Goal: Task Accomplishment & Management: Manage account settings

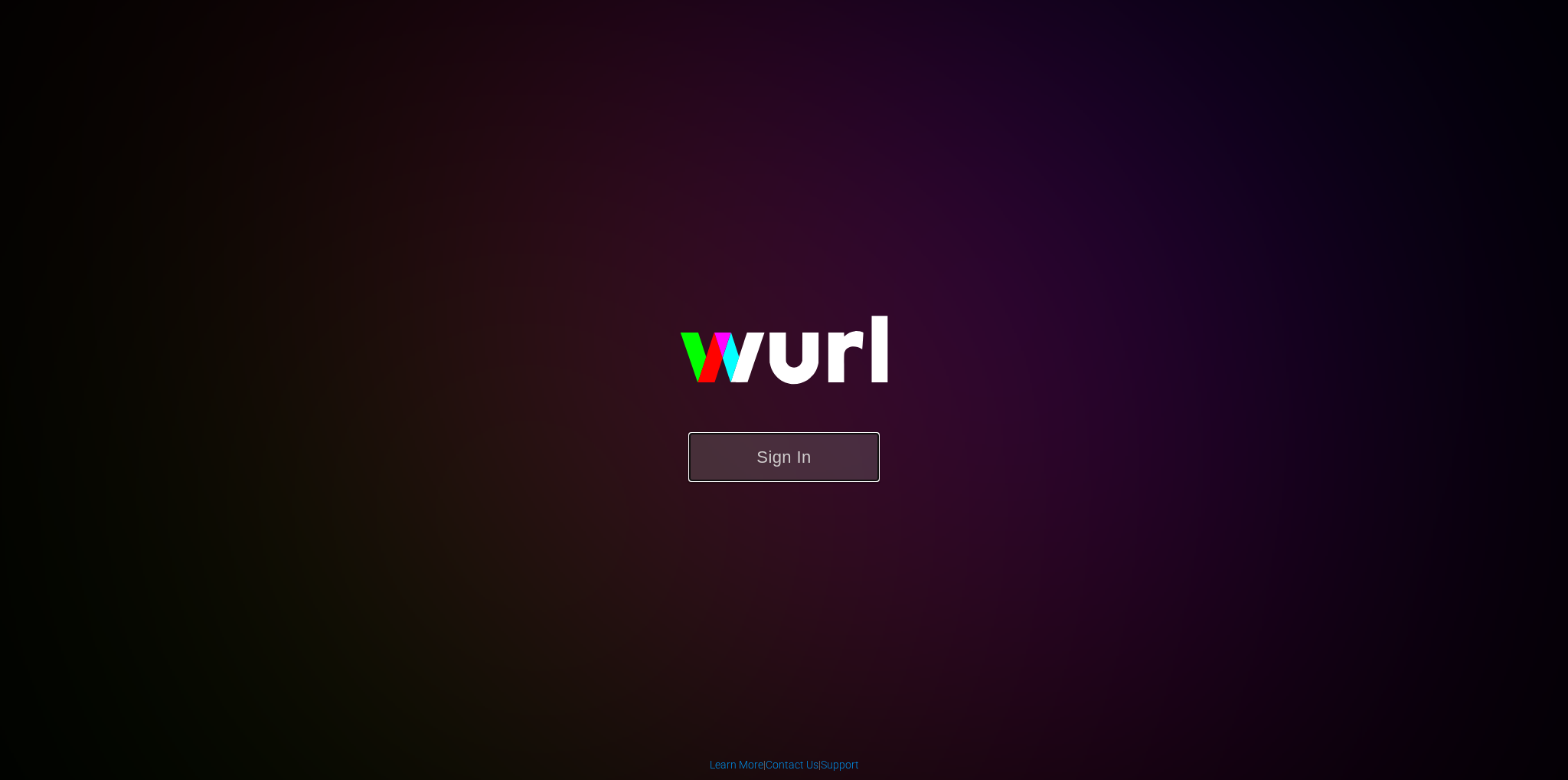
click at [748, 451] on button "Sign In" at bounding box center [784, 456] width 191 height 49
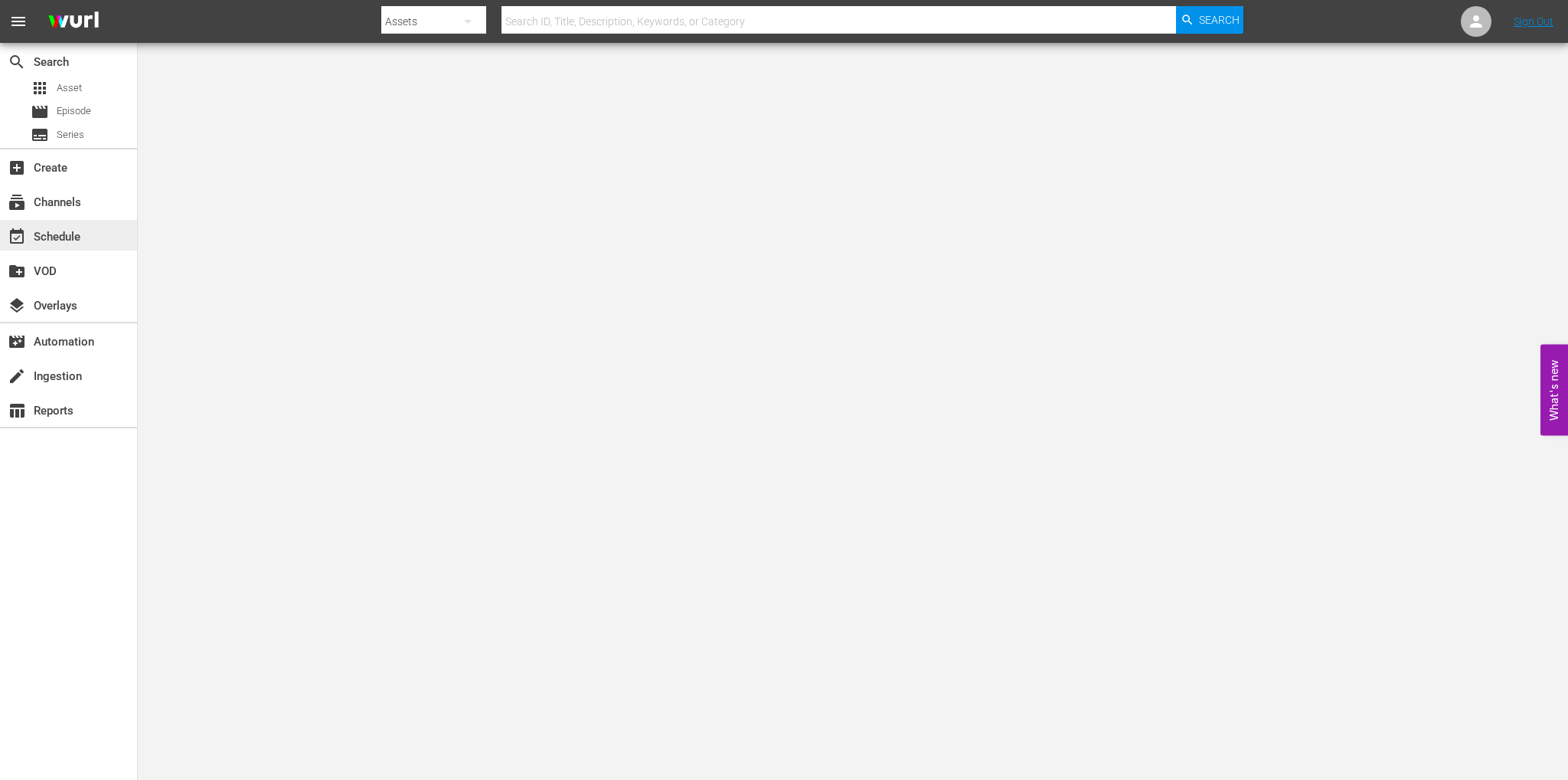
click at [49, 229] on div "event_available Schedule" at bounding box center [43, 234] width 86 height 14
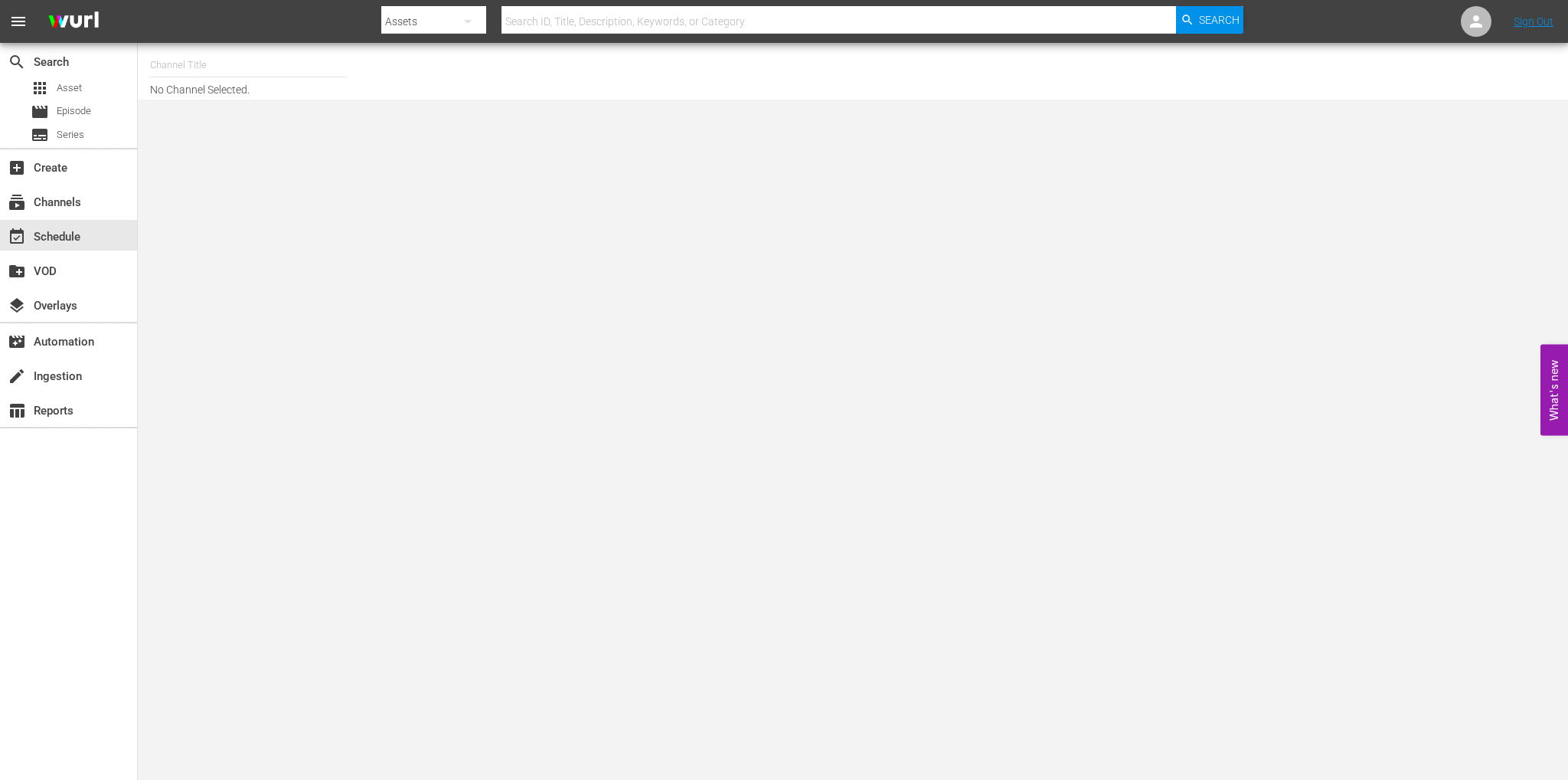
click at [293, 71] on input "text" at bounding box center [248, 65] width 196 height 36
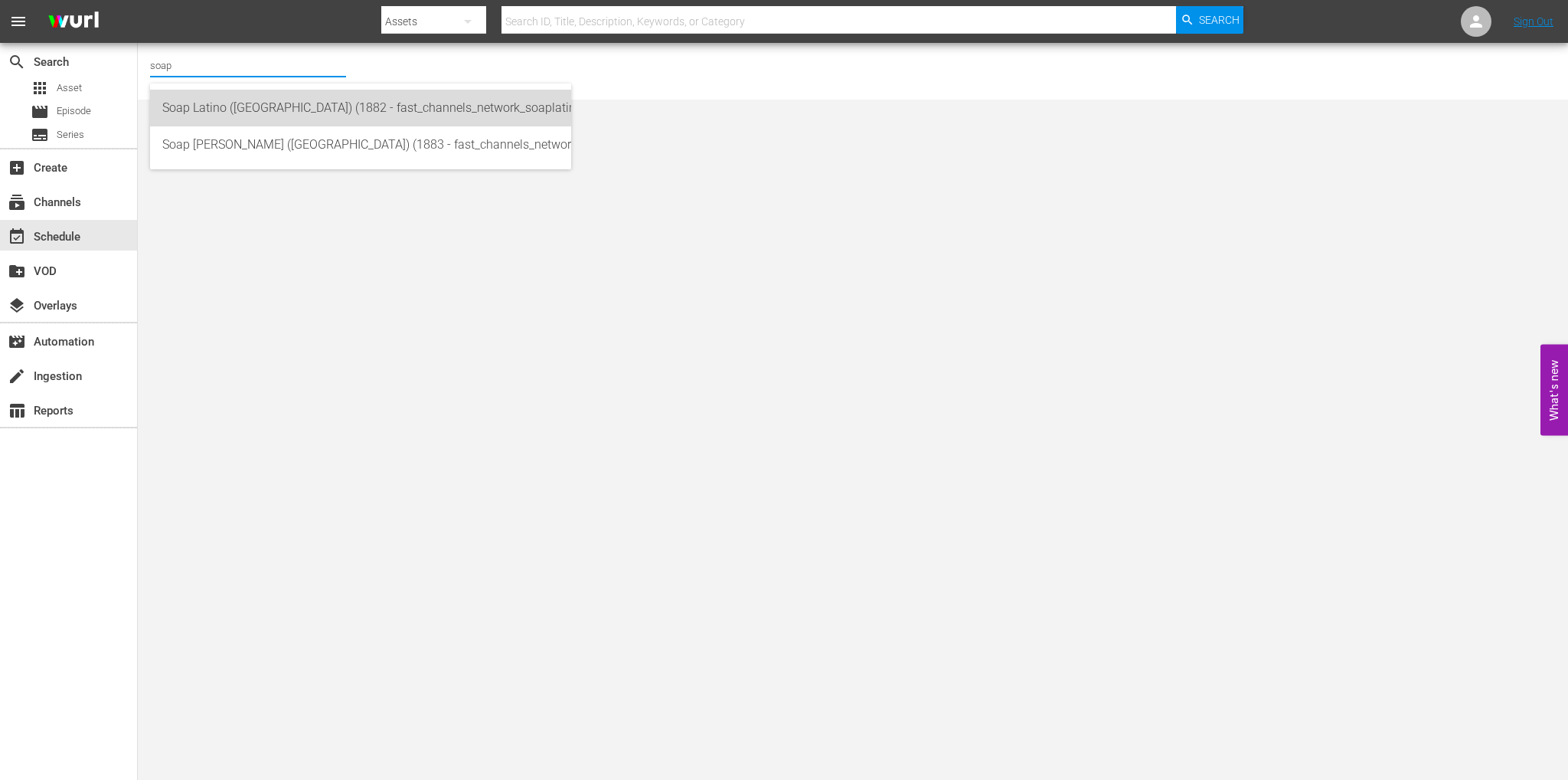
click at [306, 102] on div "Soap Latino (Italy) (1882 - fast_channels_network_soaplatino_1)" at bounding box center [360, 108] width 396 height 36
type input "Soap Latino (Italy) (1882 - fast_channels_network_soaplatino_1)"
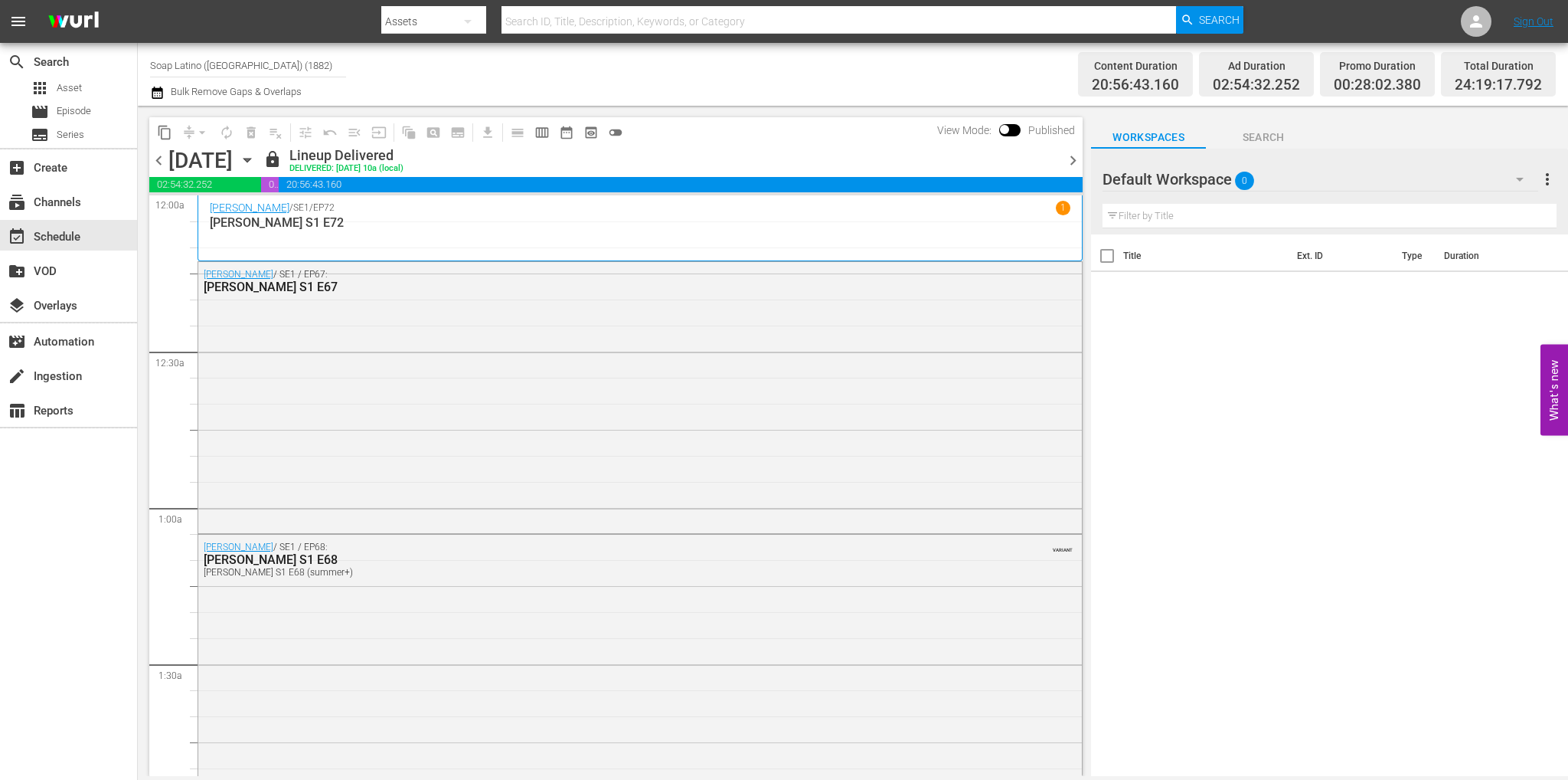
click at [1071, 156] on span "chevron_right" at bounding box center [1073, 161] width 19 height 19
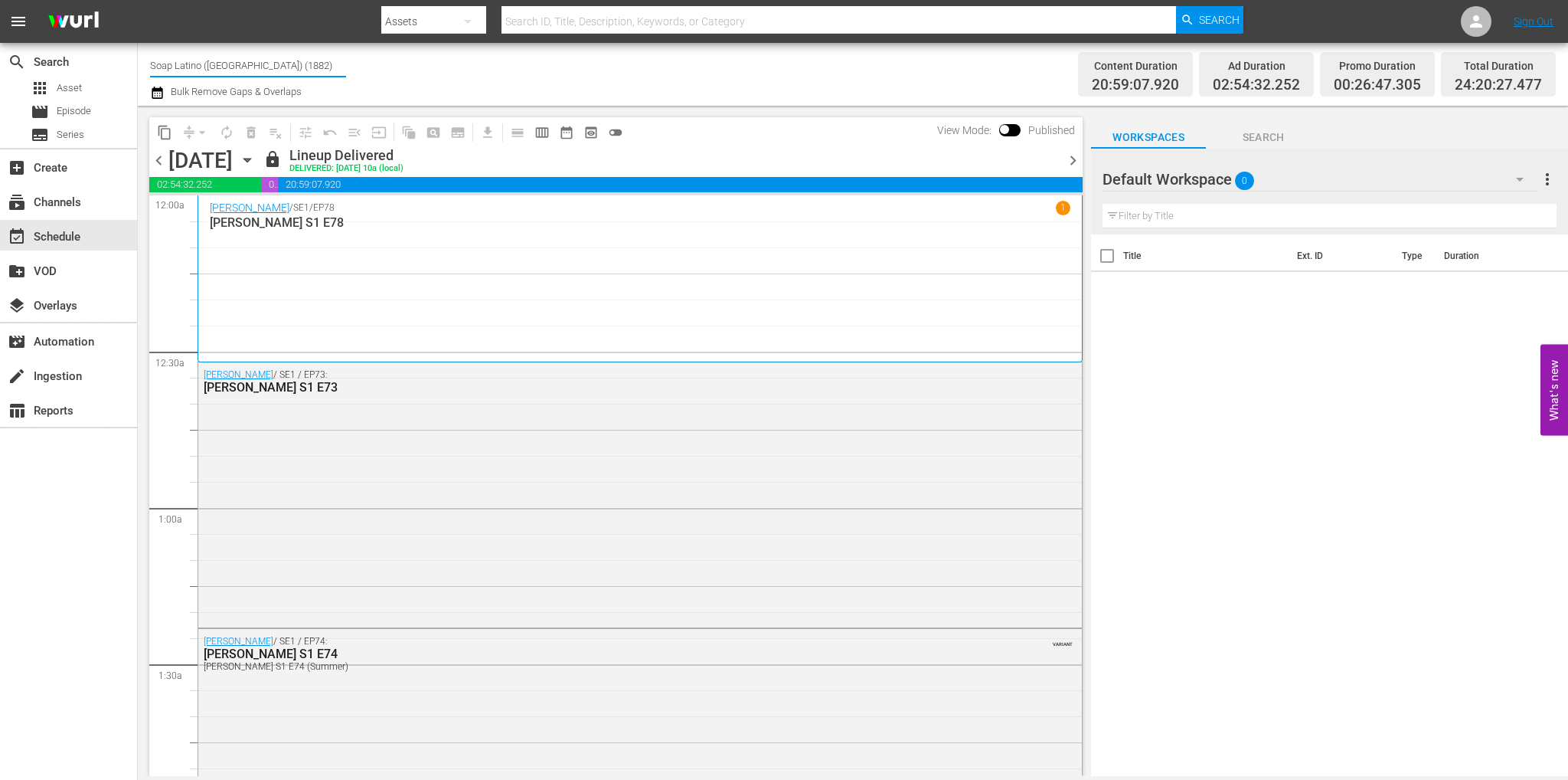
click at [229, 62] on input "Soap Latino (Italy) (1882)" at bounding box center [248, 65] width 196 height 36
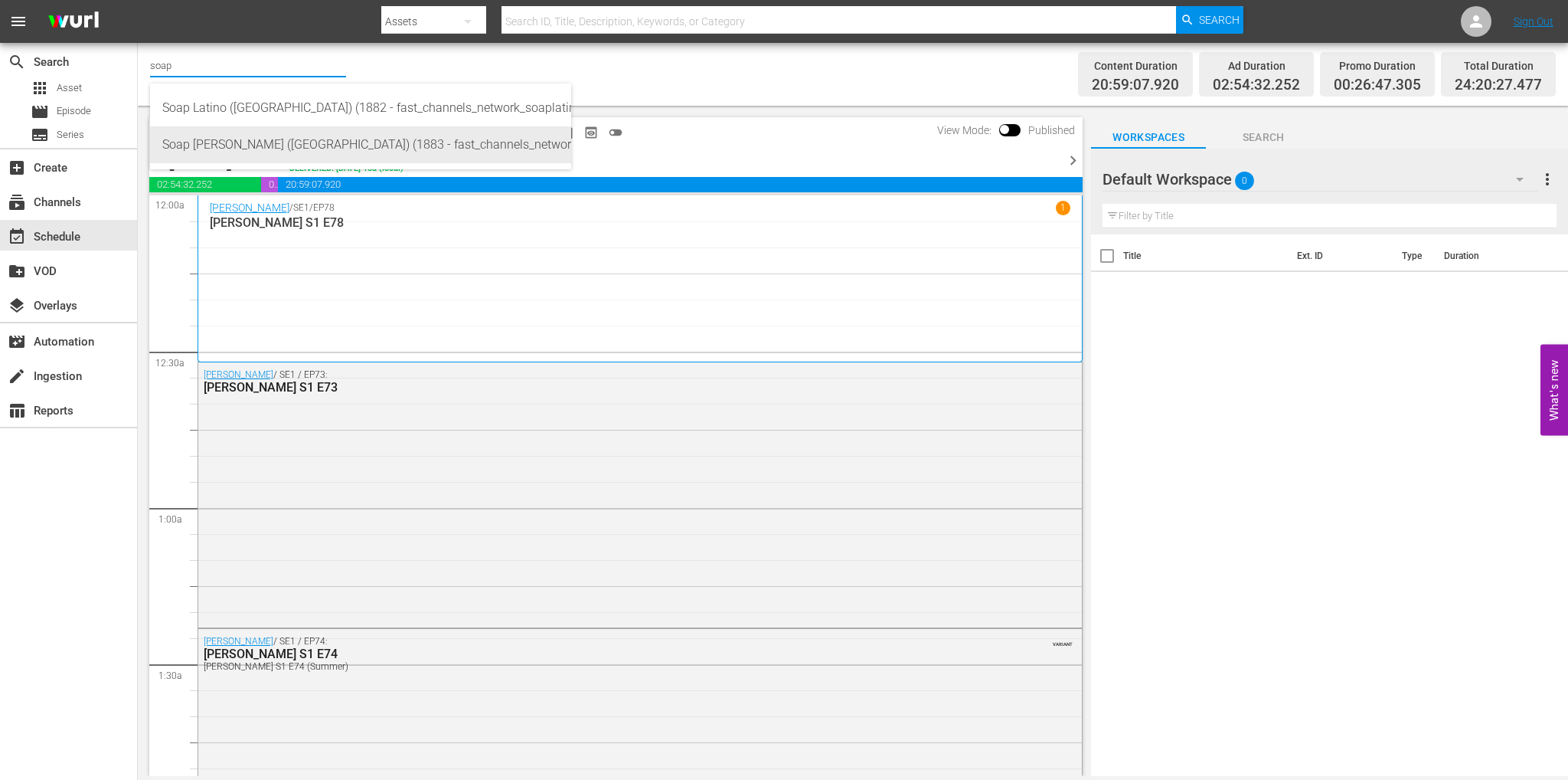
click at [318, 141] on div "Soap Turco (Italy) (1883 - fast_channels_network_soapturco_1)" at bounding box center [360, 144] width 396 height 36
type input "Soap Turco (Italy) (1883 - fast_channels_network_soapturco_1)"
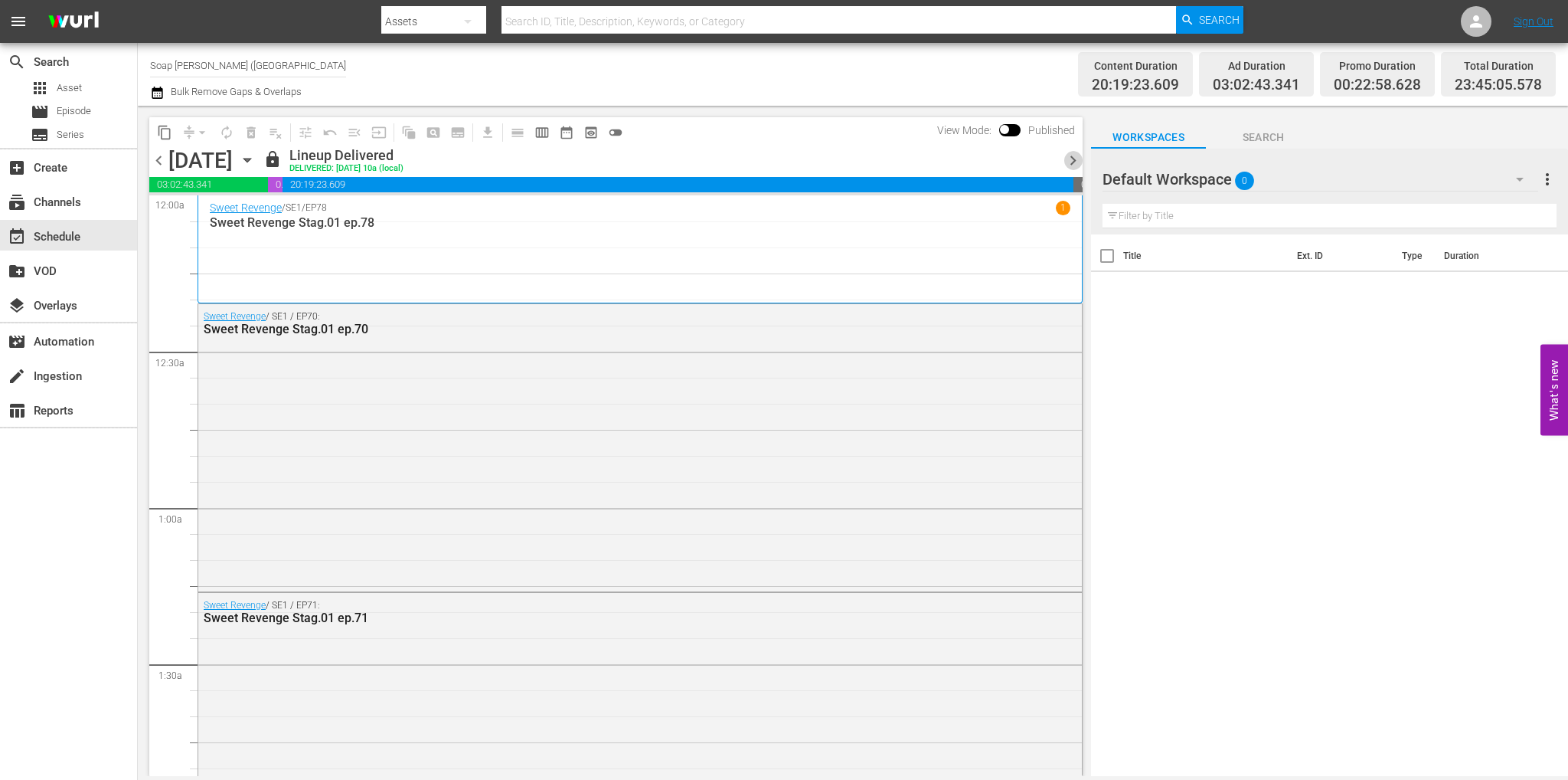
click at [1072, 161] on span "chevron_right" at bounding box center [1073, 161] width 19 height 19
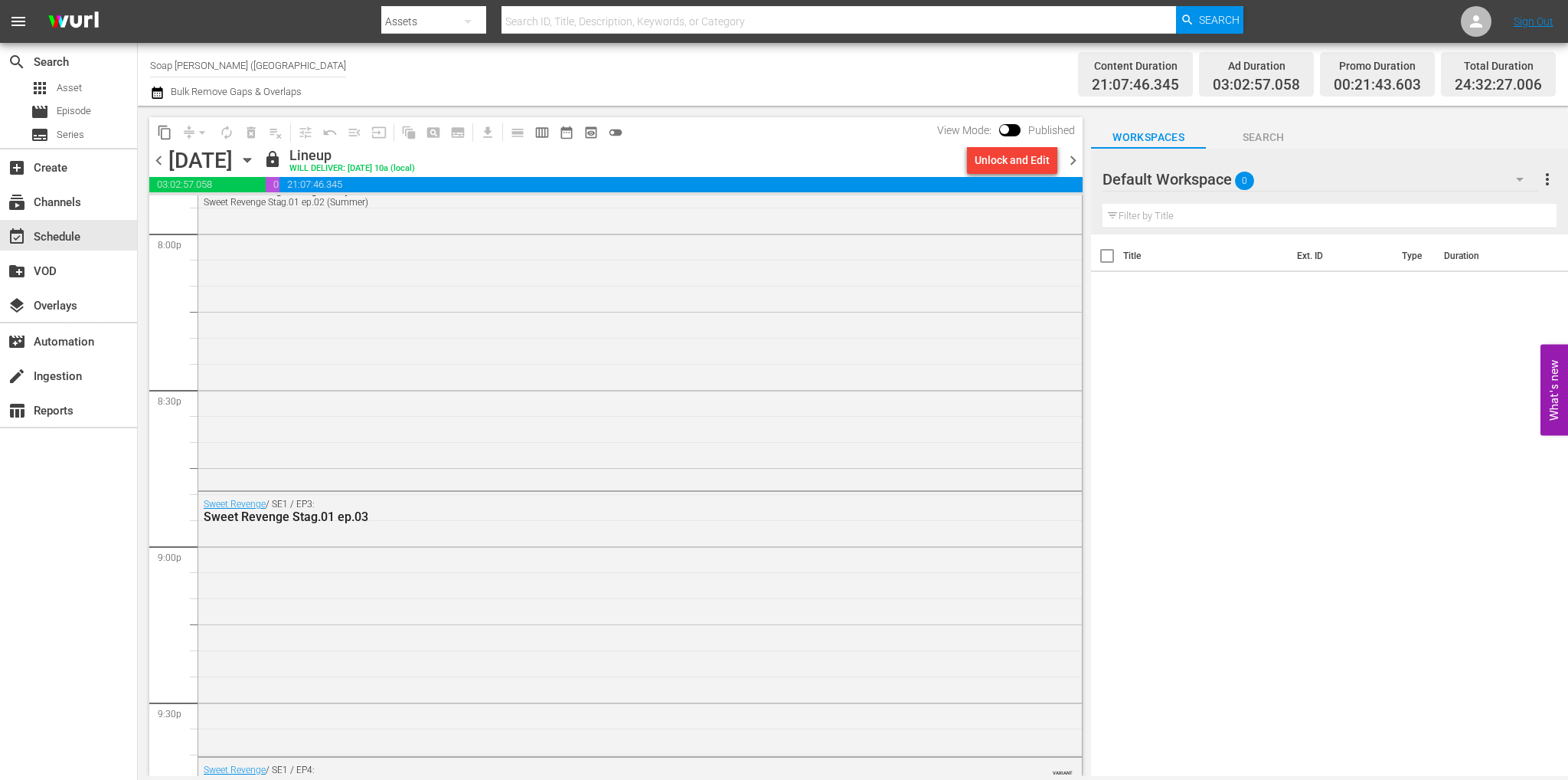
scroll to position [7120, 0]
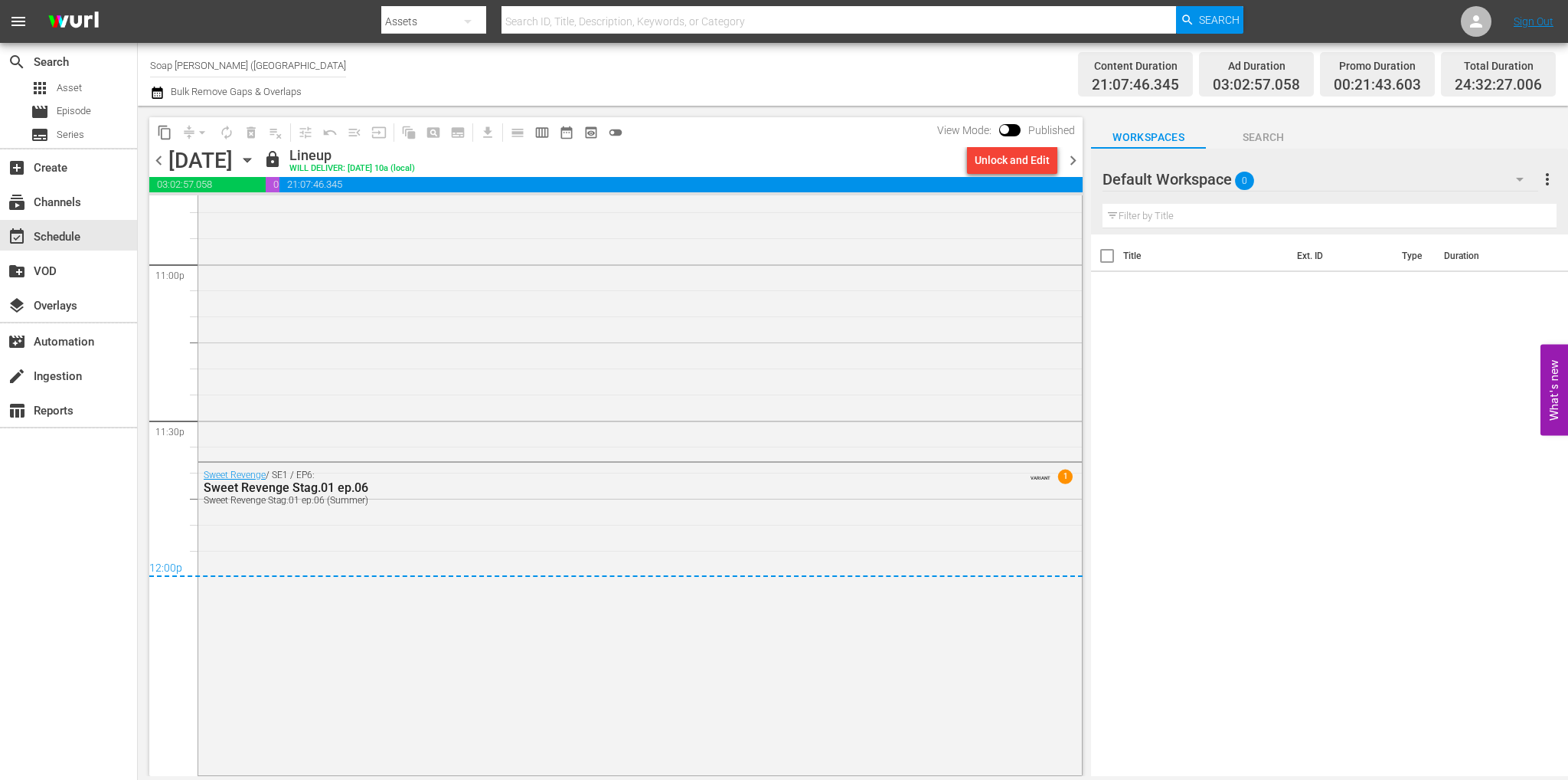
click at [1074, 163] on span "chevron_right" at bounding box center [1073, 161] width 19 height 19
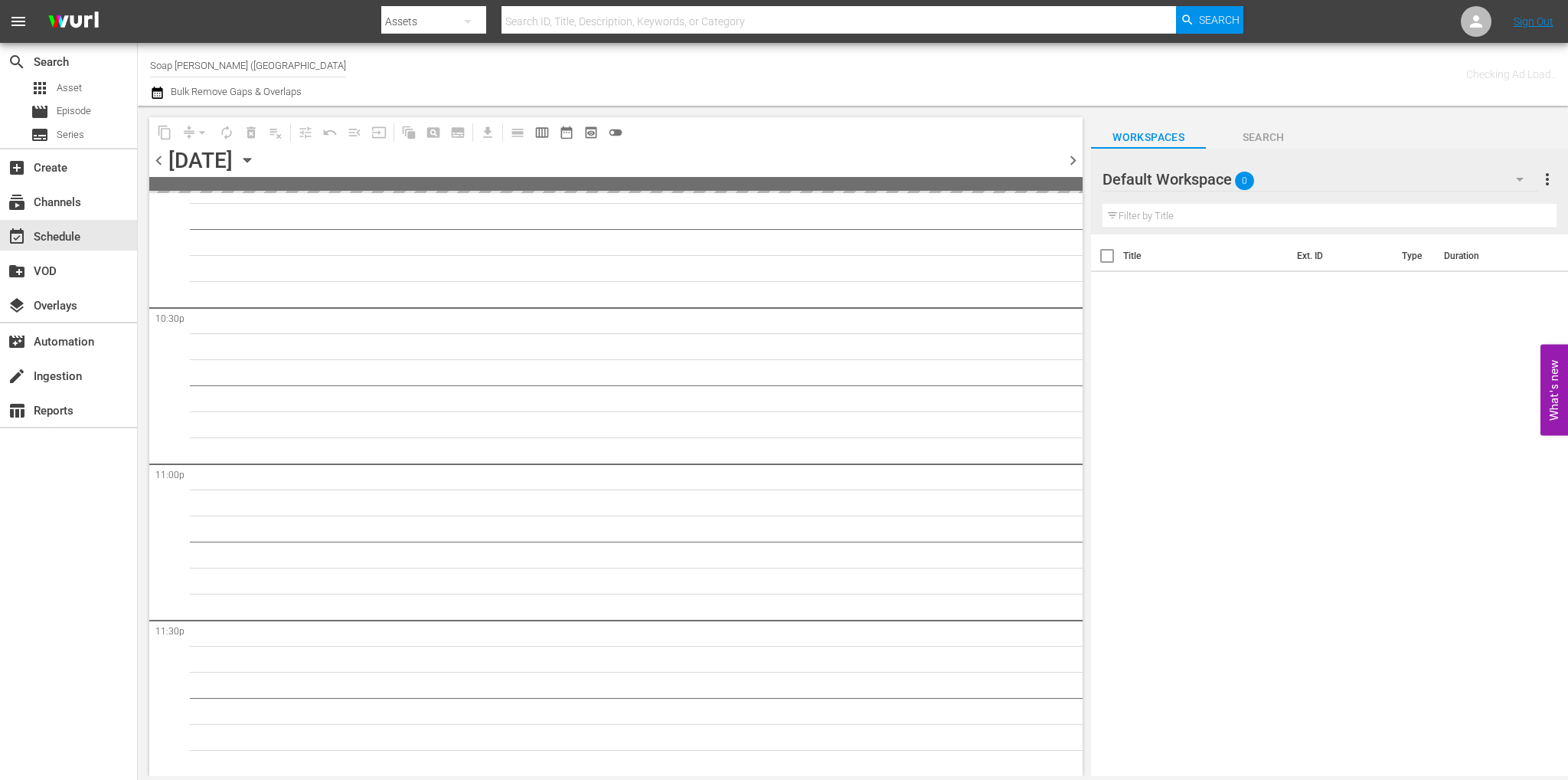
scroll to position [6919, 0]
click at [1074, 163] on span "chevron_right" at bounding box center [1073, 161] width 19 height 19
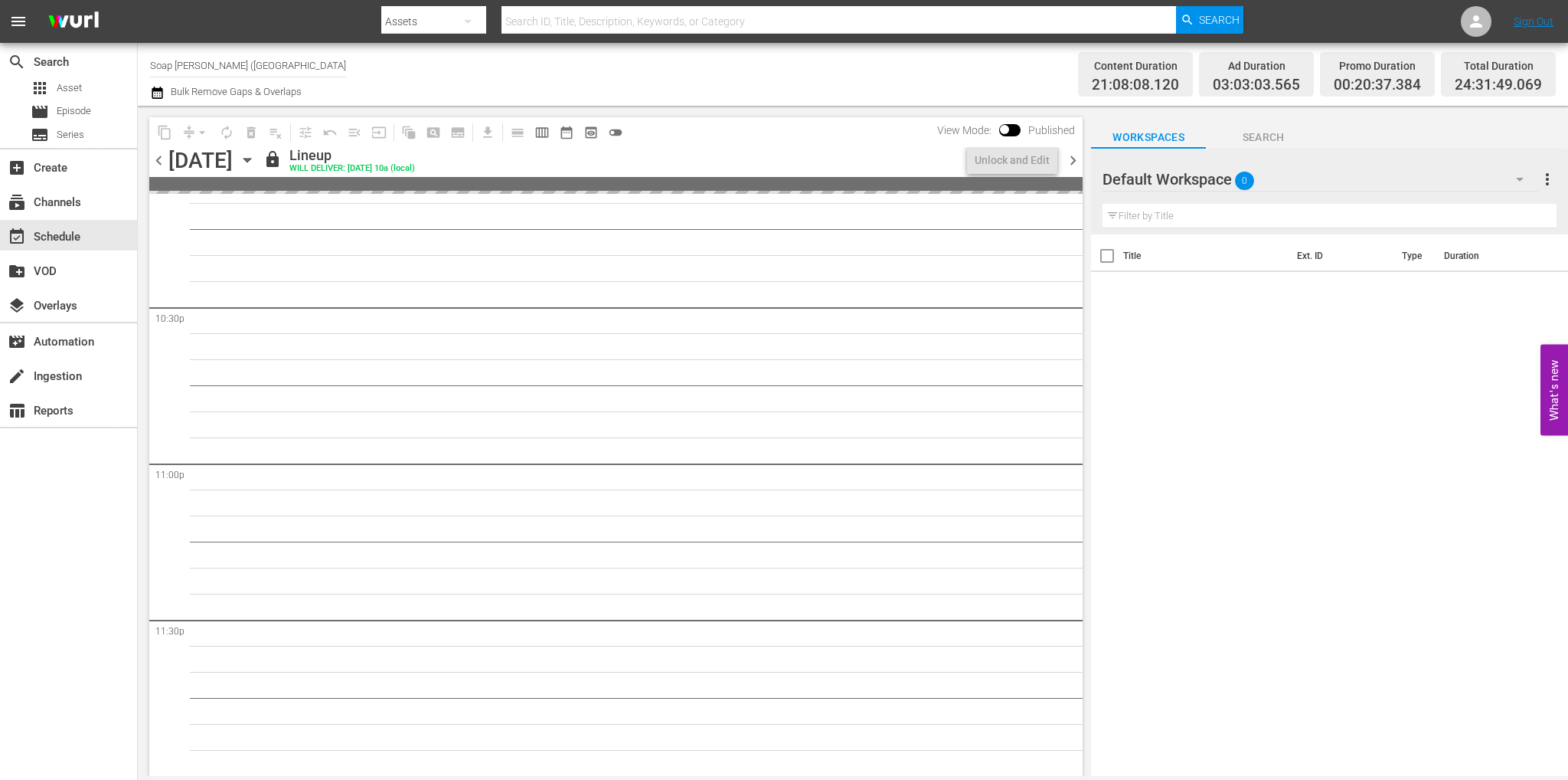
click at [1074, 163] on span "chevron_right" at bounding box center [1073, 161] width 19 height 19
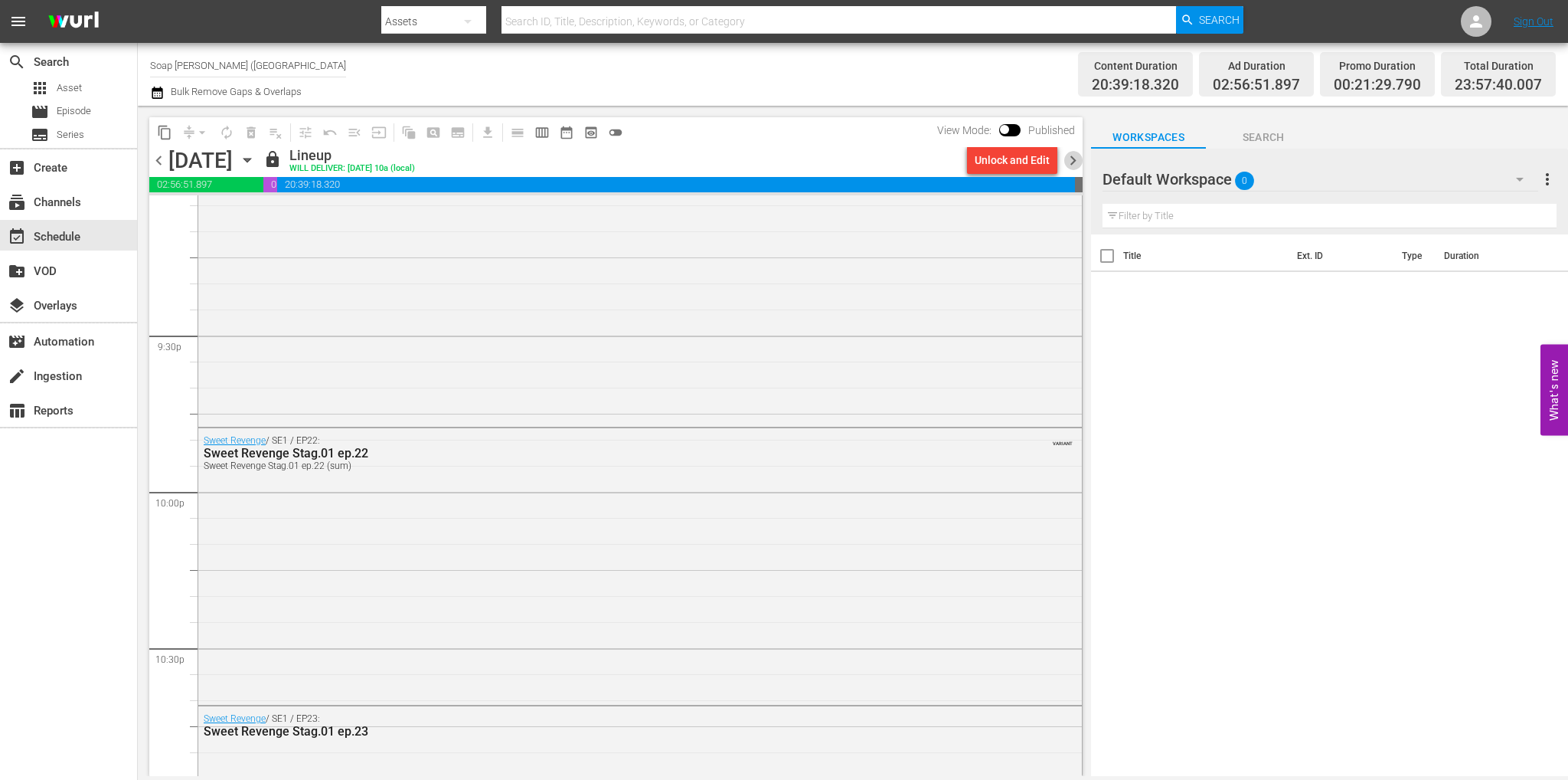
click at [1073, 161] on span "chevron_right" at bounding box center [1073, 161] width 19 height 19
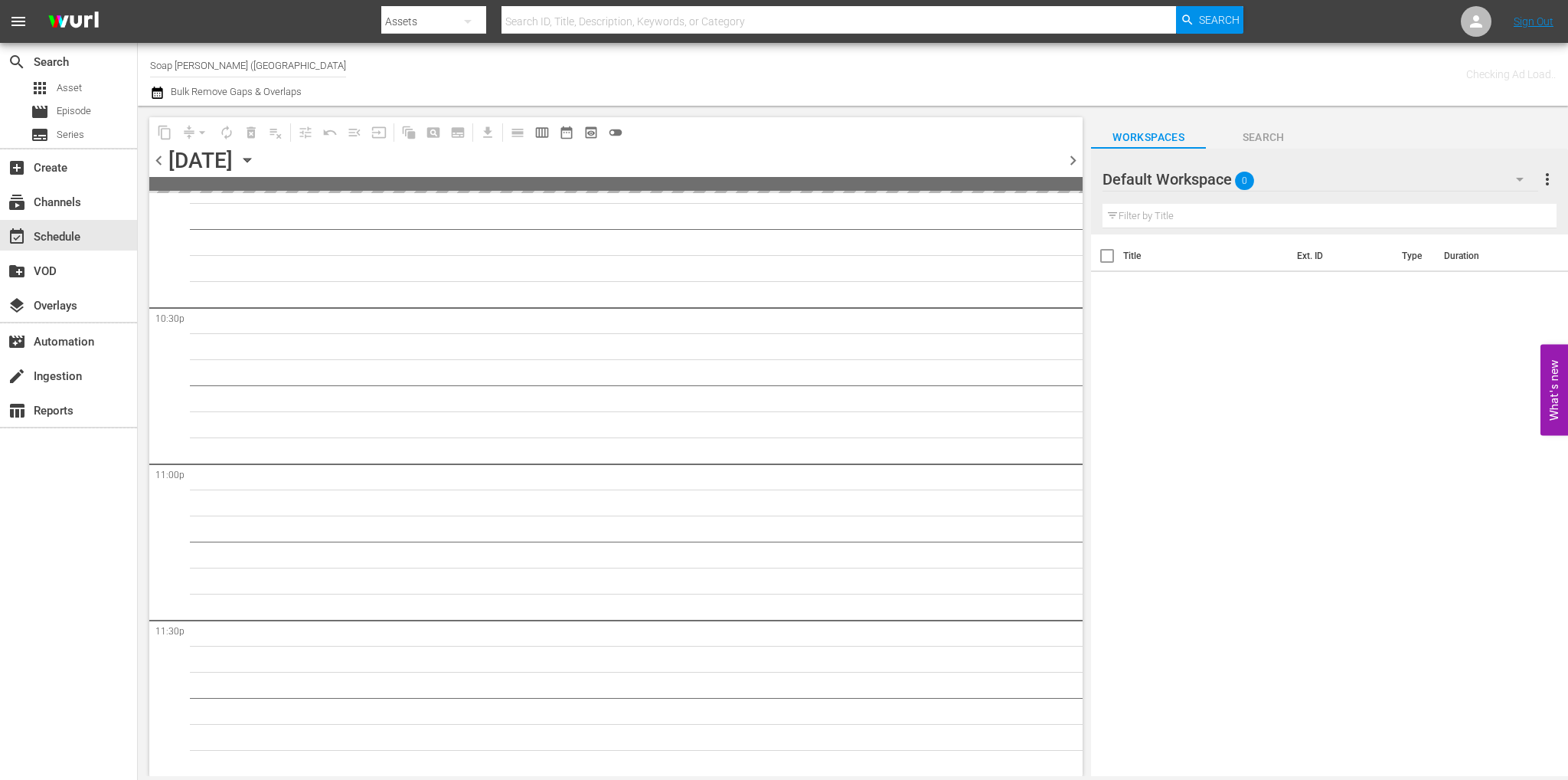
click at [1073, 161] on span "chevron_right" at bounding box center [1073, 161] width 19 height 19
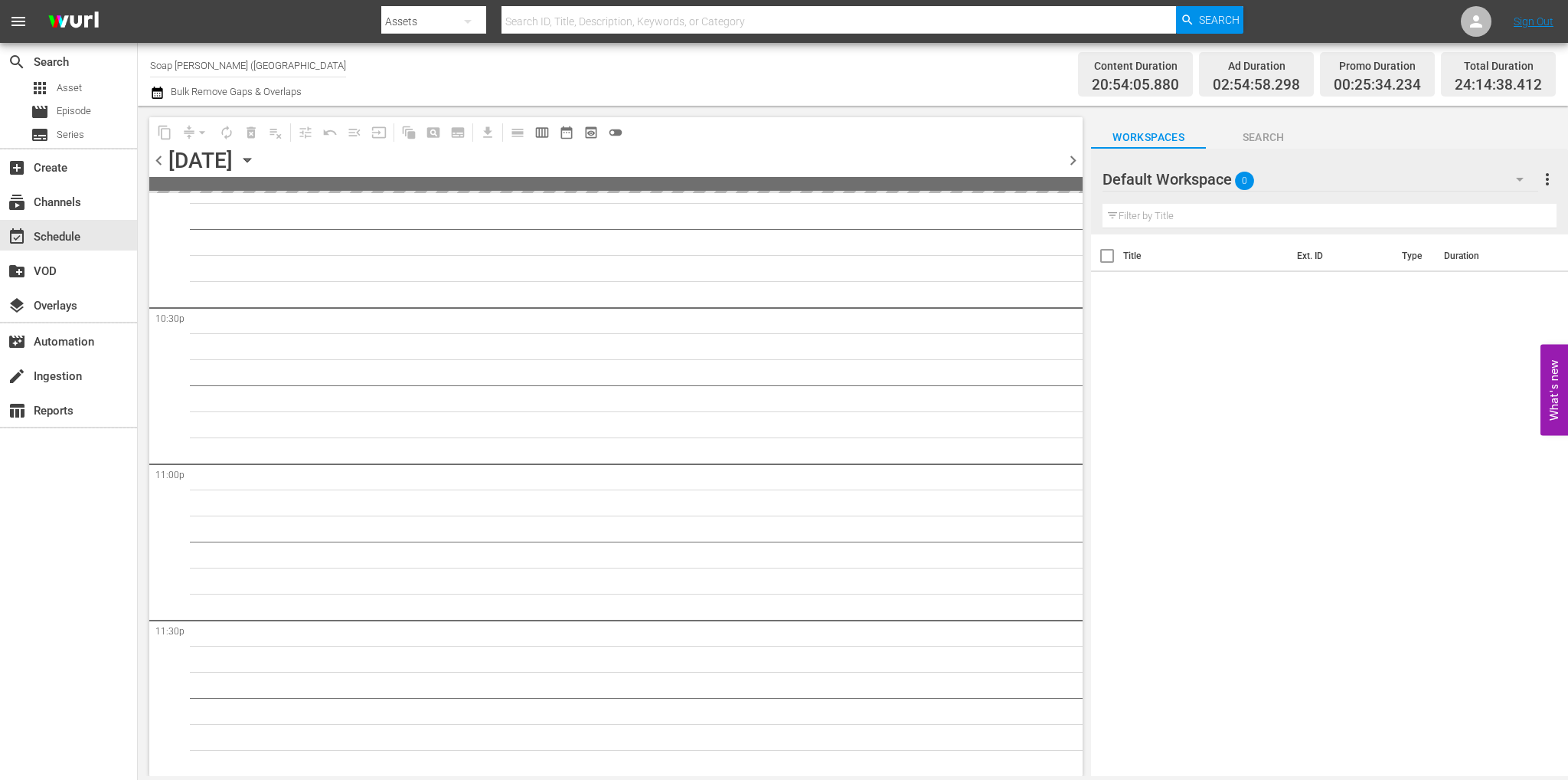
click at [1073, 161] on span "chevron_right" at bounding box center [1073, 161] width 19 height 19
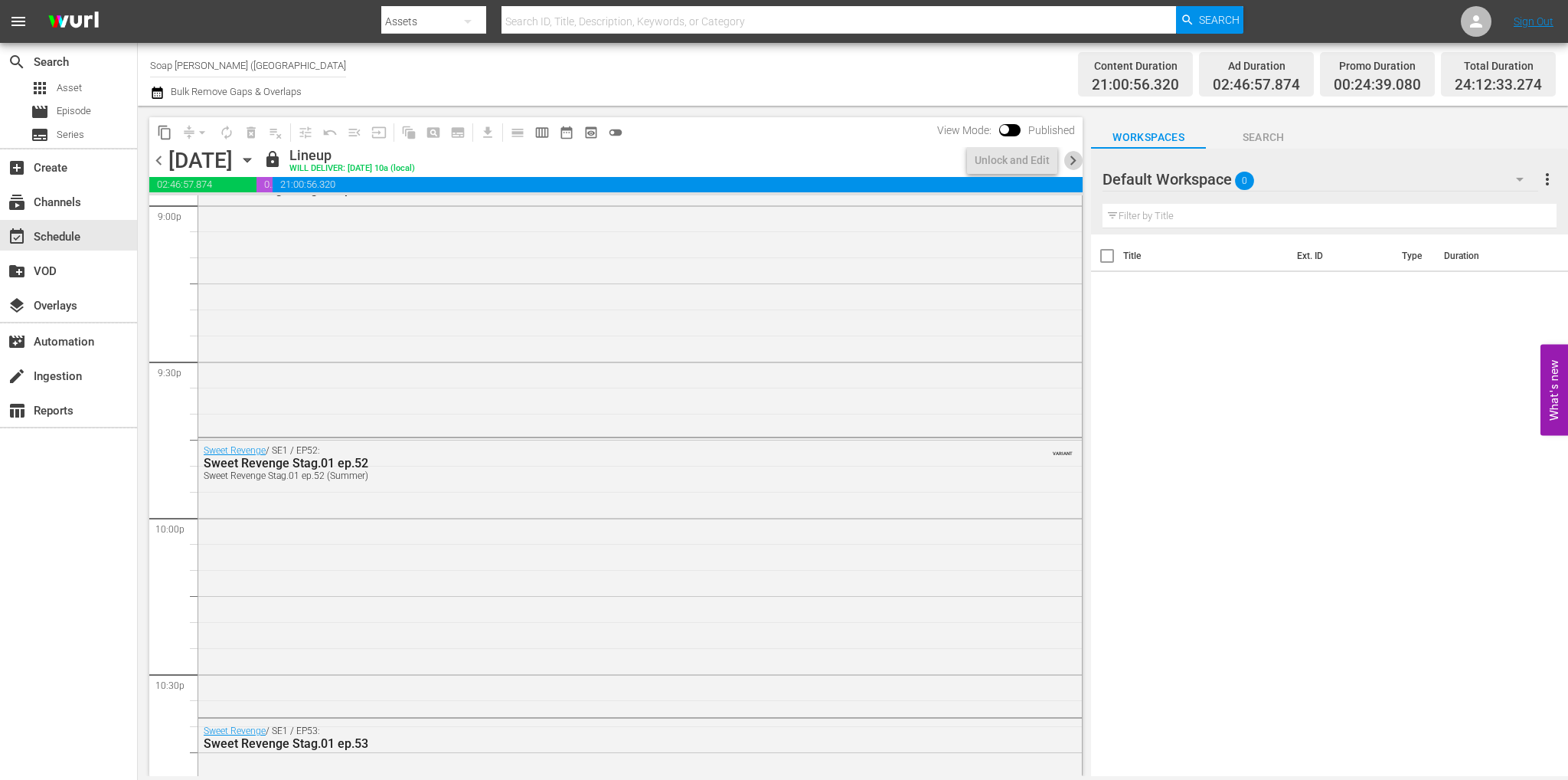
click at [1073, 161] on span "chevron_right" at bounding box center [1073, 161] width 19 height 19
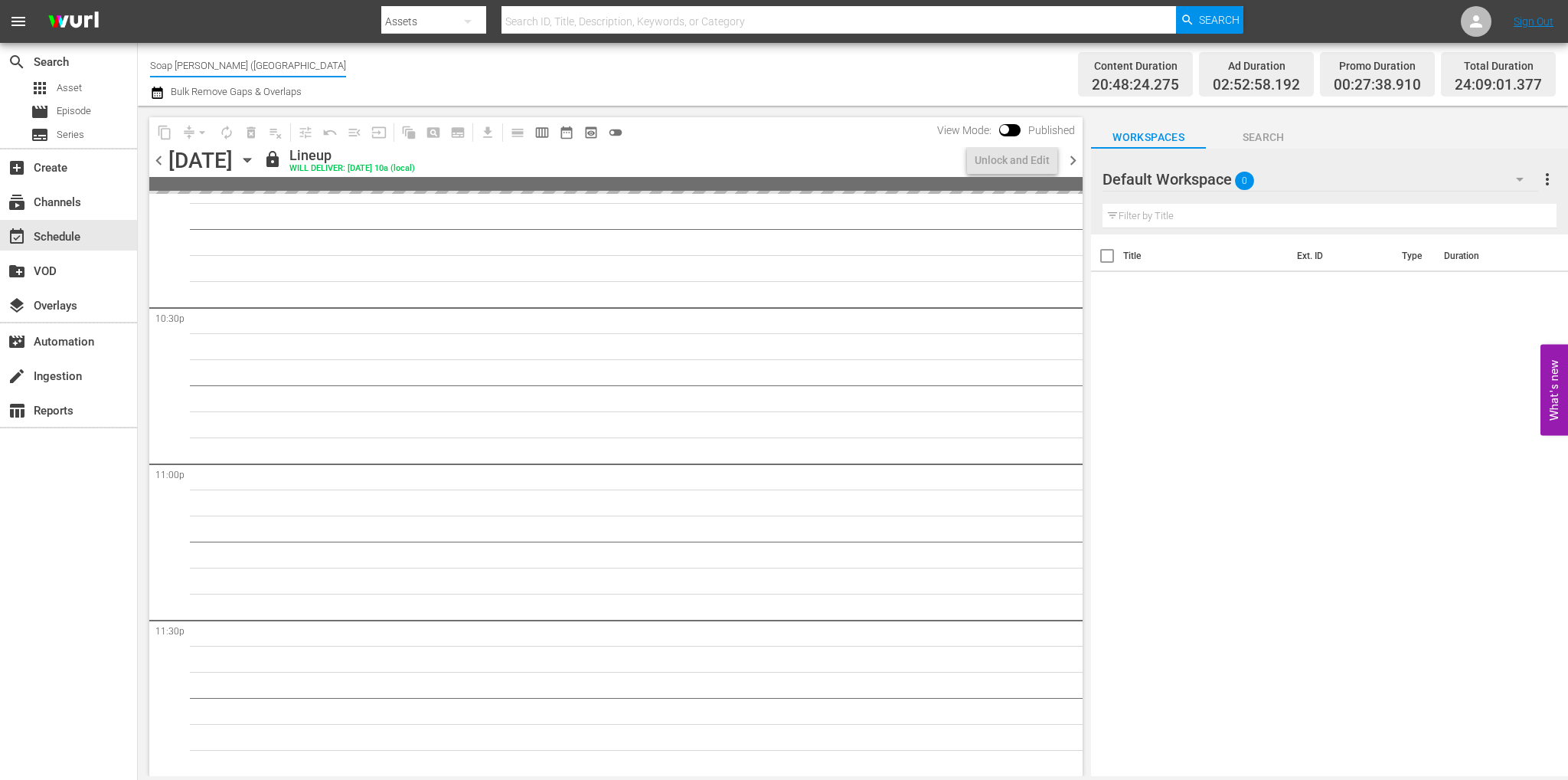
click at [266, 54] on input "Soap Turco (Italy) (1883)" at bounding box center [248, 65] width 196 height 36
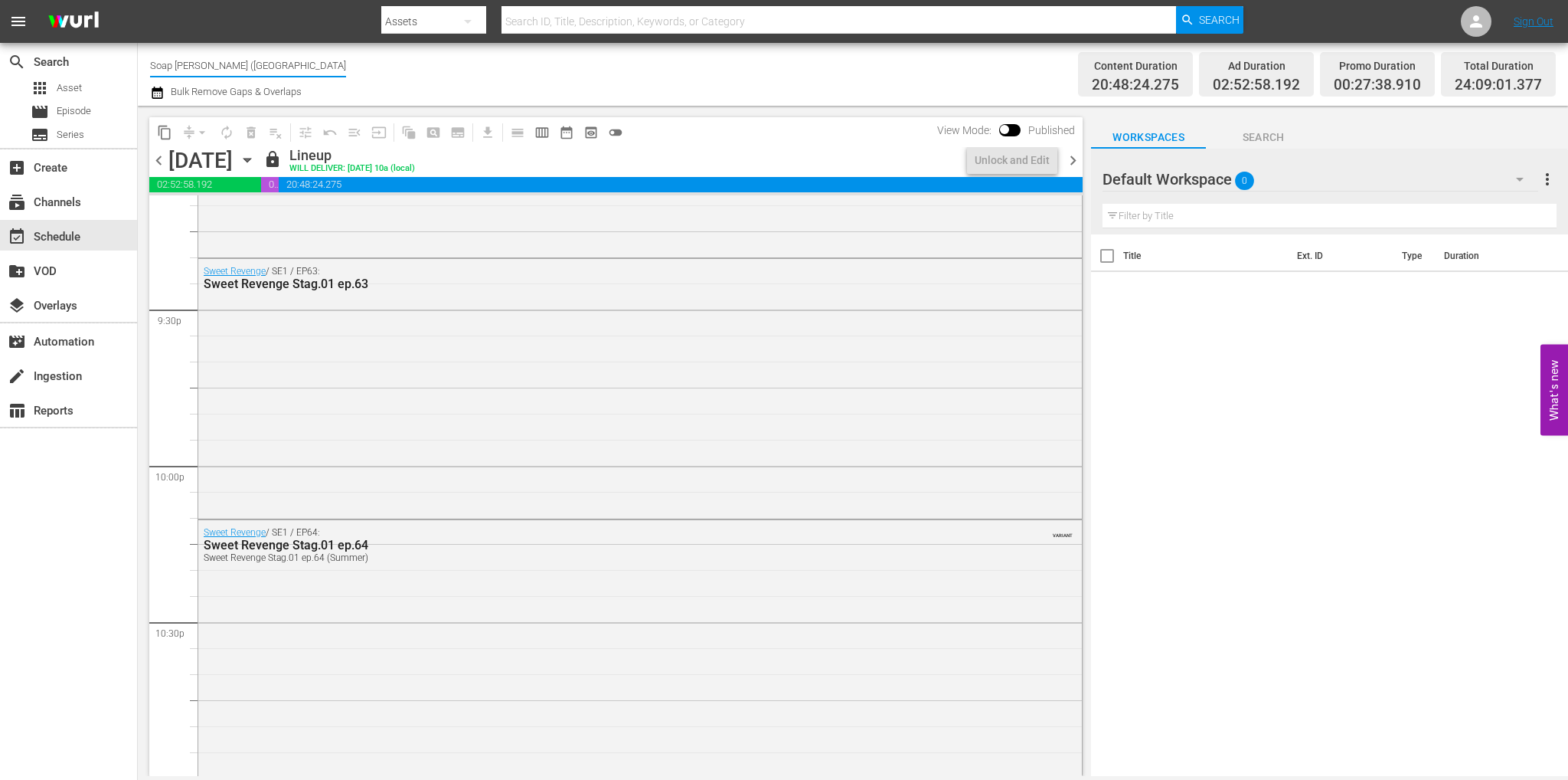
click at [266, 54] on input "Soap Turco (Italy) (1883)" at bounding box center [248, 65] width 196 height 36
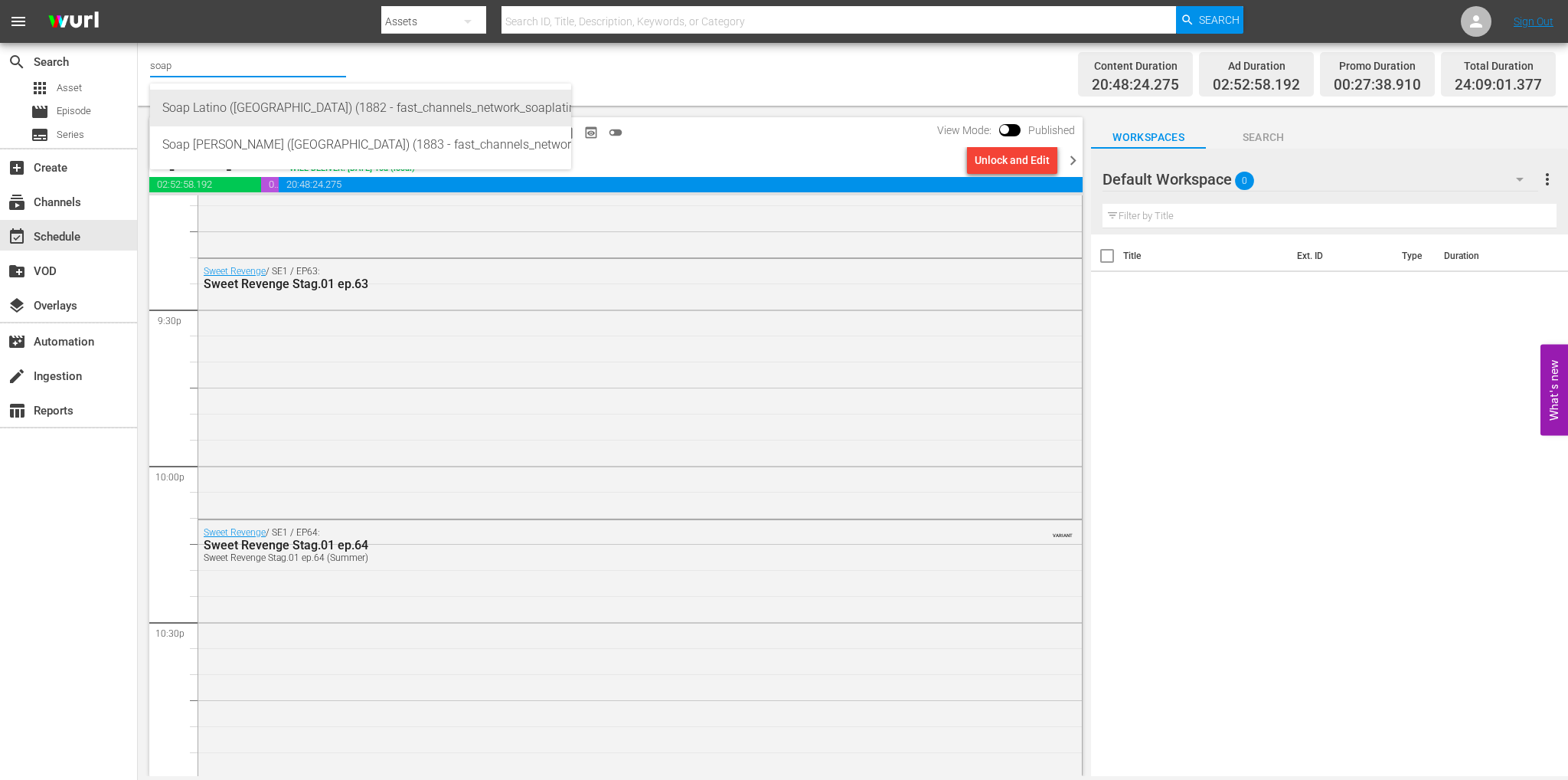
click at [255, 92] on div "Soap Latino (Italy) (1882 - fast_channels_network_soaplatino_1)" at bounding box center [360, 108] width 396 height 36
type input "Soap Latino (Italy) (1882 - fast_channels_network_soaplatino_1)"
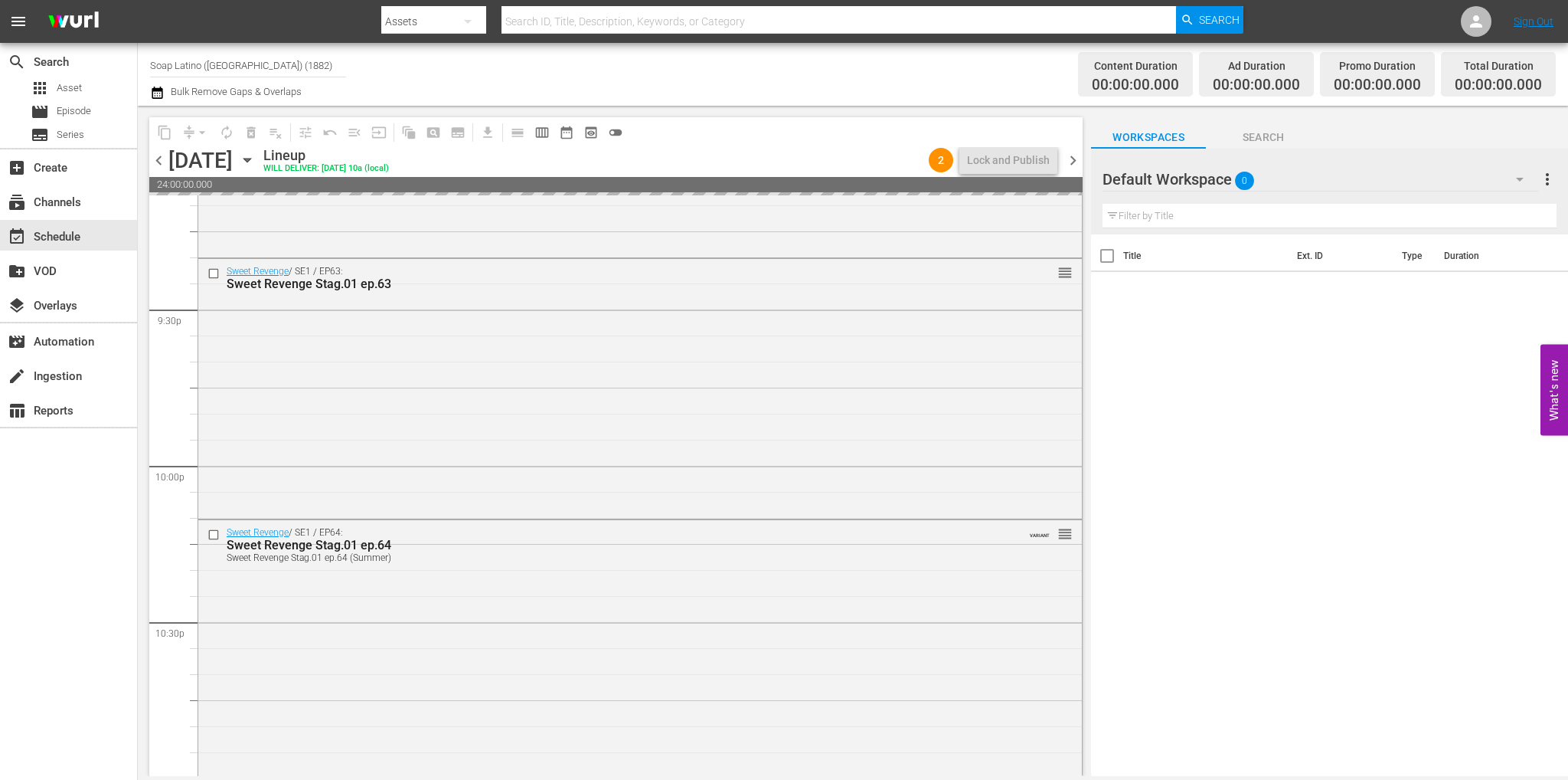
scroll to position [6919, 0]
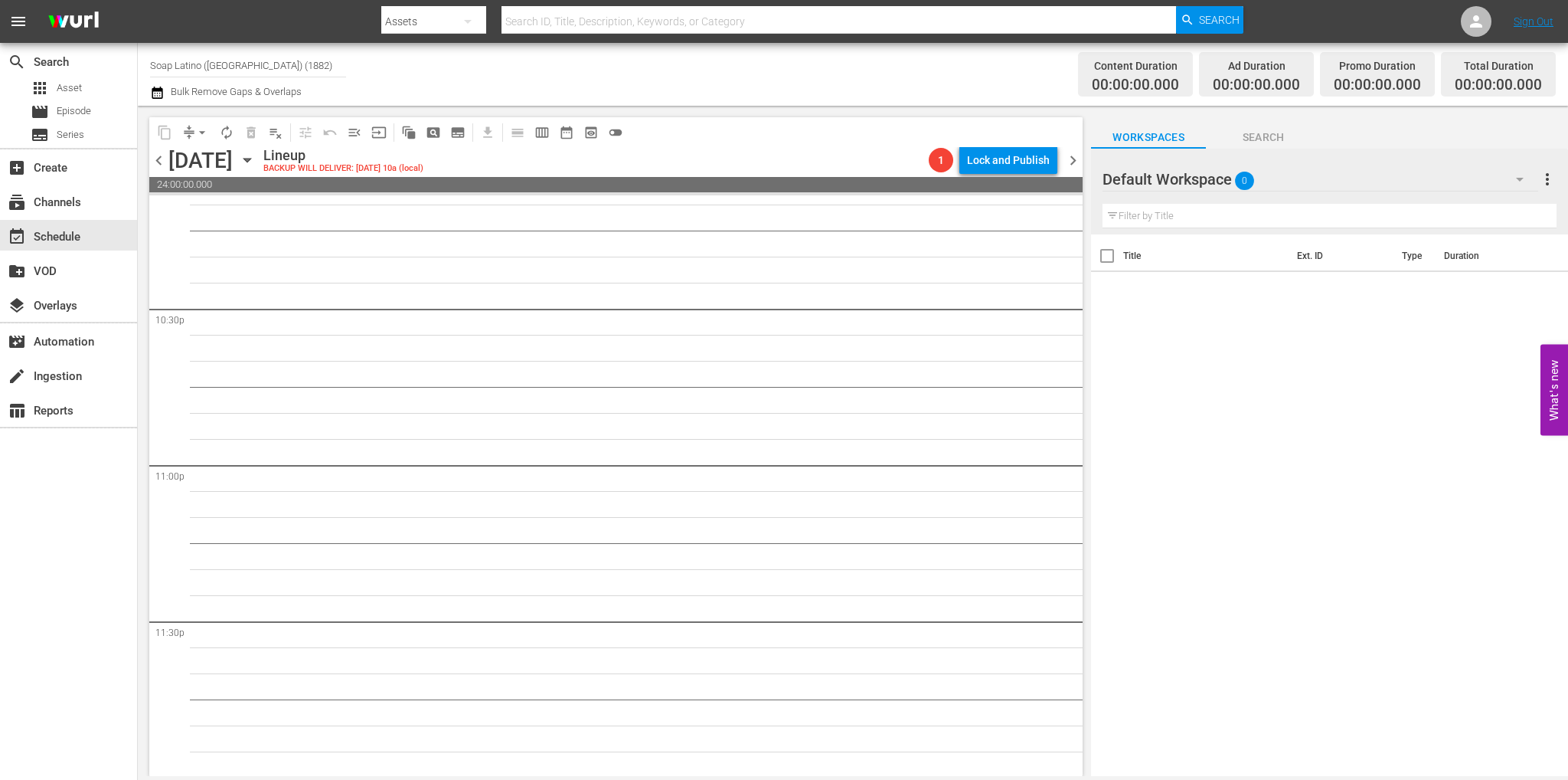
click at [256, 156] on icon "button" at bounding box center [247, 160] width 17 height 17
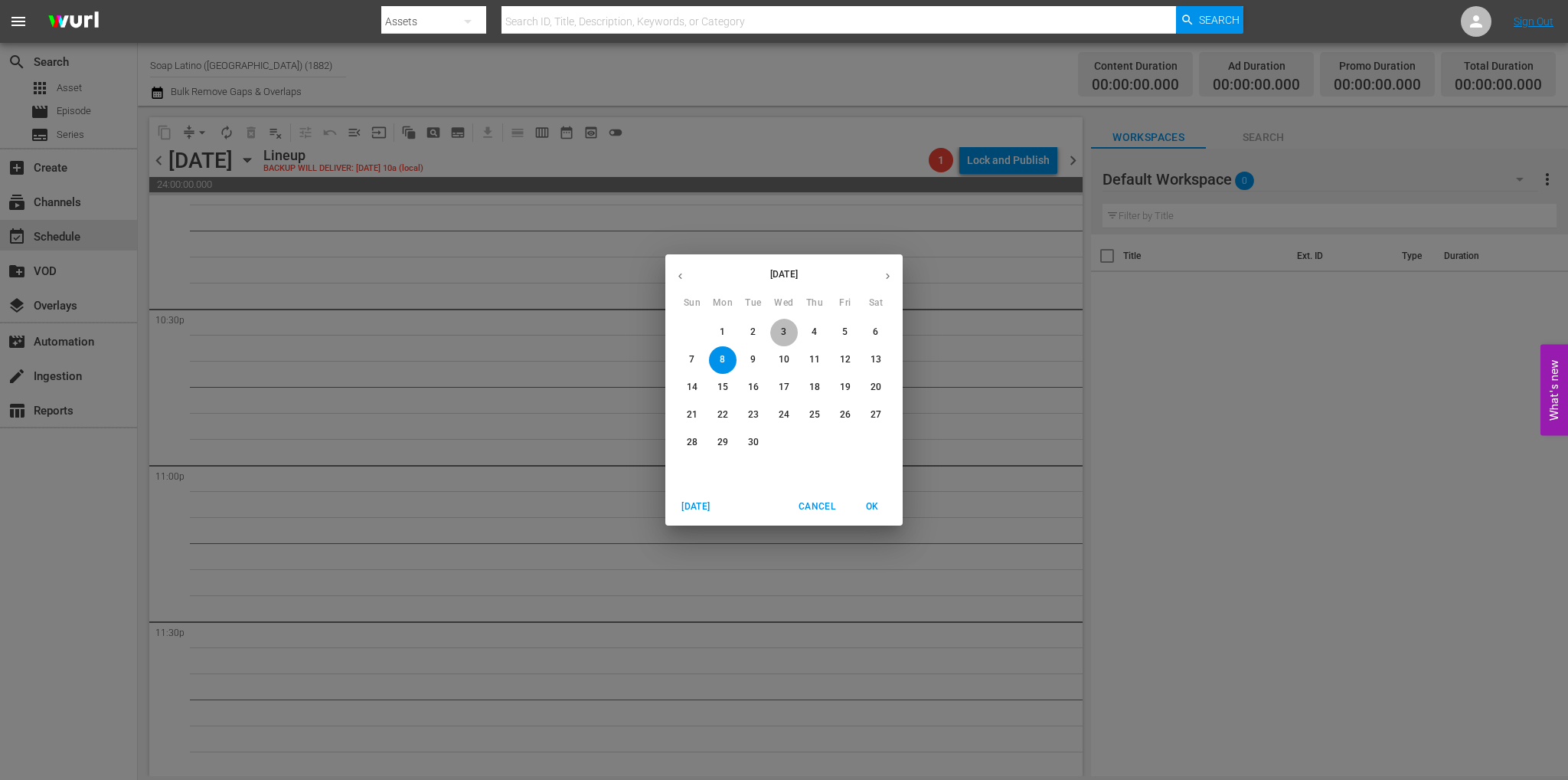
click at [793, 336] on span "3" at bounding box center [784, 332] width 28 height 13
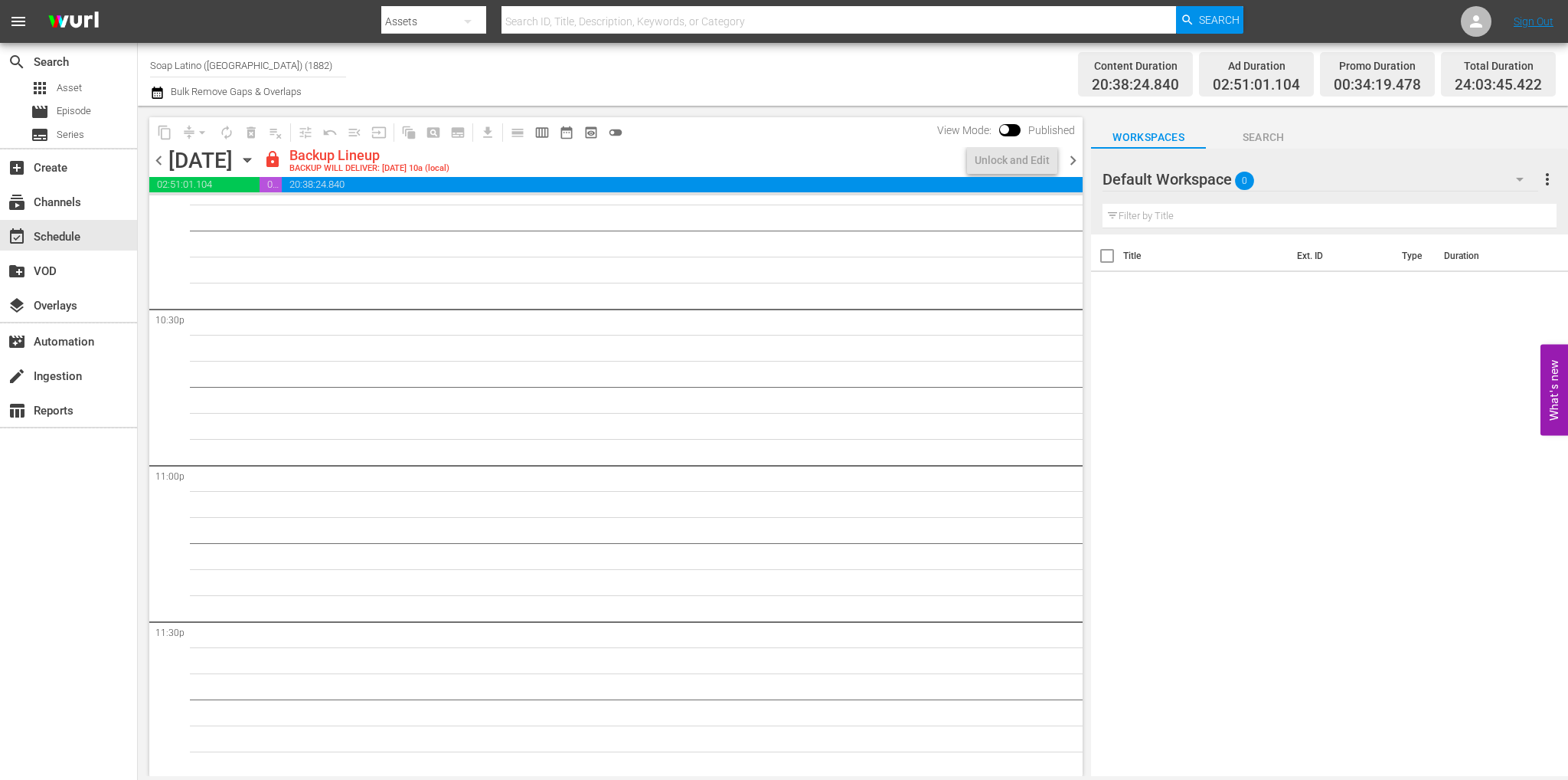
scroll to position [6918, 0]
click at [155, 163] on span "chevron_left" at bounding box center [159, 161] width 19 height 19
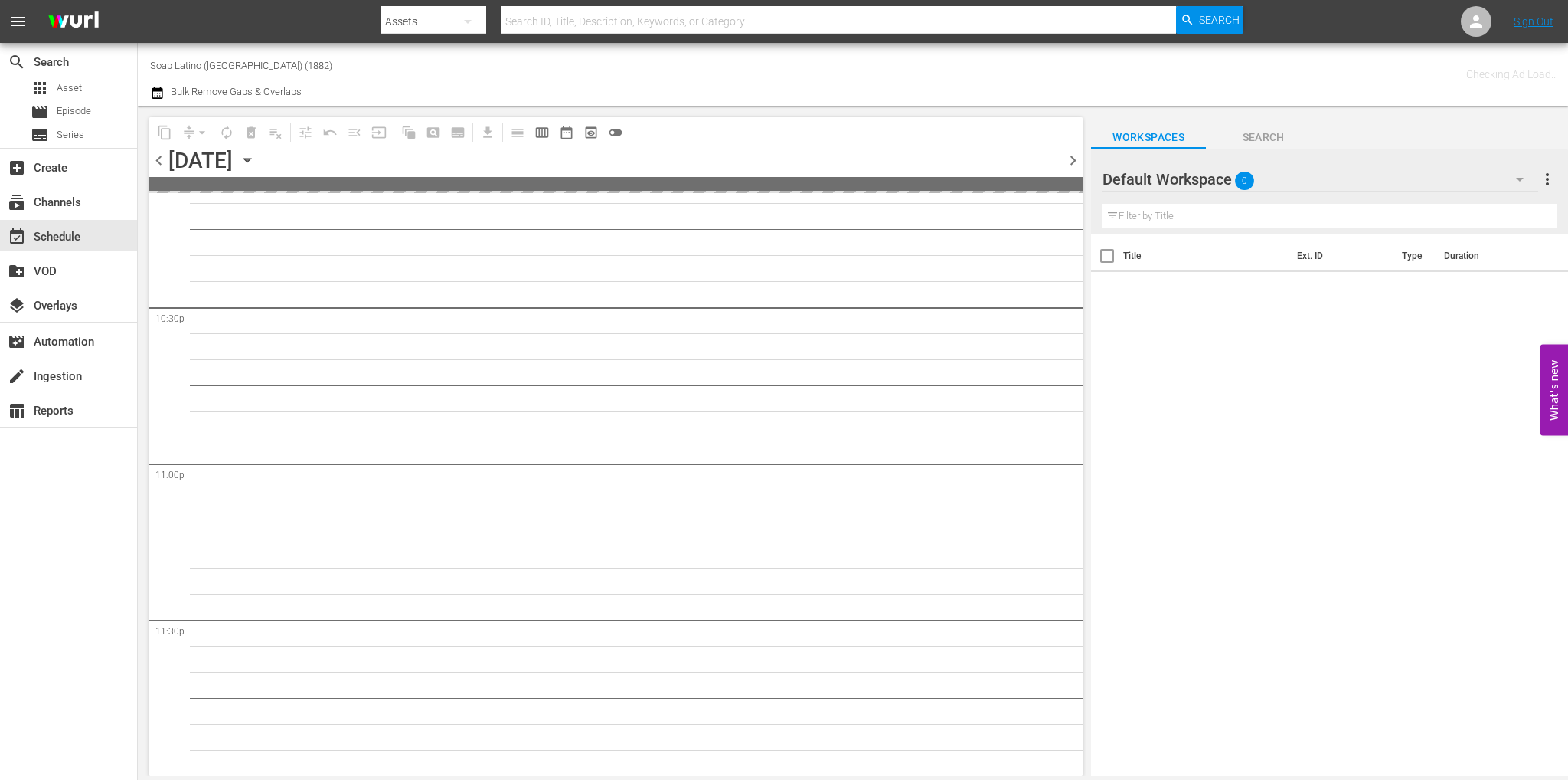
scroll to position [6919, 0]
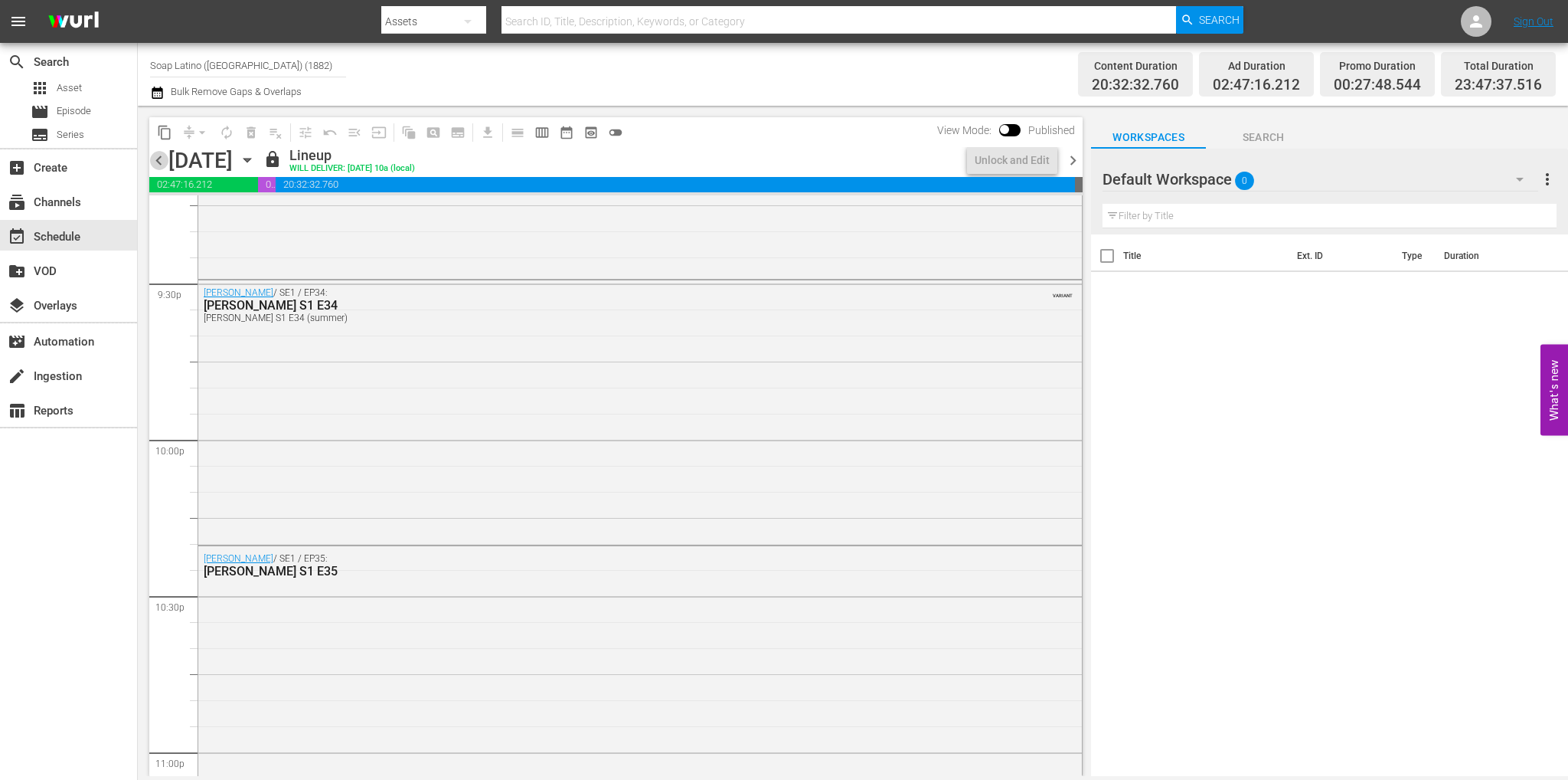
click at [156, 163] on span "chevron_left" at bounding box center [159, 161] width 19 height 19
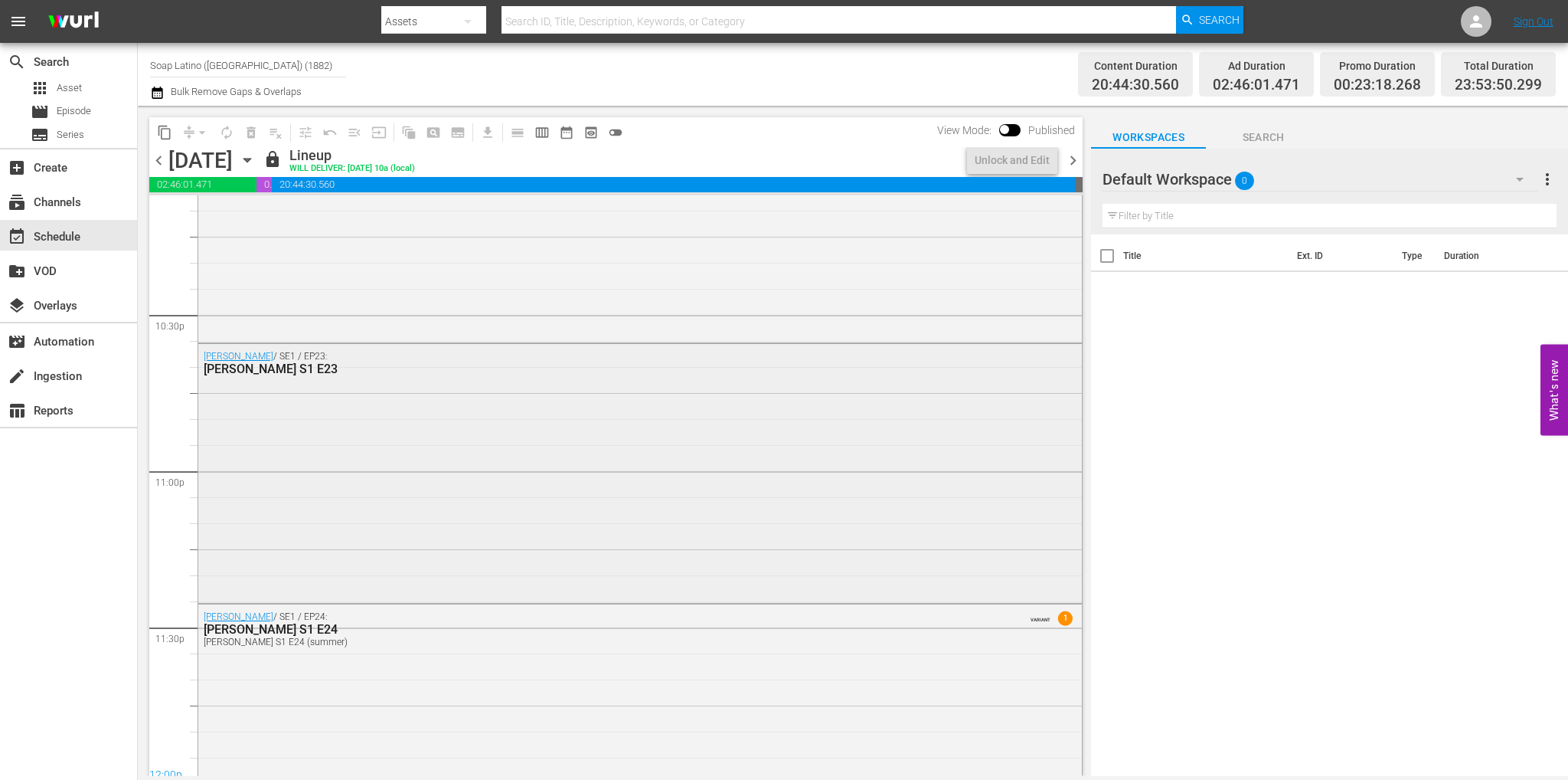
scroll to position [7011, 0]
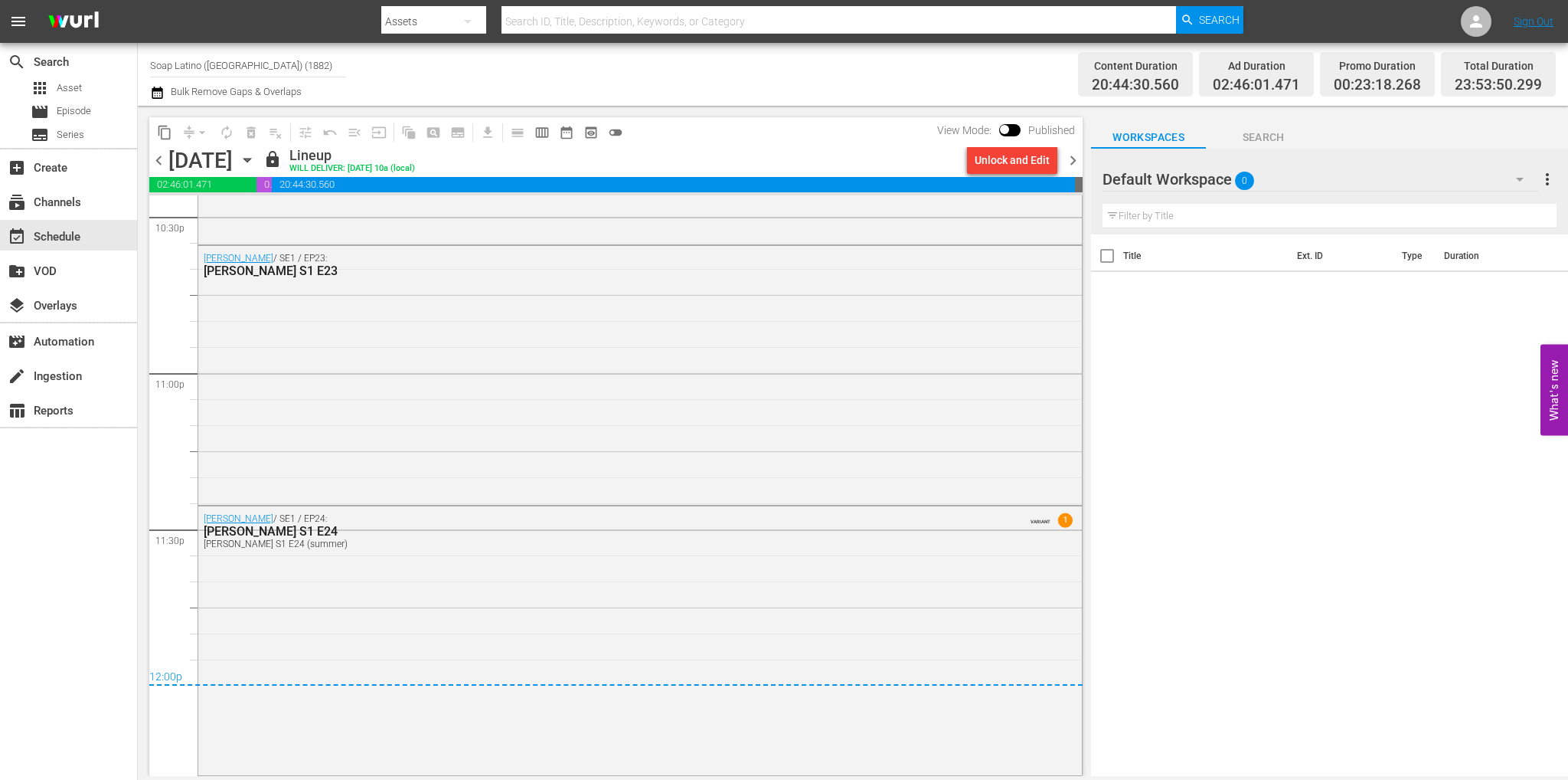
click at [1070, 169] on span "chevron_right" at bounding box center [1073, 161] width 19 height 19
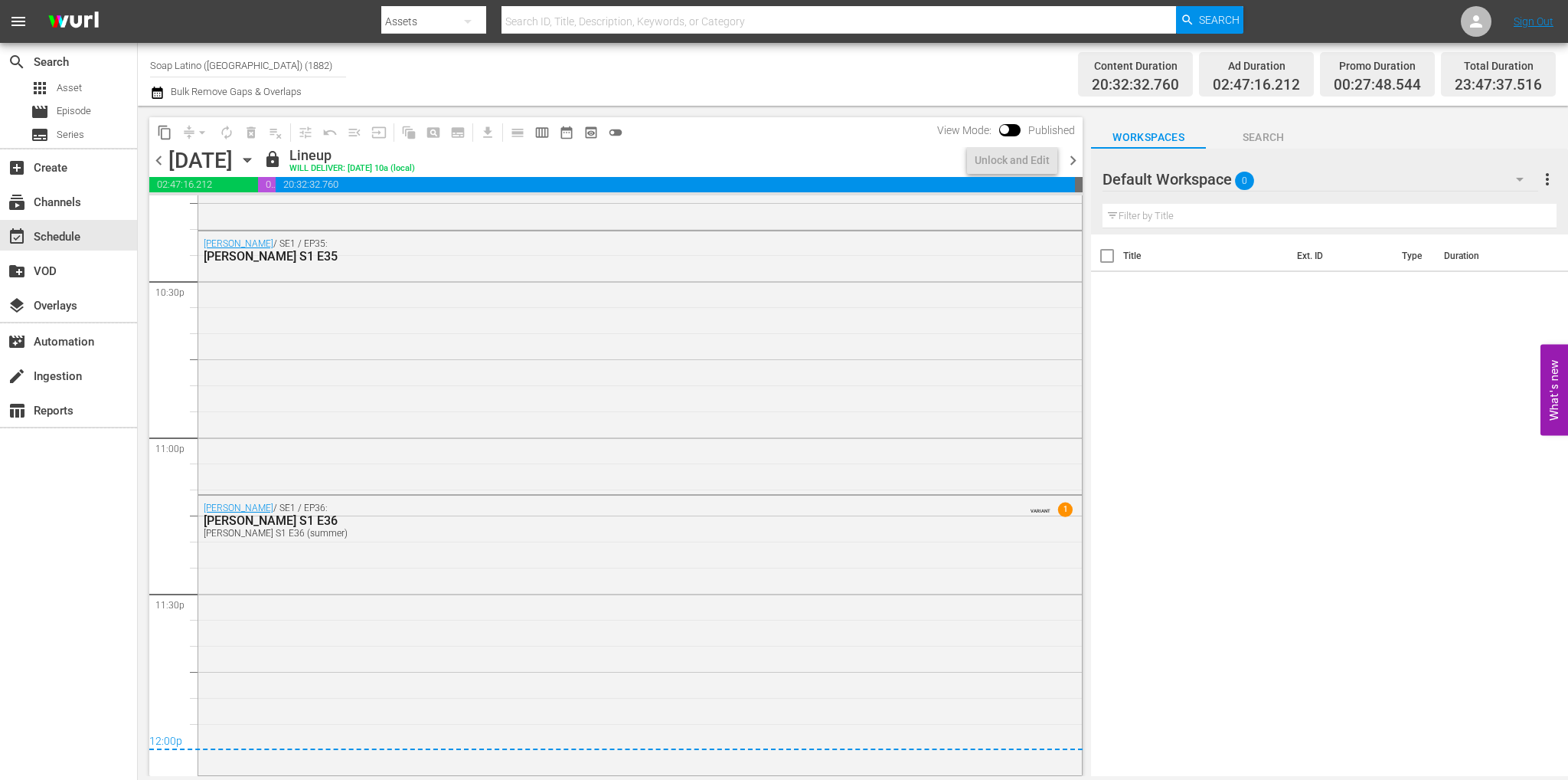
scroll to position [6946, 0]
click at [512, 589] on div "Eva Luna / SE1 / EP36: Eva Luna S1 E36 Eva Luna S1 E36 (summer) VARIANT 1" at bounding box center [640, 633] width 883 height 276
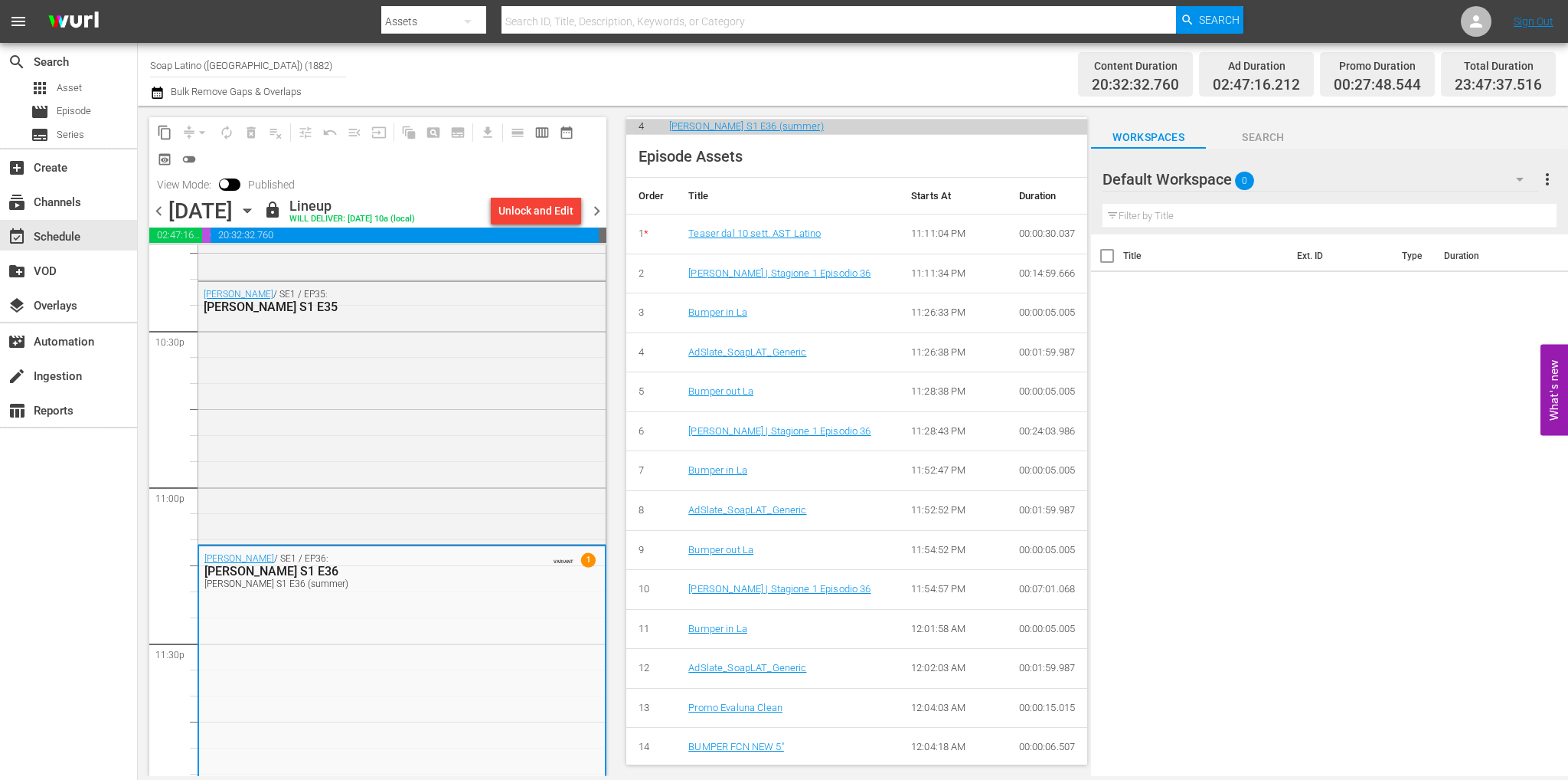
scroll to position [770, 0]
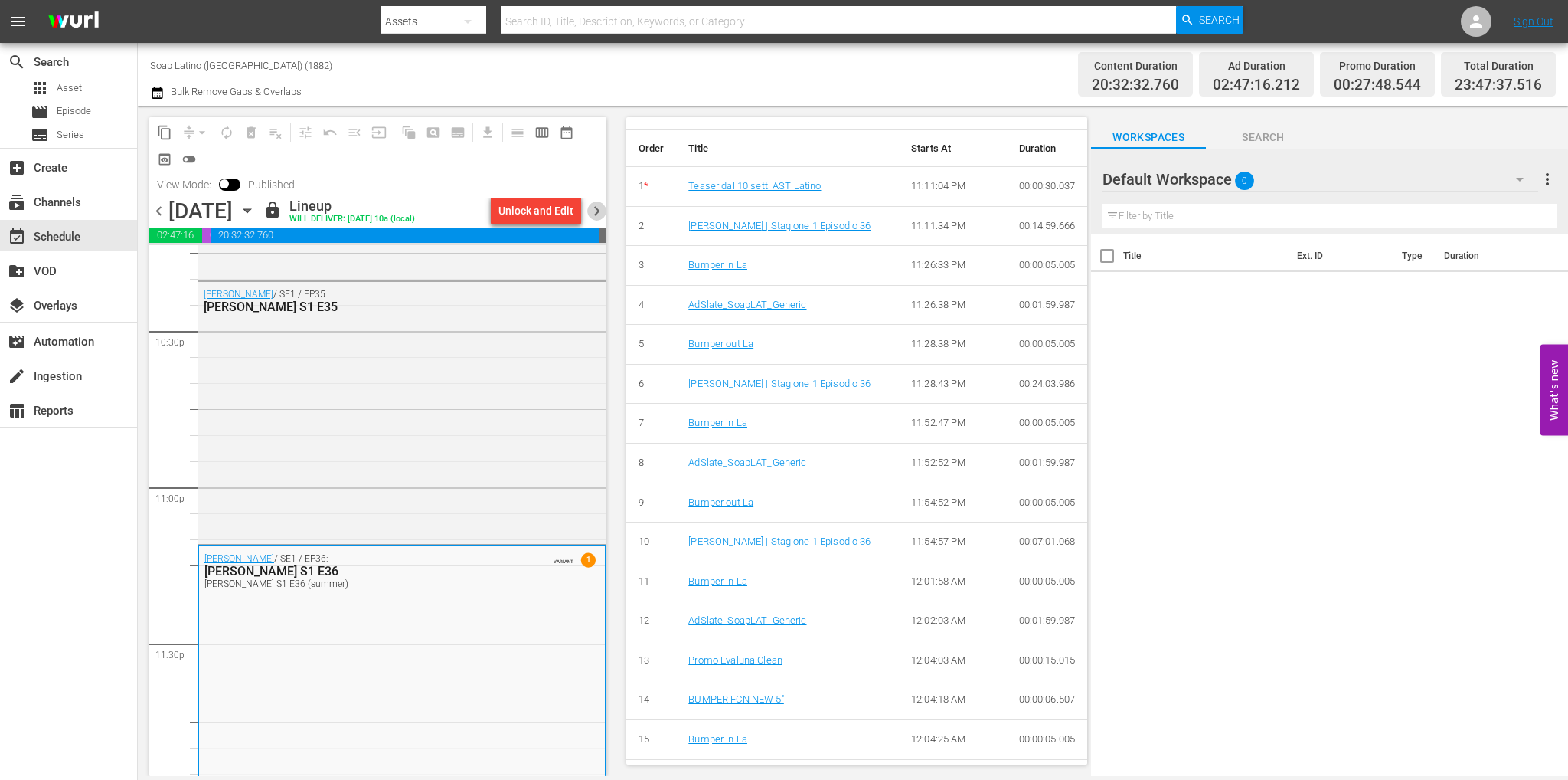
click at [598, 208] on span "chevron_right" at bounding box center [597, 211] width 19 height 19
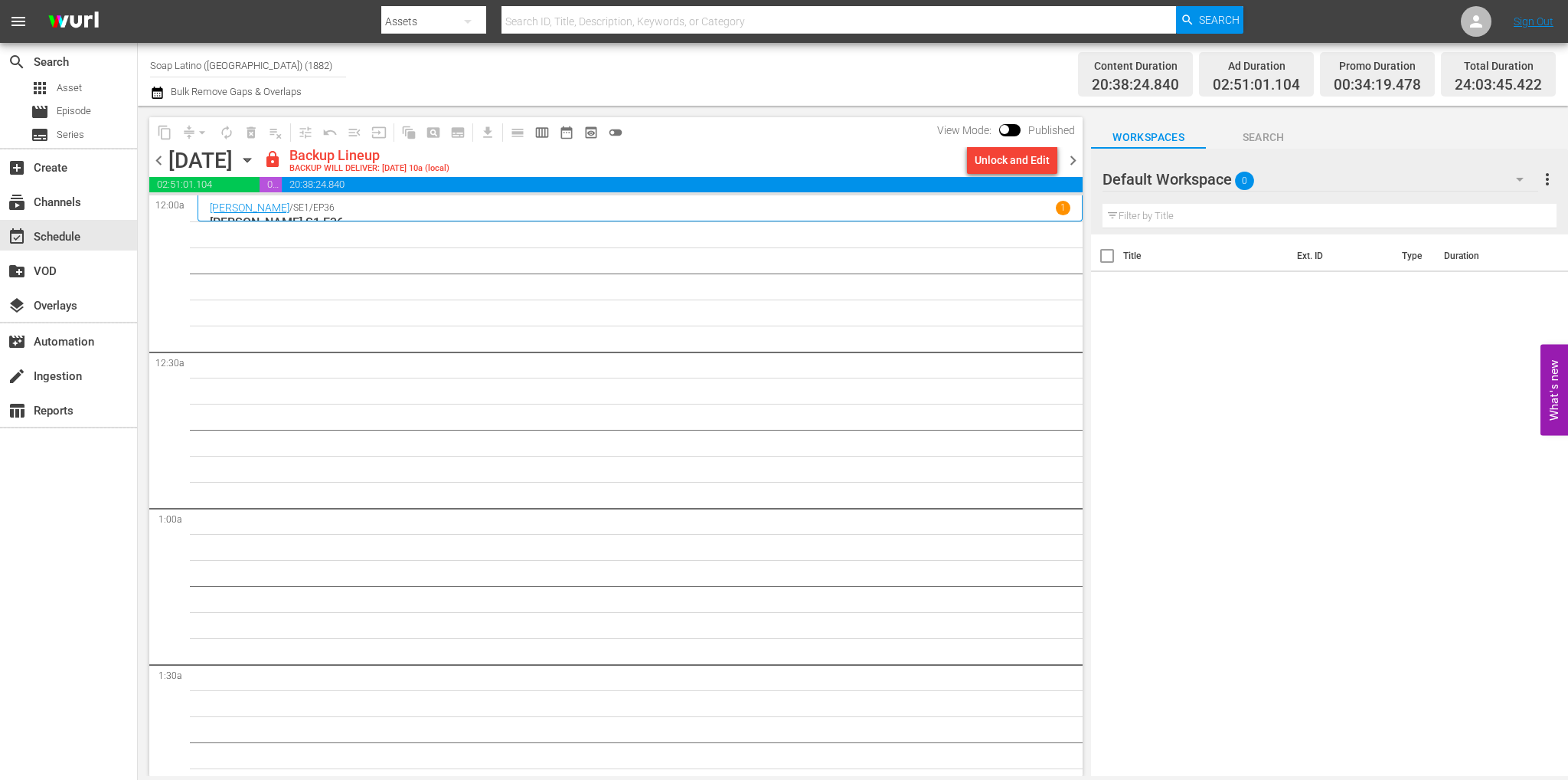
click at [1018, 160] on div "Unlock and Edit" at bounding box center [1012, 160] width 75 height 28
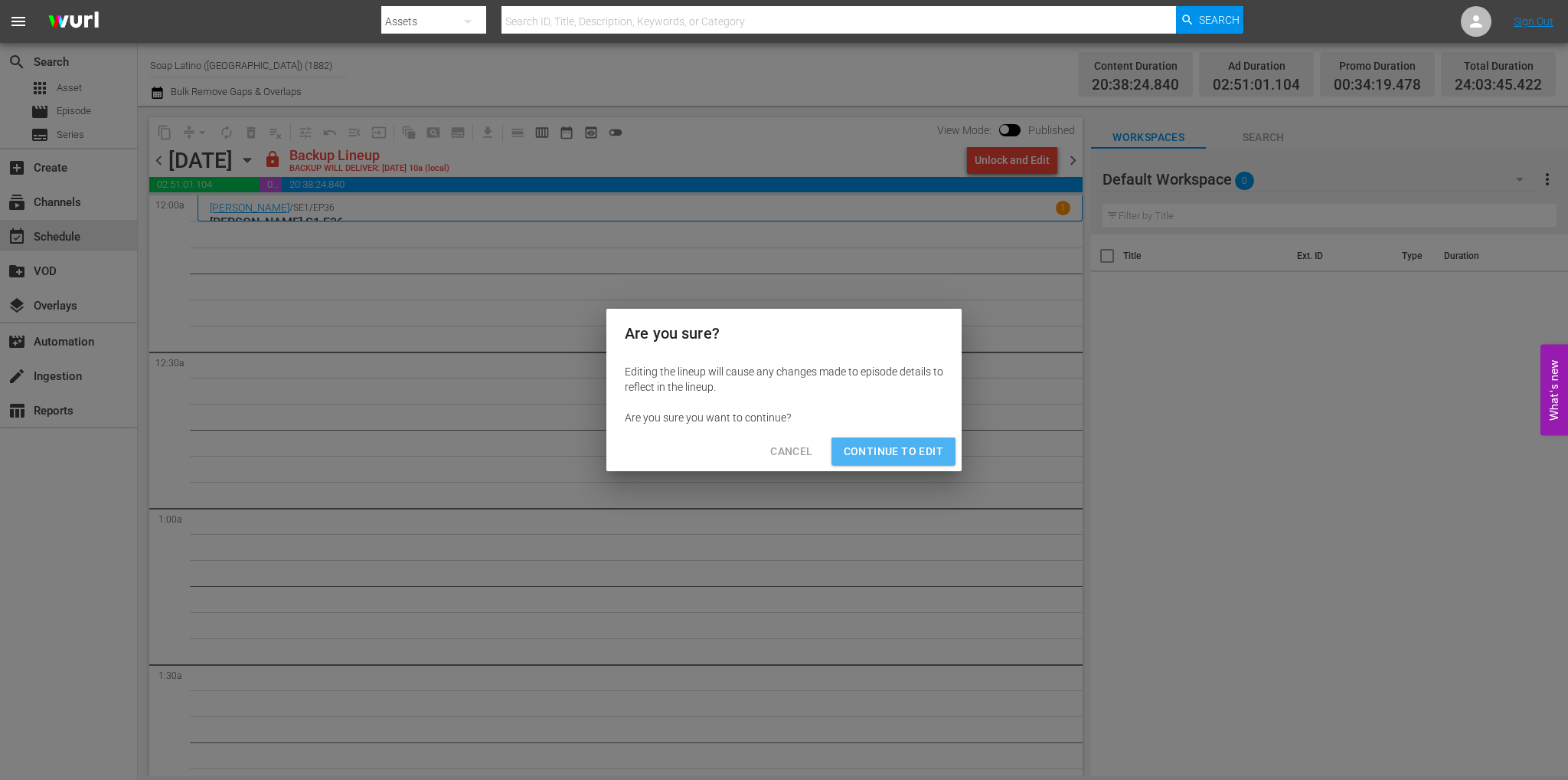
click at [906, 461] on button "Continue to Edit" at bounding box center [893, 451] width 124 height 28
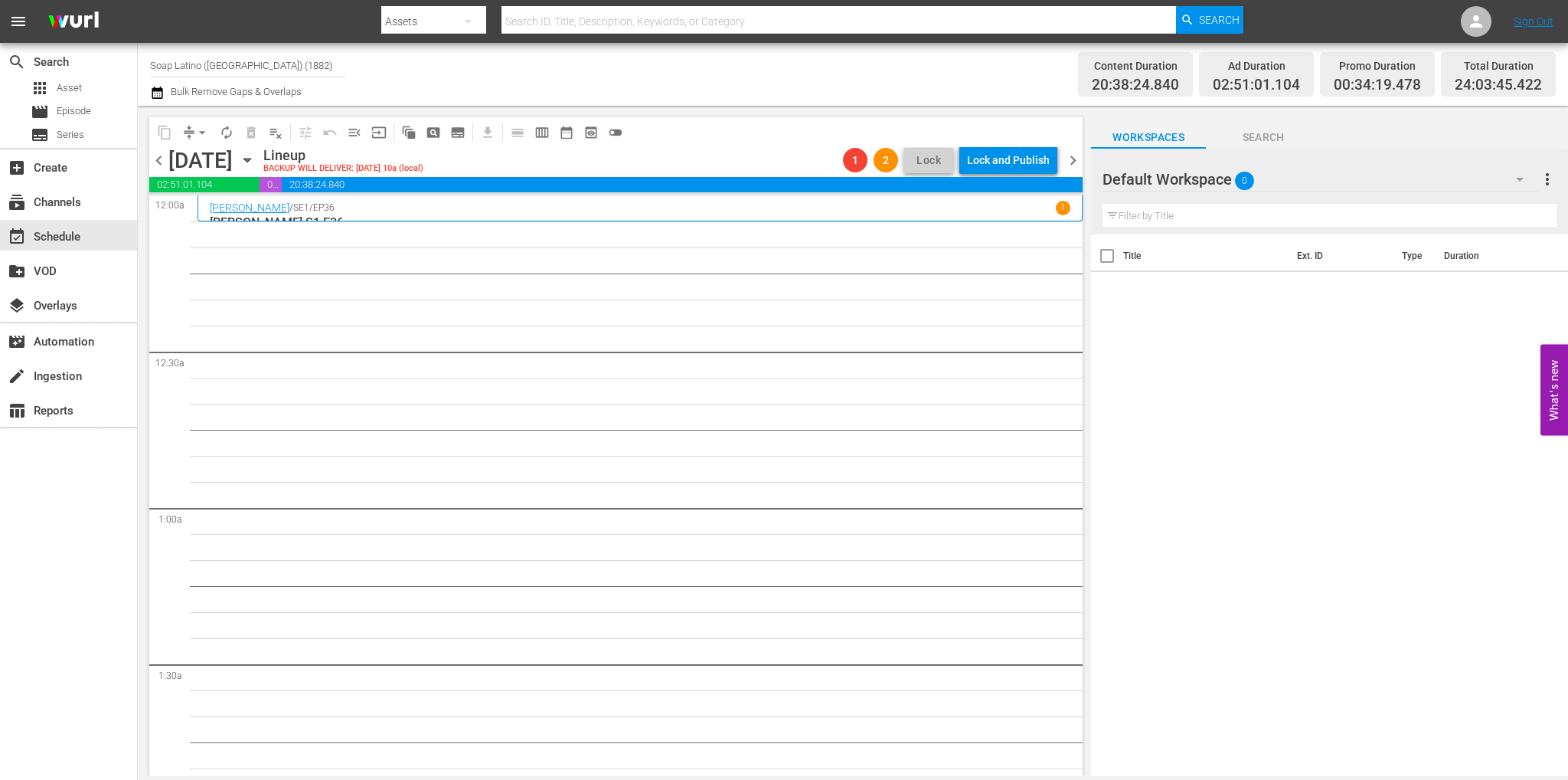
click at [1290, 183] on div "Default Workspace 0" at bounding box center [1321, 179] width 436 height 43
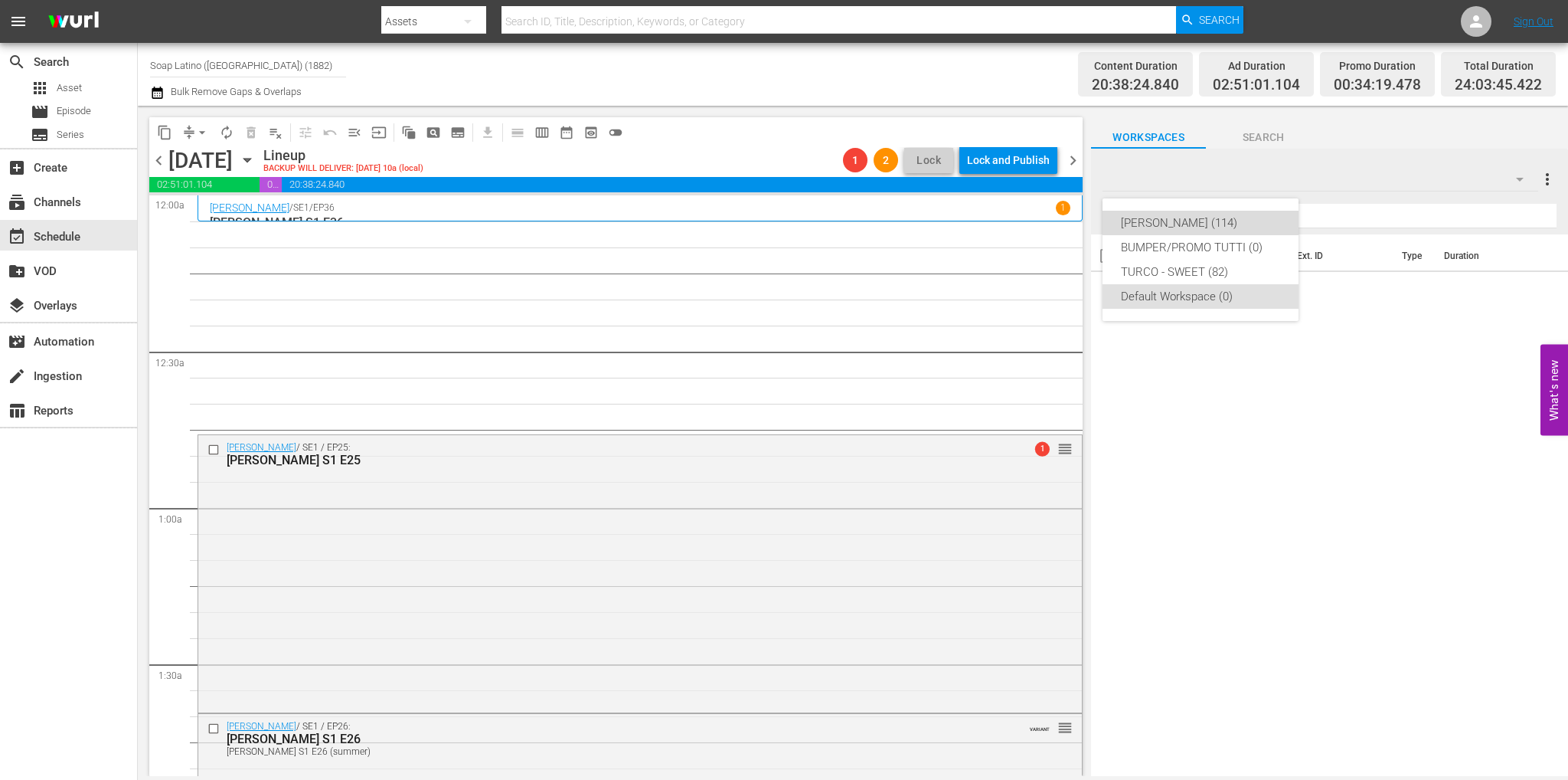
click at [1186, 231] on div "Eva Luna (114)" at bounding box center [1200, 223] width 160 height 24
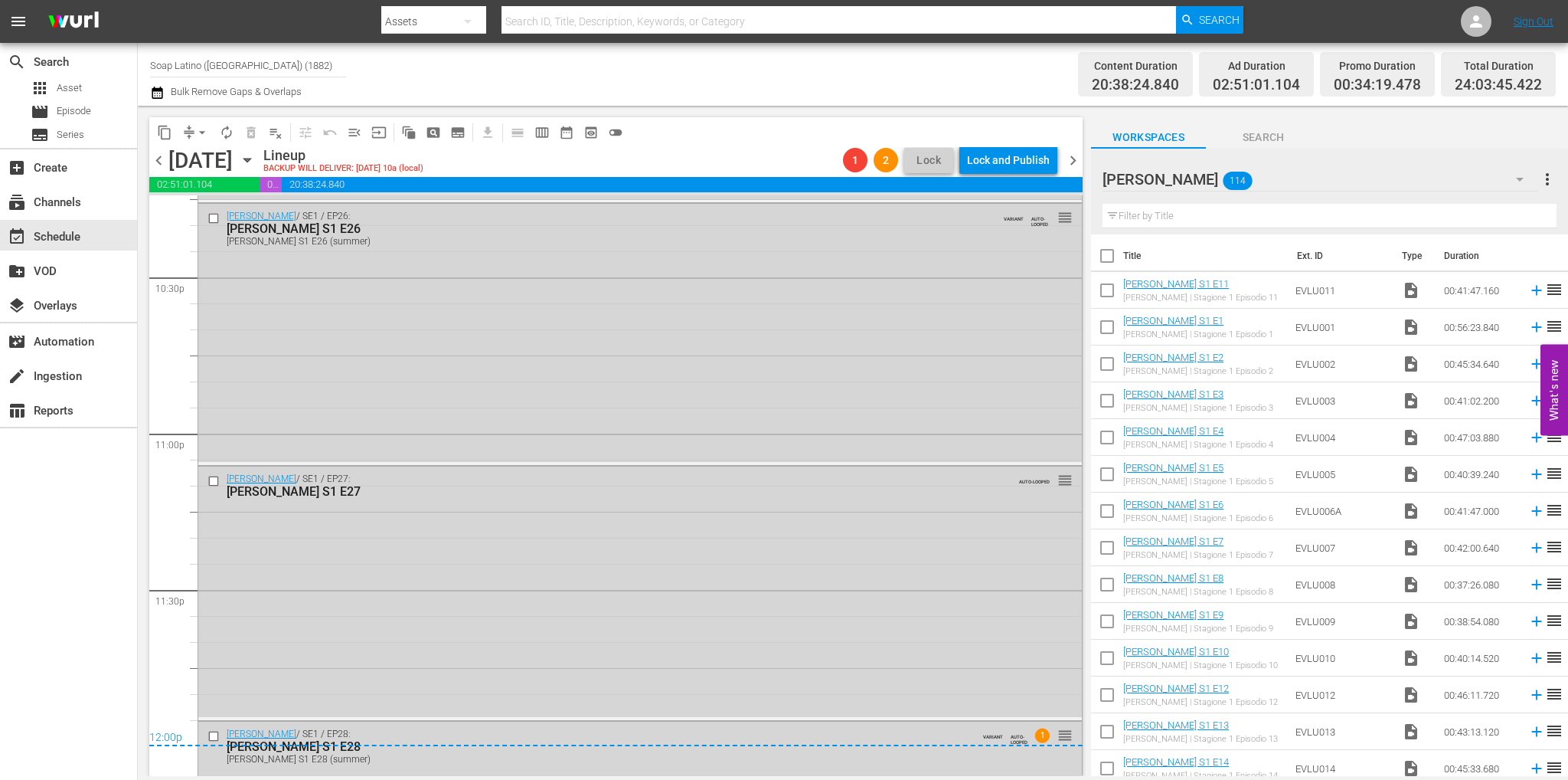
scroll to position [7180, 0]
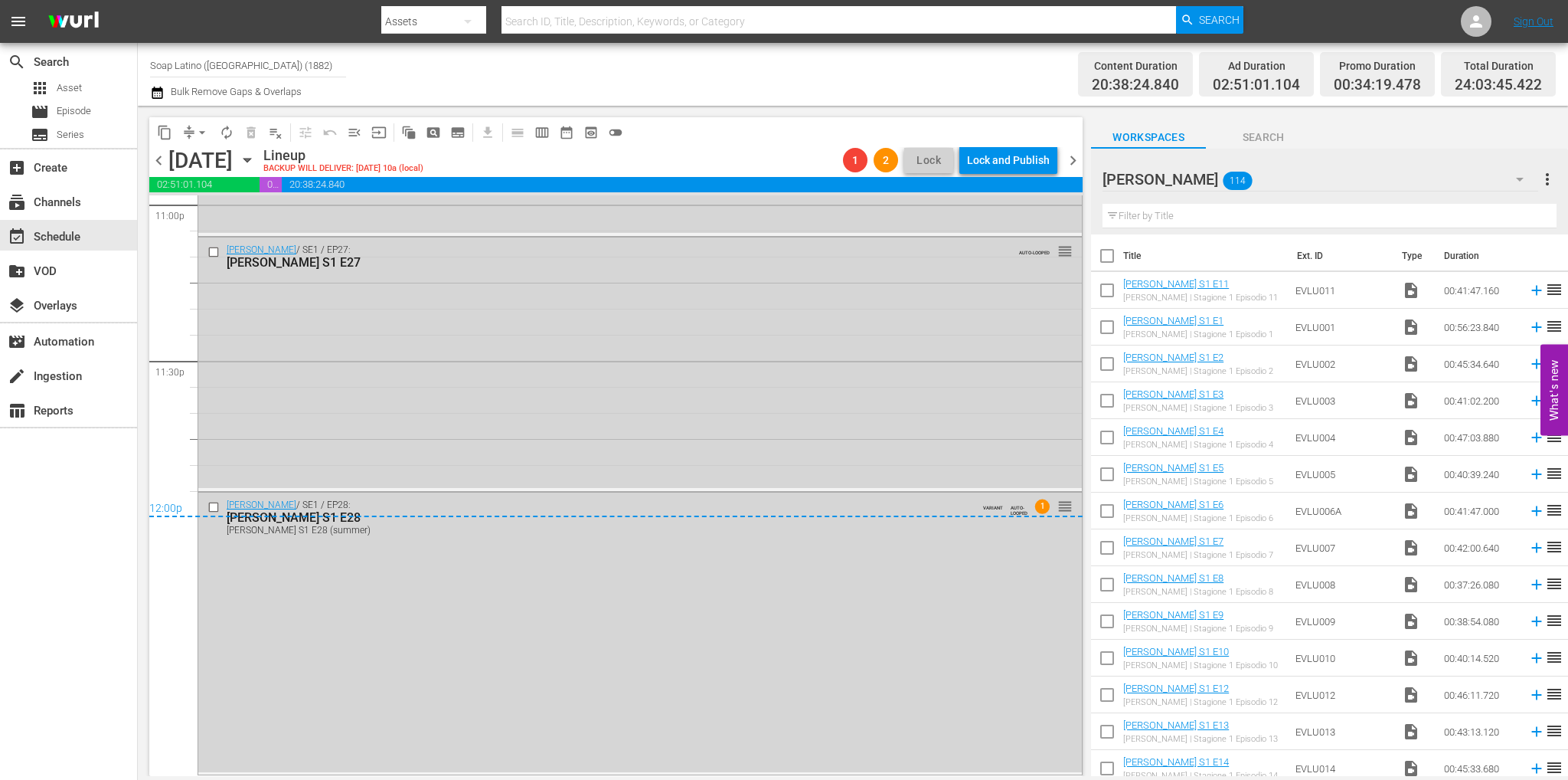
click at [212, 508] on div "12:00p" at bounding box center [616, 509] width 934 height 15
click at [215, 504] on div "12:00p" at bounding box center [616, 509] width 934 height 15
click at [226, 502] on div "12:00p" at bounding box center [616, 509] width 934 height 15
click at [327, 545] on div "Eva Luna / SE1 / EP28: Eva Luna S1 E28 Eva Luna S1 E28 (summer) VARIANT AUTO-LO…" at bounding box center [640, 632] width 883 height 280
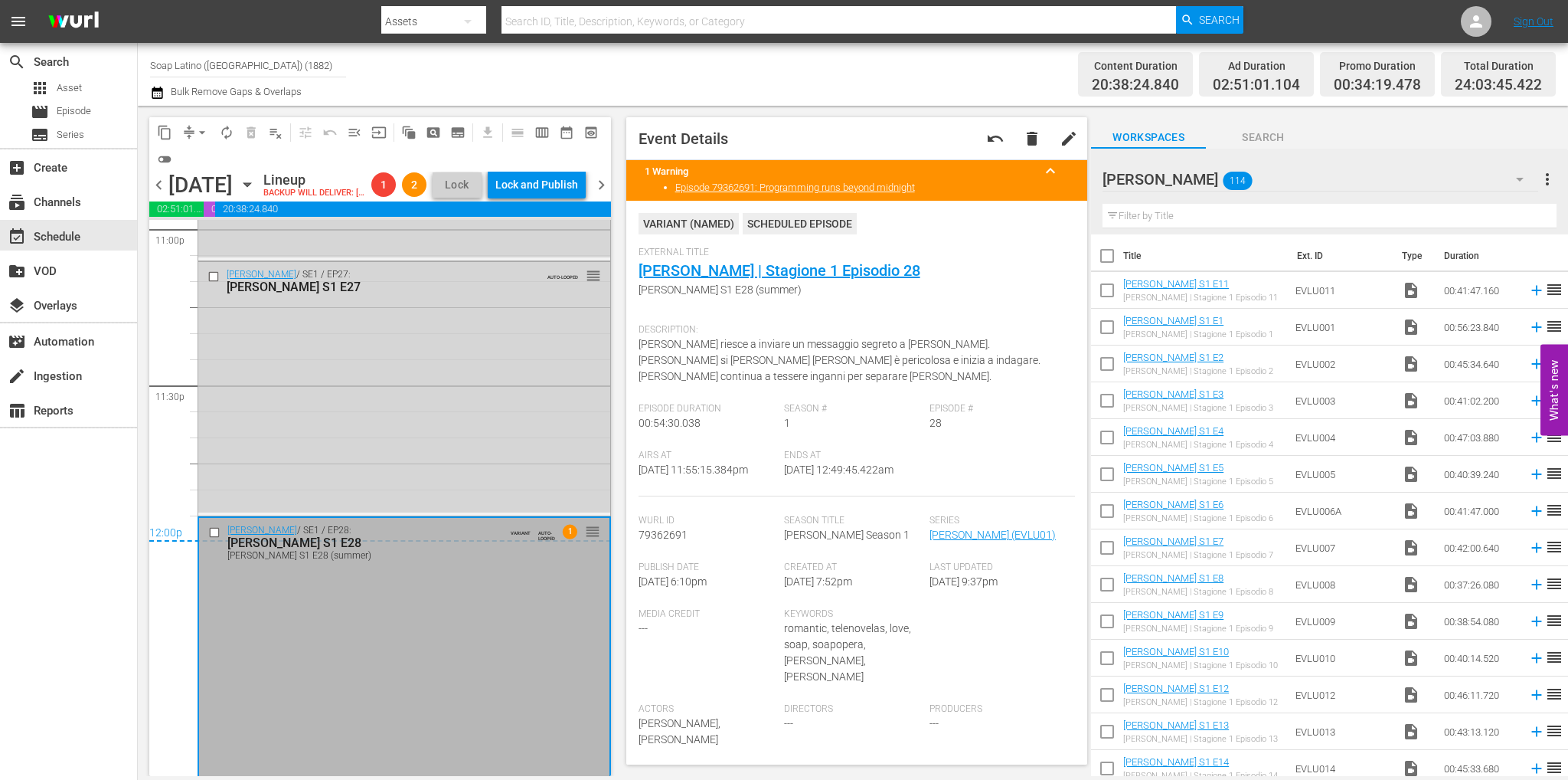
click at [213, 539] on input "checkbox" at bounding box center [216, 533] width 16 height 13
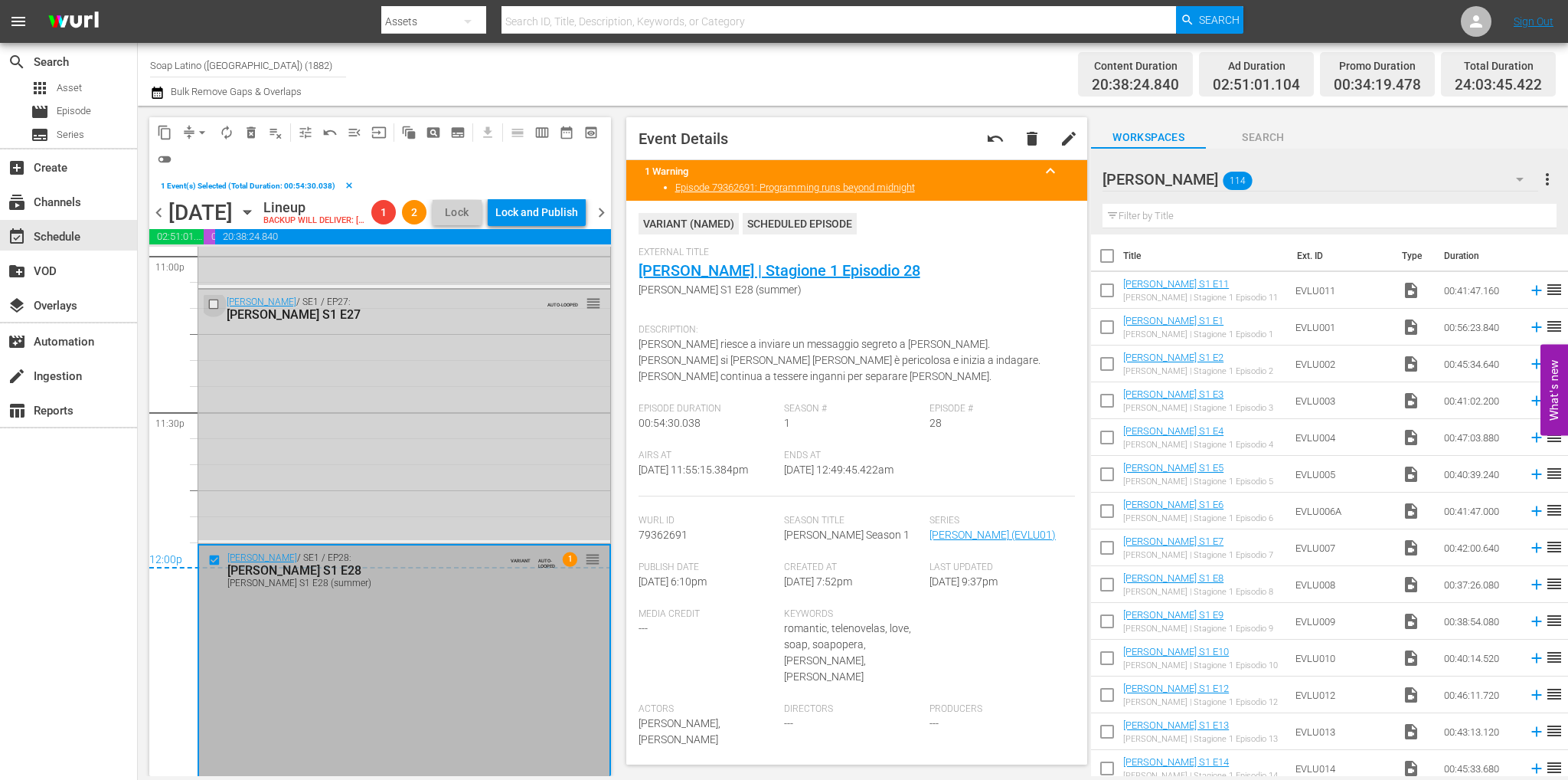
click at [212, 311] on input "checkbox" at bounding box center [216, 305] width 16 height 13
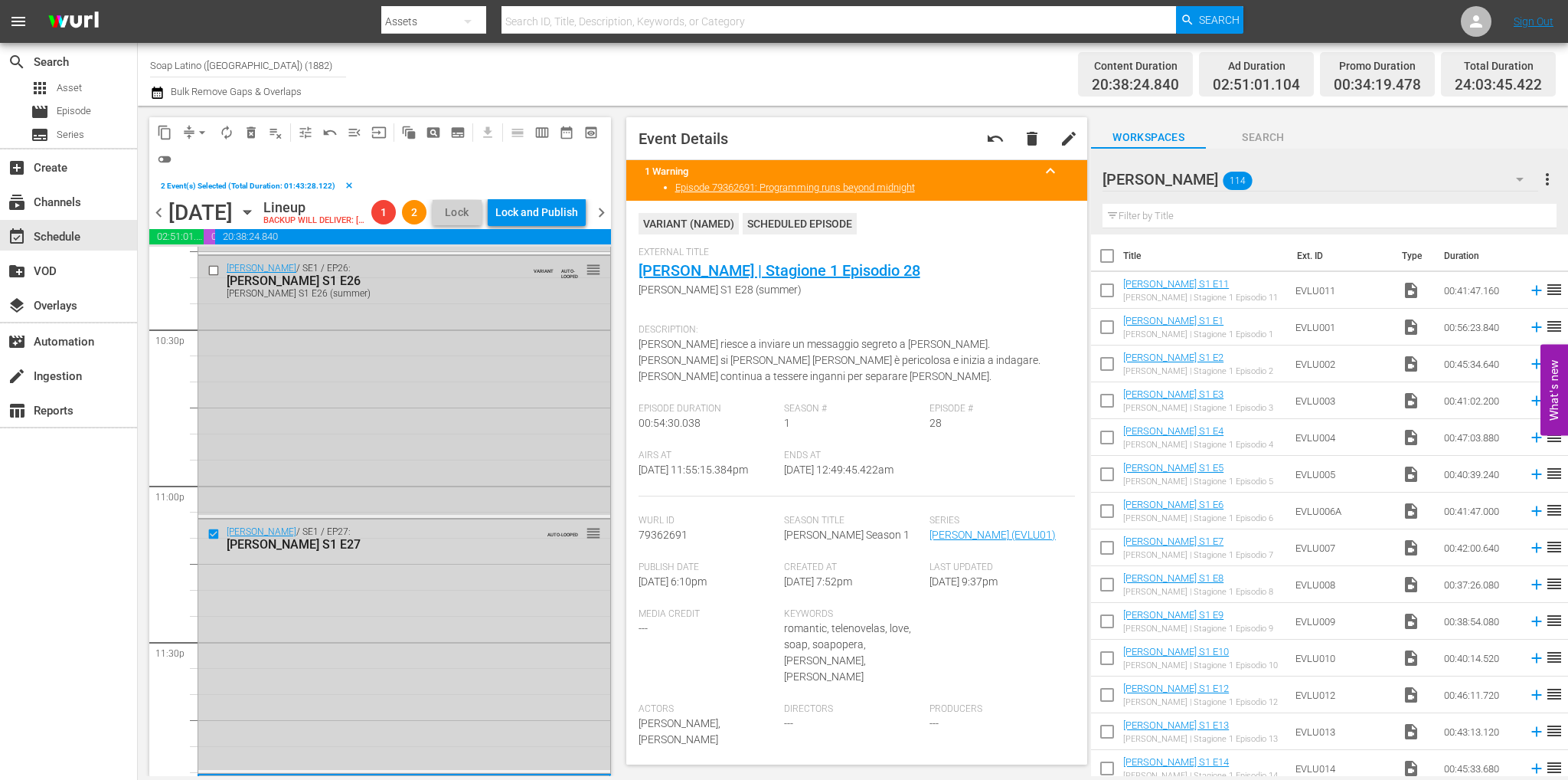
click at [215, 277] on input "checkbox" at bounding box center [216, 271] width 16 height 13
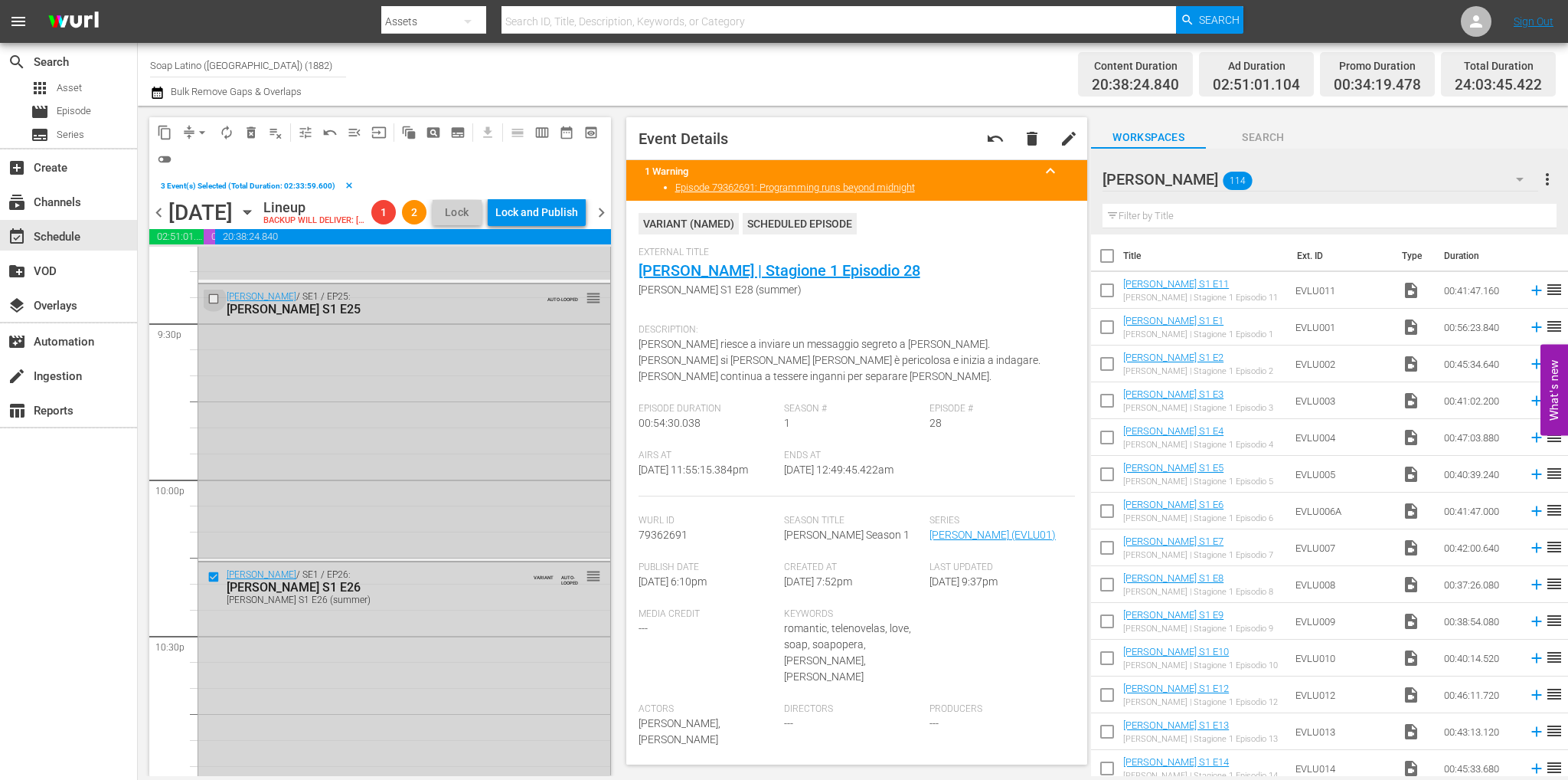
click at [212, 306] on input "checkbox" at bounding box center [216, 299] width 16 height 13
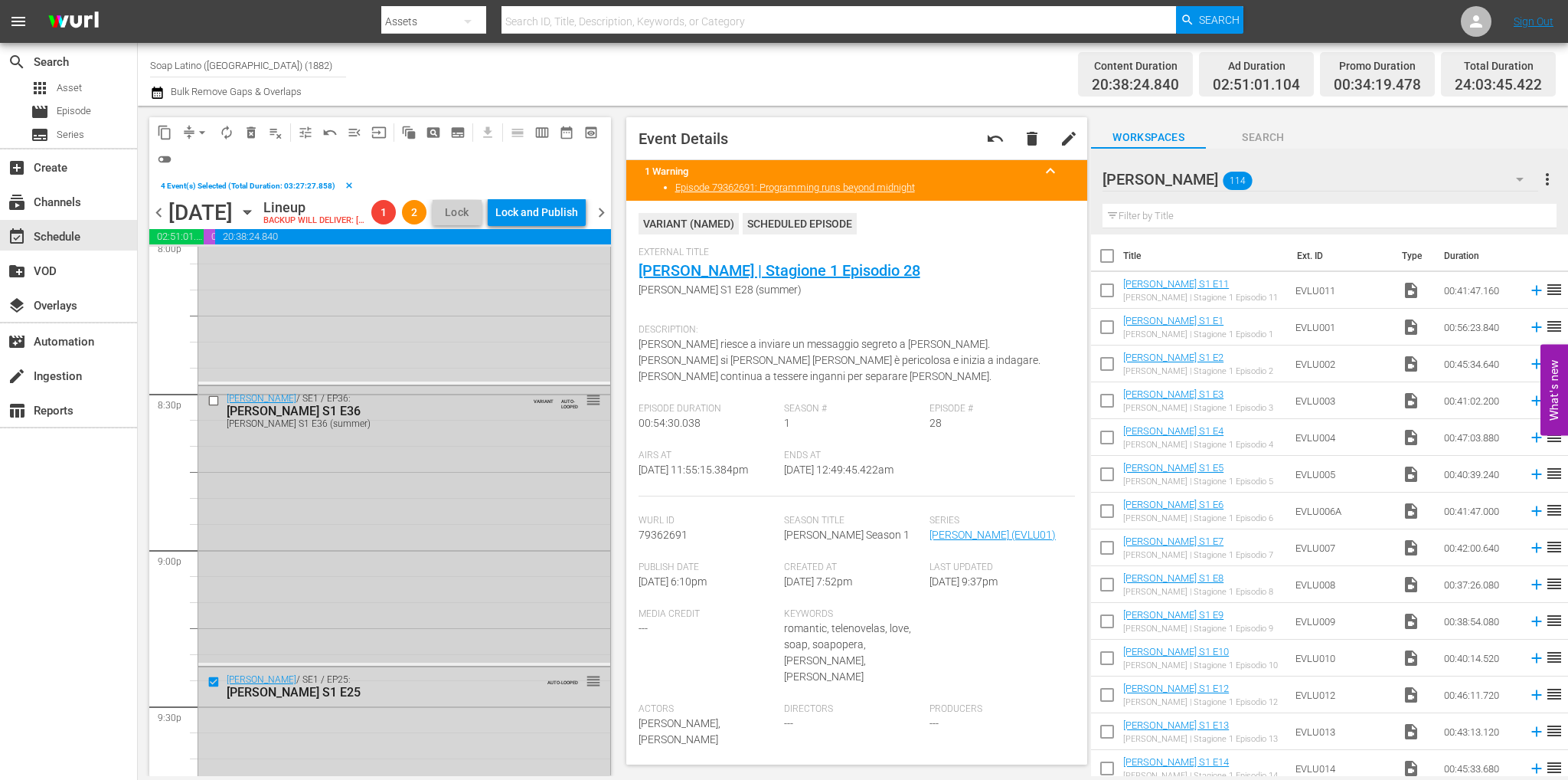
click at [210, 408] on input "checkbox" at bounding box center [216, 401] width 16 height 13
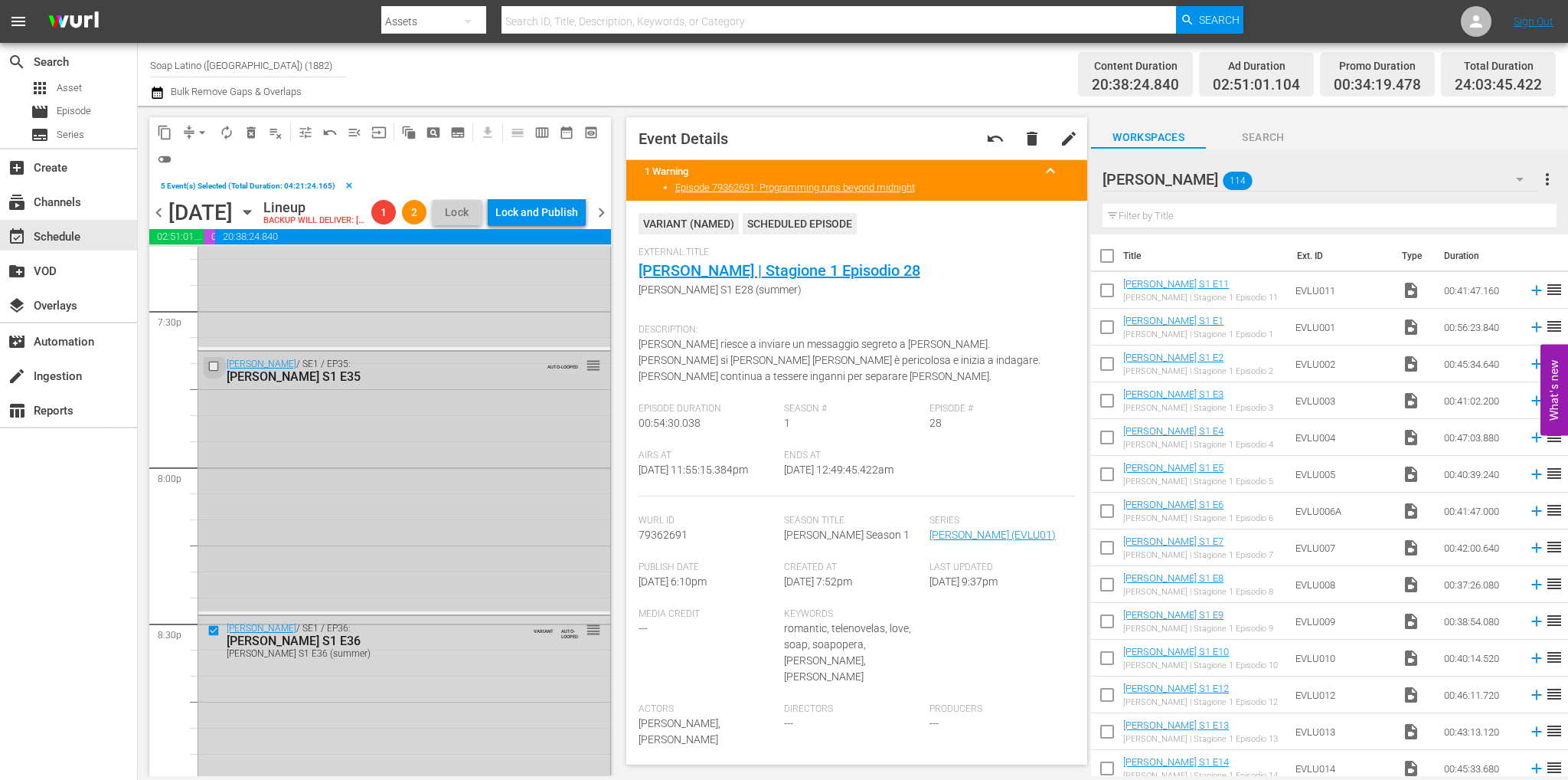
click at [211, 373] on input "checkbox" at bounding box center [216, 366] width 16 height 13
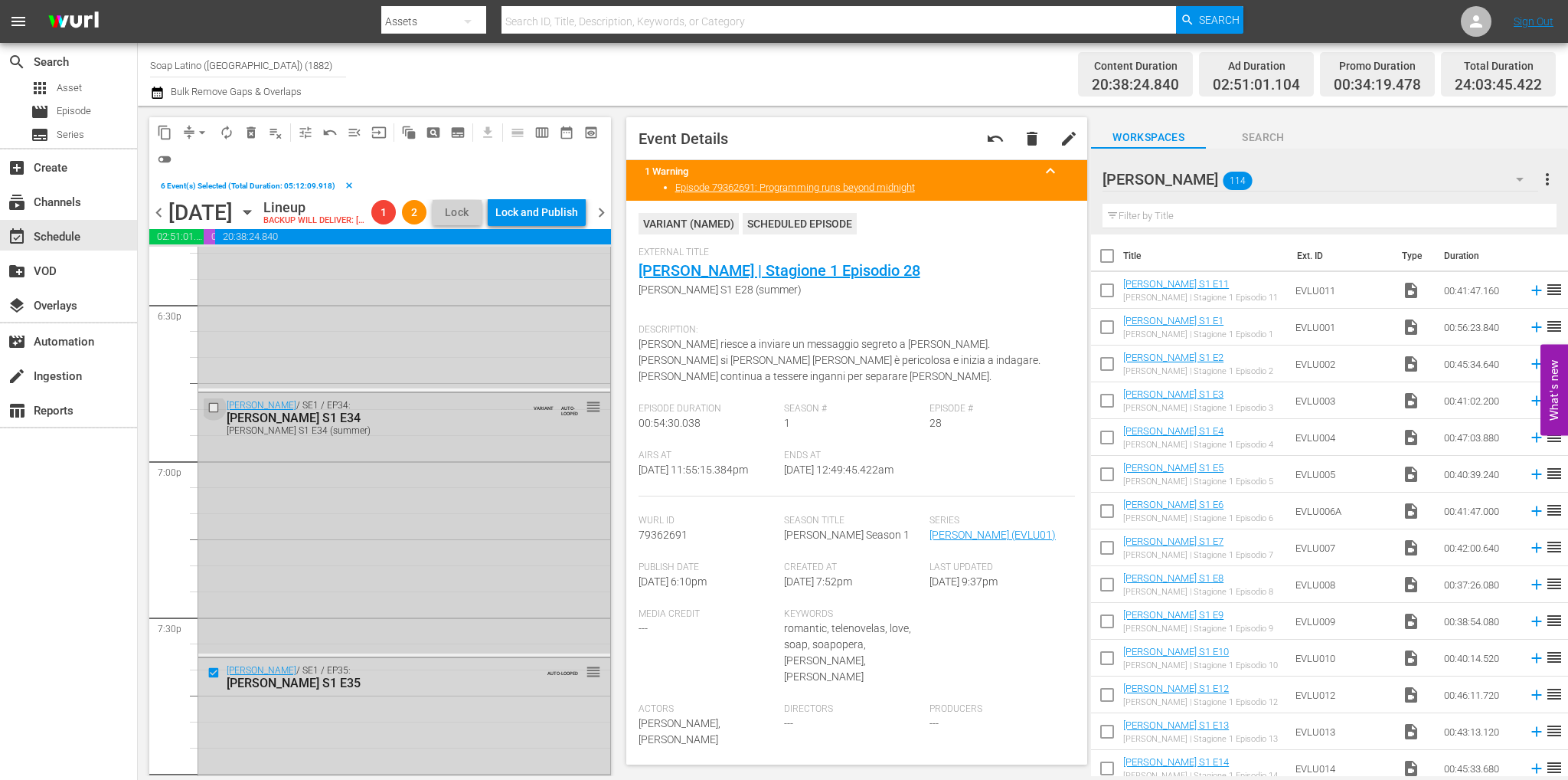
click at [214, 414] on input "checkbox" at bounding box center [216, 407] width 16 height 13
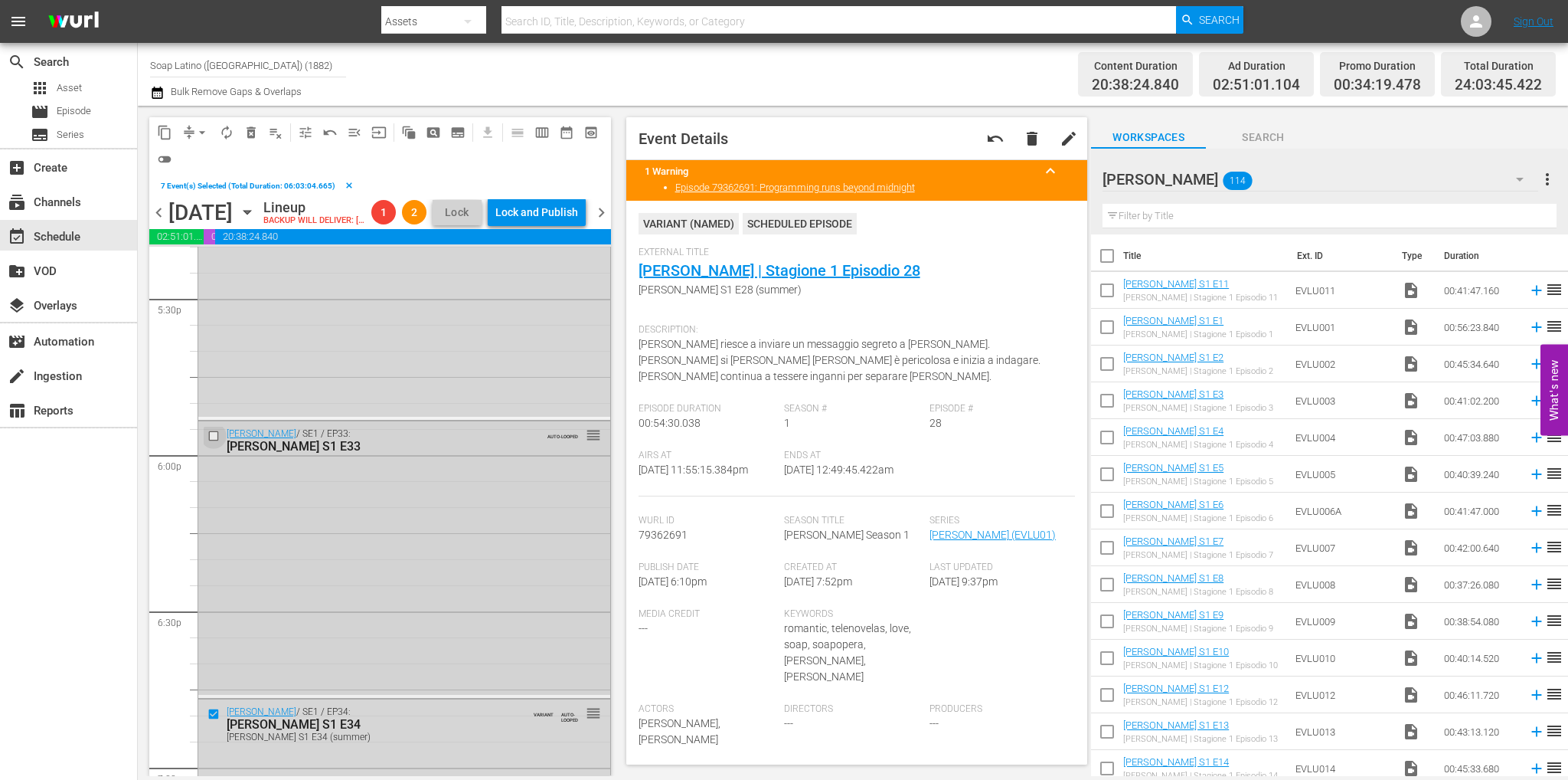
click at [211, 443] on input "checkbox" at bounding box center [216, 436] width 16 height 13
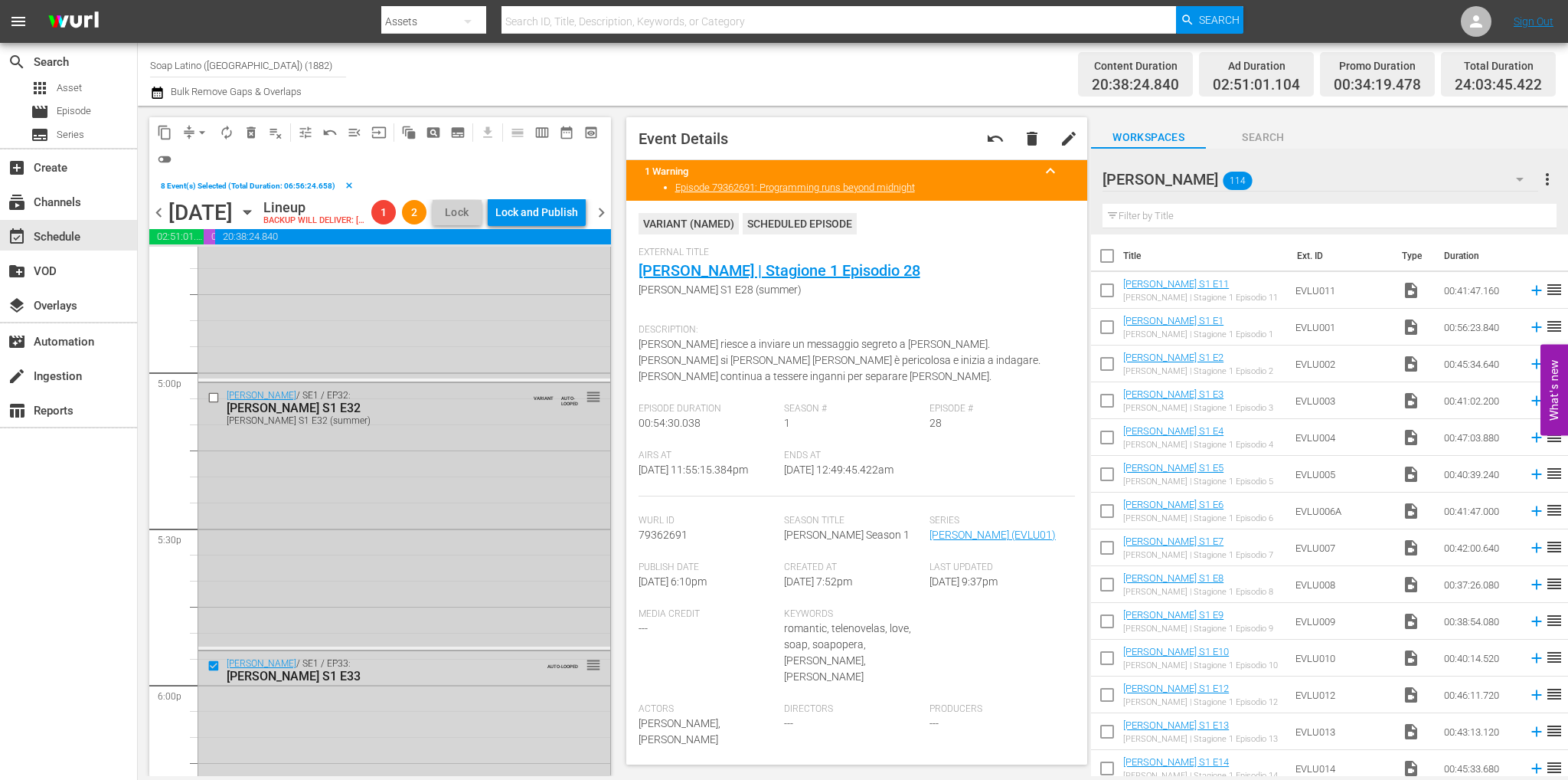
click at [215, 404] on input "checkbox" at bounding box center [216, 397] width 16 height 13
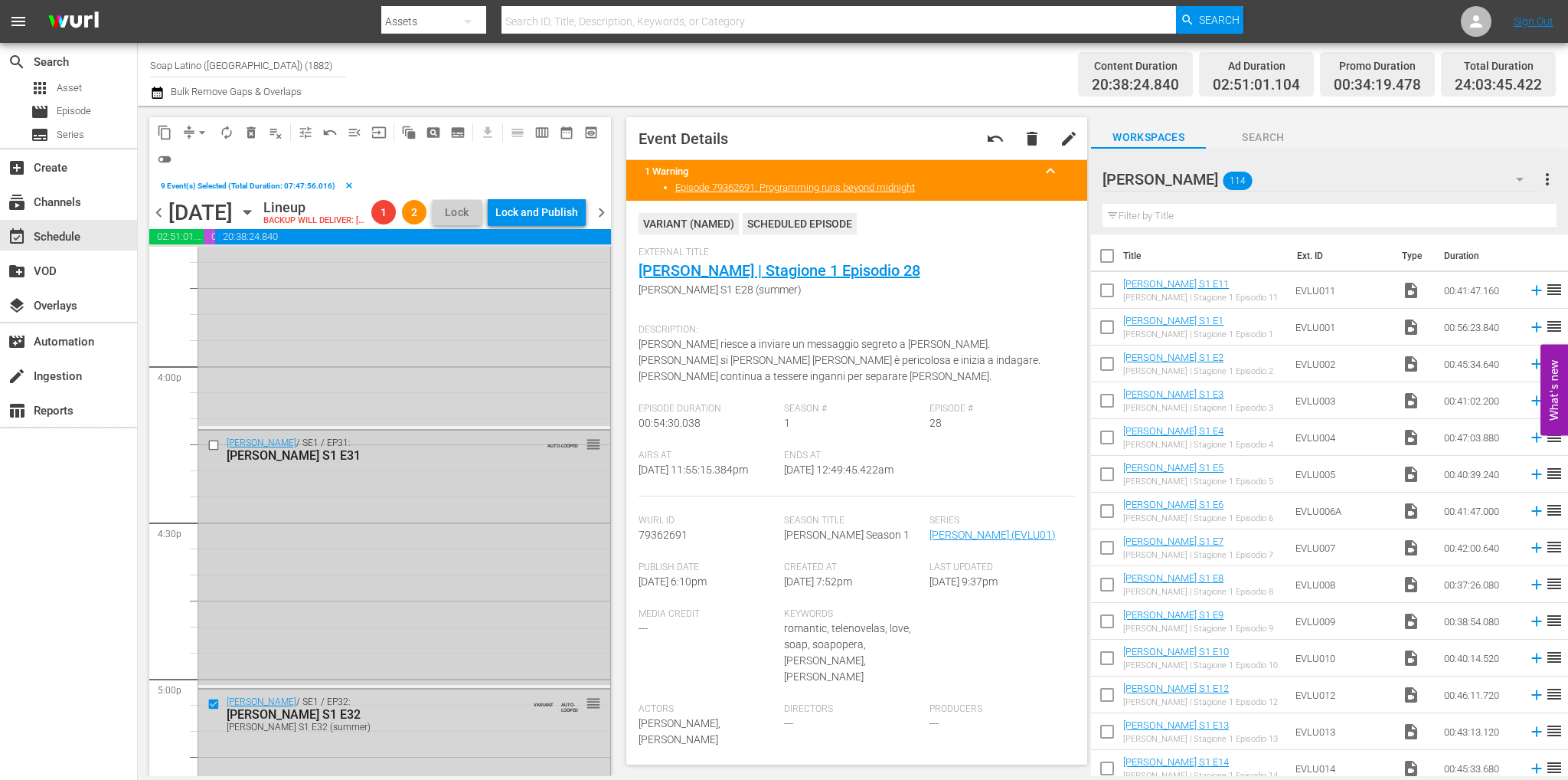
click at [208, 452] on input "checkbox" at bounding box center [216, 445] width 16 height 13
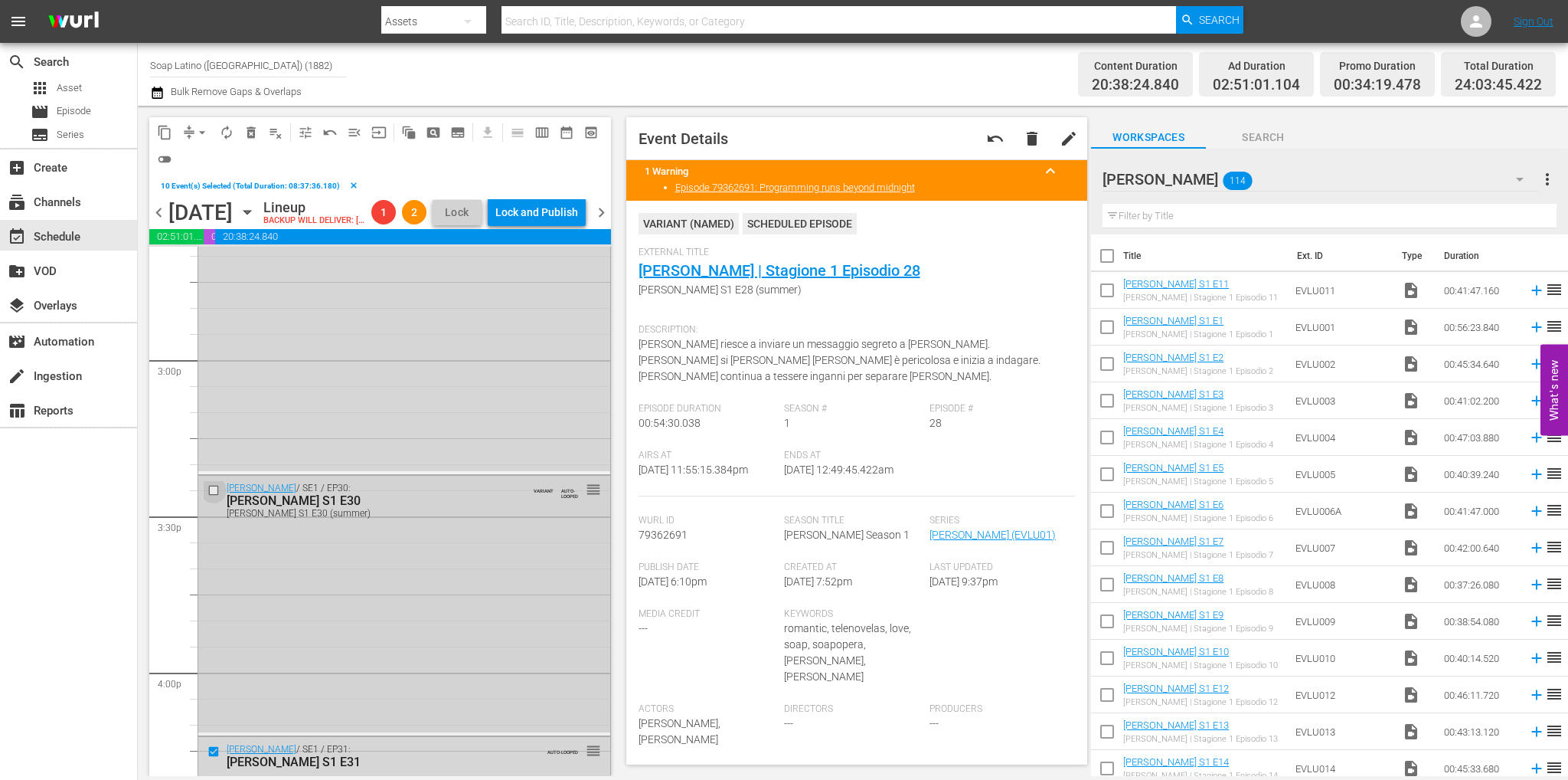
click at [211, 497] on input "checkbox" at bounding box center [216, 491] width 16 height 13
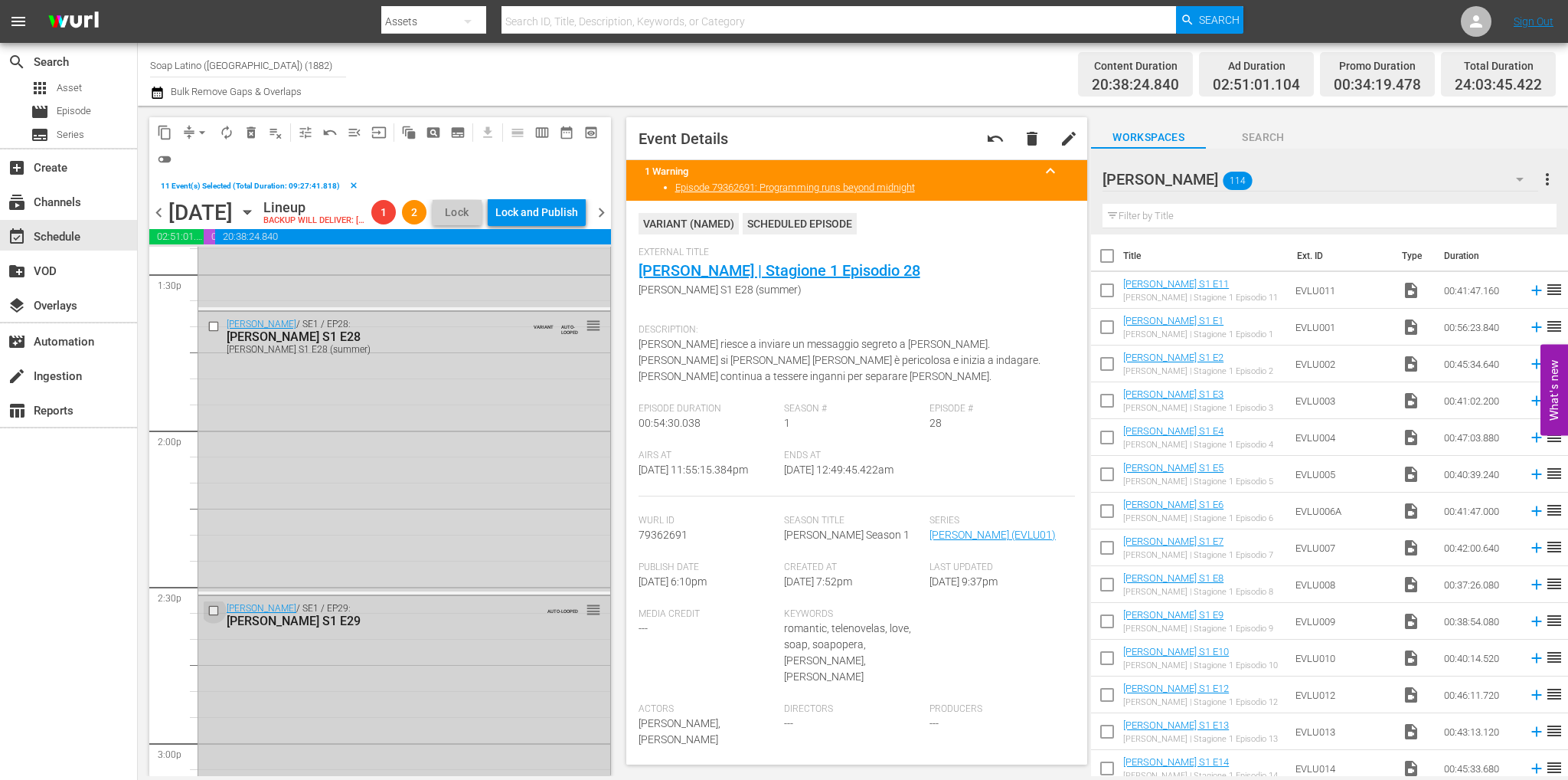
click at [217, 618] on input "checkbox" at bounding box center [216, 611] width 16 height 13
click at [217, 333] on input "checkbox" at bounding box center [216, 327] width 16 height 13
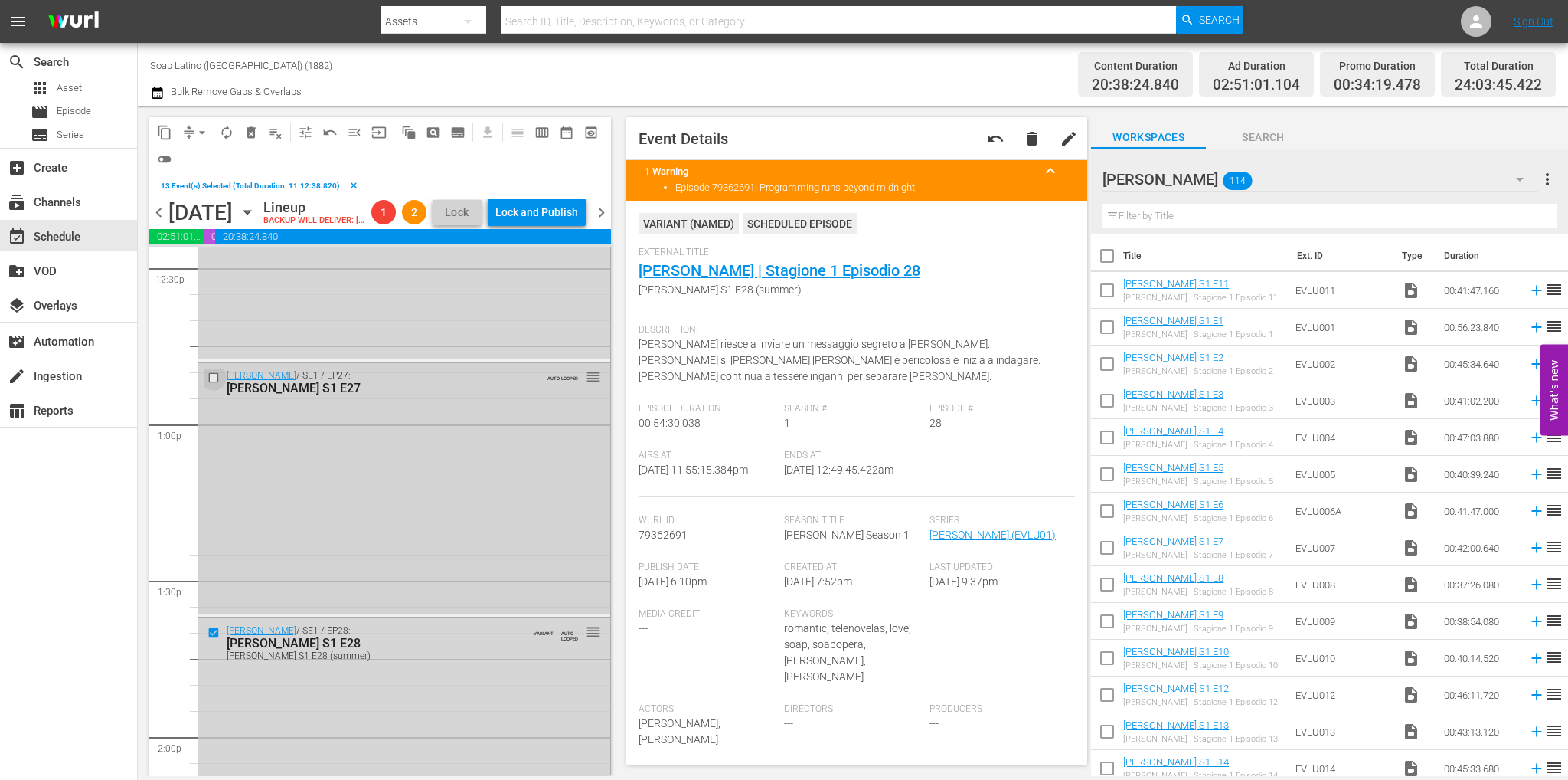
click at [216, 384] on input "checkbox" at bounding box center [216, 378] width 16 height 13
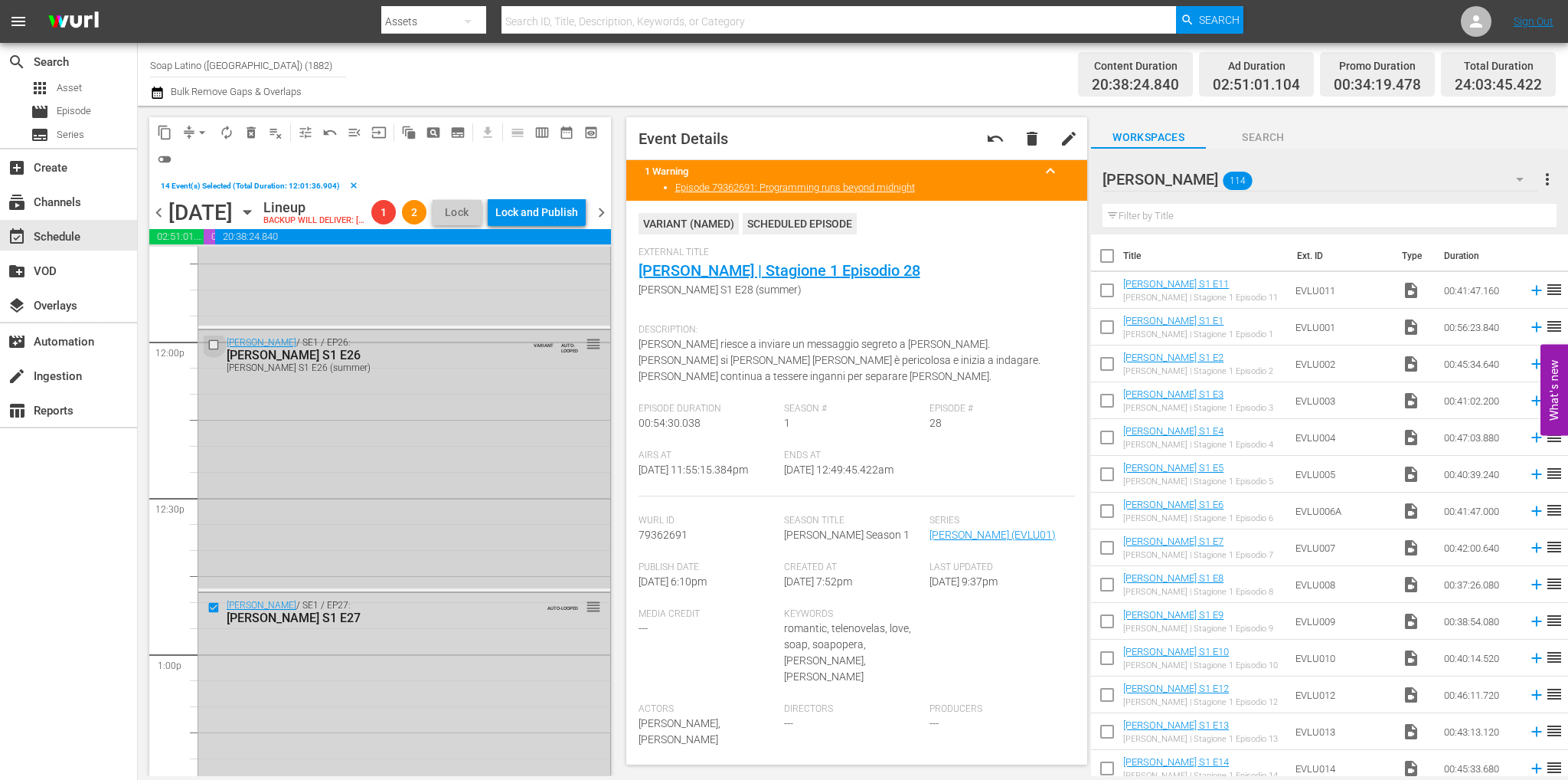
click at [213, 351] on input "checkbox" at bounding box center [216, 345] width 16 height 13
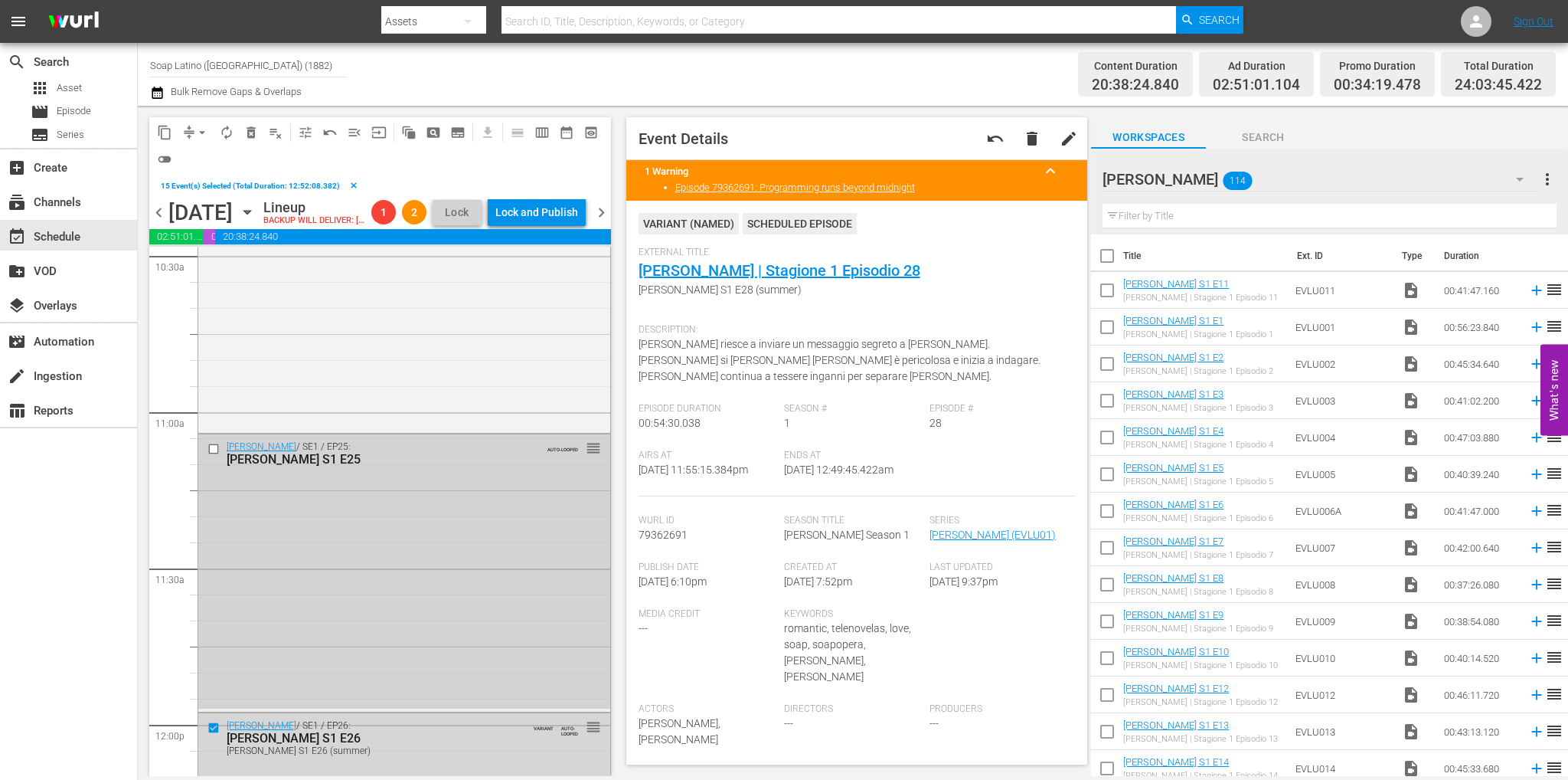
click at [215, 456] on input "checkbox" at bounding box center [216, 449] width 16 height 13
click at [260, 132] on button "delete_forever_outlined" at bounding box center [251, 132] width 24 height 24
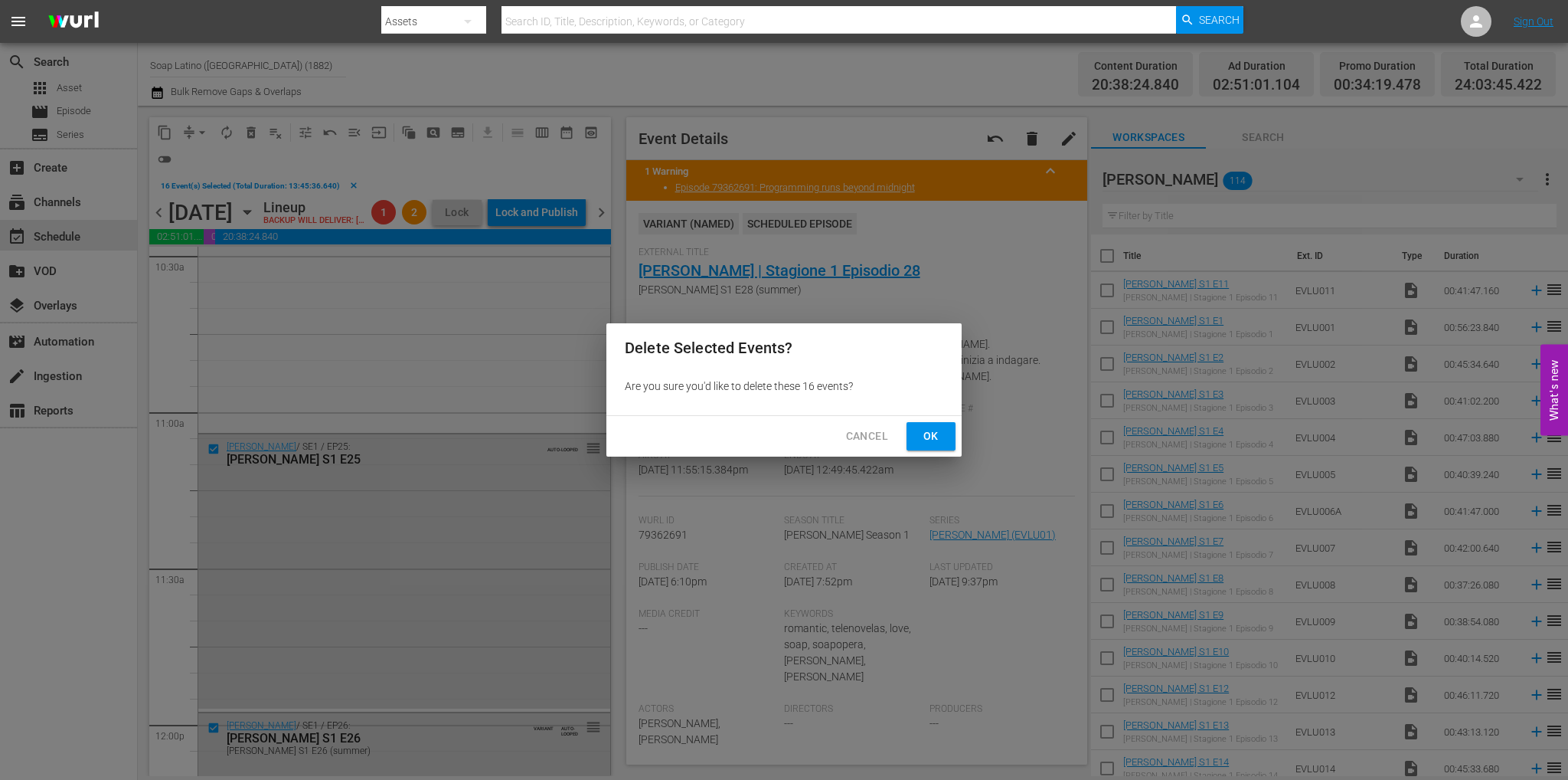
click at [936, 437] on span "Ok" at bounding box center [931, 436] width 24 height 19
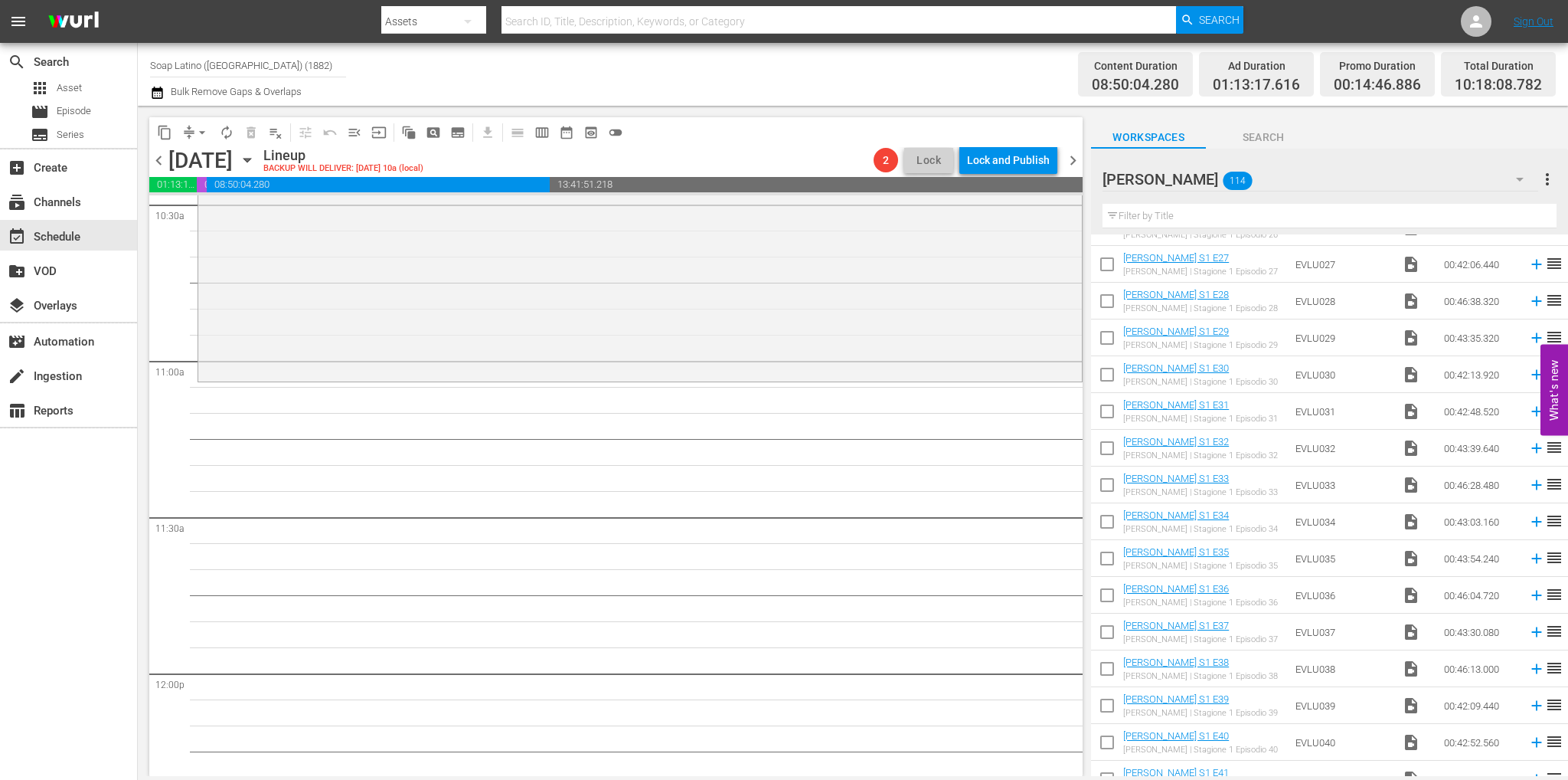
scroll to position [1170, 0]
click at [1115, 412] on input "checkbox" at bounding box center [1107, 411] width 32 height 32
checkbox input "true"
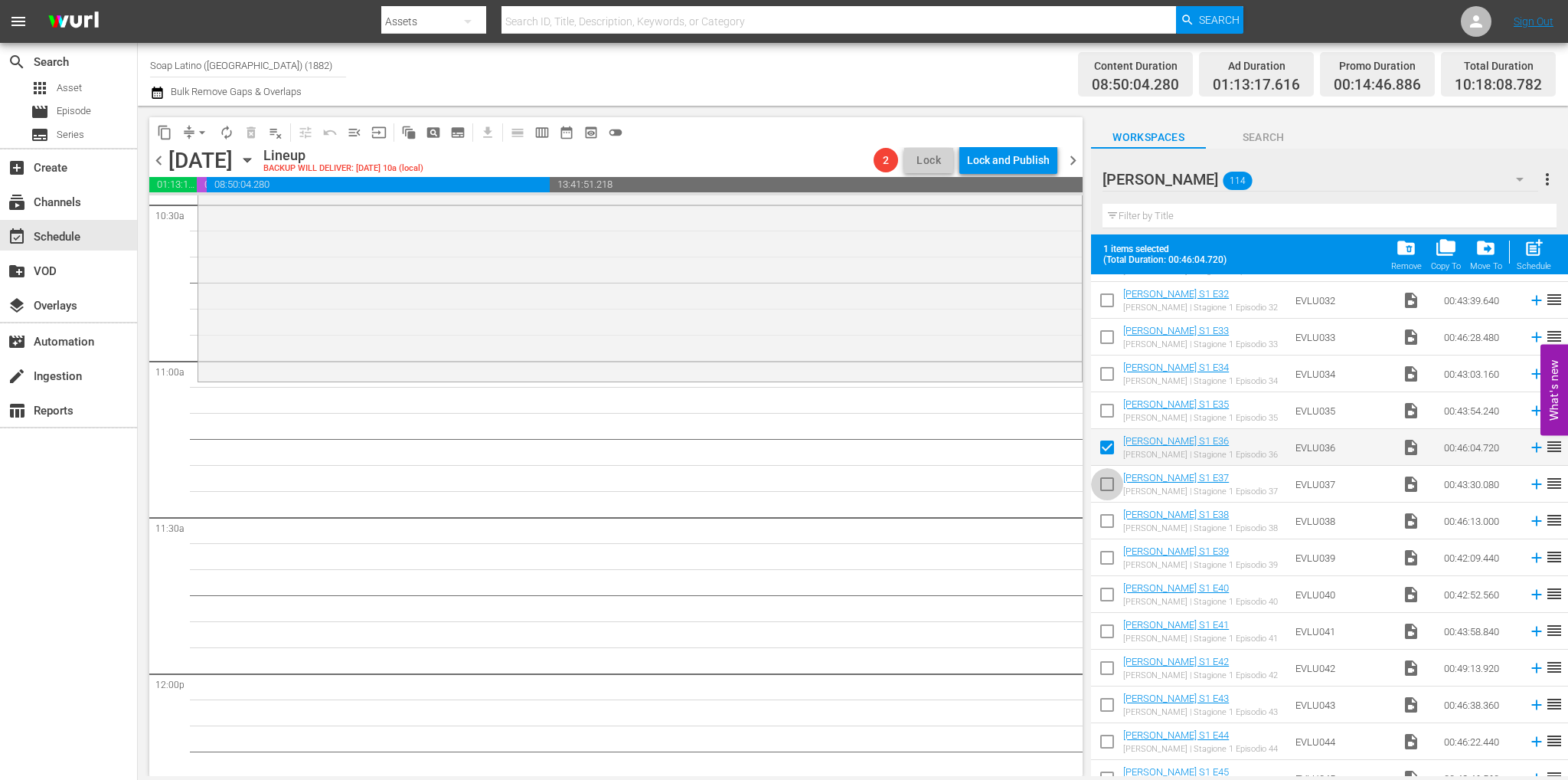
click at [1109, 487] on input "checkbox" at bounding box center [1107, 487] width 32 height 32
checkbox input "true"
click at [1107, 534] on input "checkbox" at bounding box center [1107, 524] width 32 height 32
checkbox input "true"
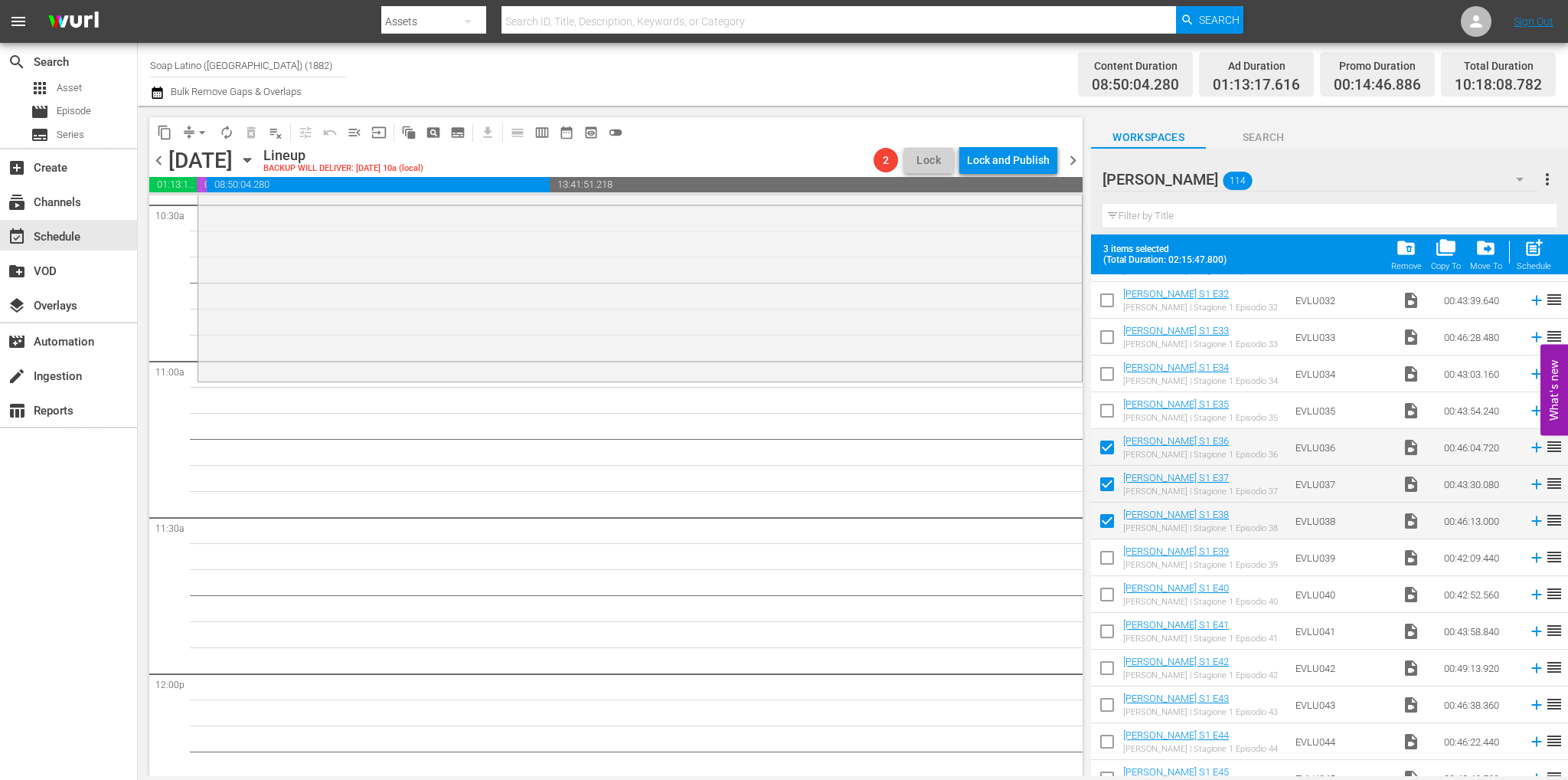
click at [1107, 564] on input "checkbox" at bounding box center [1107, 561] width 32 height 32
checkbox input "true"
click at [1108, 589] on input "checkbox" at bounding box center [1107, 598] width 32 height 32
checkbox input "true"
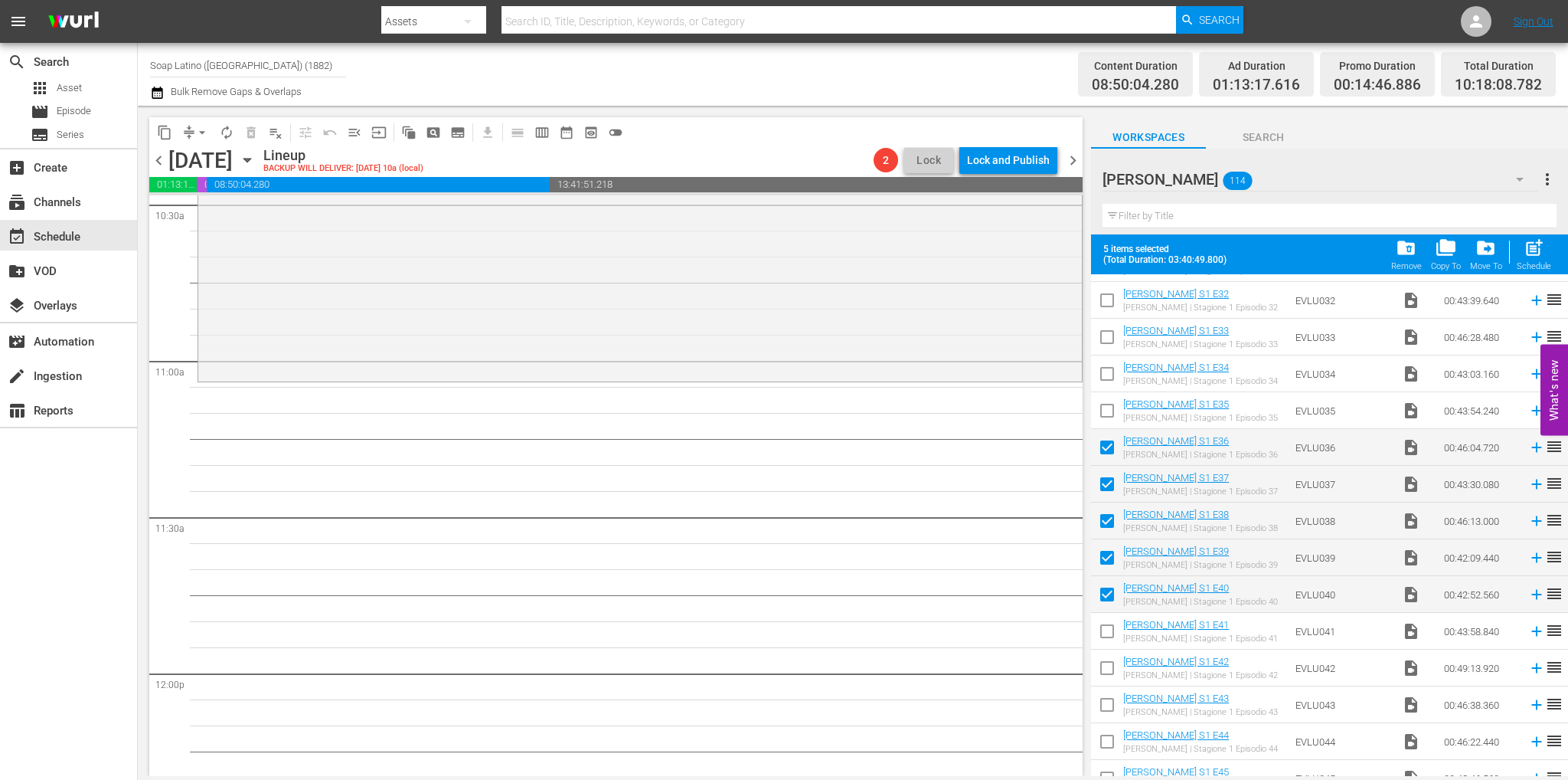
click at [1106, 631] on input "checkbox" at bounding box center [1107, 634] width 32 height 32
checkbox input "true"
click at [1109, 666] on input "checkbox" at bounding box center [1107, 671] width 32 height 32
checkbox input "true"
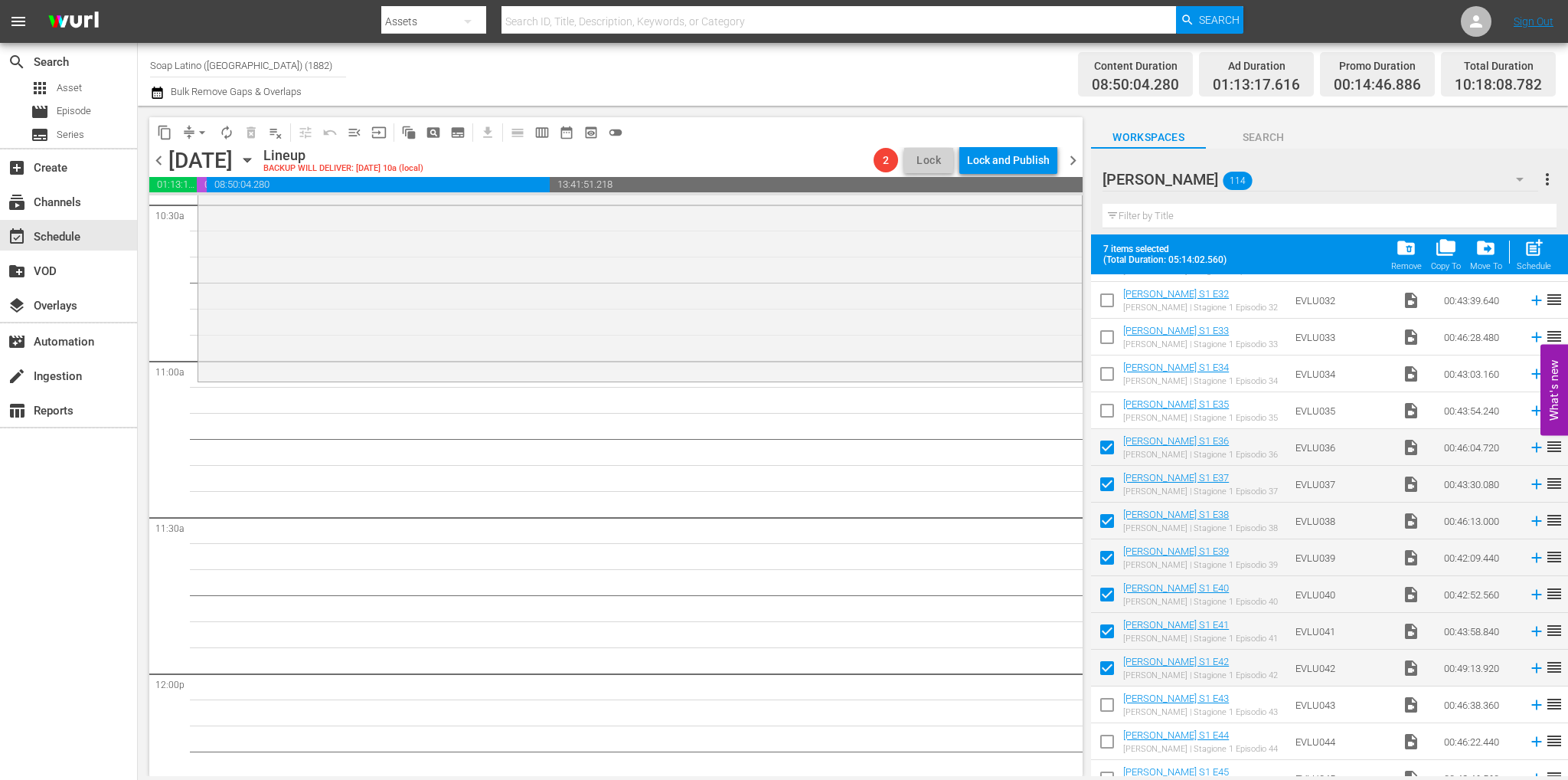
scroll to position [1399, 0]
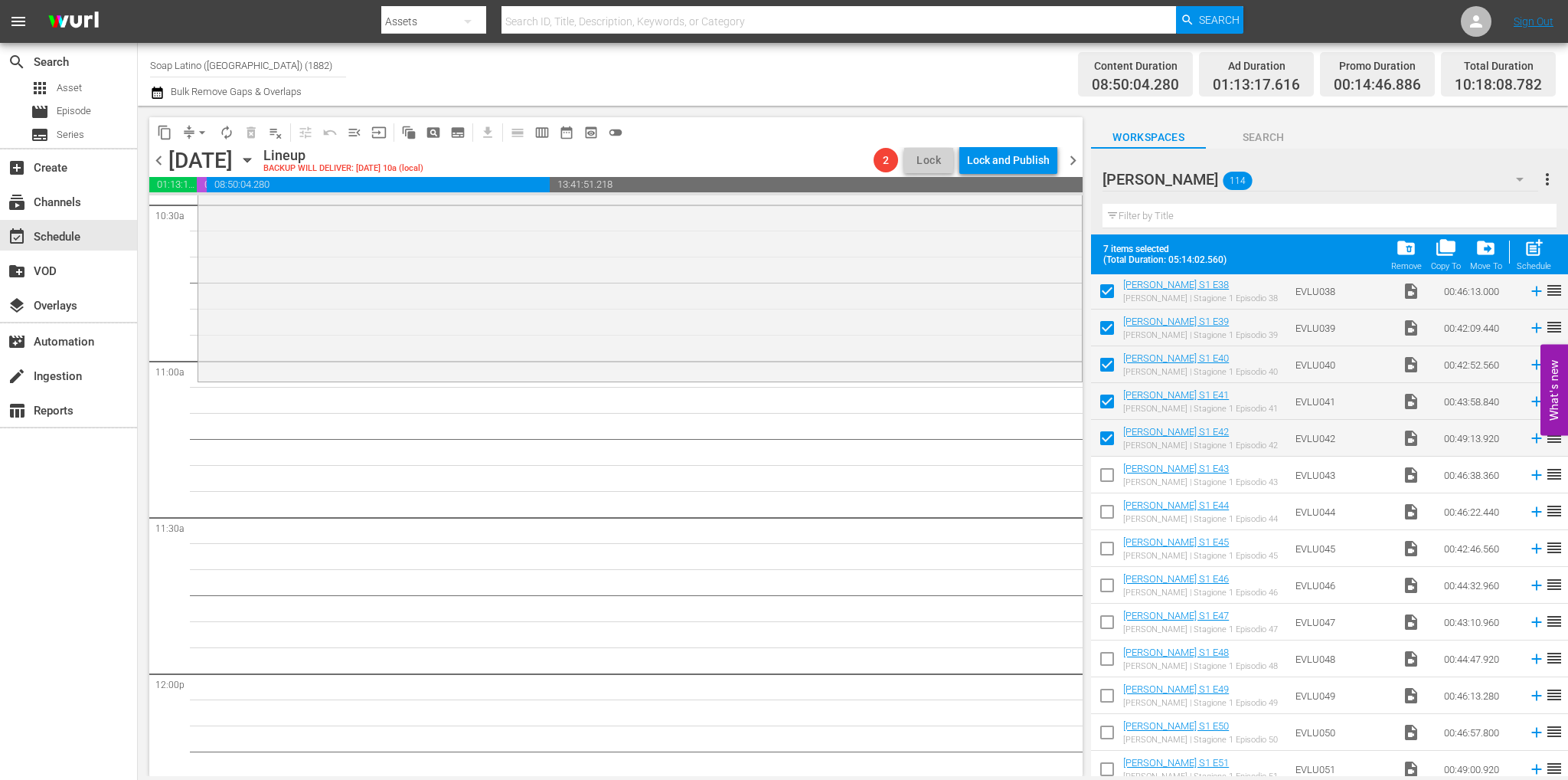
click at [1114, 478] on input "checkbox" at bounding box center [1107, 478] width 32 height 32
checkbox input "true"
click at [1109, 519] on input "checkbox" at bounding box center [1107, 515] width 32 height 32
checkbox input "true"
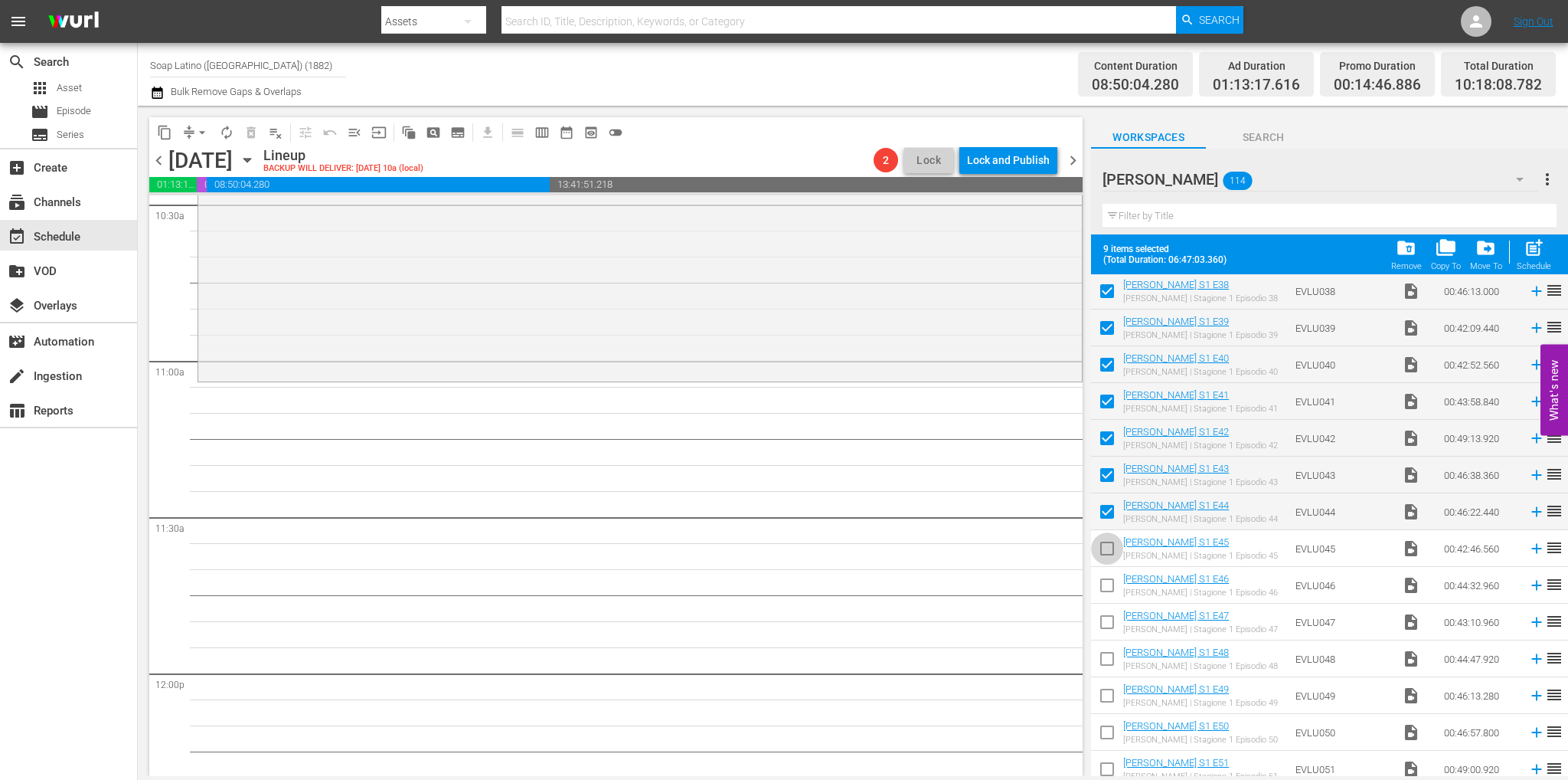
click at [1109, 547] on input "checkbox" at bounding box center [1107, 551] width 32 height 32
checkbox input "true"
click at [1107, 577] on input "checkbox" at bounding box center [1107, 589] width 32 height 32
checkbox input "true"
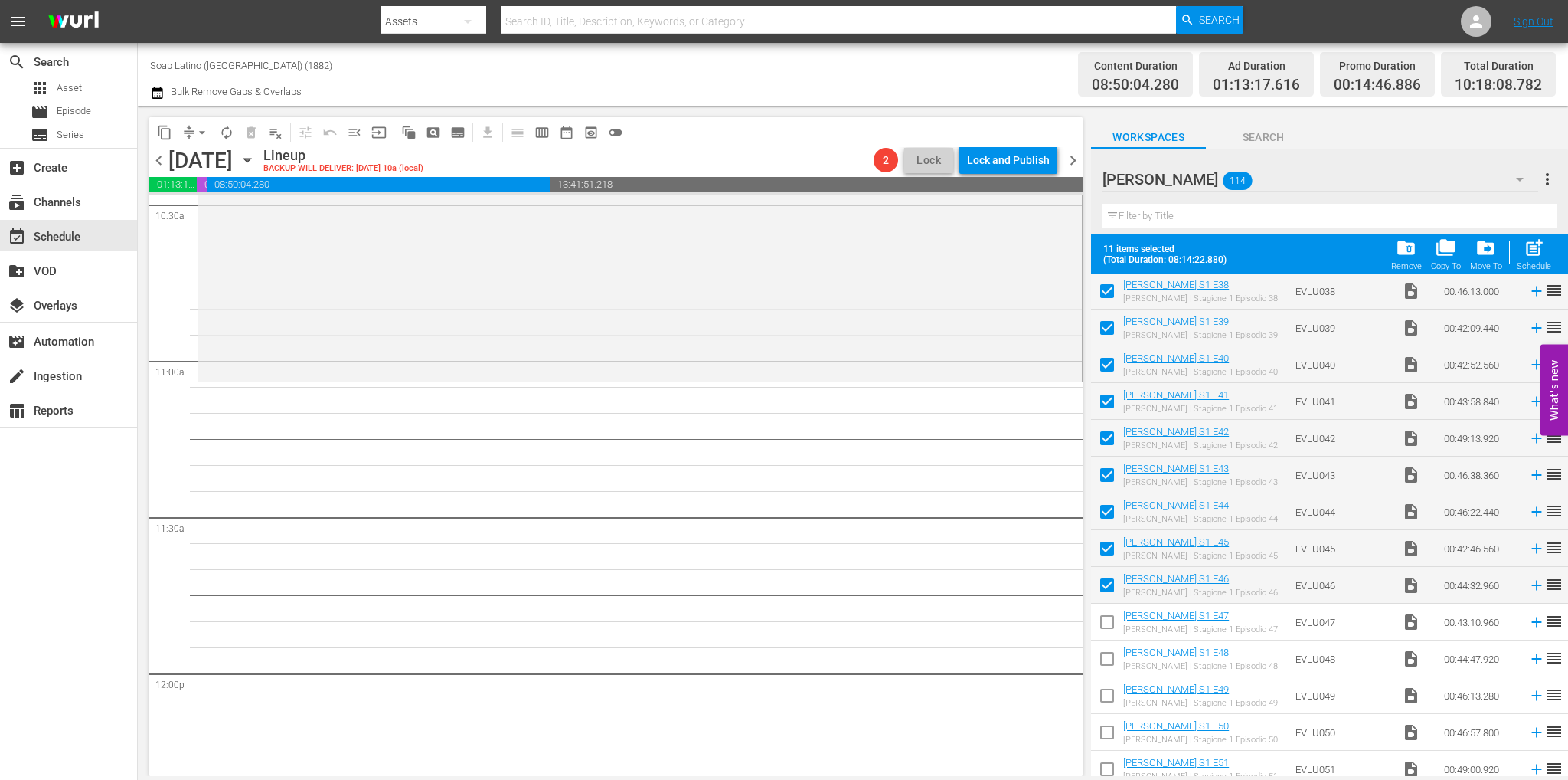
click at [1110, 623] on input "checkbox" at bounding box center [1107, 625] width 32 height 32
checkbox input "true"
click at [1110, 660] on input "checkbox" at bounding box center [1107, 662] width 32 height 32
checkbox input "true"
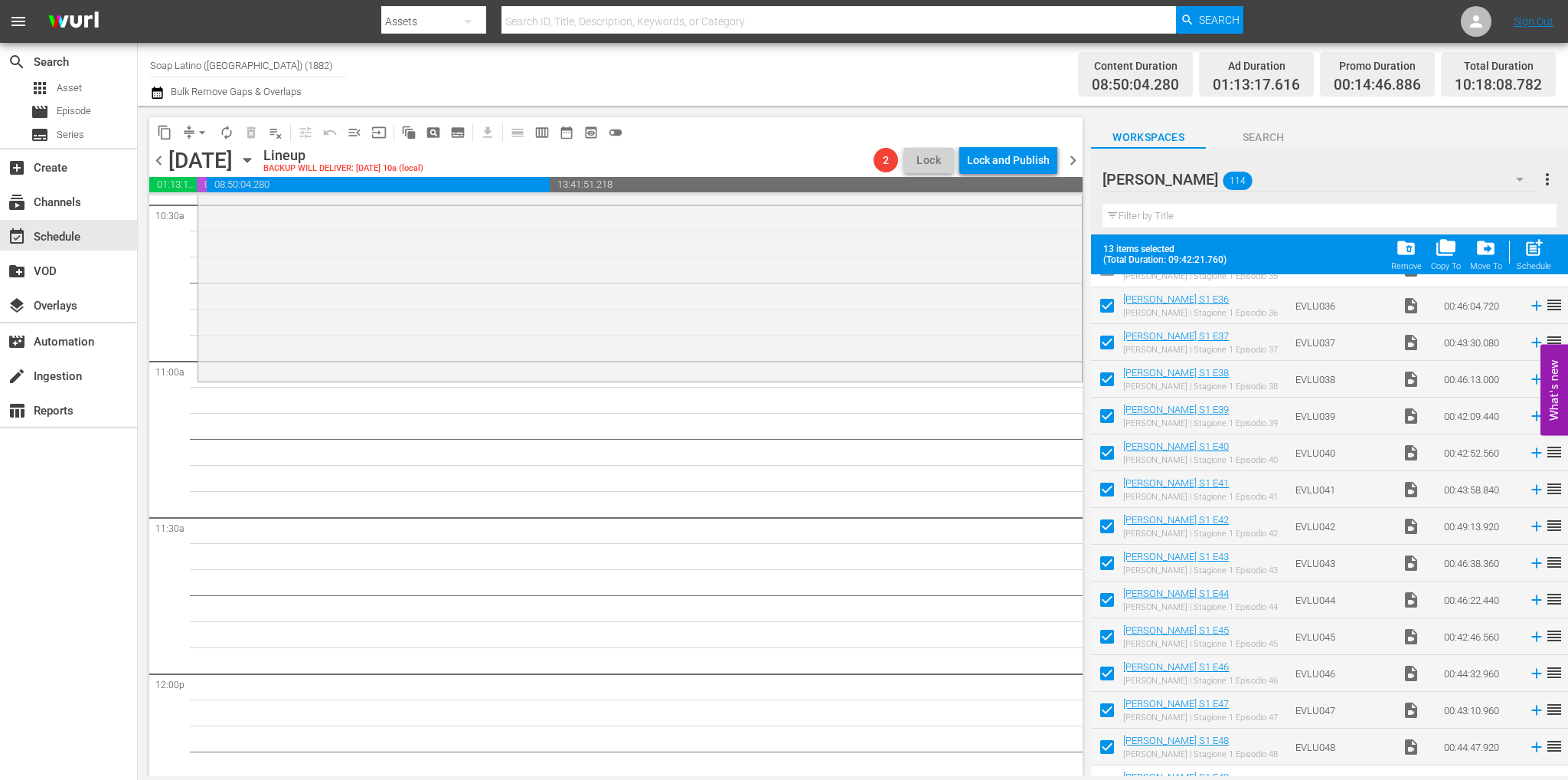
scroll to position [1246, 0]
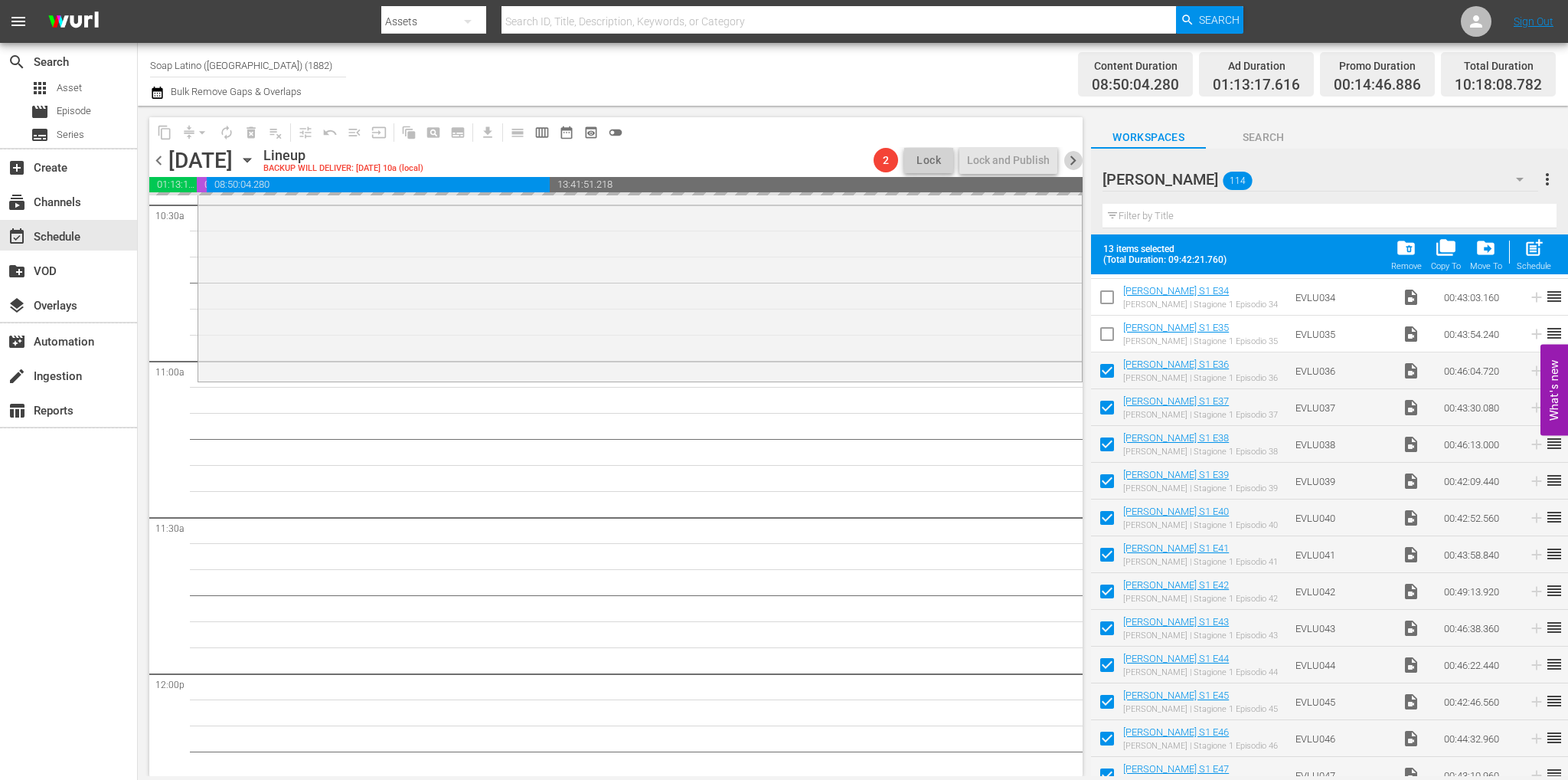
click at [1075, 169] on span "chevron_right" at bounding box center [1073, 161] width 19 height 19
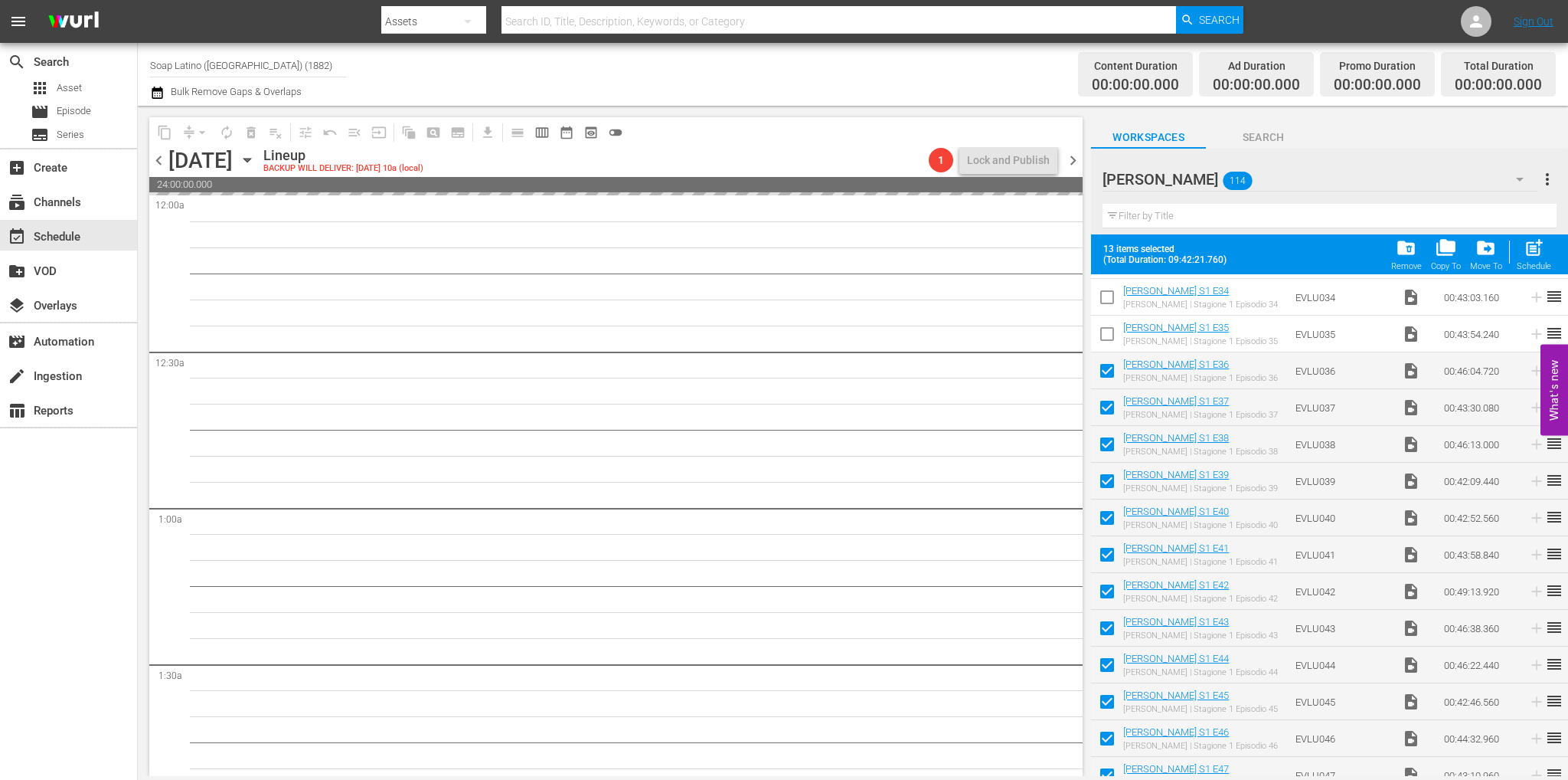
click at [160, 157] on span "chevron_left" at bounding box center [159, 161] width 19 height 19
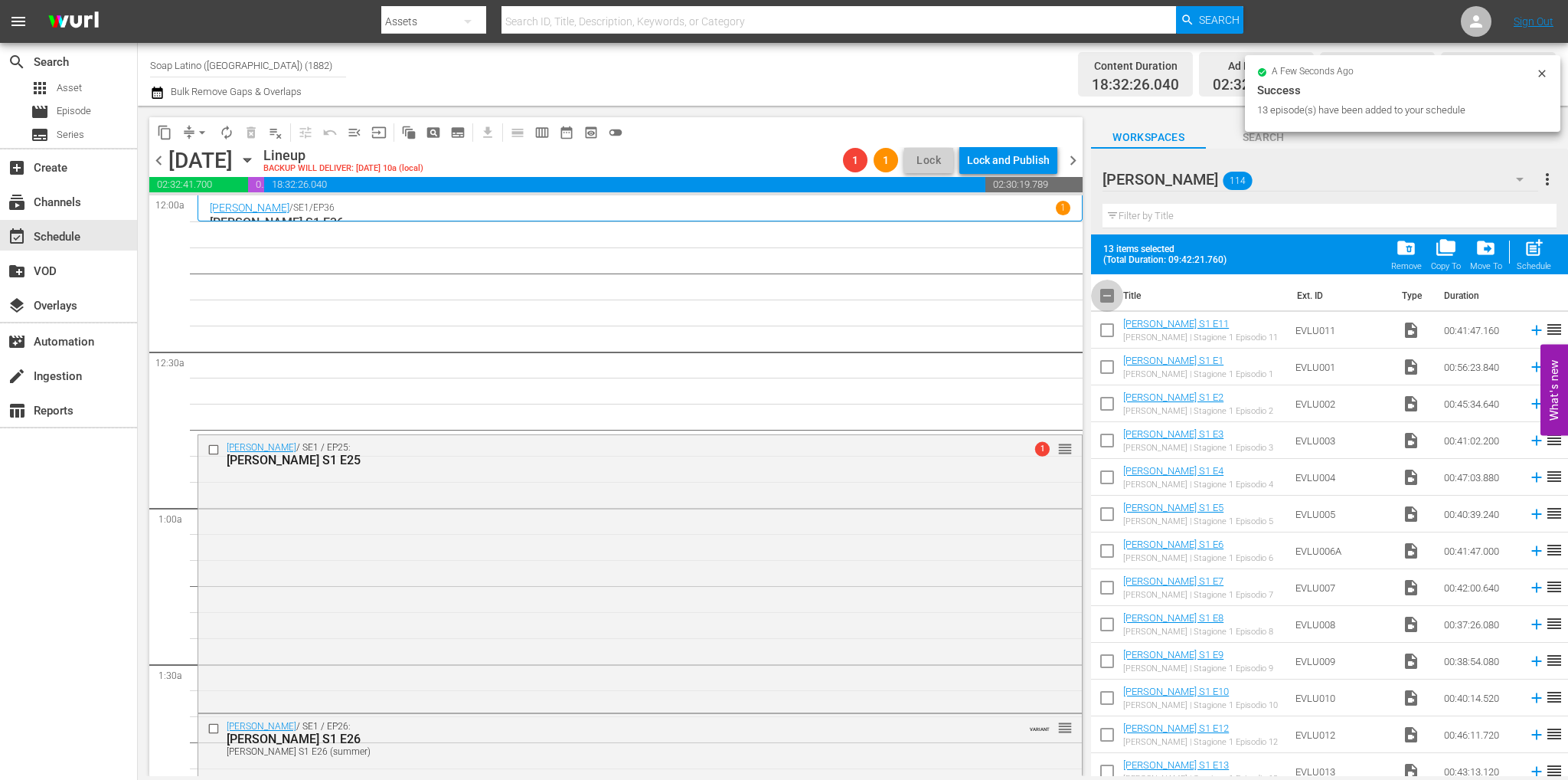
click at [1108, 298] on input "checkbox" at bounding box center [1107, 299] width 32 height 32
checkbox input "true"
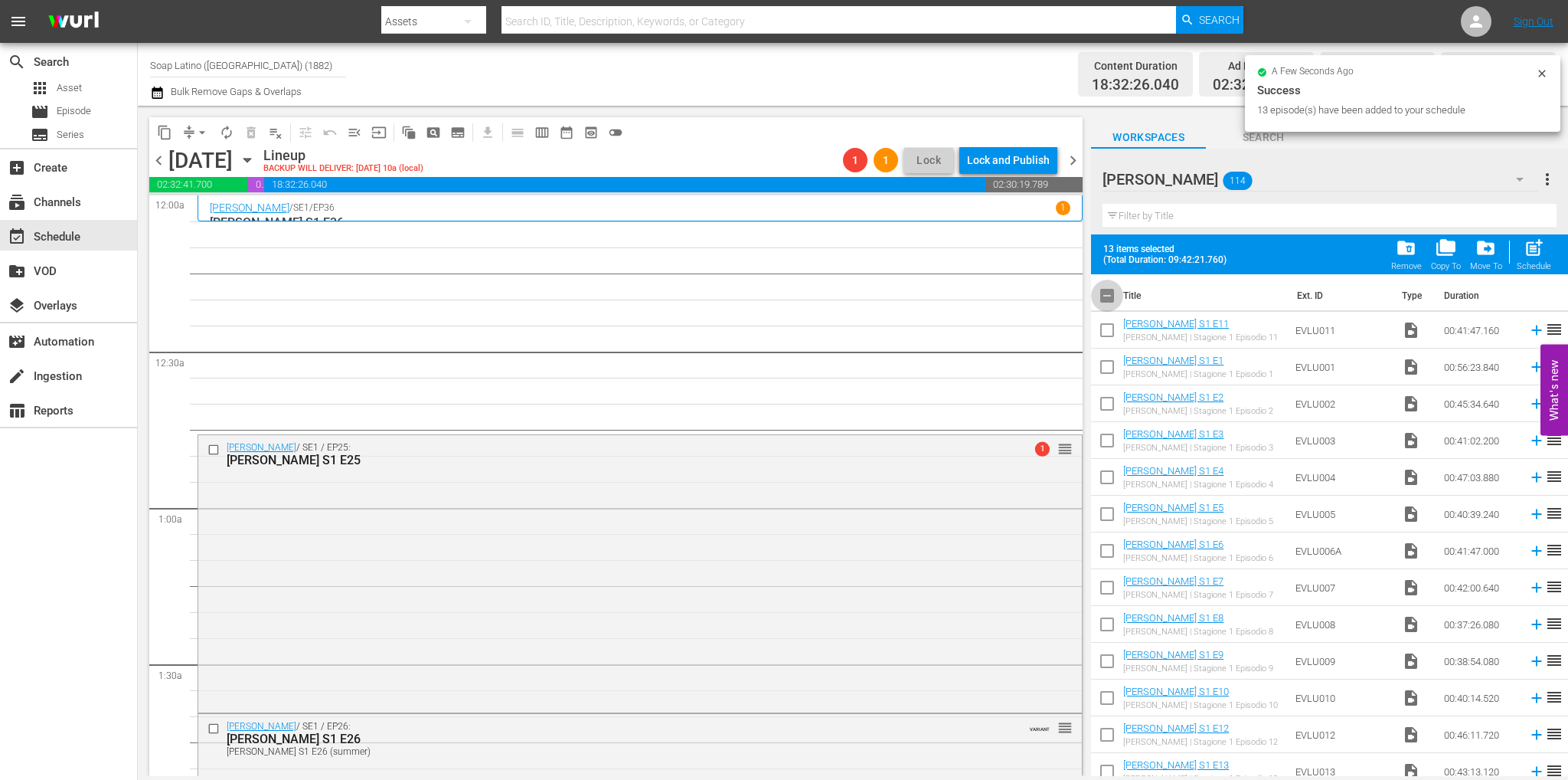
checkbox input "true"
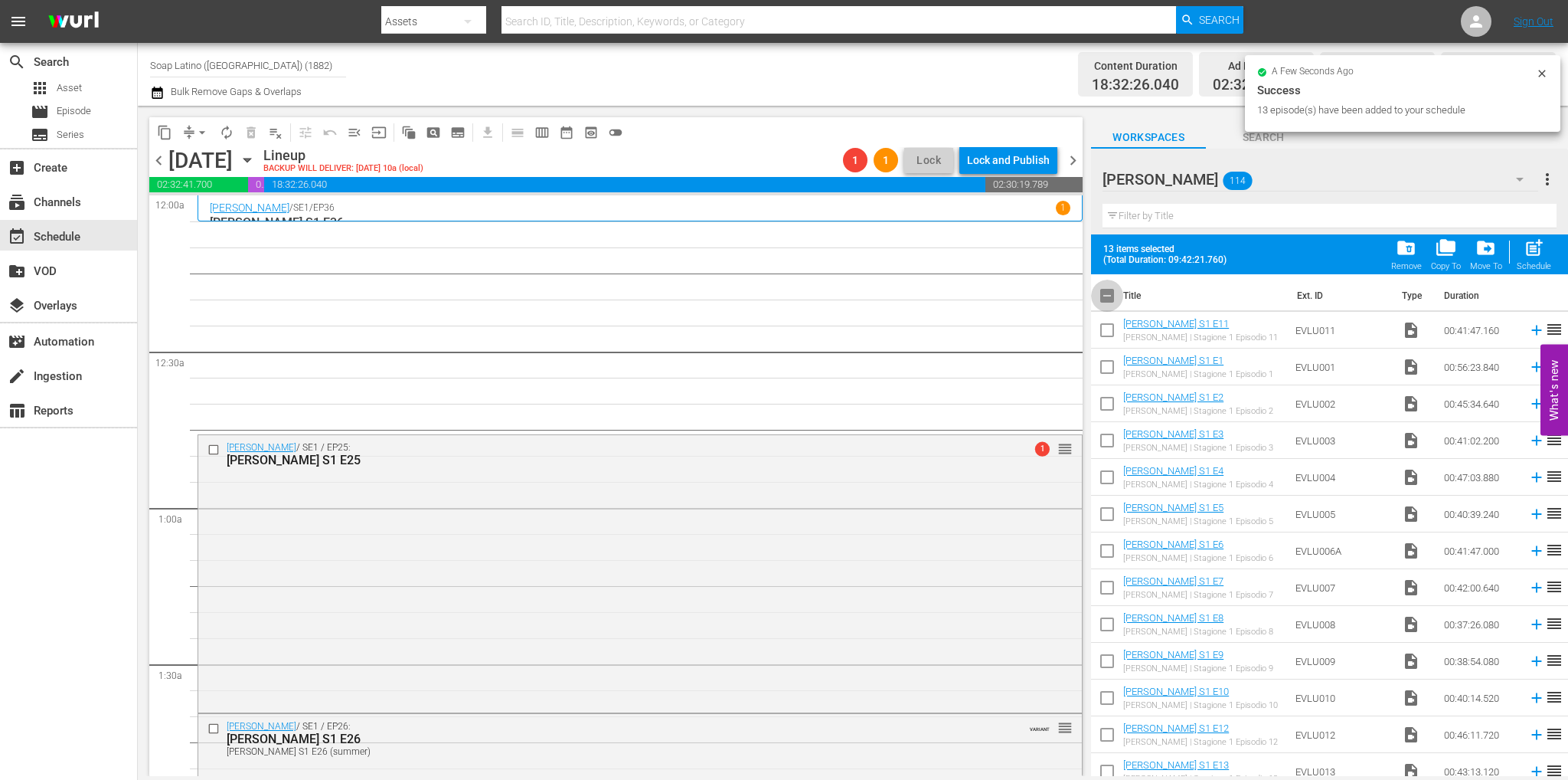
checkbox input "true"
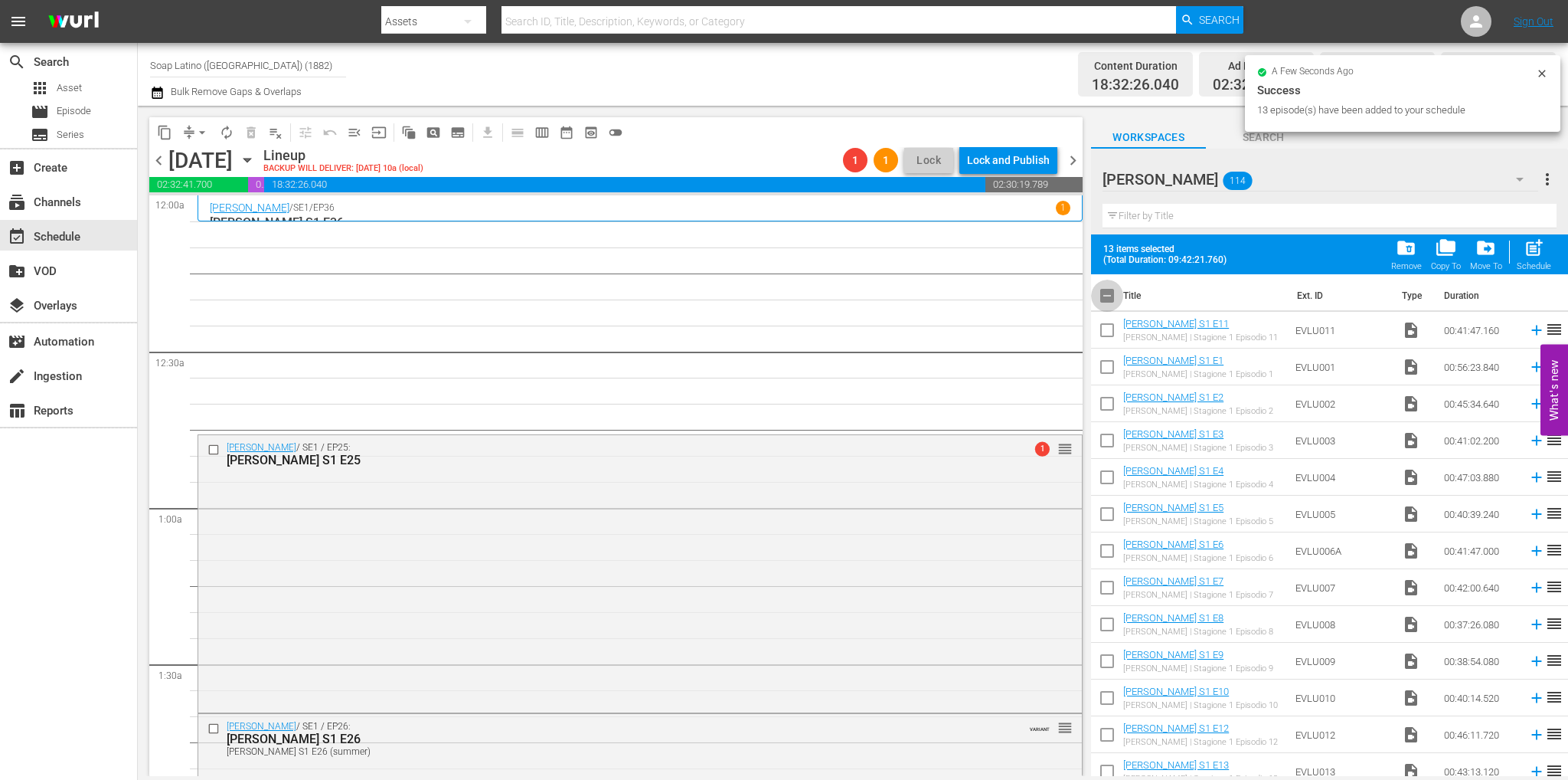
checkbox input "true"
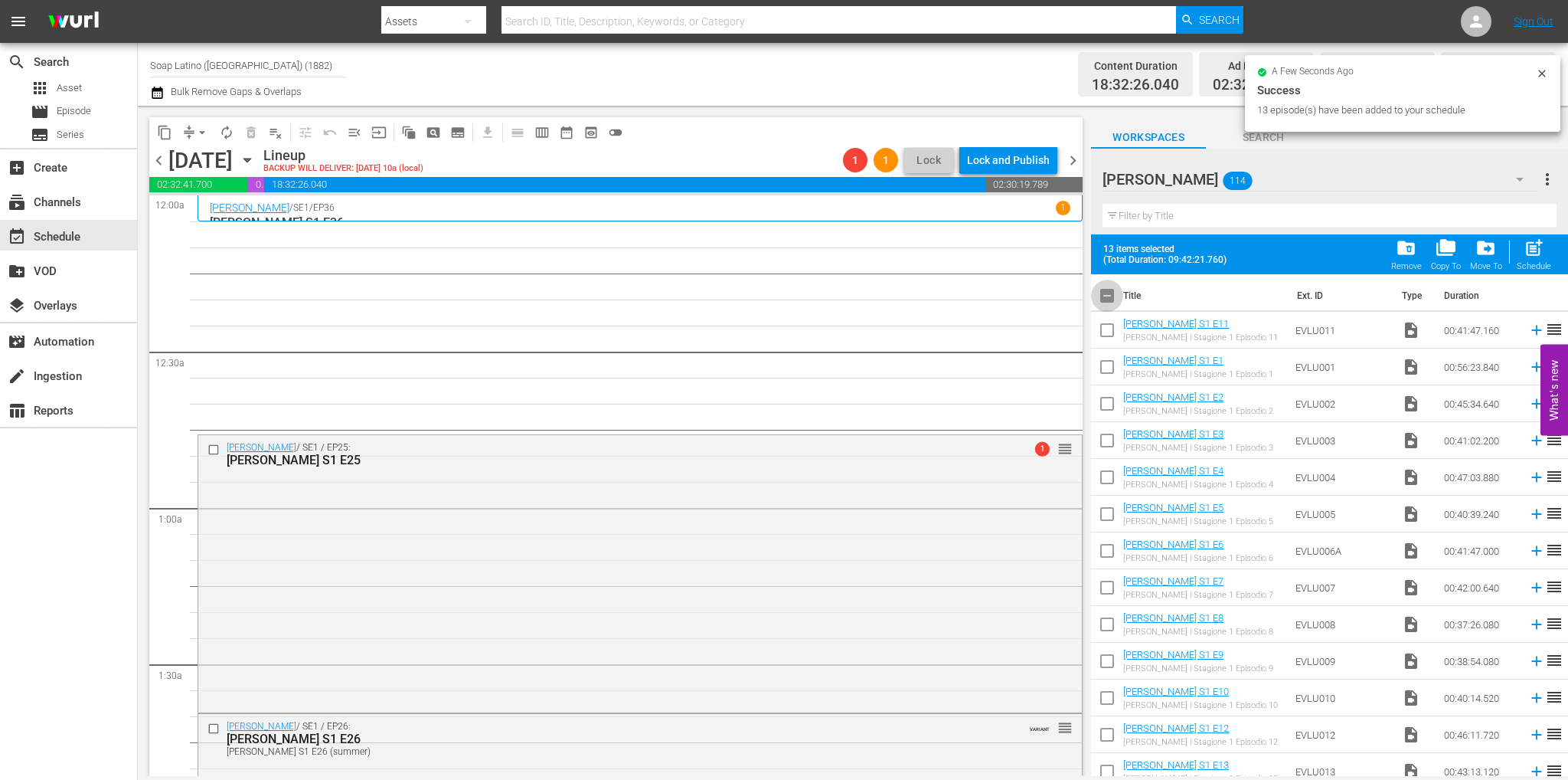
checkbox input "true"
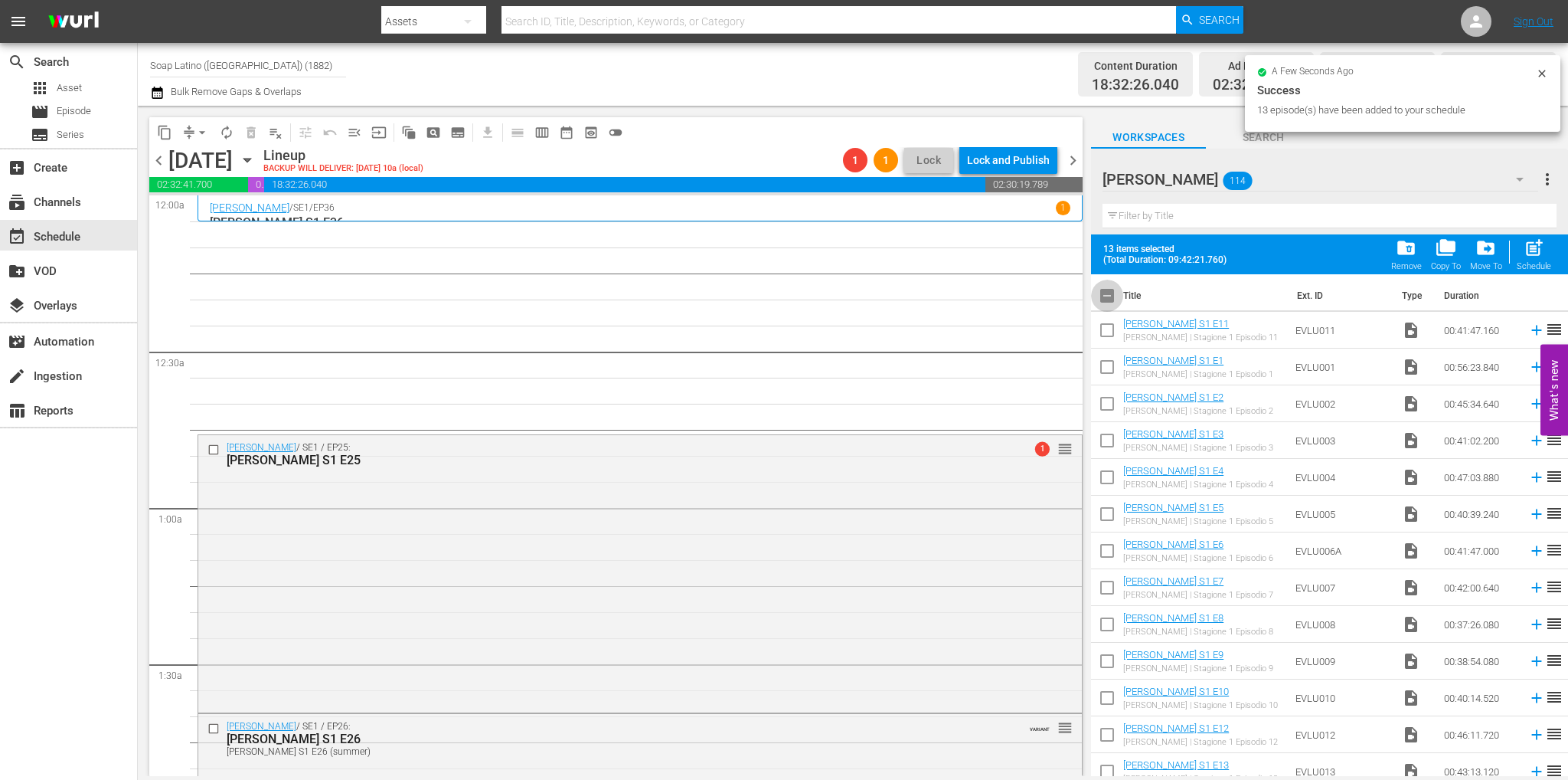
checkbox input "true"
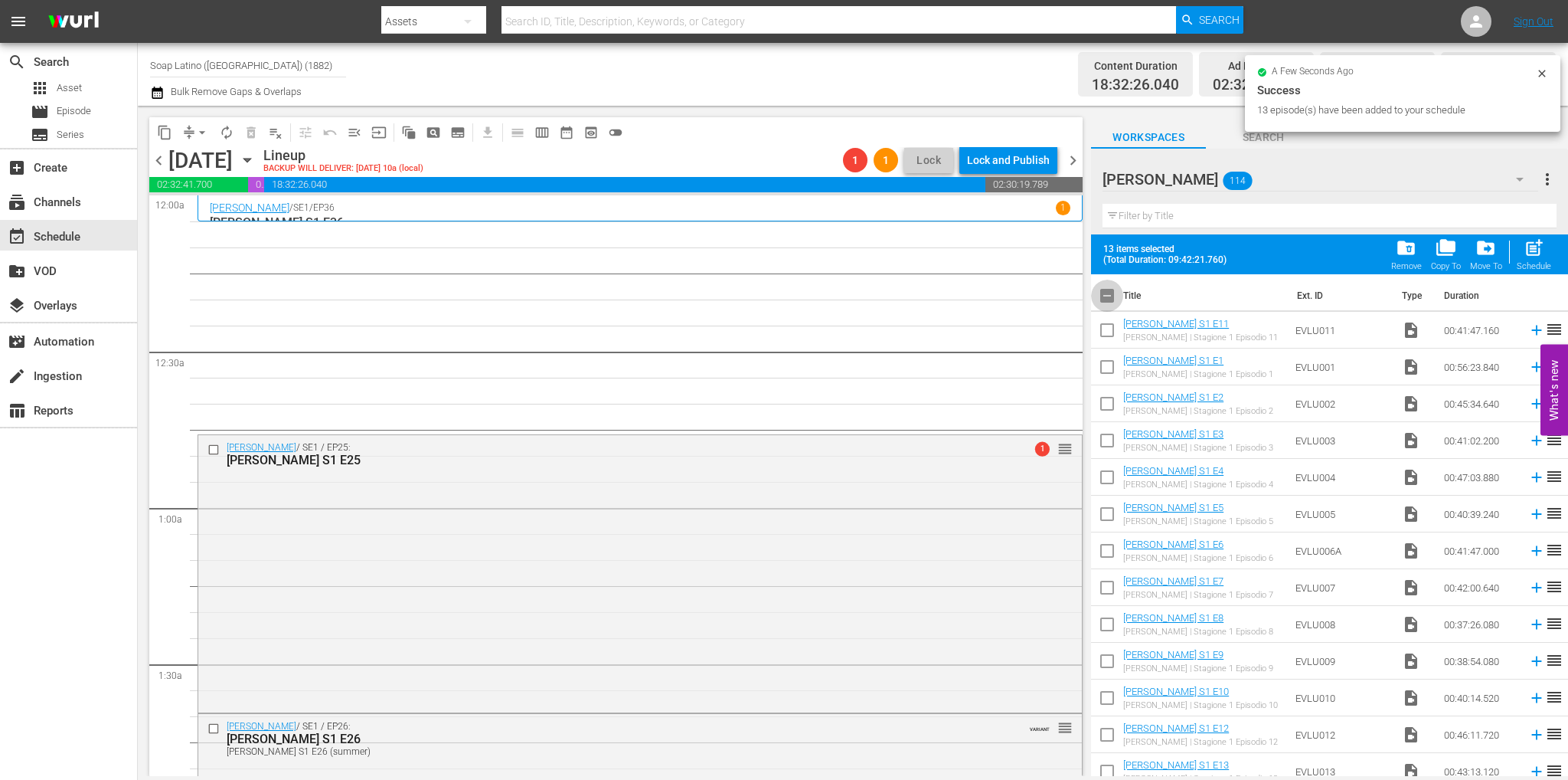
checkbox input "true"
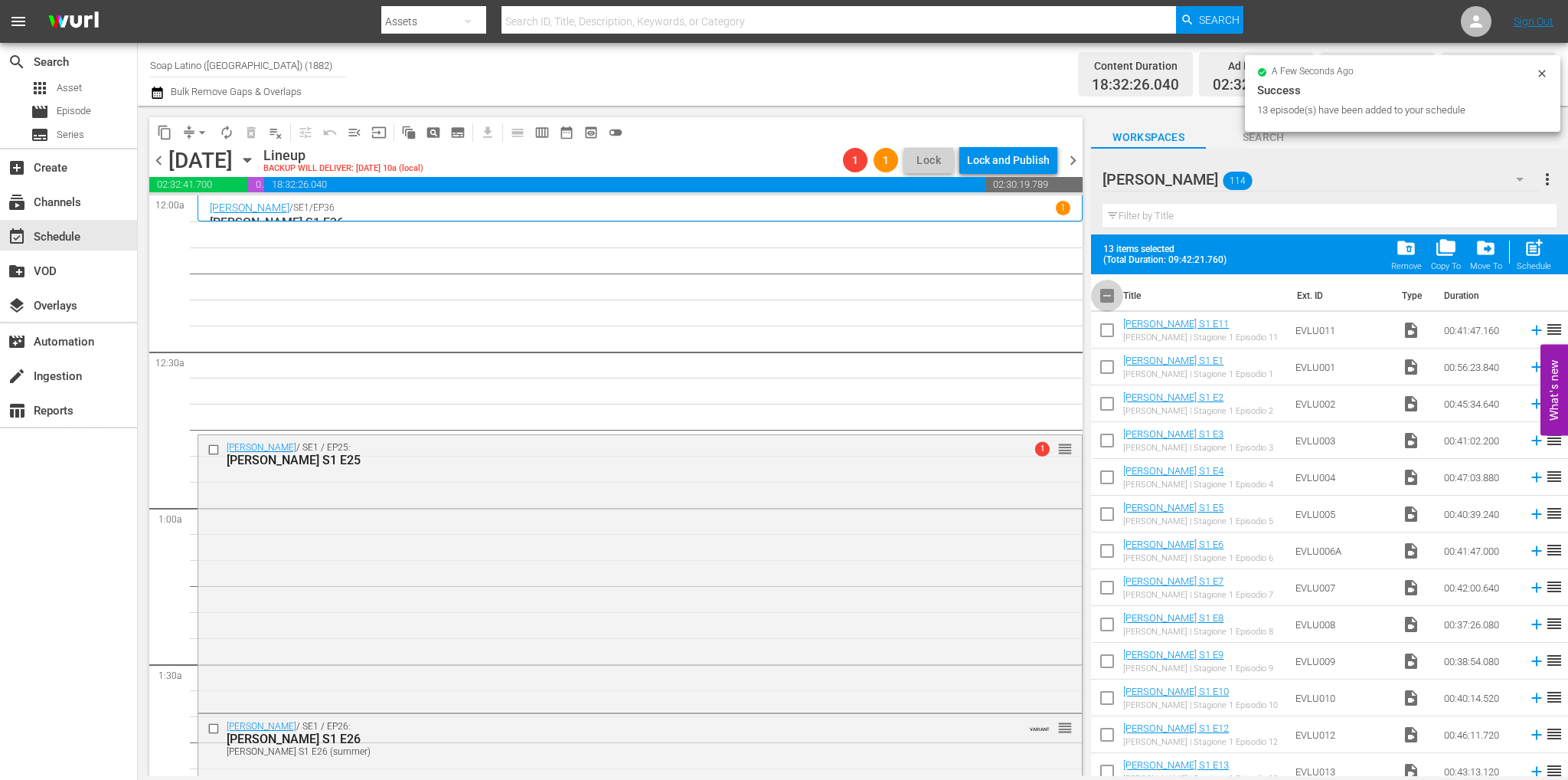
checkbox input "true"
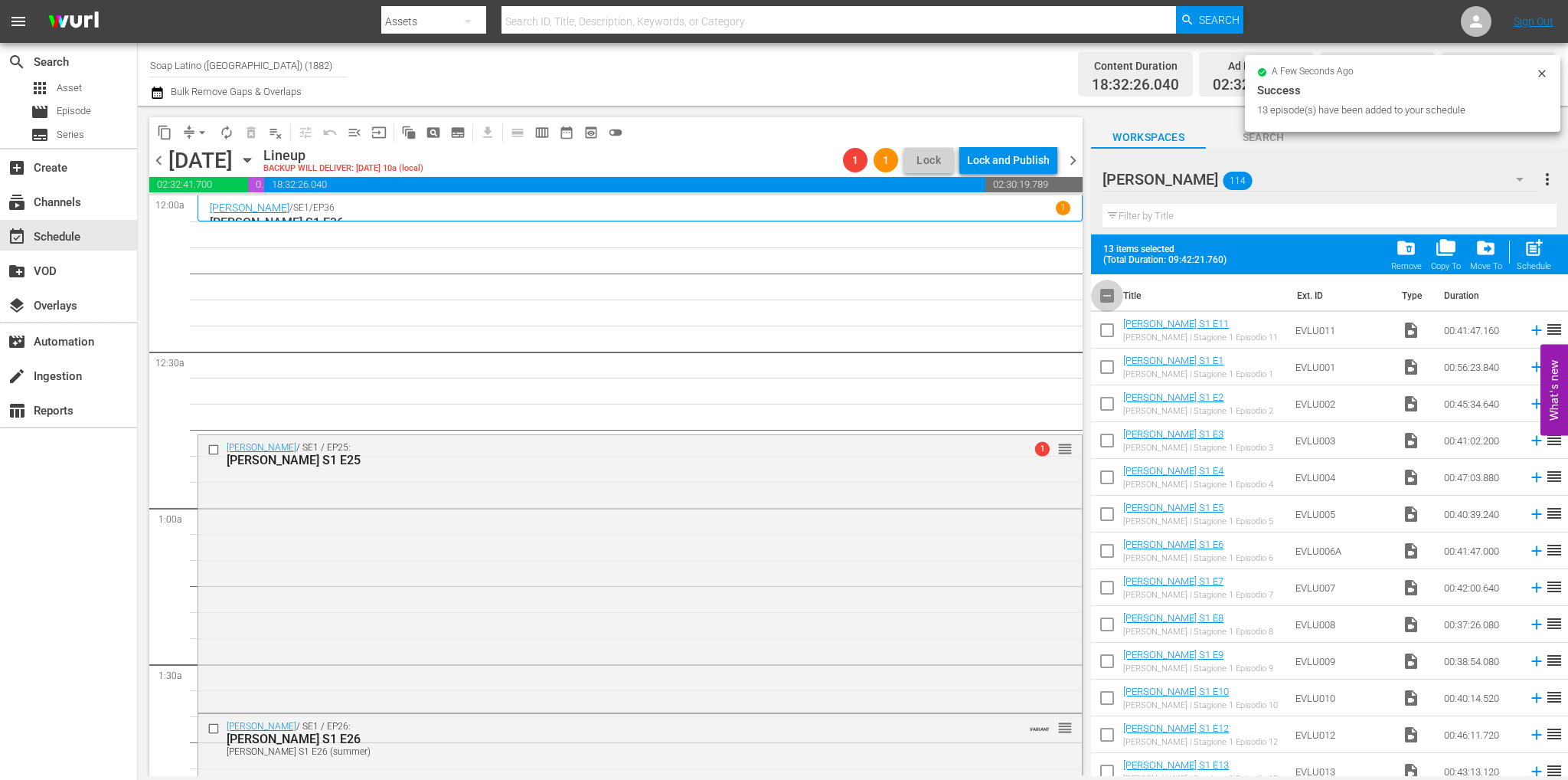
checkbox input "true"
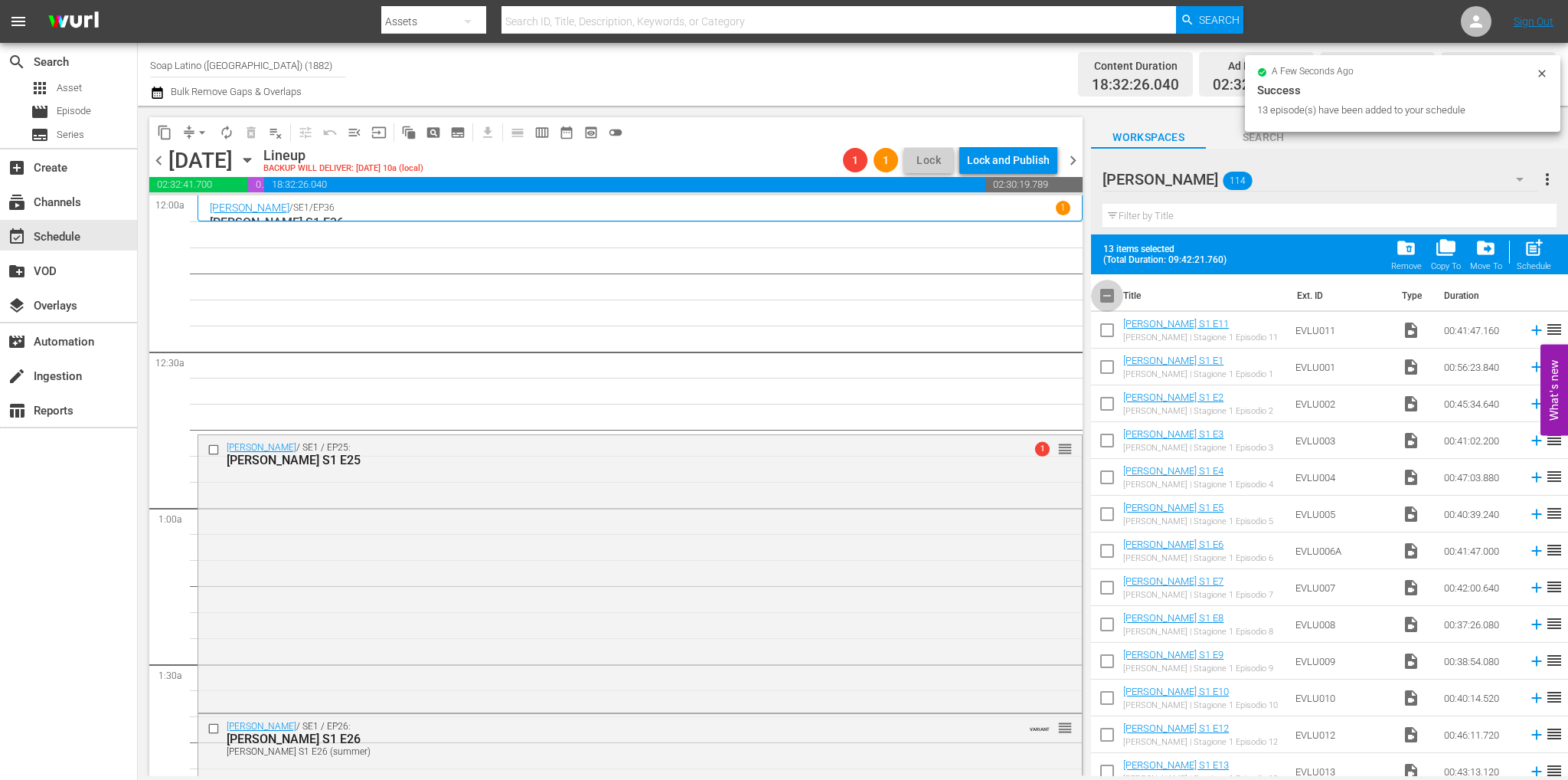
checkbox input "true"
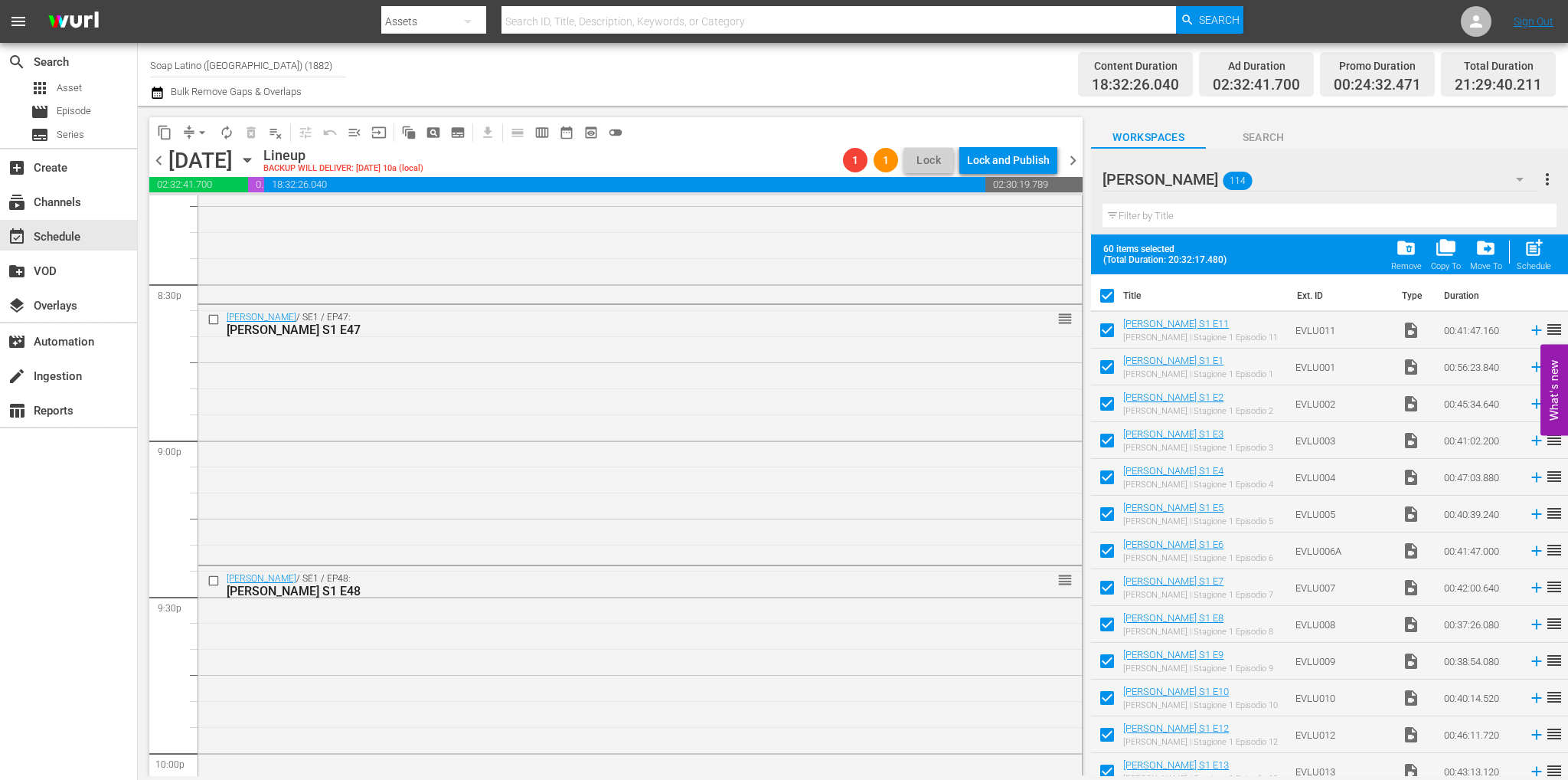
scroll to position [6568, 0]
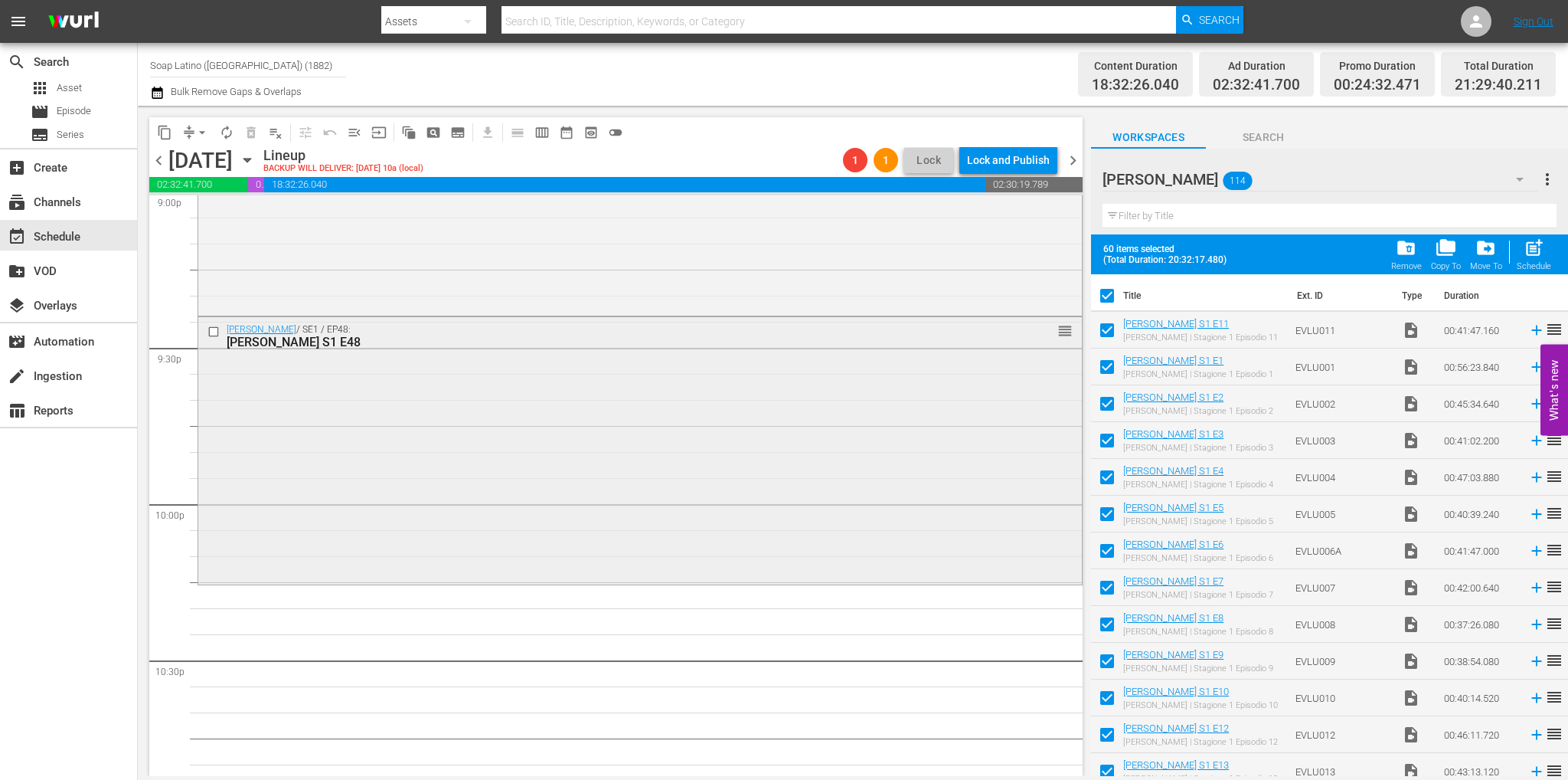
click at [580, 516] on div "Eva Luna / SE1 / EP48: Eva Luna S1 E48 reorder" at bounding box center [640, 449] width 883 height 264
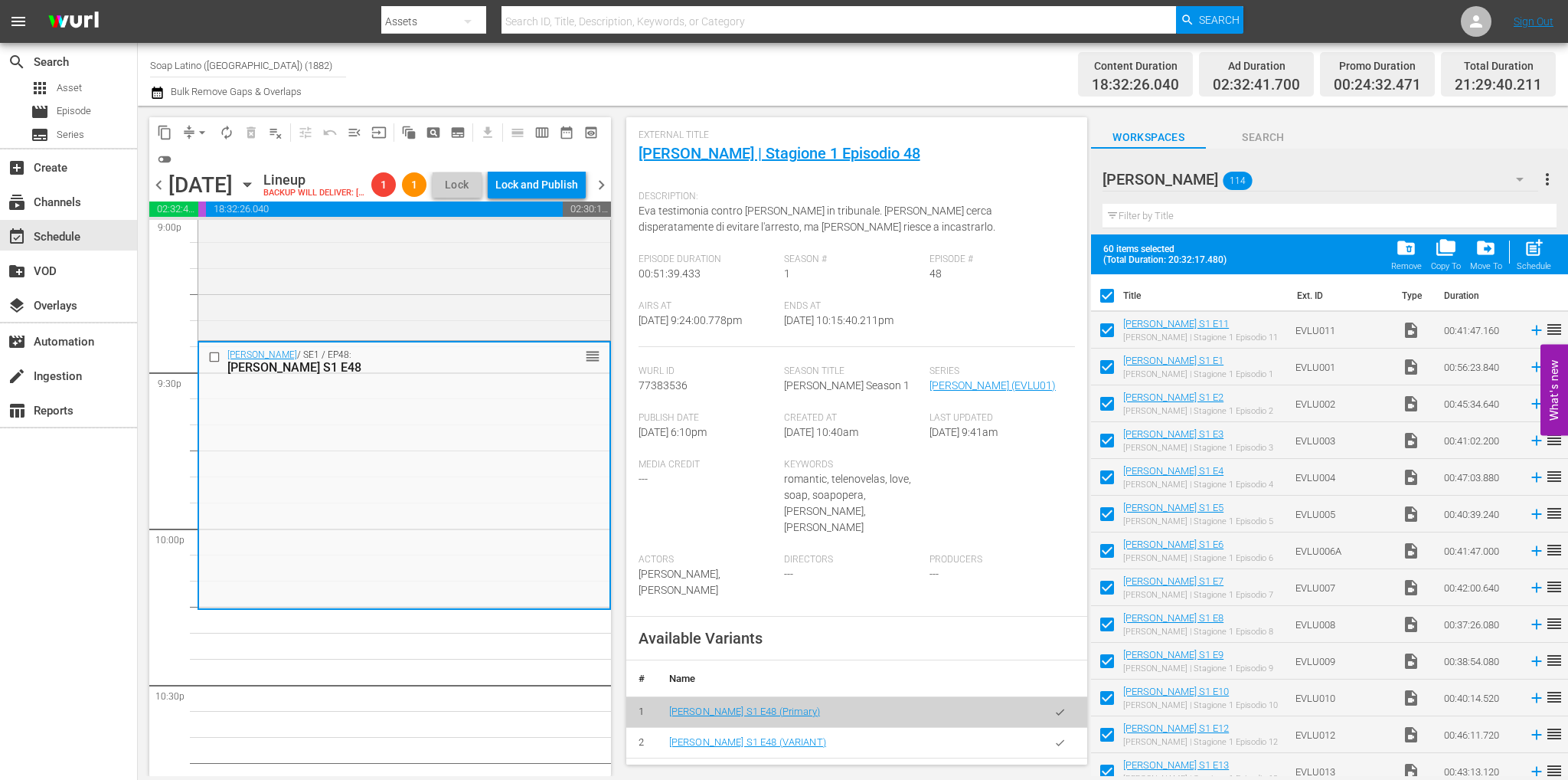
scroll to position [306, 0]
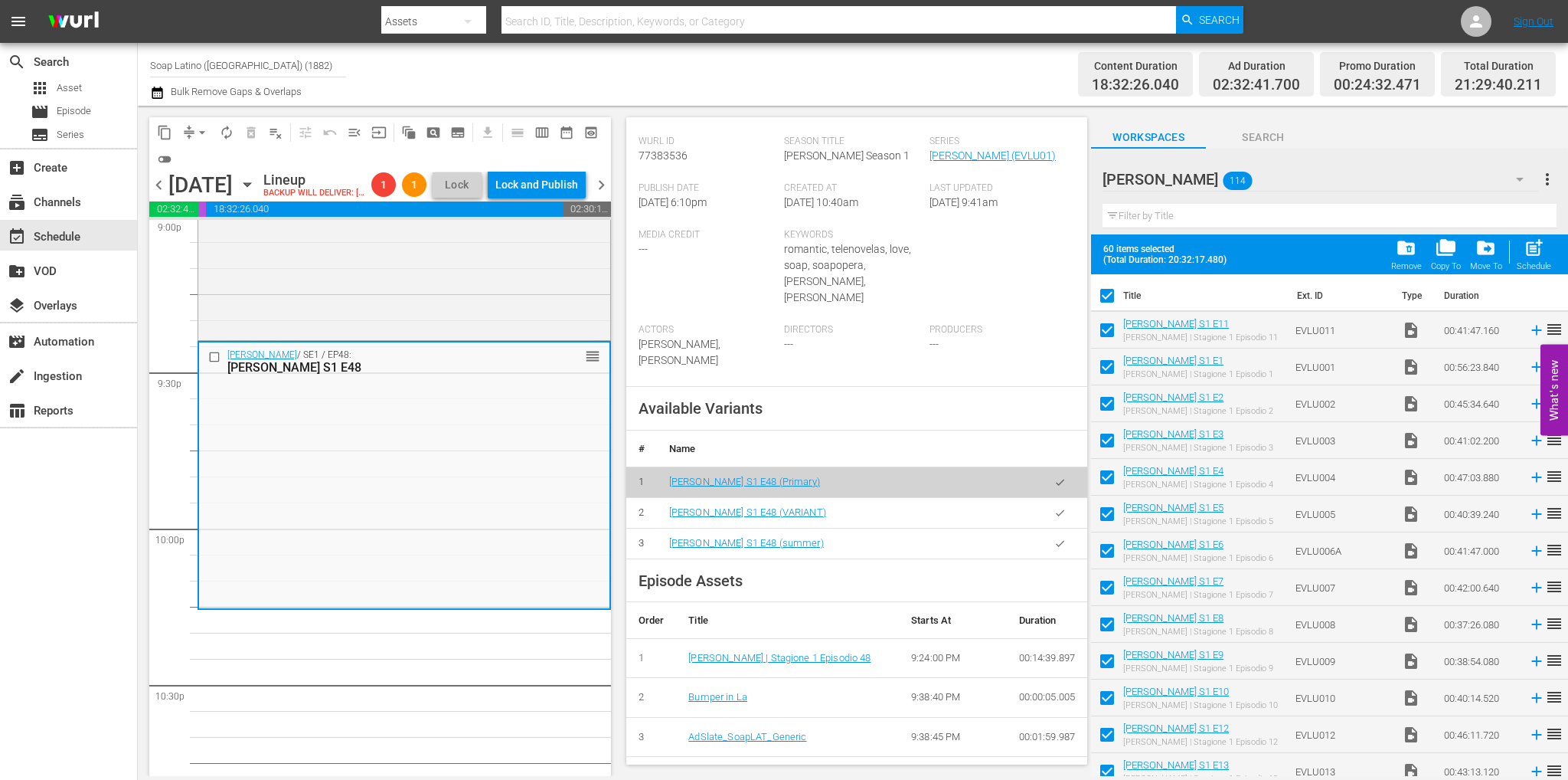
drag, startPoint x: 1047, startPoint y: 514, endPoint x: 1034, endPoint y: 516, distance: 13.2
click at [1054, 538] on icon "button" at bounding box center [1060, 543] width 11 height 11
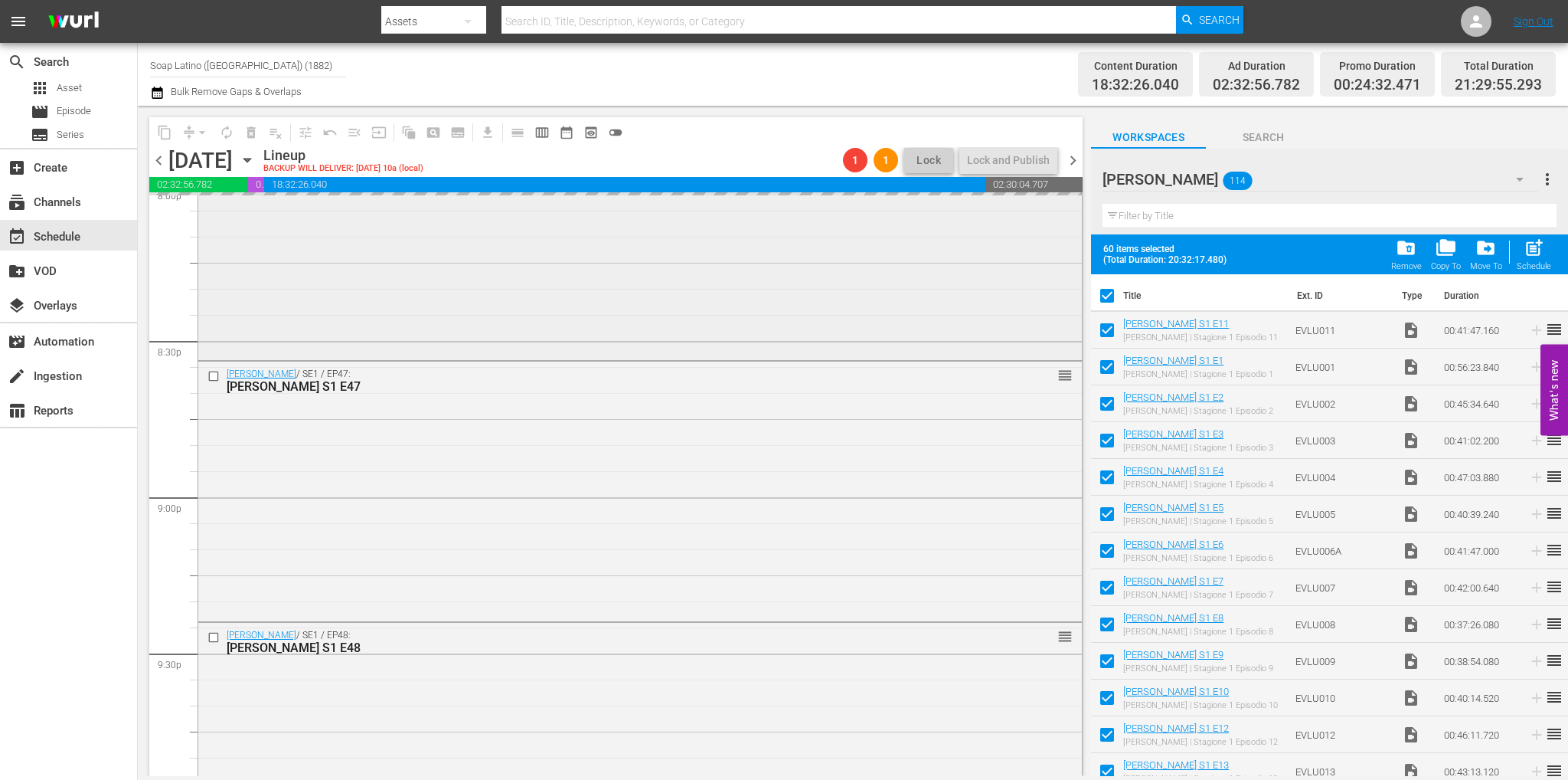
scroll to position [6261, 0]
click at [438, 302] on div "Eva Luna / SE1 / EP46: Eva Luna S1 E46 reorder" at bounding box center [640, 226] width 883 height 264
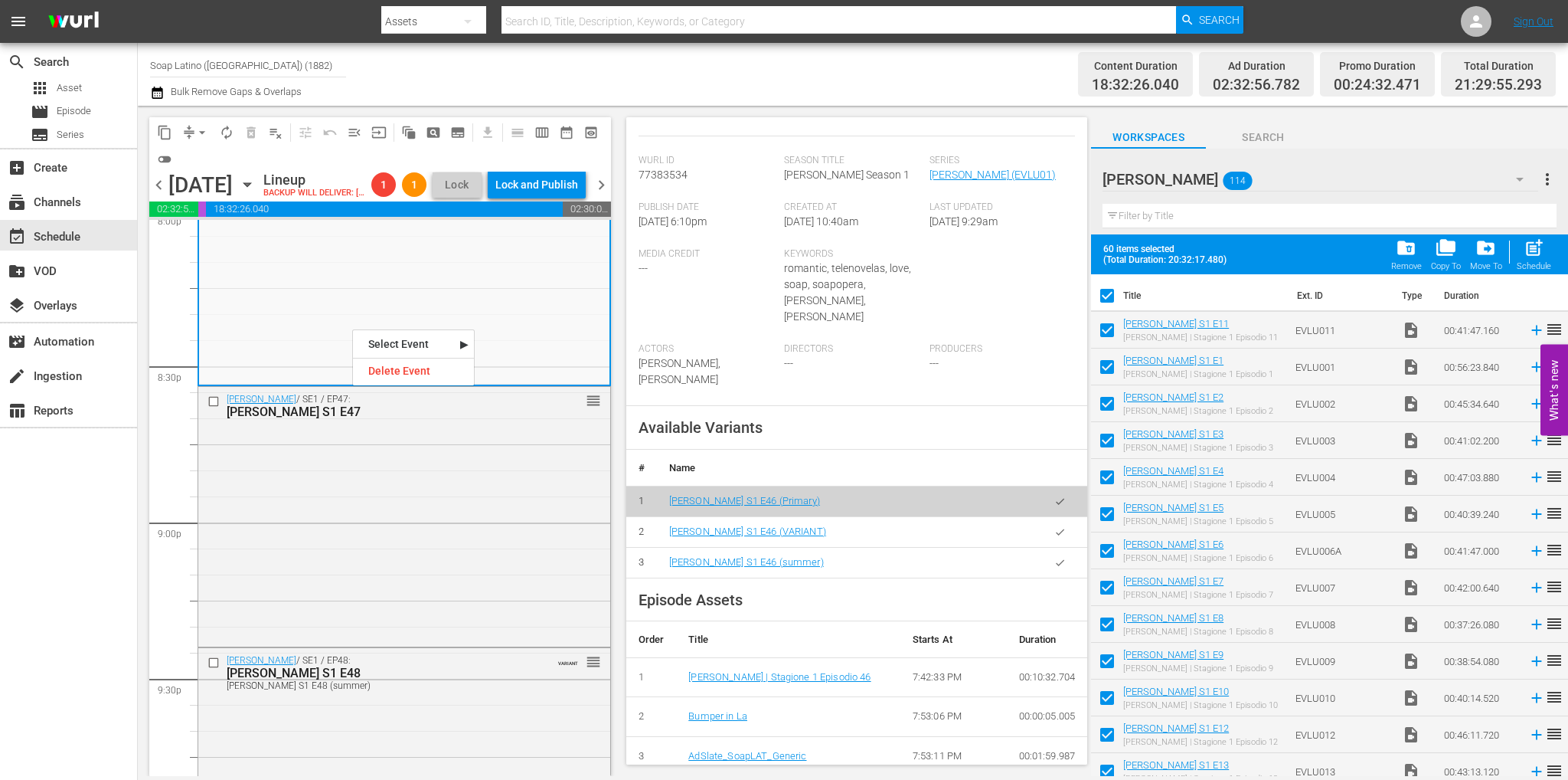
scroll to position [306, 0]
click at [1054, 554] on icon "button" at bounding box center [1060, 559] width 11 height 11
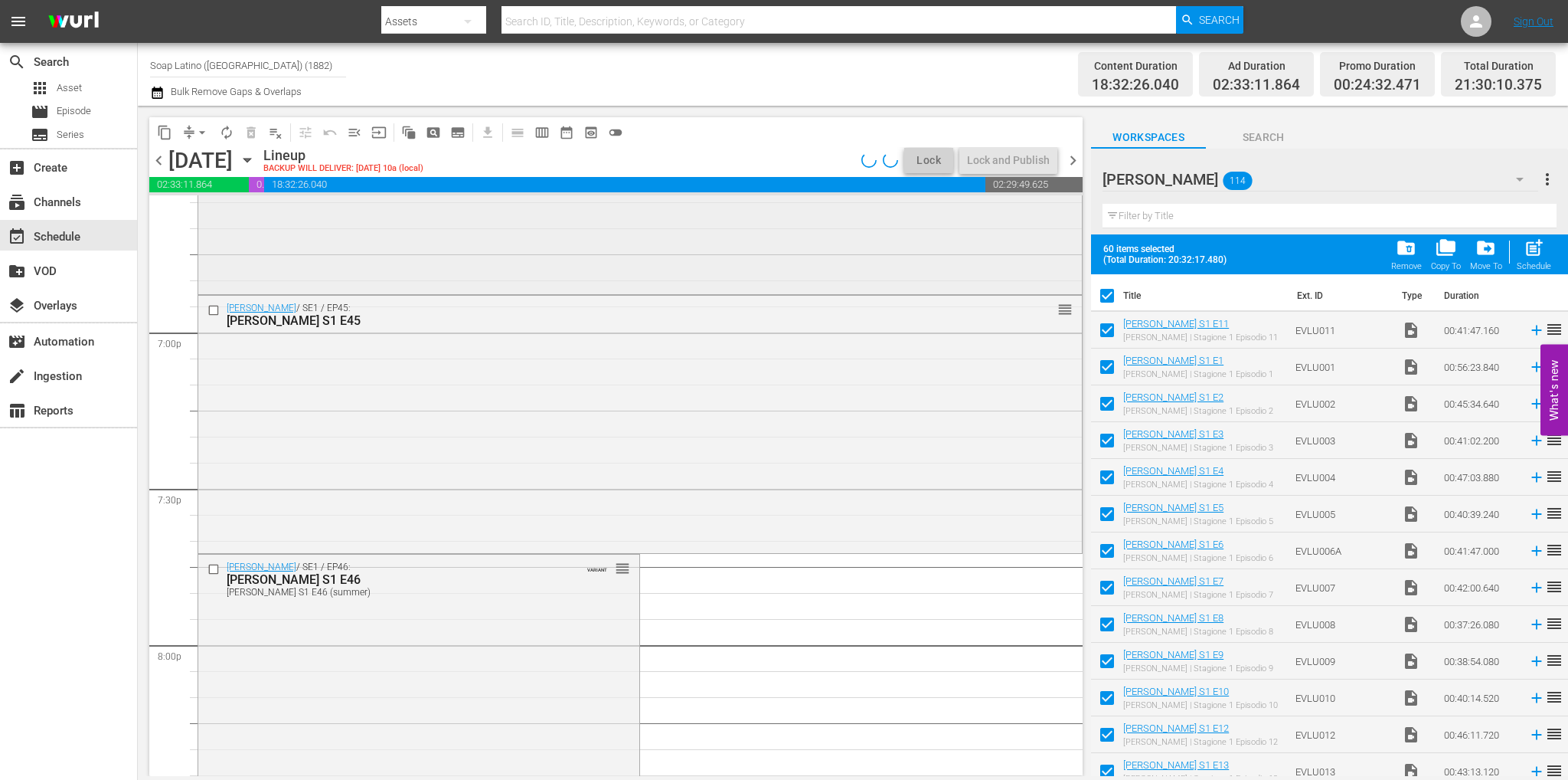
scroll to position [5572, 0]
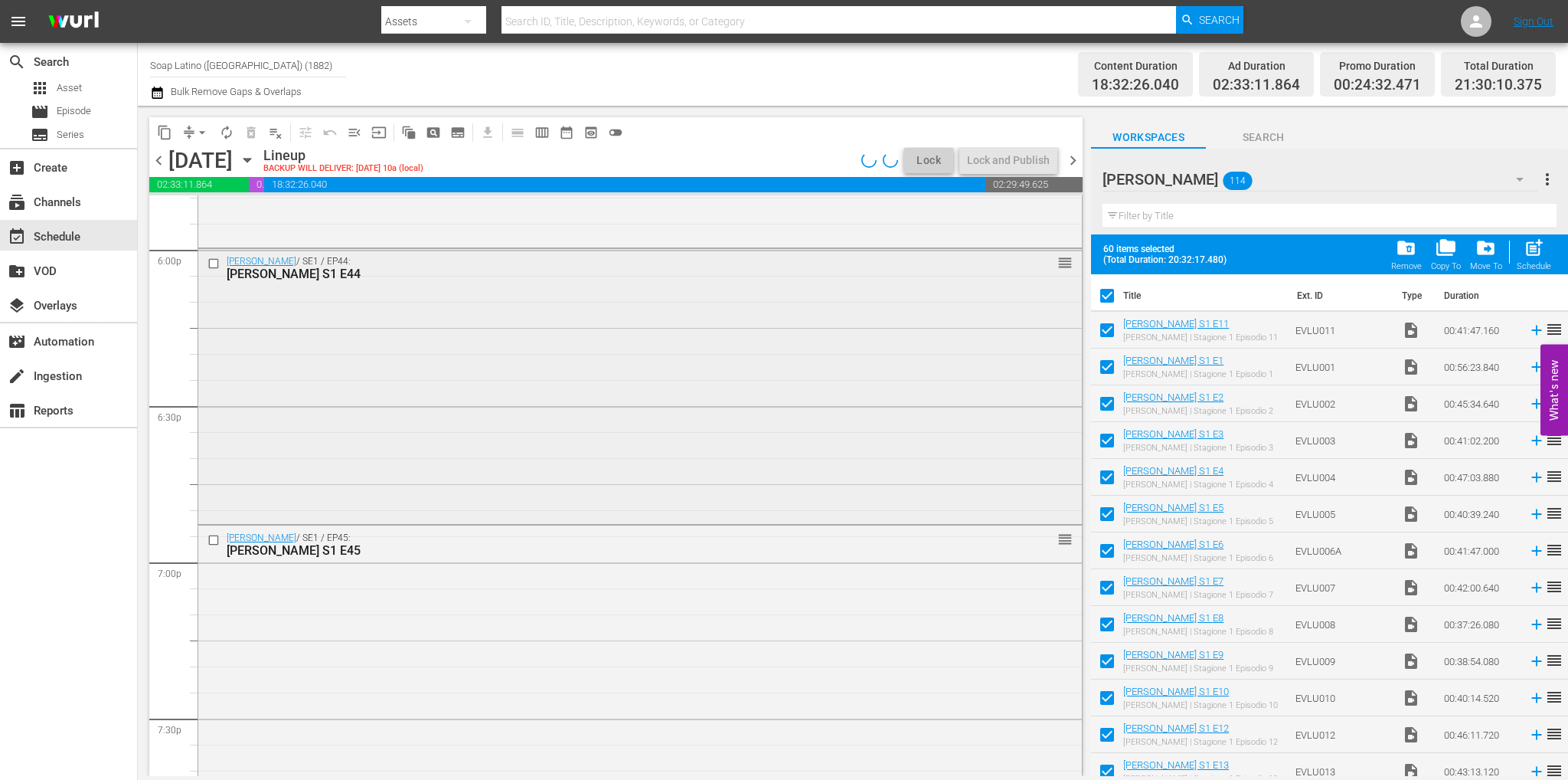
click at [391, 373] on div "Eva Luna / SE1 / EP44: Eva Luna S1 E44 reorder" at bounding box center [640, 385] width 883 height 272
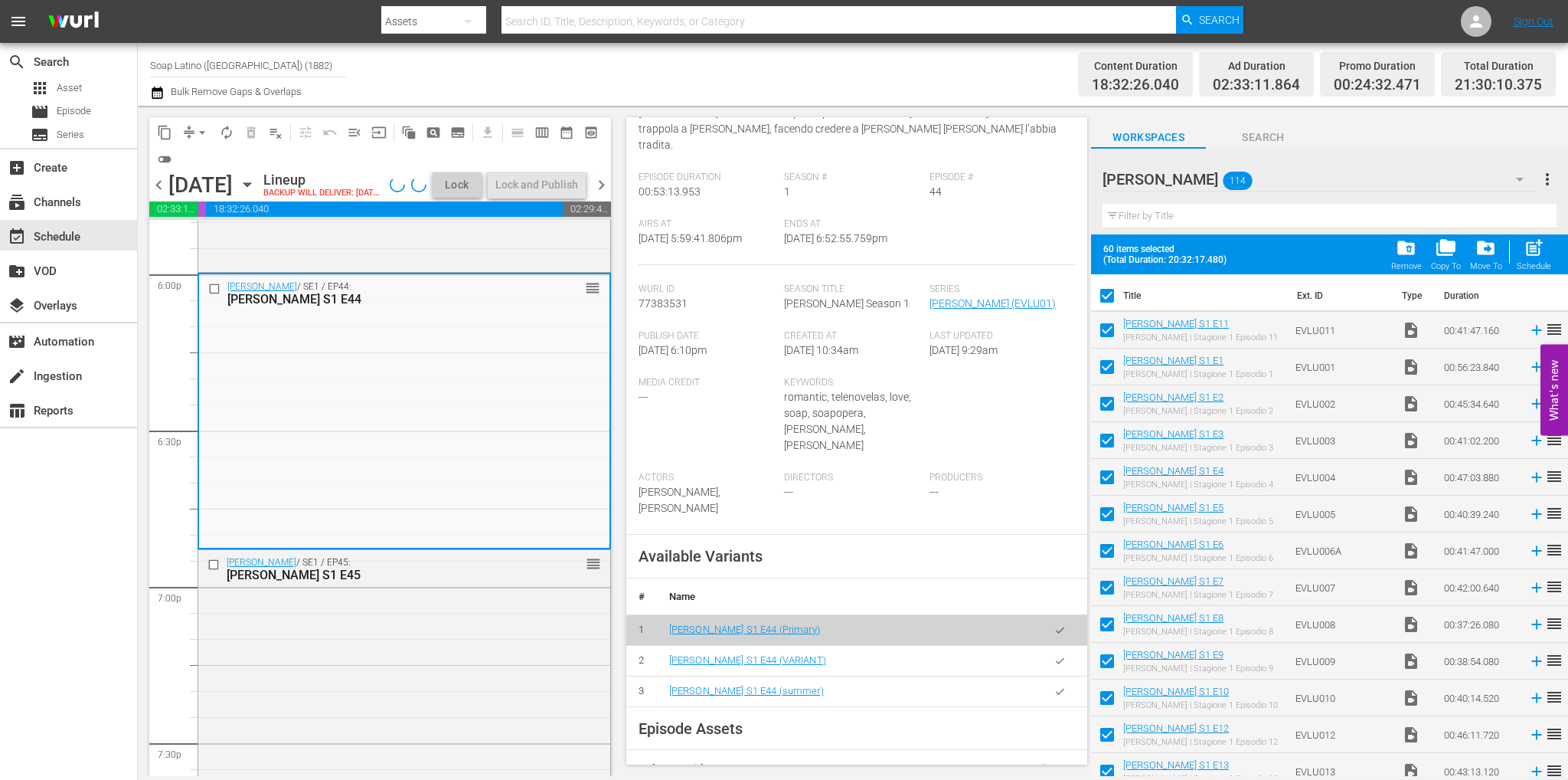
scroll to position [306, 0]
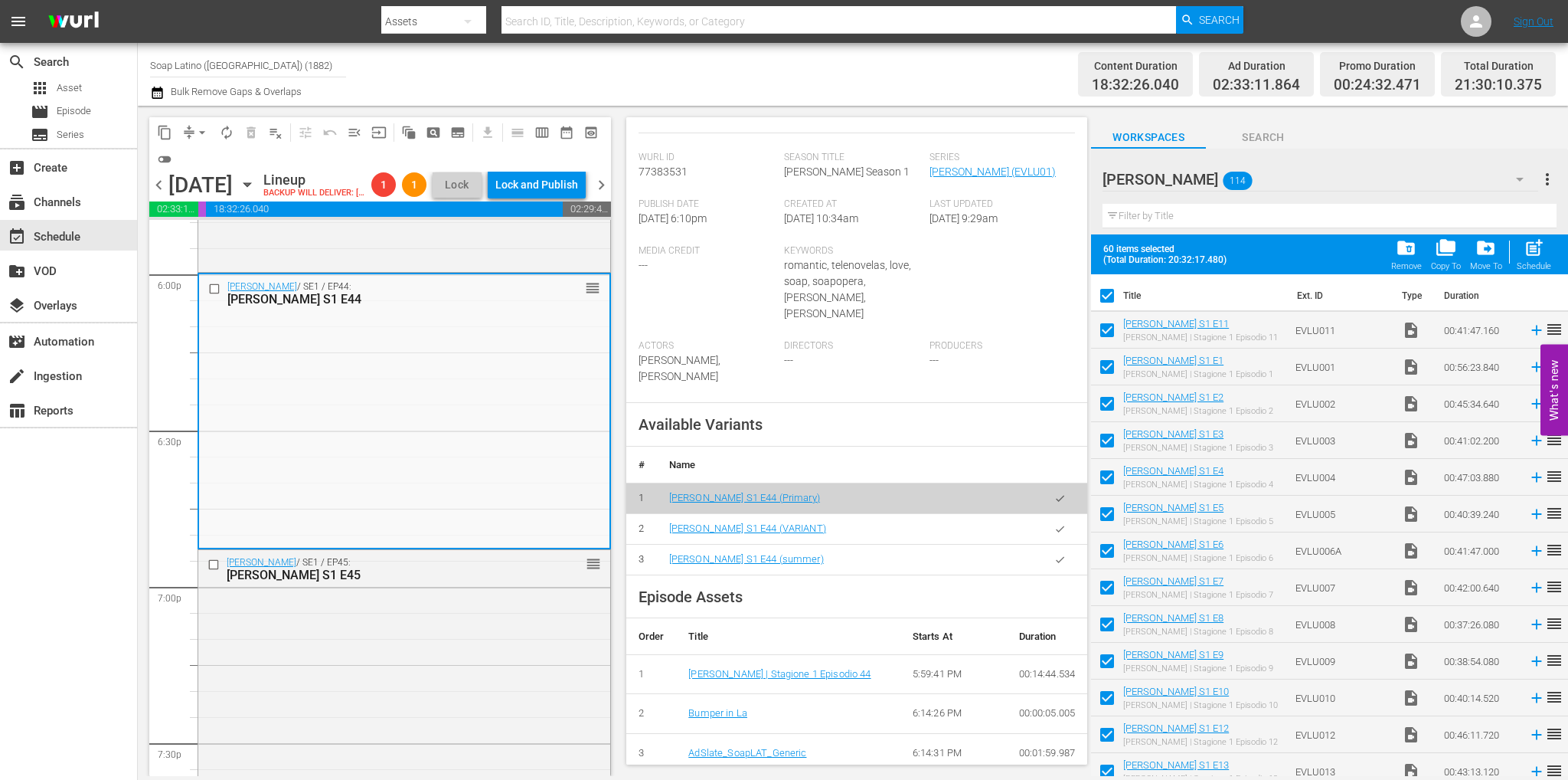
drag, startPoint x: 1051, startPoint y: 505, endPoint x: 865, endPoint y: 504, distance: 186.0
click at [1054, 554] on icon "button" at bounding box center [1060, 559] width 11 height 11
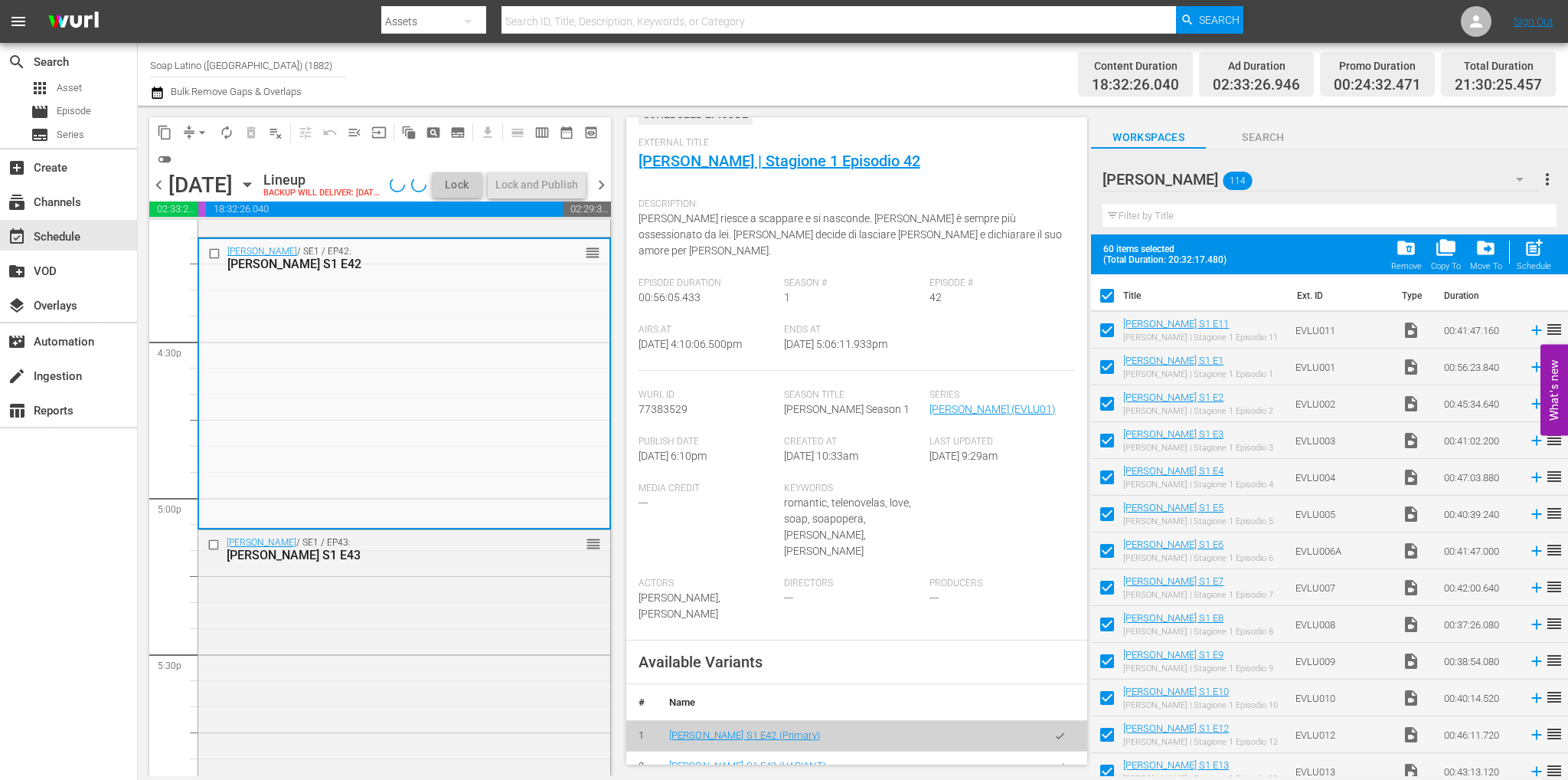
scroll to position [229, 0]
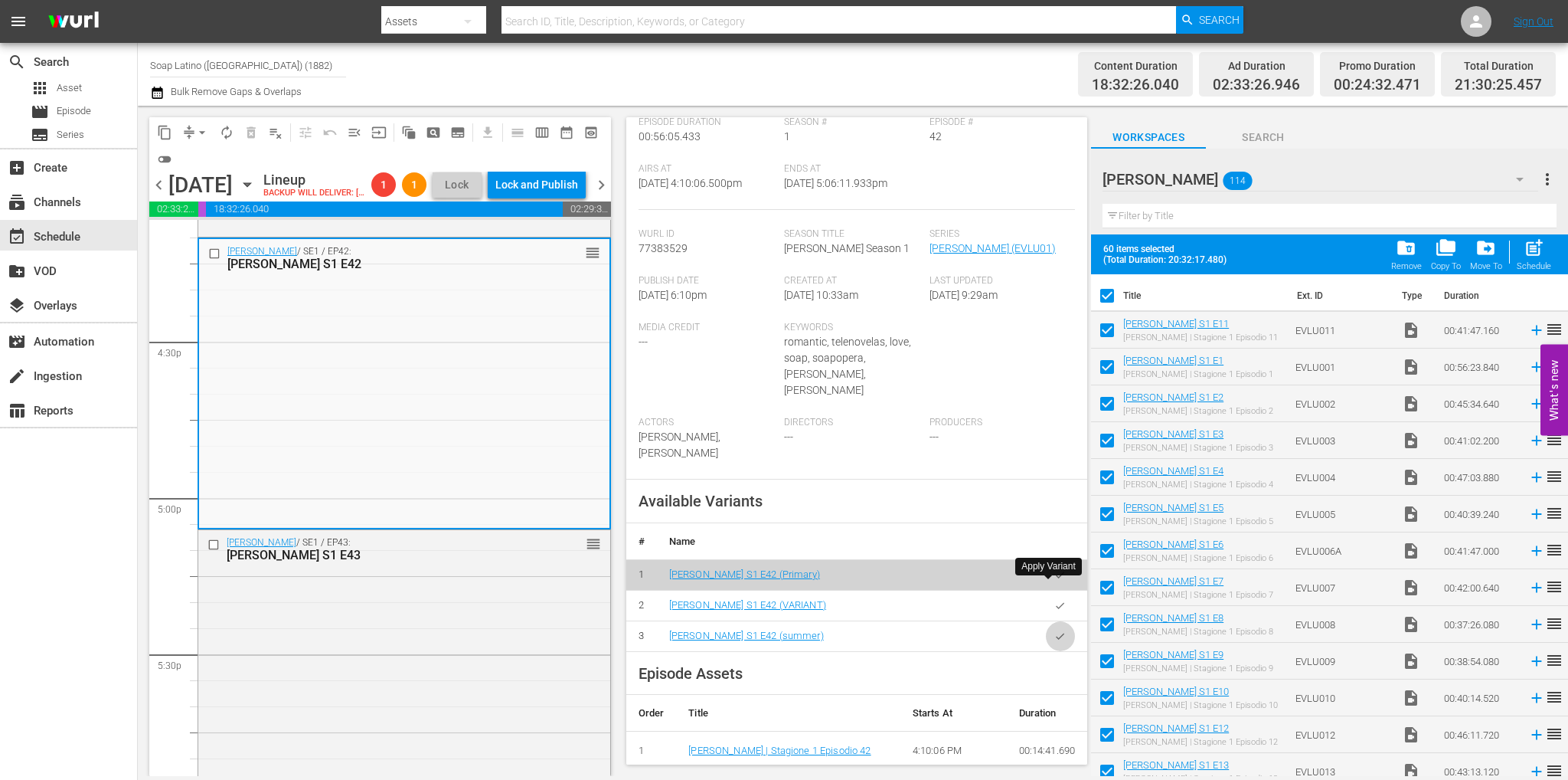
click at [1054, 631] on icon "button" at bounding box center [1060, 636] width 11 height 11
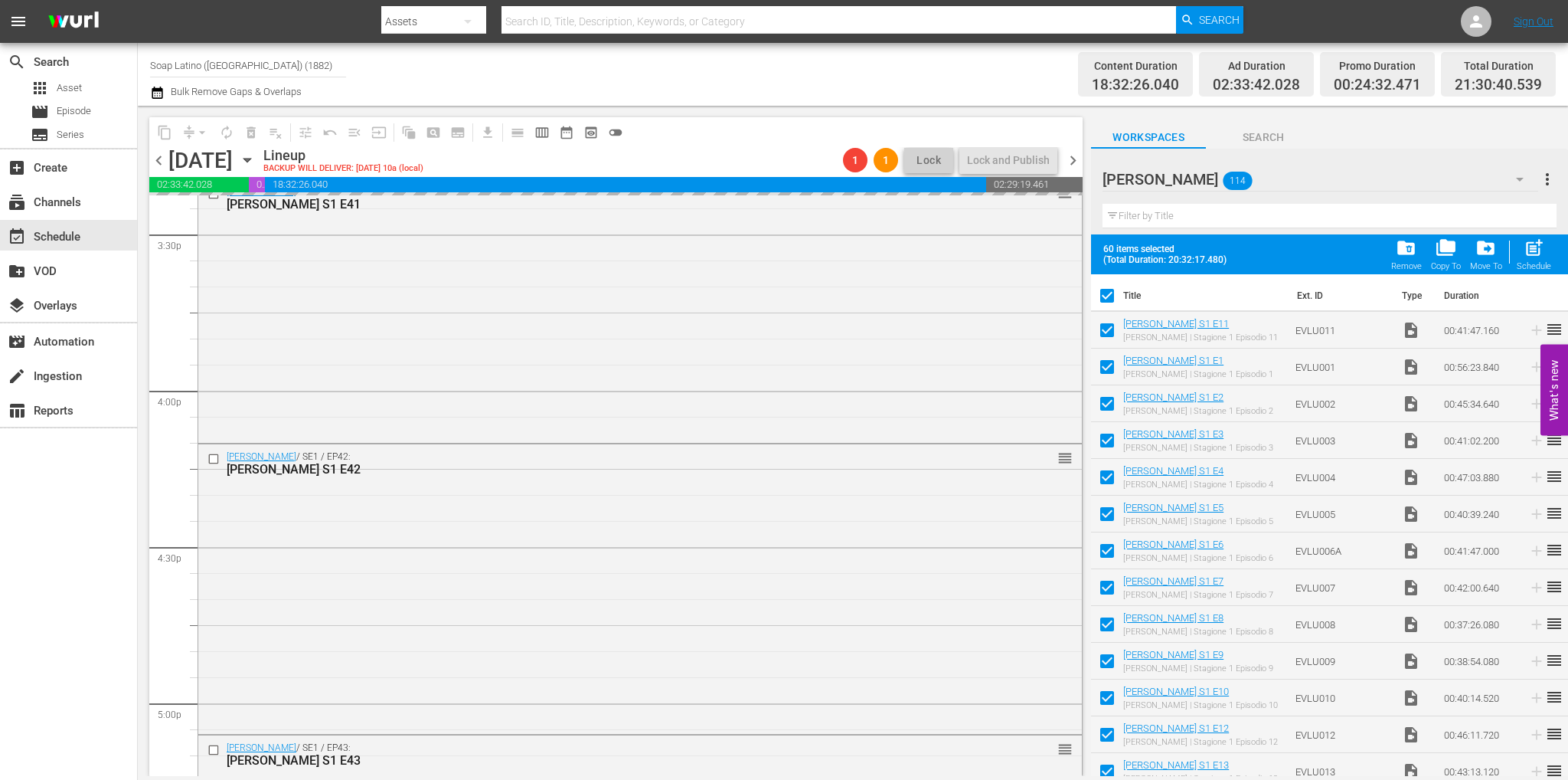
scroll to position [4652, 0]
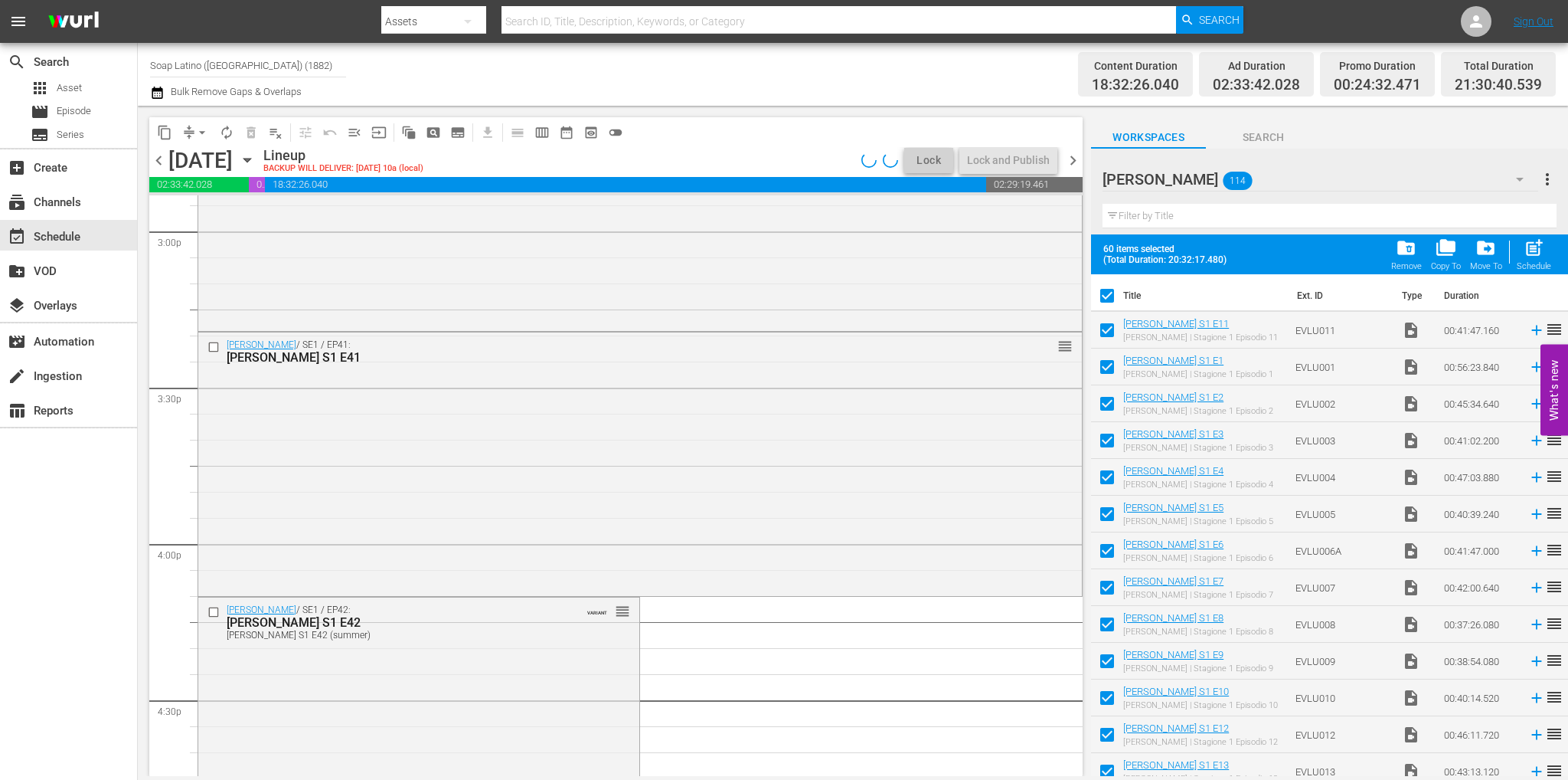
click at [369, 313] on div "Eva Luna / SE1 / EP40: Eva Luna S1 E40 reorder" at bounding box center [640, 200] width 883 height 255
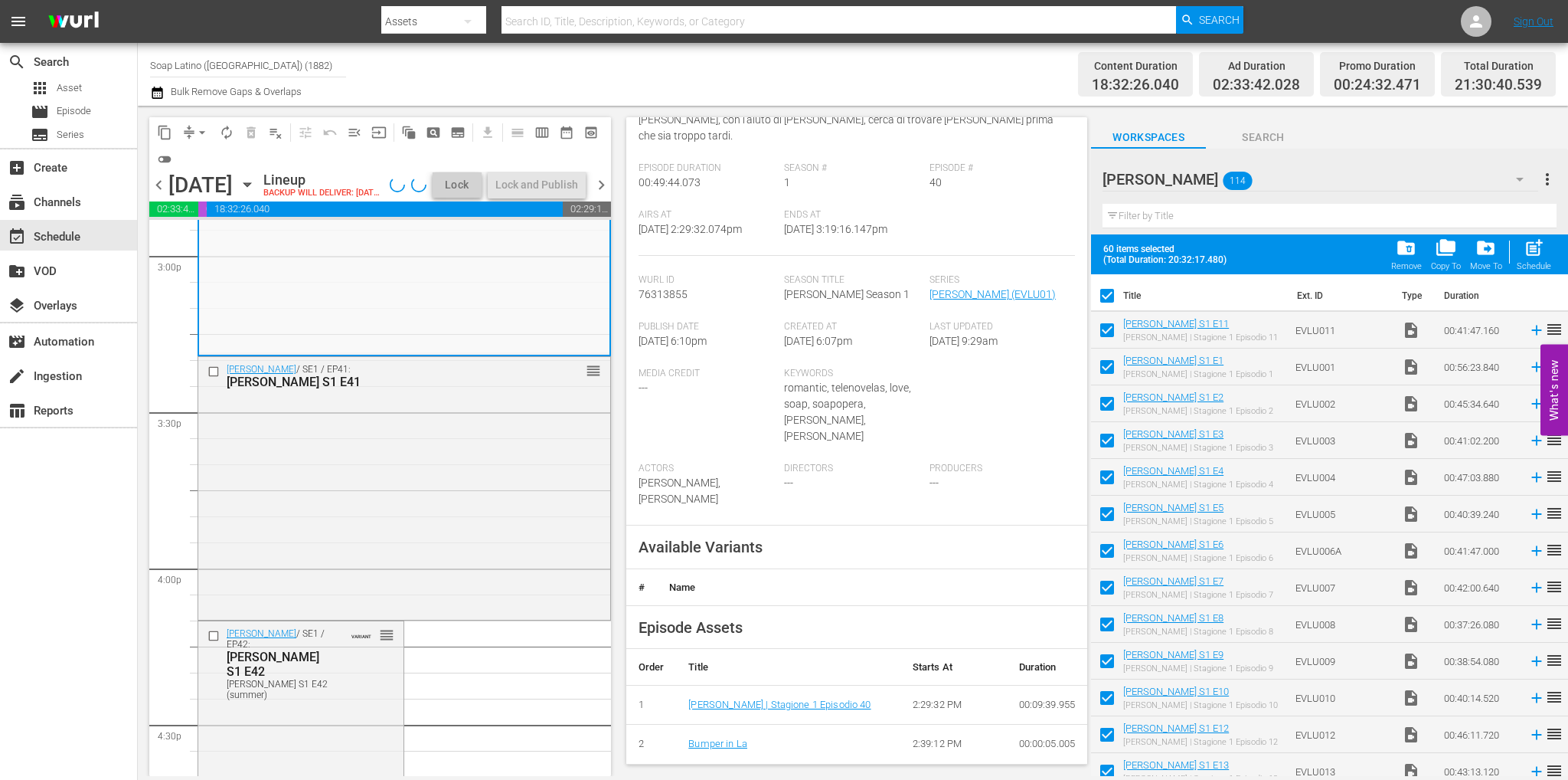
scroll to position [383, 0]
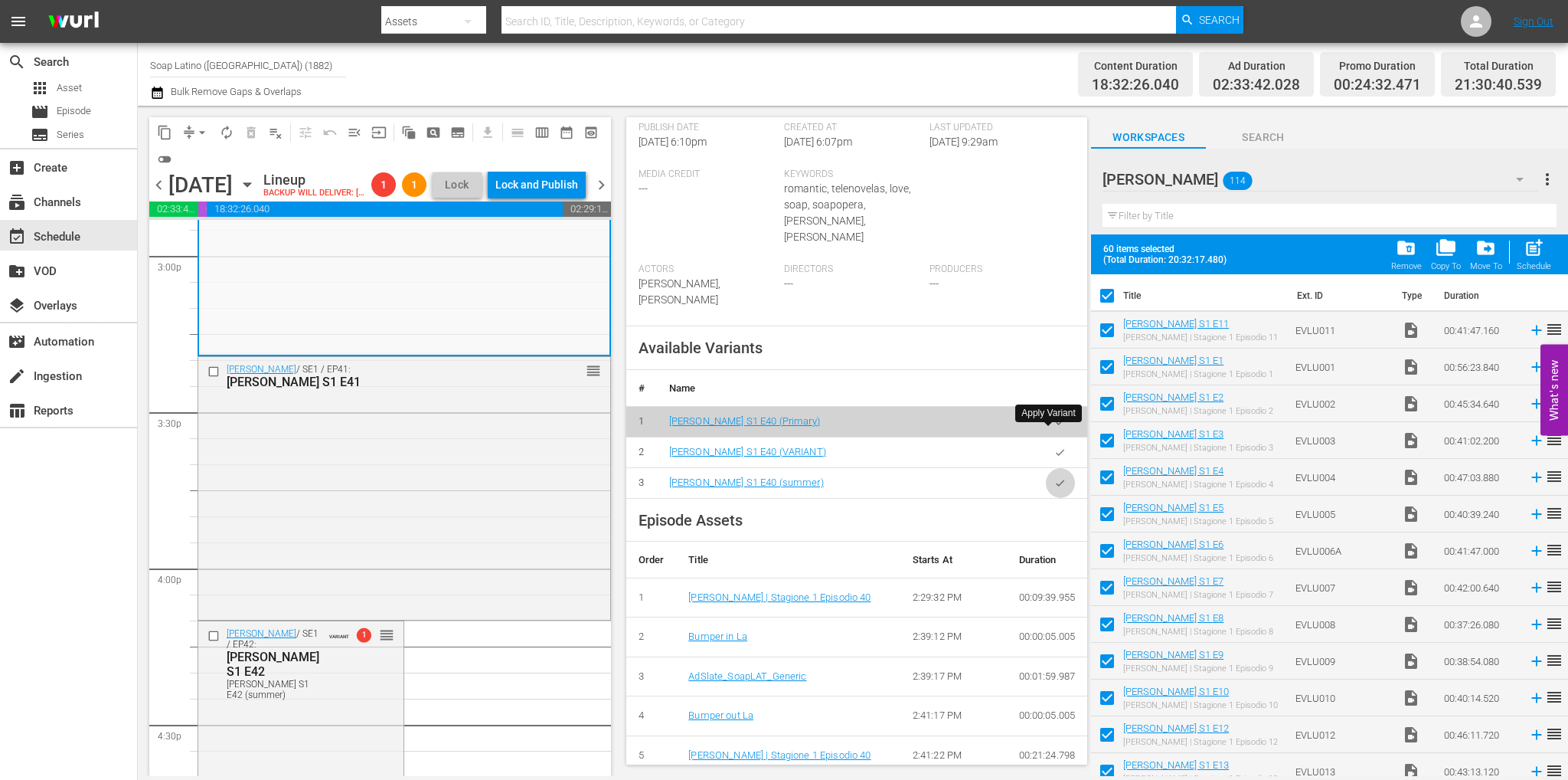
click at [1054, 478] on icon "button" at bounding box center [1060, 483] width 11 height 11
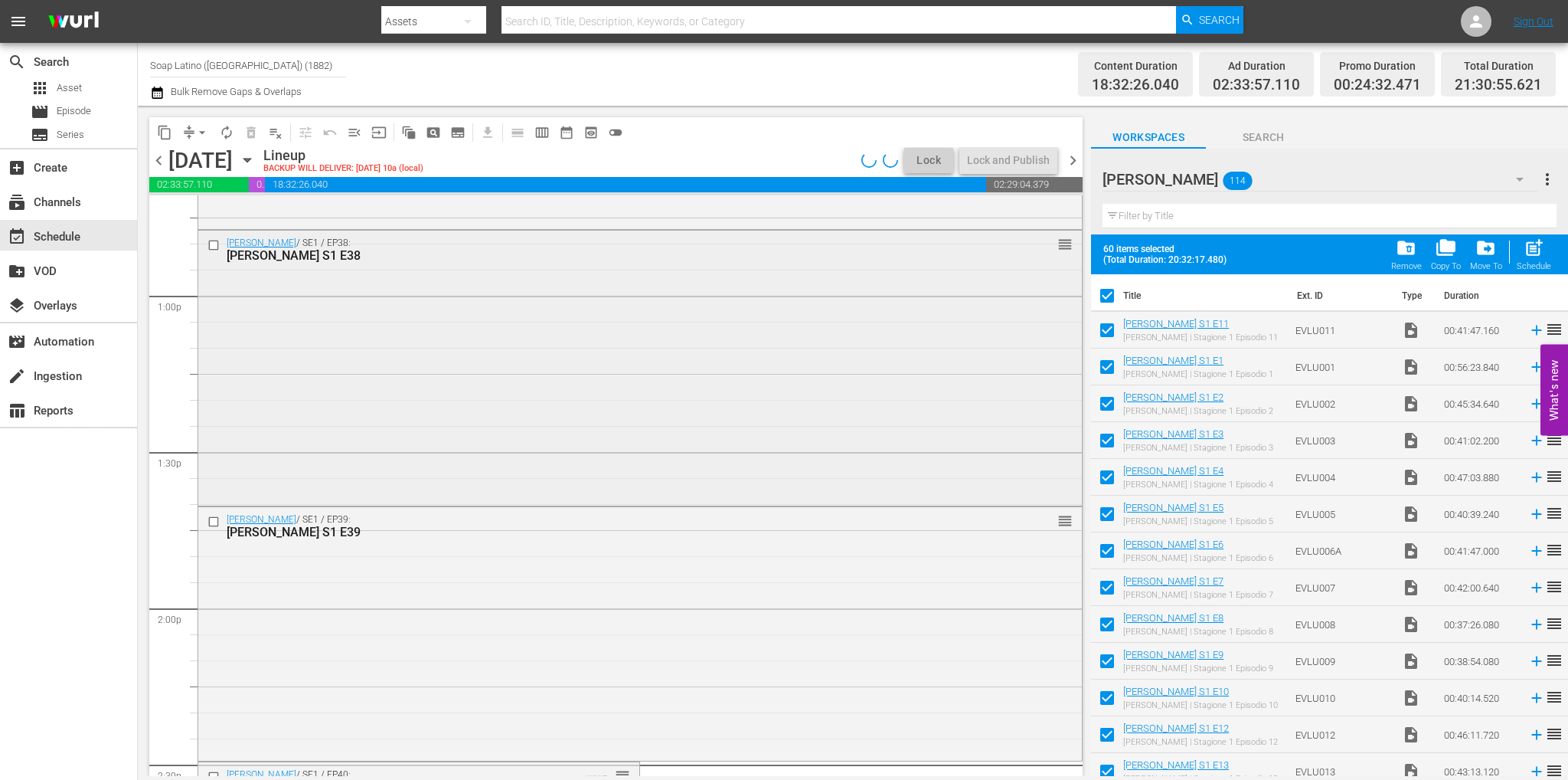
scroll to position [3809, 0]
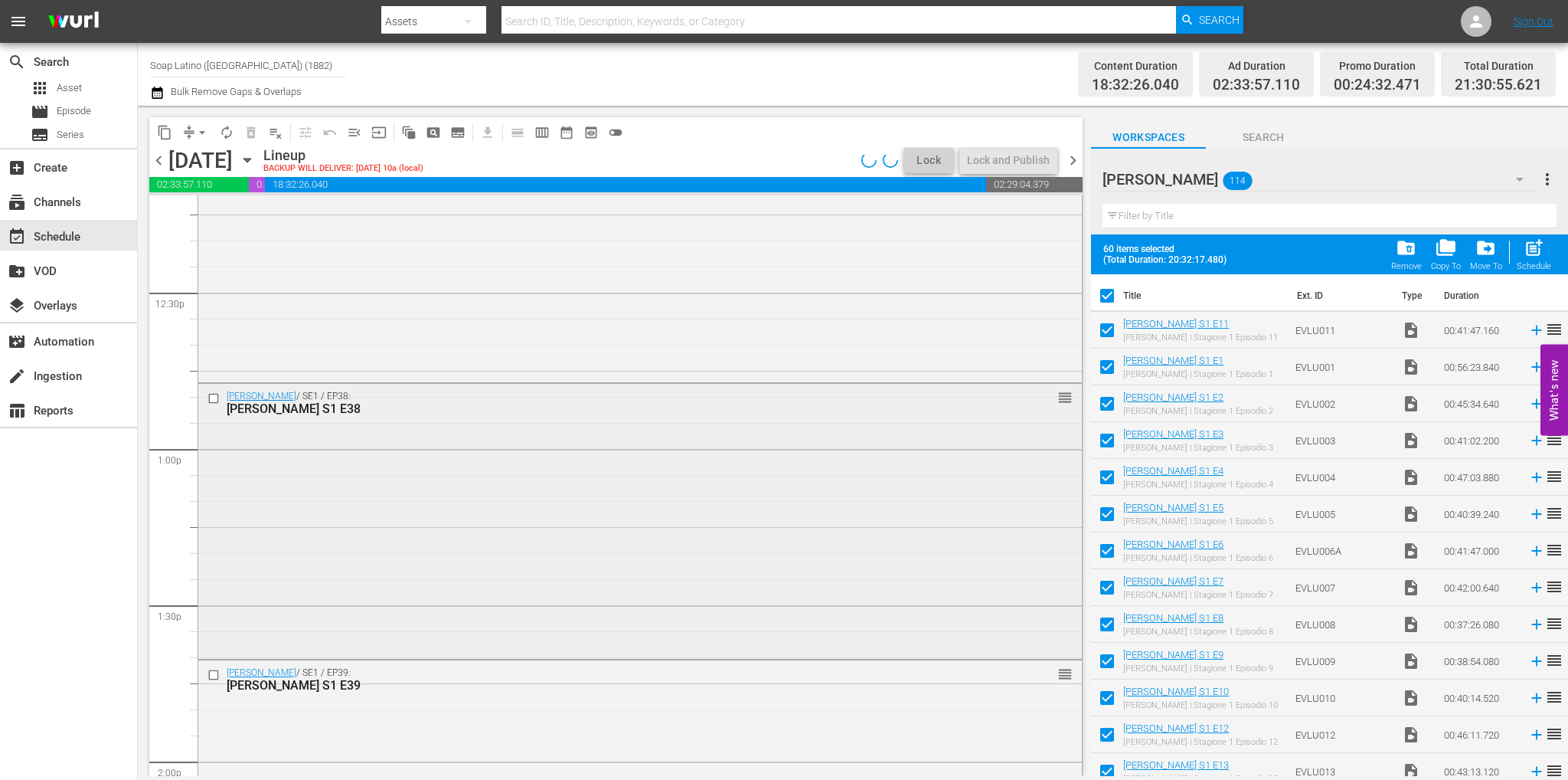
click at [404, 482] on div "Eva Luna / SE1 / EP38: Eva Luna S1 E38 reorder" at bounding box center [640, 519] width 883 height 272
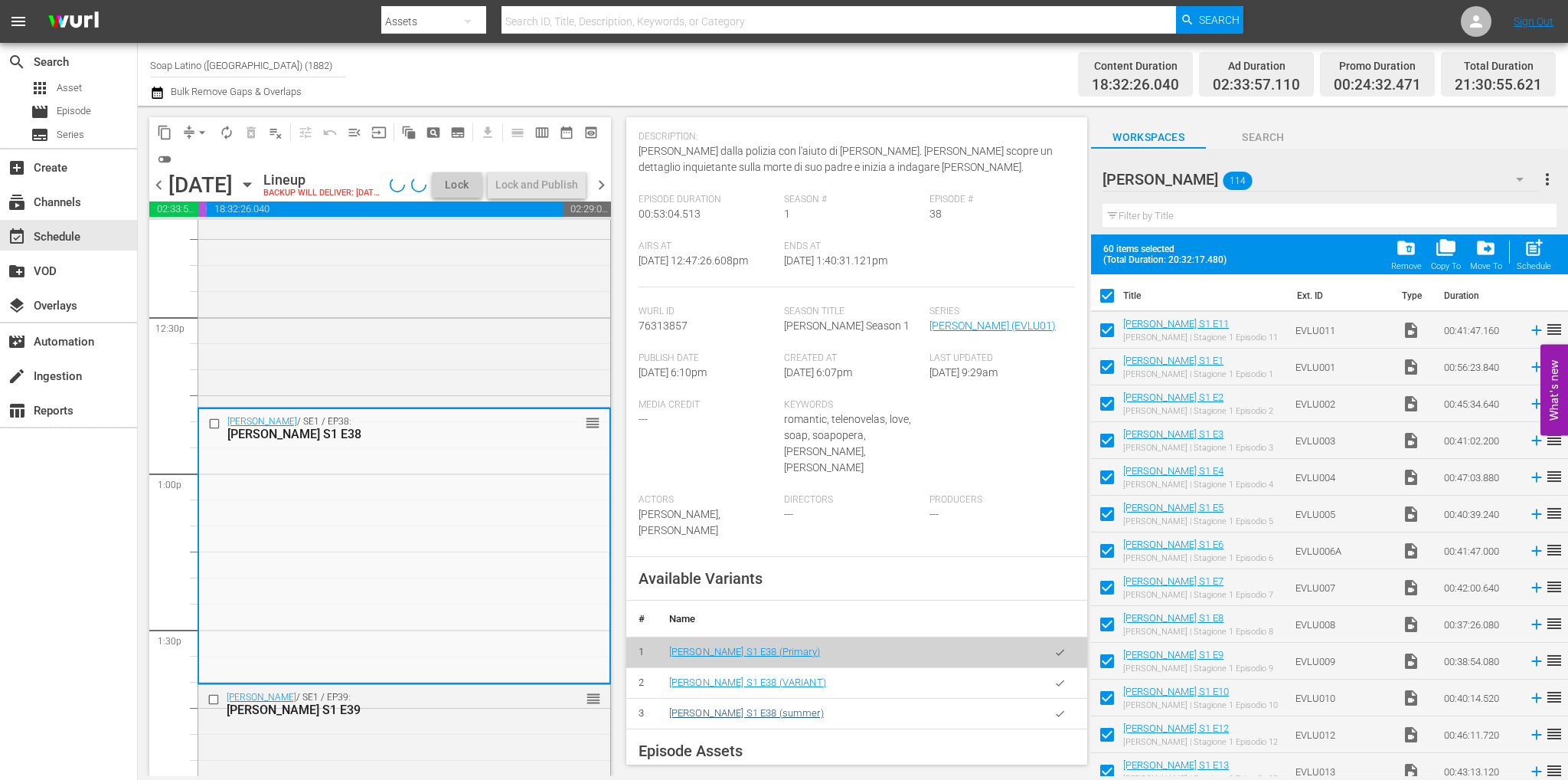
scroll to position [306, 0]
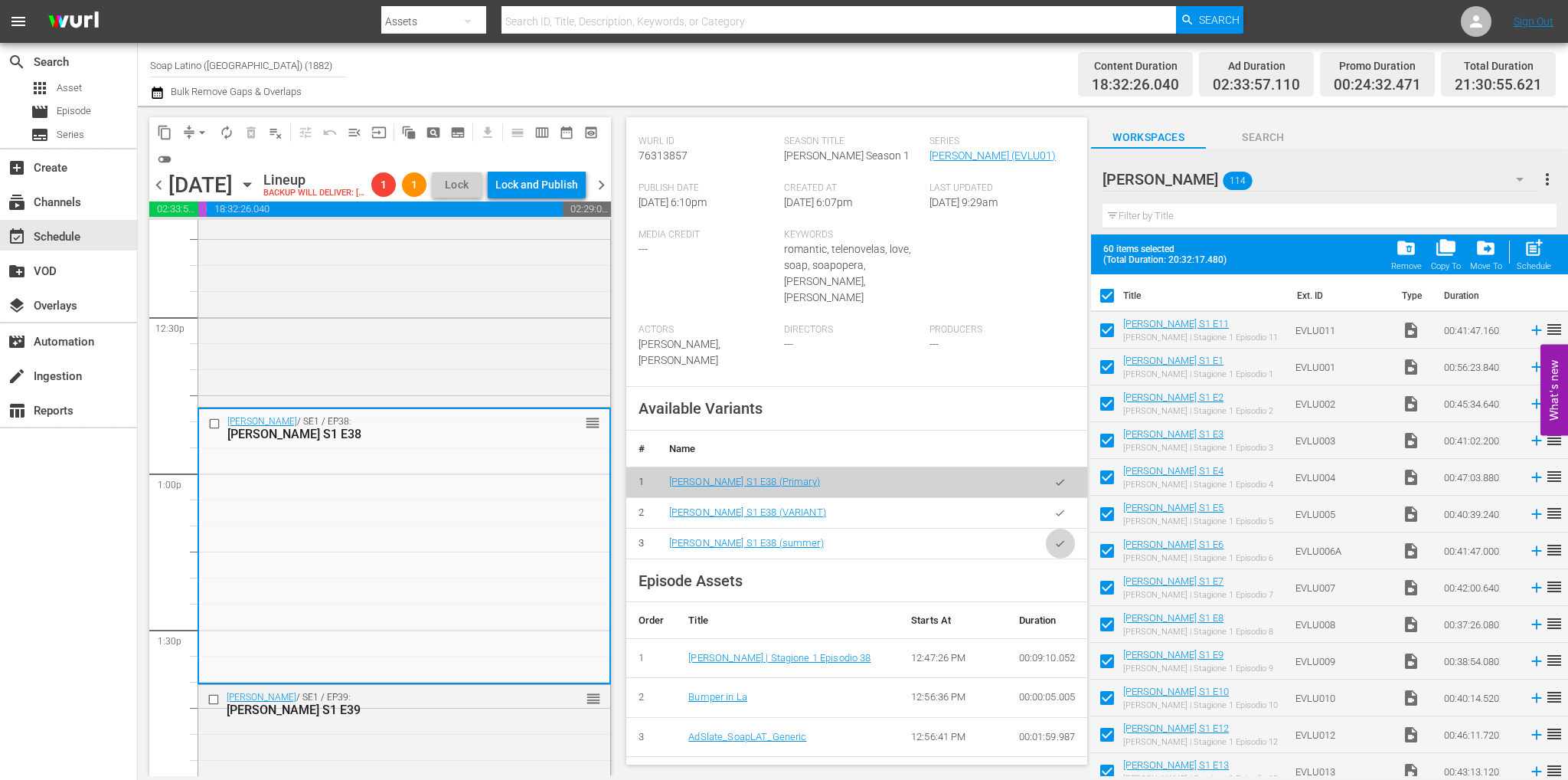
click at [1054, 538] on icon "button" at bounding box center [1060, 543] width 11 height 11
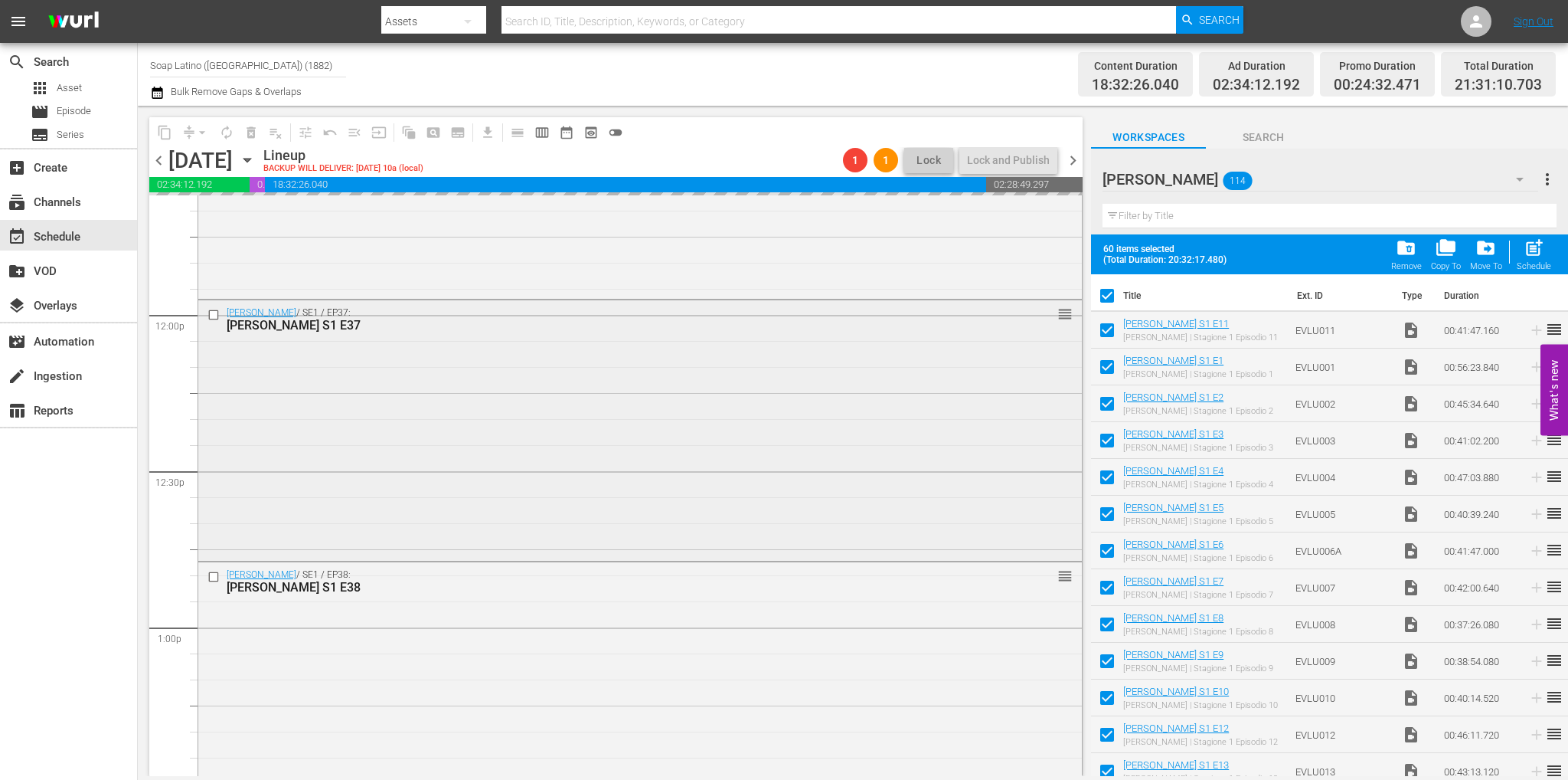
scroll to position [3504, 0]
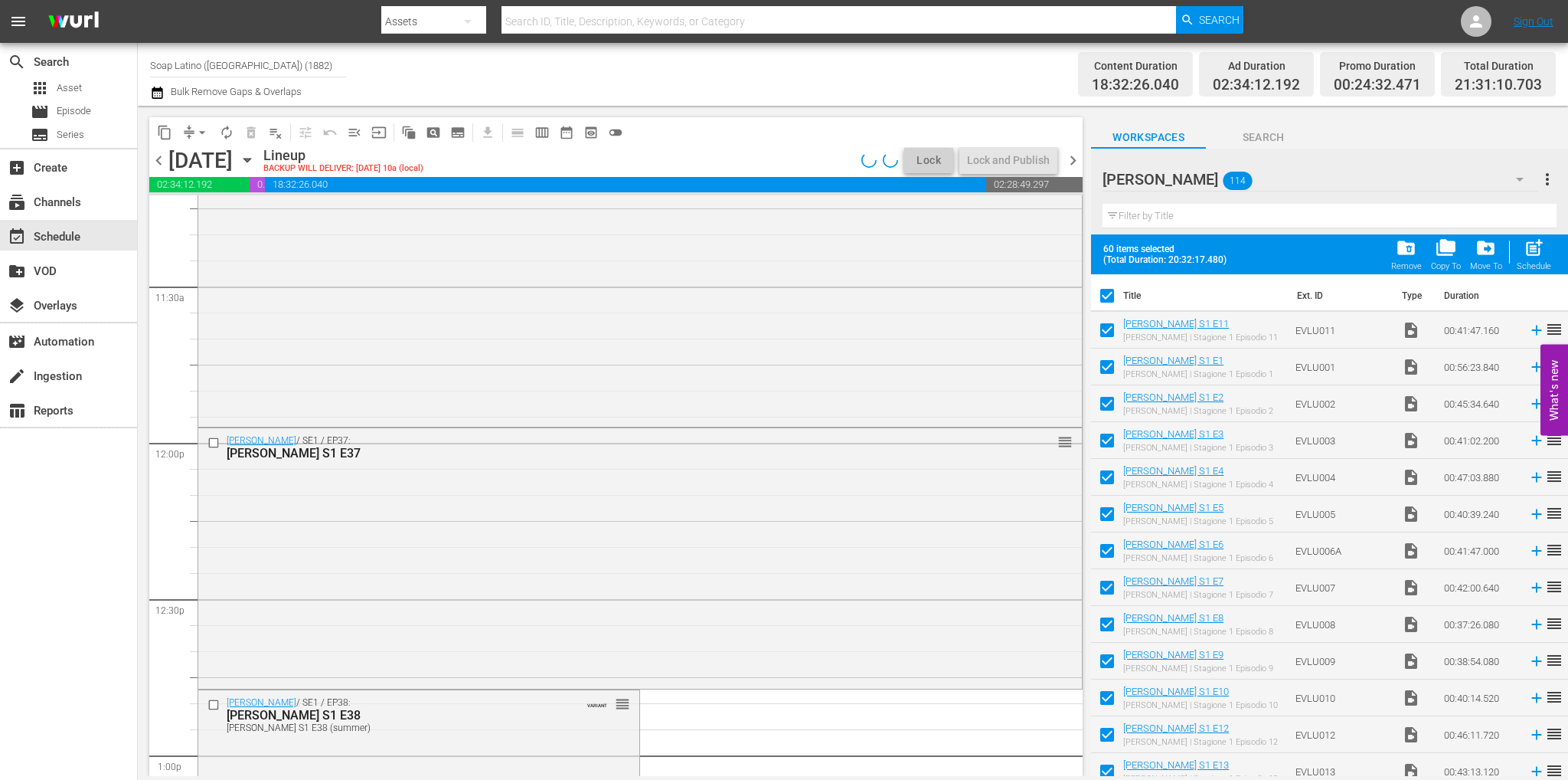
click at [346, 375] on div "Eva Luna / SE1 / EP36: Eva Luna S1 E36 reorder" at bounding box center [640, 288] width 883 height 271
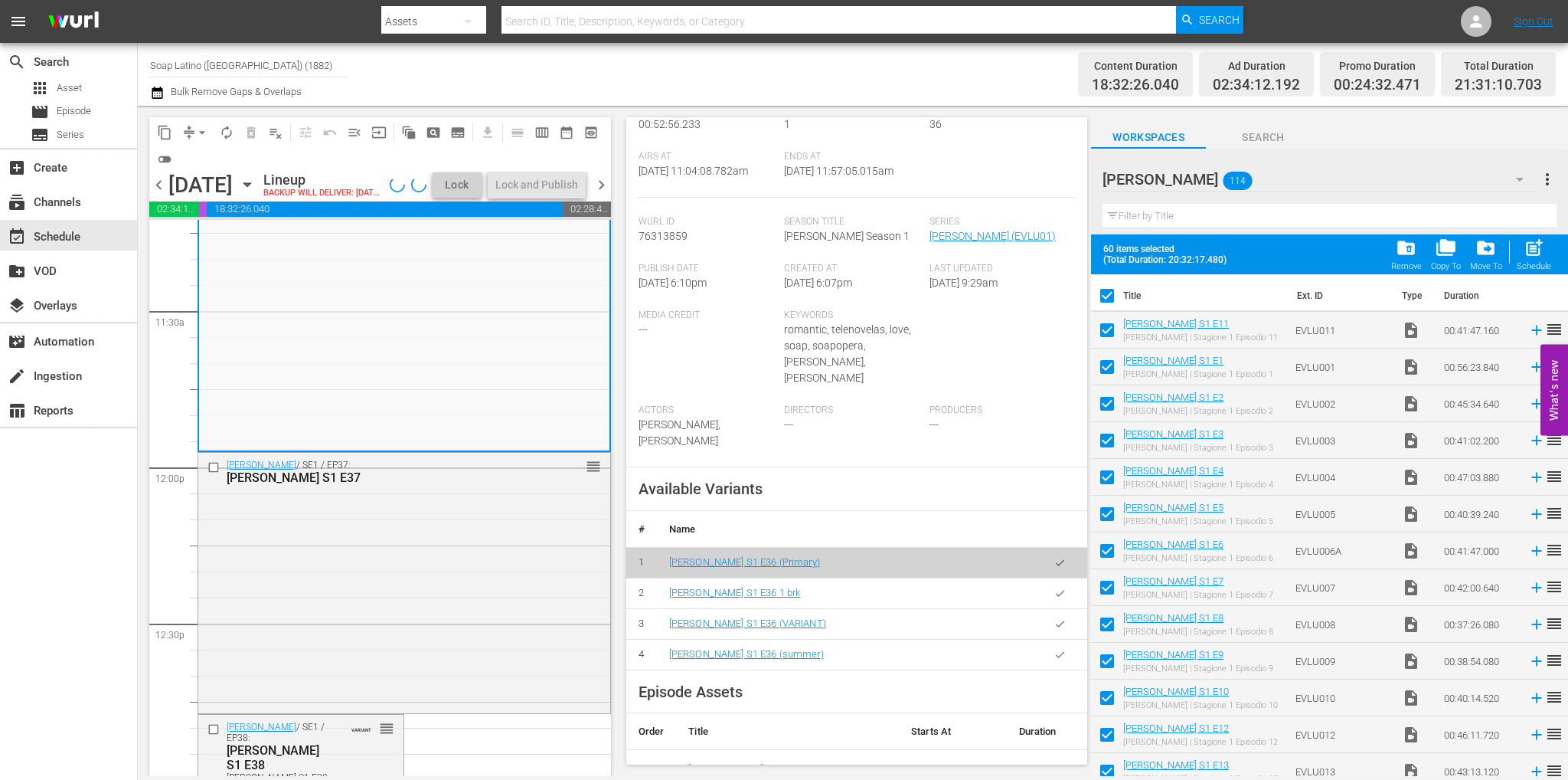
scroll to position [306, 0]
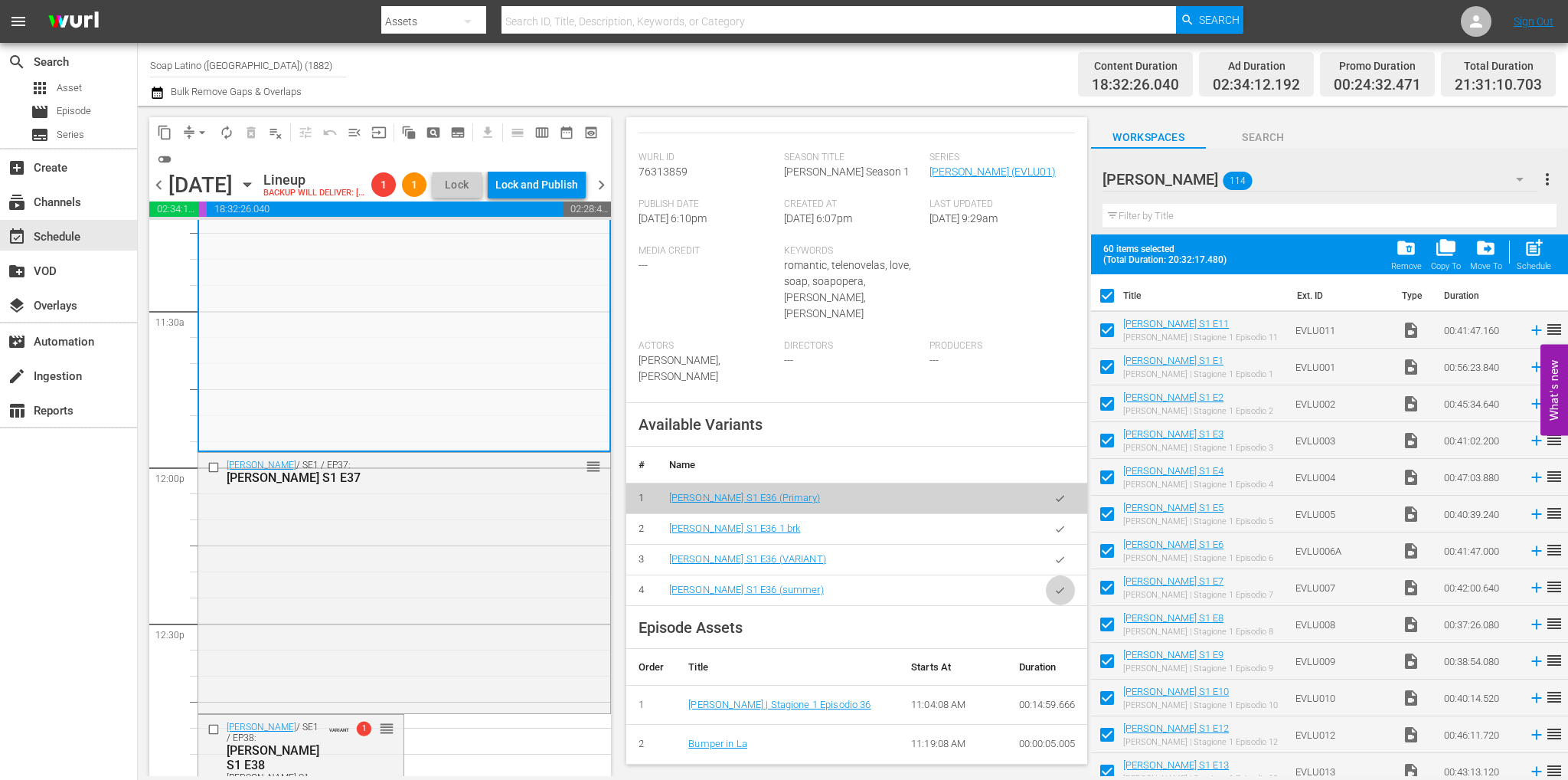
click at [1054, 585] on icon "button" at bounding box center [1060, 590] width 11 height 11
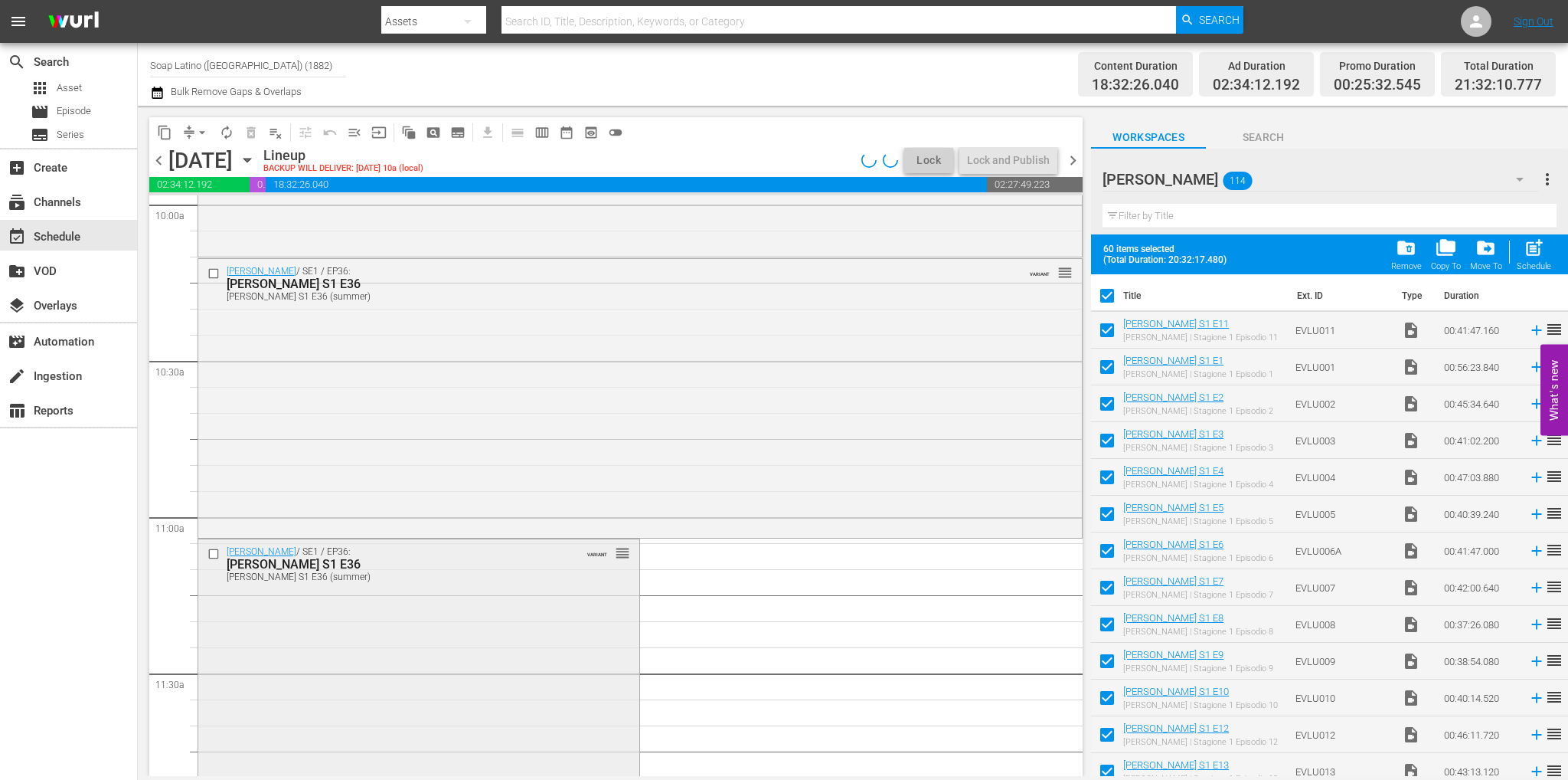
scroll to position [3197, 0]
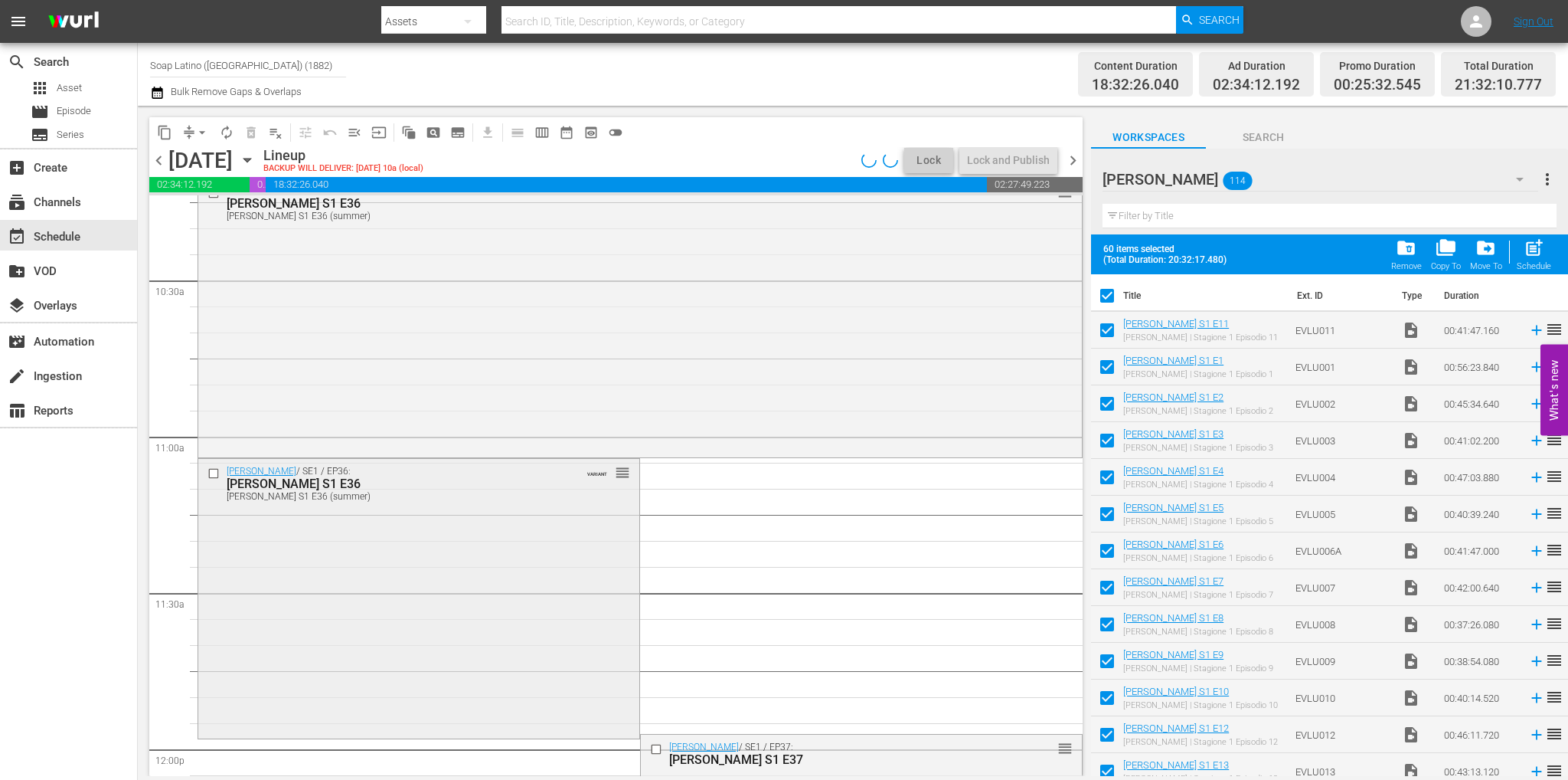
click at [213, 473] on input "checkbox" at bounding box center [216, 473] width 16 height 13
click at [256, 135] on span "delete_forever_outlined" at bounding box center [250, 132] width 15 height 15
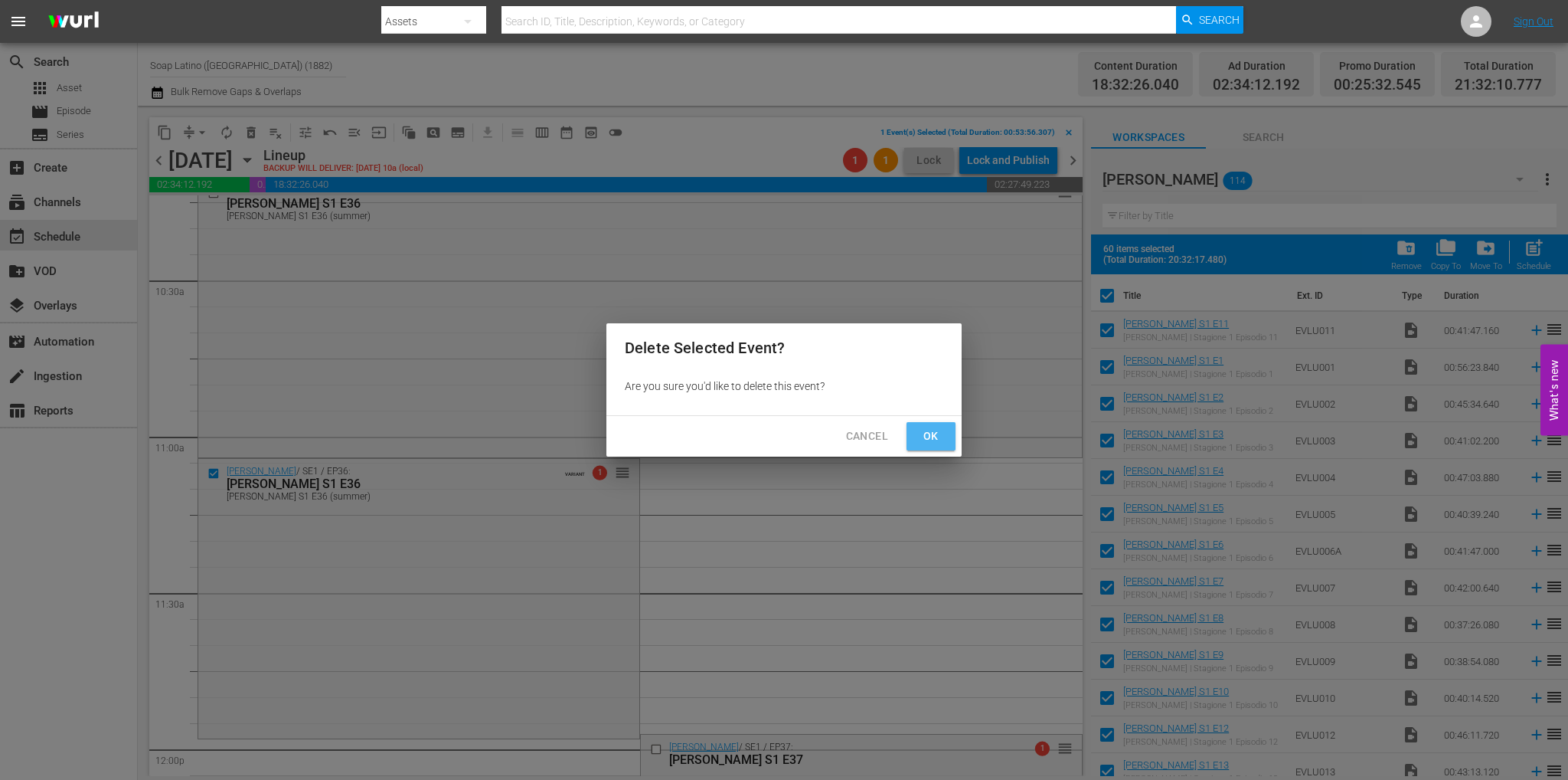
click at [928, 436] on span "Ok" at bounding box center [931, 436] width 24 height 19
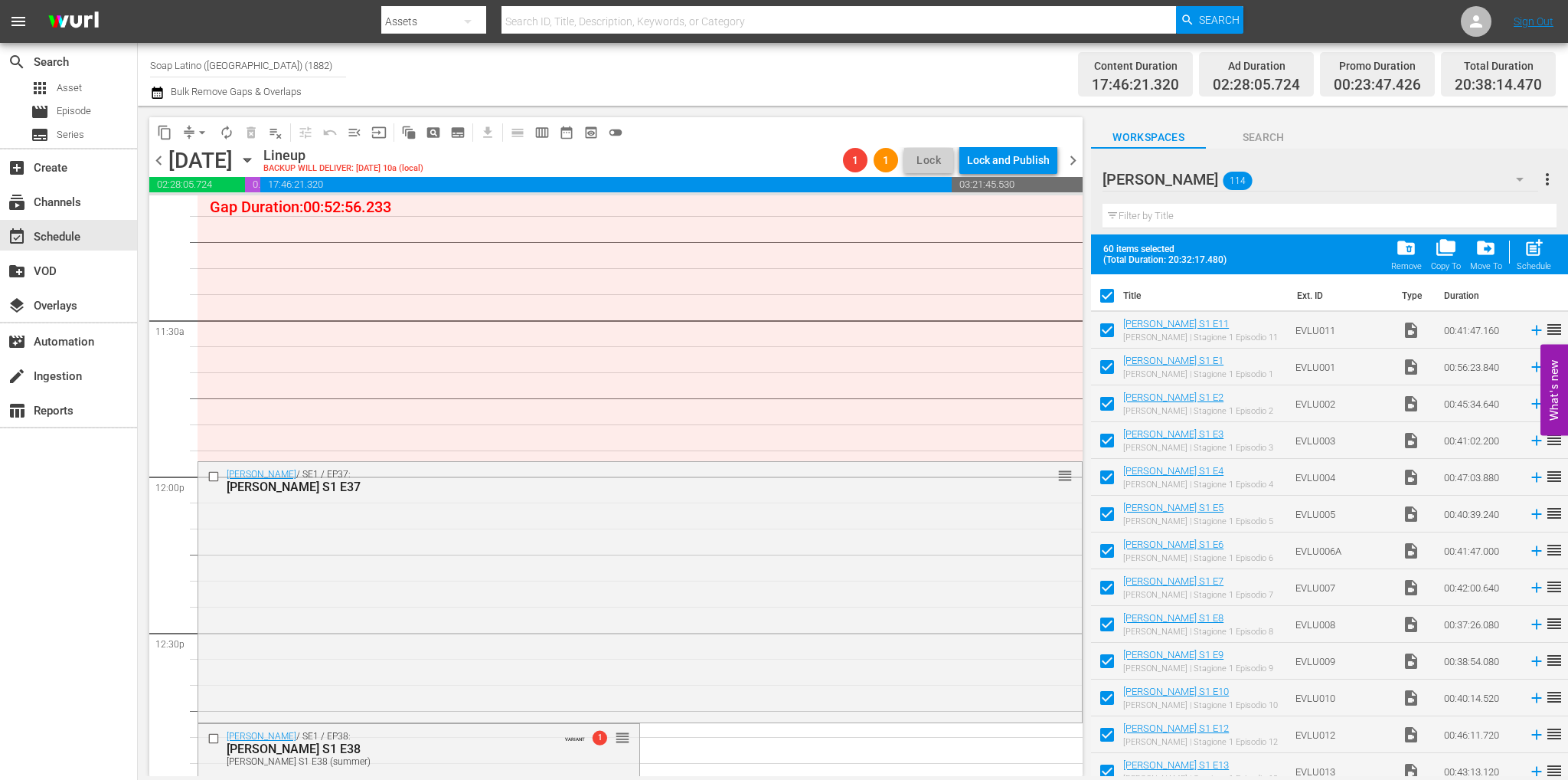
scroll to position [3657, 0]
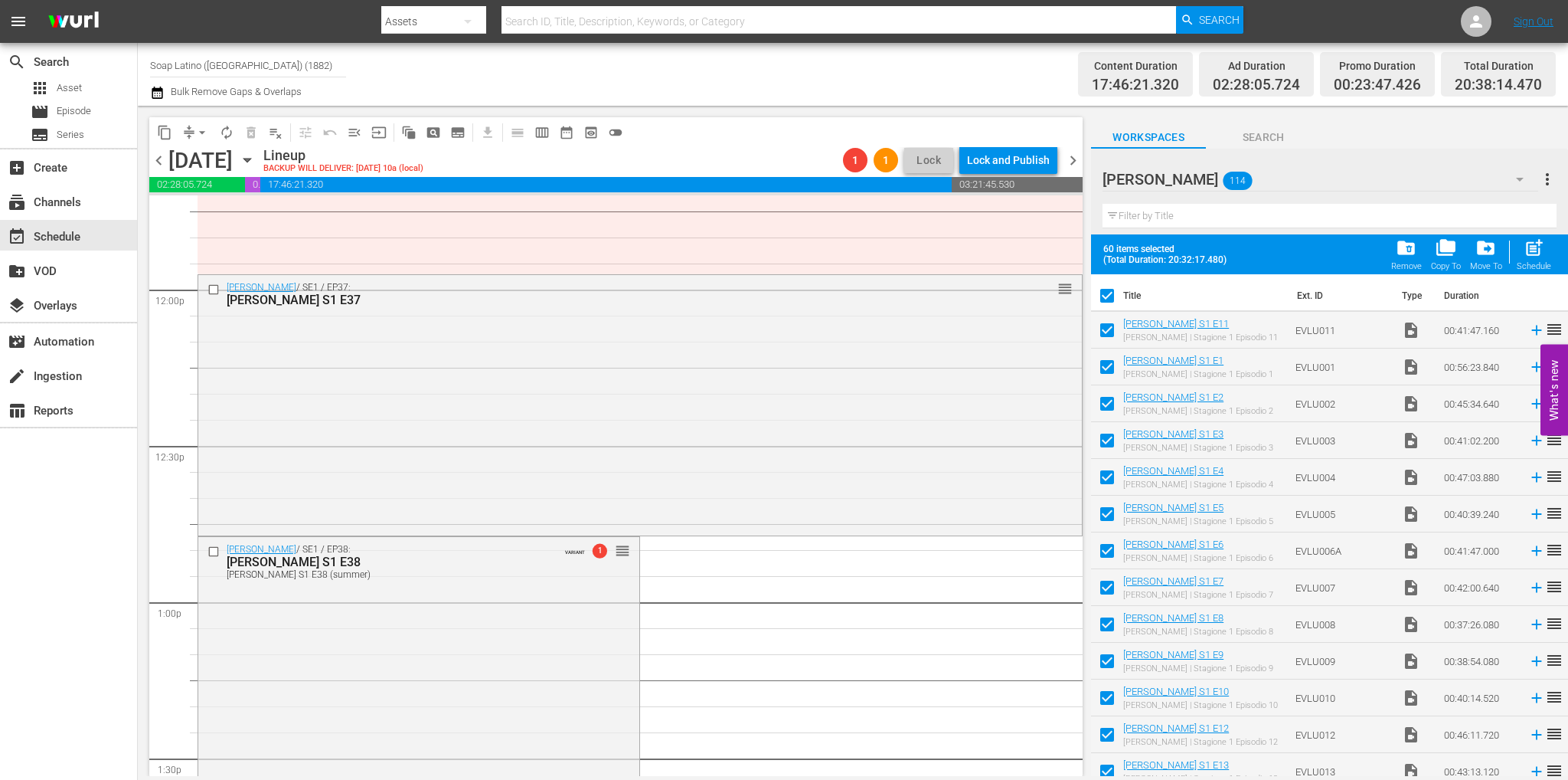
click at [199, 130] on span "arrow_drop_down" at bounding box center [202, 132] width 15 height 15
click at [229, 212] on li "Align to End of Previous Day" at bounding box center [203, 213] width 160 height 25
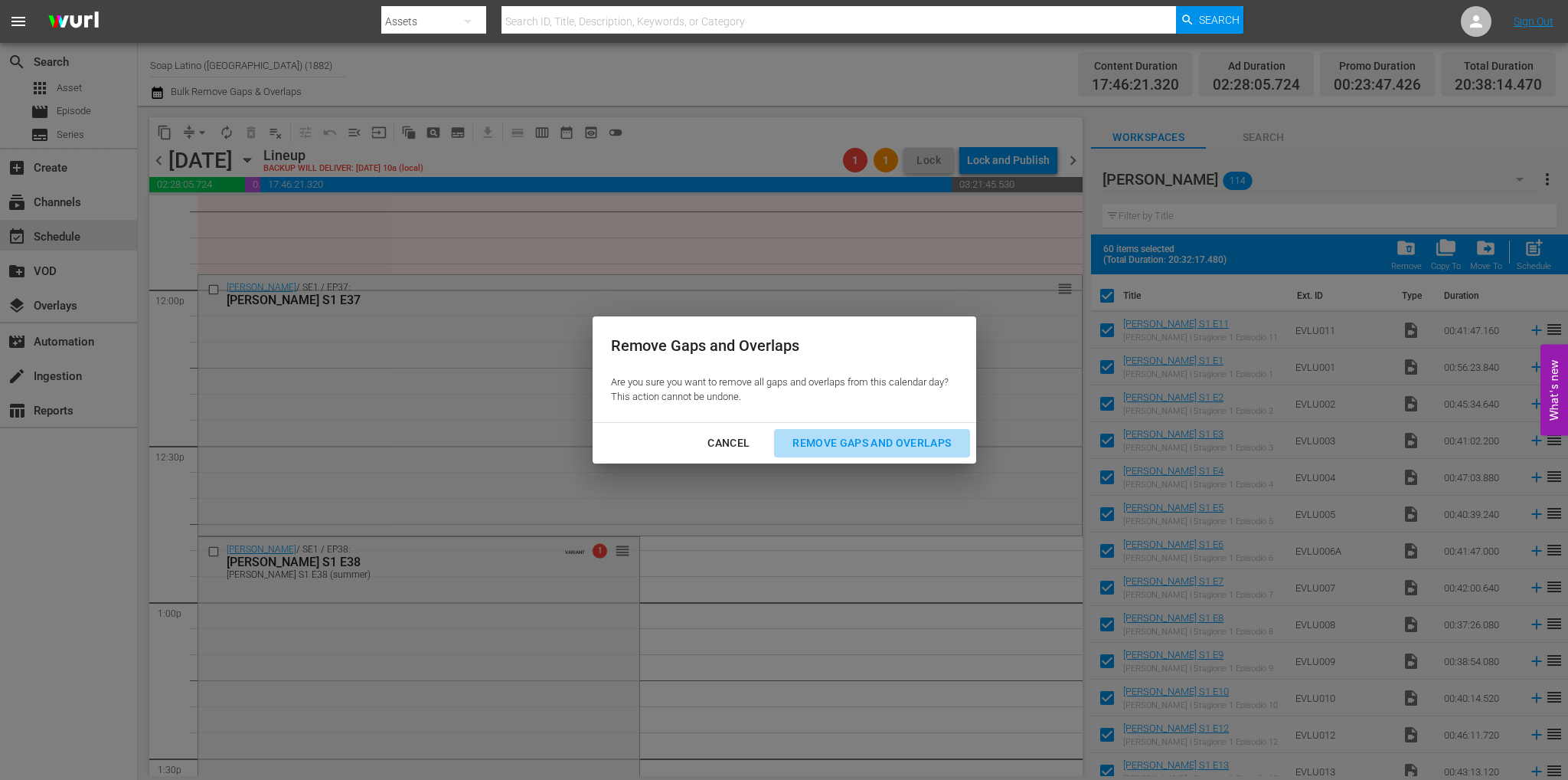
click at [888, 436] on div "Remove Gaps and Overlaps" at bounding box center [872, 444] width 183 height 19
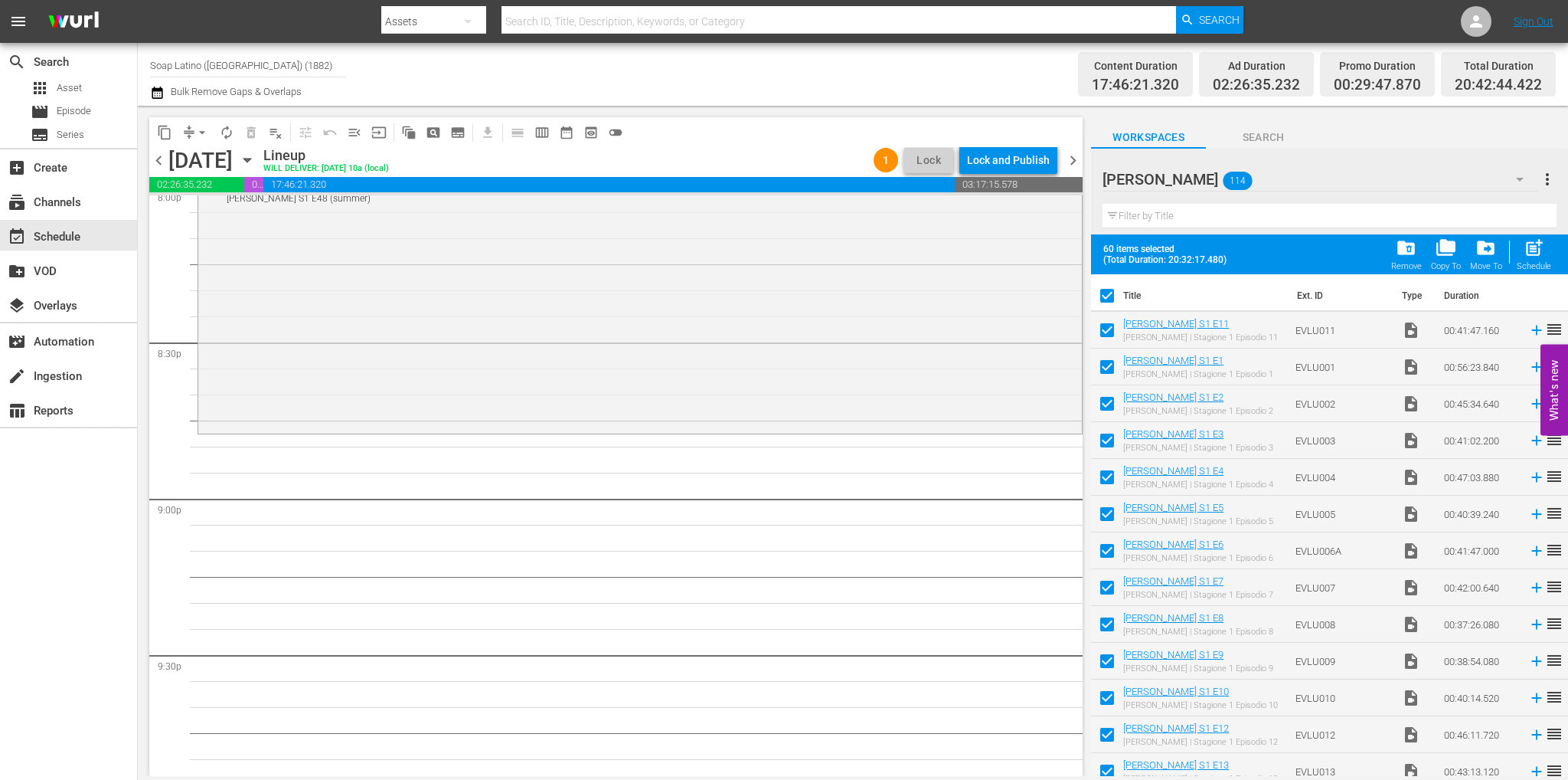
scroll to position [6077, 0]
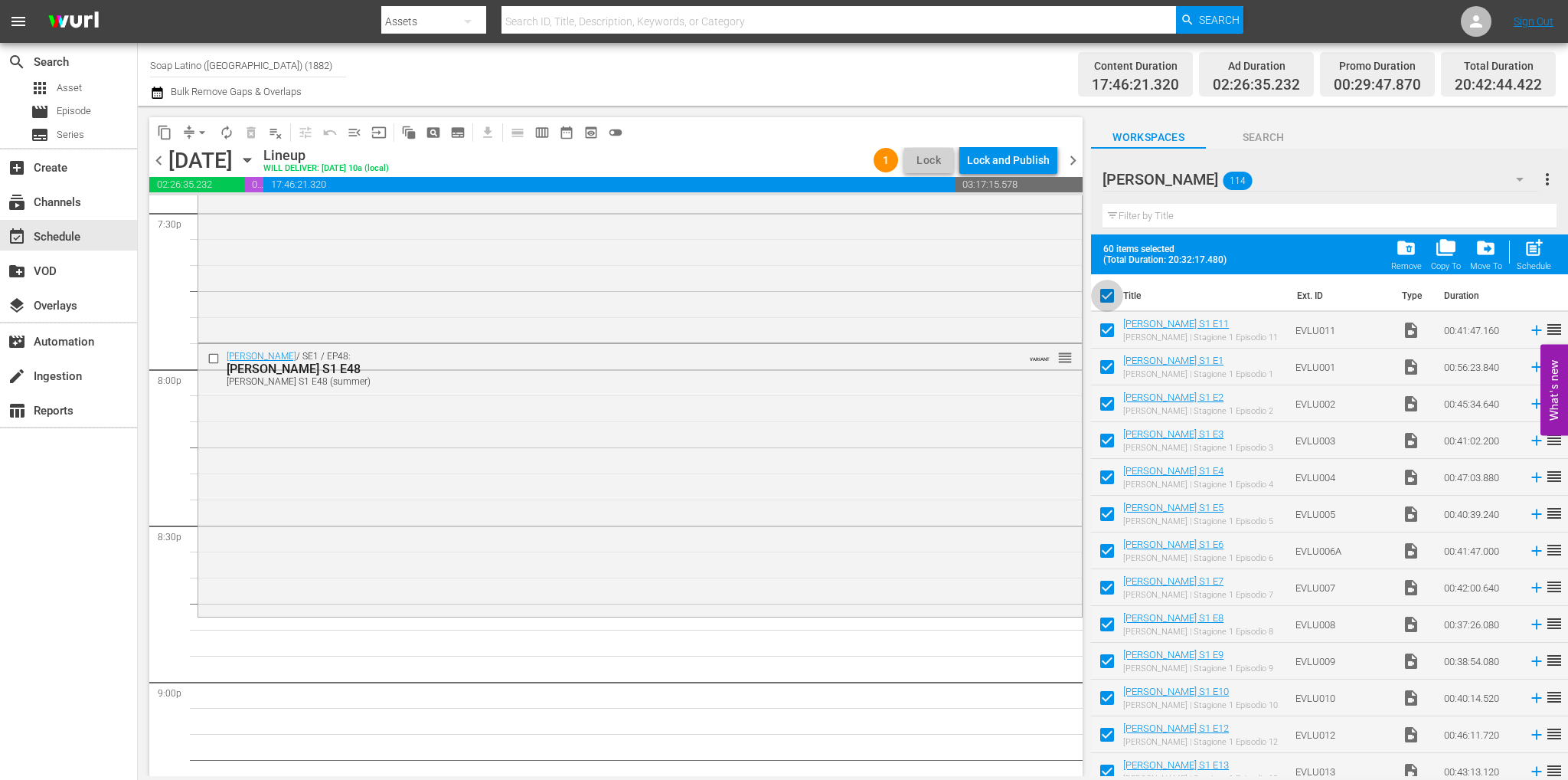
click at [1115, 298] on input "checkbox" at bounding box center [1107, 299] width 32 height 32
checkbox input "false"
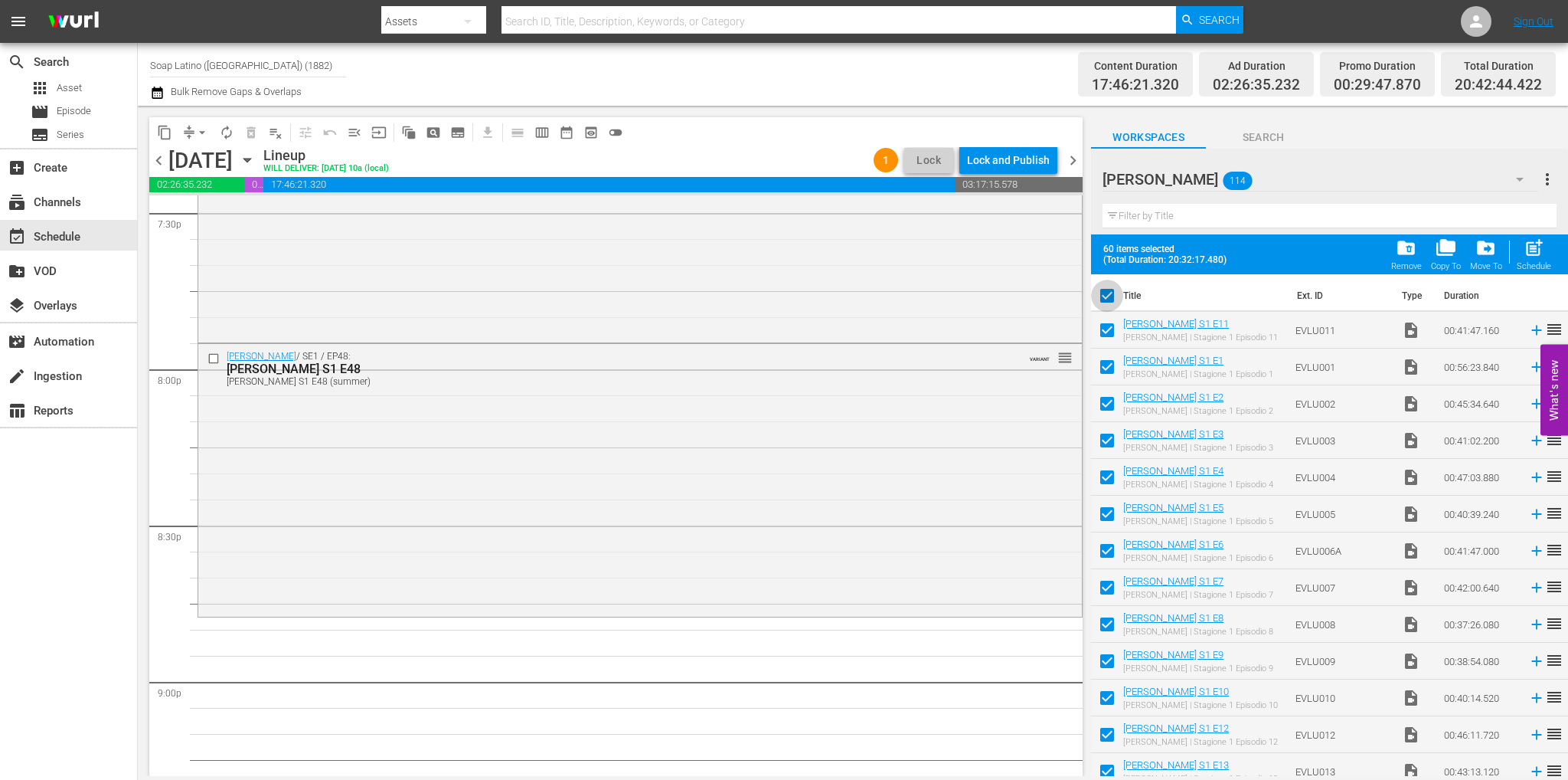
checkbox input "false"
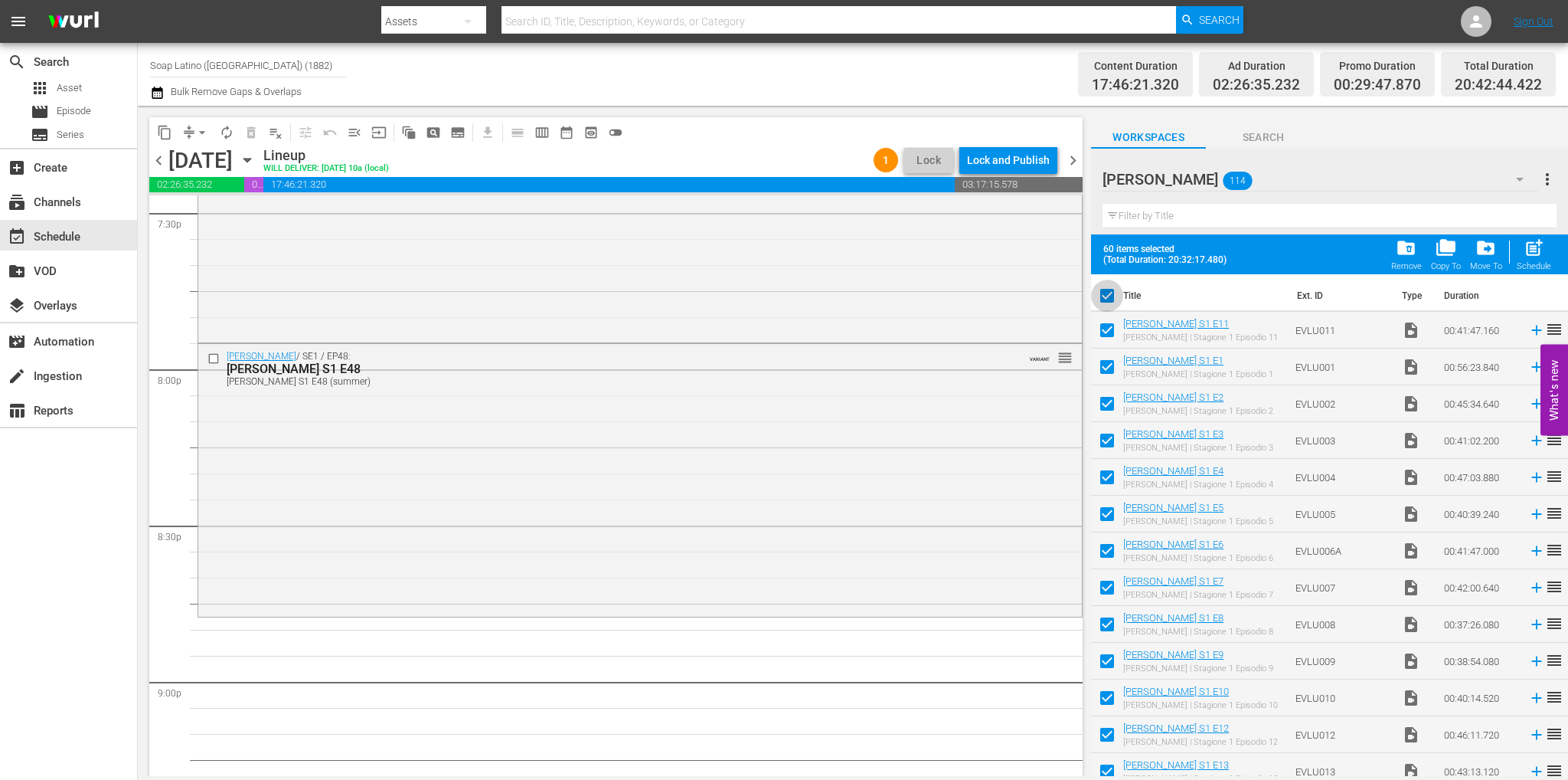
checkbox input "false"
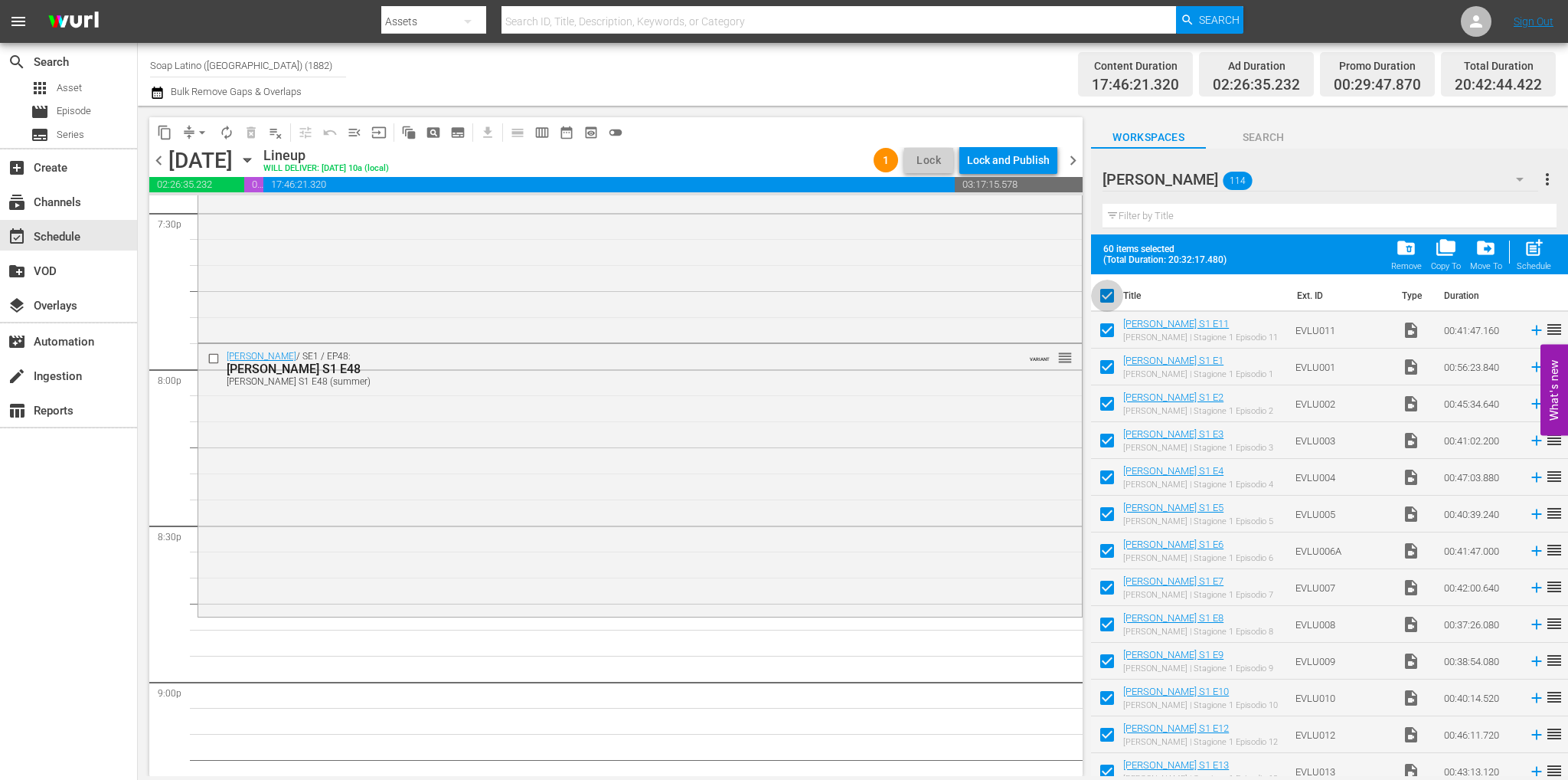
checkbox input "false"
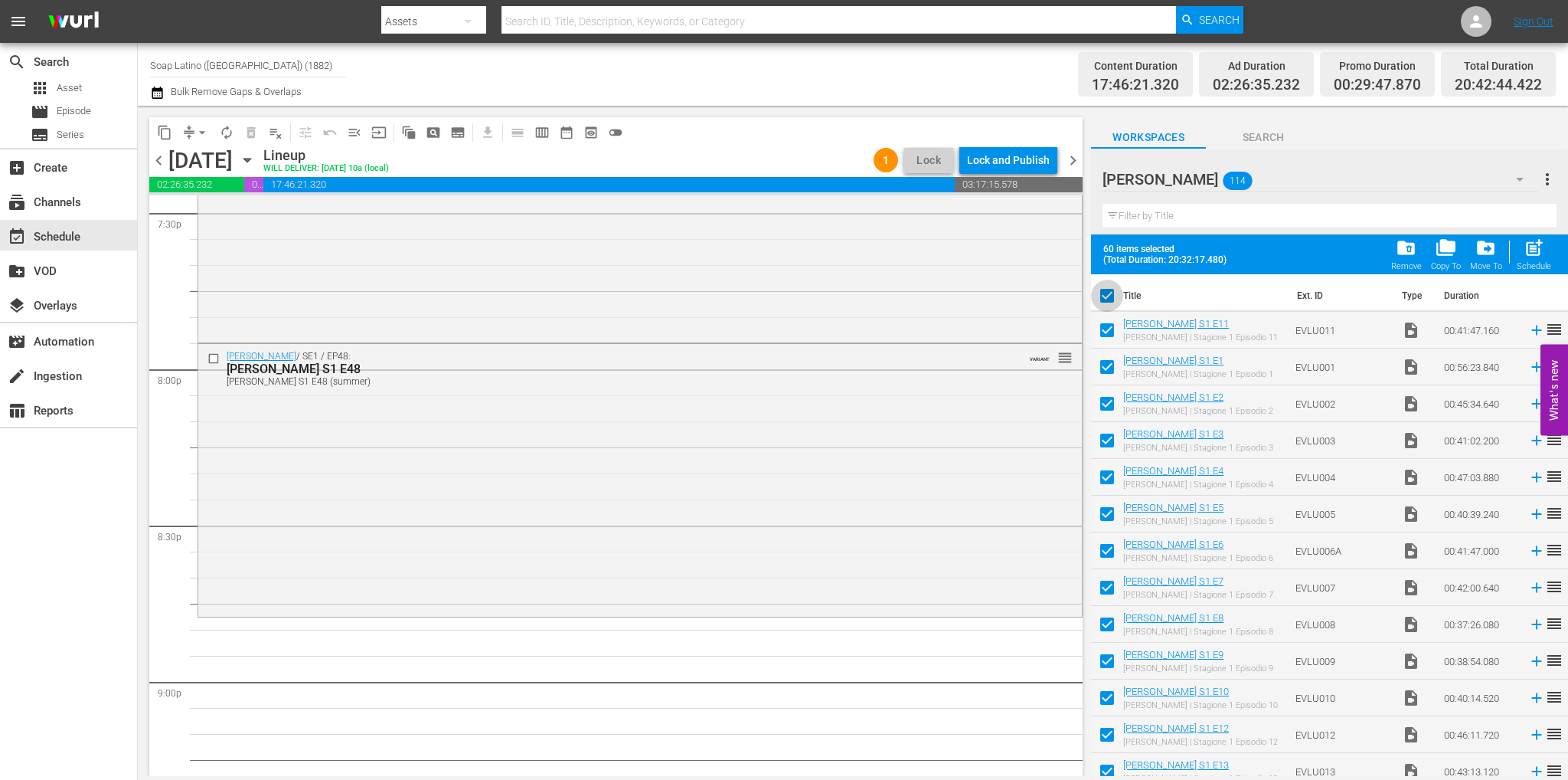
checkbox input "false"
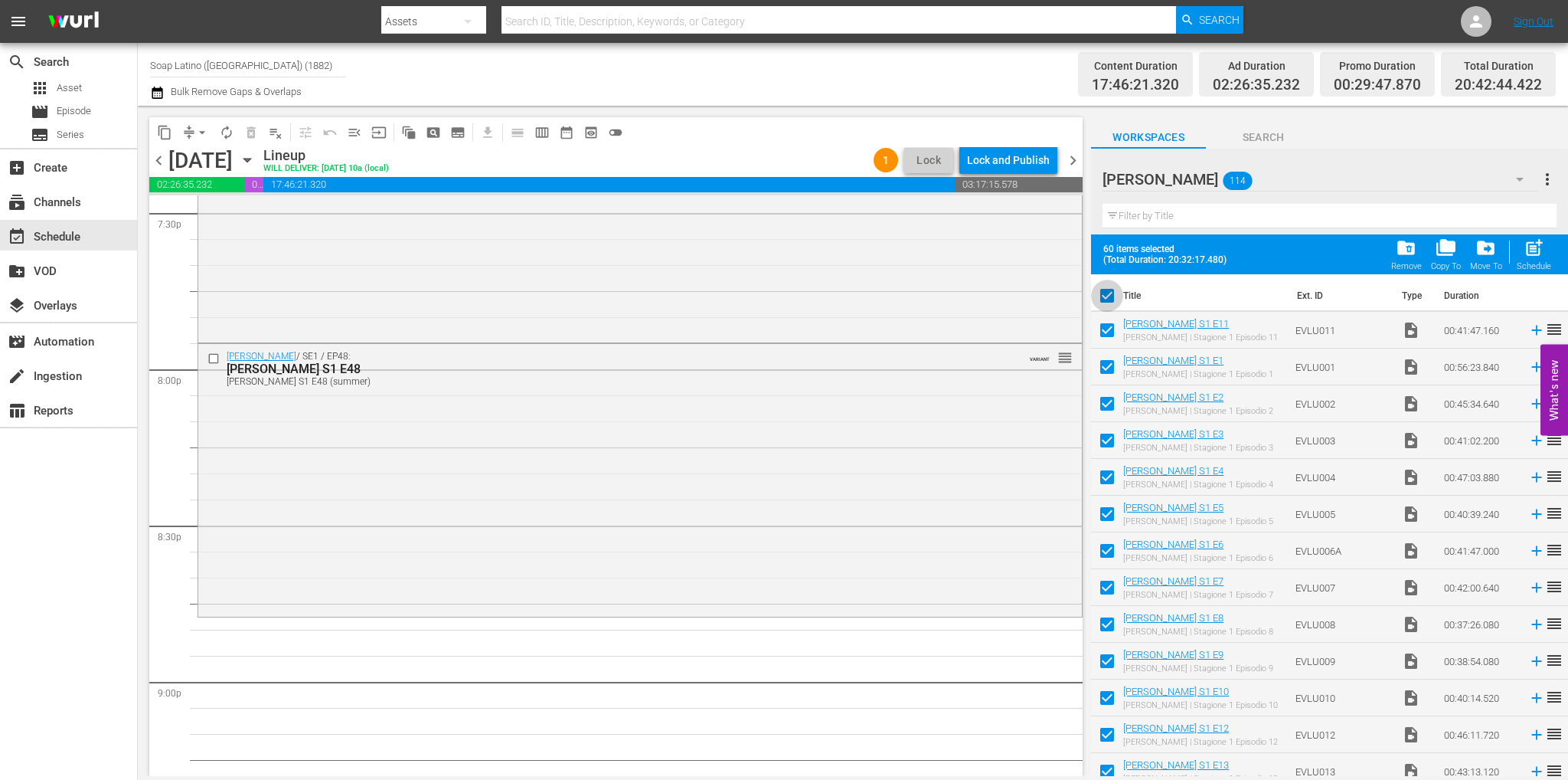
checkbox input "false"
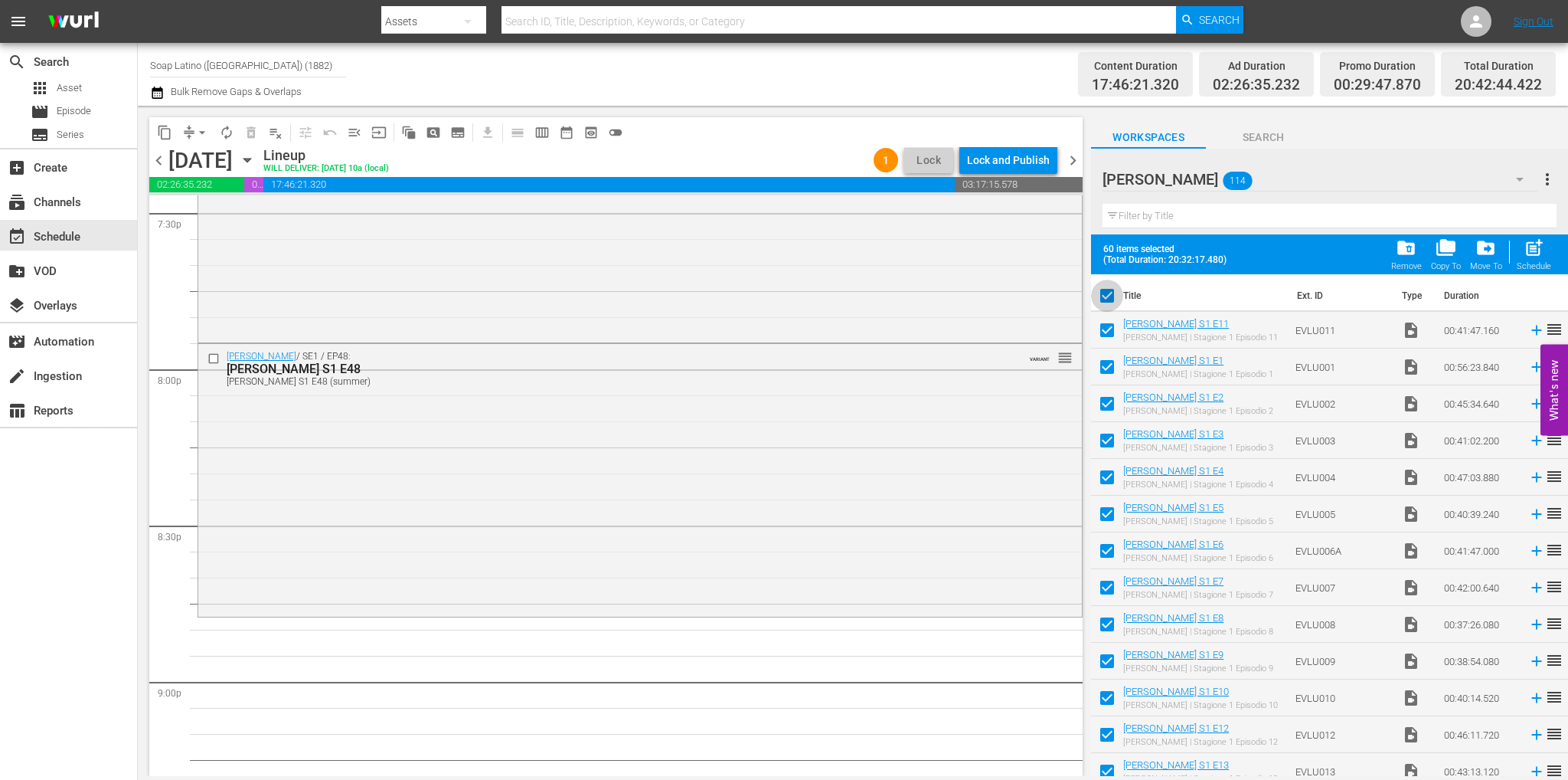
checkbox input "false"
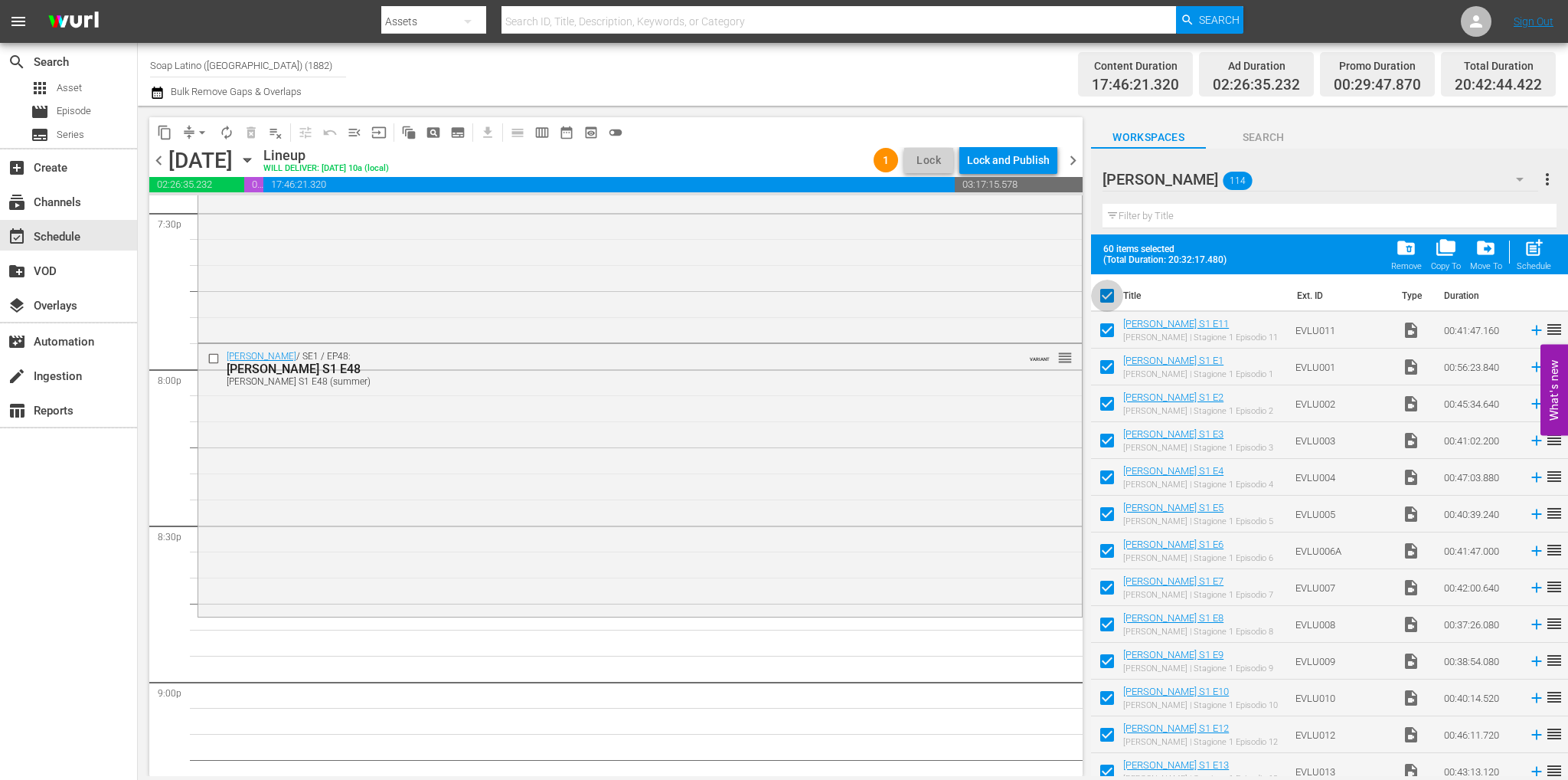
checkbox input "false"
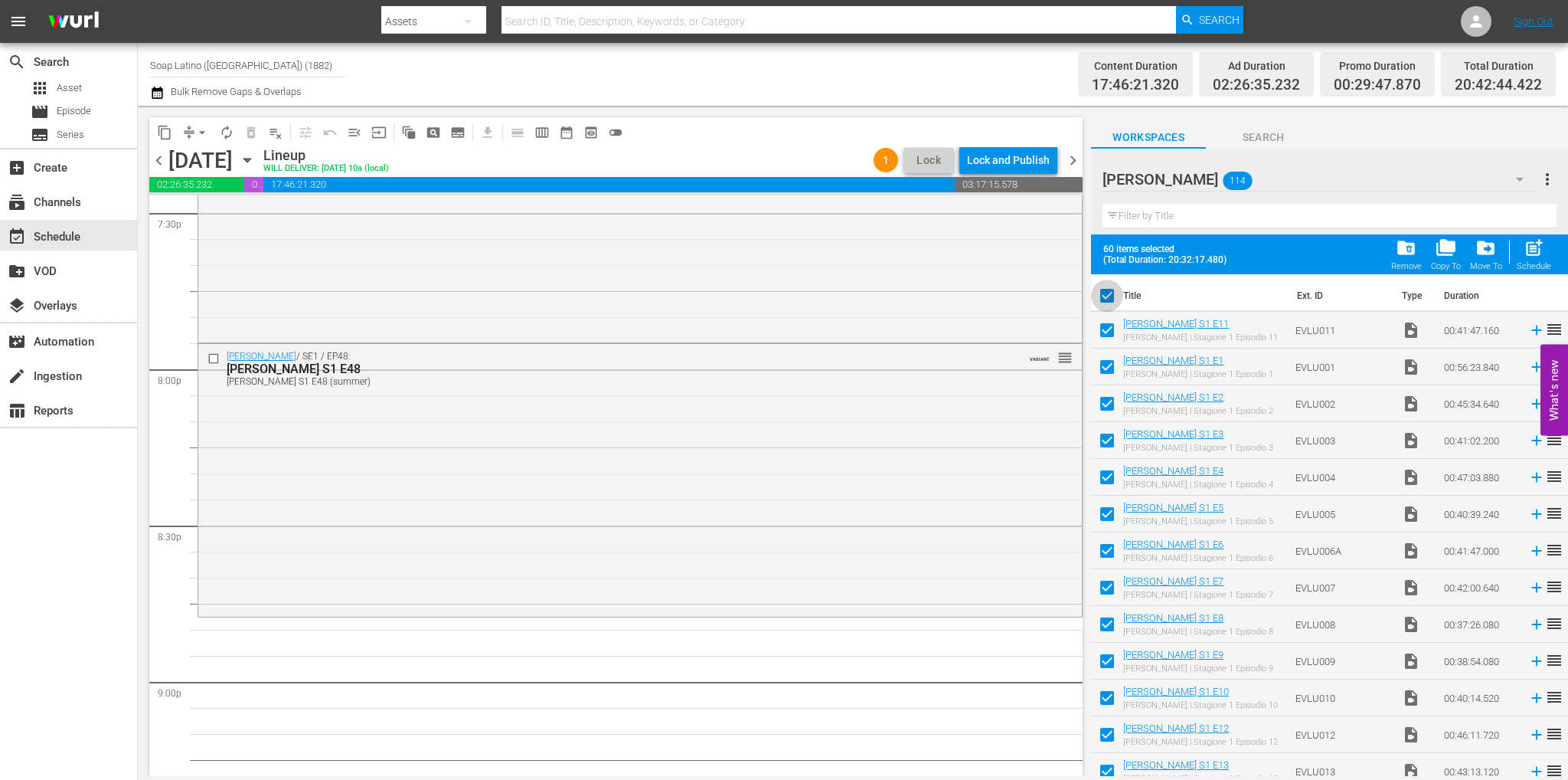
checkbox input "false"
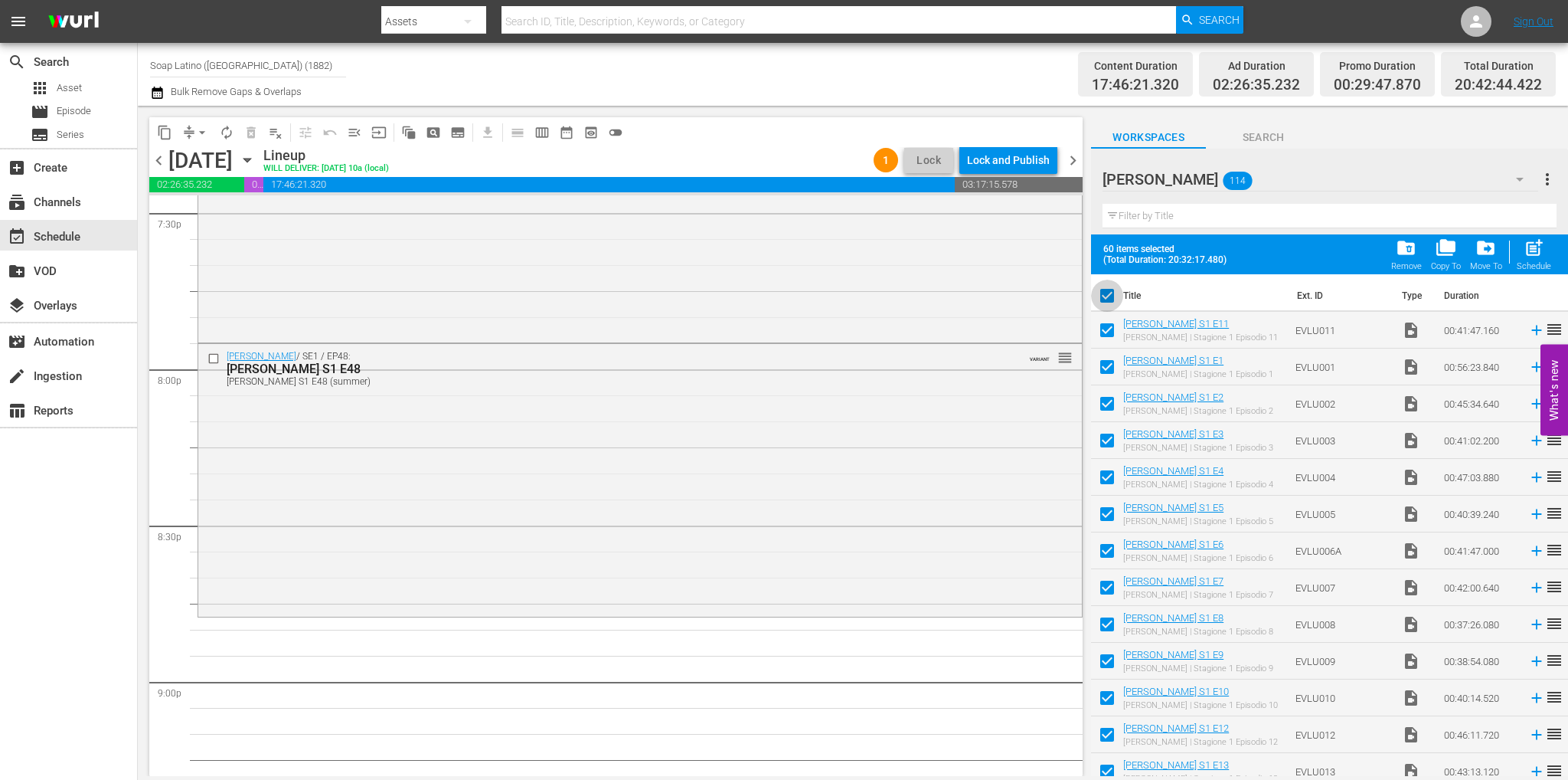
checkbox input "false"
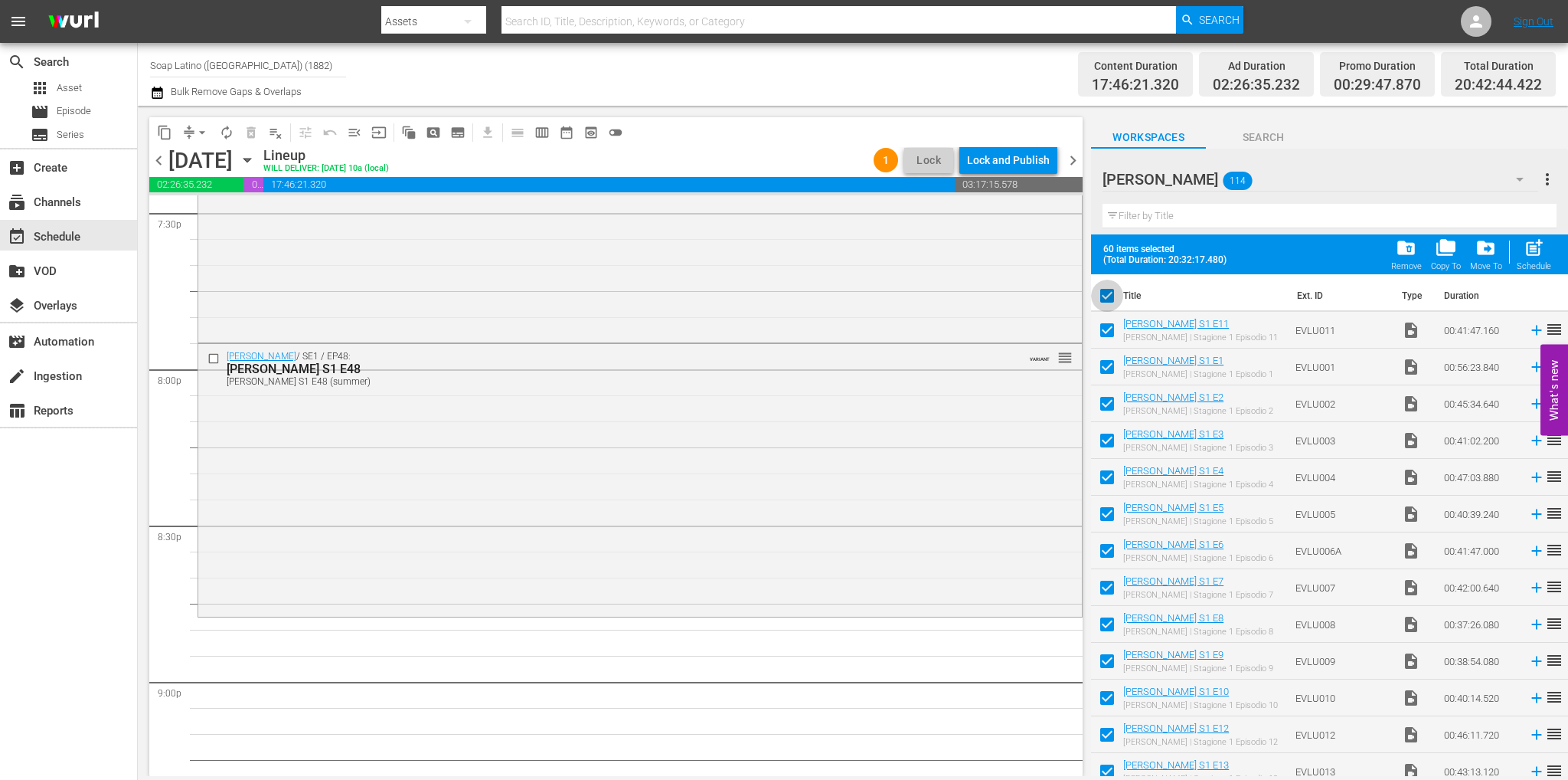
checkbox input "false"
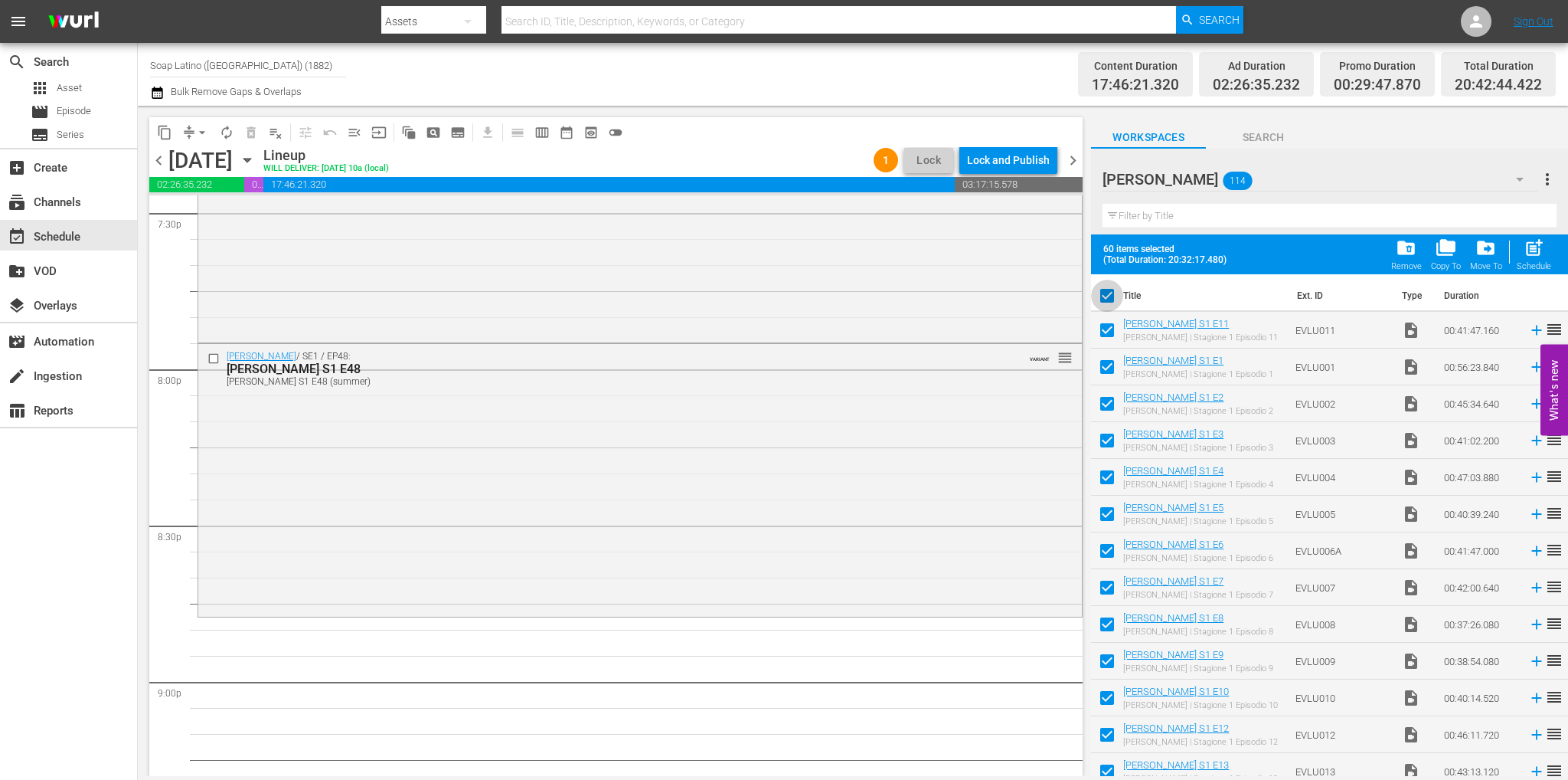
checkbox input "false"
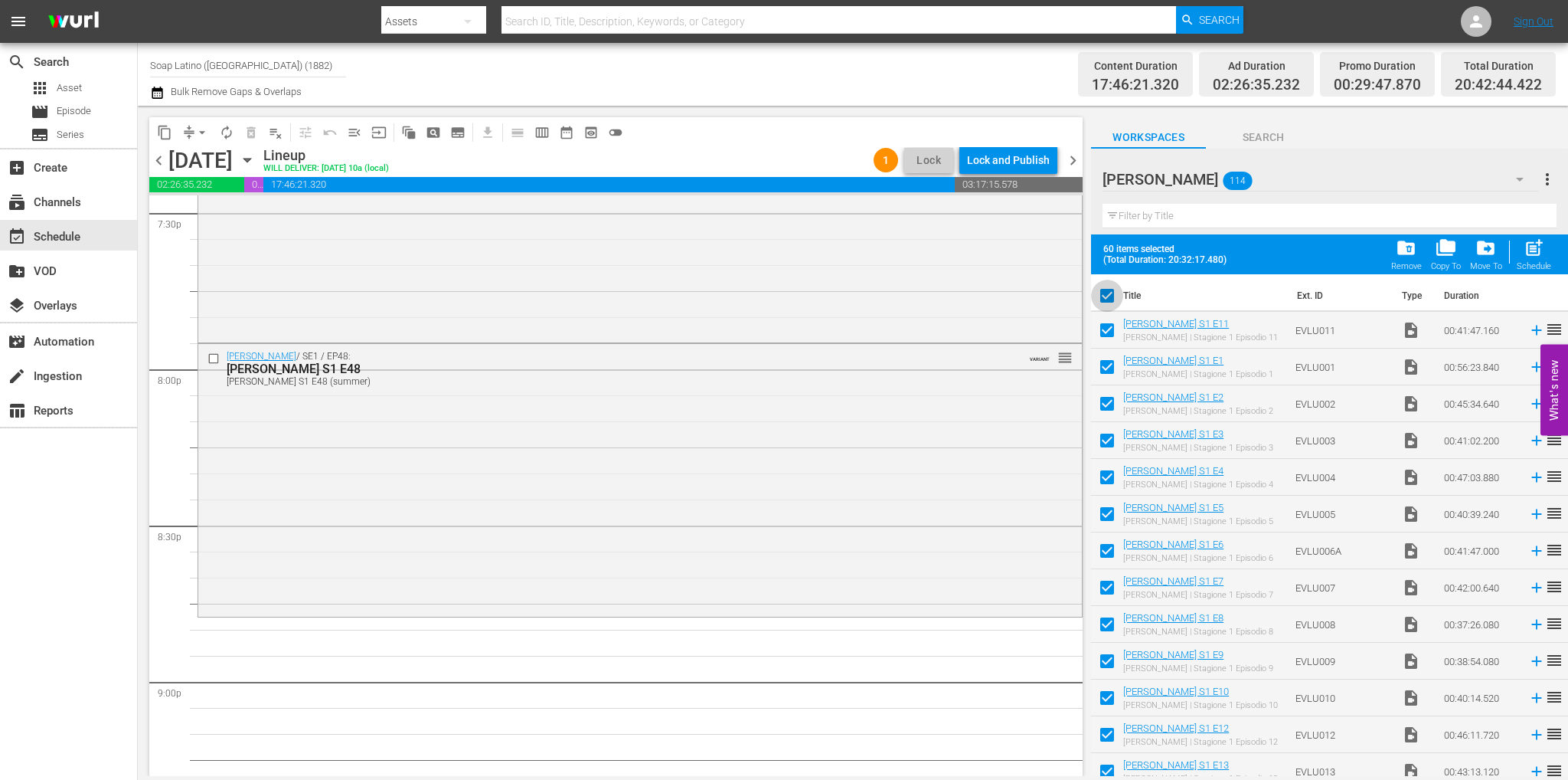
checkbox input "false"
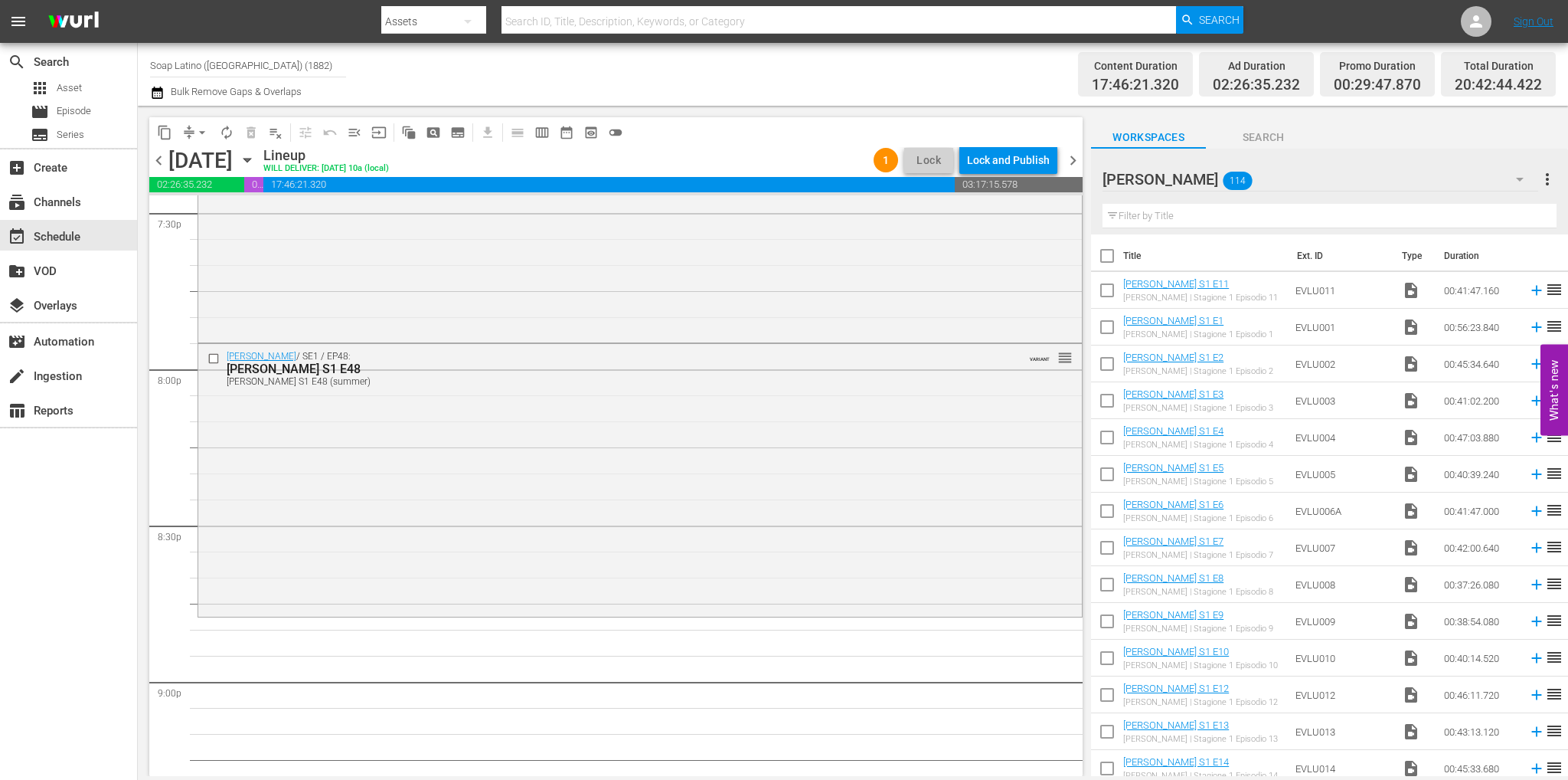
click at [1114, 298] on input "checkbox" at bounding box center [1107, 294] width 32 height 32
checkbox input "true"
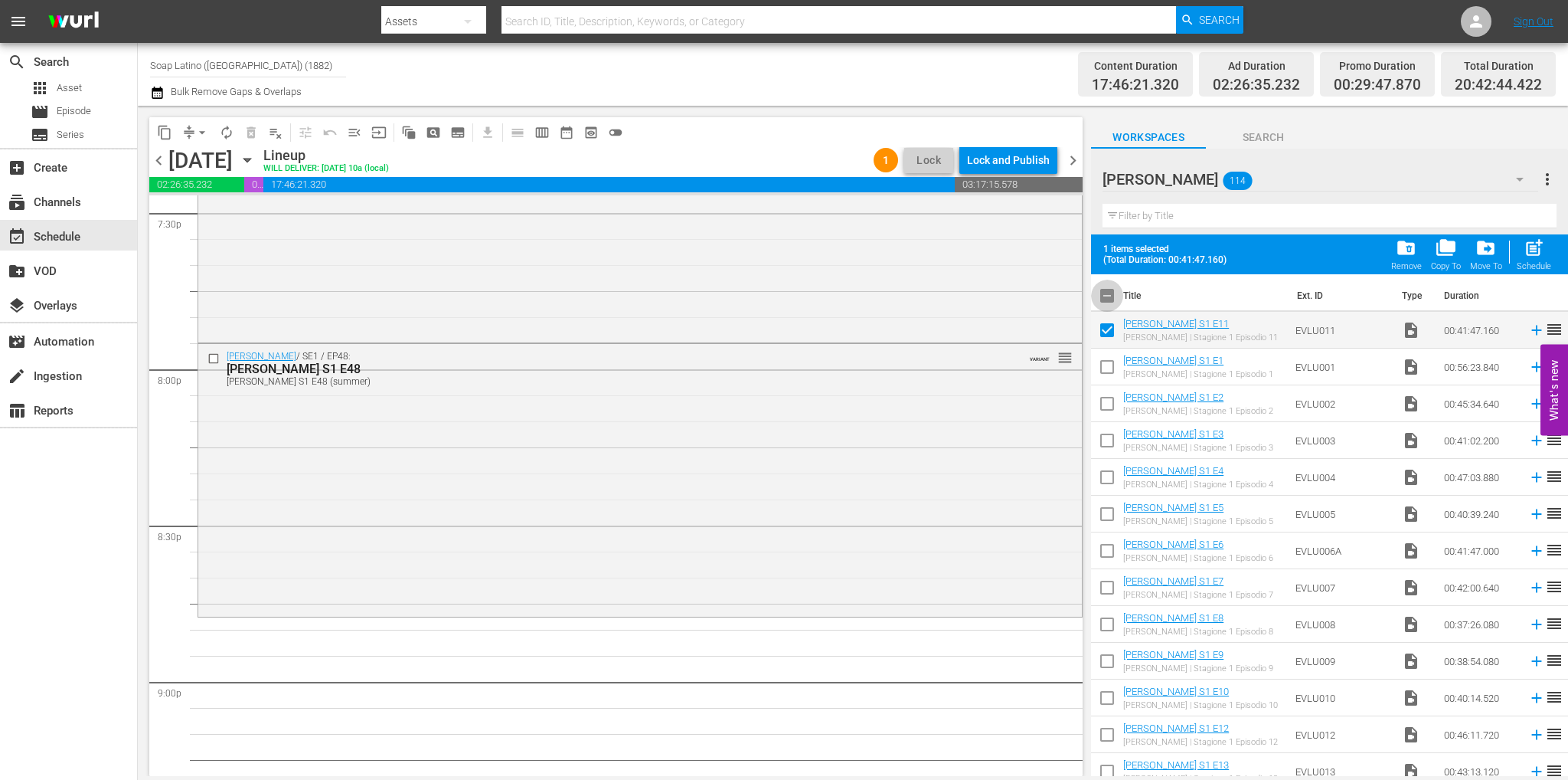
click at [1109, 298] on input "checkbox" at bounding box center [1107, 299] width 32 height 32
checkbox input "true"
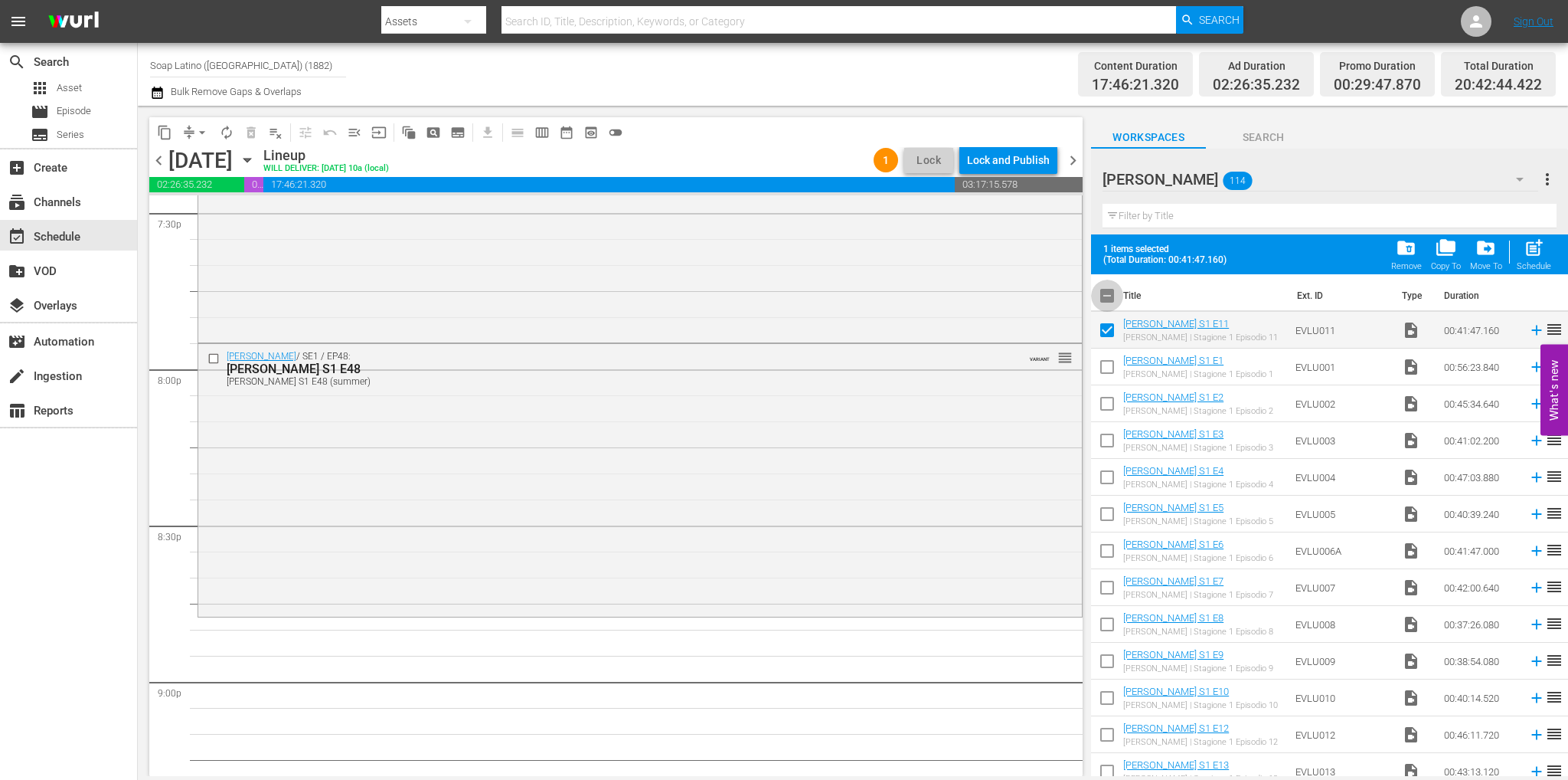
checkbox input "true"
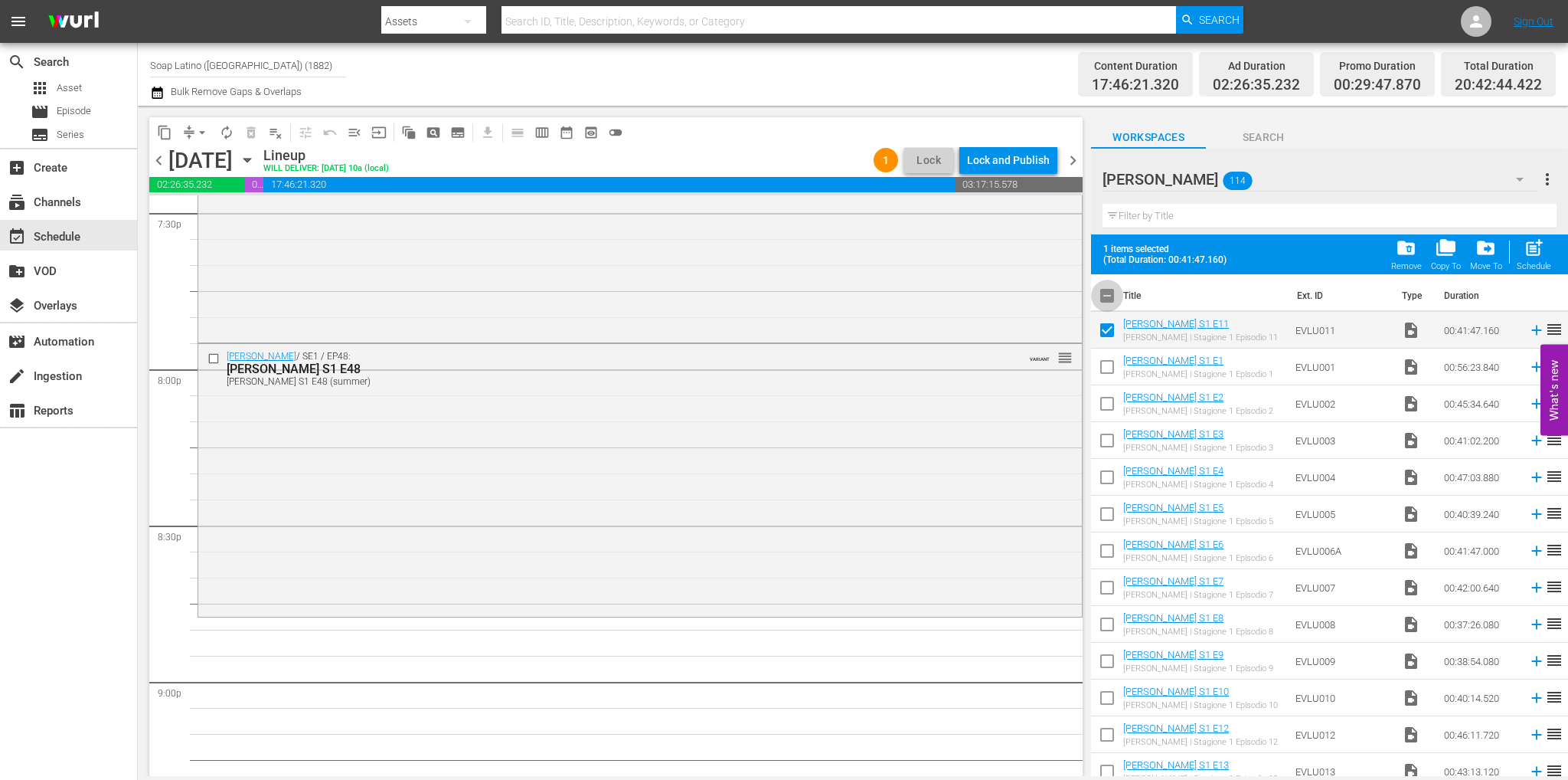
checkbox input "true"
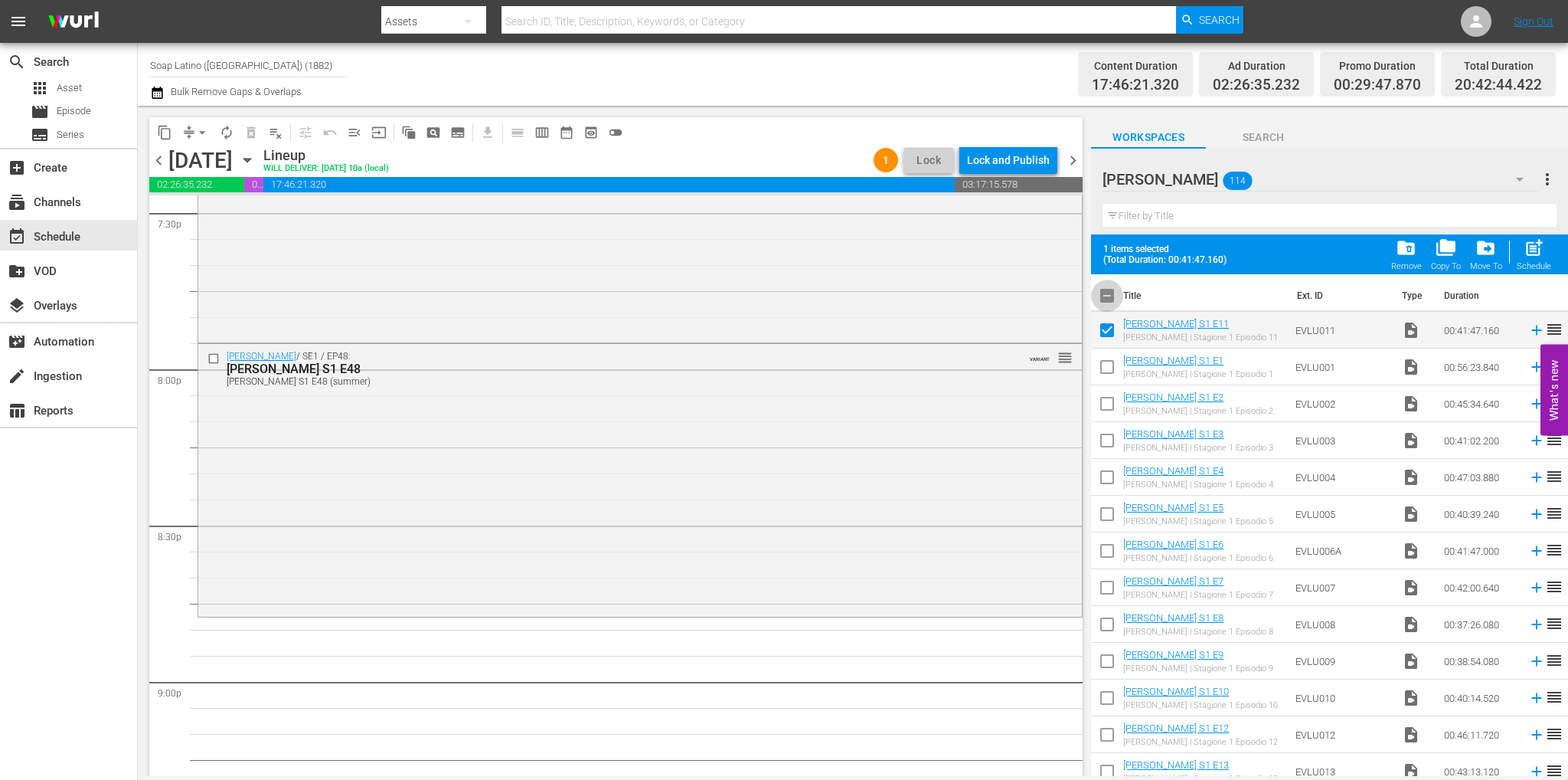
checkbox input "true"
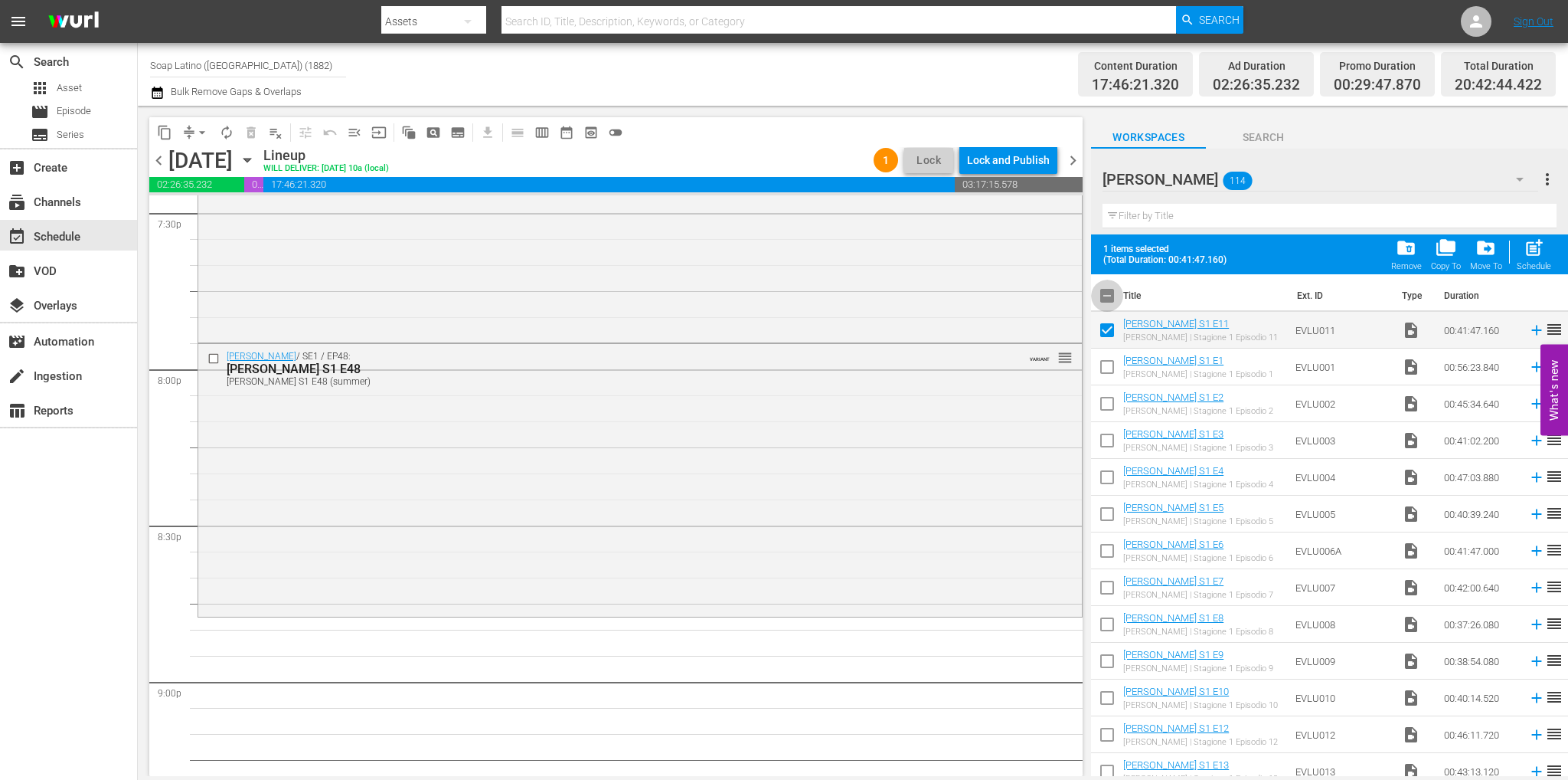
checkbox input "true"
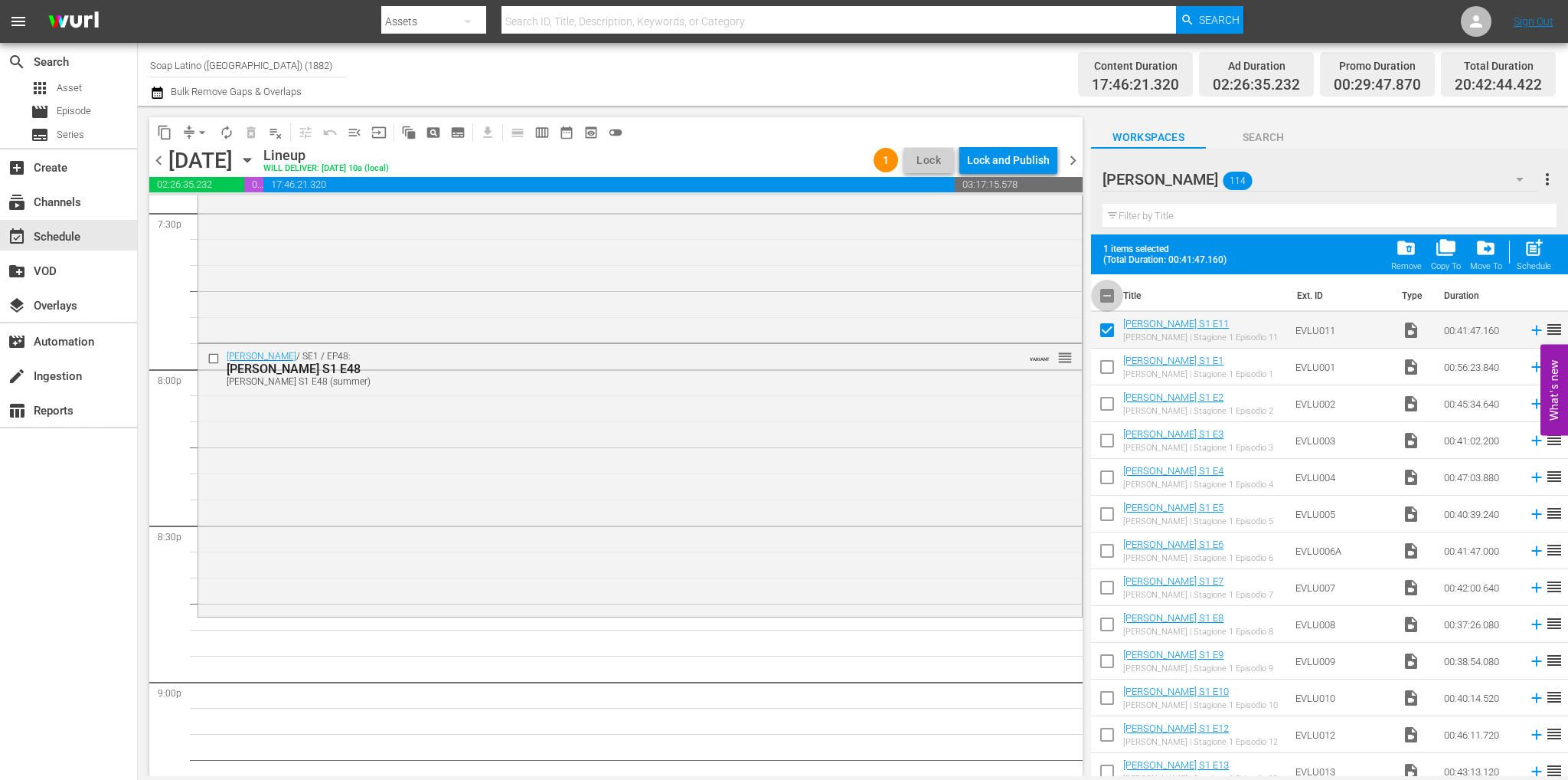
checkbox input "true"
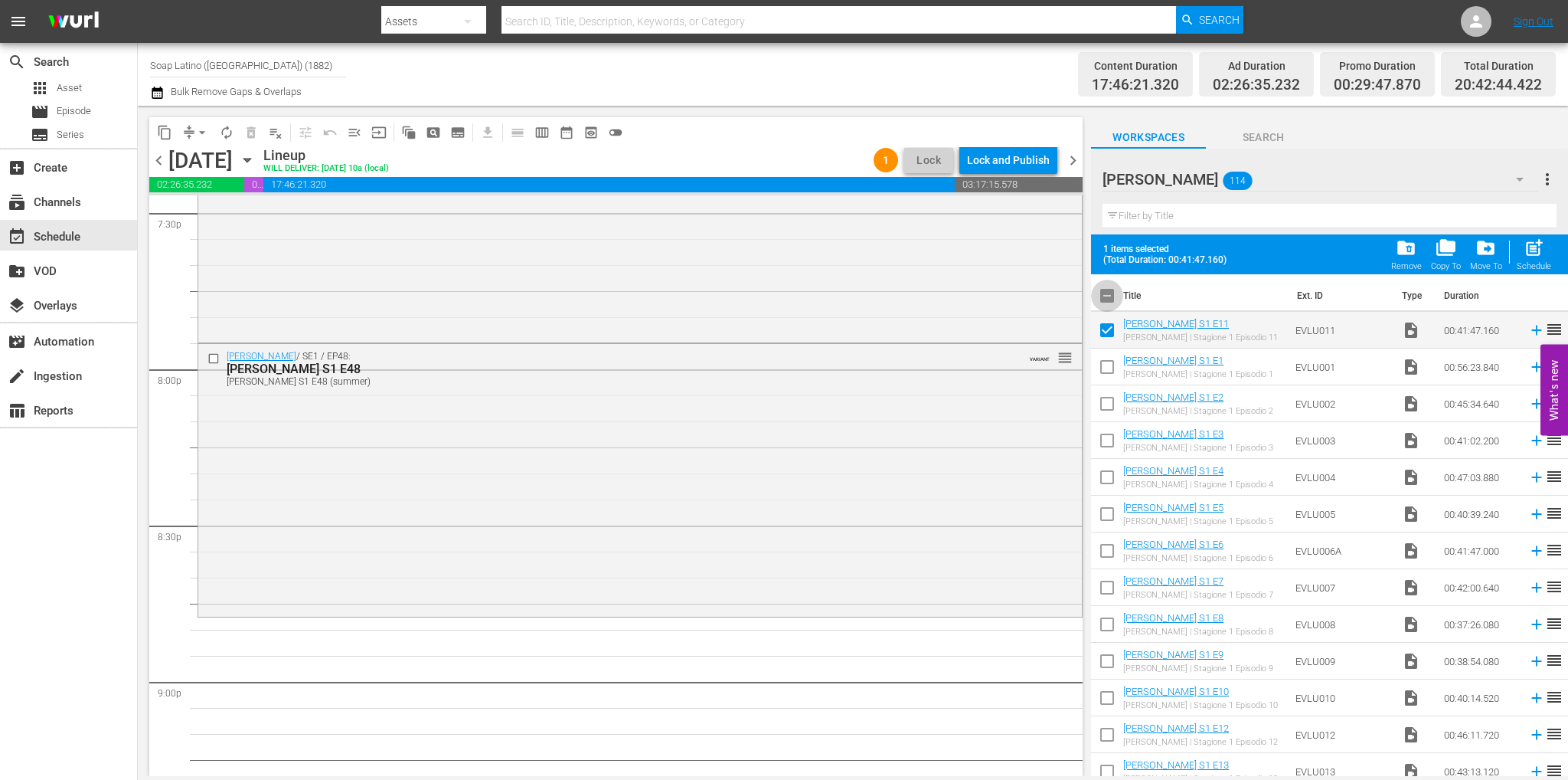
checkbox input "true"
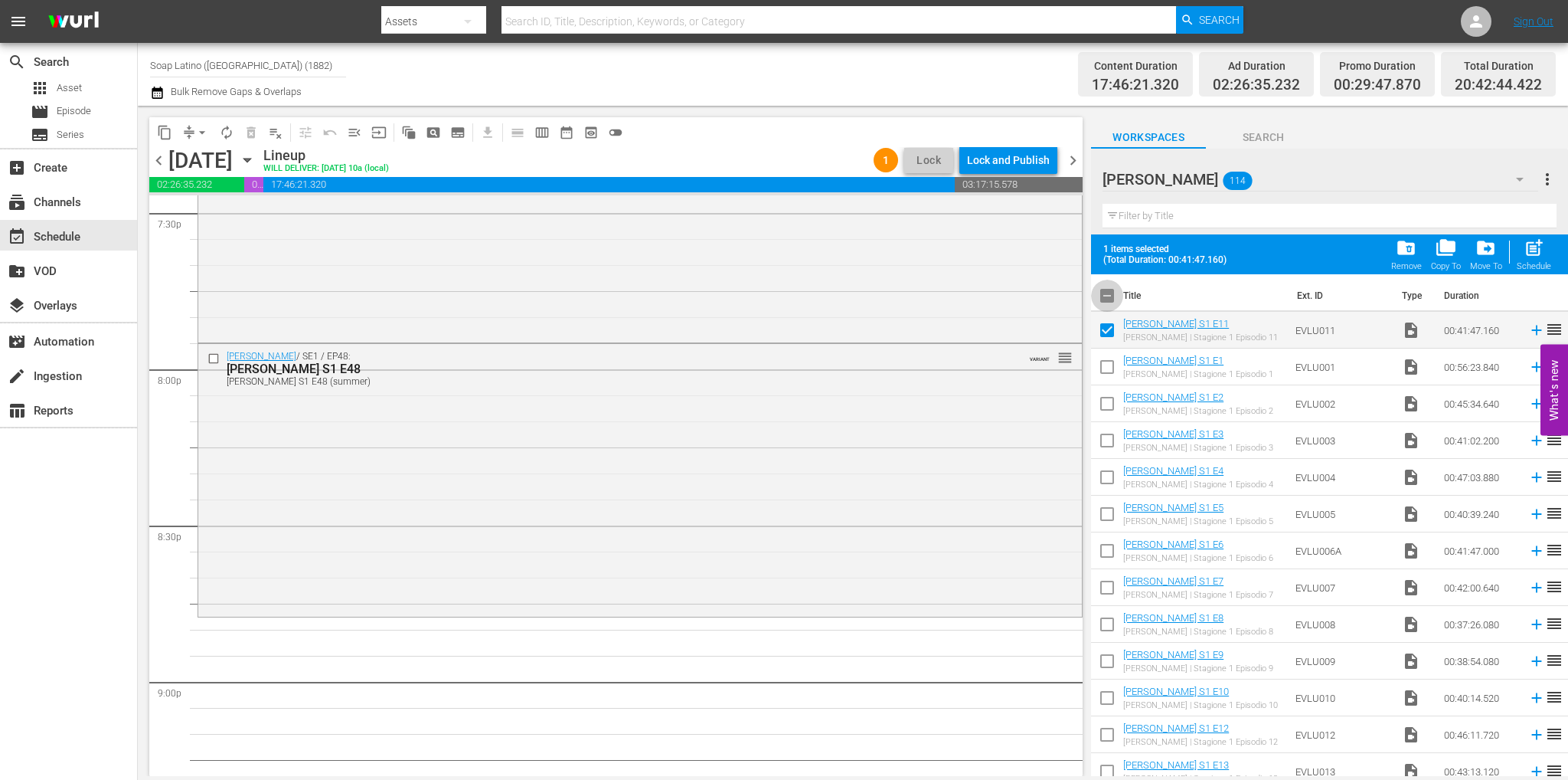
checkbox input "true"
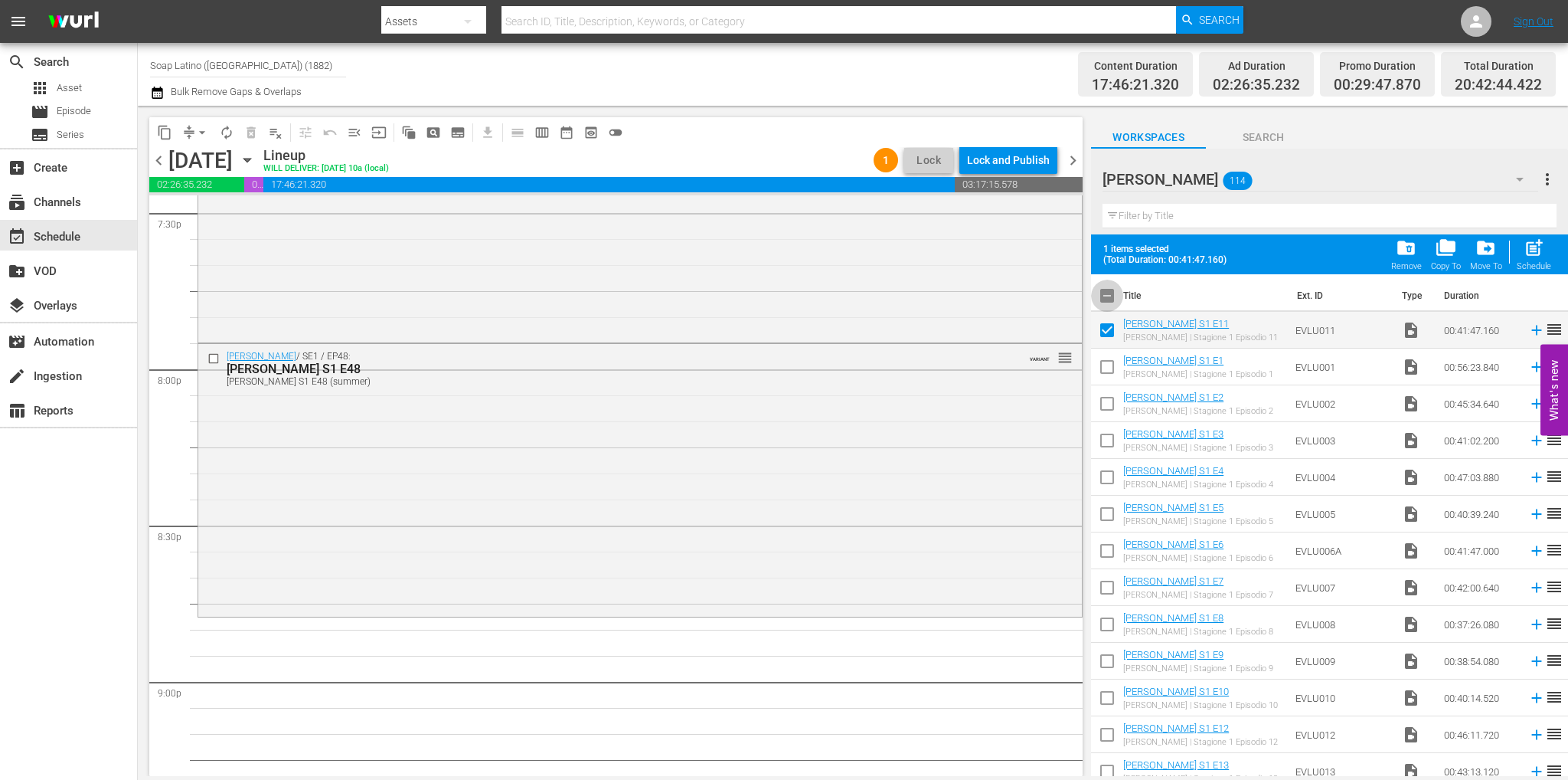
checkbox input "true"
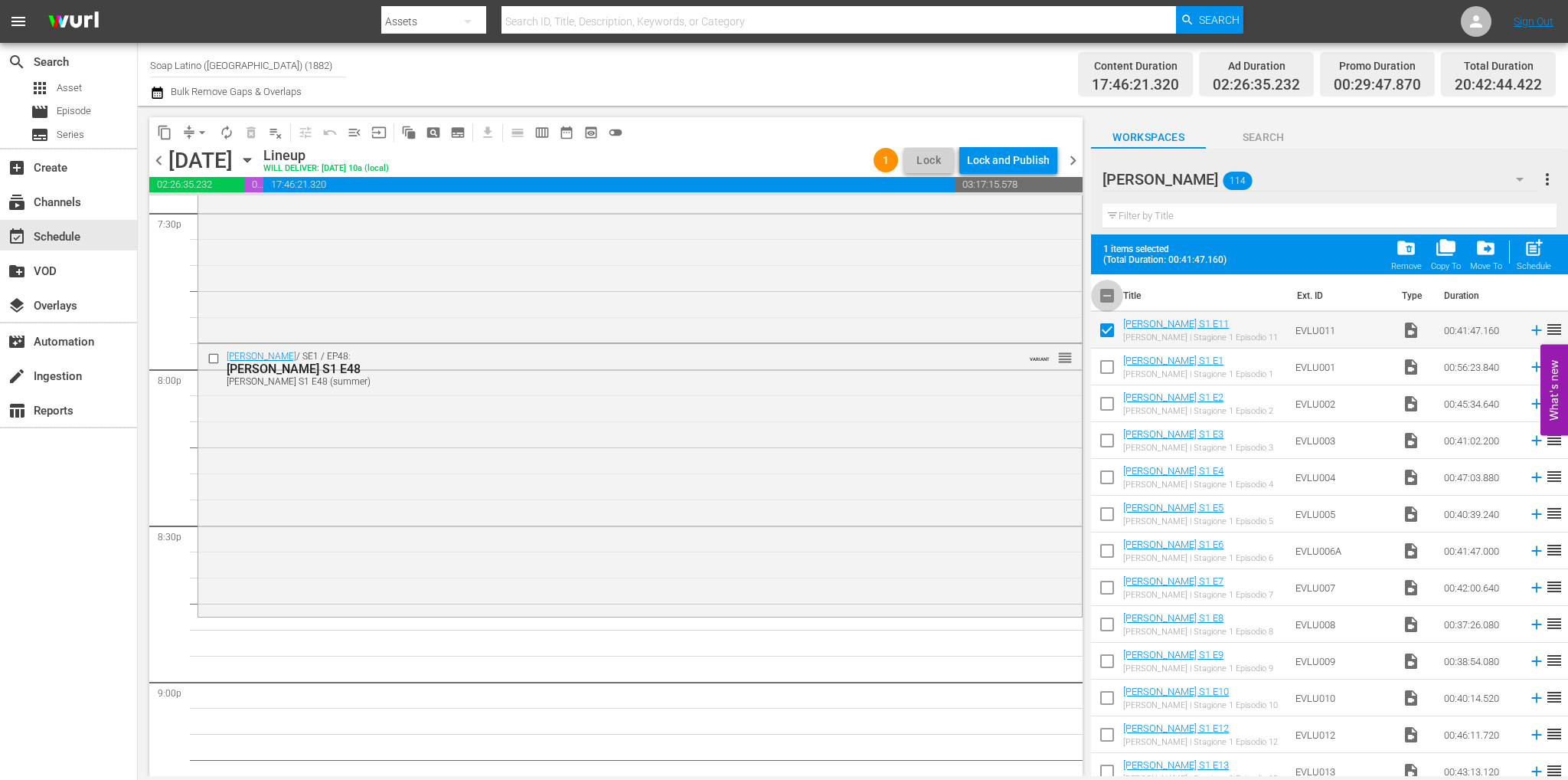
checkbox input "true"
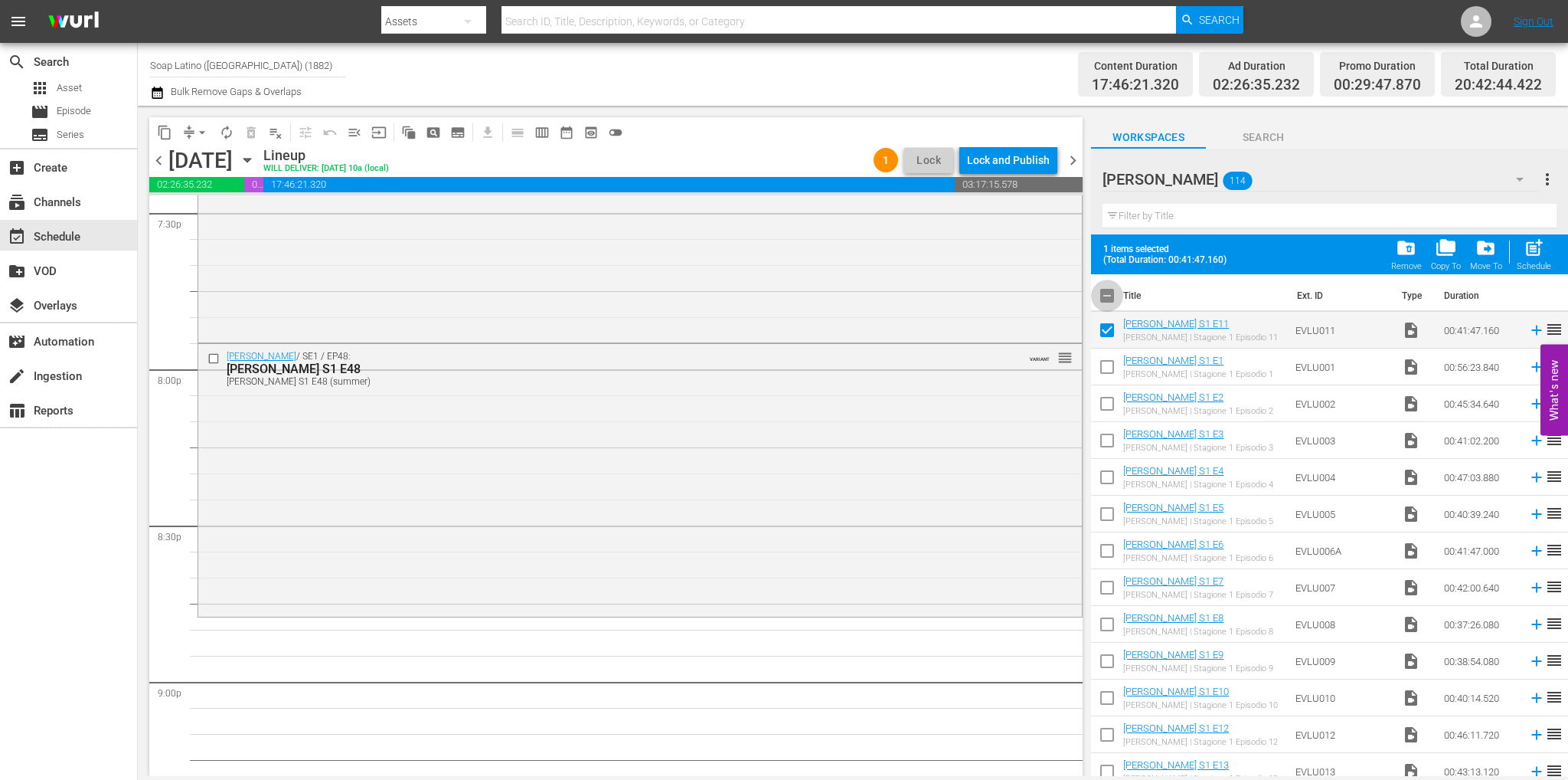
checkbox input "true"
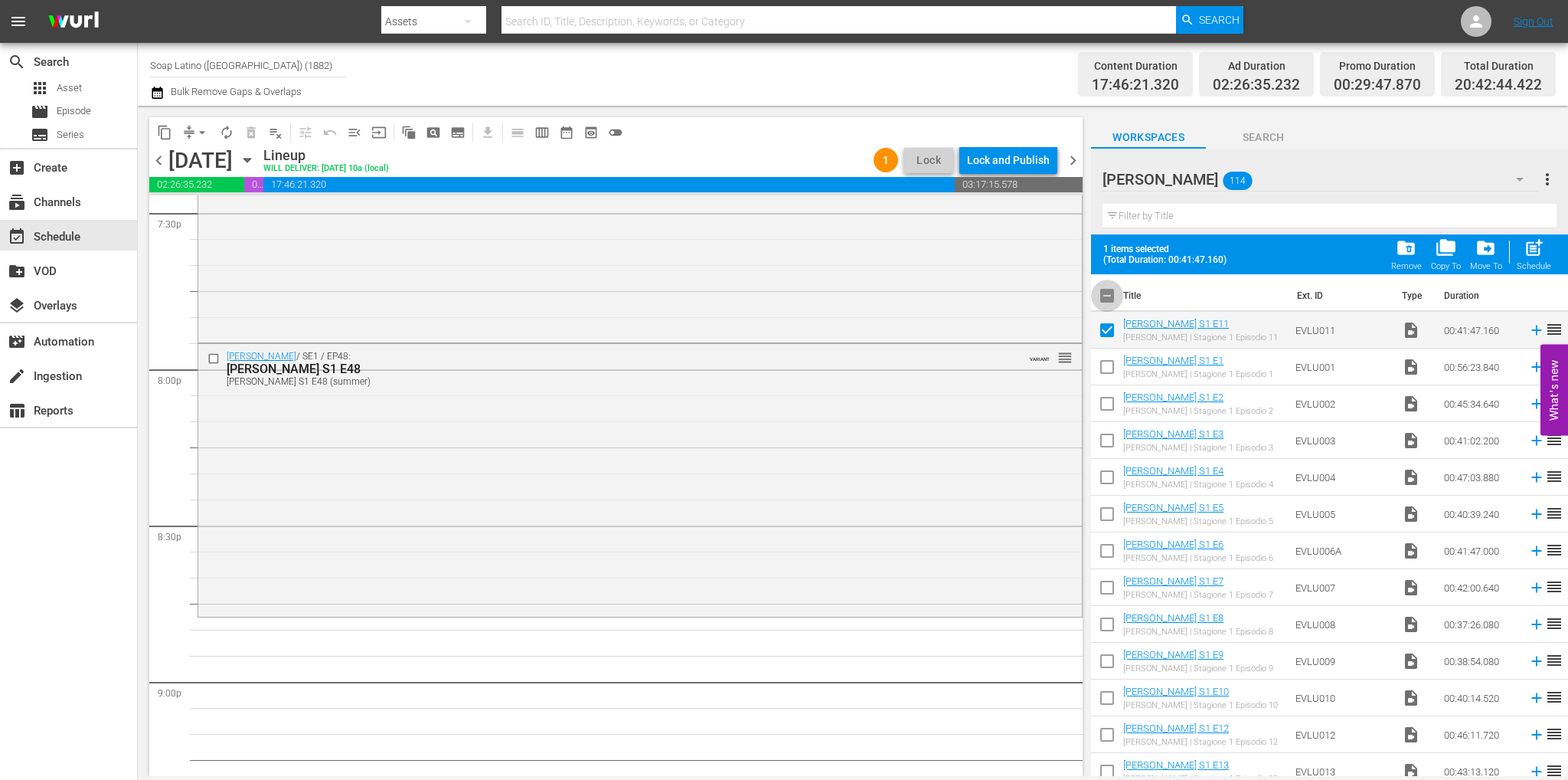
checkbox input "true"
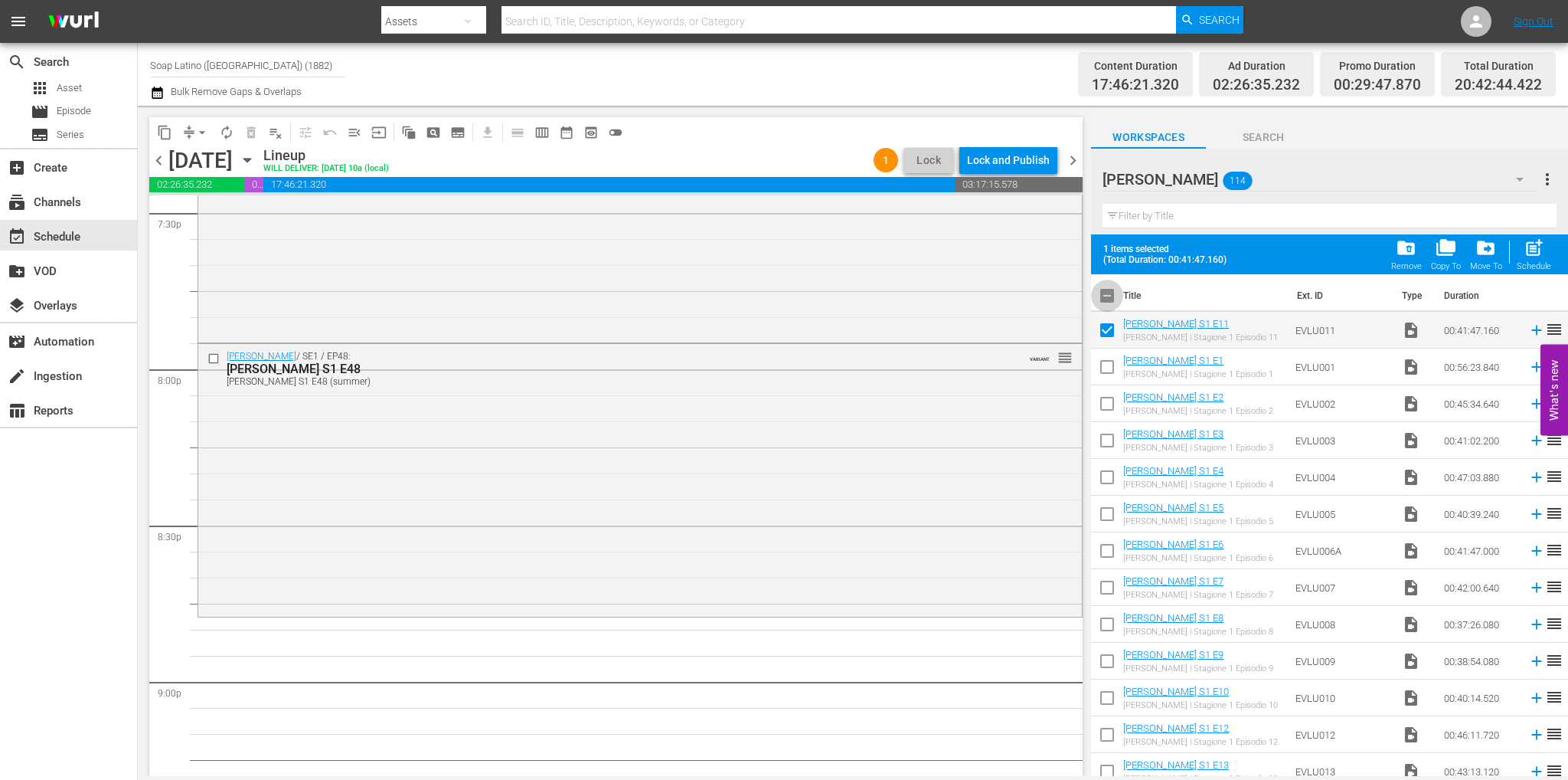
checkbox input "true"
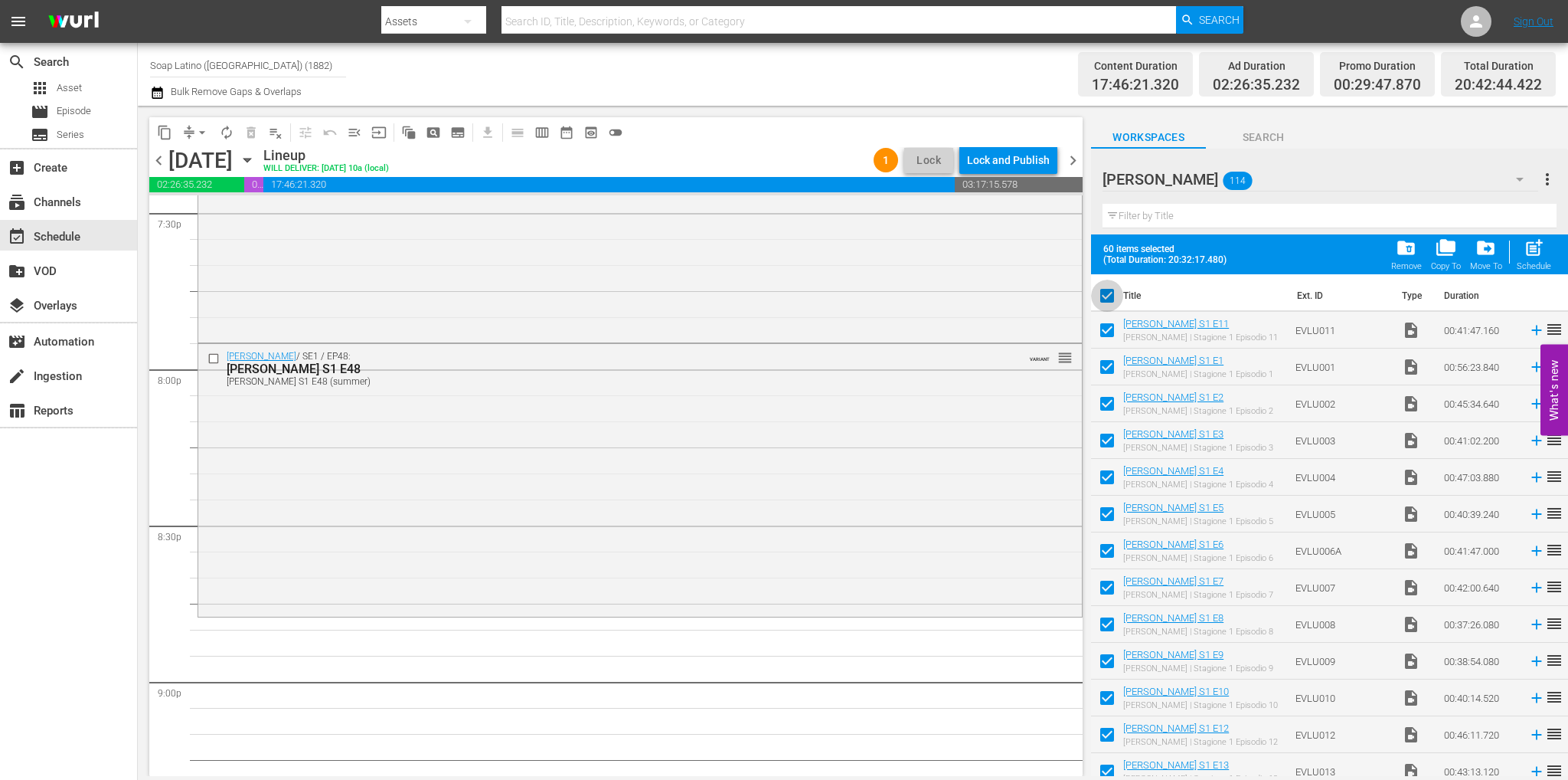
click at [1102, 289] on input "checkbox" at bounding box center [1107, 299] width 32 height 32
checkbox input "false"
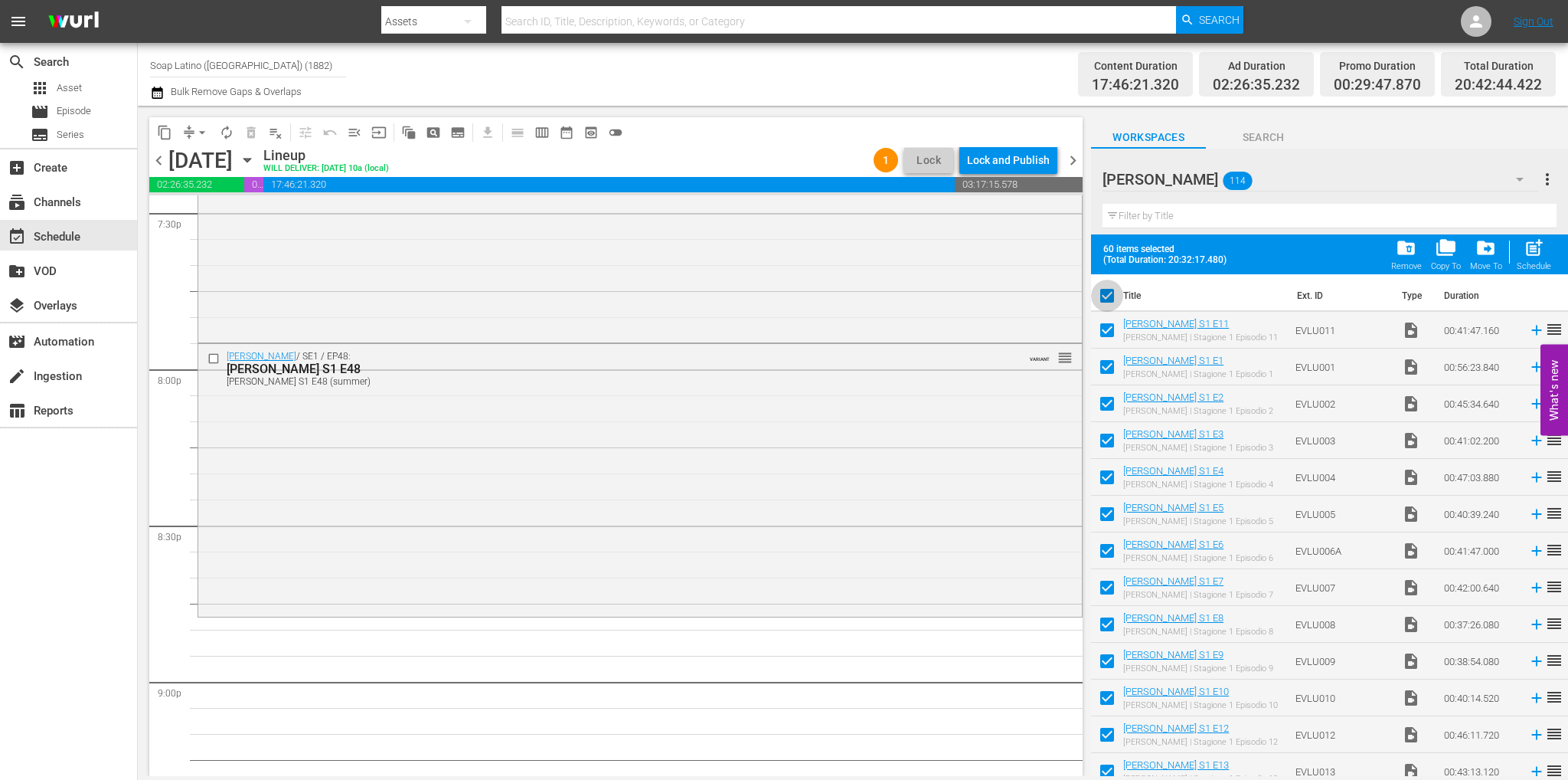
checkbox input "false"
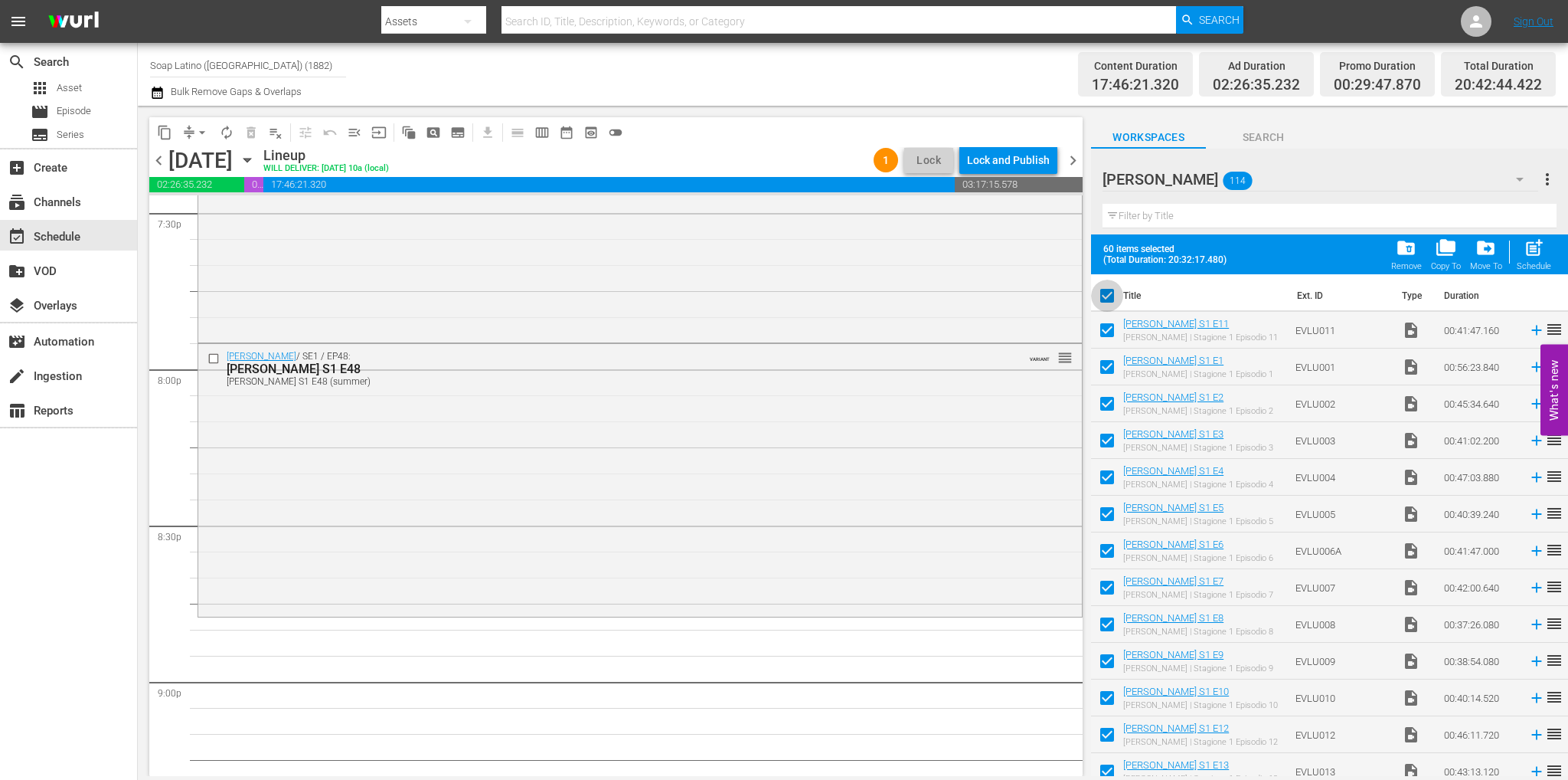
checkbox input "false"
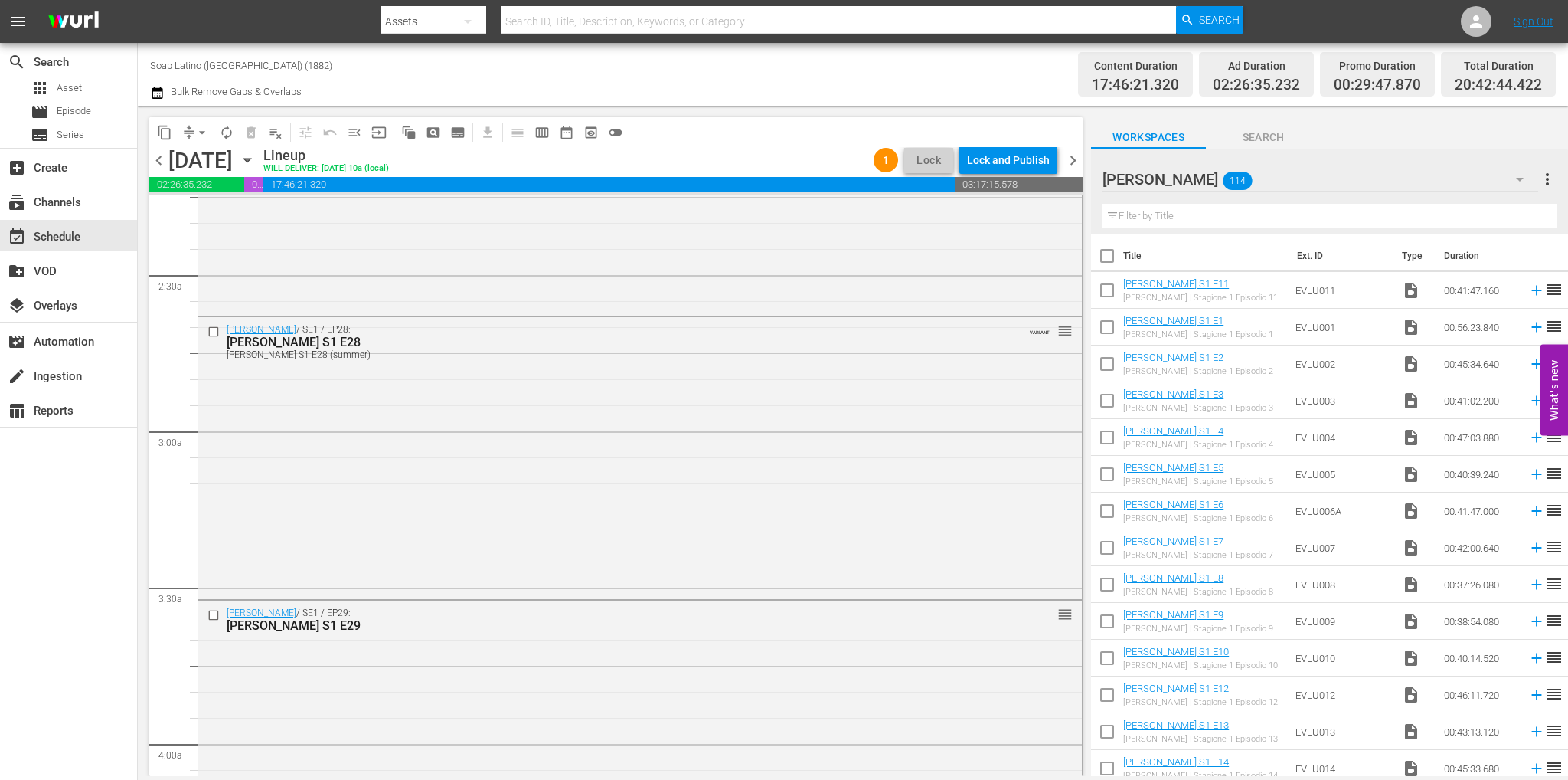
scroll to position [0, 0]
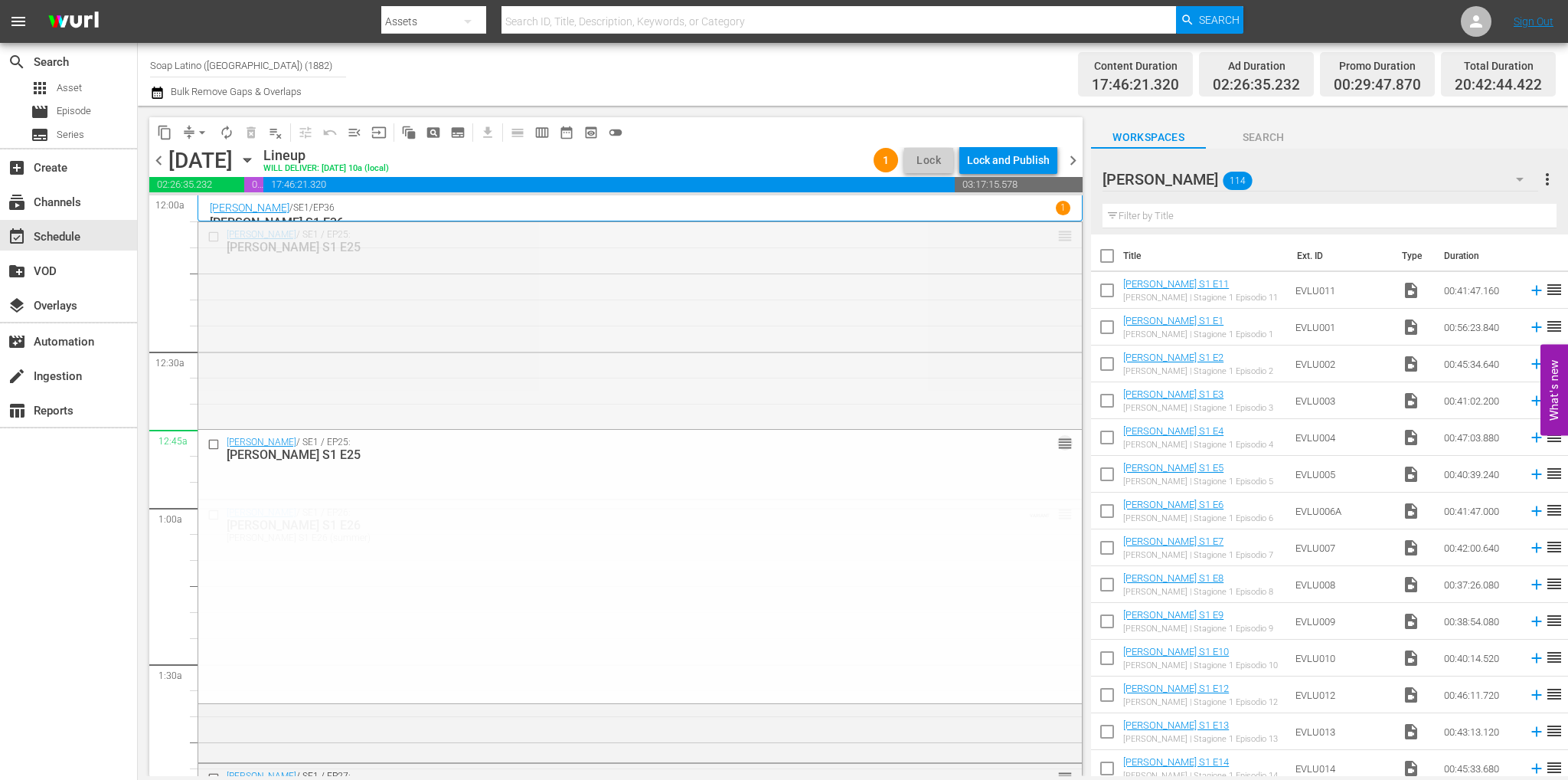
drag, startPoint x: 1053, startPoint y: 236, endPoint x: 1029, endPoint y: 452, distance: 217.3
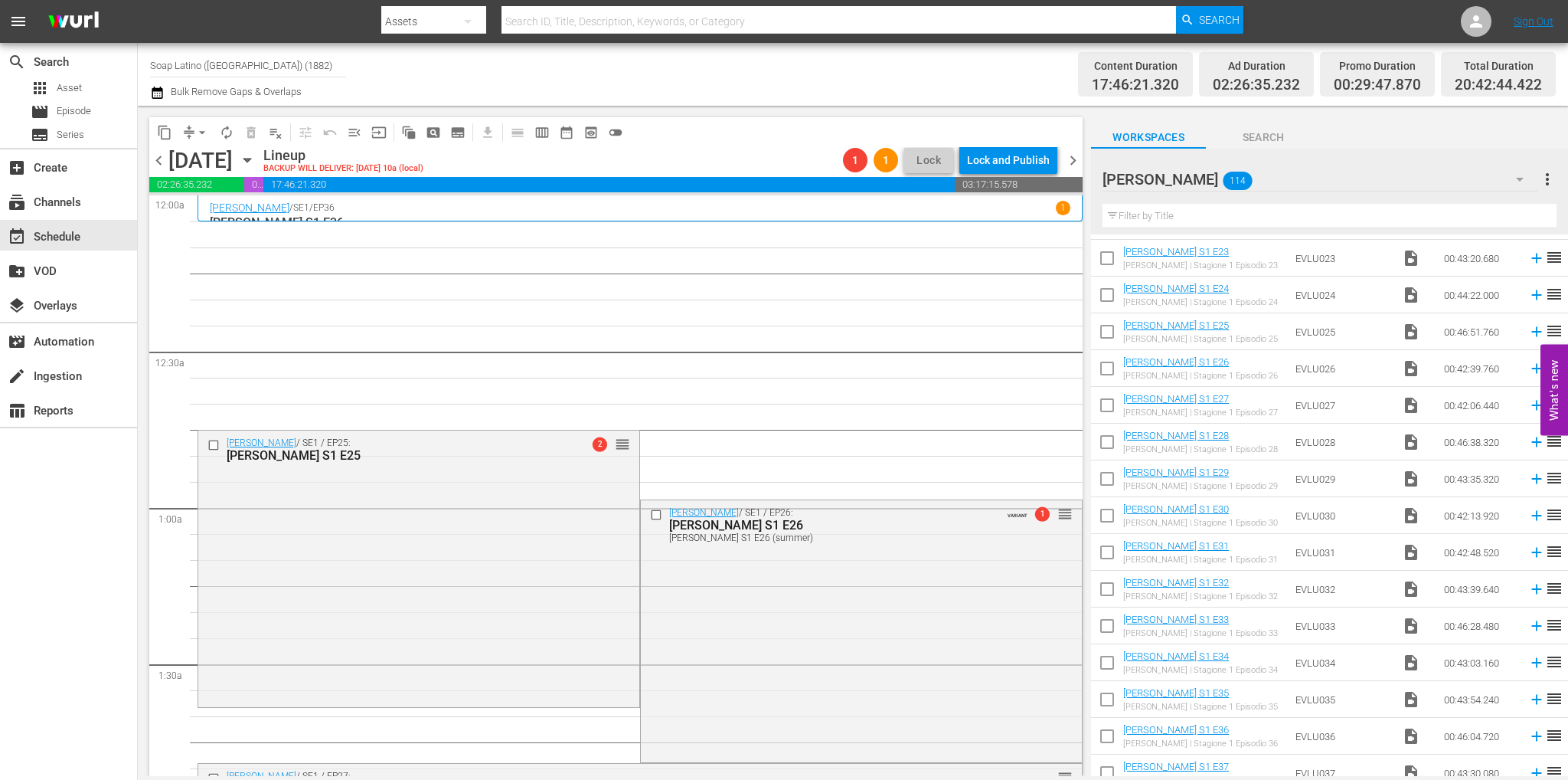
scroll to position [766, 0]
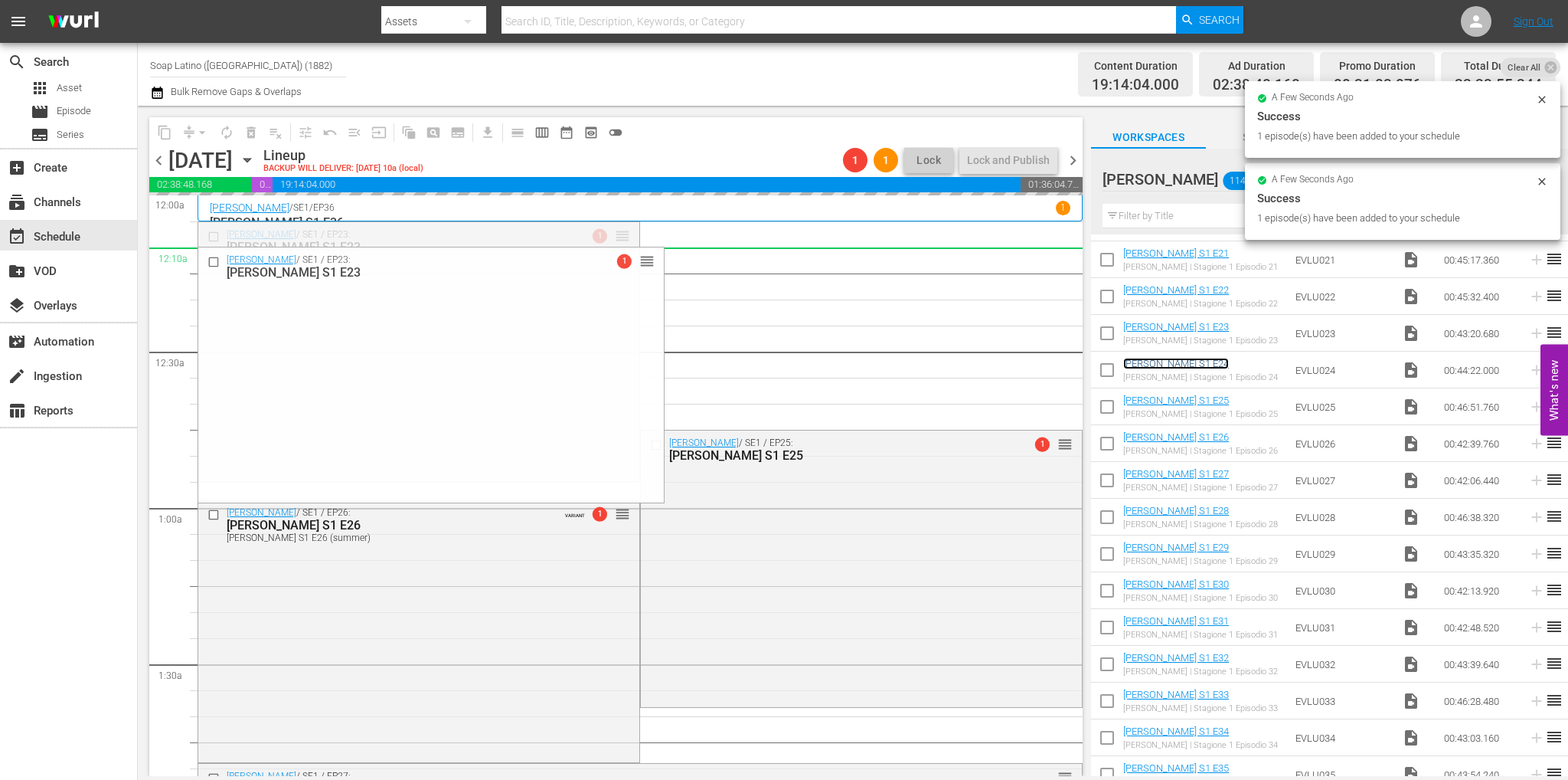
drag, startPoint x: 1185, startPoint y: 362, endPoint x: 614, endPoint y: 276, distance: 577.4
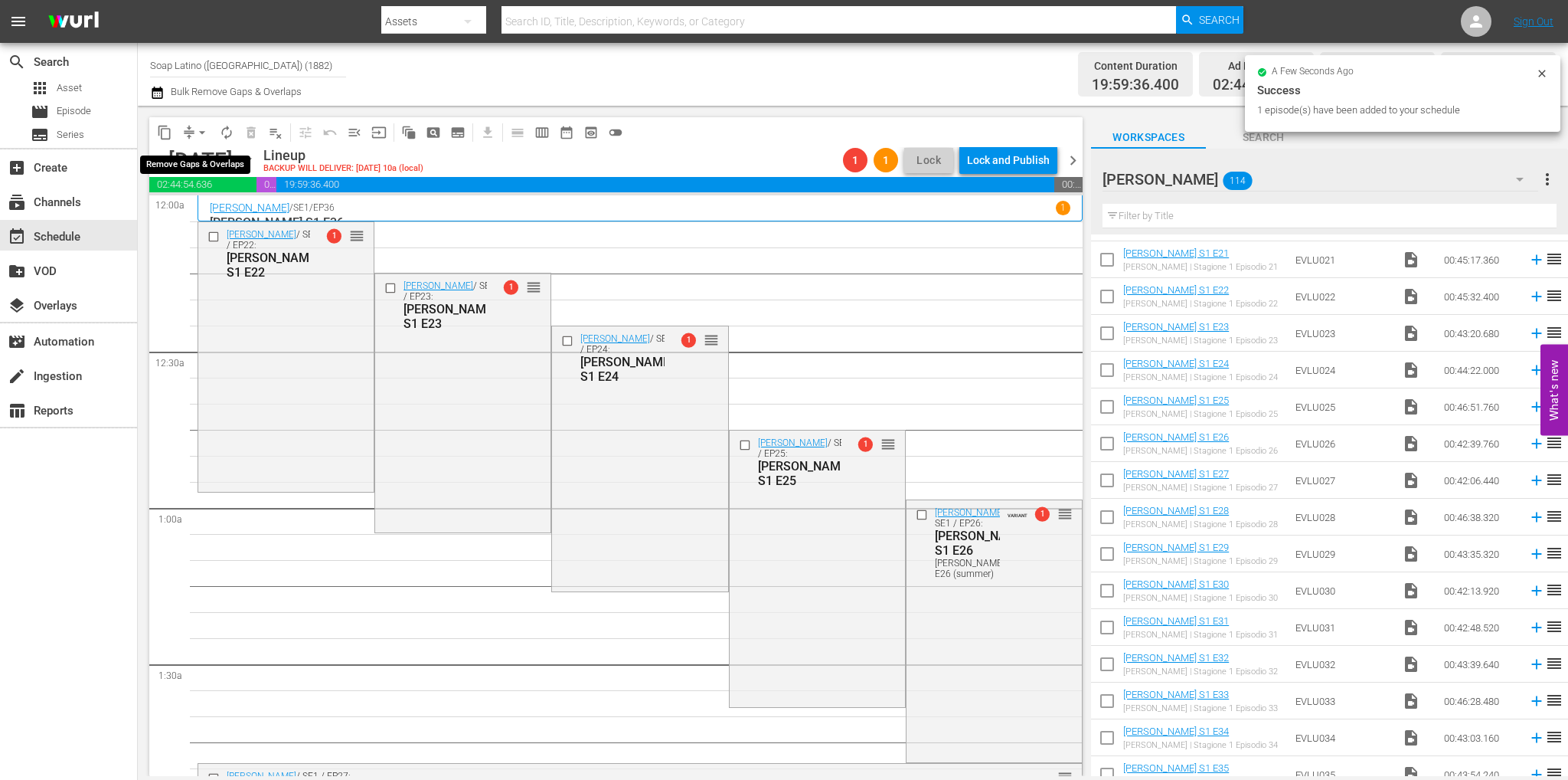
click at [202, 125] on span "arrow_drop_down" at bounding box center [202, 132] width 15 height 15
click at [258, 215] on li "Align to End of Previous Day" at bounding box center [203, 213] width 160 height 25
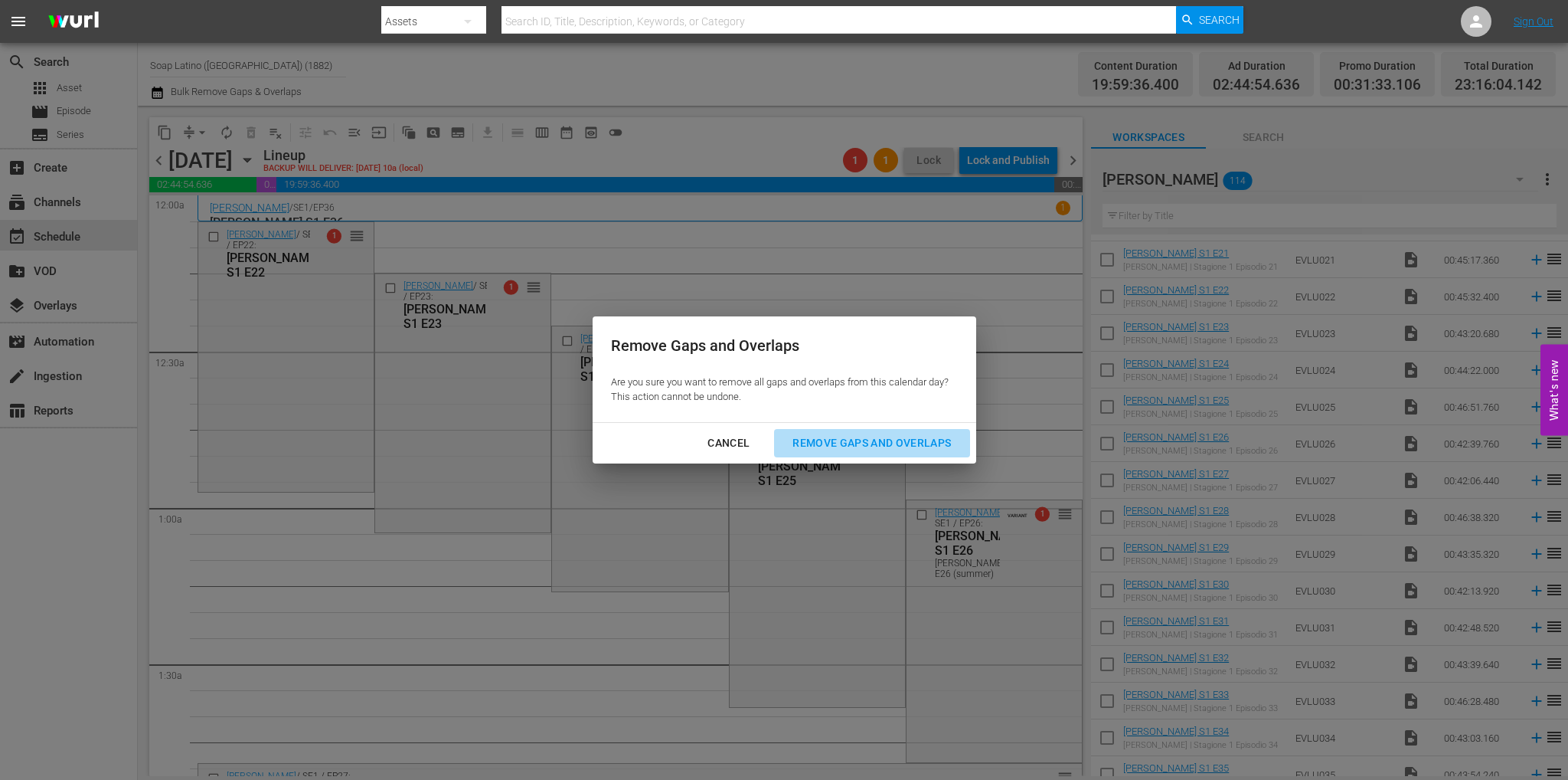
click at [914, 430] on button "Remove Gaps and Overlaps" at bounding box center [871, 443] width 195 height 28
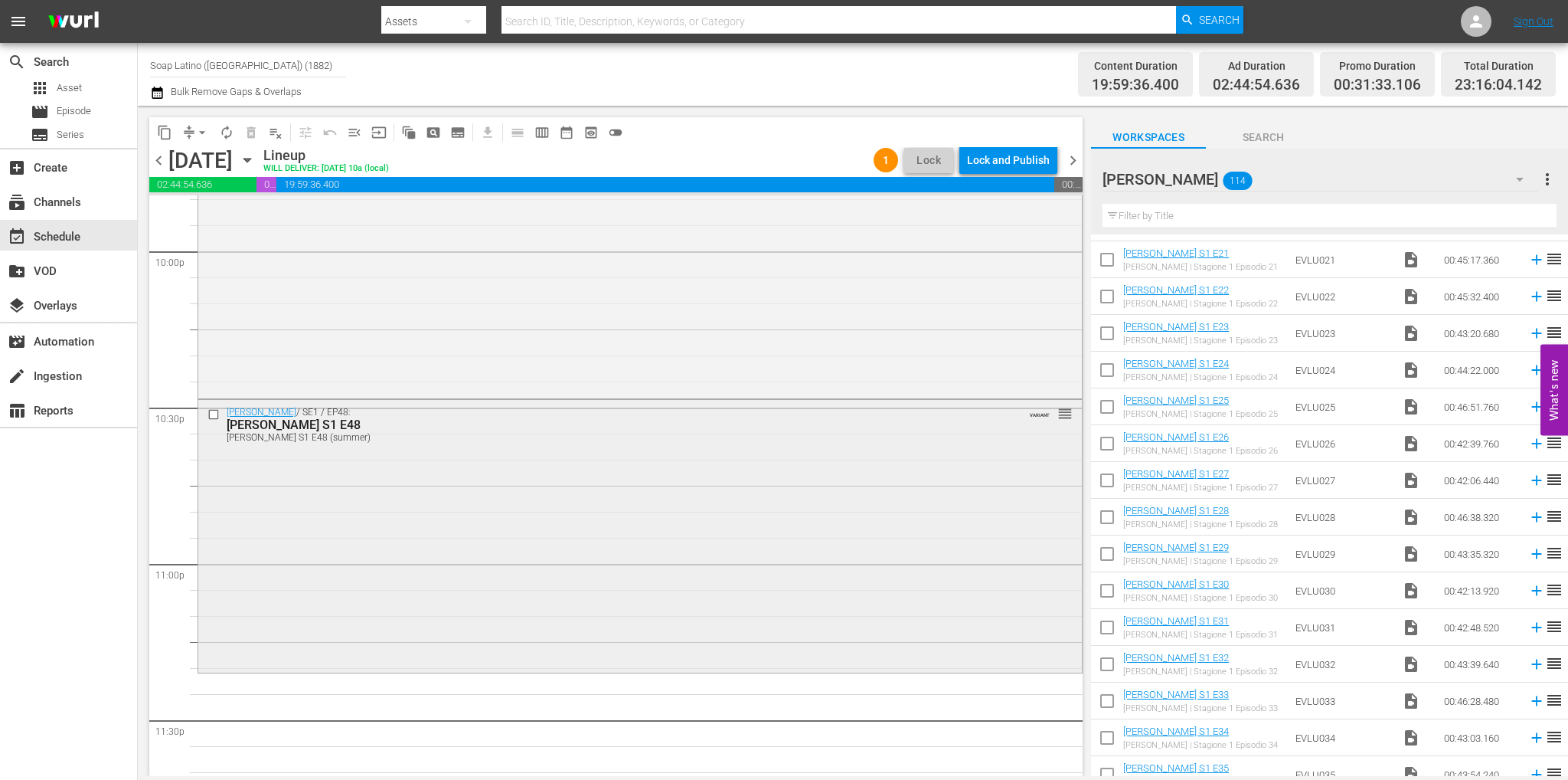
scroll to position [6766, 0]
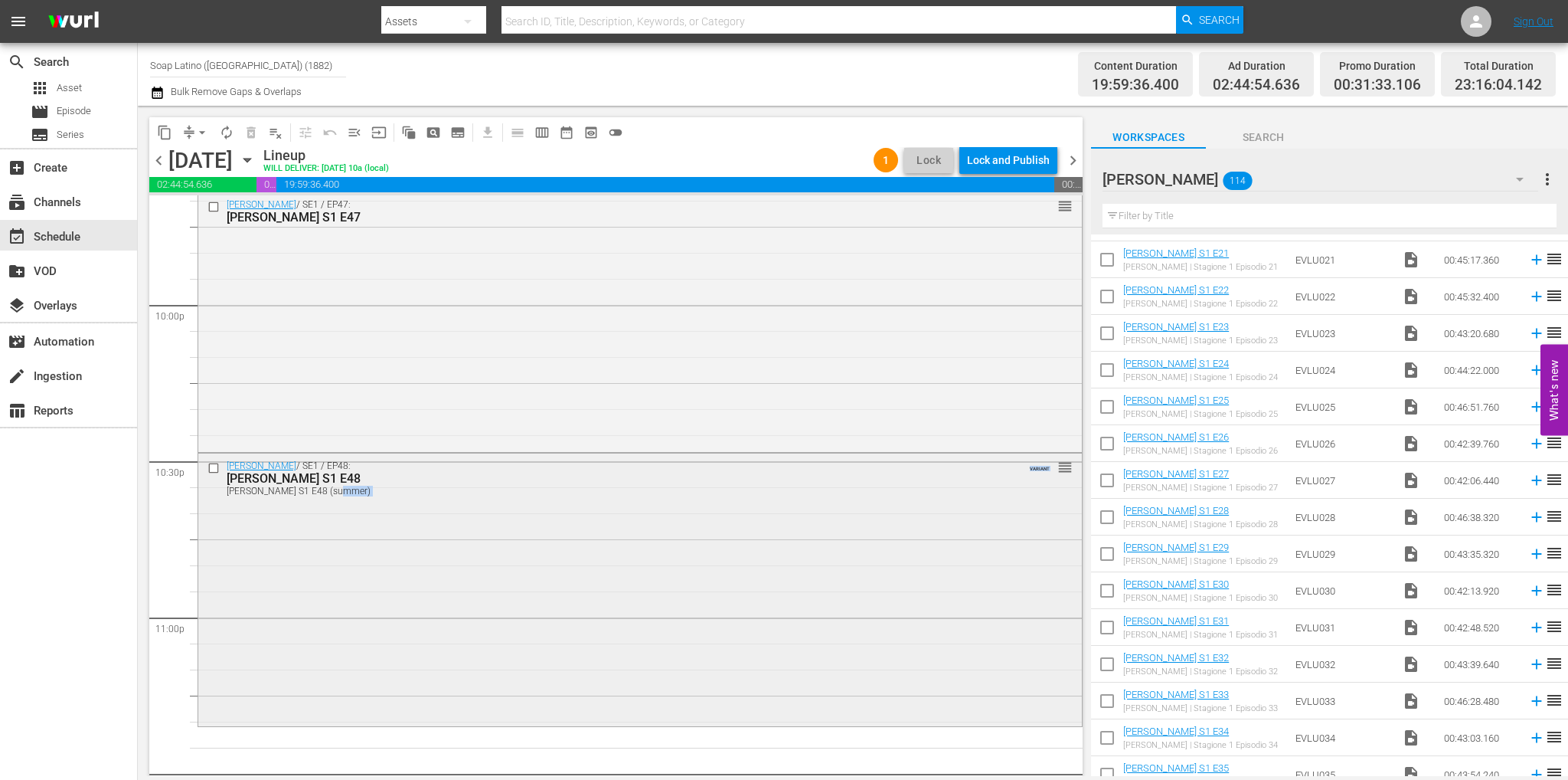
drag, startPoint x: 1069, startPoint y: 724, endPoint x: 1070, endPoint y: 537, distance: 187.0
click at [1070, 537] on div "Eva Luna / SE1 / EP48: Eva Luna S1 E48 Eva Luna S1 E48 (summer) VARIANT reorder" at bounding box center [640, 589] width 885 height 274
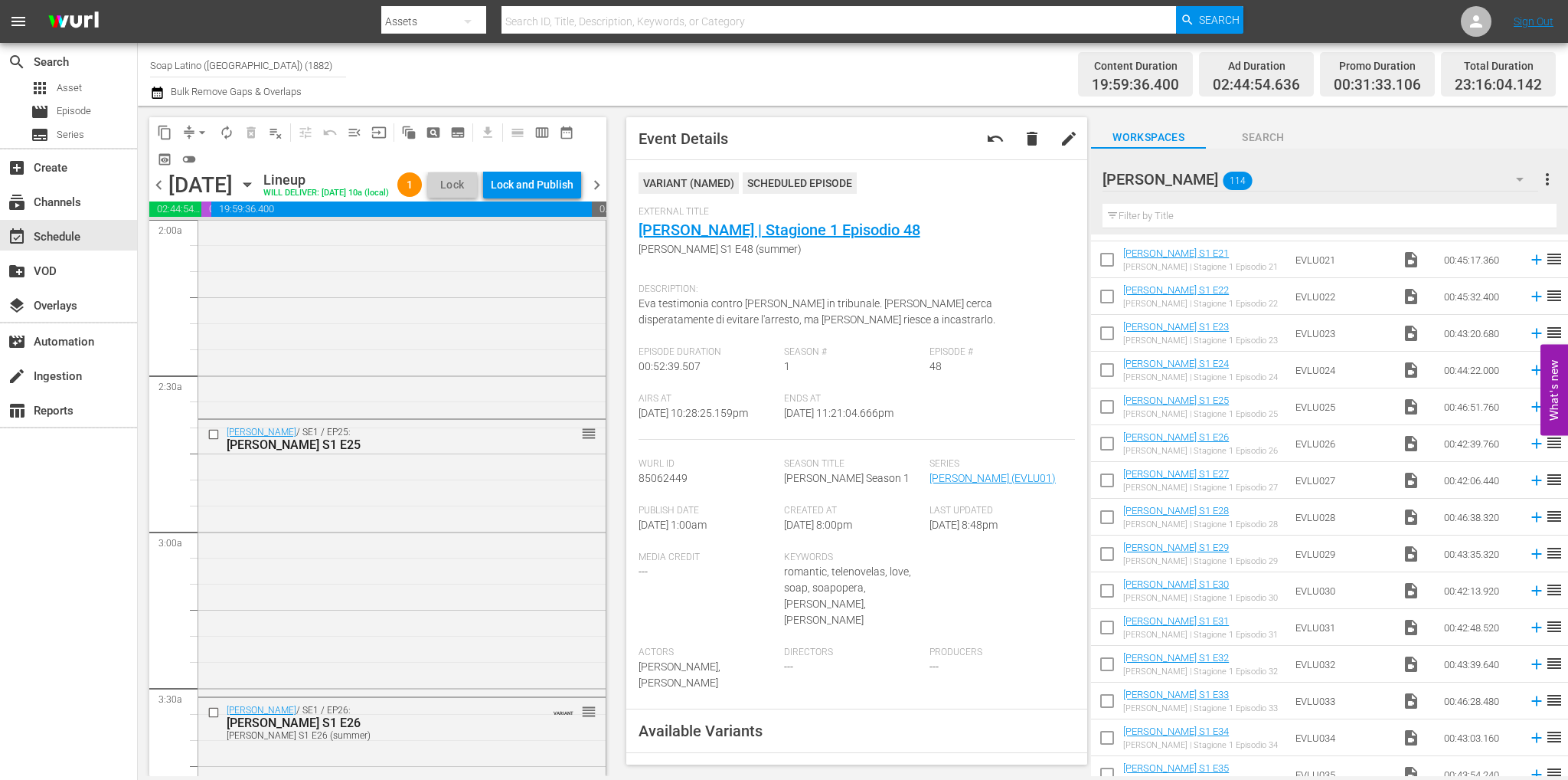
scroll to position [0, 0]
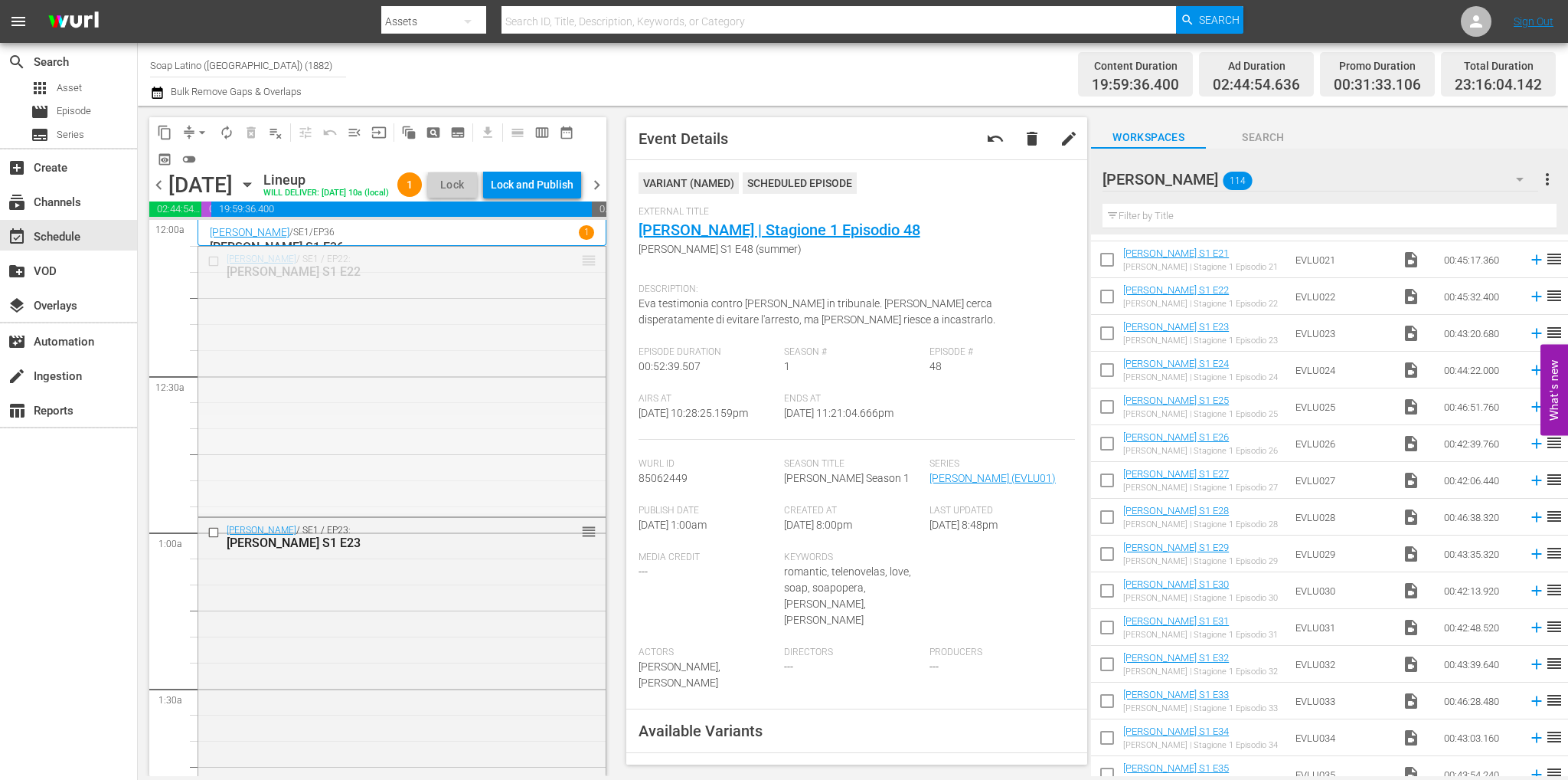
drag, startPoint x: 580, startPoint y: 286, endPoint x: 563, endPoint y: 445, distance: 159.9
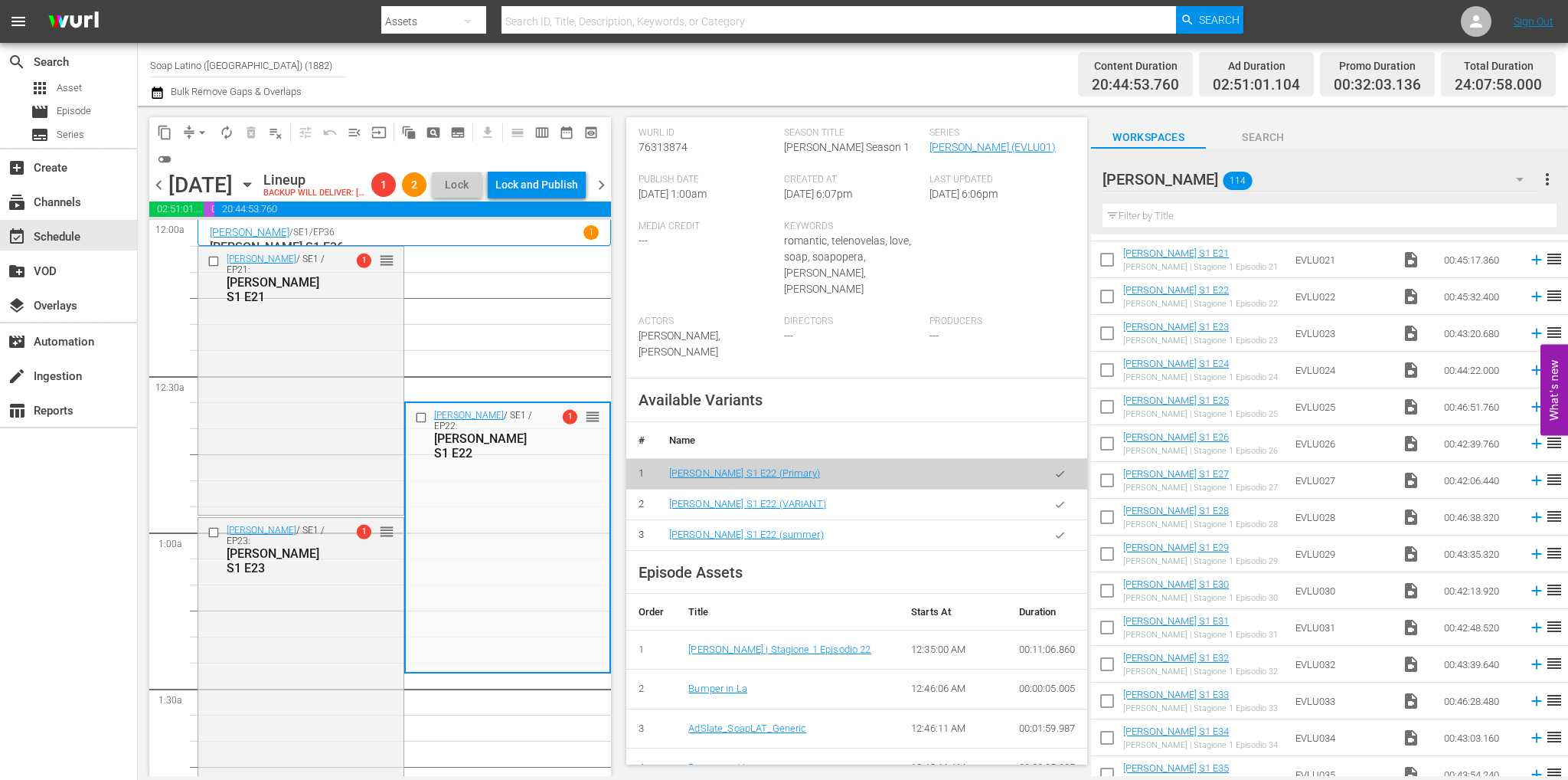
scroll to position [536, 0]
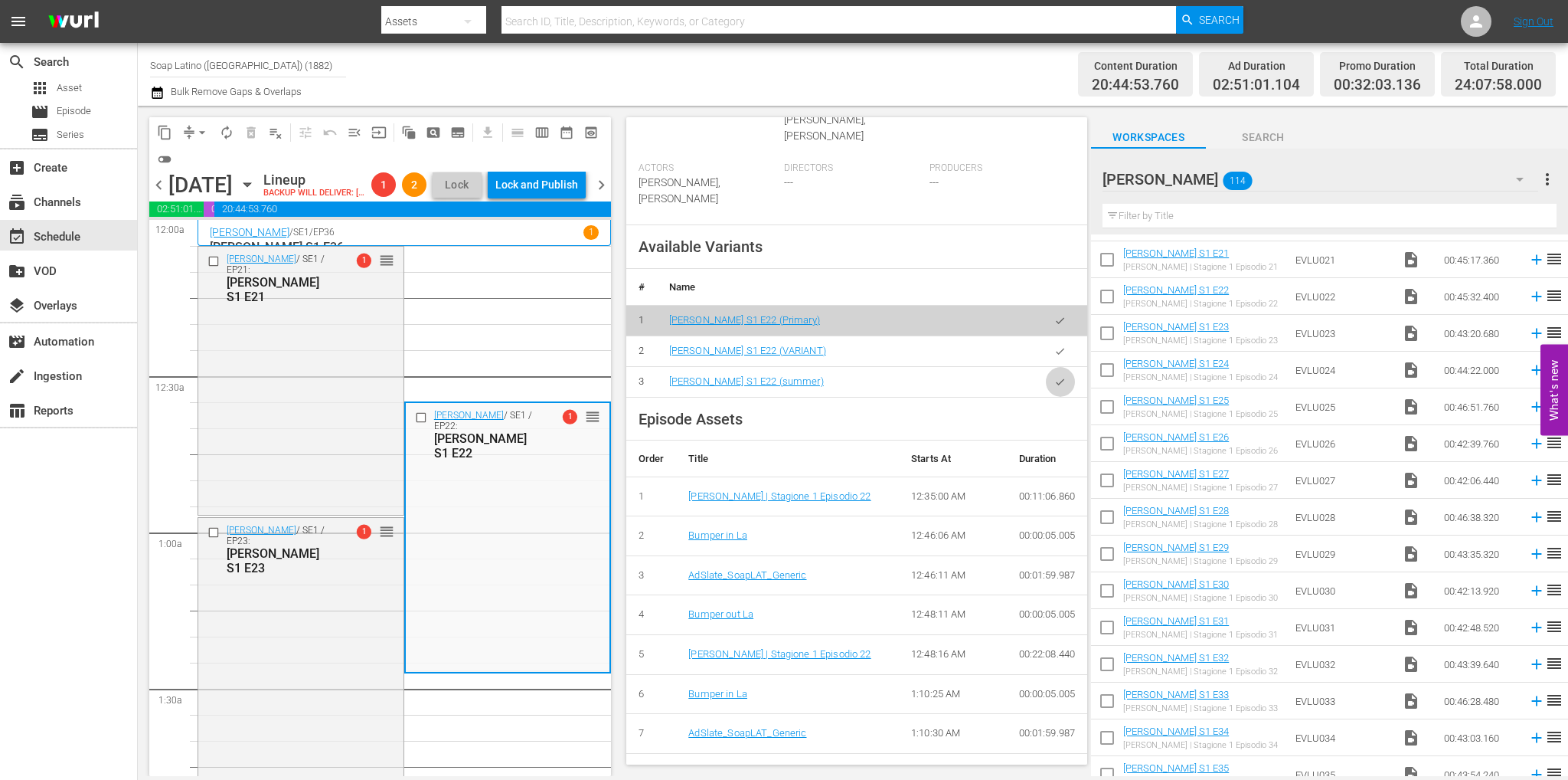
click at [1045, 367] on button "button" at bounding box center [1060, 382] width 30 height 30
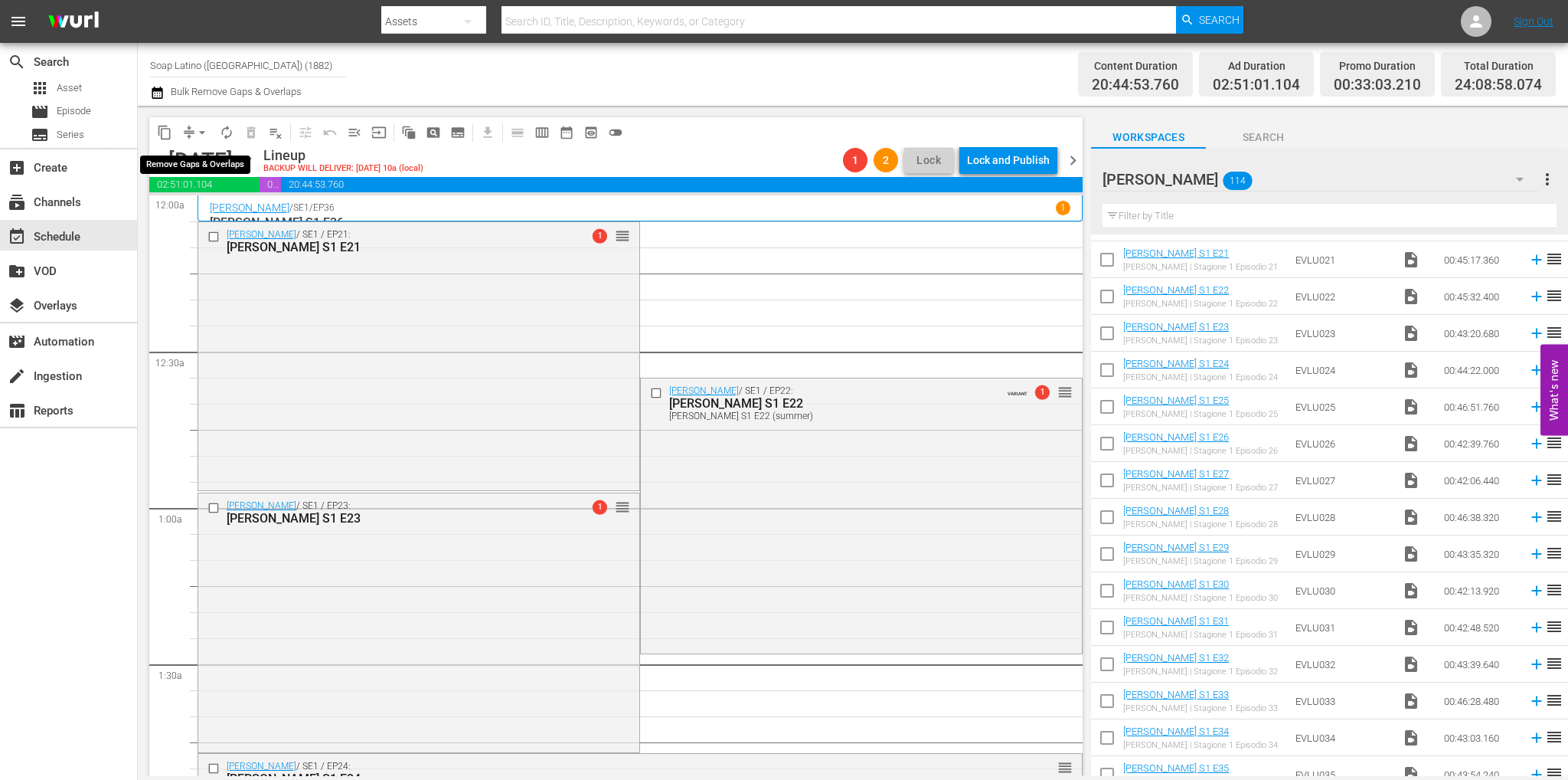
click at [201, 131] on span "arrow_drop_down" at bounding box center [202, 132] width 15 height 15
click at [233, 208] on li "Align to End of Previous Day" at bounding box center [203, 213] width 160 height 25
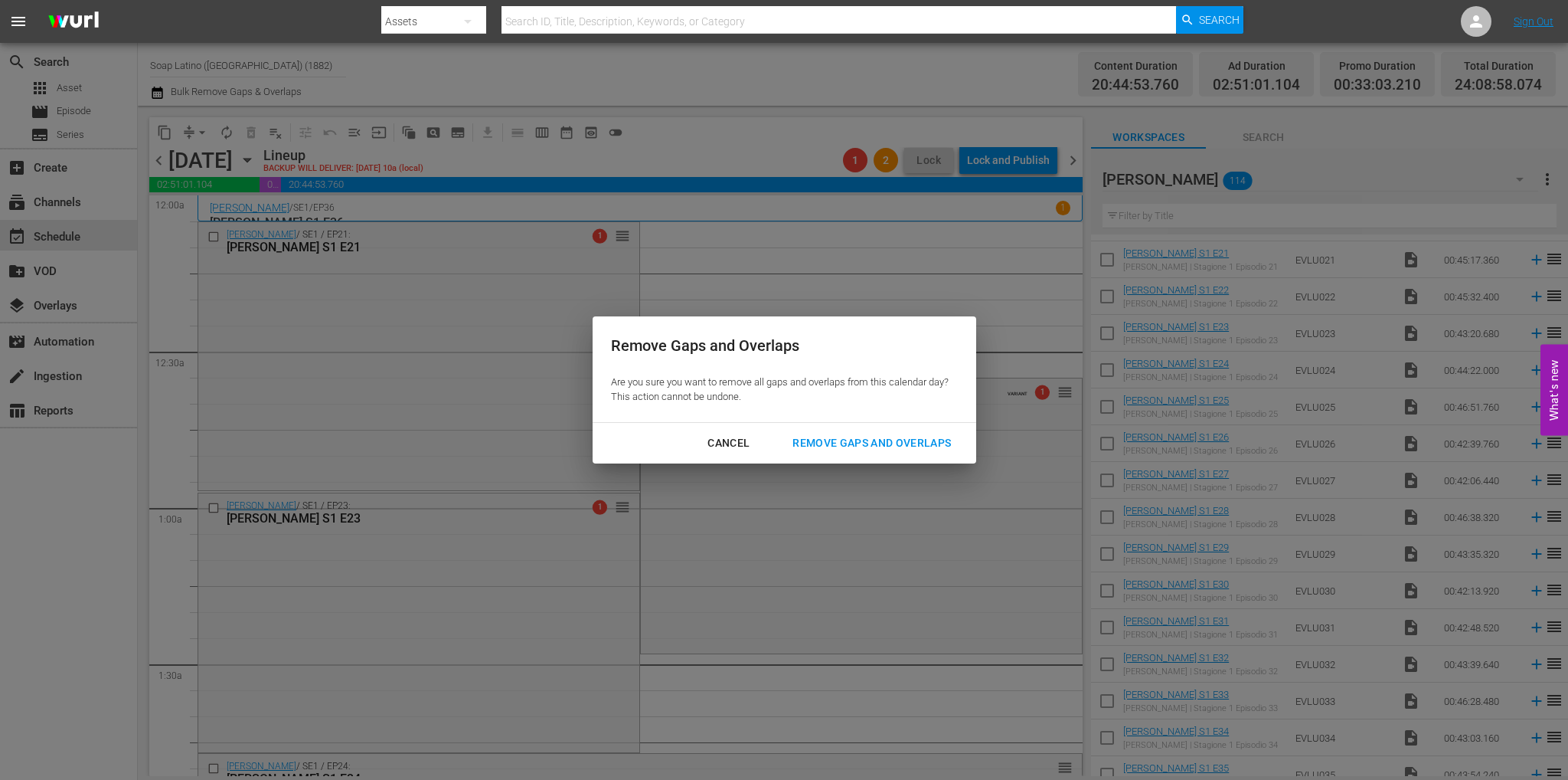
click at [841, 442] on div "Remove Gaps and Overlaps" at bounding box center [872, 444] width 183 height 19
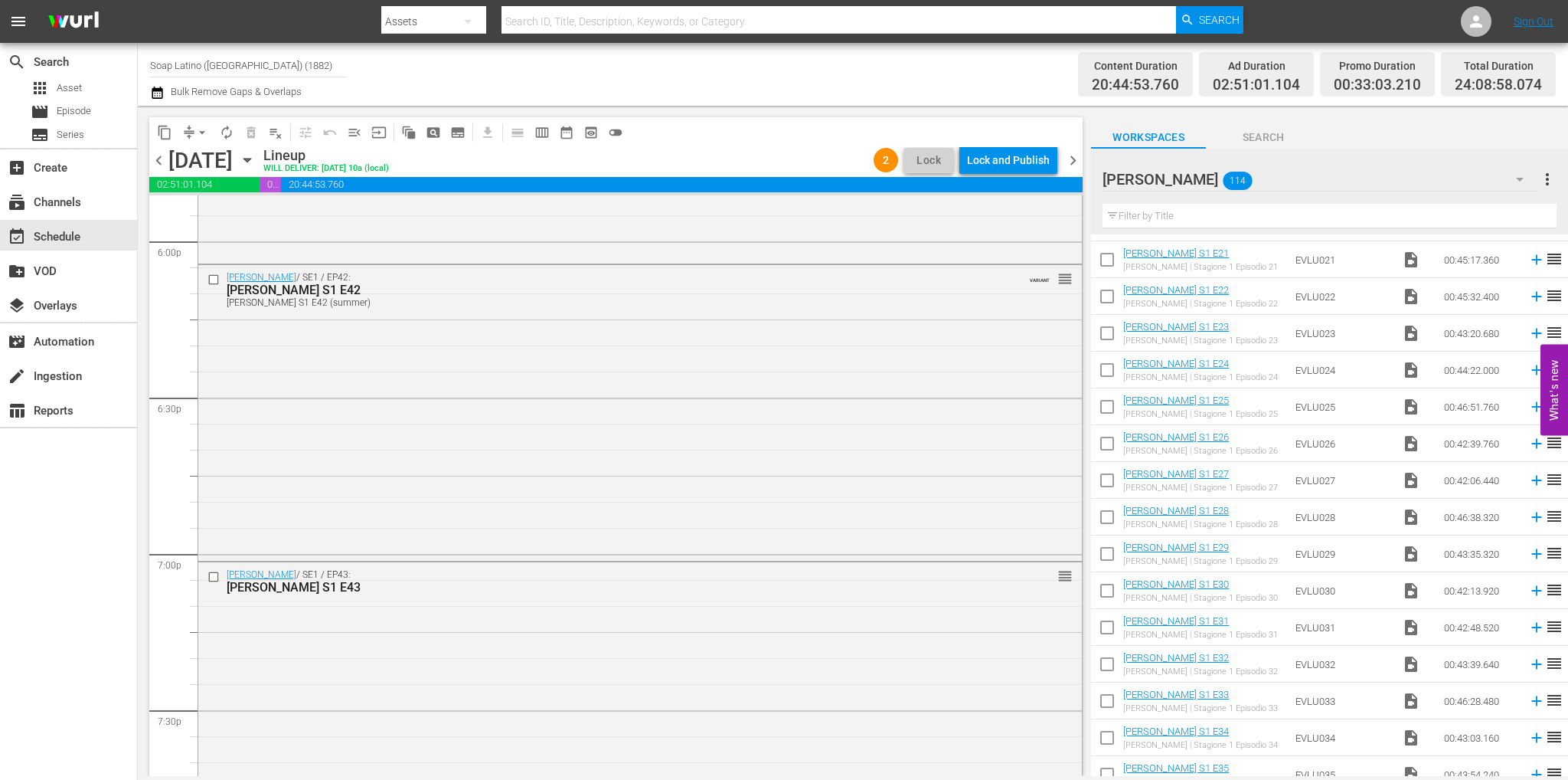
scroll to position [6992, 0]
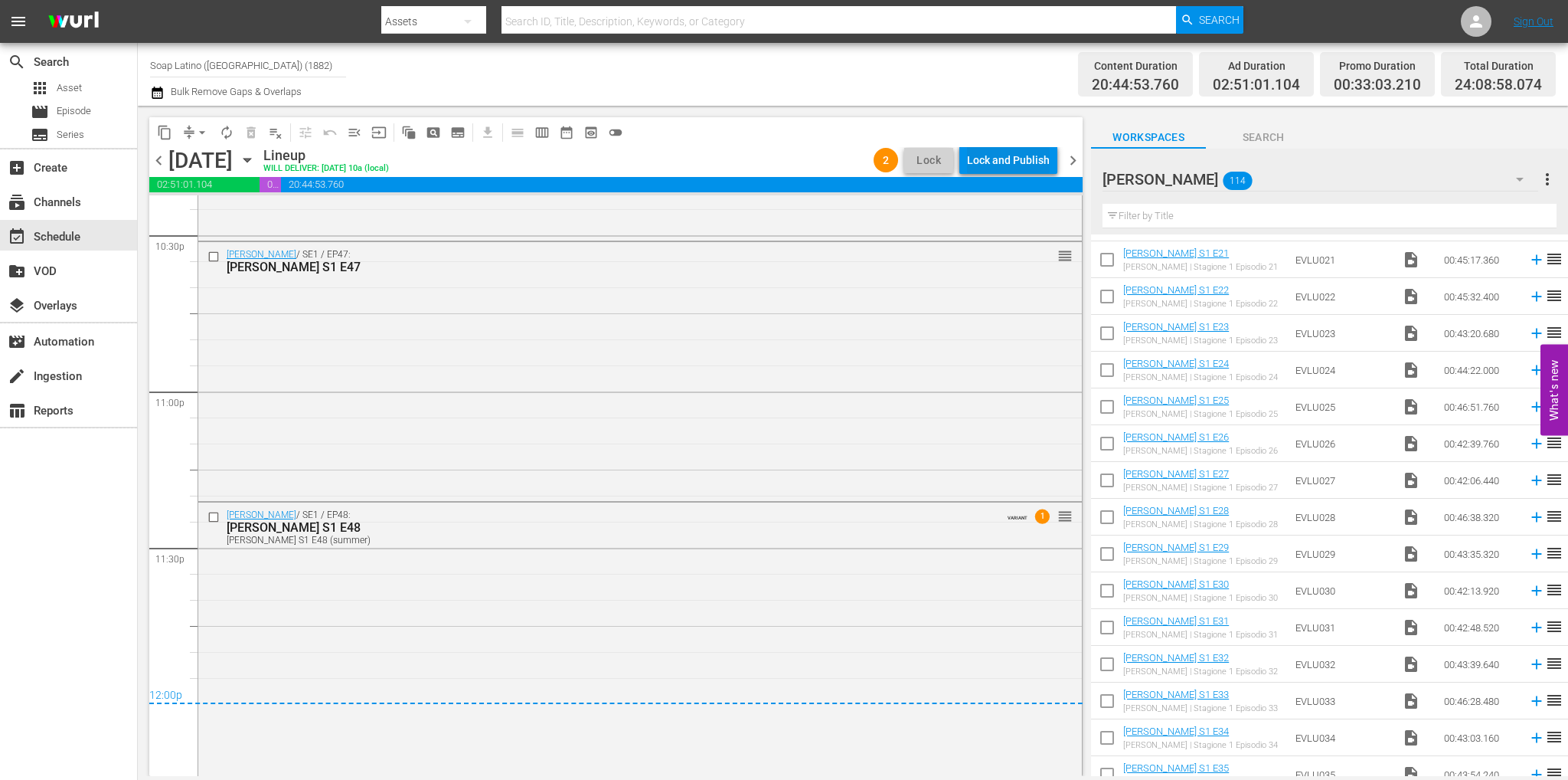
click at [1002, 163] on div "Lock and Publish" at bounding box center [1008, 160] width 83 height 28
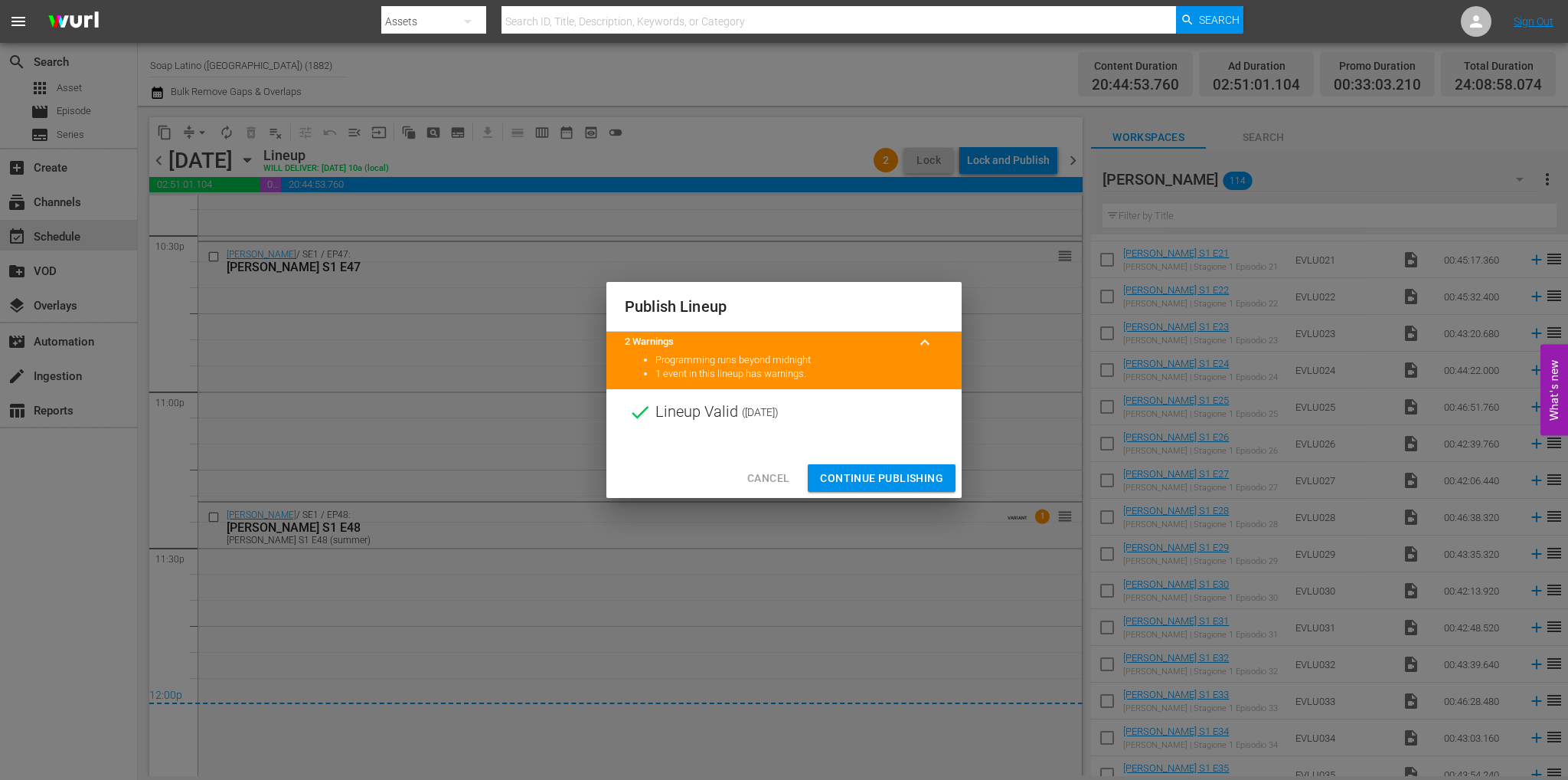
drag, startPoint x: 882, startPoint y: 469, endPoint x: 883, endPoint y: 443, distance: 26.0
click at [882, 467] on button "Continue Publishing" at bounding box center [882, 478] width 147 height 28
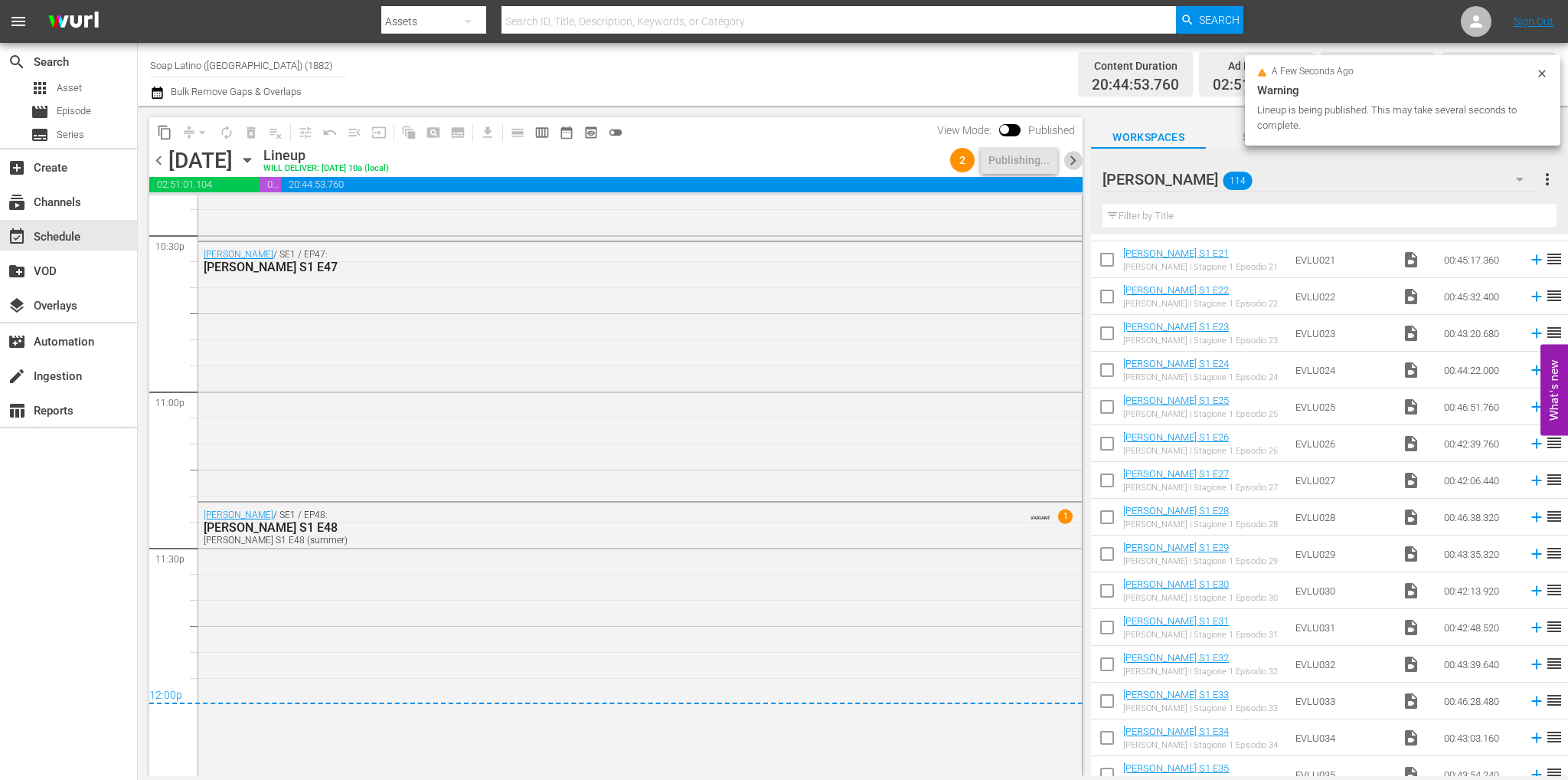
click at [1072, 154] on span "chevron_right" at bounding box center [1073, 161] width 19 height 19
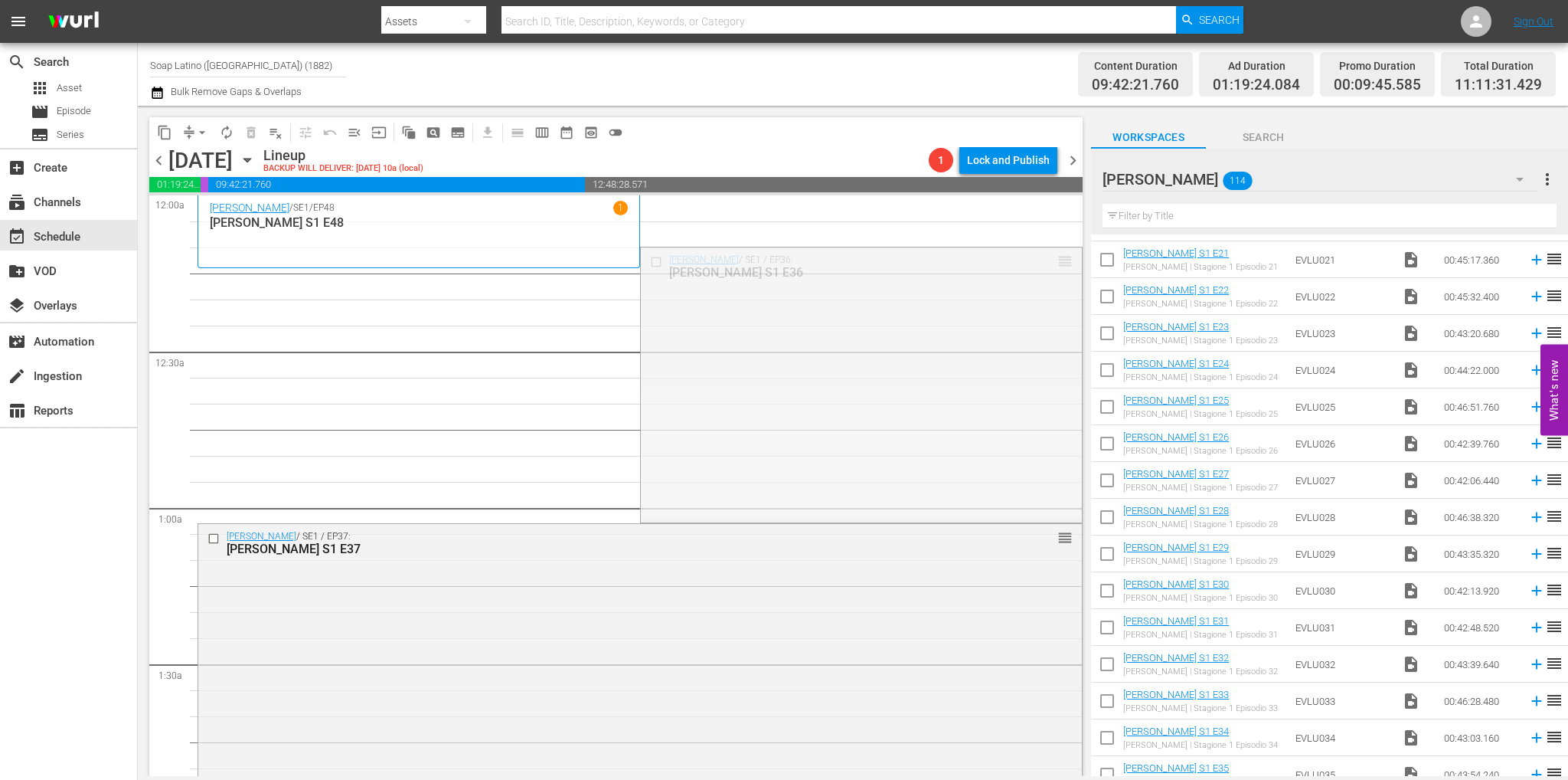
drag, startPoint x: 1056, startPoint y: 261, endPoint x: 1037, endPoint y: 461, distance: 200.9
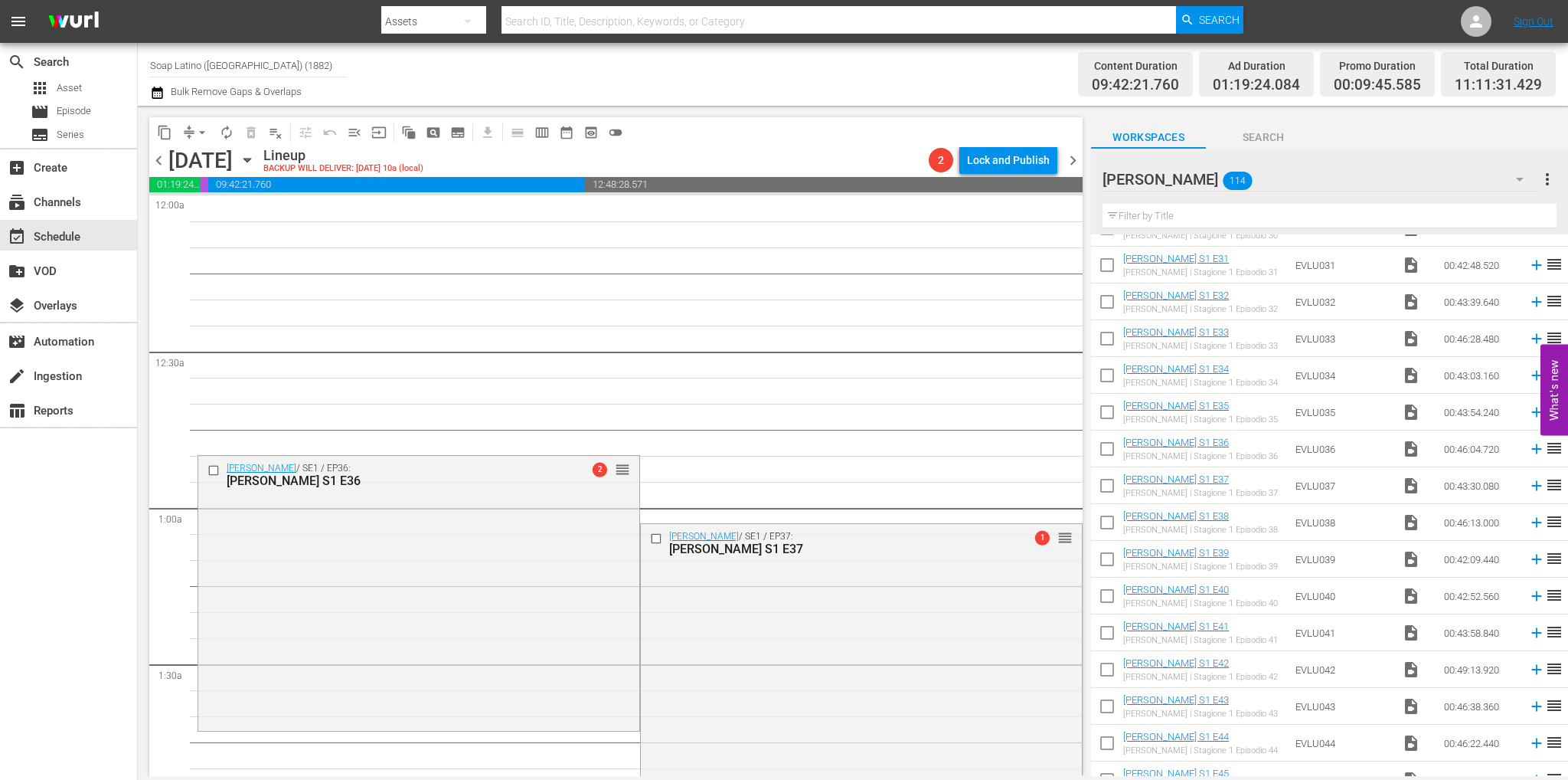
scroll to position [1073, 0]
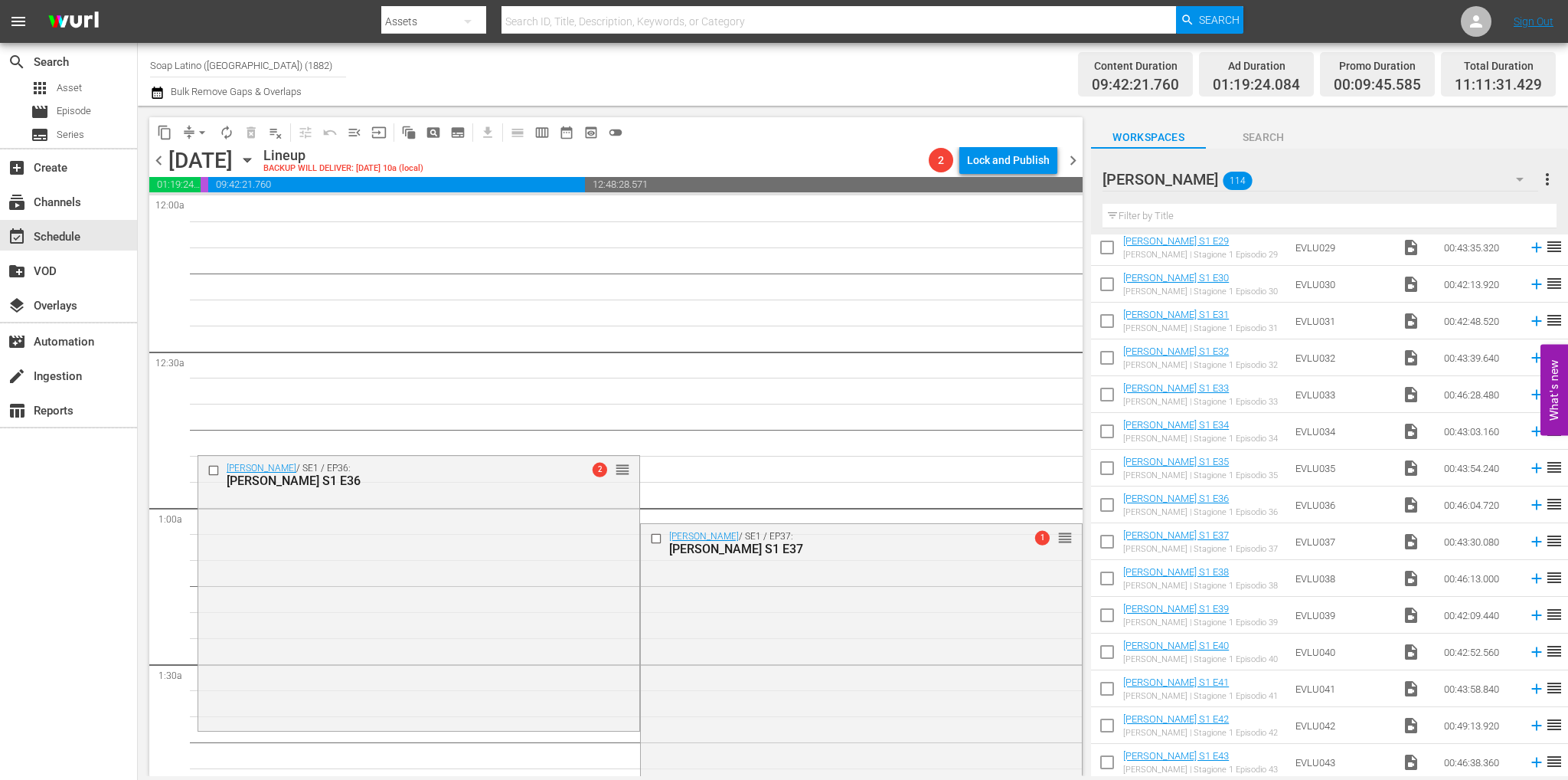
click at [1112, 359] on input "checkbox" at bounding box center [1107, 361] width 32 height 32
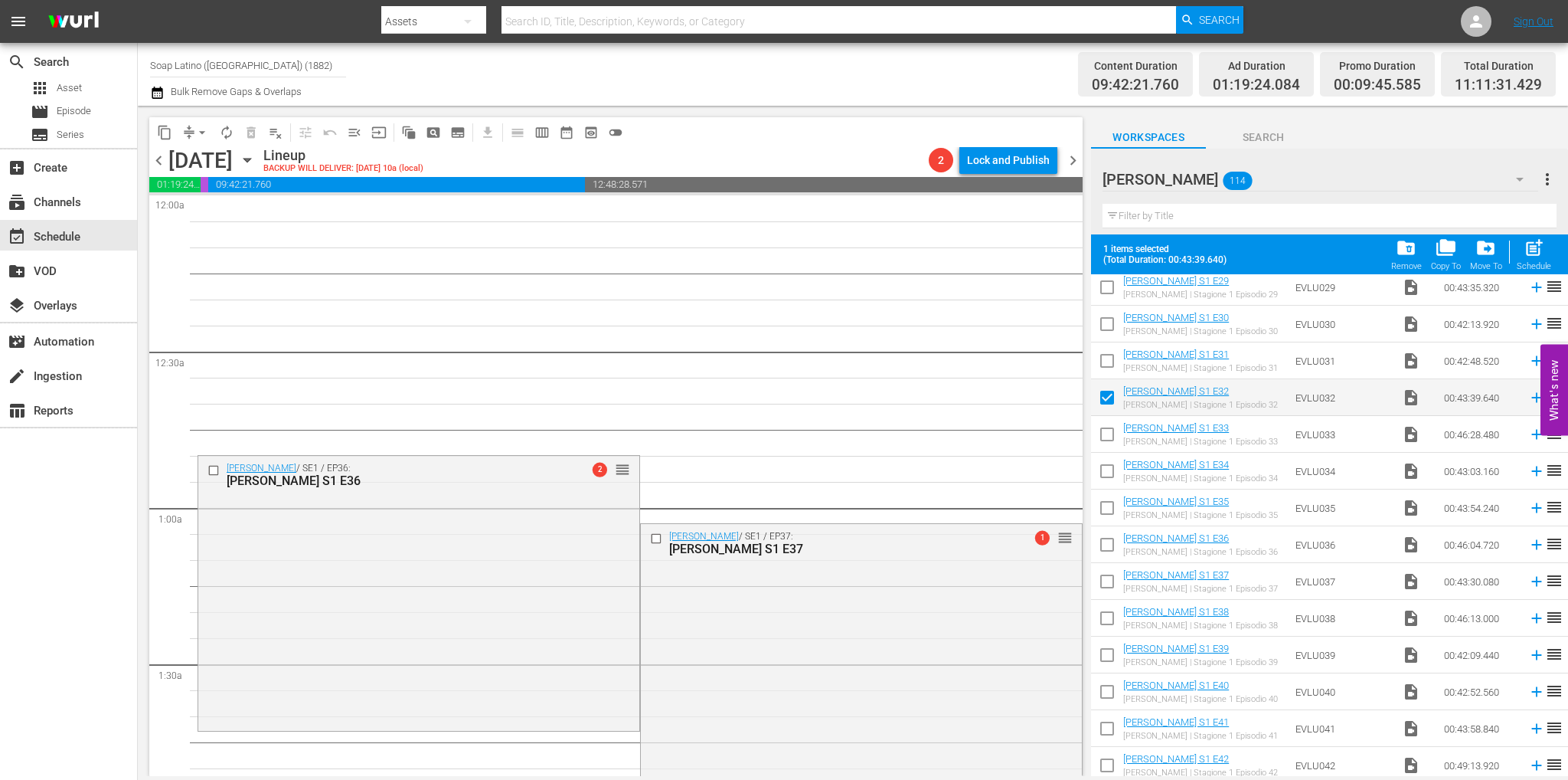
click at [1105, 430] on input "checkbox" at bounding box center [1107, 438] width 32 height 32
click at [1112, 469] on input "checkbox" at bounding box center [1107, 474] width 32 height 32
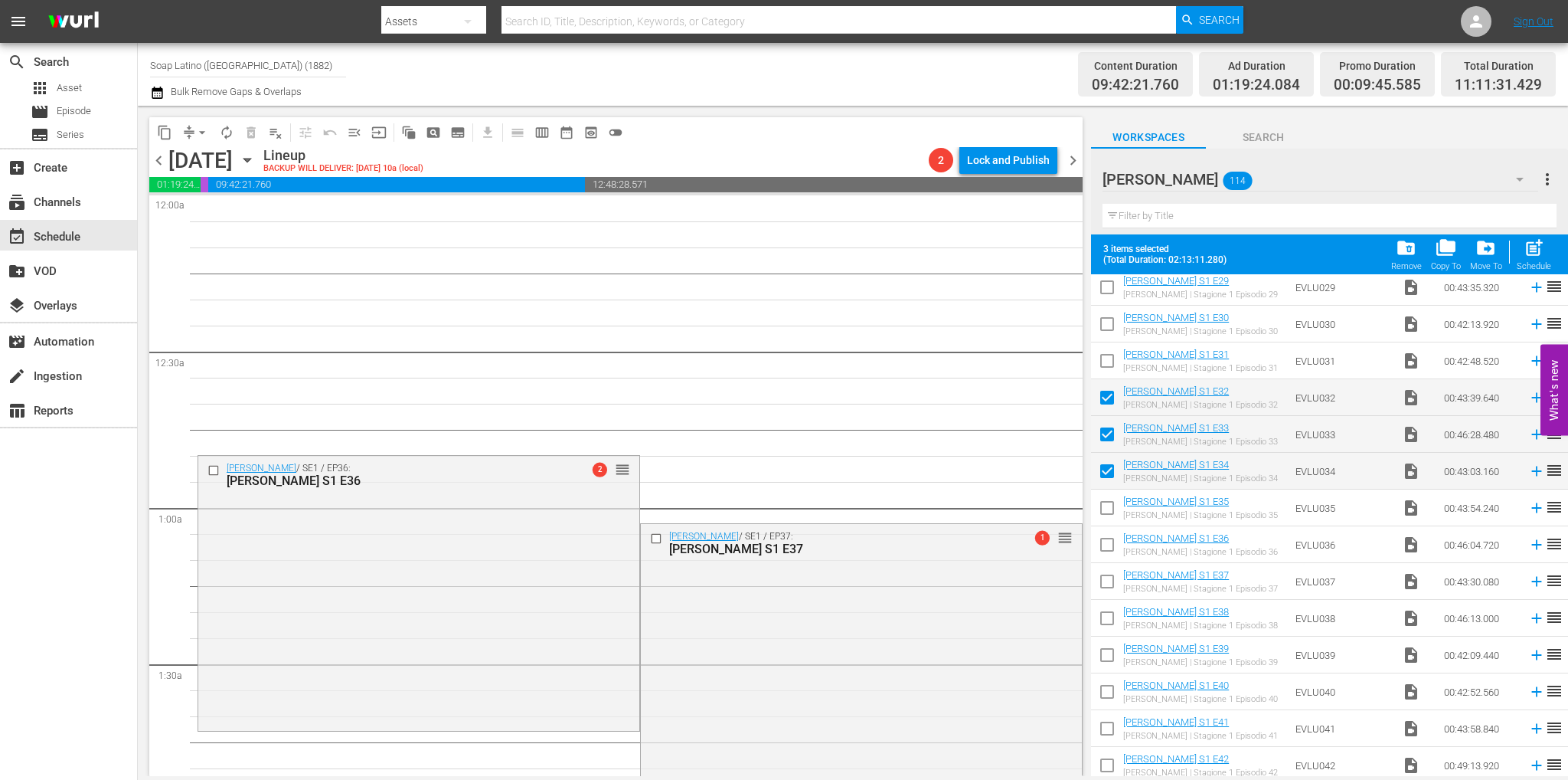
click at [1139, 490] on td "Eva Luna S1 E35 Eva Luna | Stagione 1 Episodio 35" at bounding box center [1206, 508] width 166 height 36
click at [1145, 499] on link "Eva Luna S1 E35" at bounding box center [1176, 501] width 105 height 11
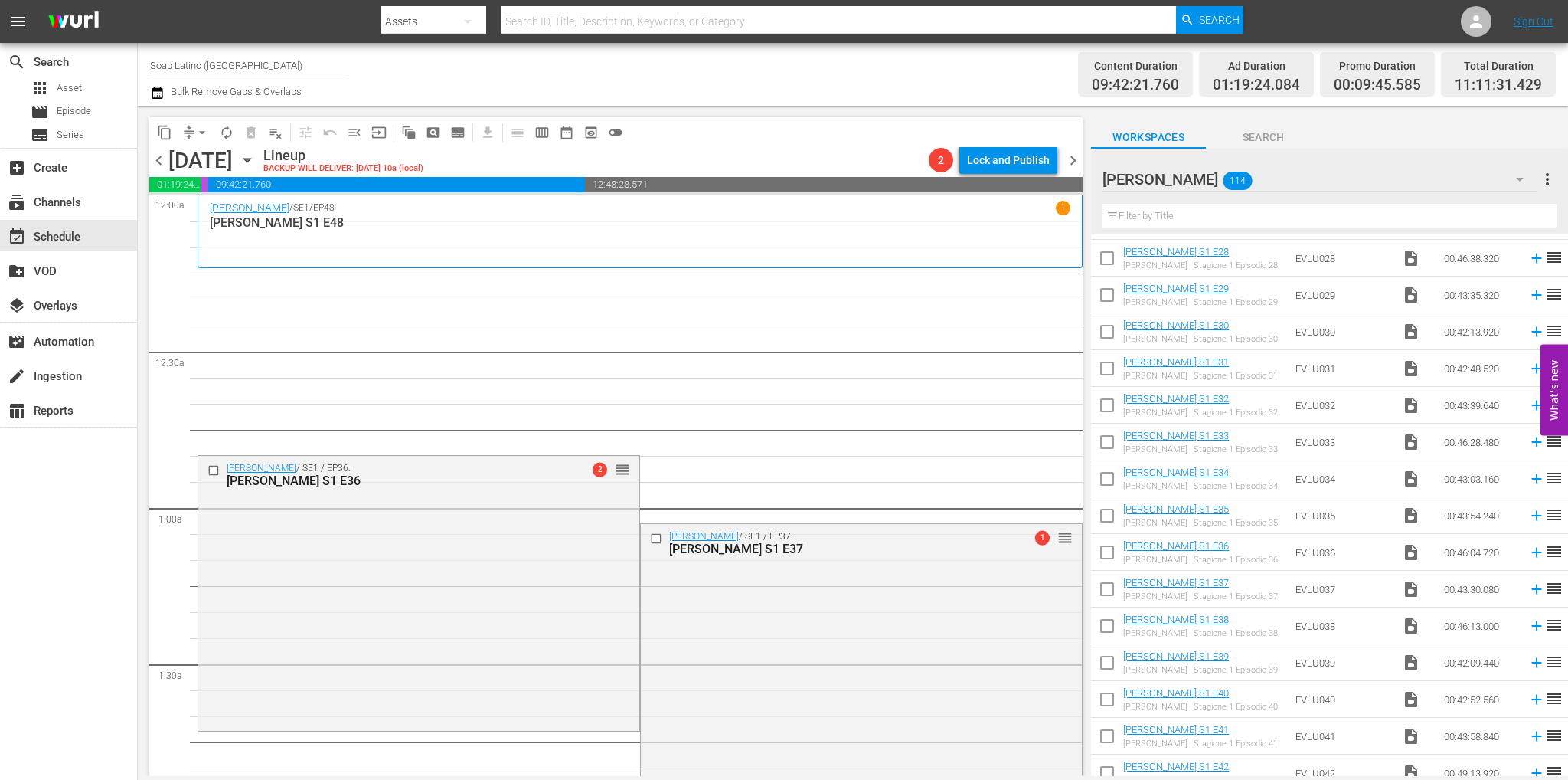
scroll to position [1170, 0]
click at [1104, 264] on input "checkbox" at bounding box center [1107, 264] width 32 height 32
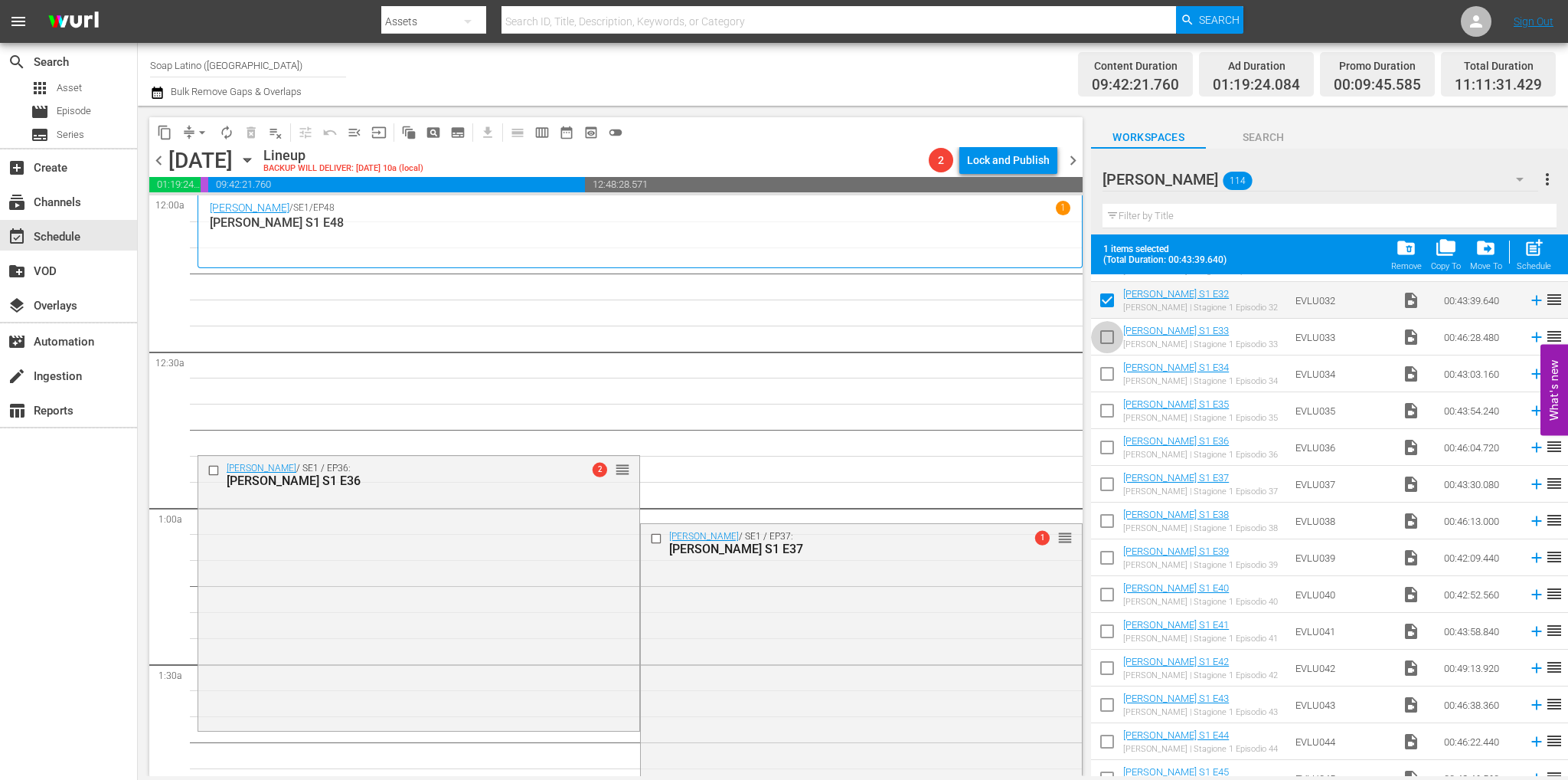
click at [1103, 339] on input "checkbox" at bounding box center [1107, 341] width 32 height 32
click at [1104, 370] on input "checkbox" at bounding box center [1107, 377] width 32 height 32
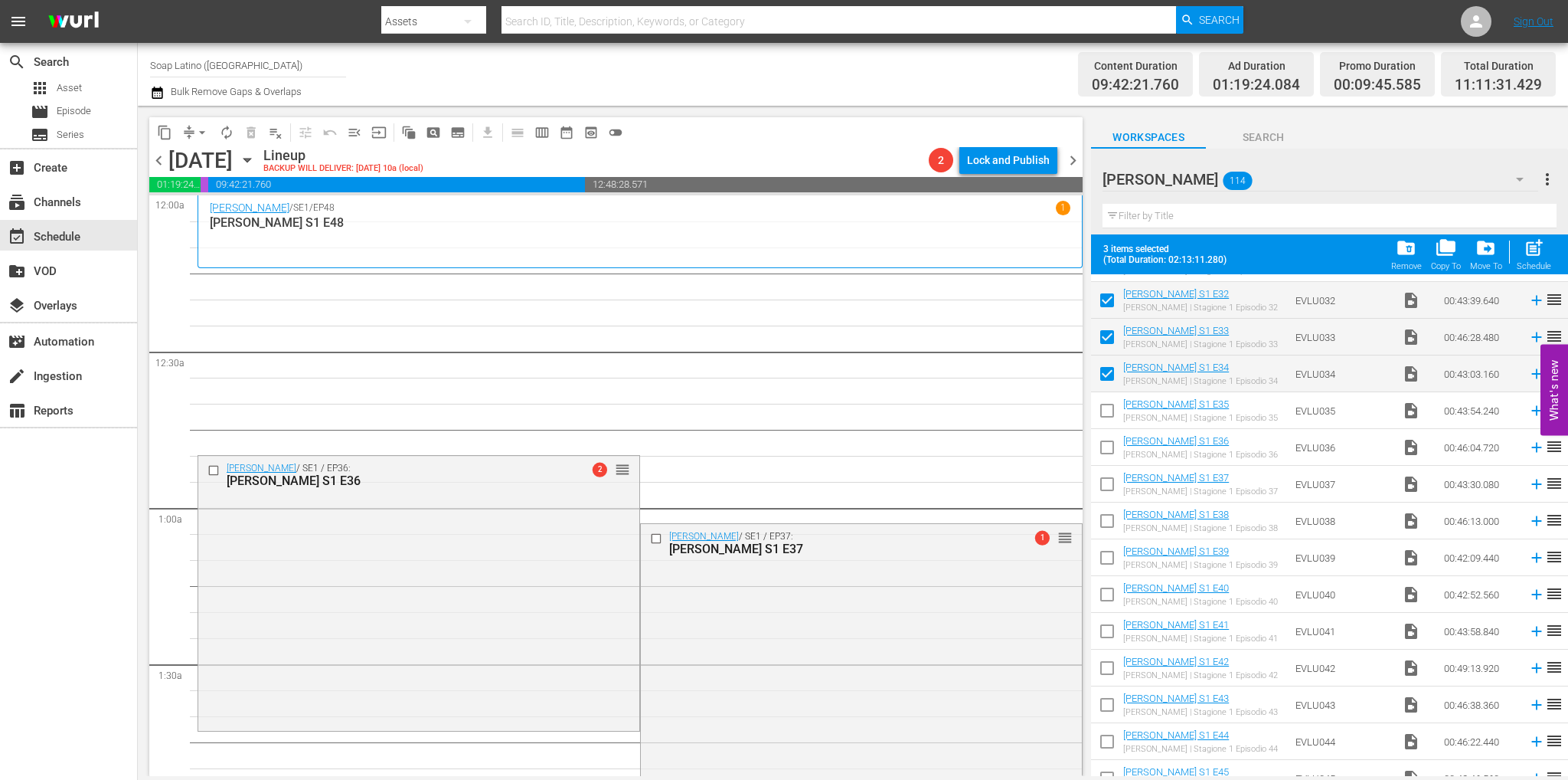
click at [1106, 401] on input "checkbox" at bounding box center [1107, 414] width 32 height 32
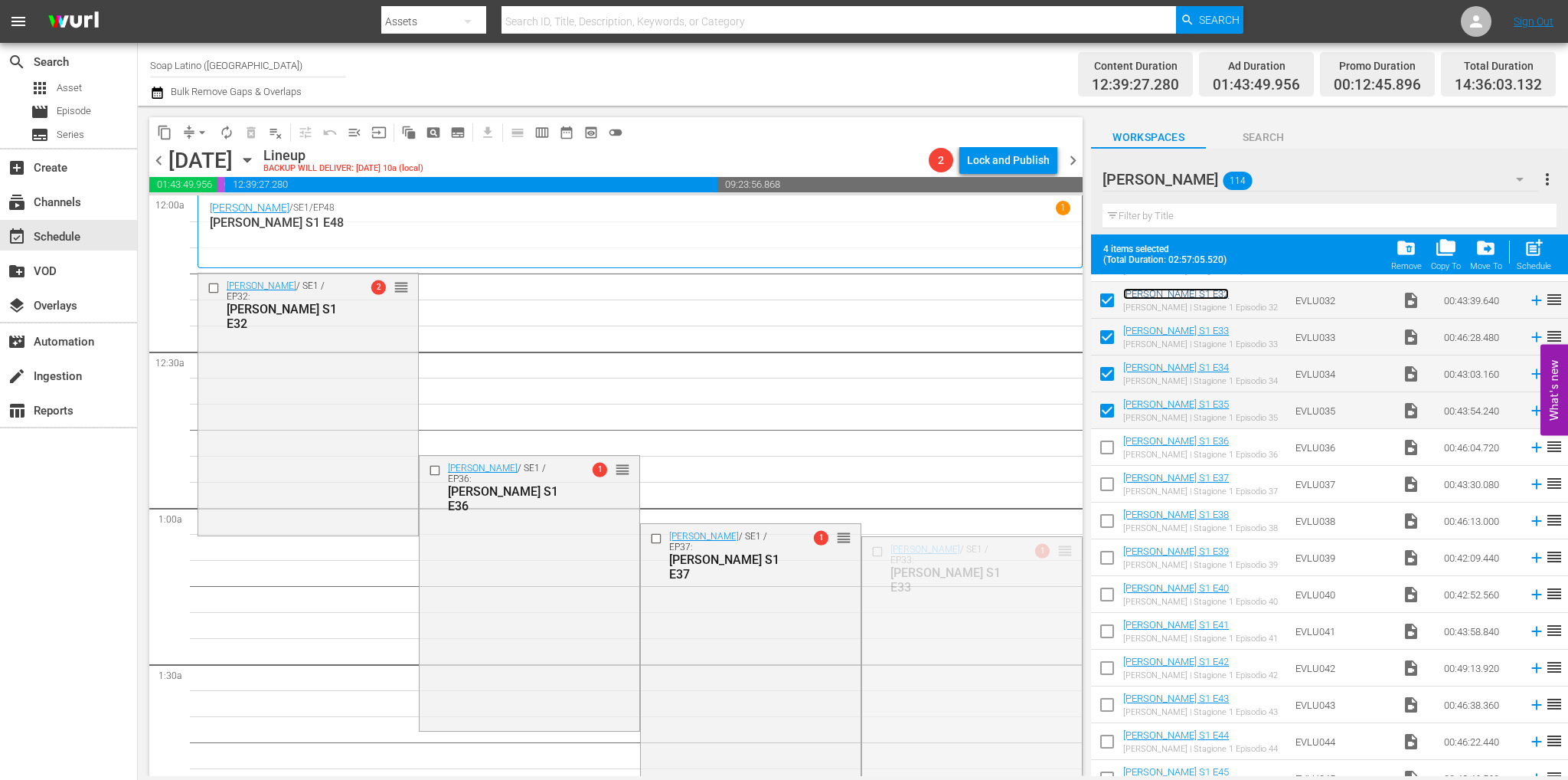
drag, startPoint x: 1033, startPoint y: 533, endPoint x: 686, endPoint y: 328, distance: 403.0
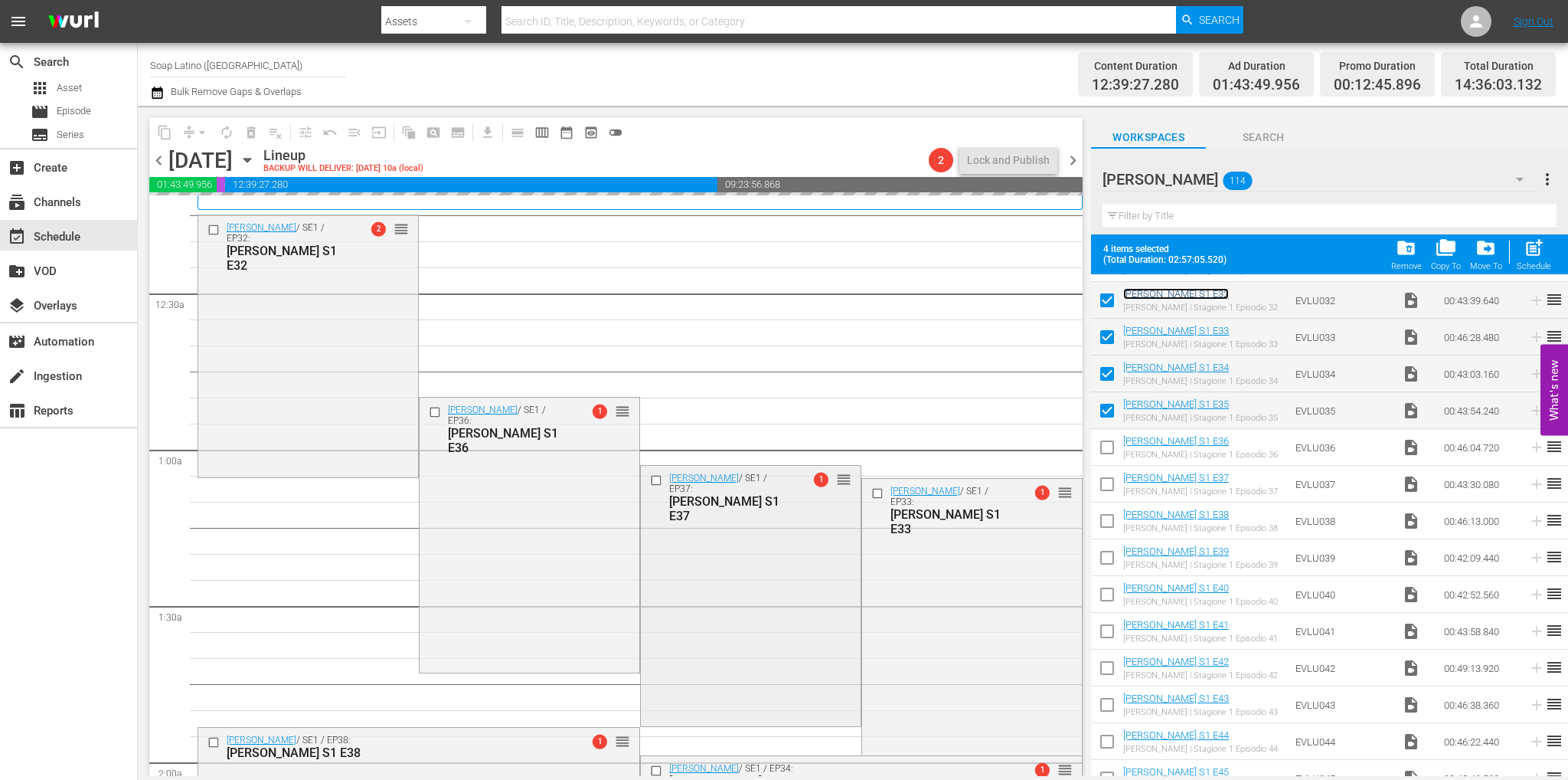
scroll to position [153, 0]
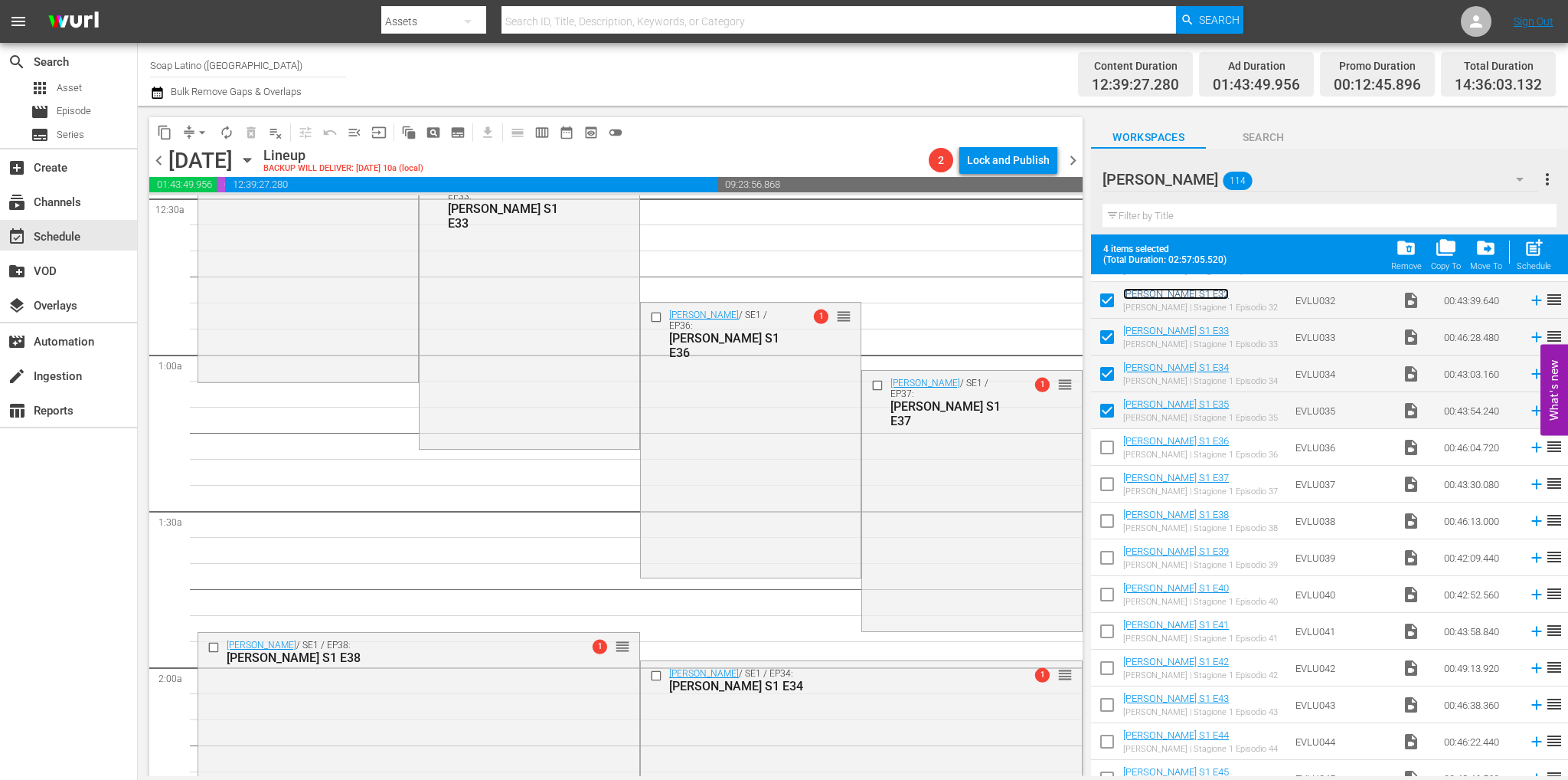
drag, startPoint x: 1055, startPoint y: 676, endPoint x: 821, endPoint y: 252, distance: 484.3
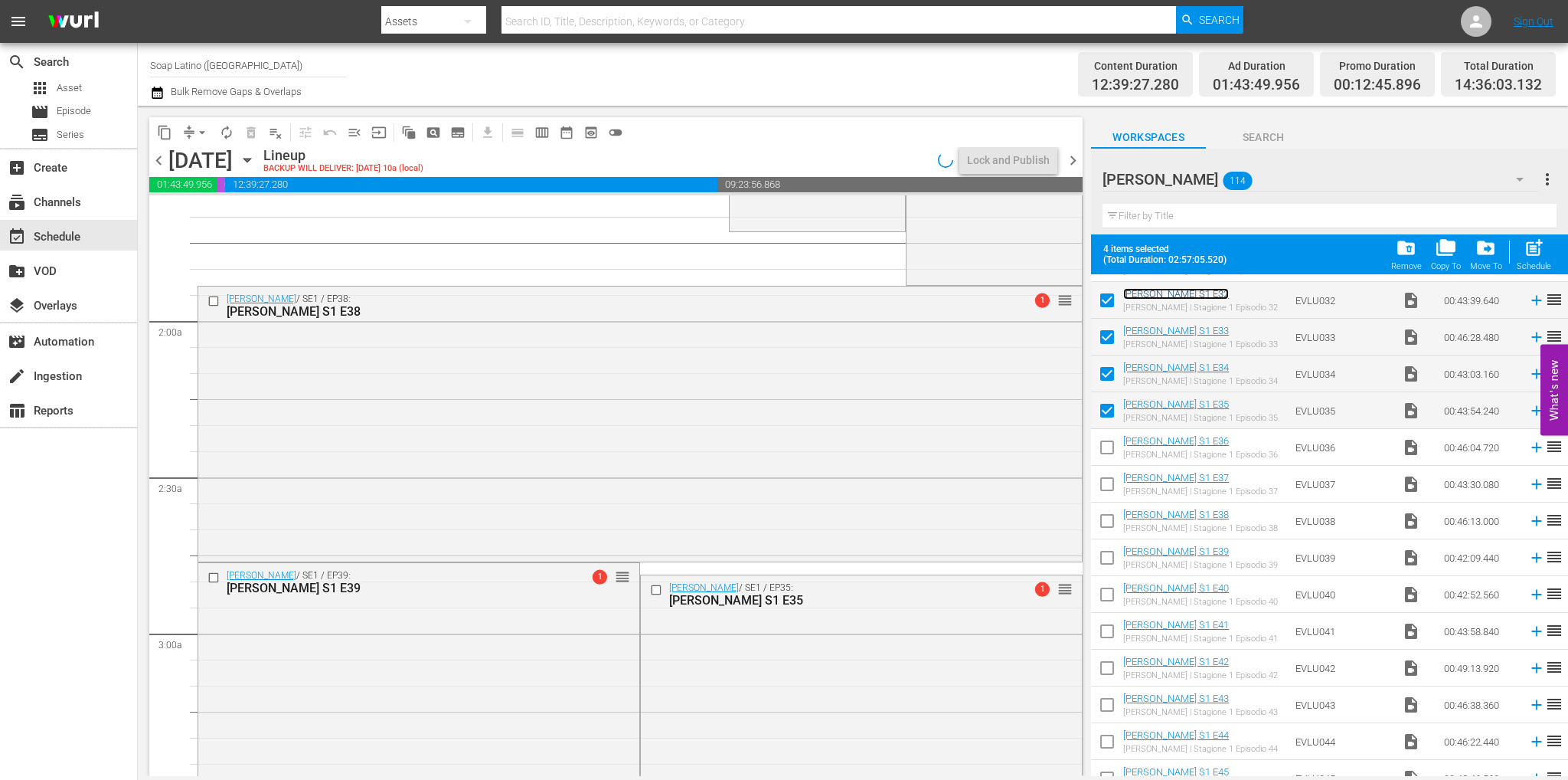
scroll to position [536, 0]
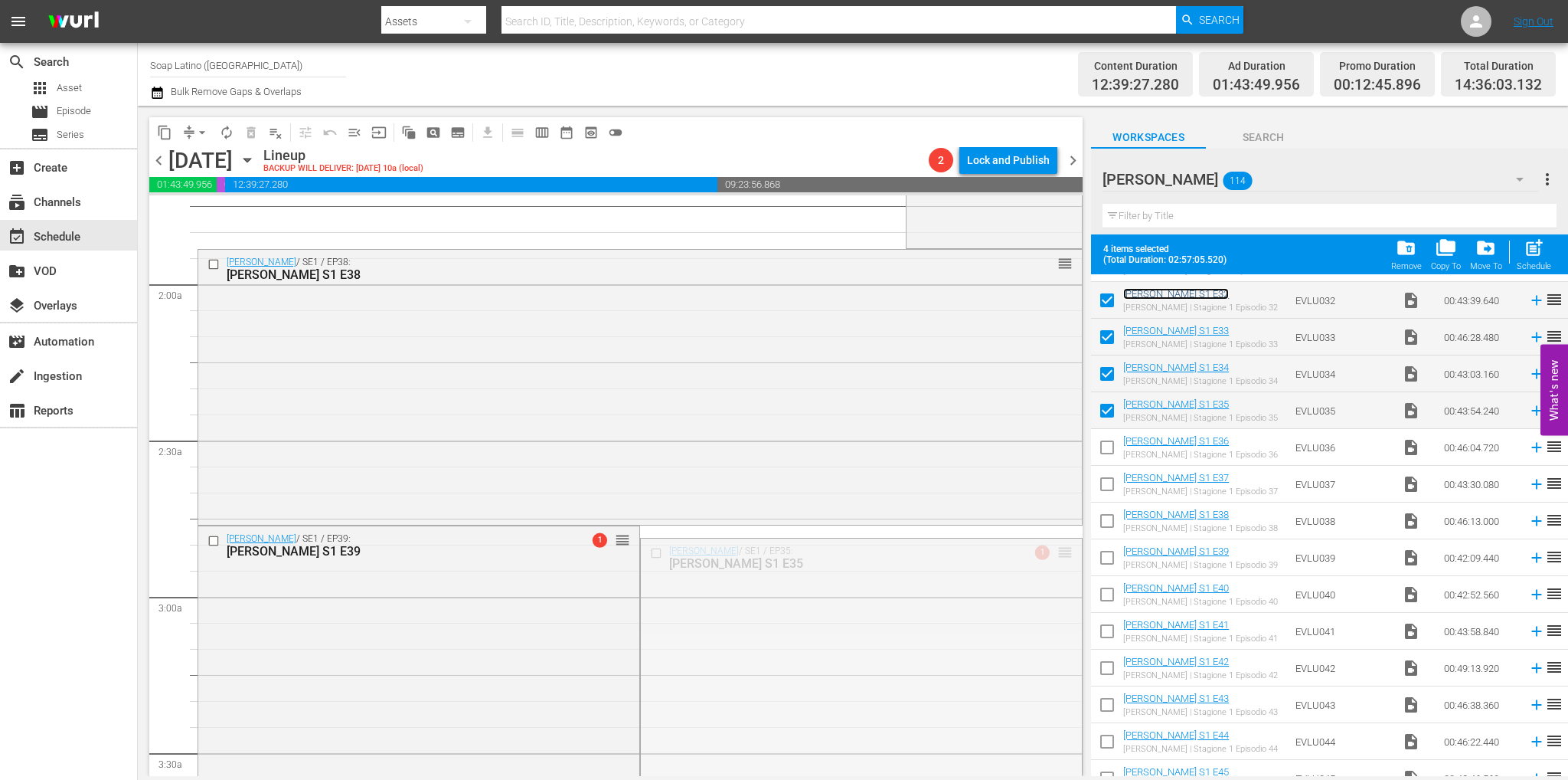
drag, startPoint x: 1057, startPoint y: 551, endPoint x: 966, endPoint y: 219, distance: 344.2
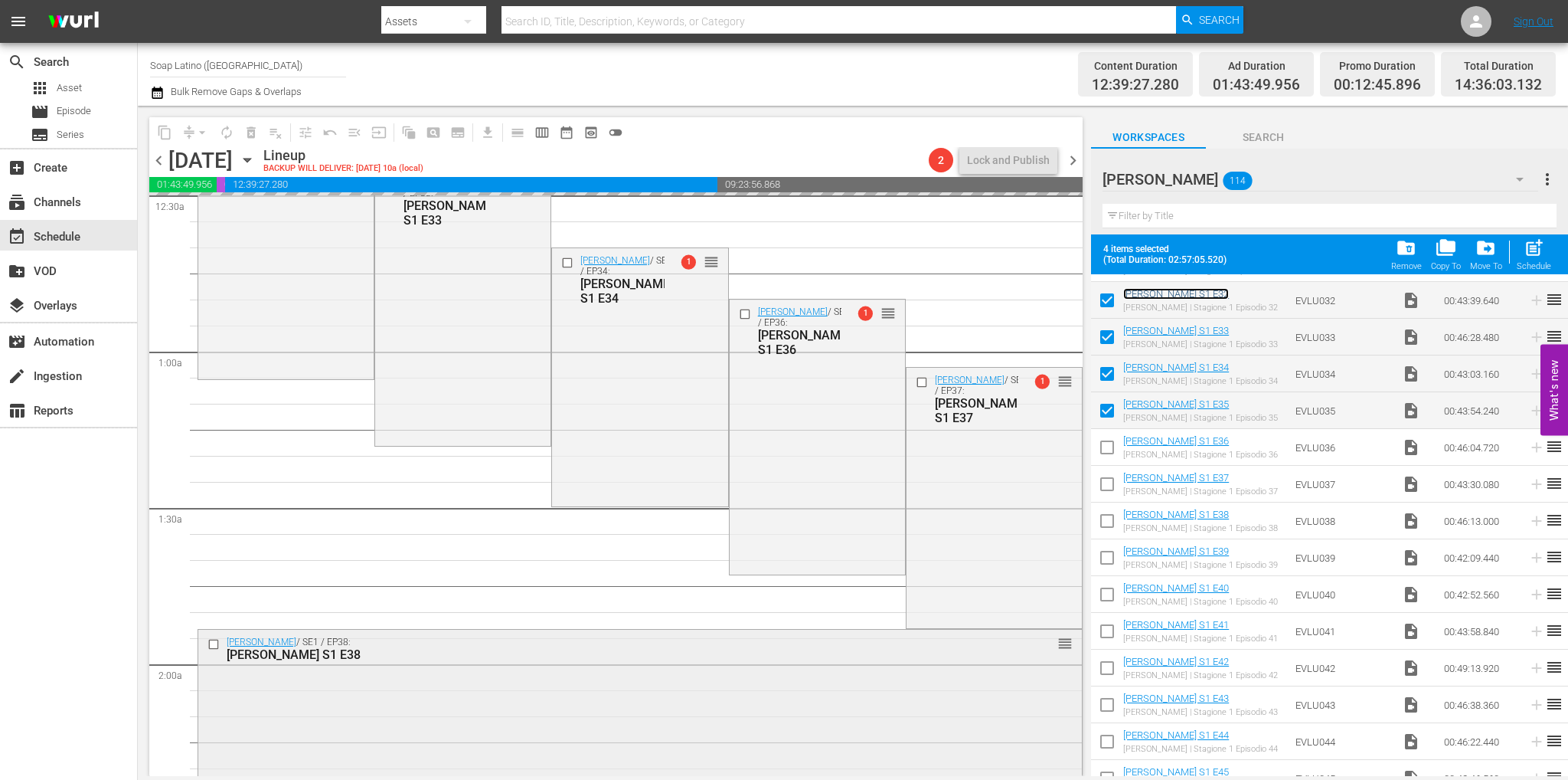
scroll to position [153, 0]
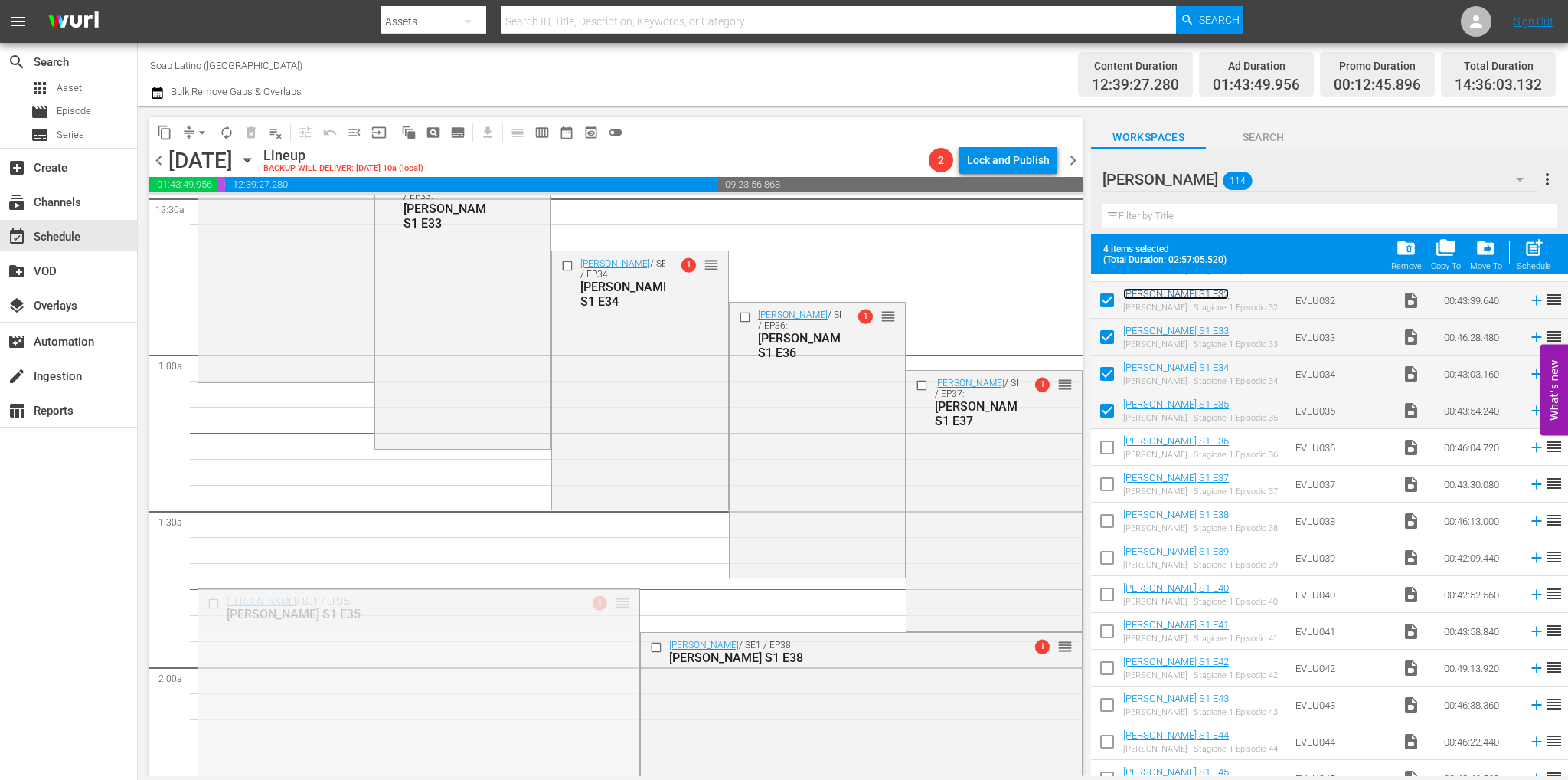
drag, startPoint x: 613, startPoint y: 603, endPoint x: 699, endPoint y: 341, distance: 275.8
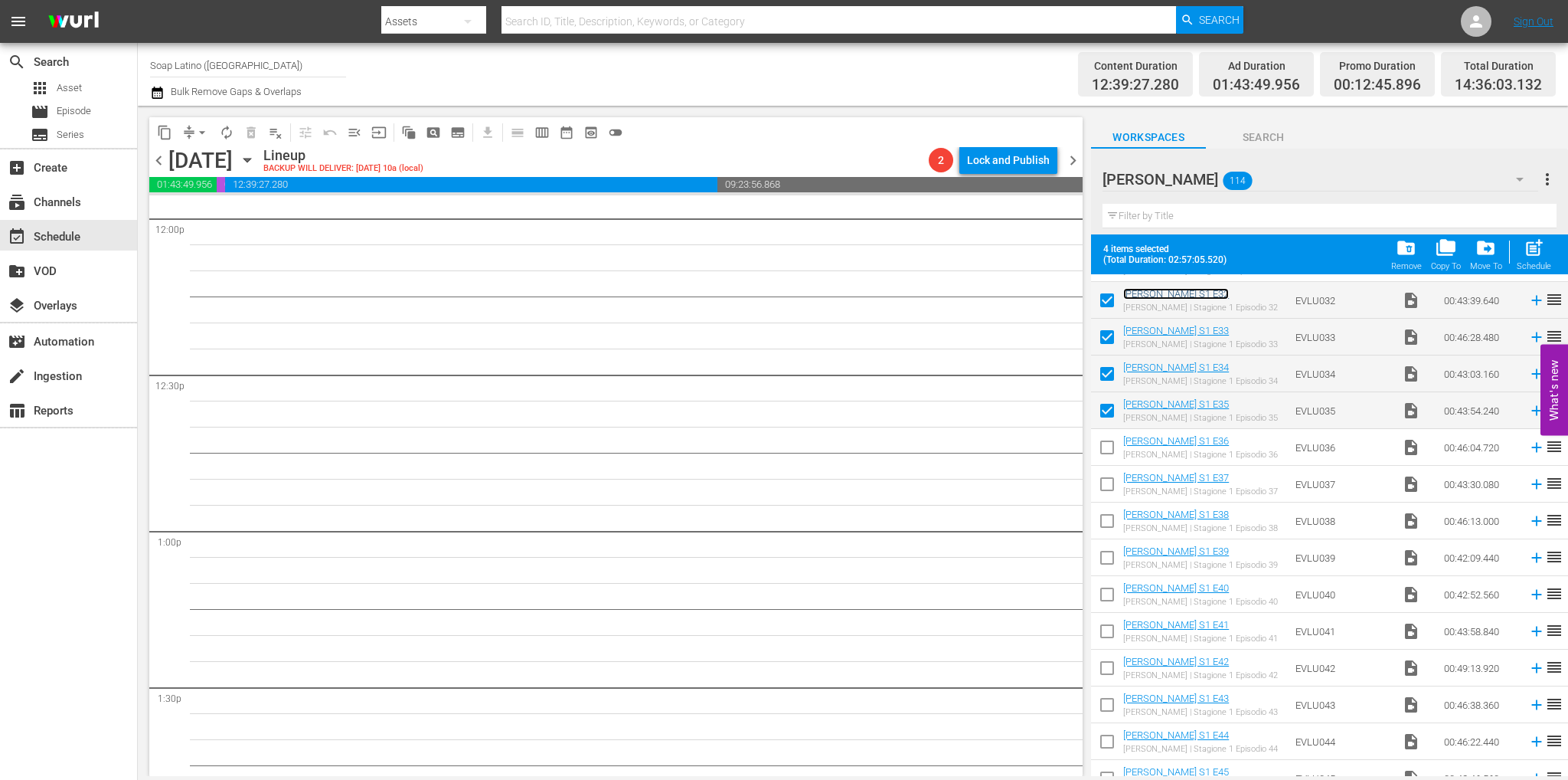
scroll to position [2255, 0]
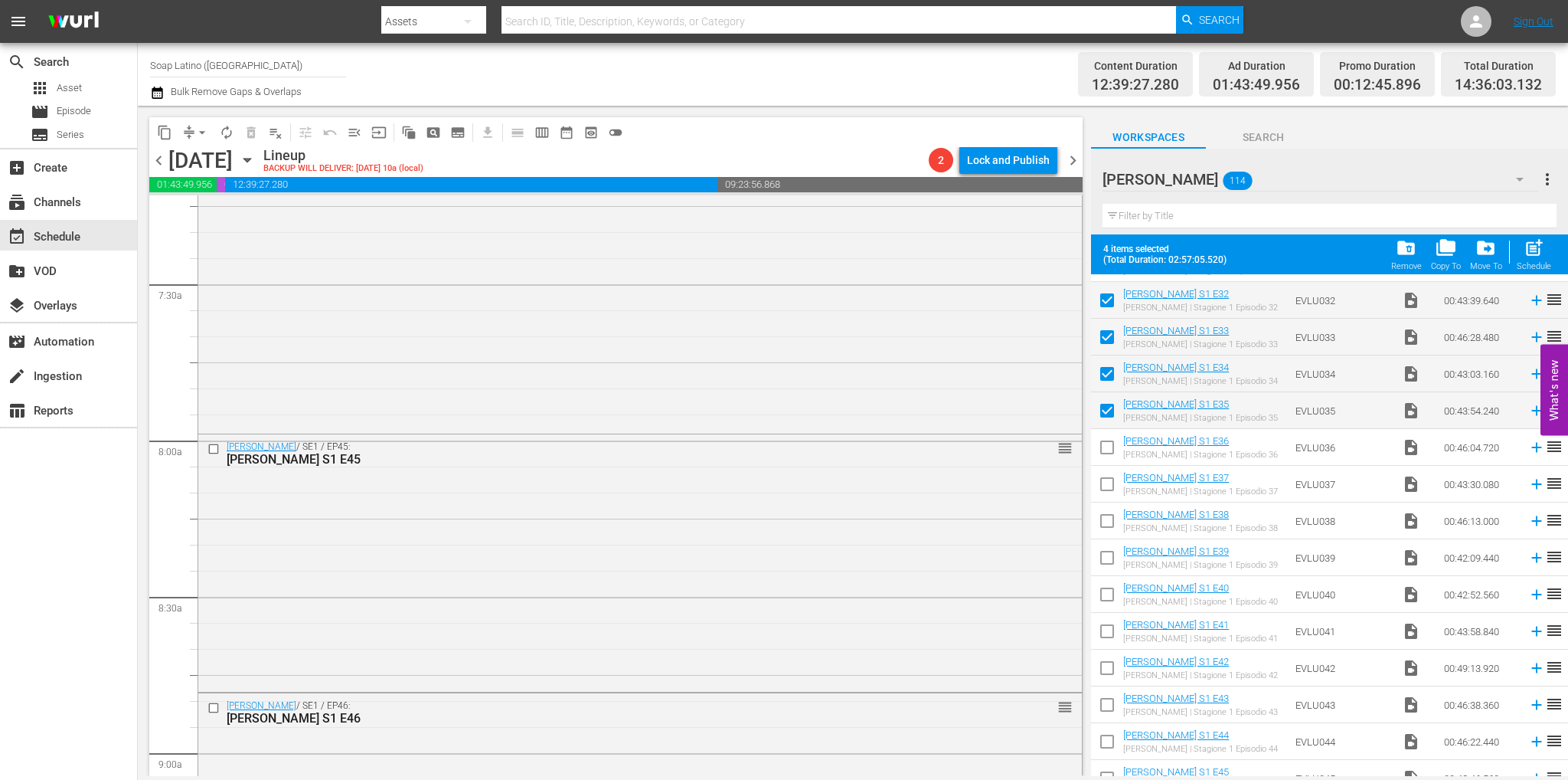
click at [1117, 411] on input "checkbox" at bounding box center [1107, 414] width 32 height 32
click at [1108, 375] on input "checkbox" at bounding box center [1107, 377] width 32 height 32
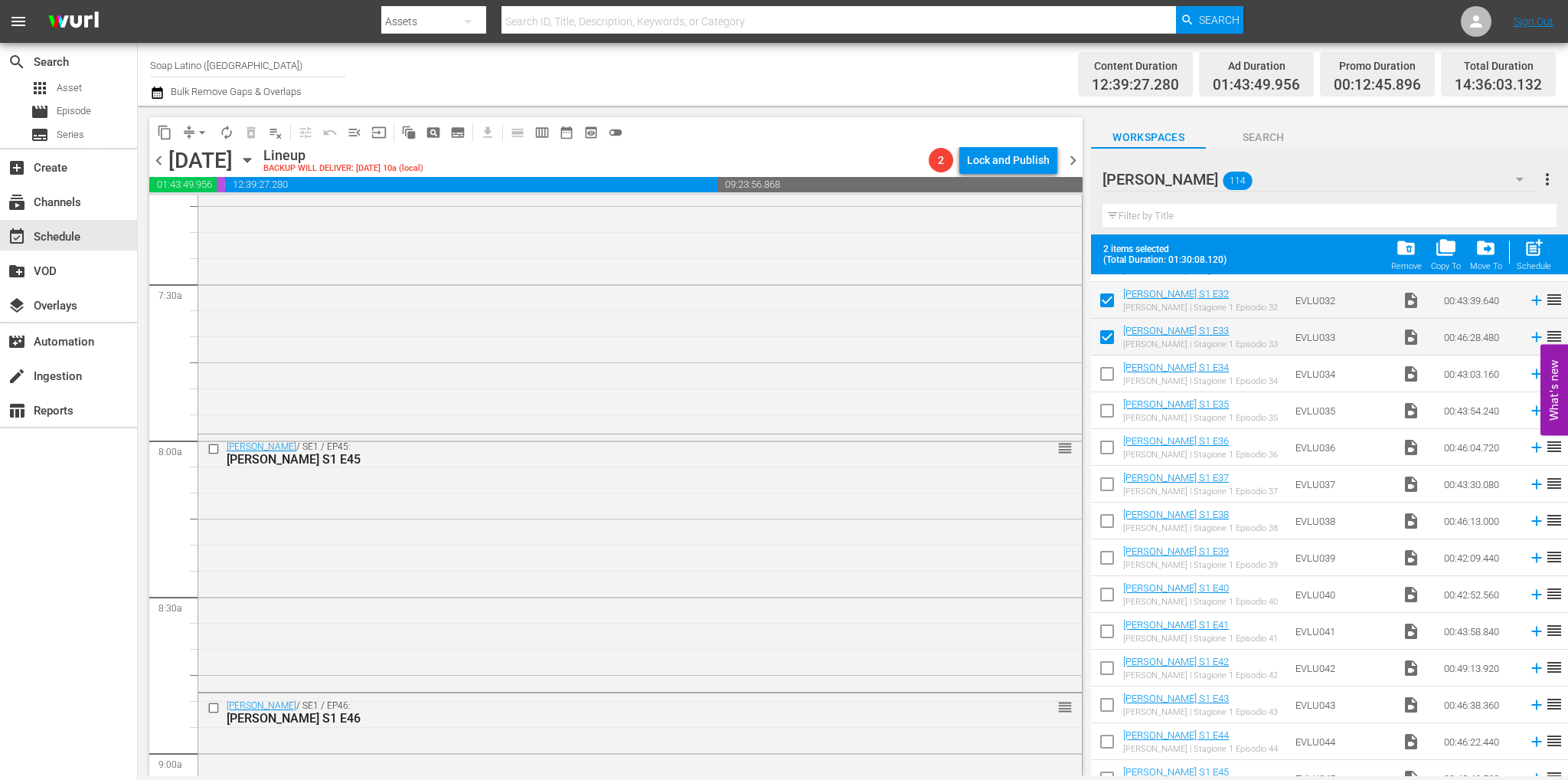
click at [1103, 341] on input "checkbox" at bounding box center [1107, 341] width 32 height 32
click at [1105, 299] on input "checkbox" at bounding box center [1107, 303] width 32 height 32
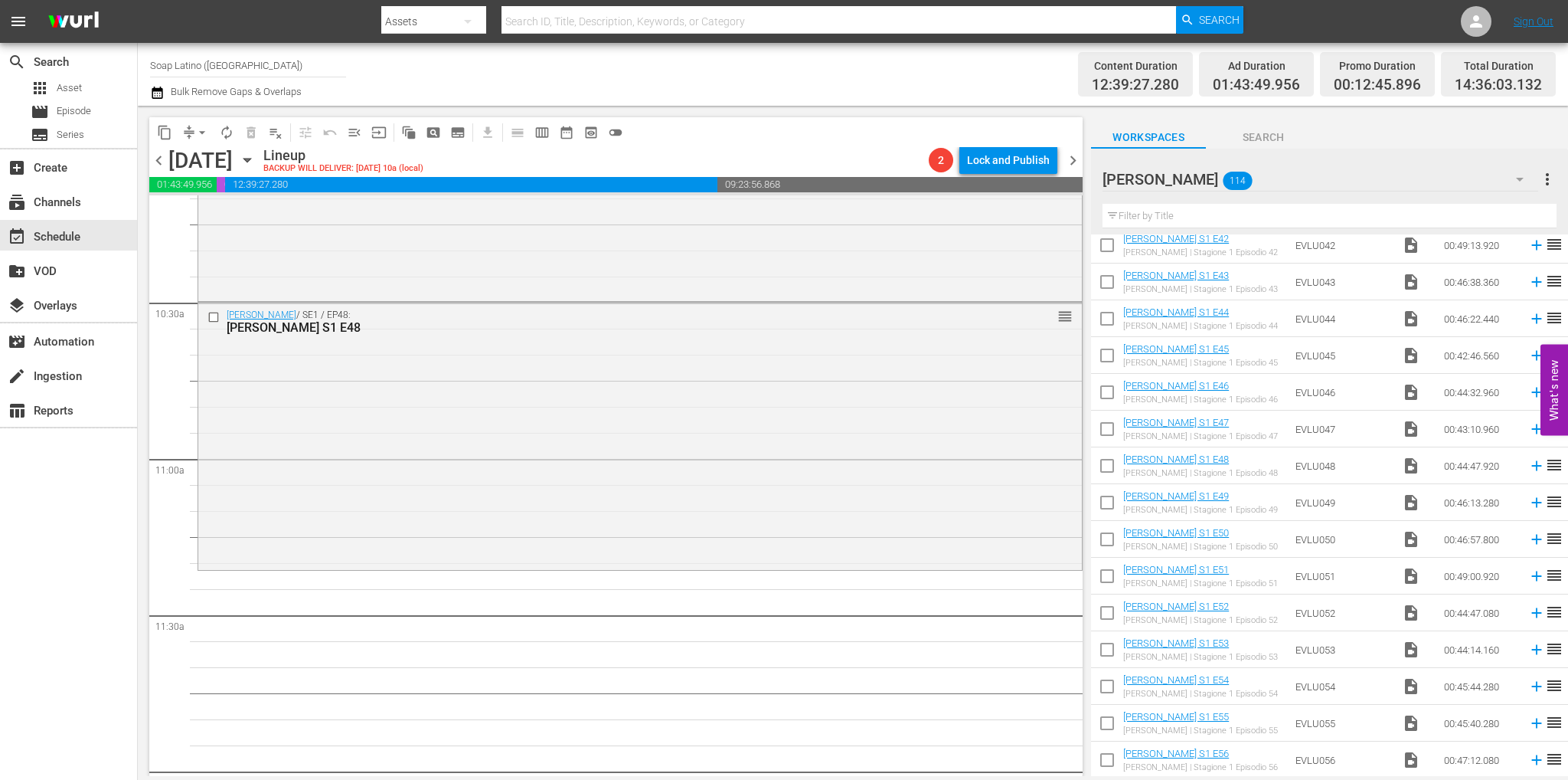
scroll to position [1737, 0]
click at [1107, 324] on input "checkbox" at bounding box center [1107, 322] width 32 height 32
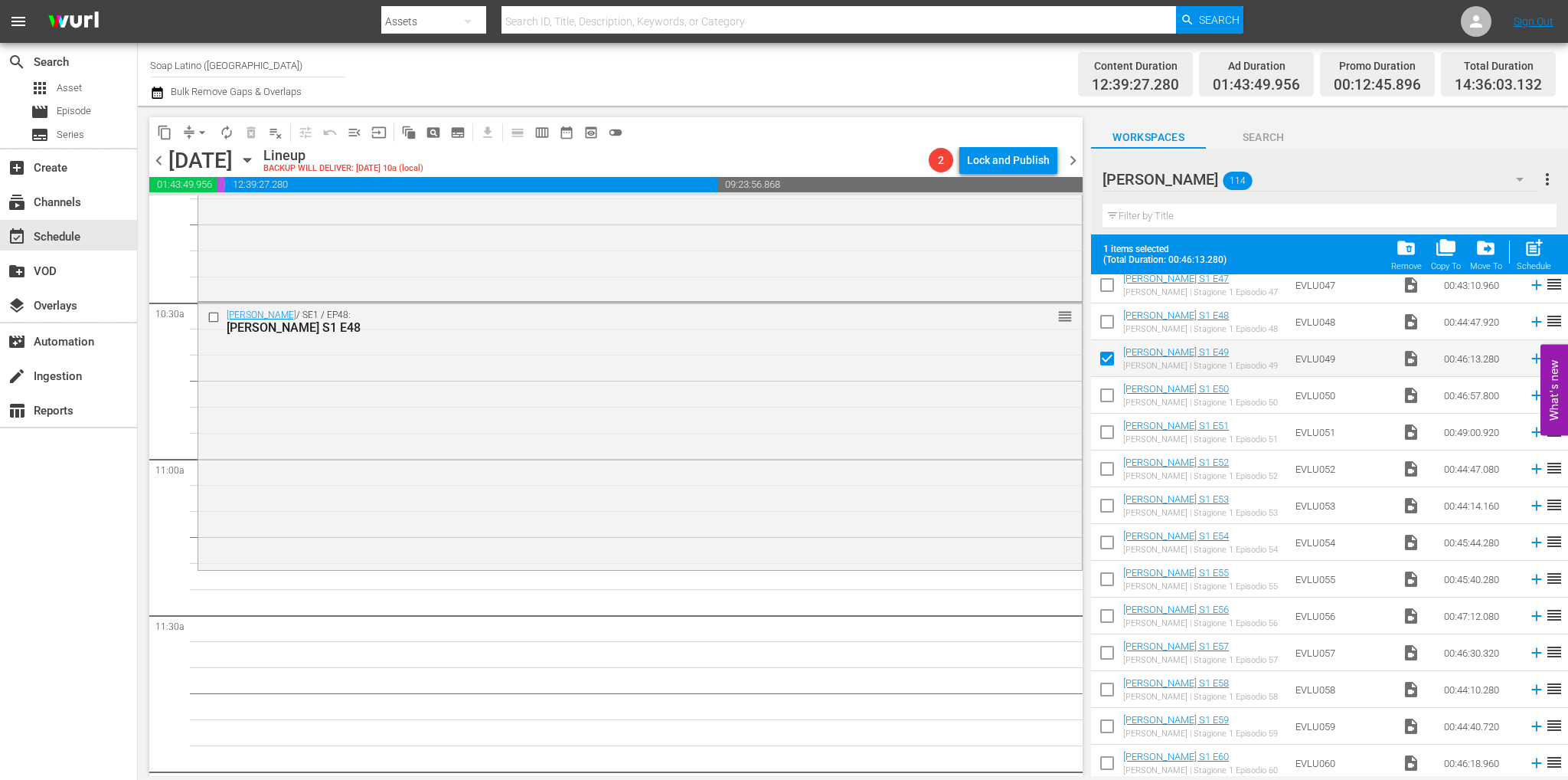
click at [1117, 398] on input "checkbox" at bounding box center [1107, 398] width 32 height 32
click at [1109, 427] on input "checkbox" at bounding box center [1107, 435] width 32 height 32
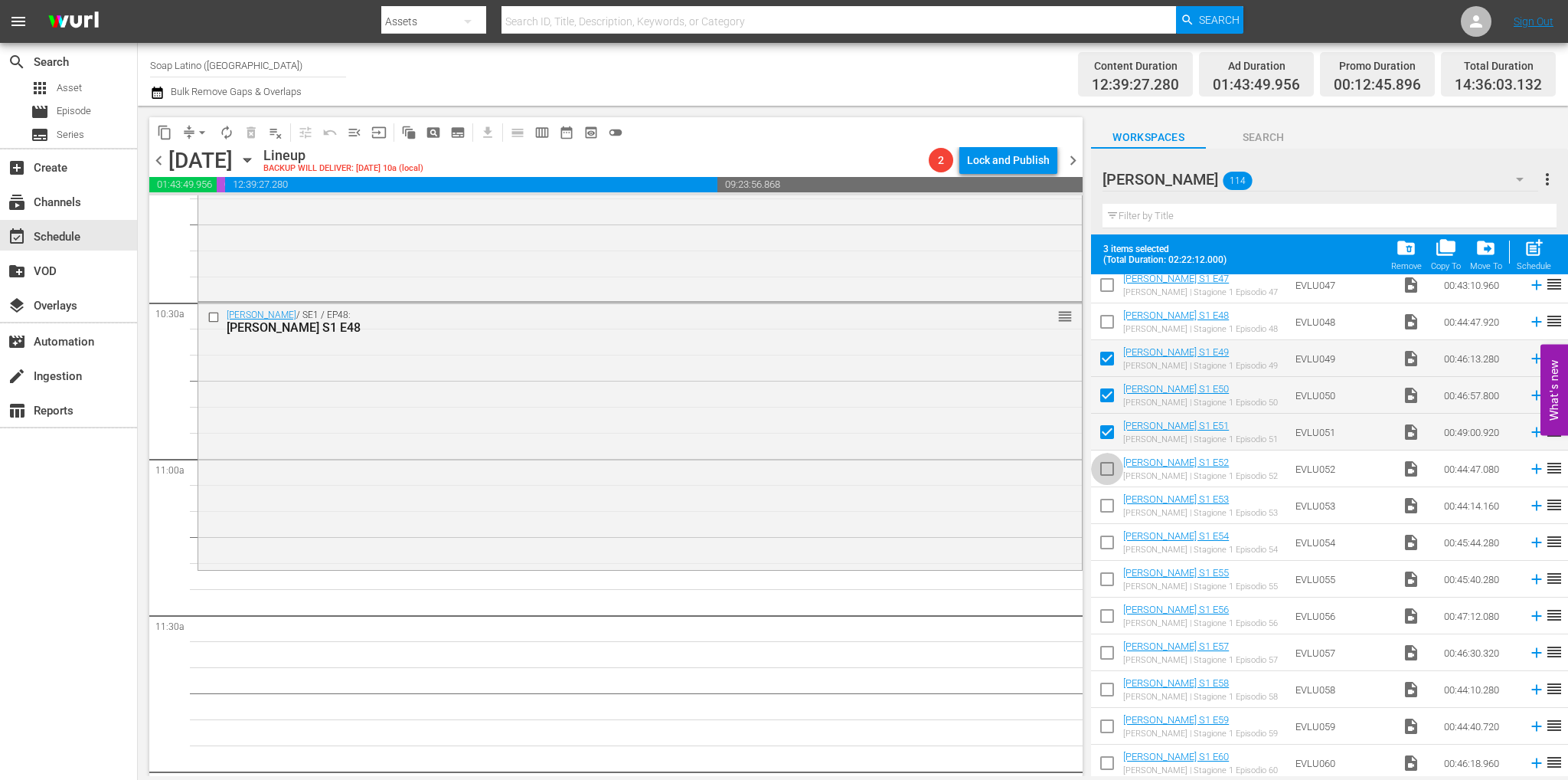
click at [1108, 465] on input "checkbox" at bounding box center [1107, 472] width 32 height 32
click at [1112, 500] on input "checkbox" at bounding box center [1107, 509] width 32 height 32
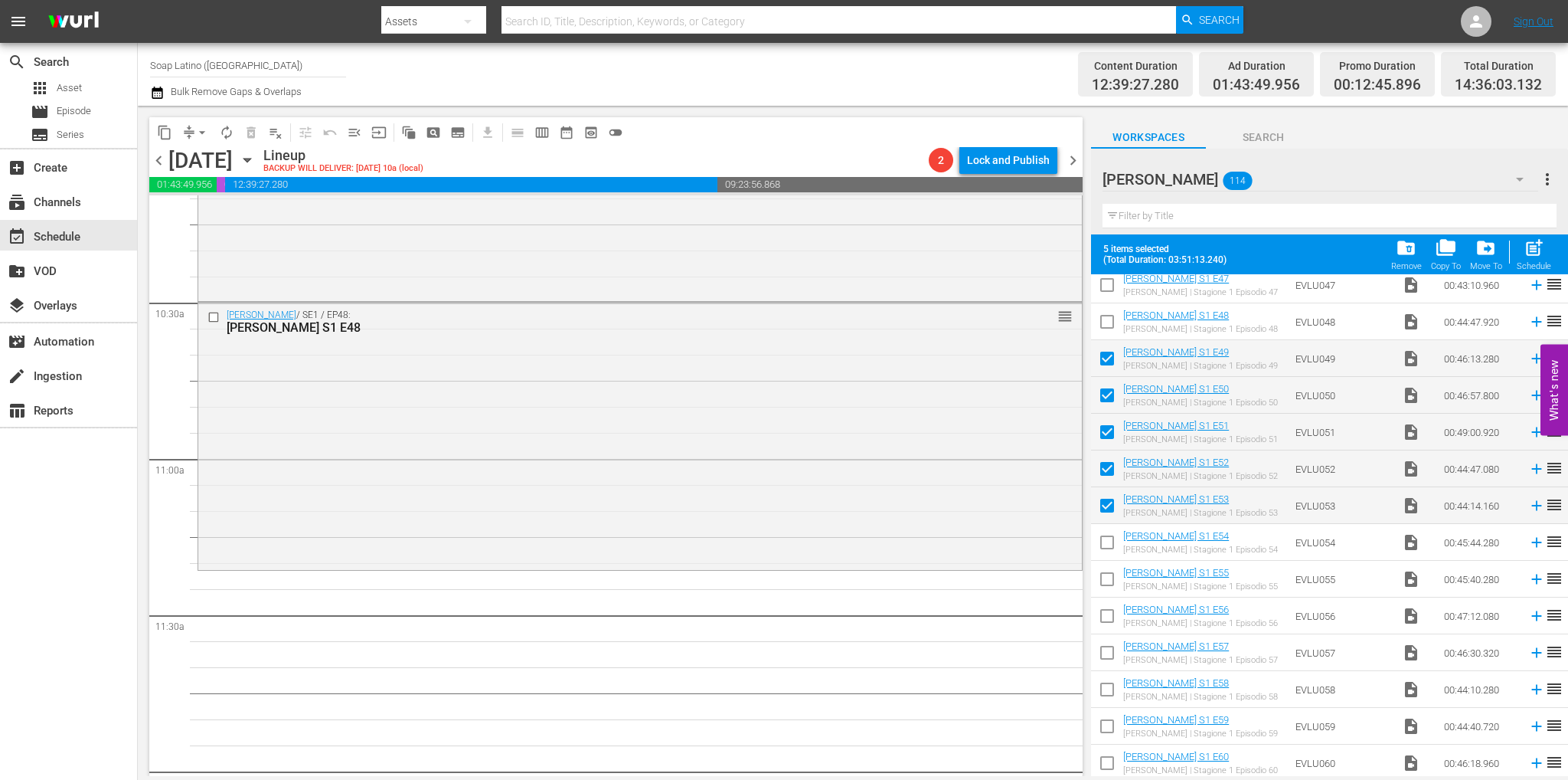
click at [1106, 540] on input "checkbox" at bounding box center [1107, 546] width 32 height 32
click at [1105, 582] on input "checkbox" at bounding box center [1107, 582] width 32 height 32
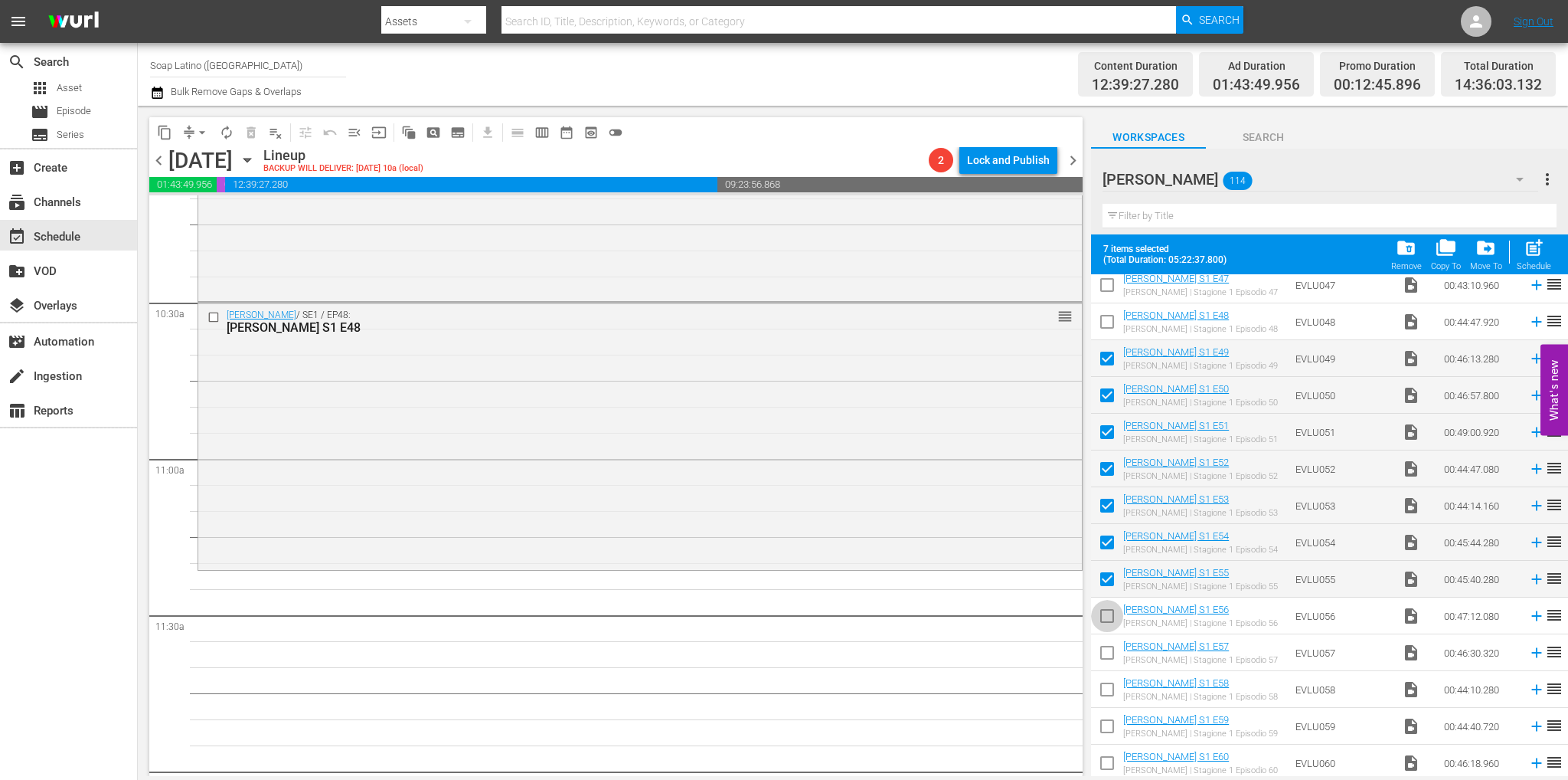
click at [1105, 623] on input "checkbox" at bounding box center [1107, 619] width 32 height 32
click at [1109, 649] on input "checkbox" at bounding box center [1107, 656] width 32 height 32
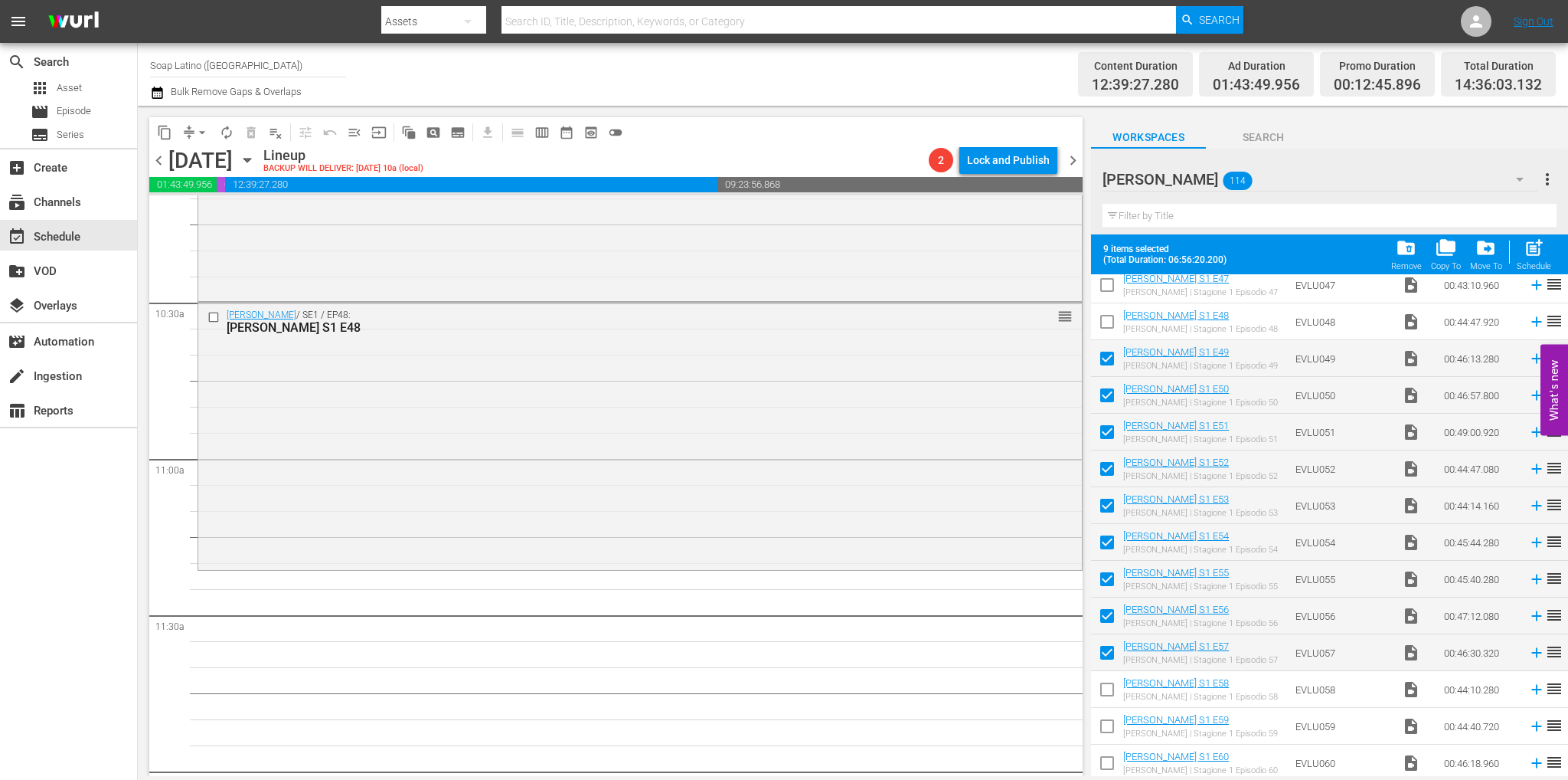
click at [1107, 692] on input "checkbox" at bounding box center [1107, 692] width 32 height 32
click at [1107, 727] on input "checkbox" at bounding box center [1107, 730] width 32 height 32
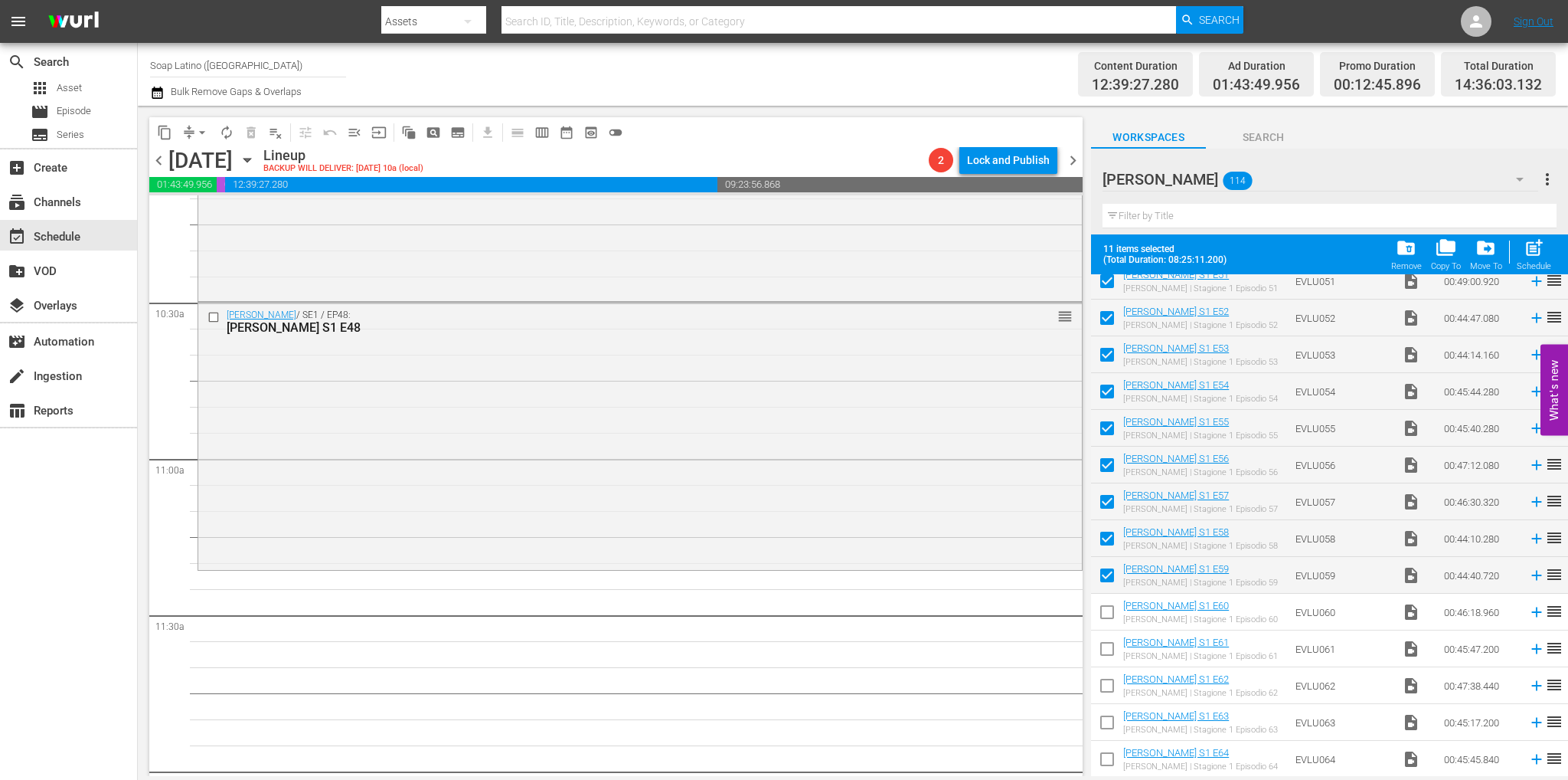
scroll to position [1890, 0]
click at [1104, 604] on input "checkbox" at bounding box center [1107, 613] width 32 height 32
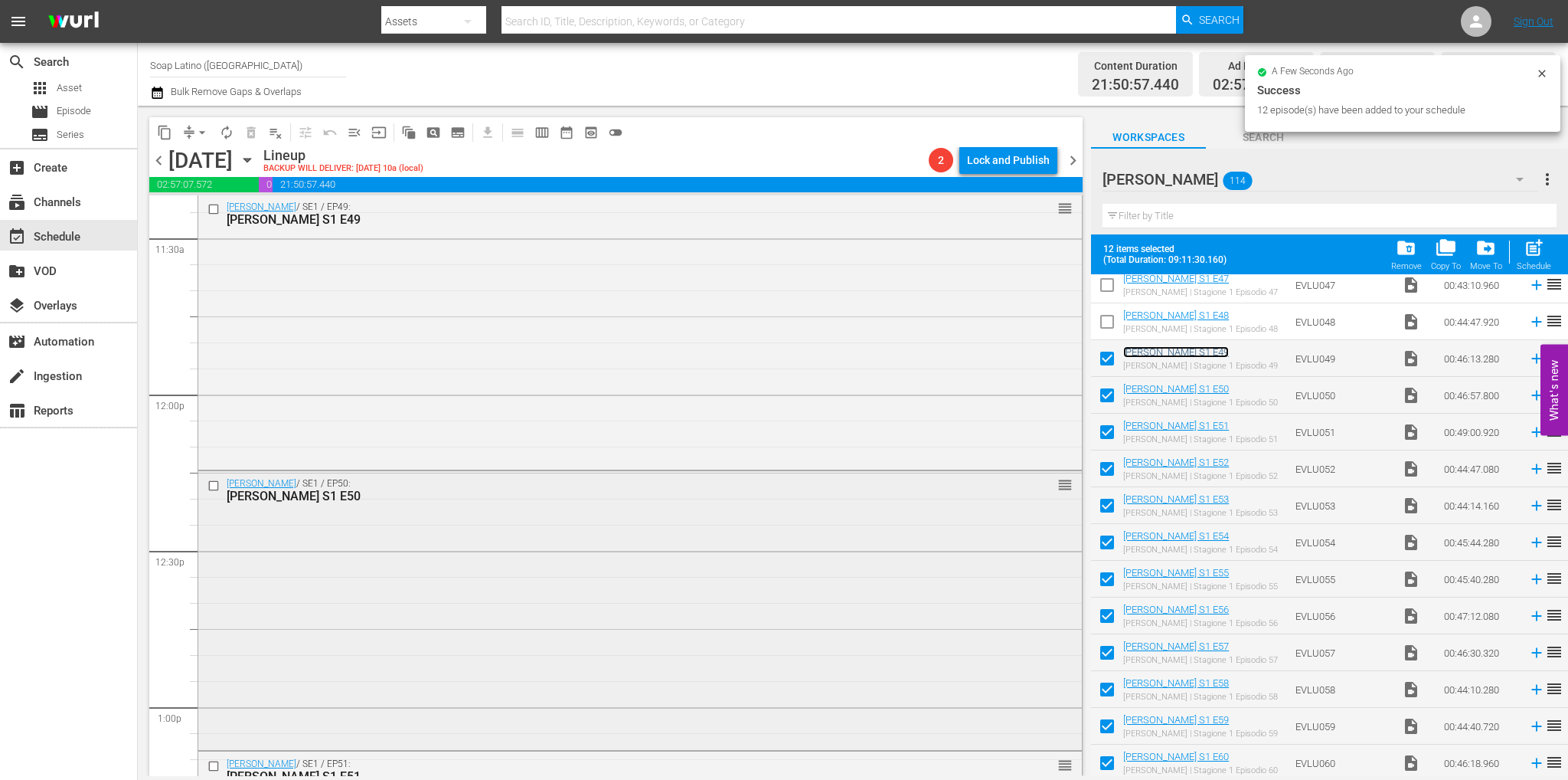
scroll to position [3634, 0]
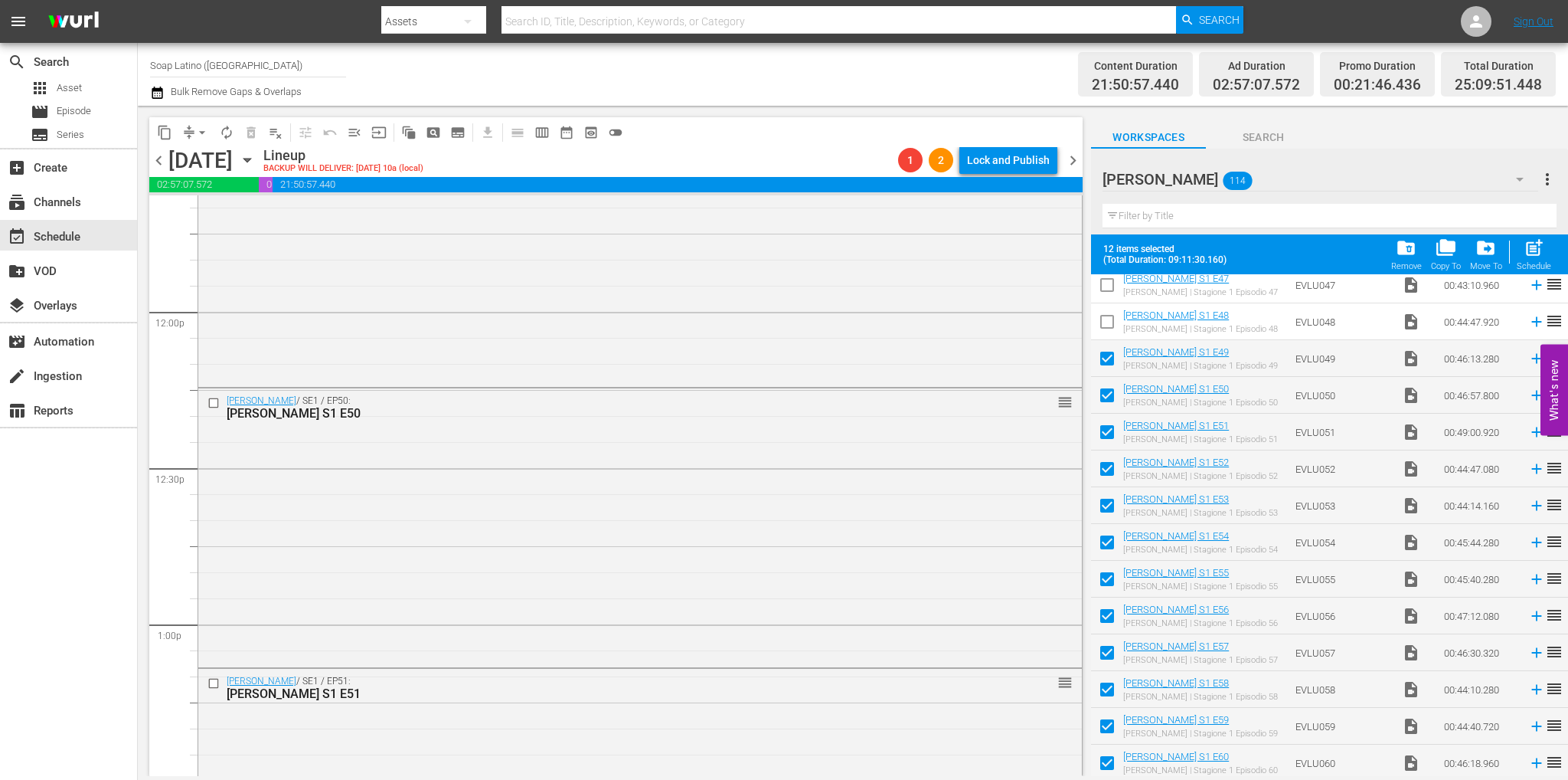
drag, startPoint x: 521, startPoint y: 473, endPoint x: 507, endPoint y: 489, distance: 21.3
click at [506, 491] on div "Eva Luna / SE1 / EP50: Eva Luna S1 E50 reorder" at bounding box center [640, 526] width 883 height 276
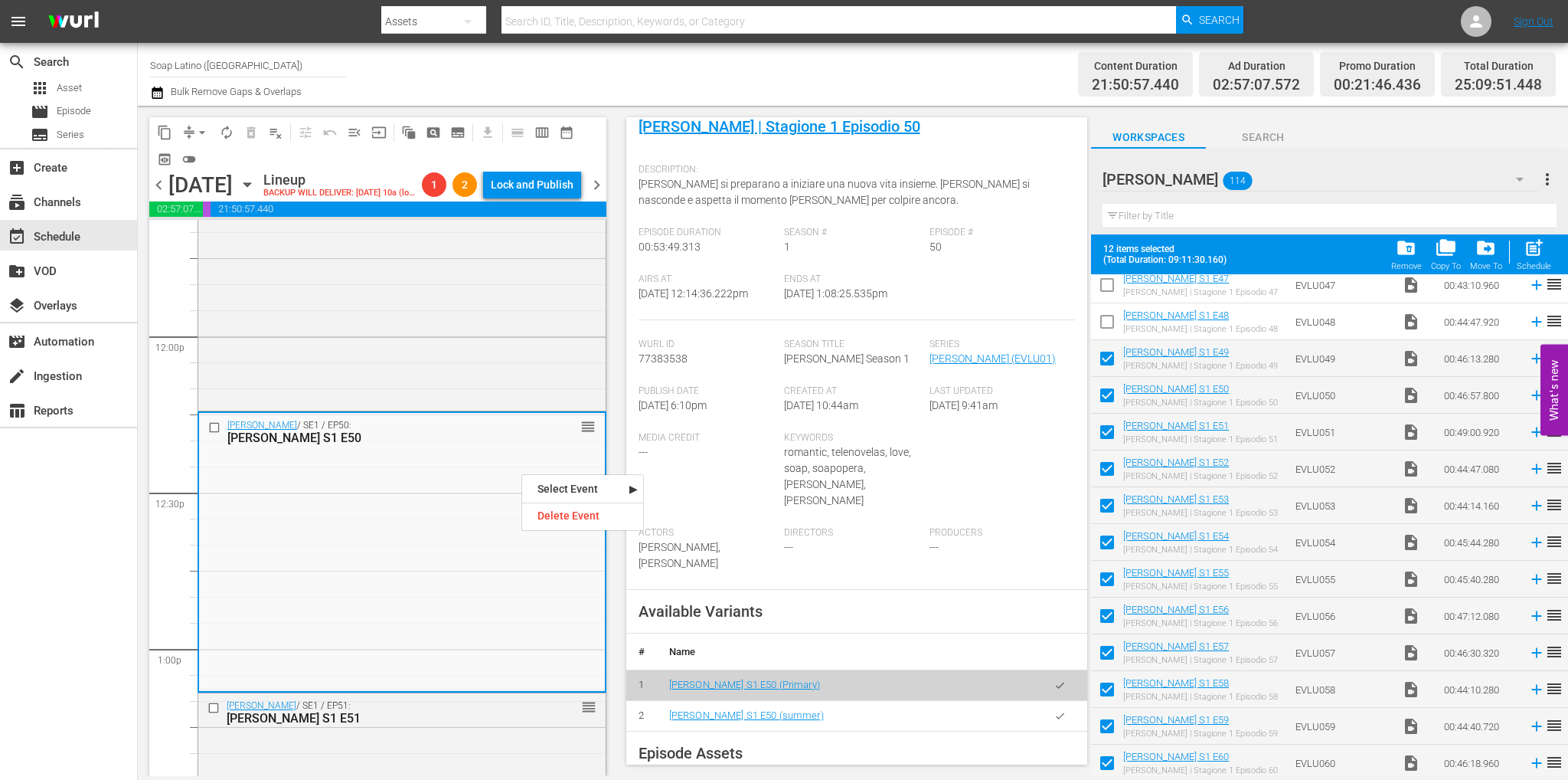
scroll to position [229, 0]
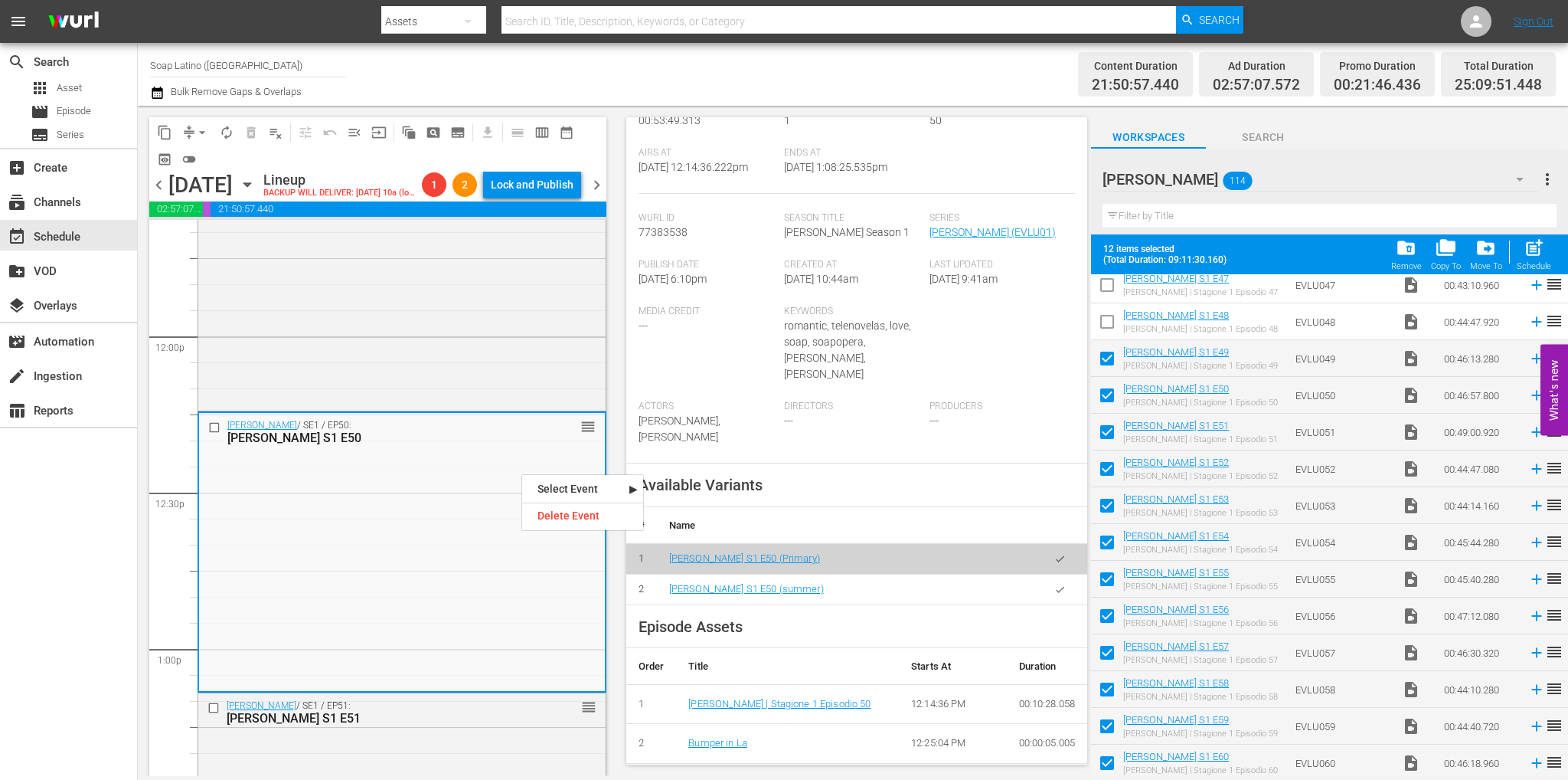
click at [1054, 584] on icon "button" at bounding box center [1060, 589] width 11 height 11
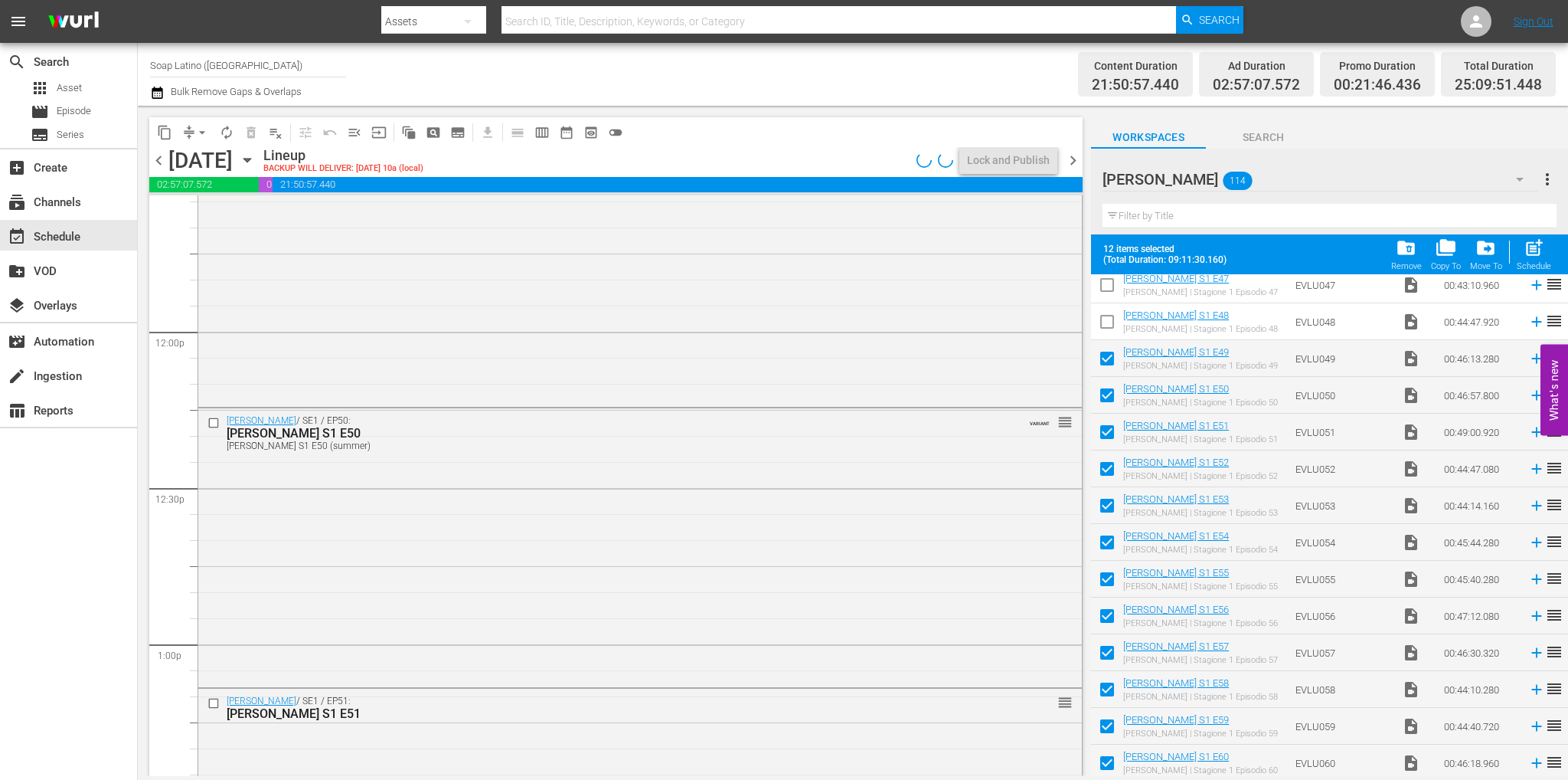
scroll to position [3598, 0]
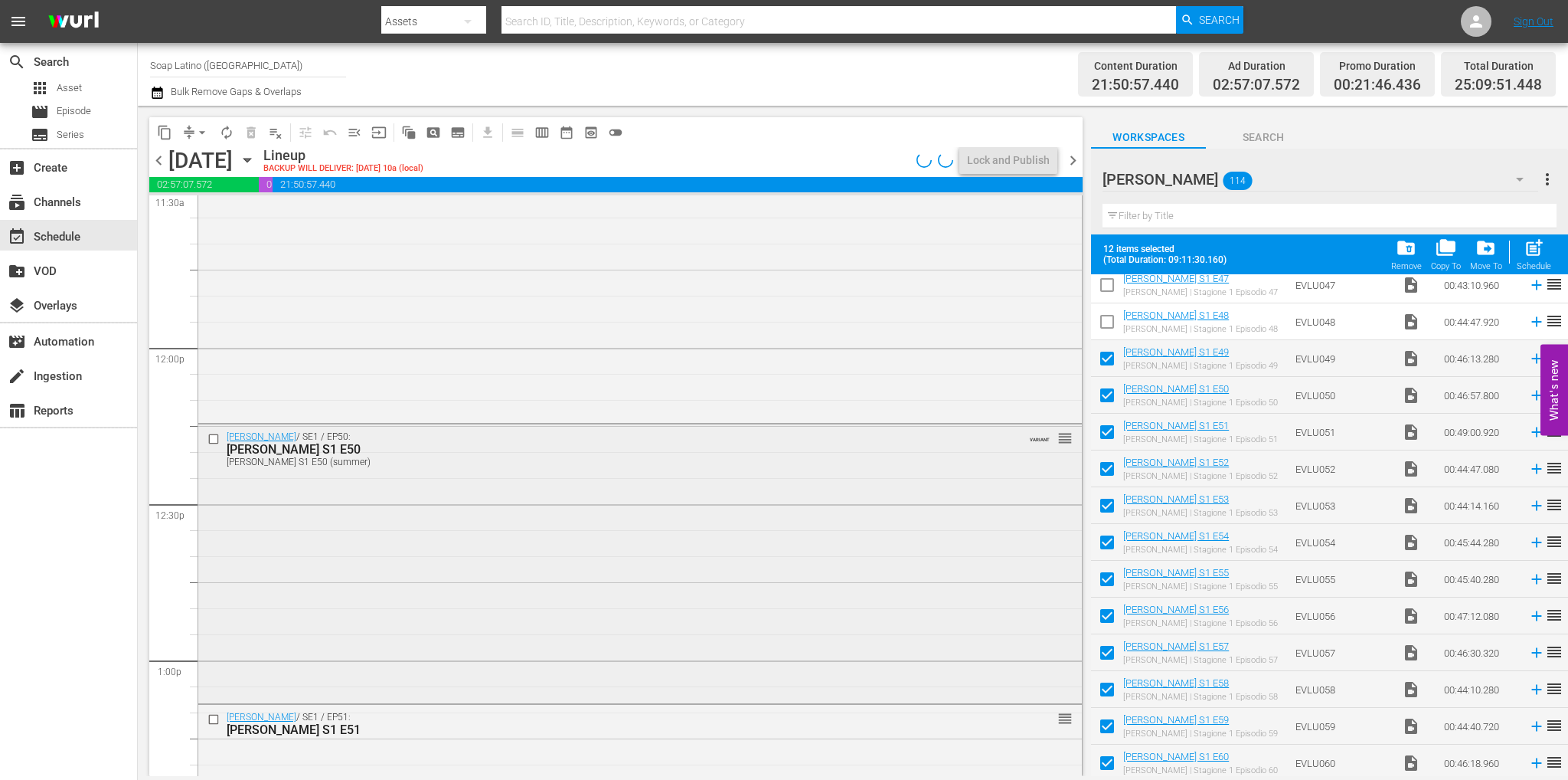
click at [432, 557] on div "Eva Luna / SE1 / EP50: Eva Luna S1 E50 Eva Luna S1 E50 (summer) VARIANT reorder" at bounding box center [640, 562] width 883 height 276
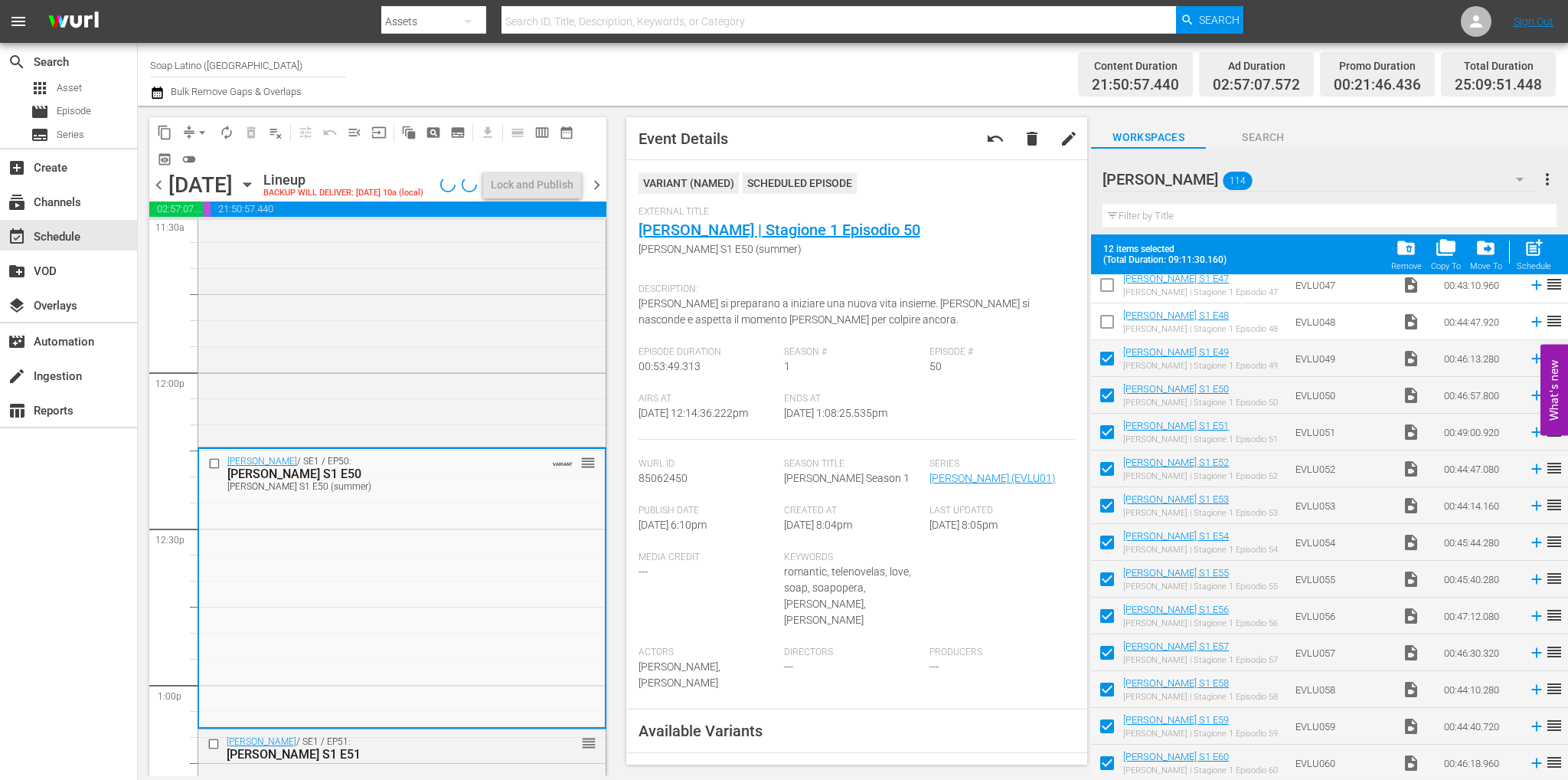
scroll to position [383, 0]
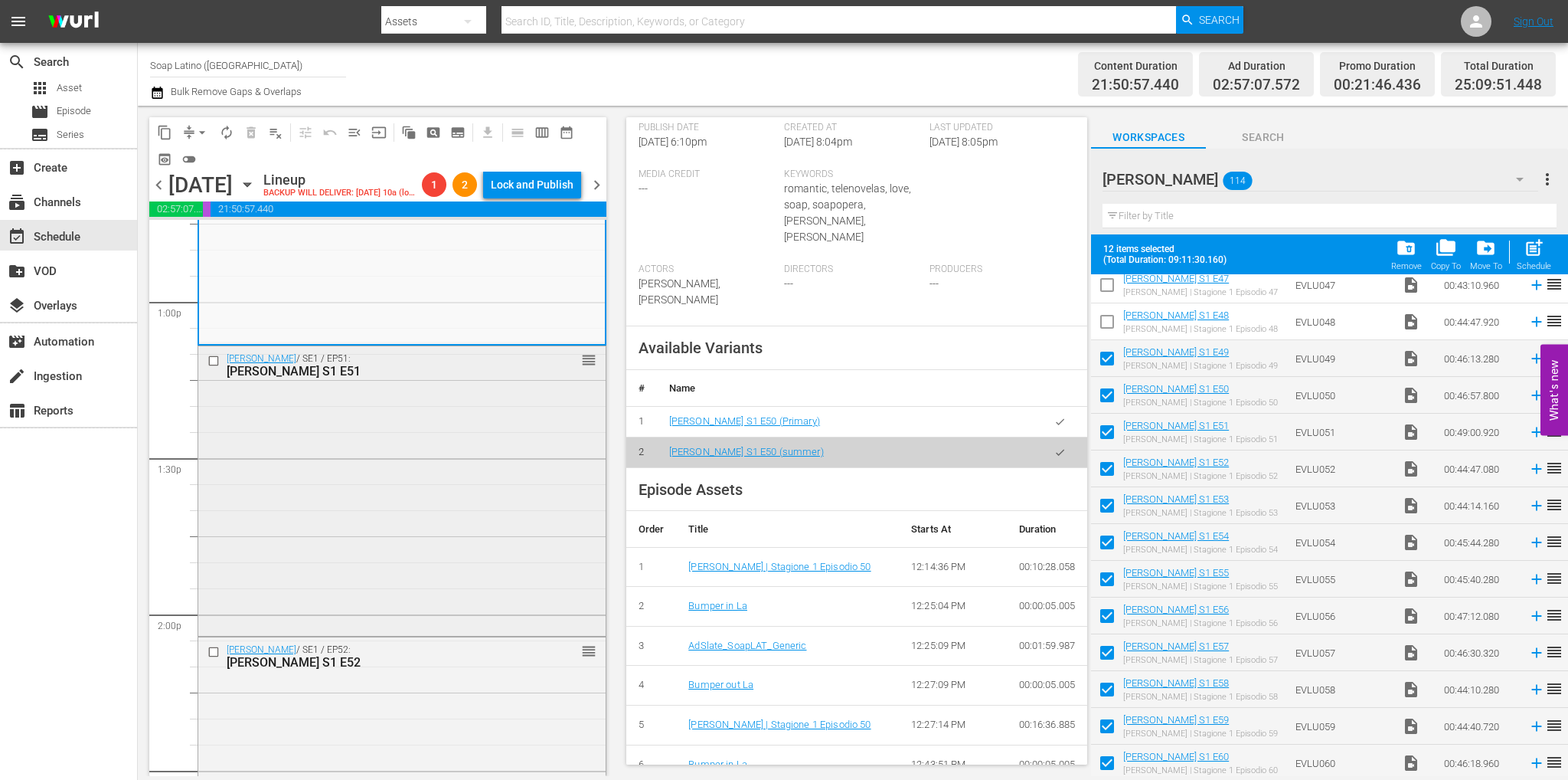
click at [446, 484] on div "Eva Luna / SE1 / EP51: Eva Luna S1 E51 reorder" at bounding box center [402, 489] width 408 height 286
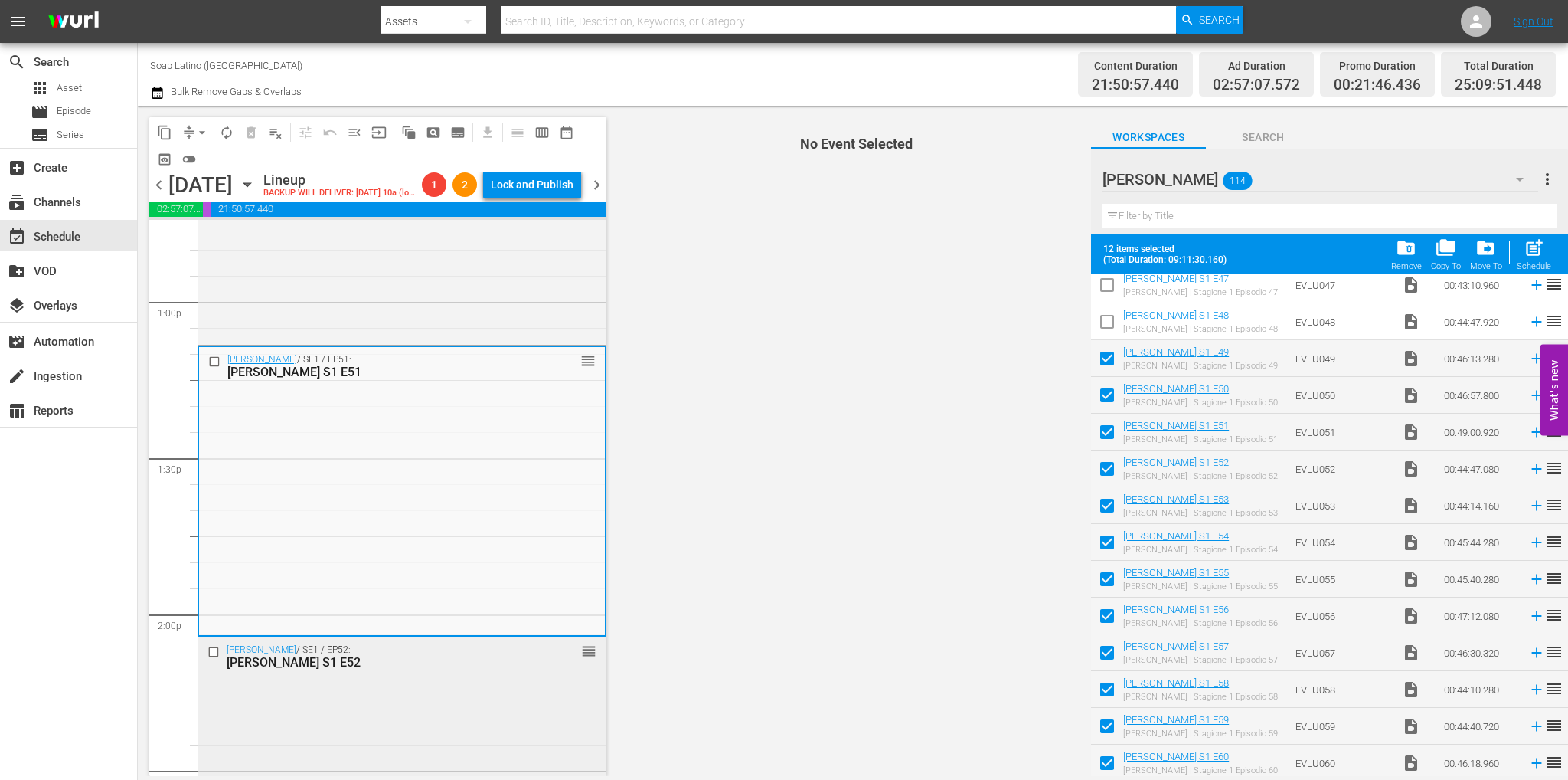
scroll to position [4211, 0]
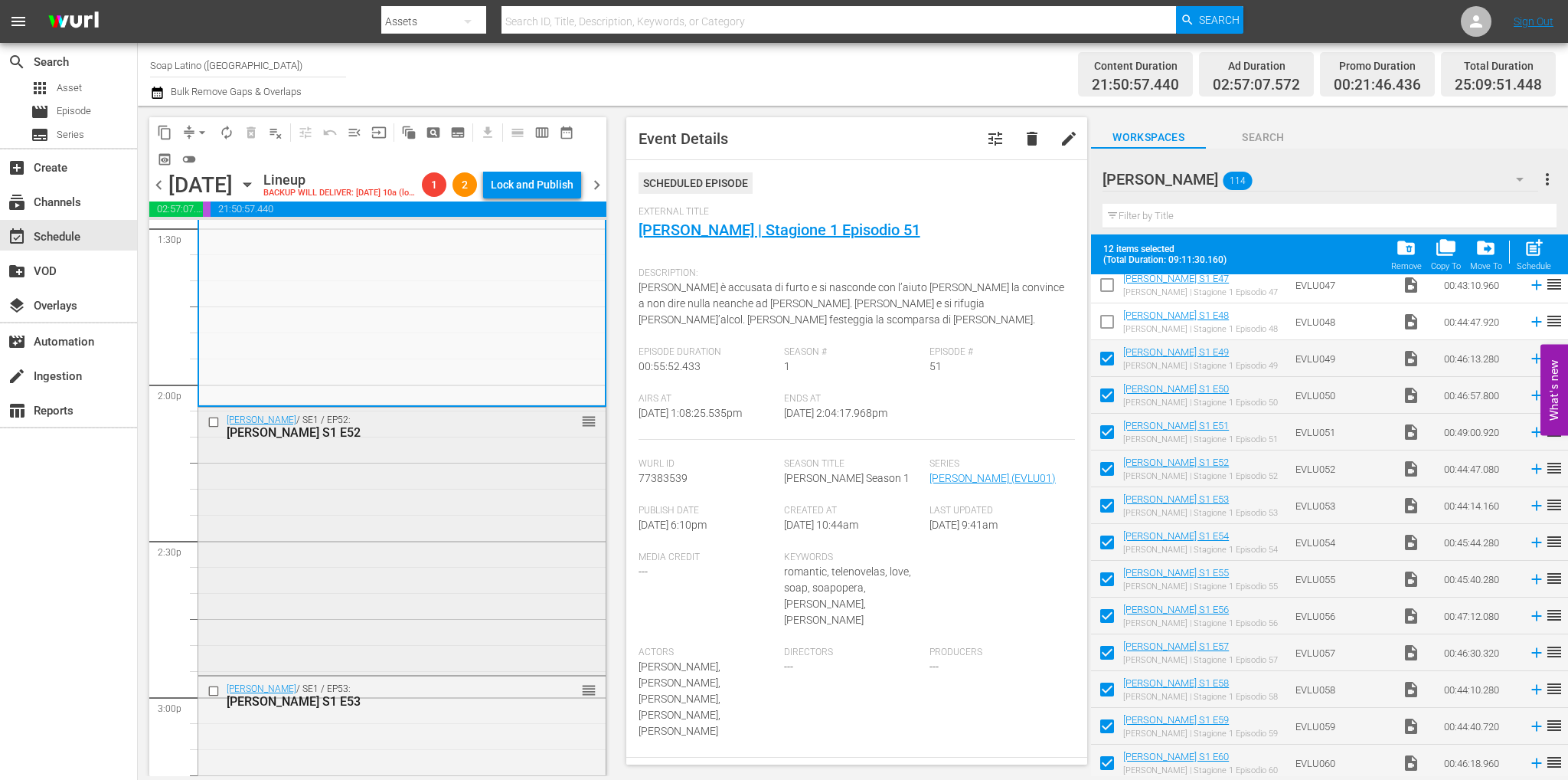
click at [408, 586] on div "Eva Luna / SE1 / EP52: Eva Luna S1 E52 reorder" at bounding box center [402, 540] width 408 height 264
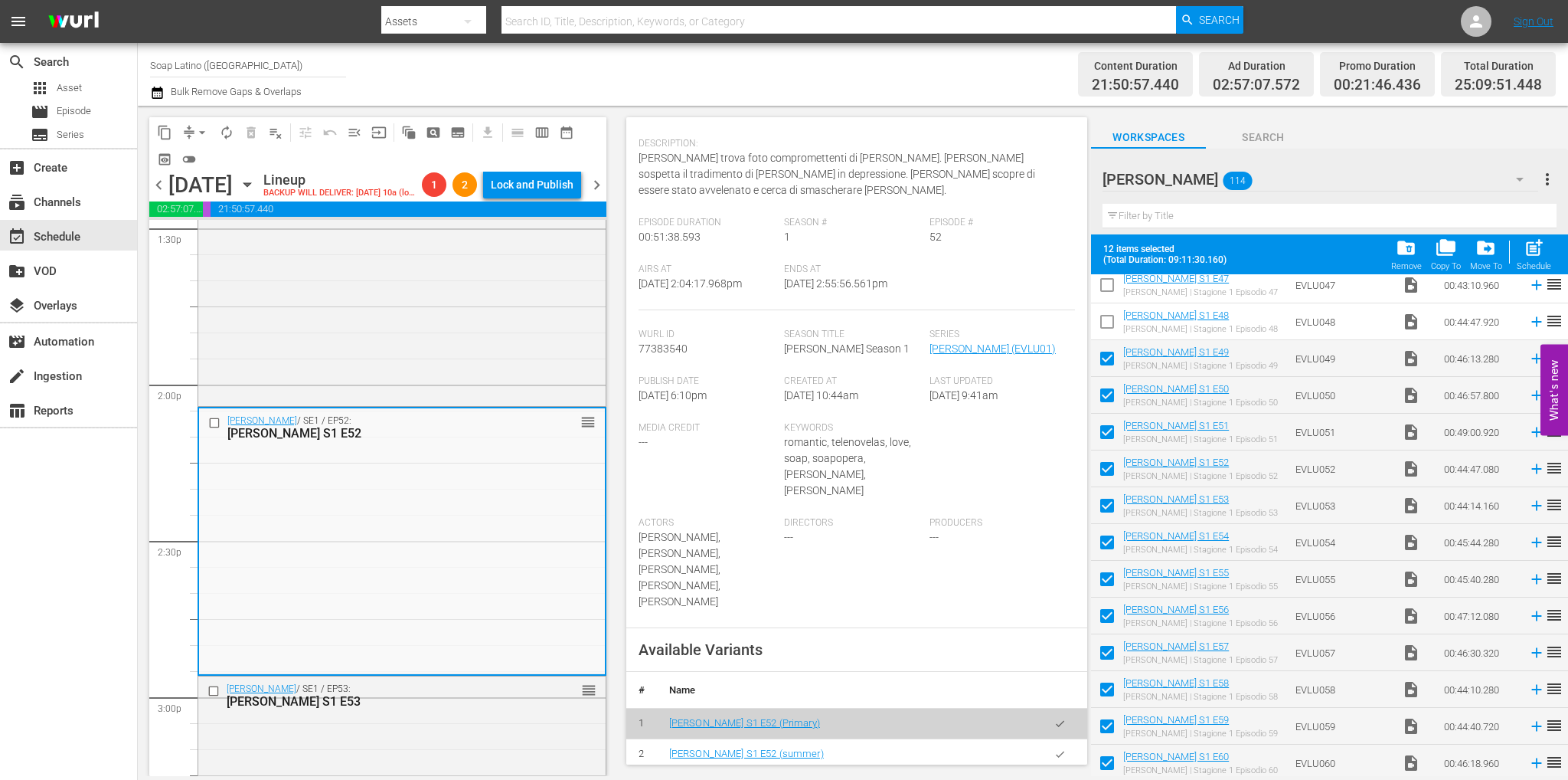
scroll to position [306, 0]
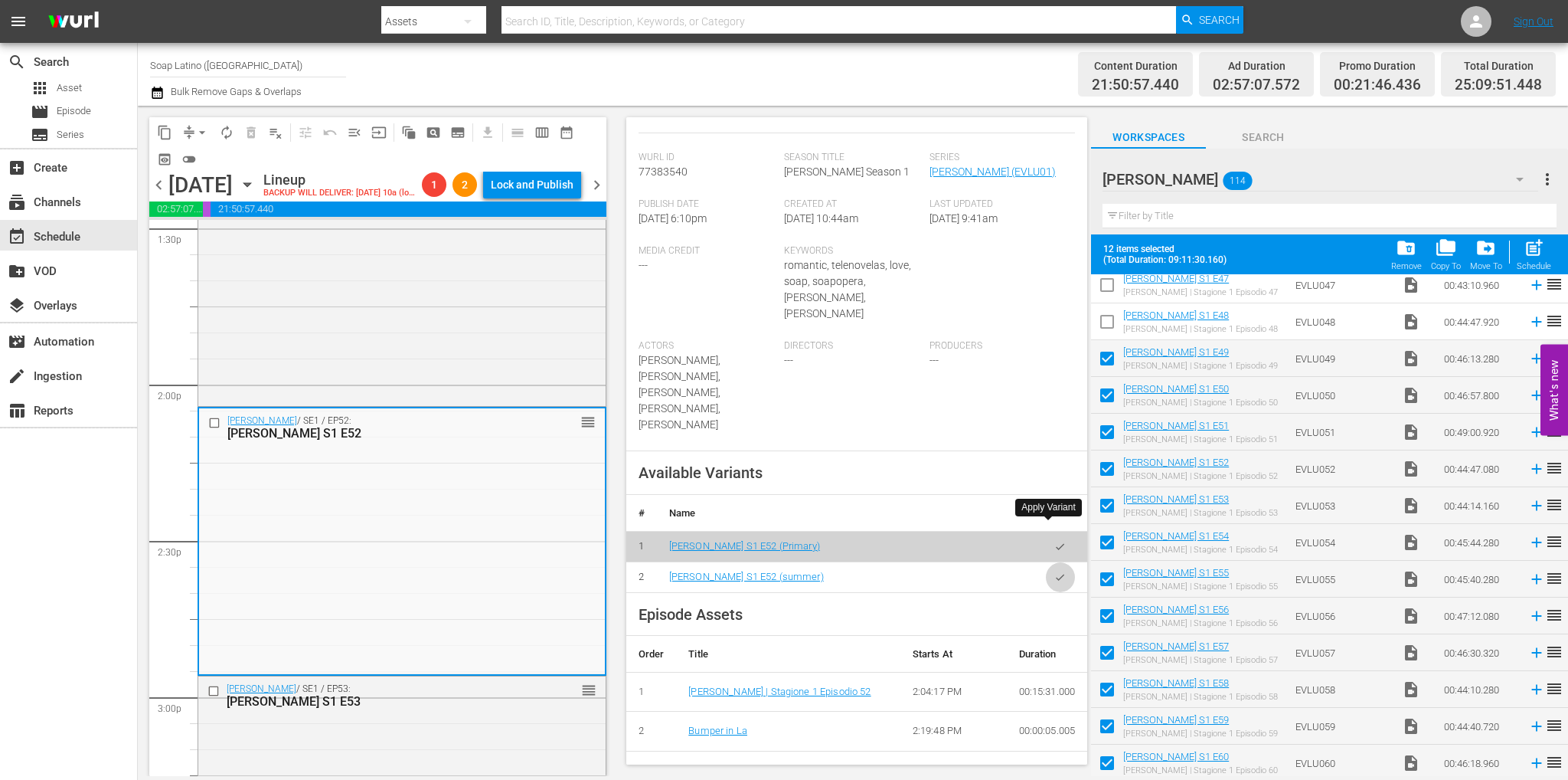
click at [1054, 572] on icon "button" at bounding box center [1060, 577] width 11 height 11
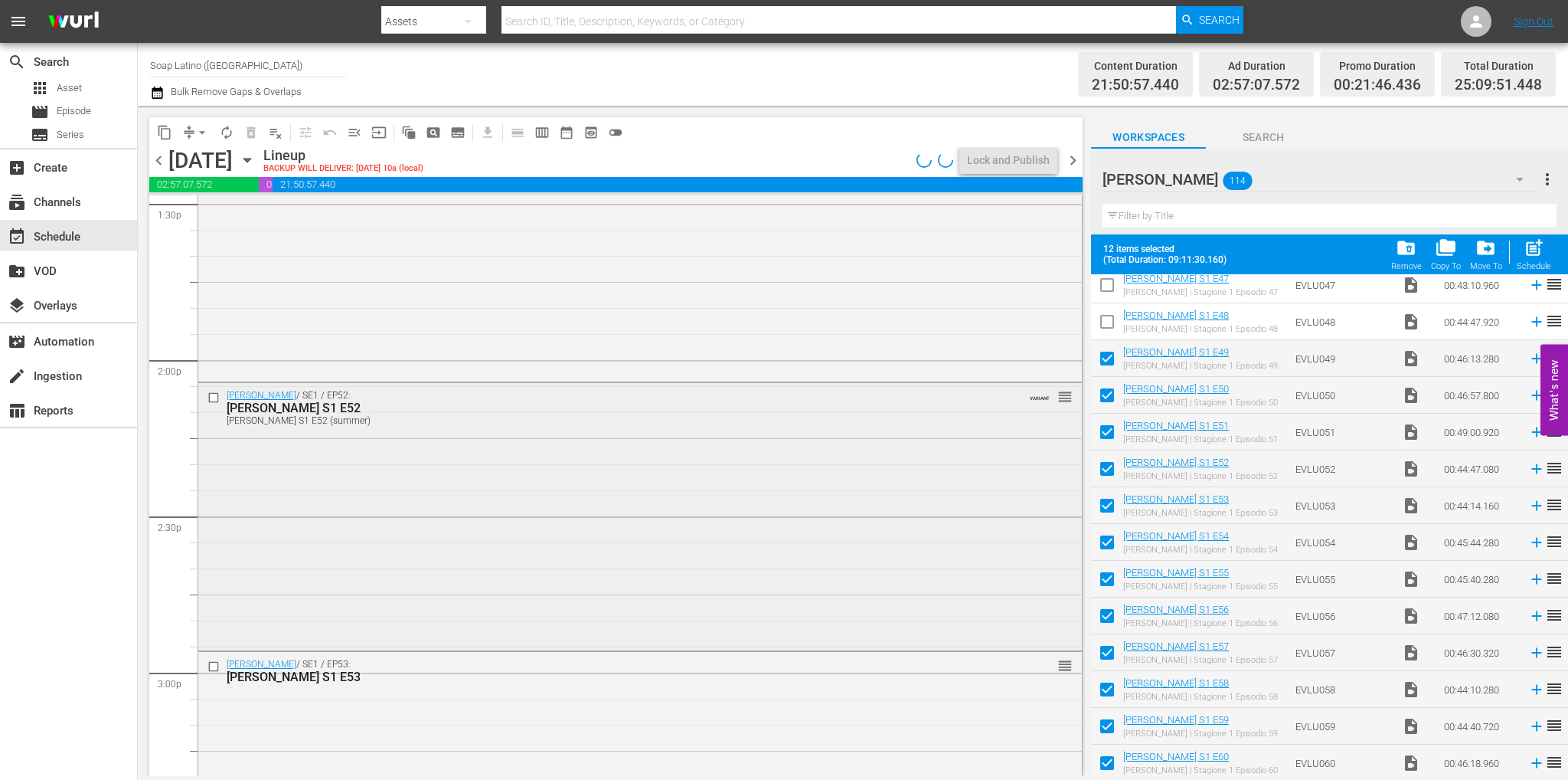
click at [506, 466] on div "Eva Luna / SE1 / EP52: Eva Luna S1 E52 Eva Luna S1 E52 (summer) VARIANT reorder" at bounding box center [640, 515] width 883 height 264
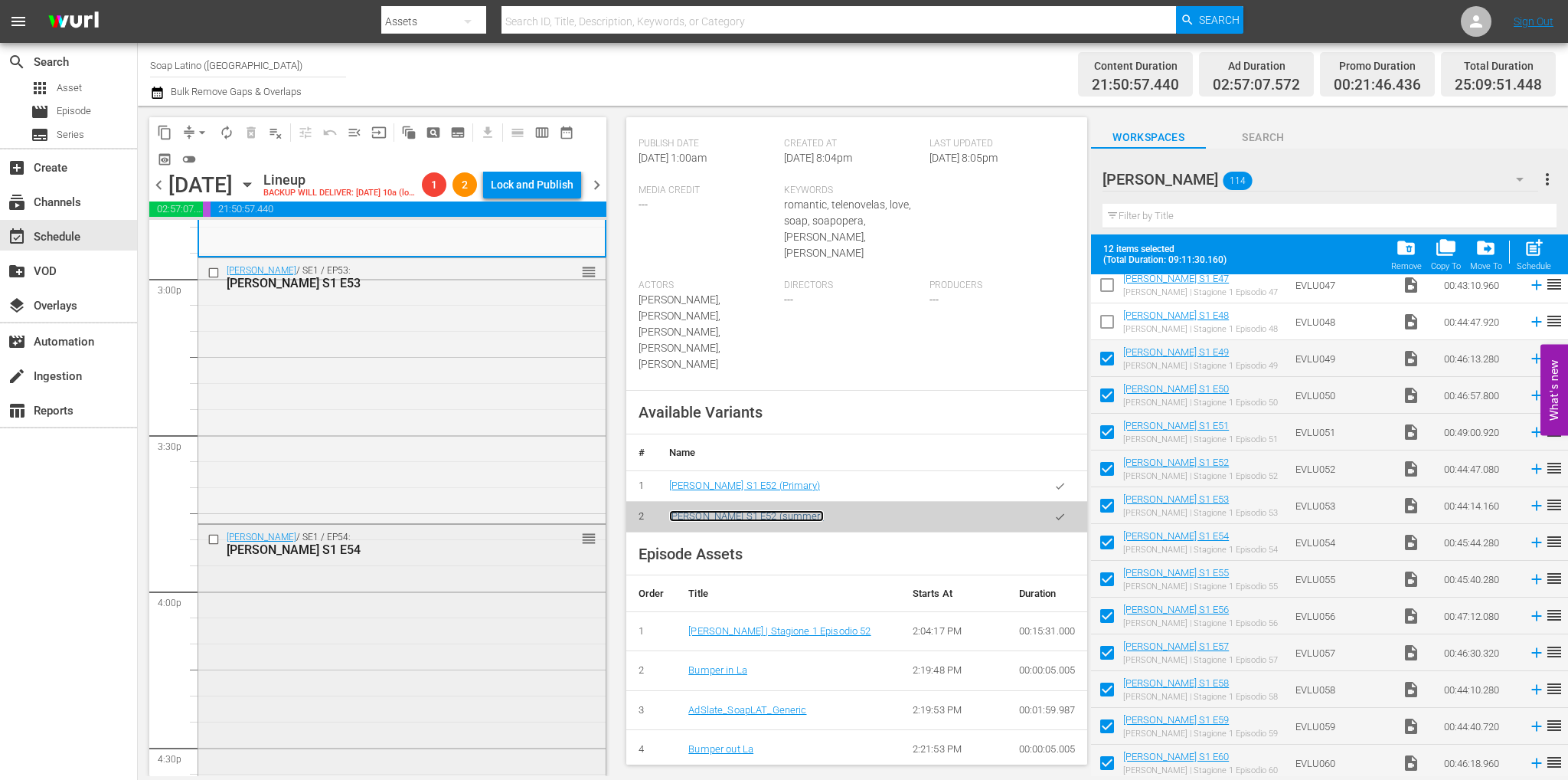
scroll to position [4747, 0]
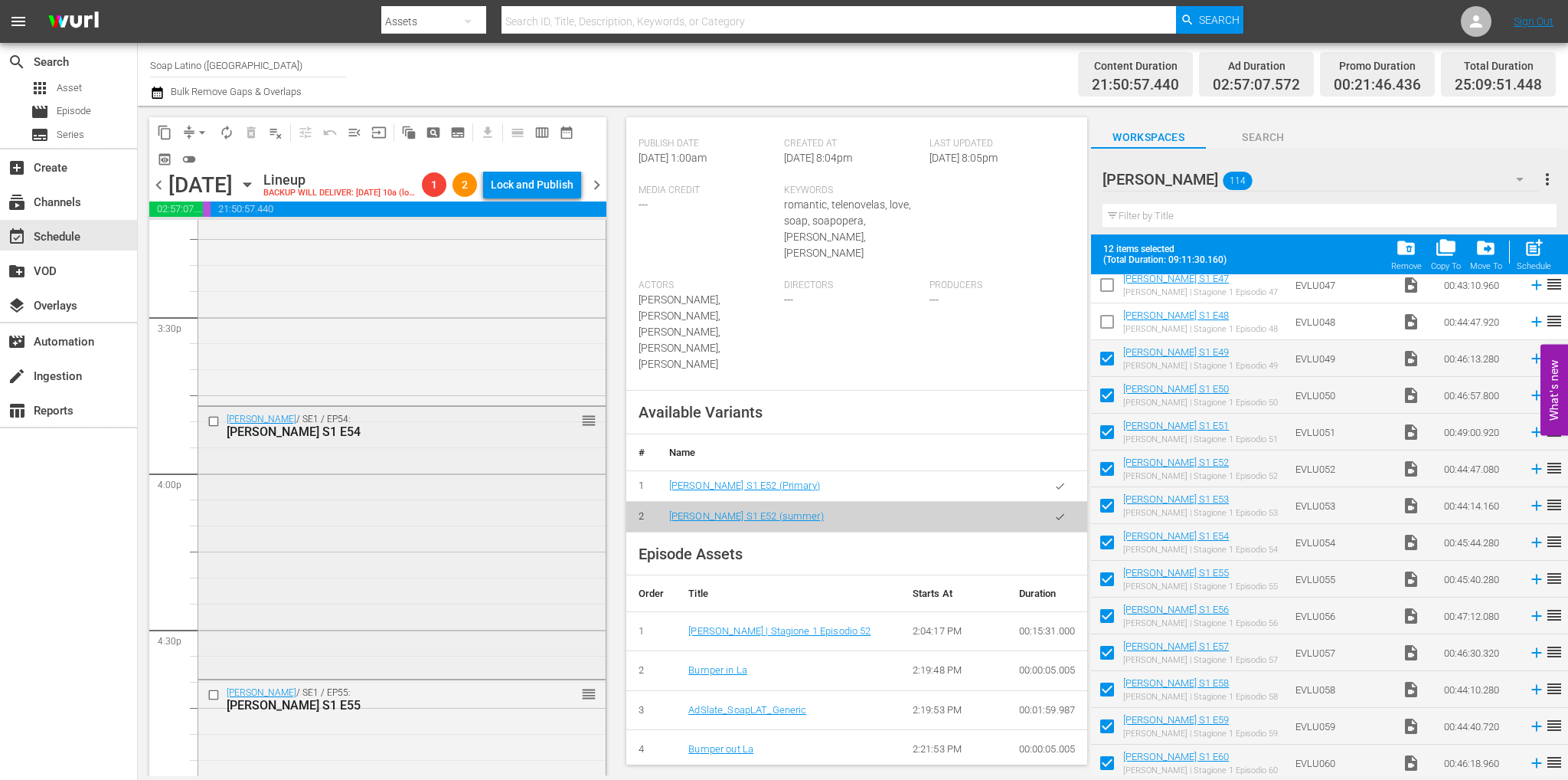
click at [405, 530] on div "Eva Luna / SE1 / EP54: Eva Luna S1 E54 reorder" at bounding box center [402, 542] width 408 height 270
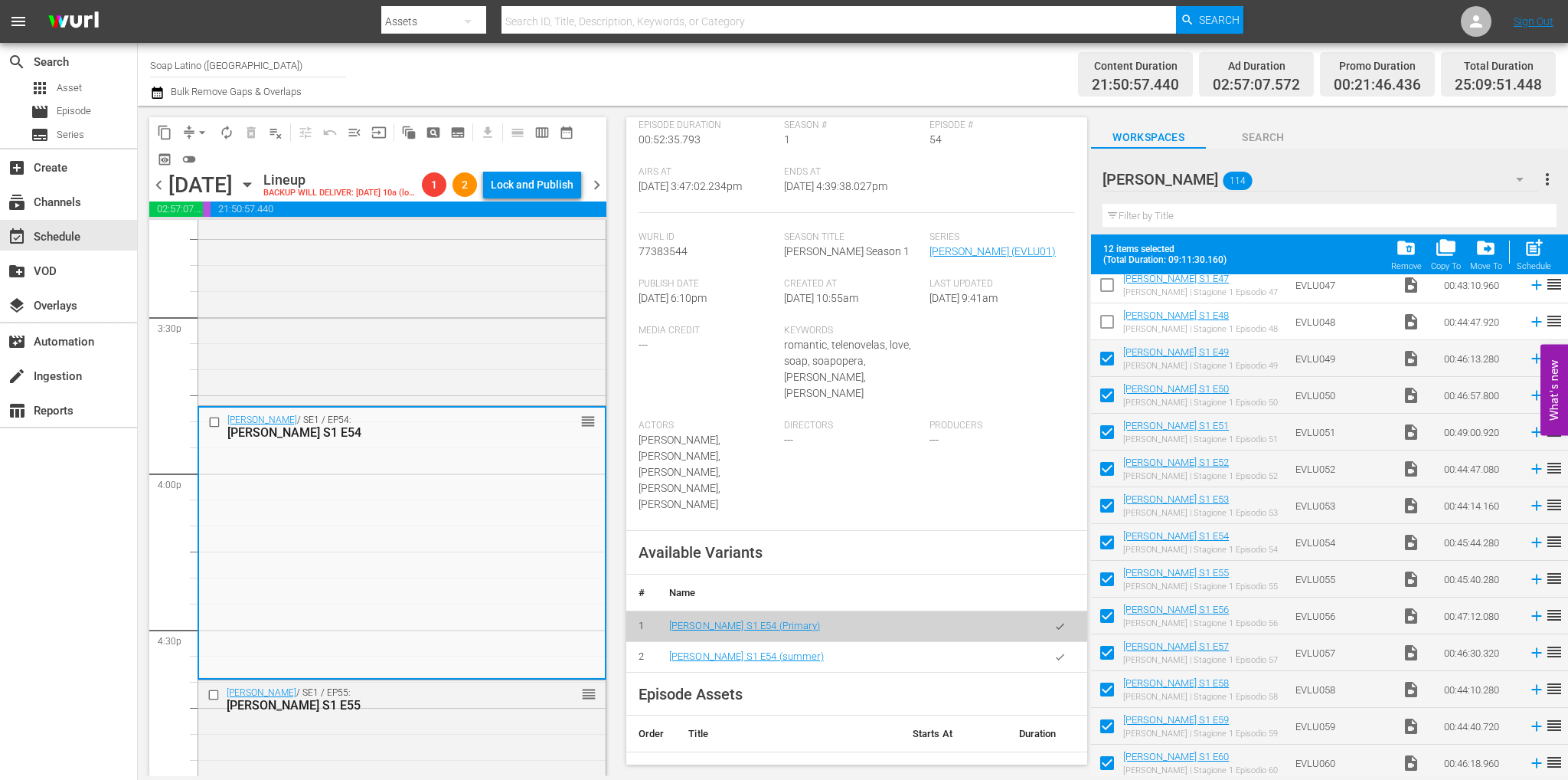
scroll to position [460, 0]
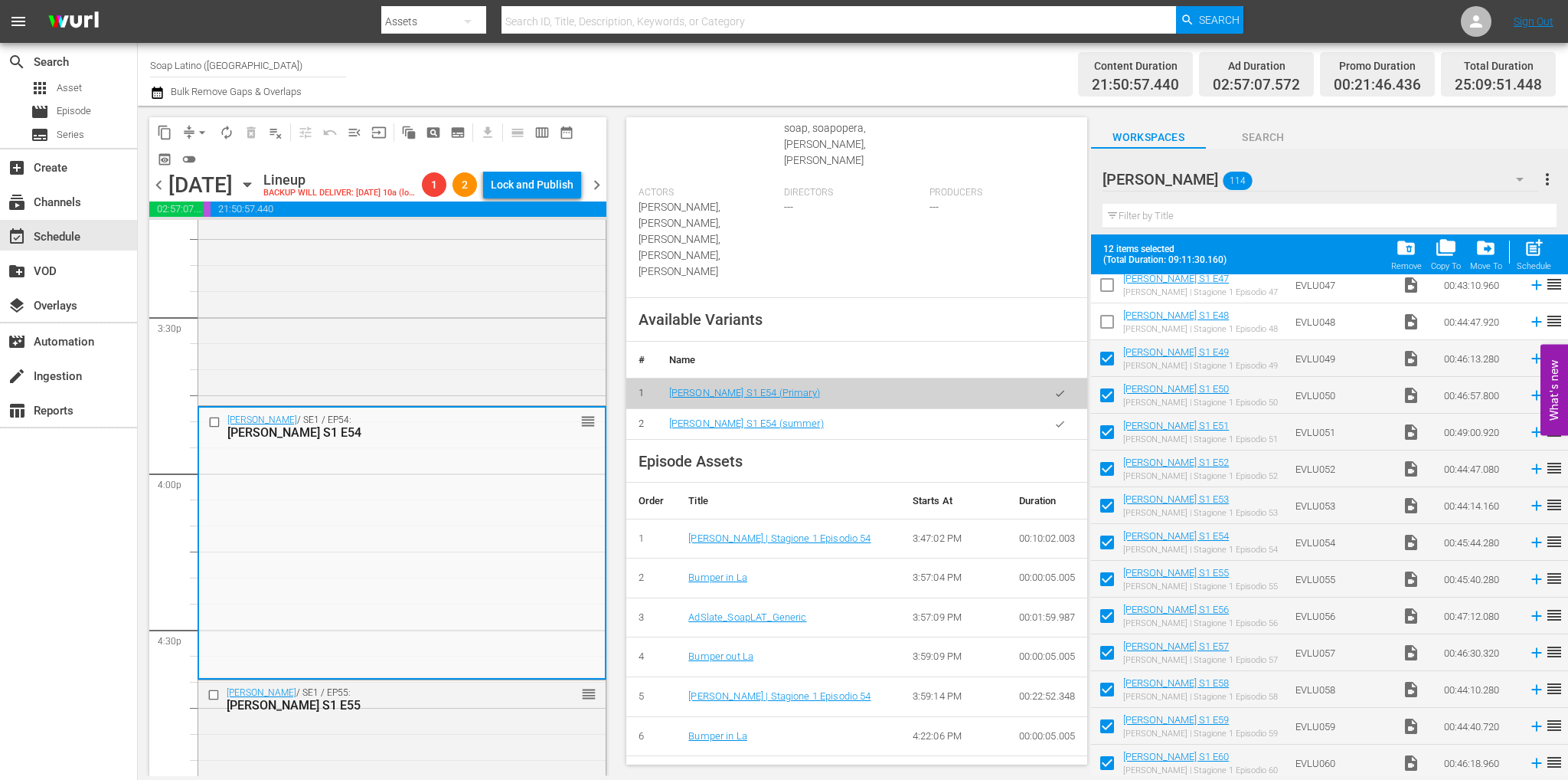
click at [1054, 418] on icon "button" at bounding box center [1060, 424] width 11 height 11
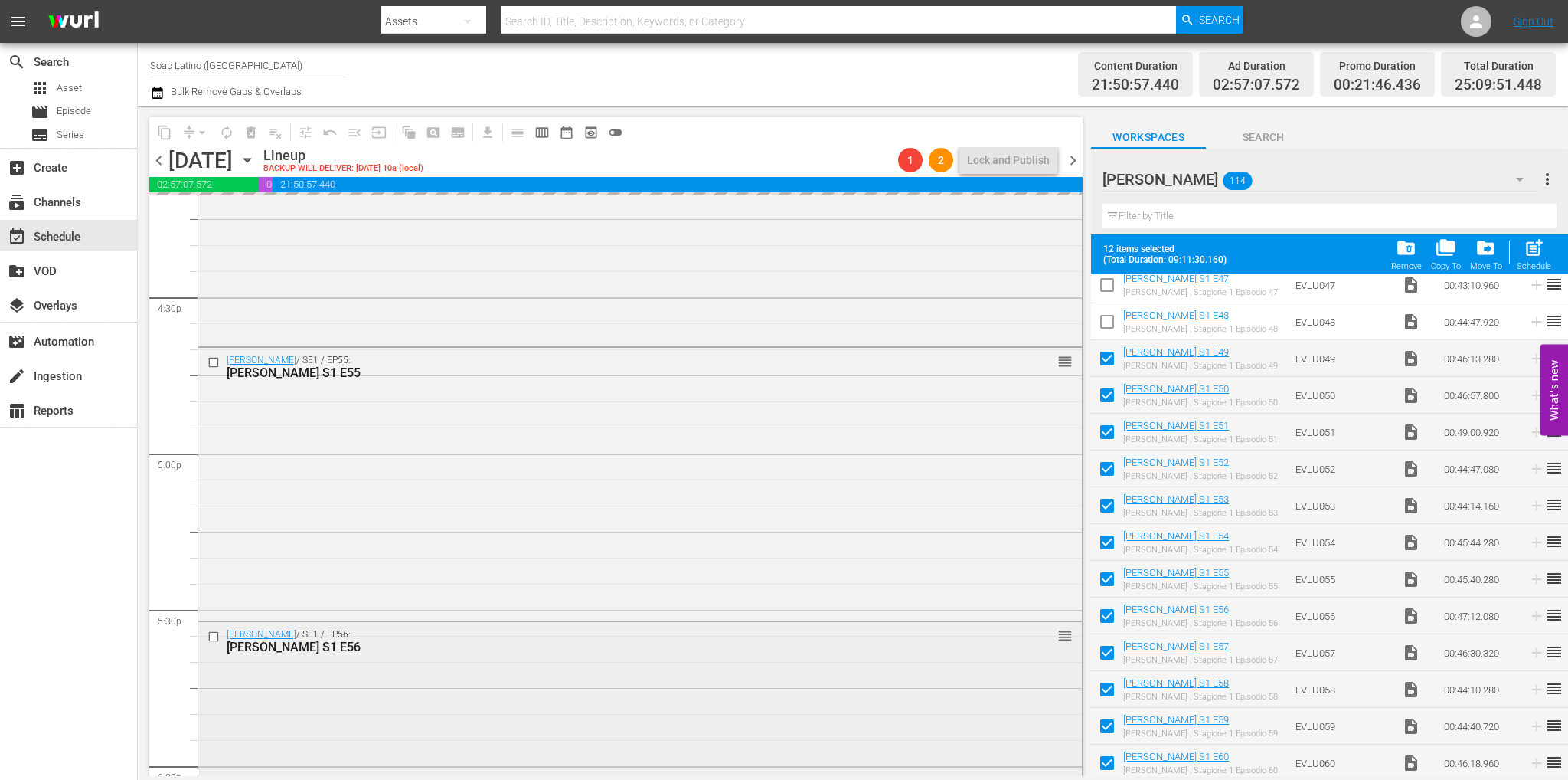
scroll to position [5283, 0]
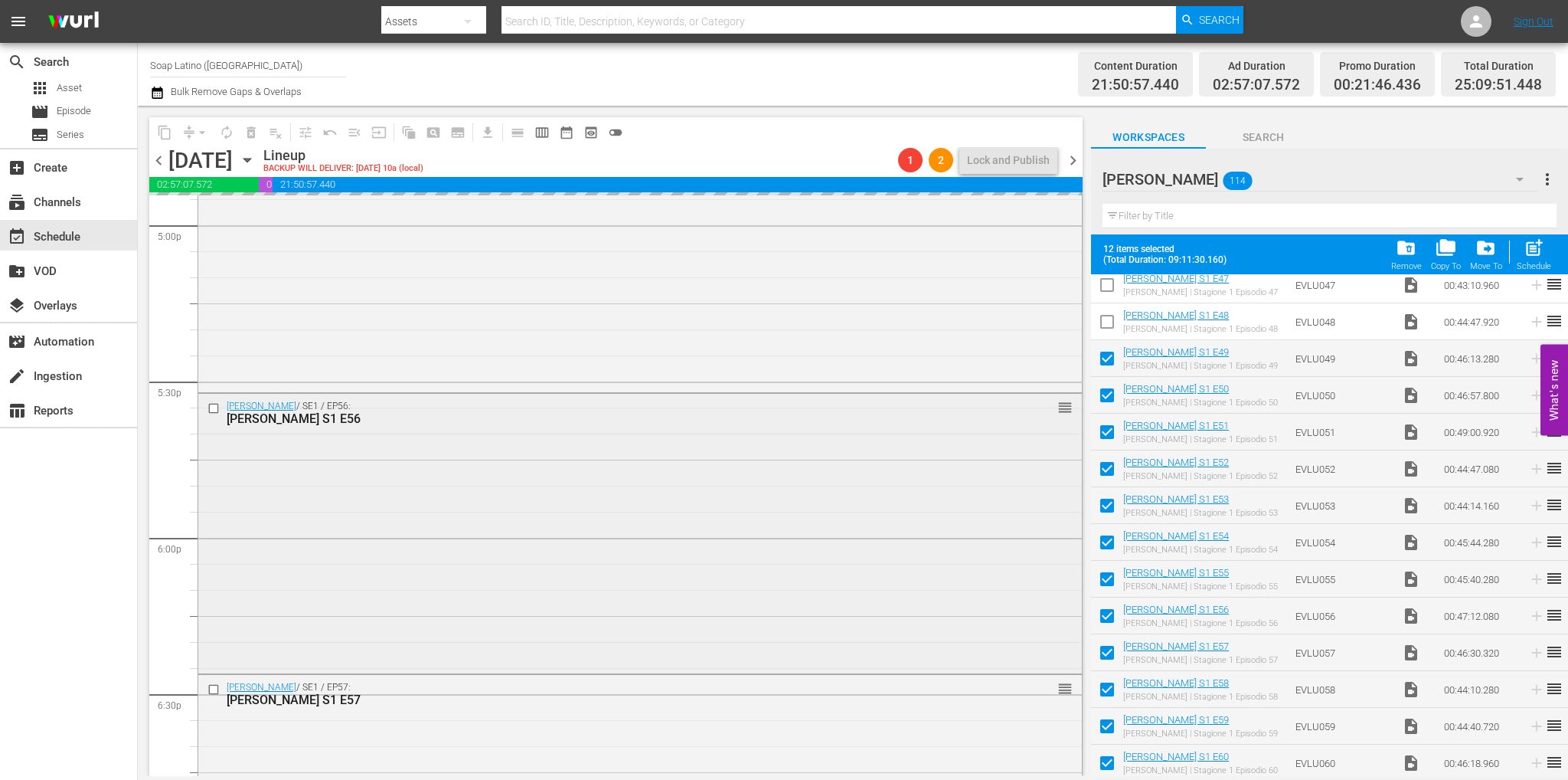
click at [349, 497] on div "Eva Luna / SE1 / EP56: Eva Luna S1 E56 reorder" at bounding box center [640, 533] width 883 height 277
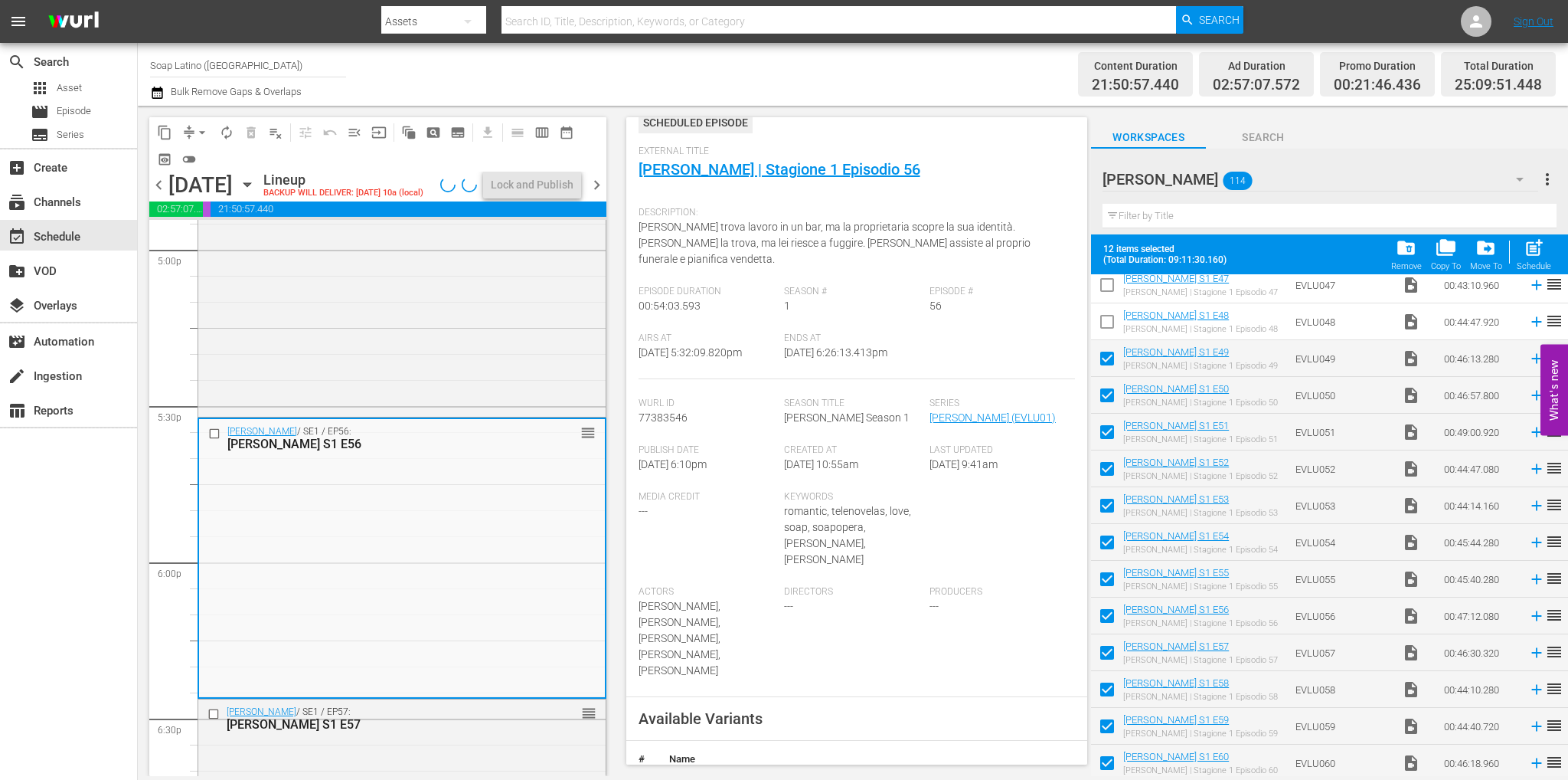
scroll to position [306, 0]
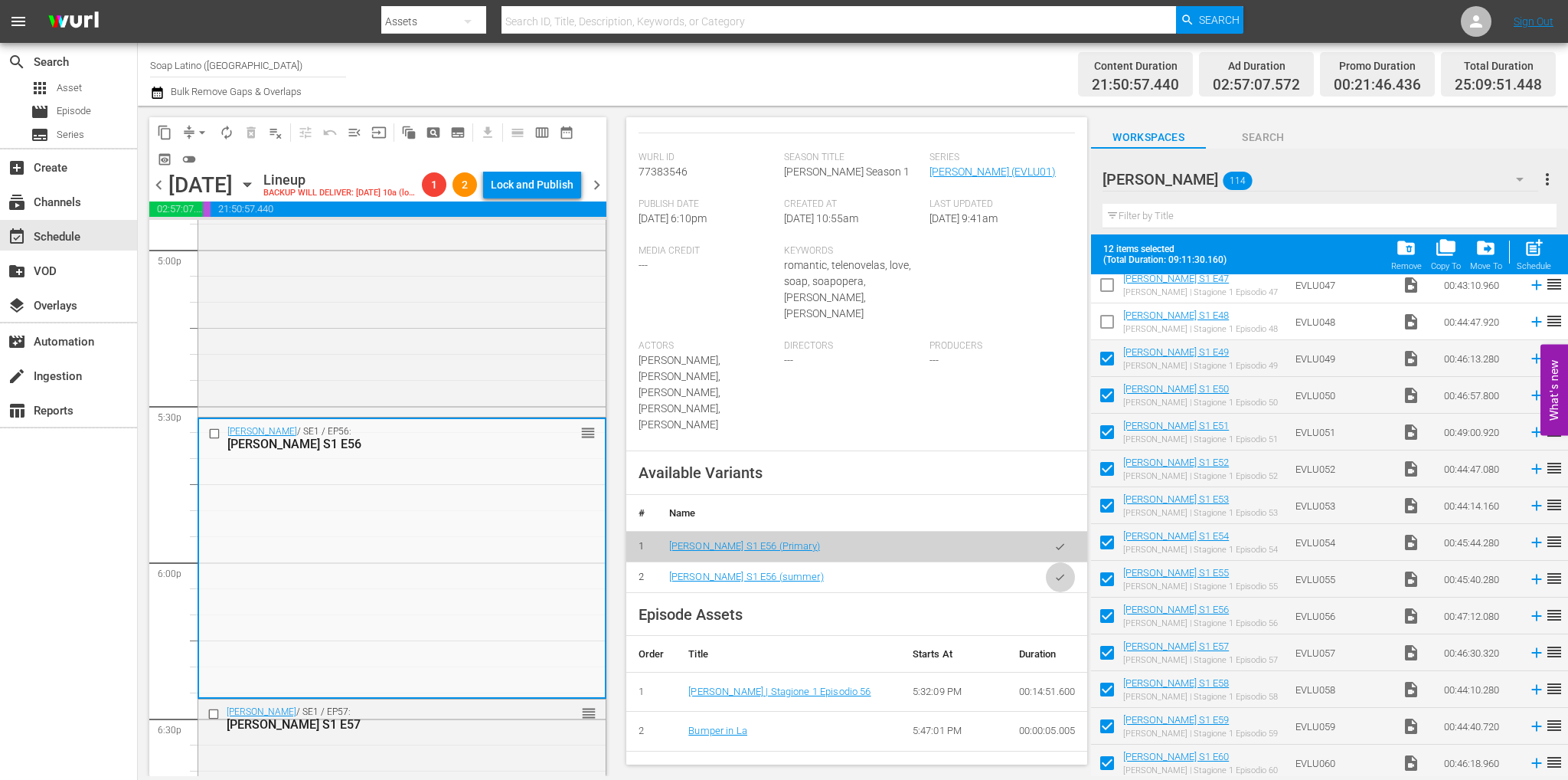
click at [1054, 572] on icon "button" at bounding box center [1060, 577] width 11 height 11
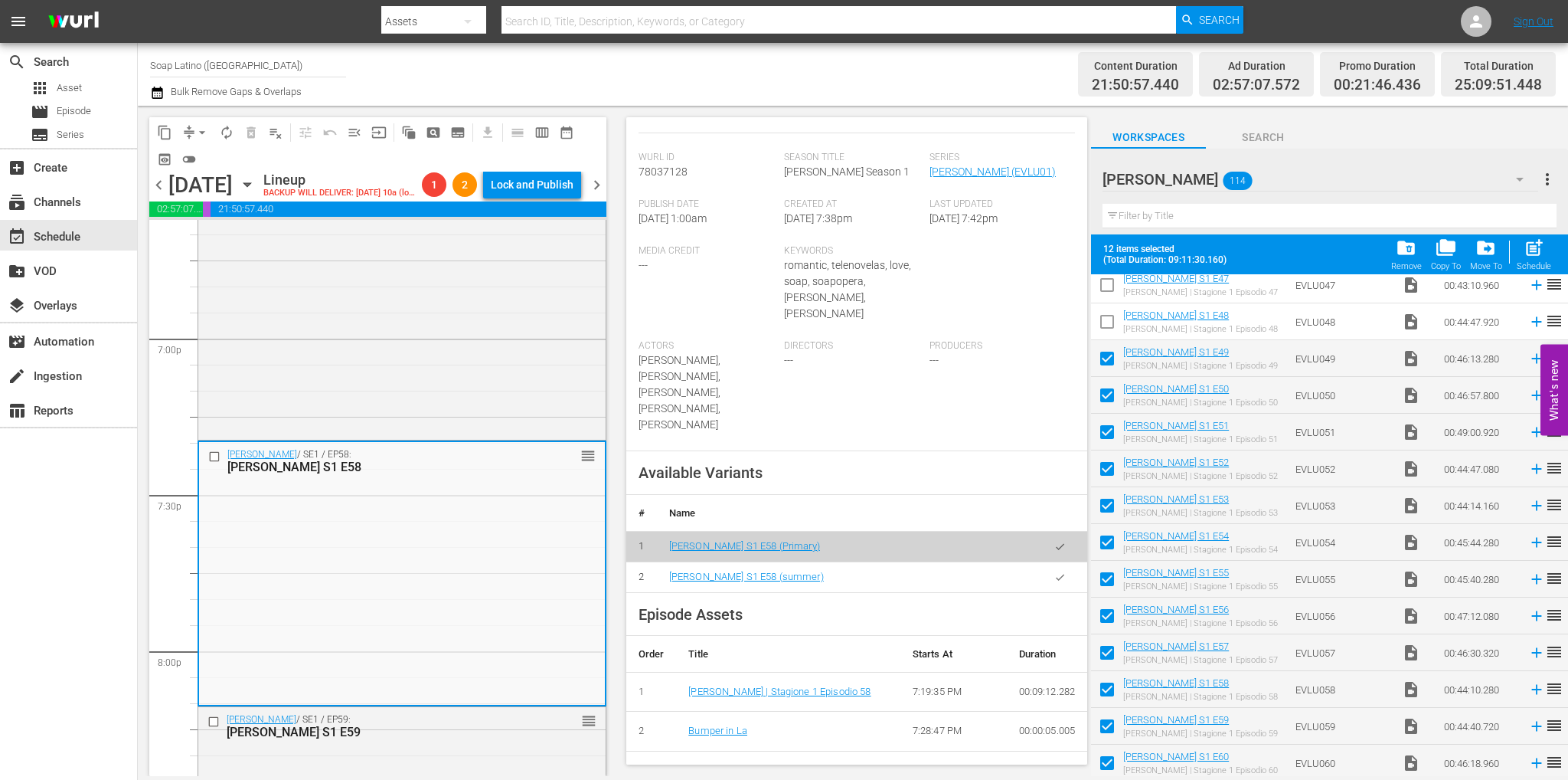
click at [1045, 562] on button "button" at bounding box center [1060, 576] width 30 height 30
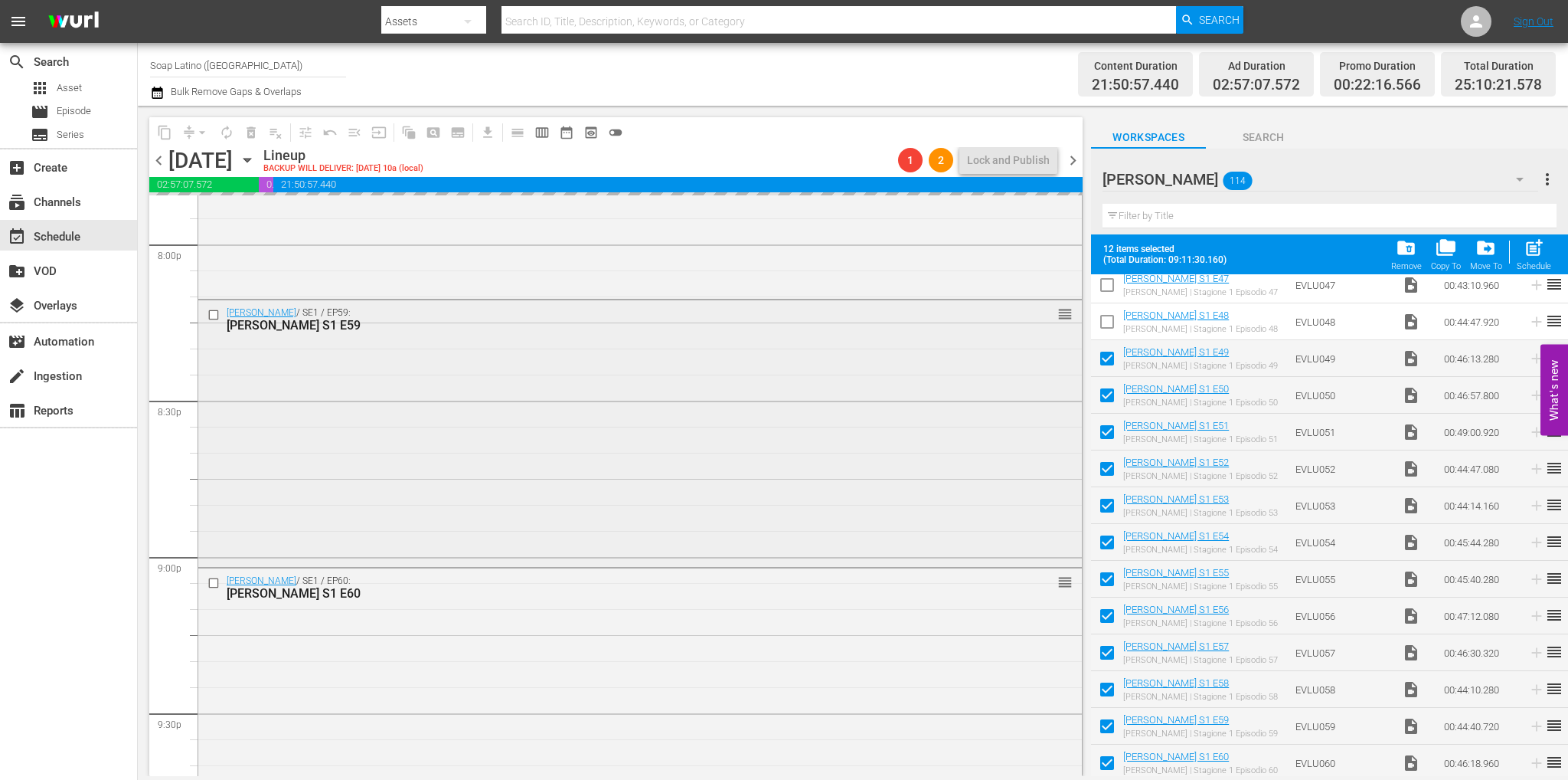
scroll to position [6203, 0]
click at [424, 617] on div "Eva Luna / SE1 / EP60: Eva Luna S1 E60 reorder" at bounding box center [640, 704] width 883 height 272
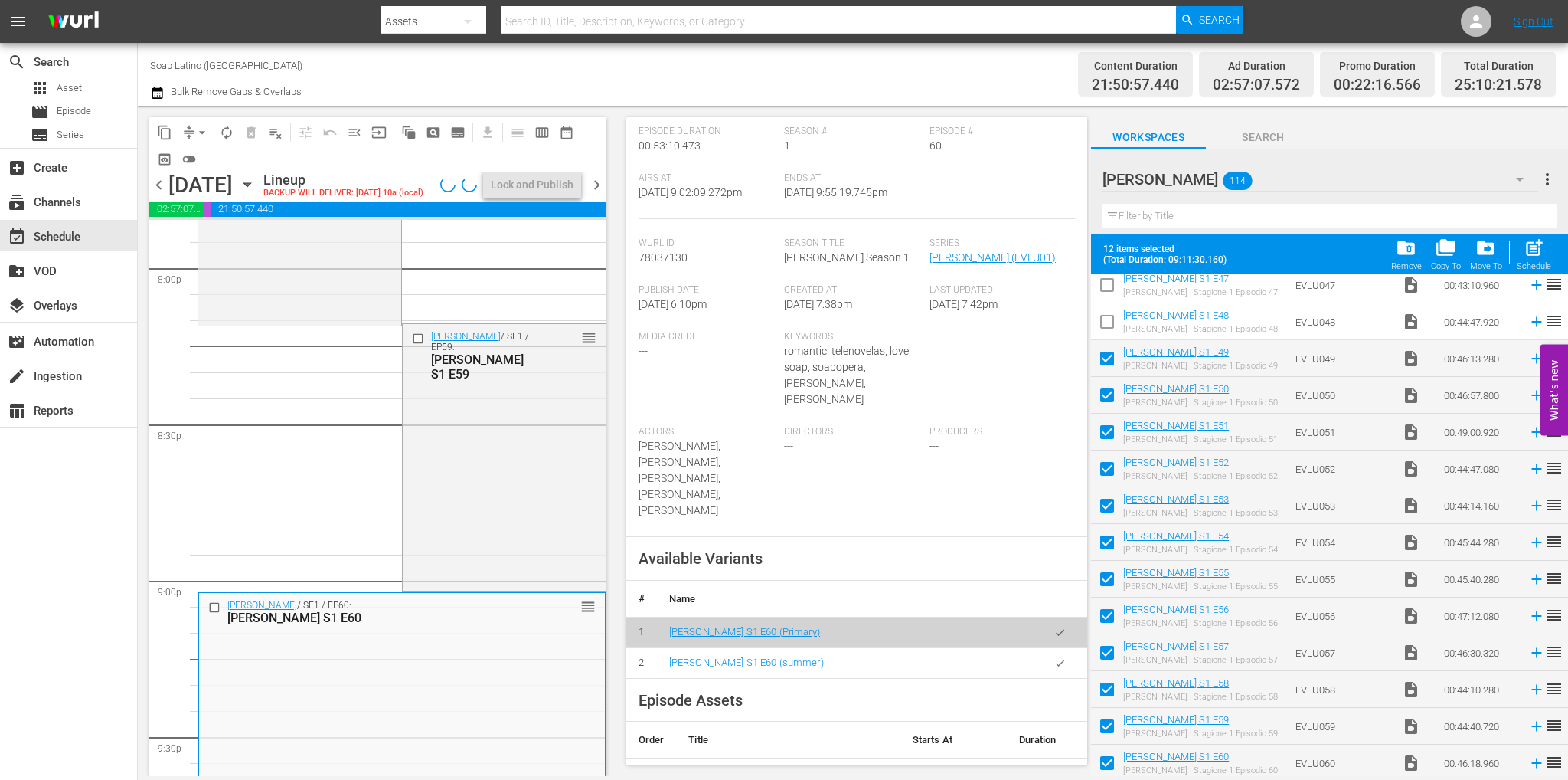
scroll to position [306, 0]
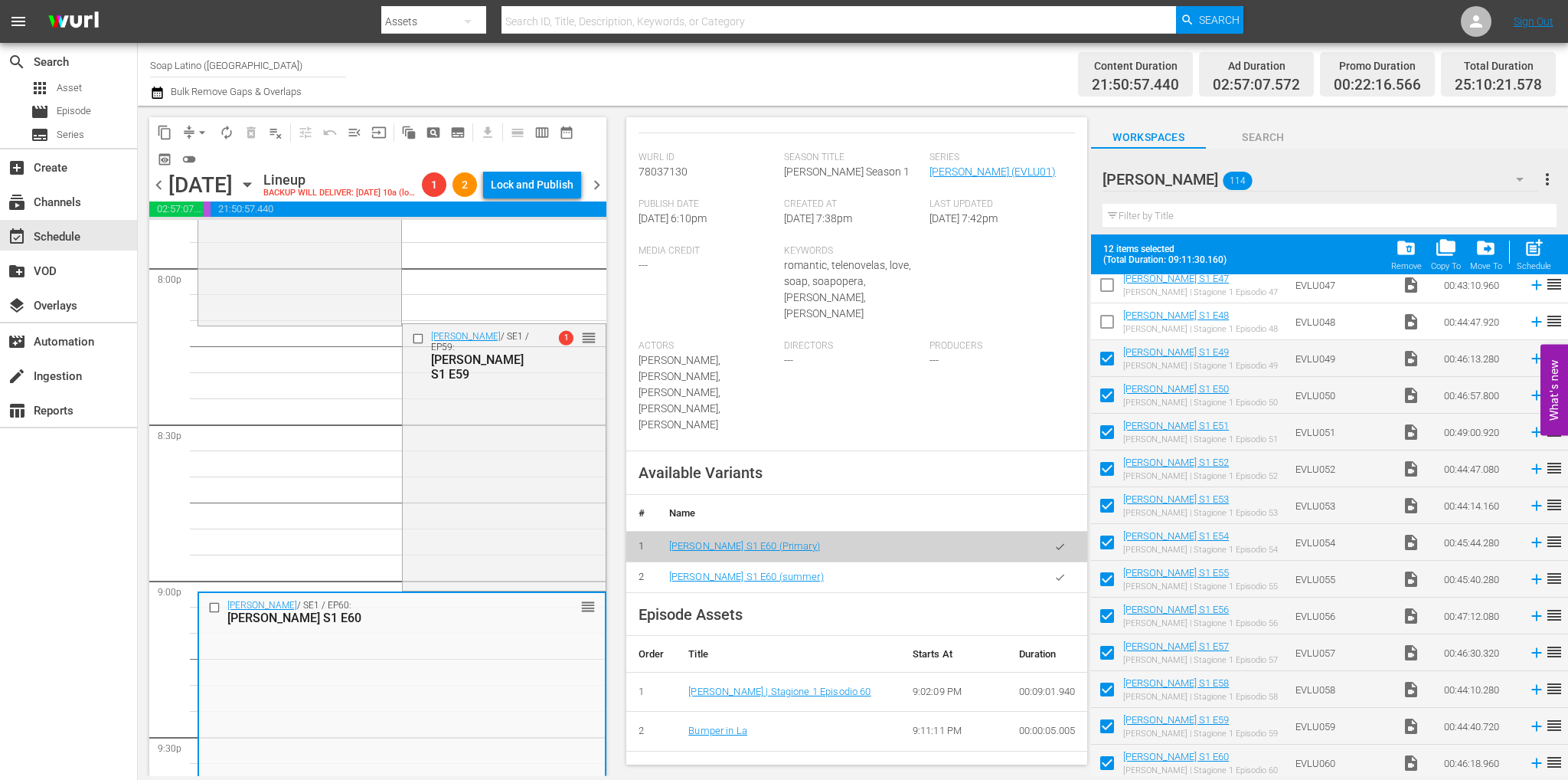
click at [1054, 572] on icon "button" at bounding box center [1060, 577] width 11 height 11
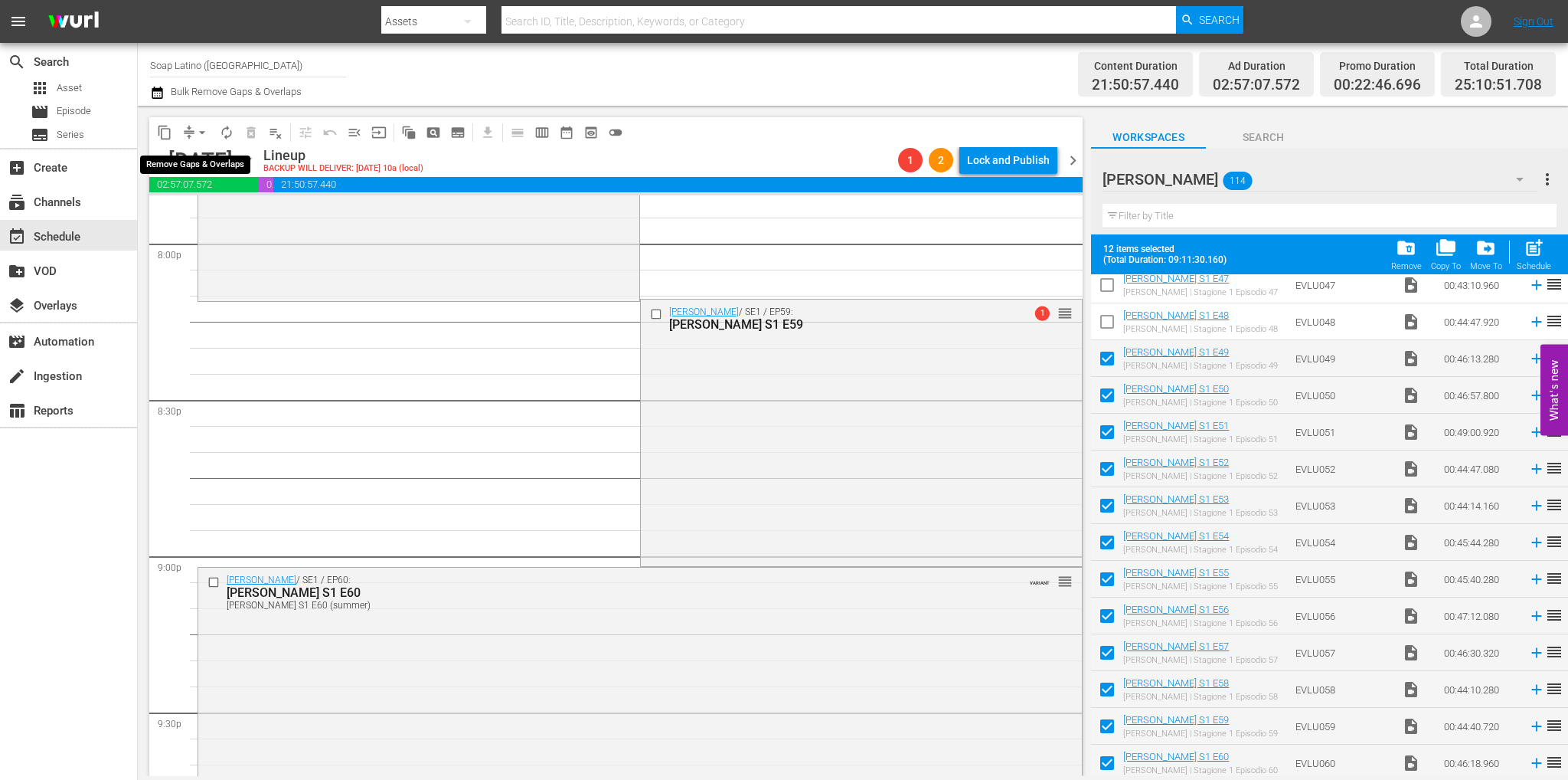
click at [199, 132] on span "arrow_drop_down" at bounding box center [202, 132] width 15 height 15
click at [208, 222] on li "Align to End of Previous Day" at bounding box center [203, 213] width 160 height 25
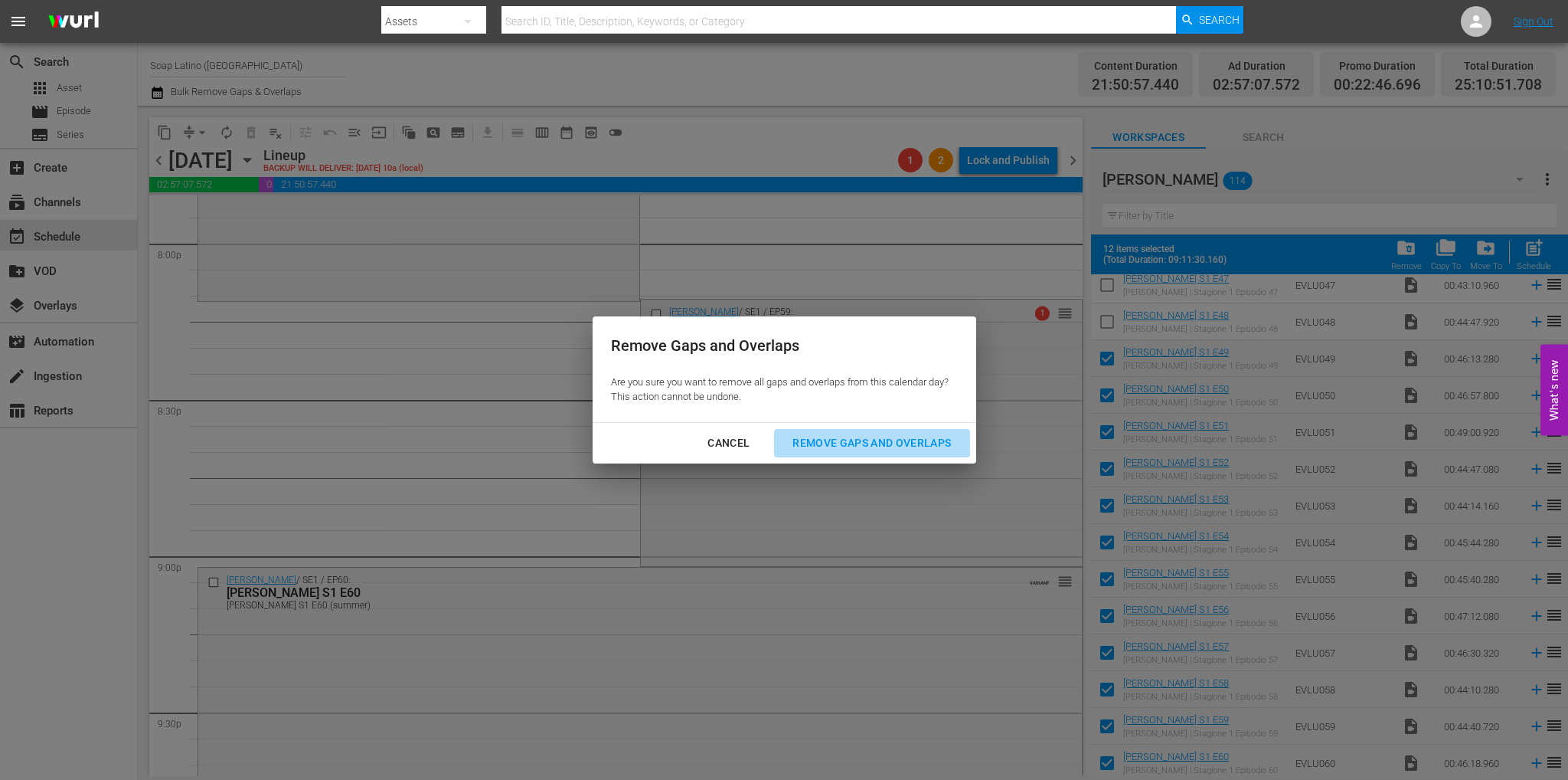
click at [845, 442] on div "Remove Gaps and Overlaps" at bounding box center [872, 444] width 183 height 19
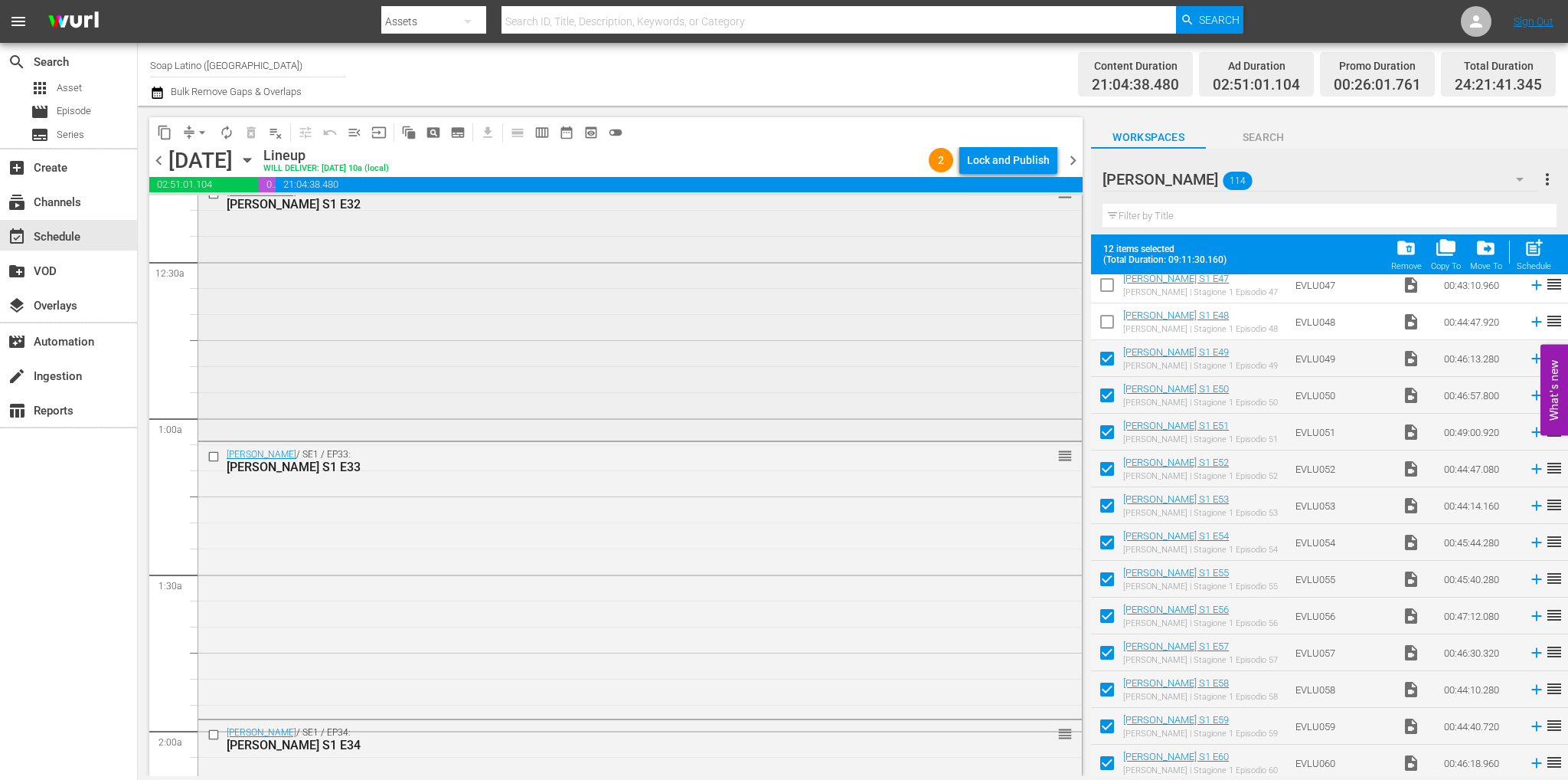
scroll to position [0, 0]
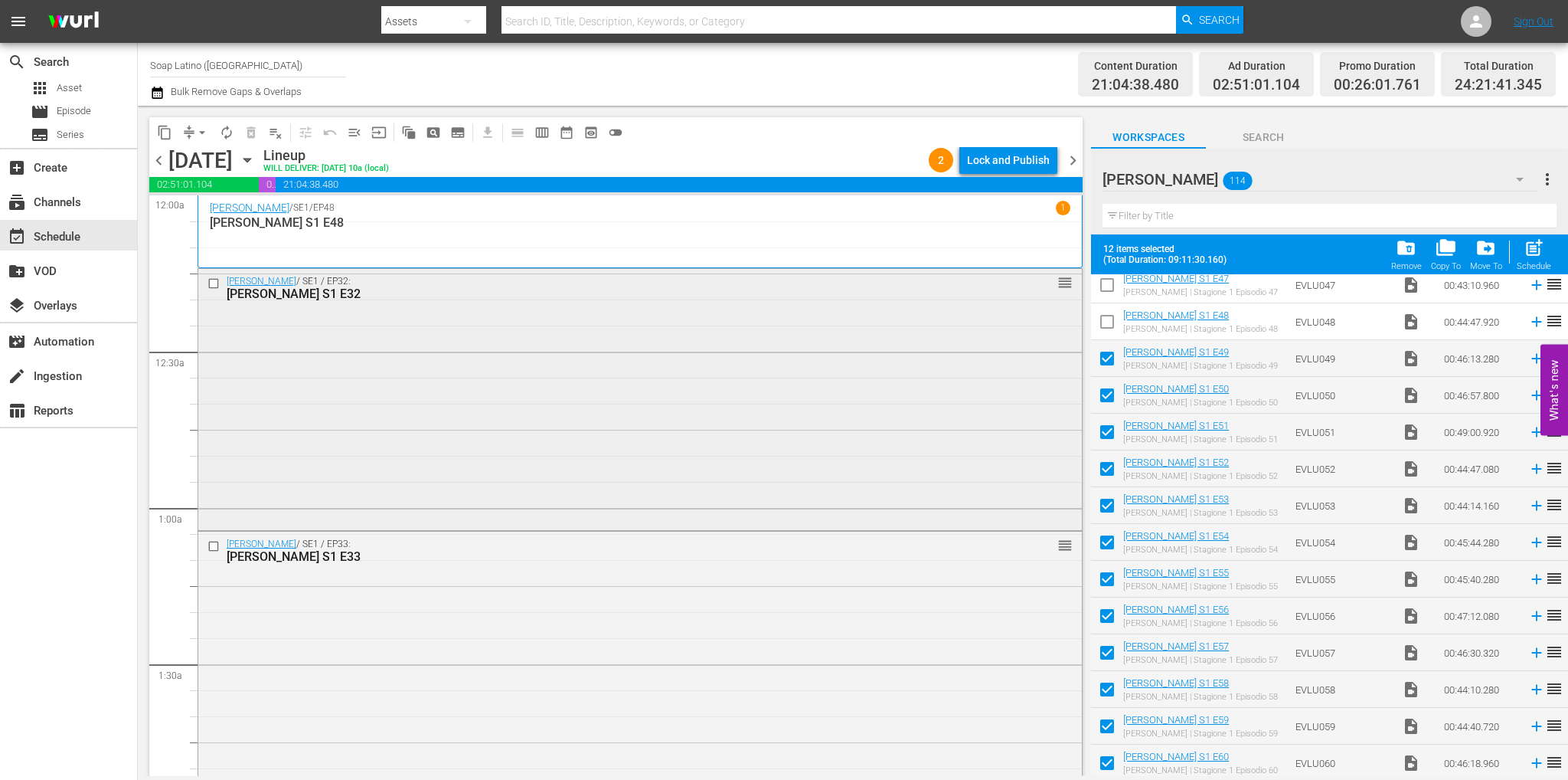
click at [208, 283] on input "checkbox" at bounding box center [216, 283] width 16 height 13
click at [261, 132] on button "delete_forever_outlined" at bounding box center [251, 132] width 24 height 24
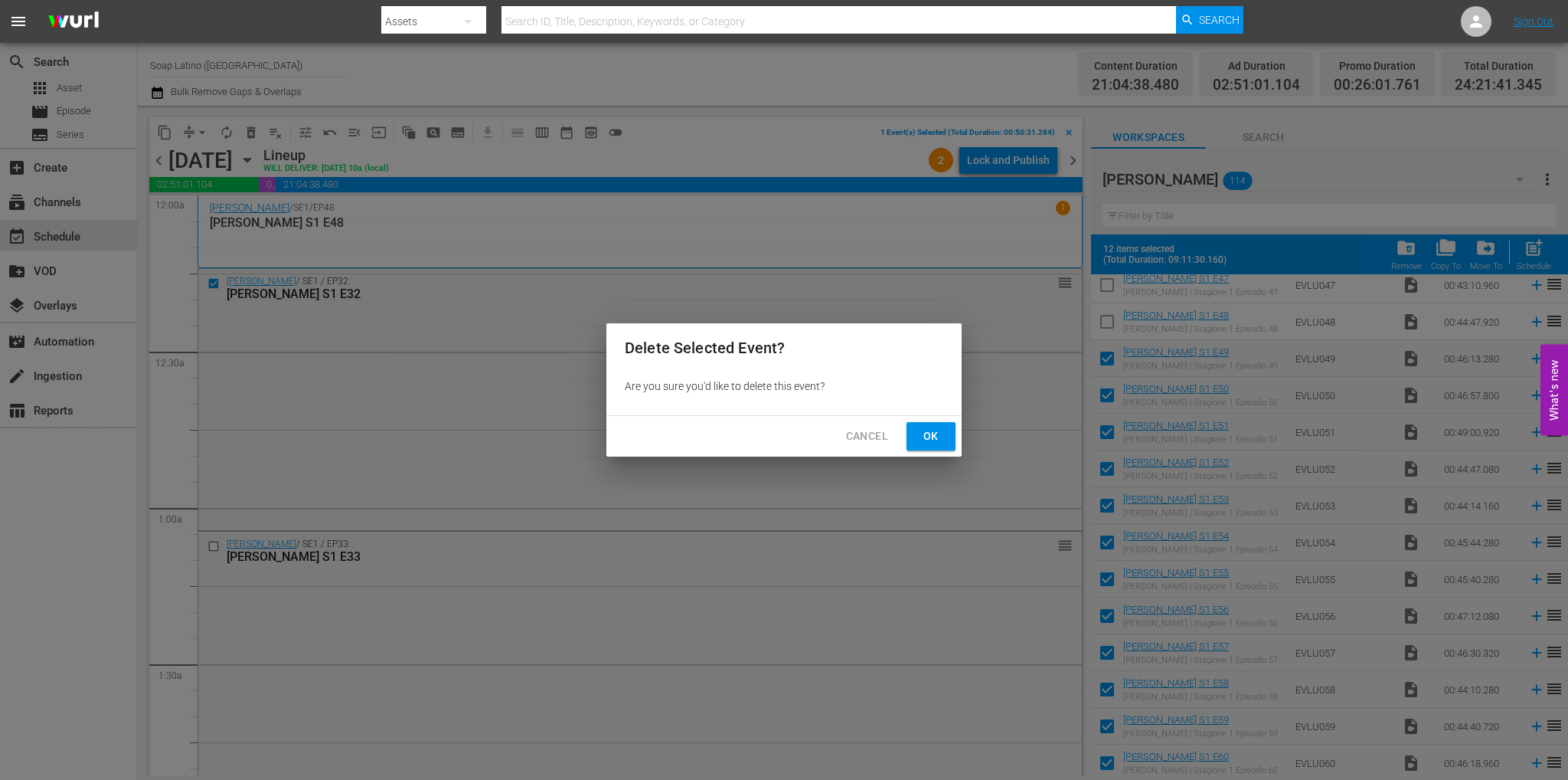
click at [938, 433] on span "Ok" at bounding box center [931, 436] width 24 height 19
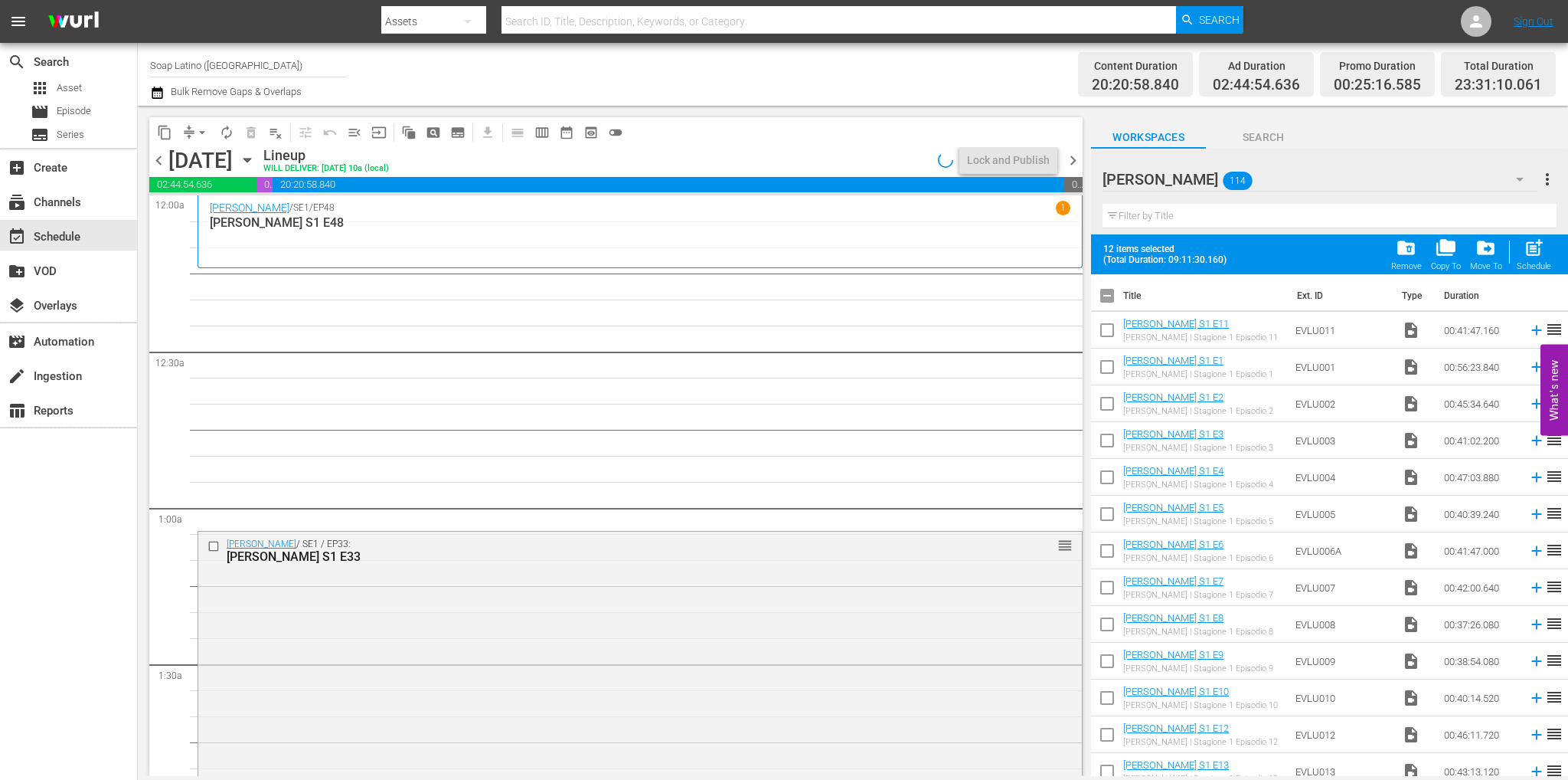
click at [1103, 302] on input "checkbox" at bounding box center [1107, 299] width 32 height 32
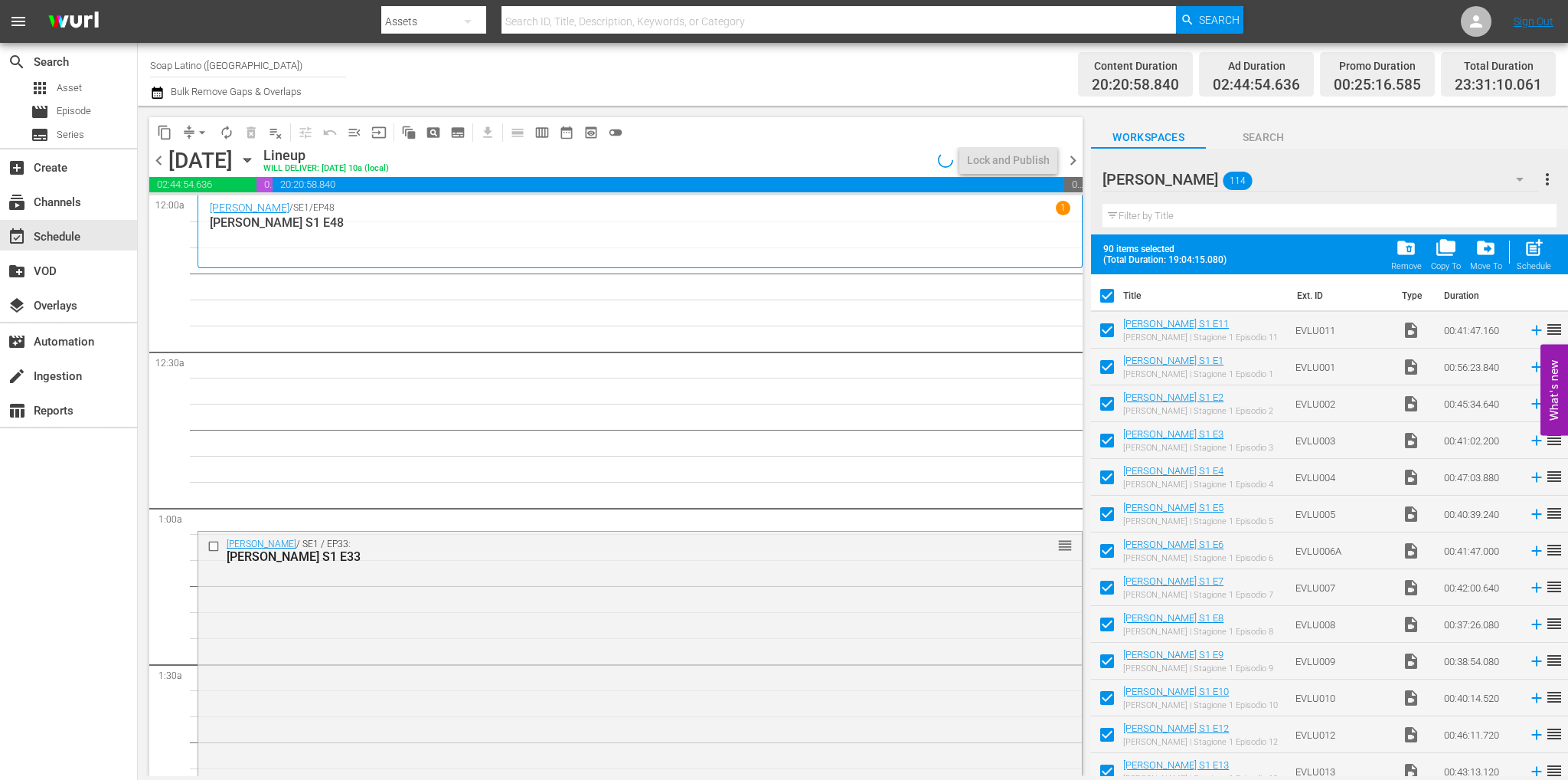
click at [1103, 302] on input "checkbox" at bounding box center [1107, 299] width 32 height 32
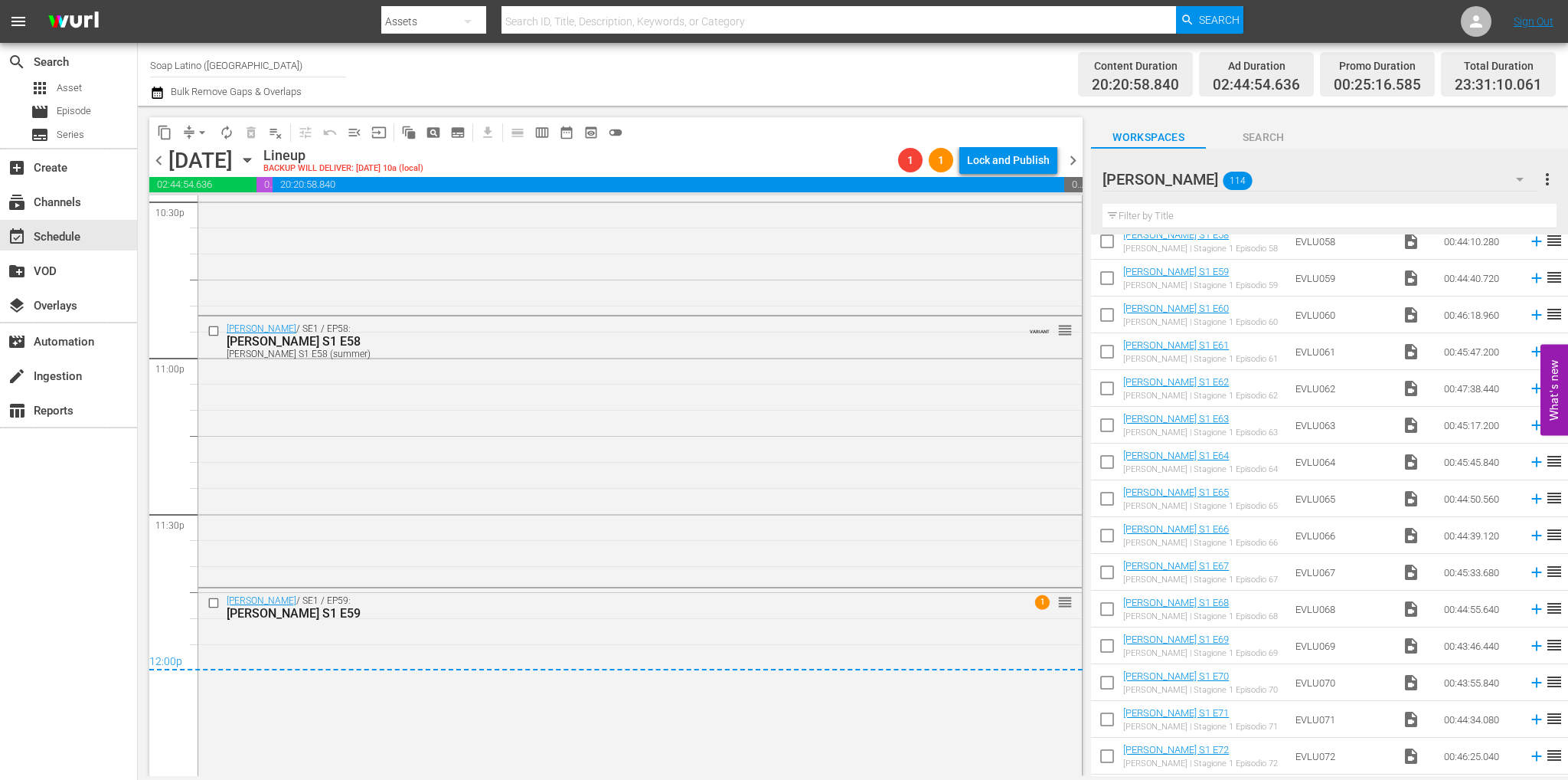
scroll to position [7106, 0]
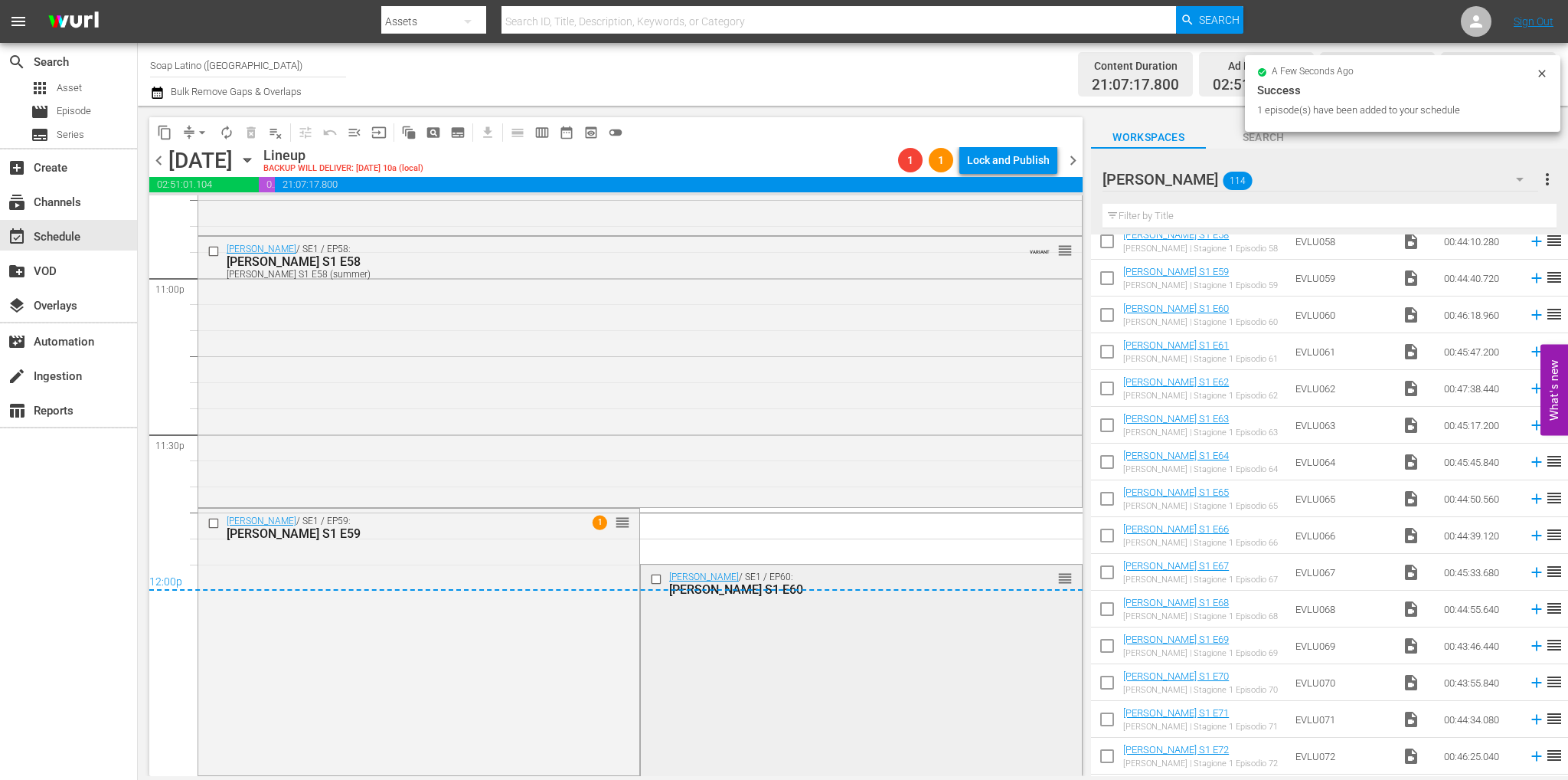
click at [834, 621] on div "Eva Luna / SE1 / EP60: Eva Luna S1 E60 reorder" at bounding box center [861, 701] width 441 height 272
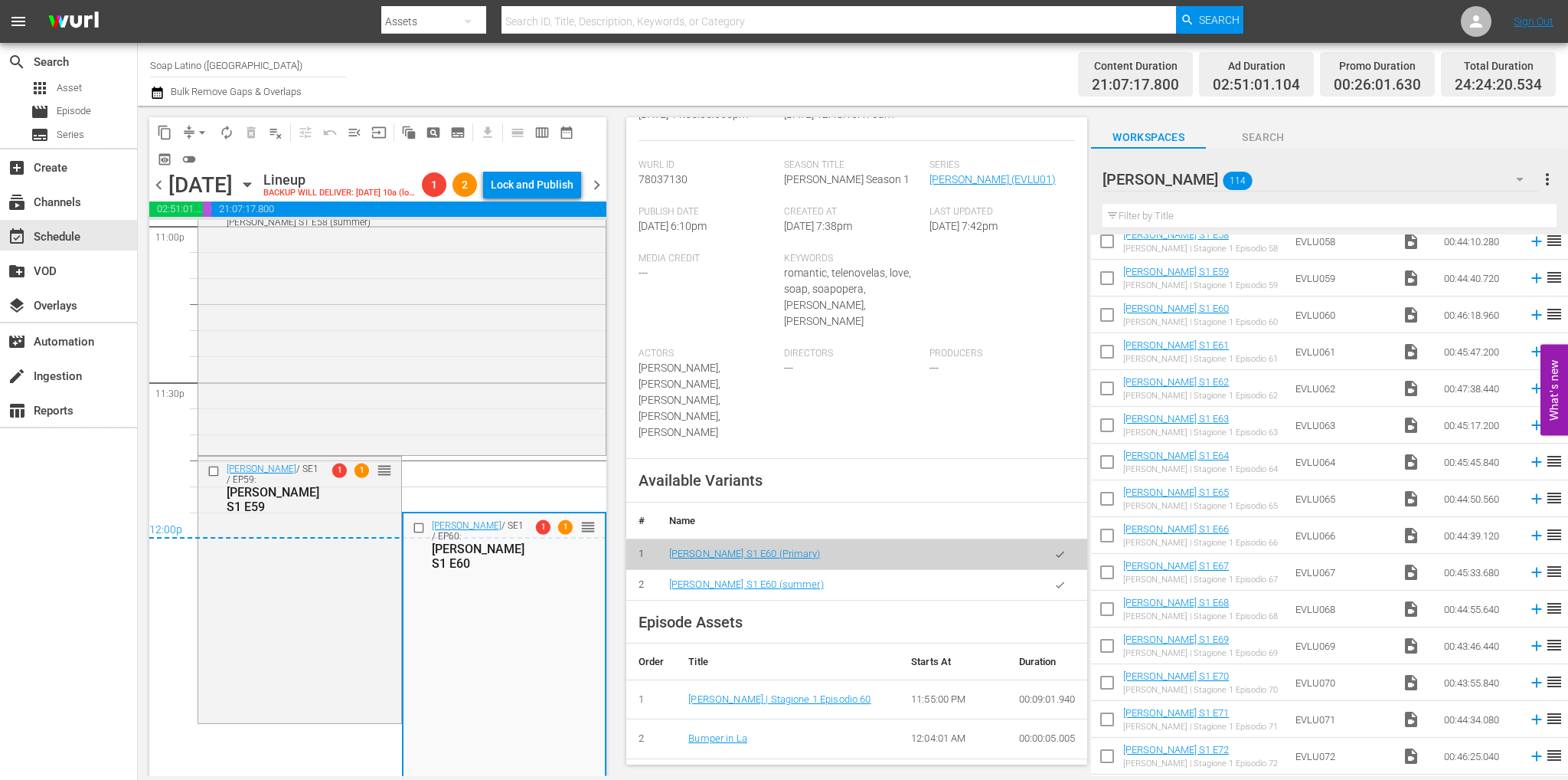
scroll to position [460, 0]
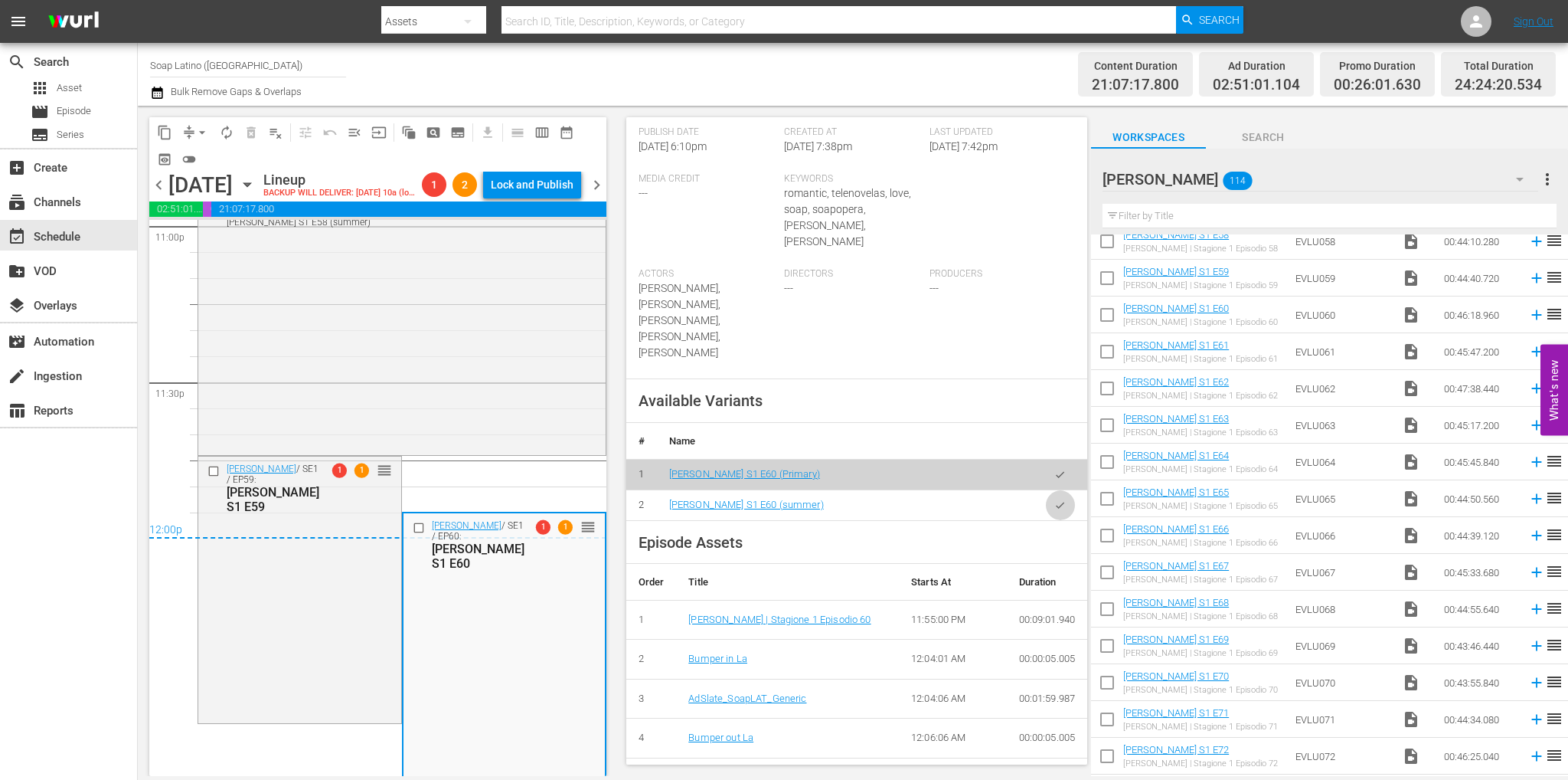
click at [1054, 491] on button "button" at bounding box center [1060, 505] width 30 height 30
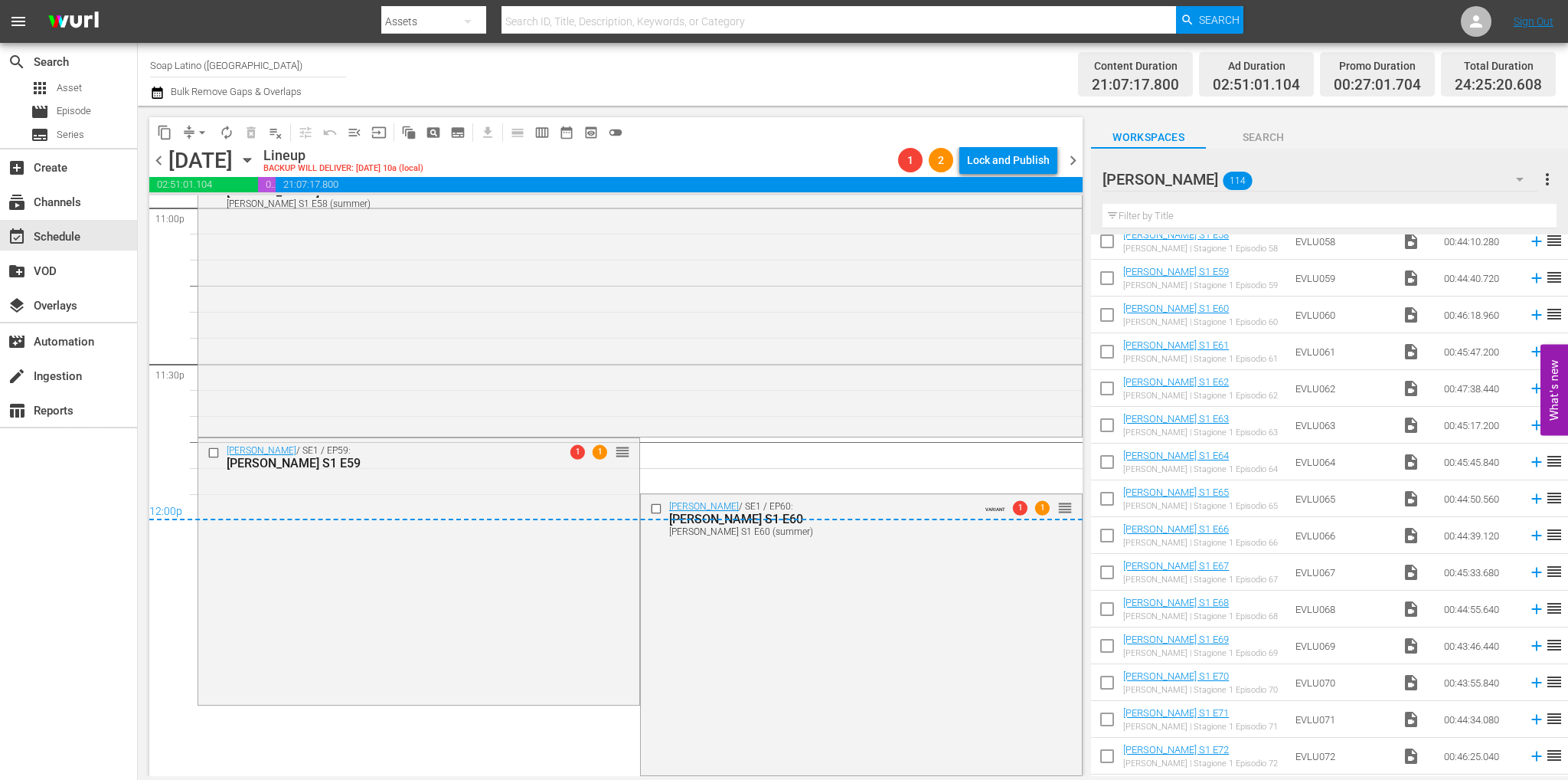
scroll to position [7176, 0]
click at [200, 131] on span "arrow_drop_down" at bounding box center [202, 132] width 15 height 15
click at [239, 209] on li "Align to End of Previous Day" at bounding box center [203, 213] width 160 height 25
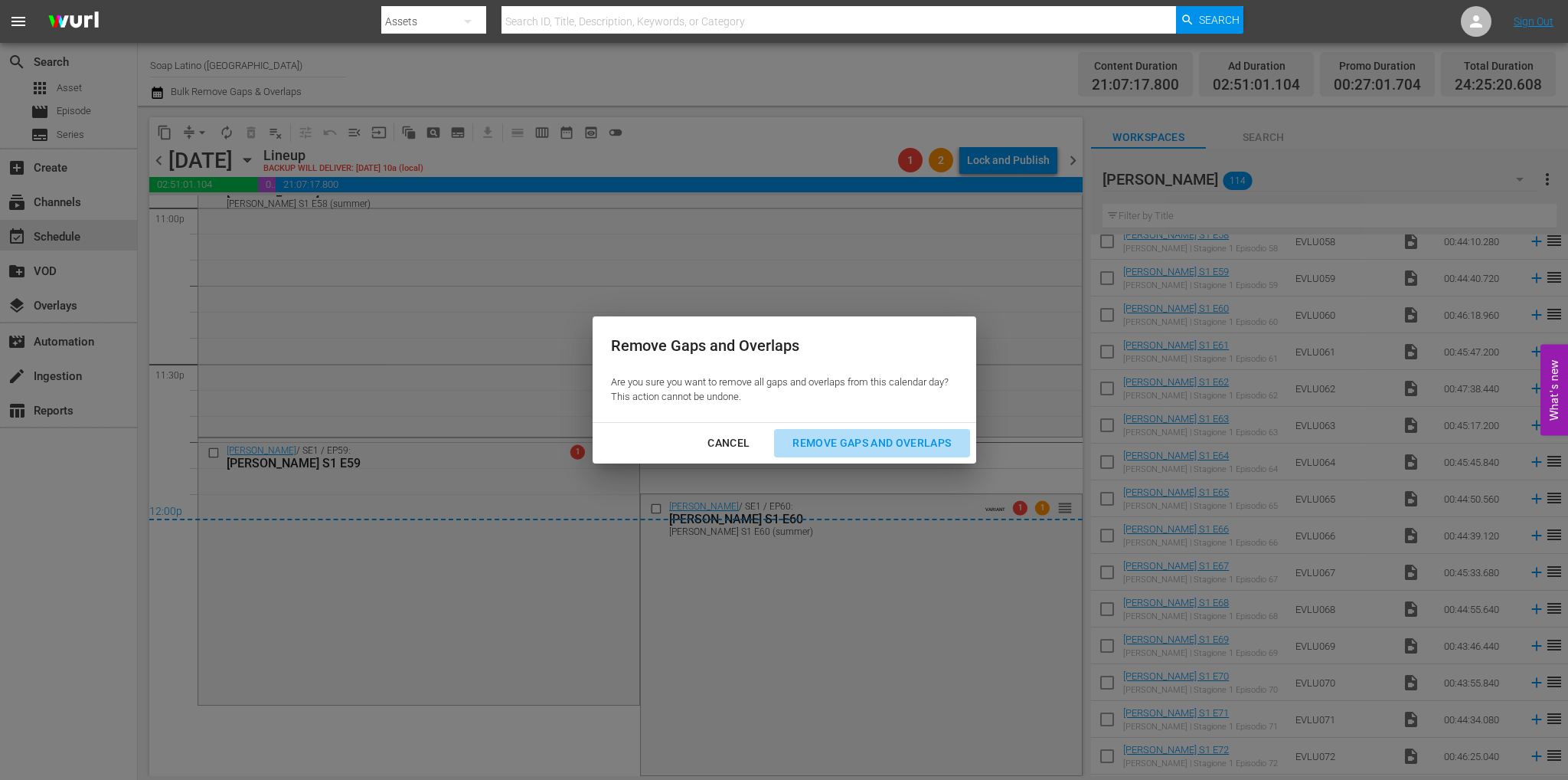
click at [897, 447] on div "Remove Gaps and Overlaps" at bounding box center [872, 444] width 183 height 19
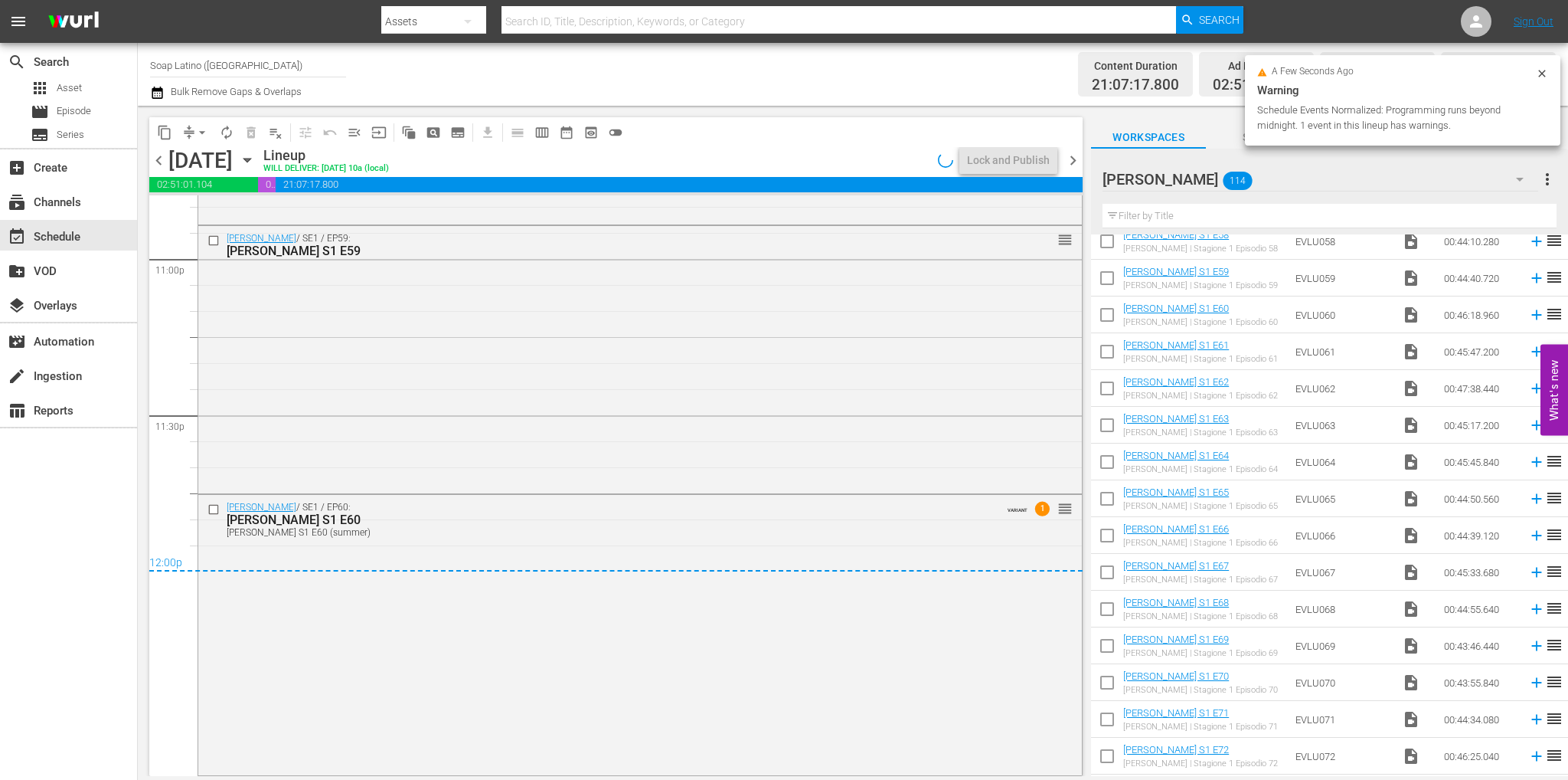
scroll to position [7125, 0]
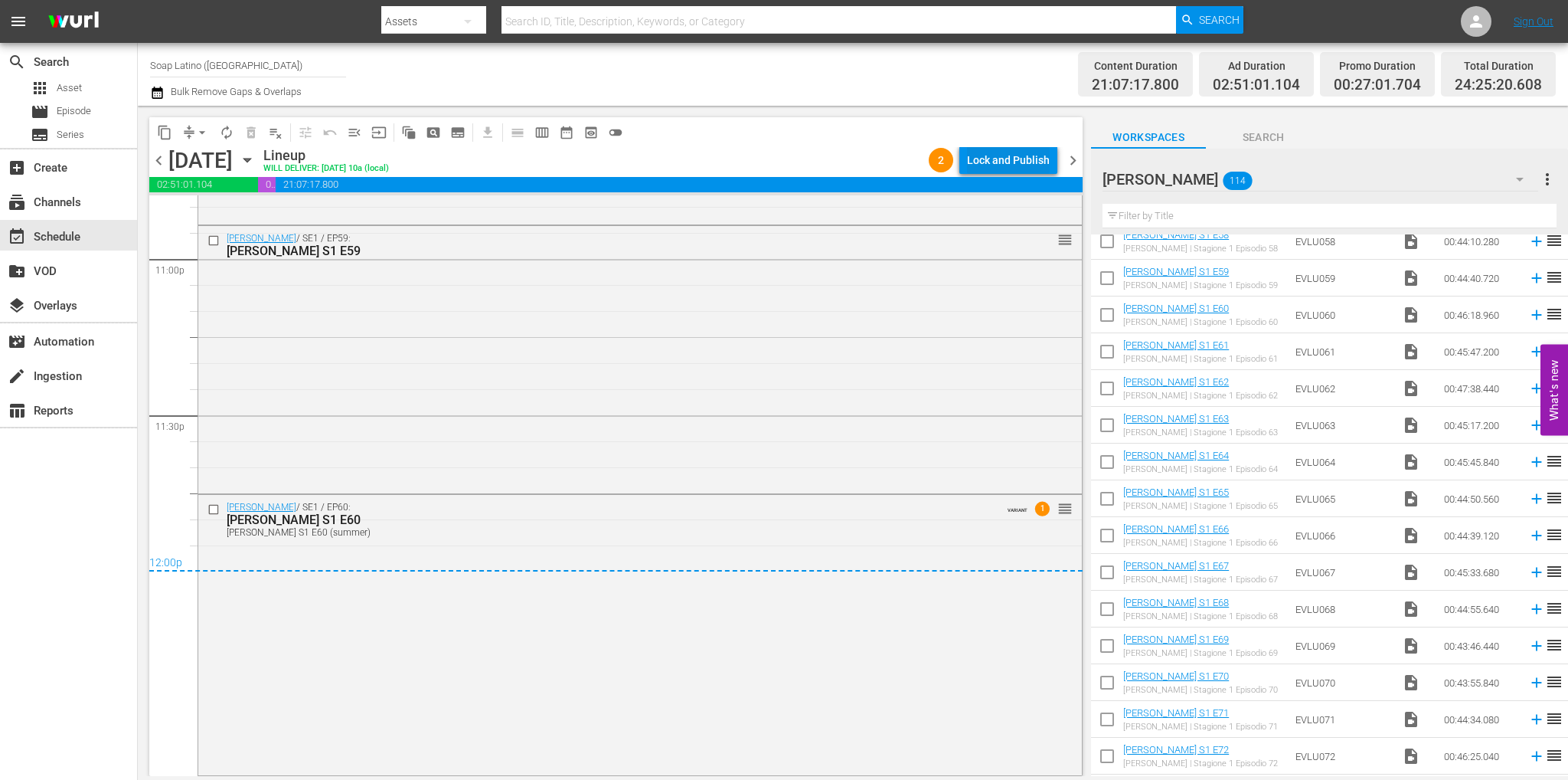
click at [1007, 148] on div "Lock and Publish" at bounding box center [1008, 160] width 83 height 28
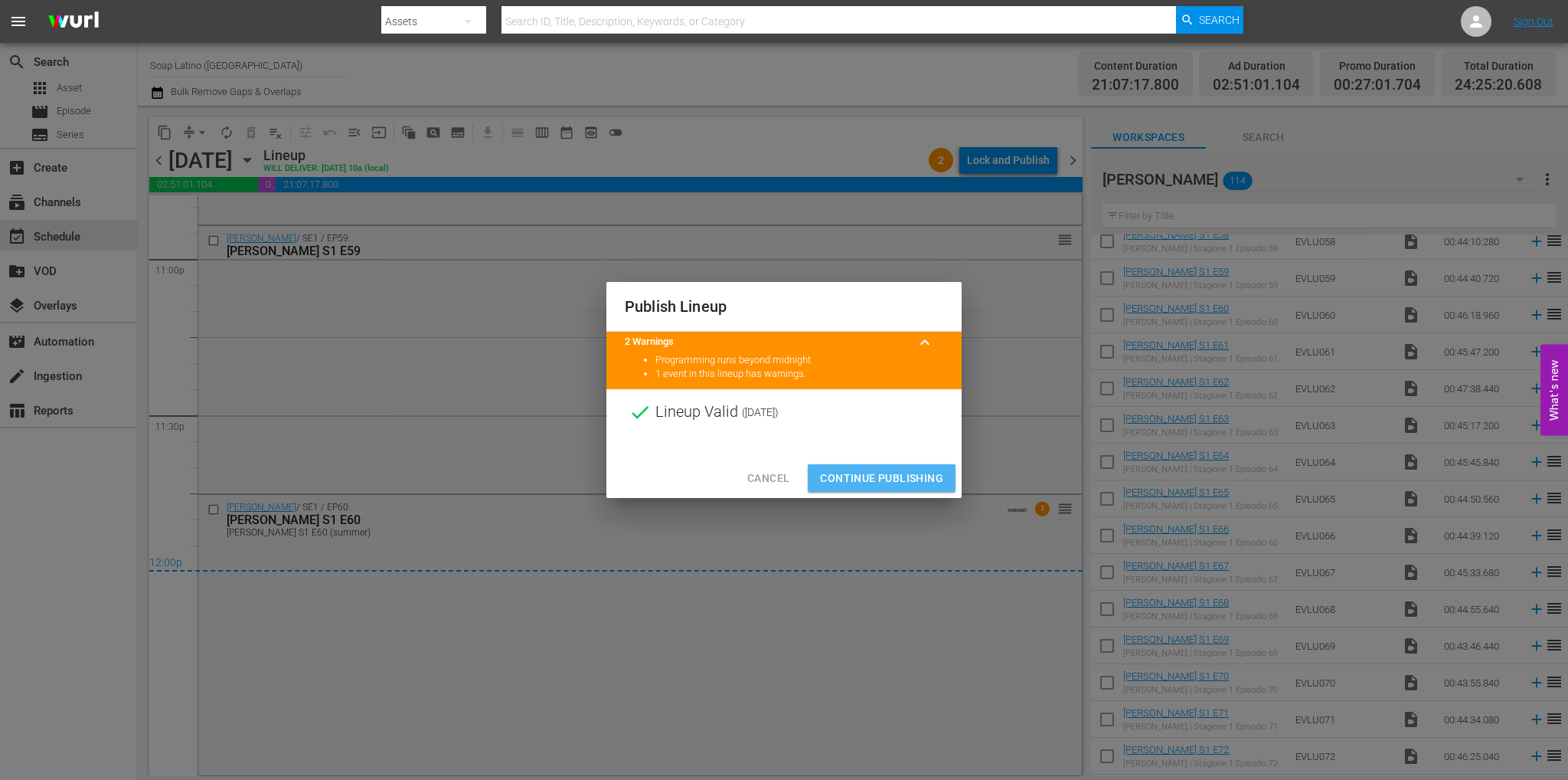
click at [869, 490] on button "Continue Publishing" at bounding box center [882, 478] width 147 height 28
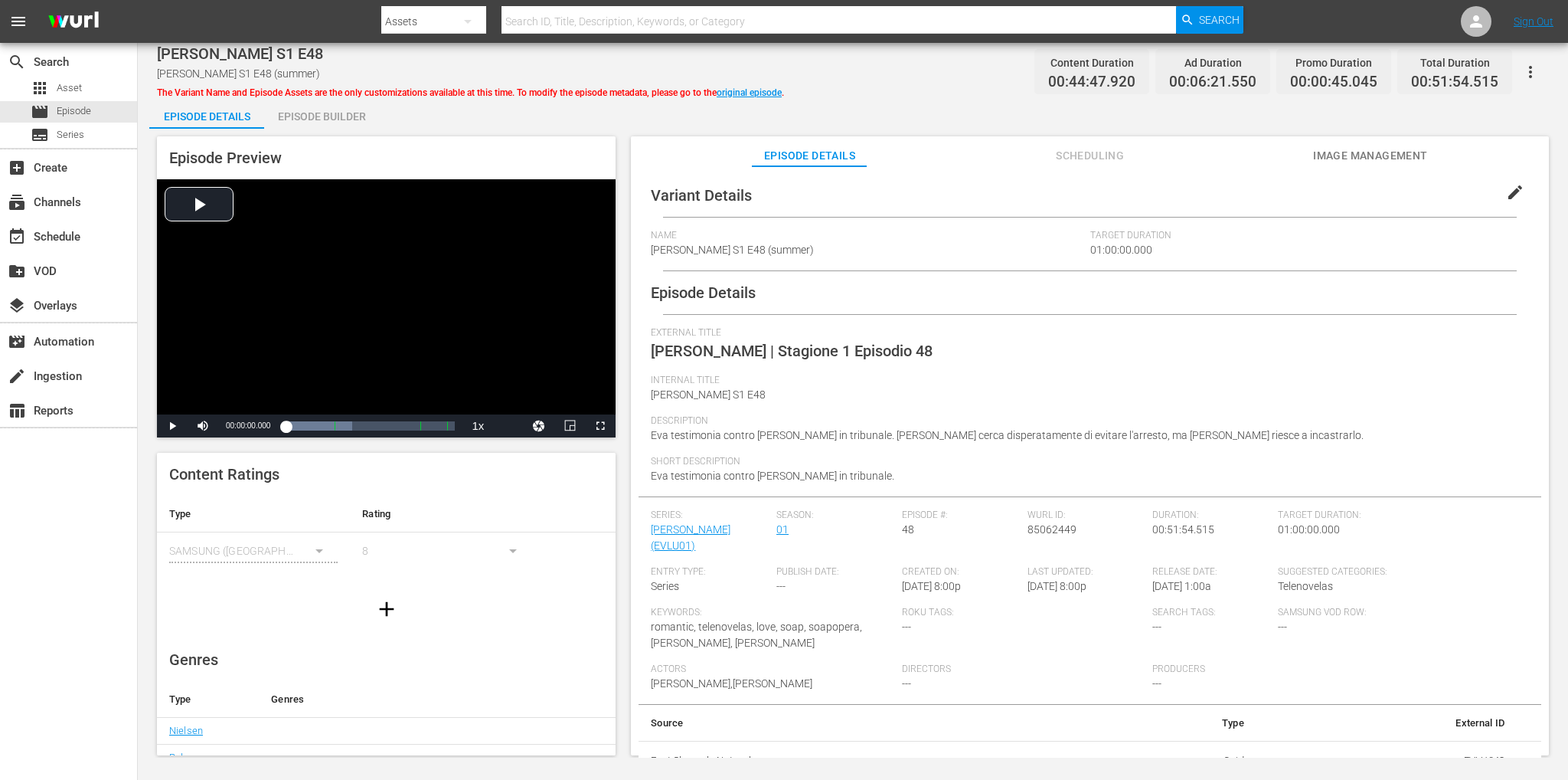
click at [335, 129] on div "Episode Preview Video Player is loading. Play Video Play Mute Current Time 00:0…" at bounding box center [852, 448] width 1408 height 639
click at [343, 116] on div "Episode Builder" at bounding box center [322, 116] width 115 height 36
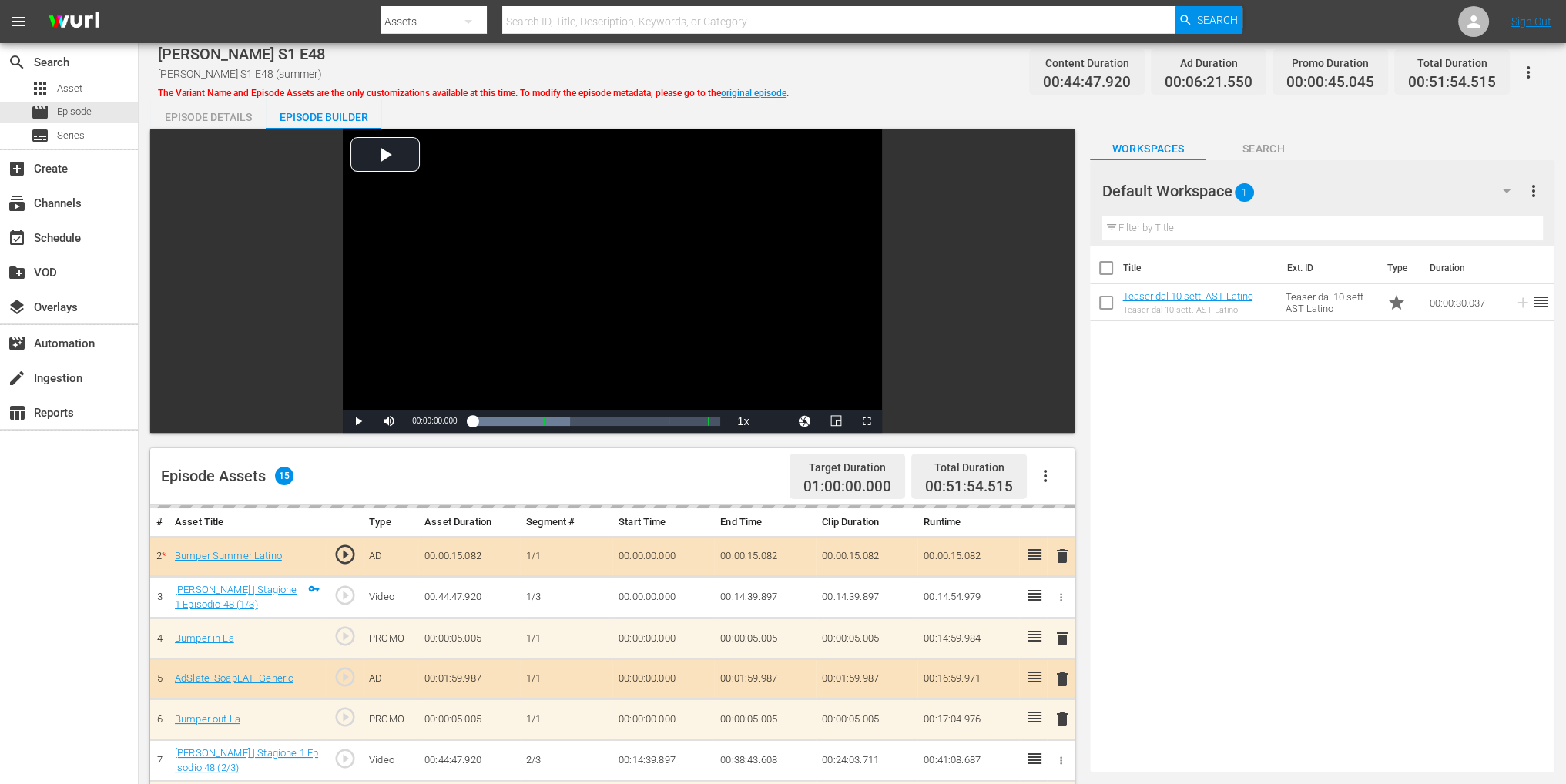
scroll to position [308, 0]
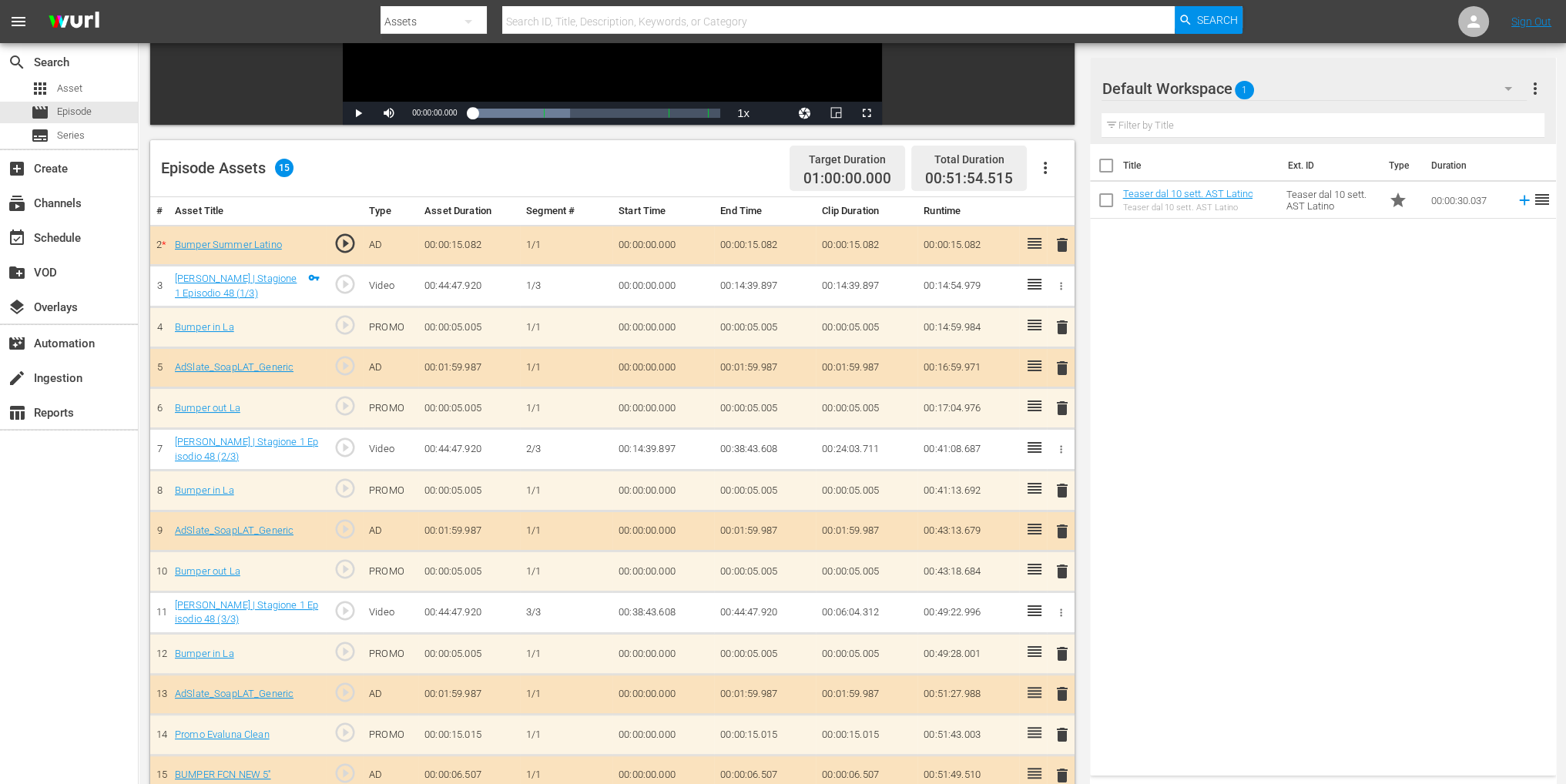
click at [1066, 245] on span "delete" at bounding box center [1062, 244] width 19 height 19
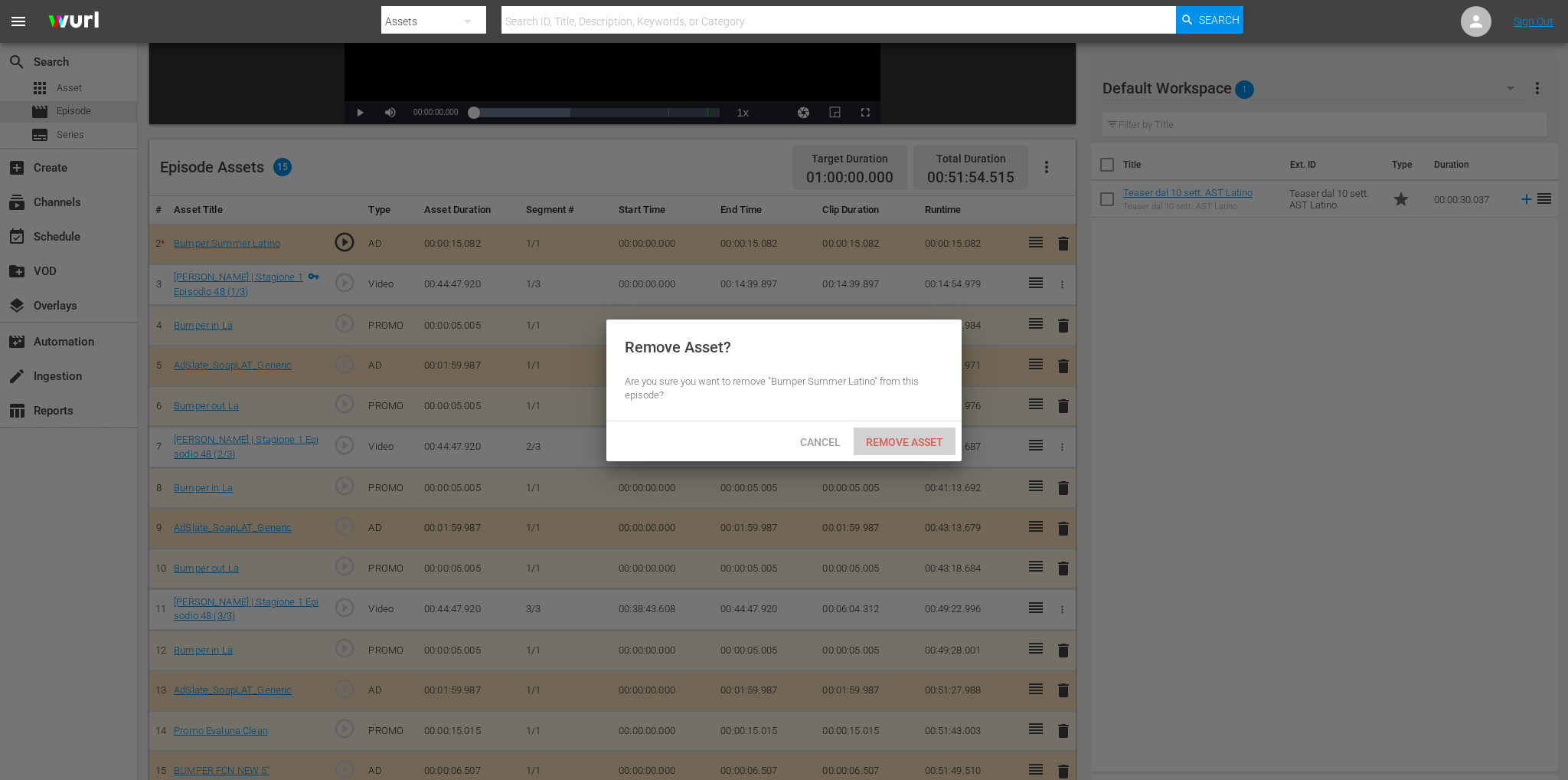
click at [916, 437] on span "Remove Asset" at bounding box center [904, 442] width 102 height 12
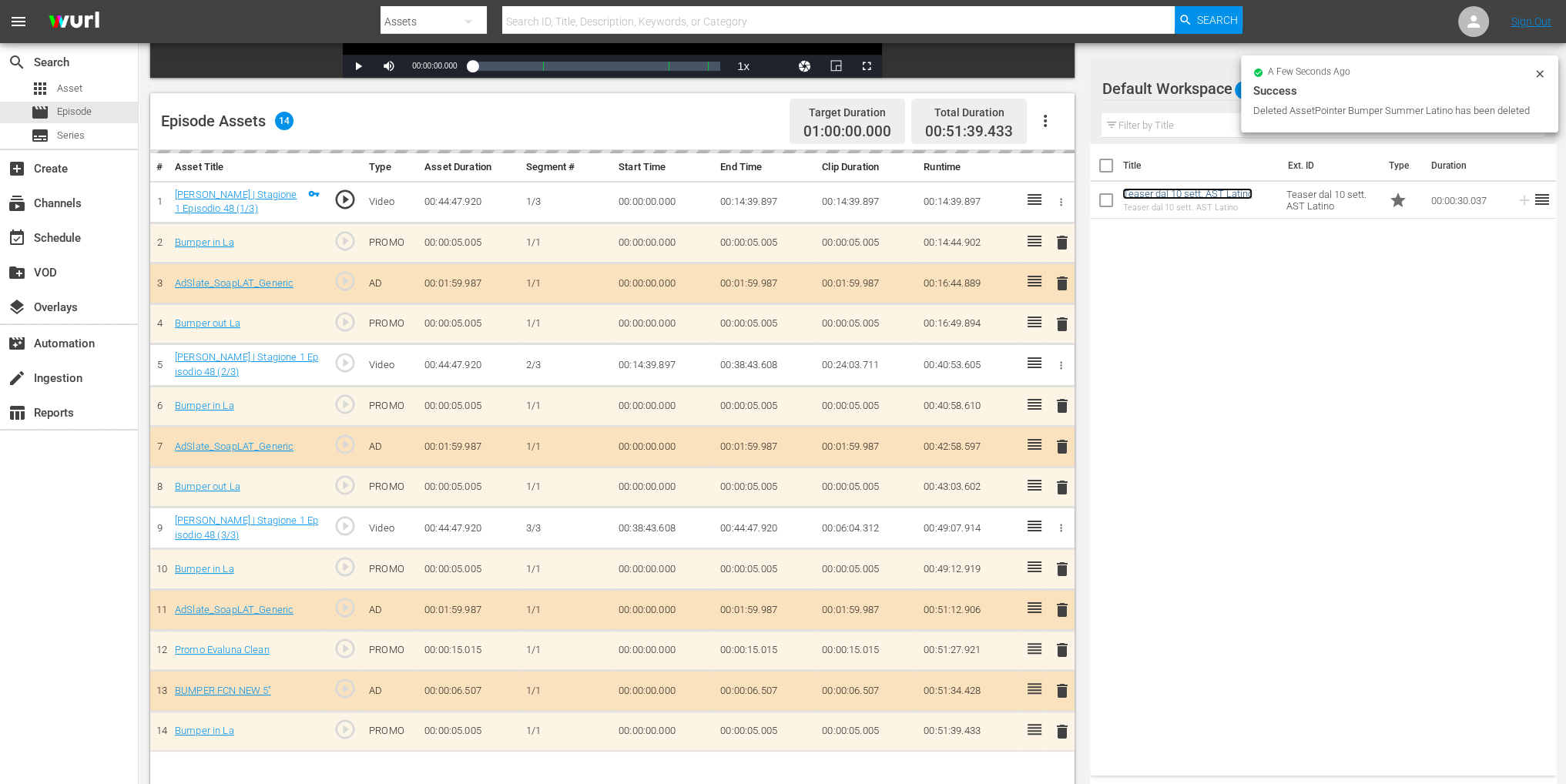
scroll to position [400, 0]
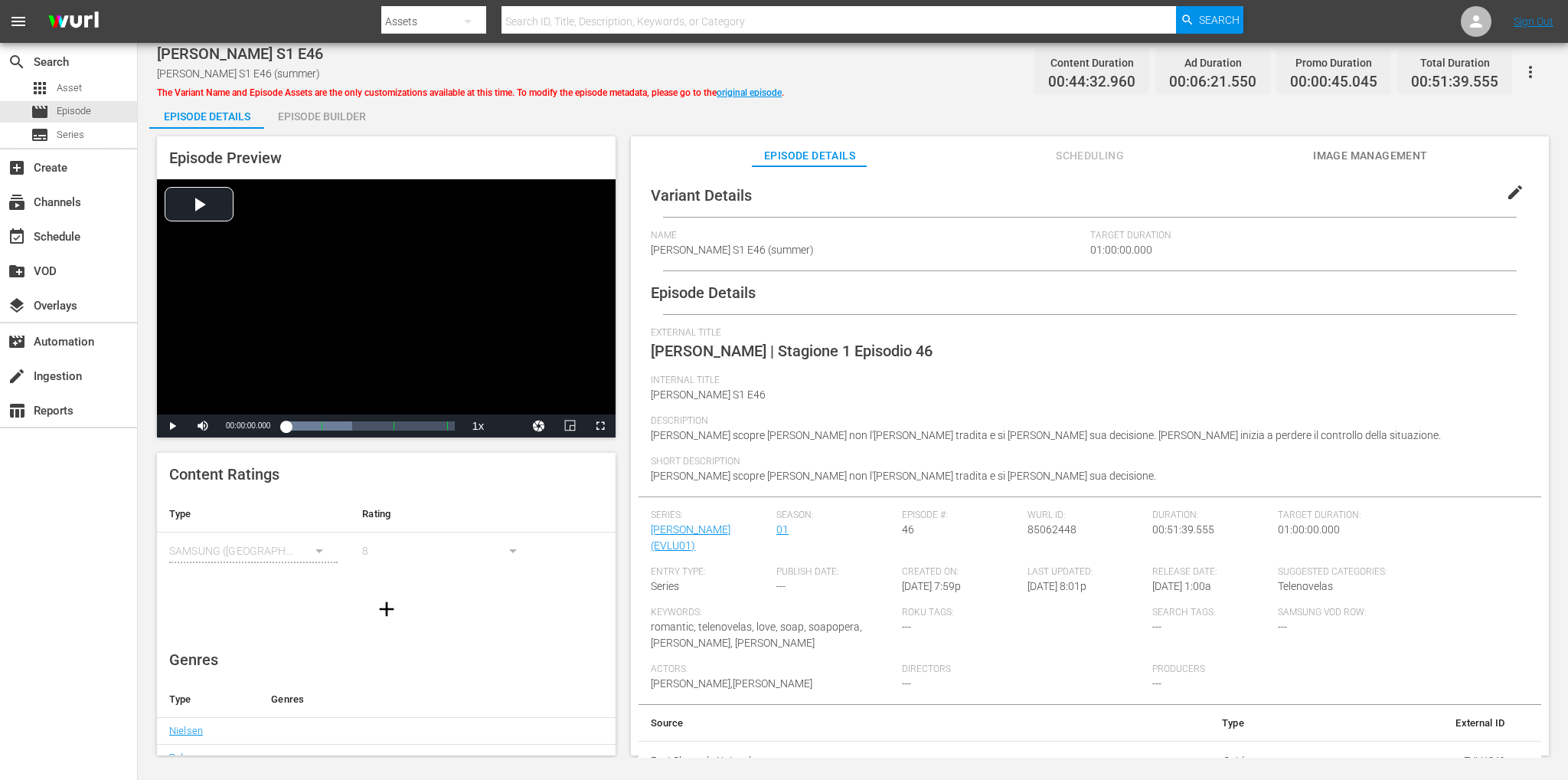
click at [330, 120] on div "Episode Builder" at bounding box center [322, 116] width 115 height 36
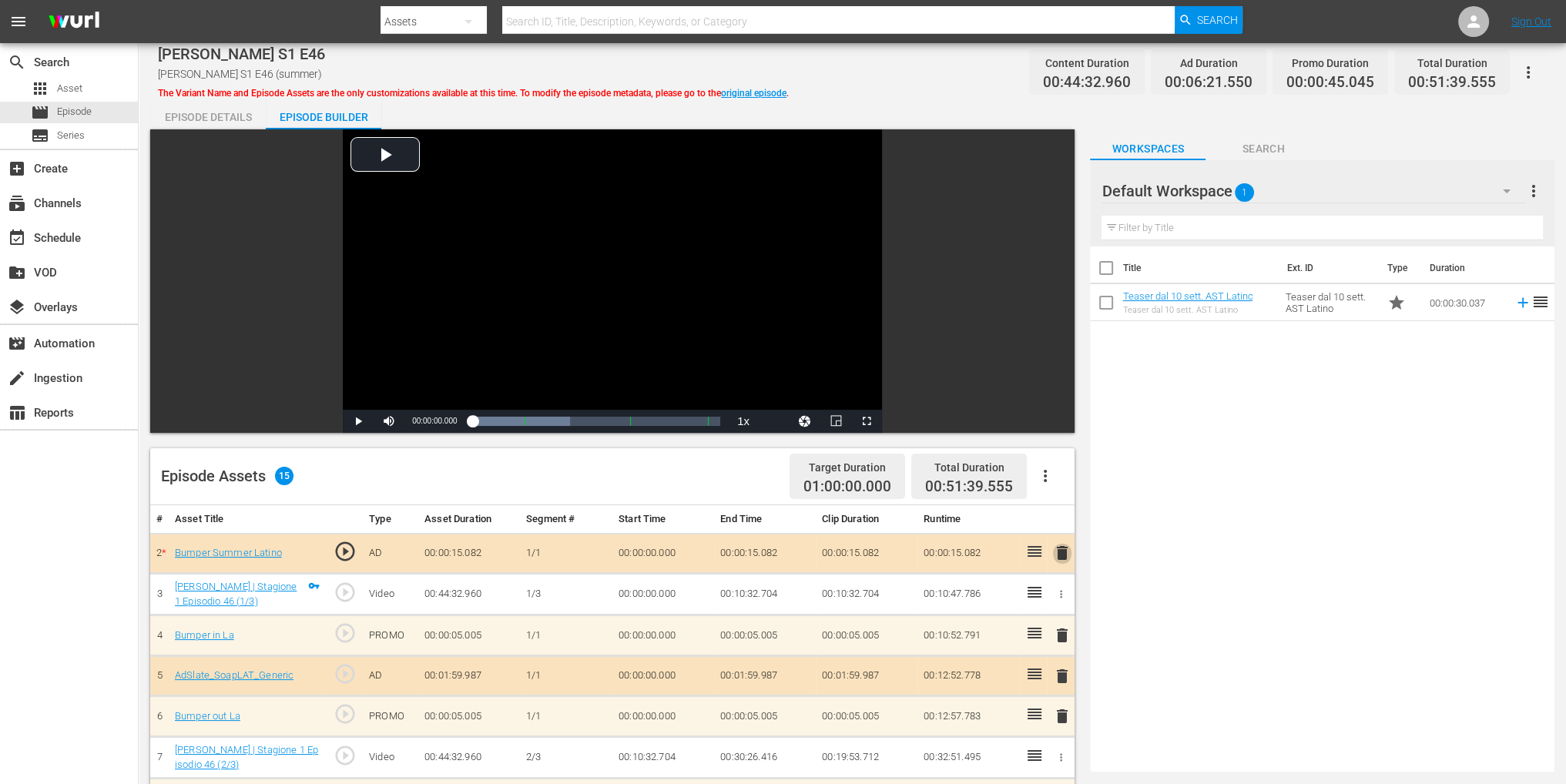
click at [1061, 550] on span "delete" at bounding box center [1062, 553] width 19 height 19
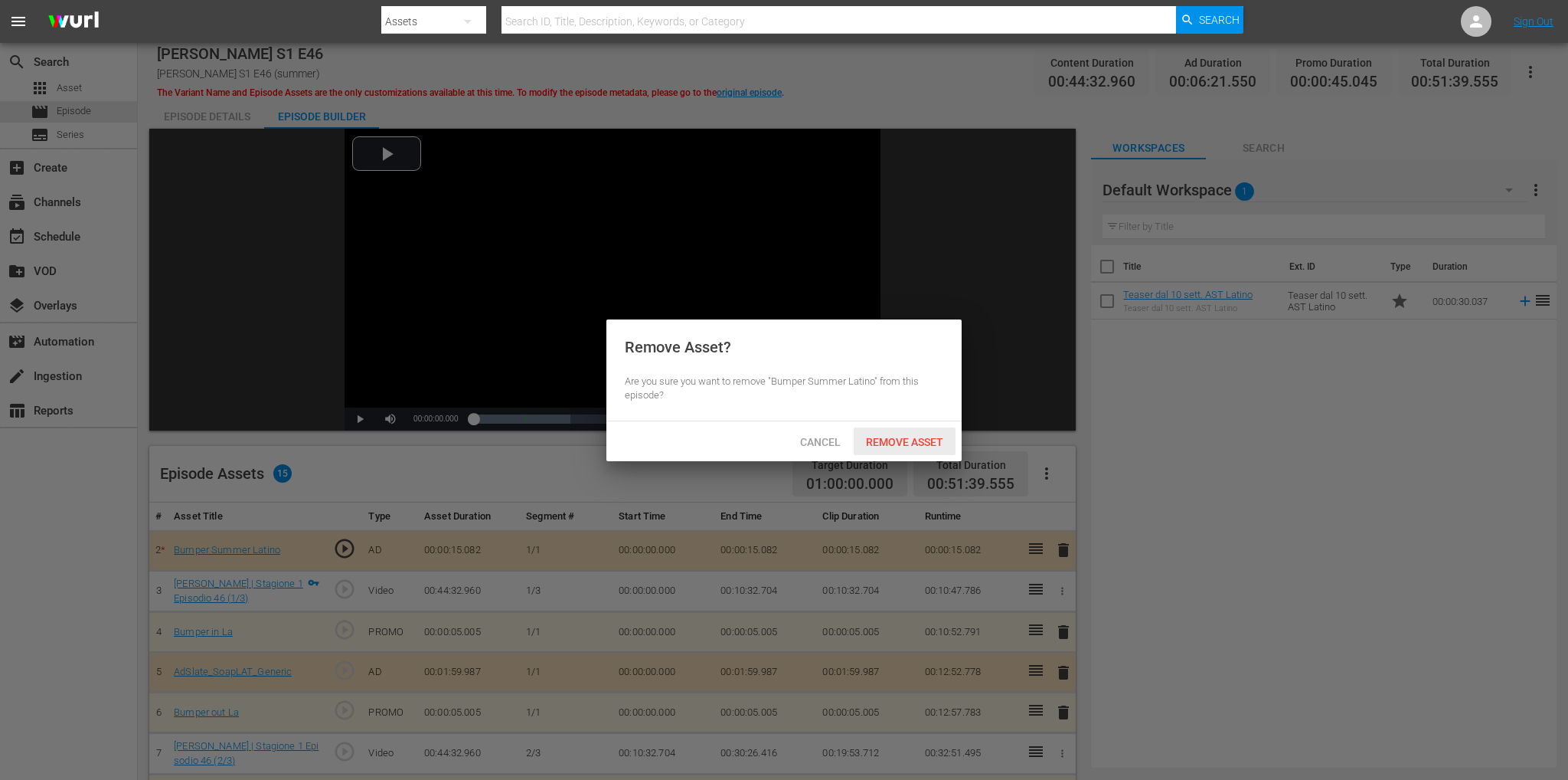
click at [925, 446] on span "Remove Asset" at bounding box center [904, 442] width 102 height 12
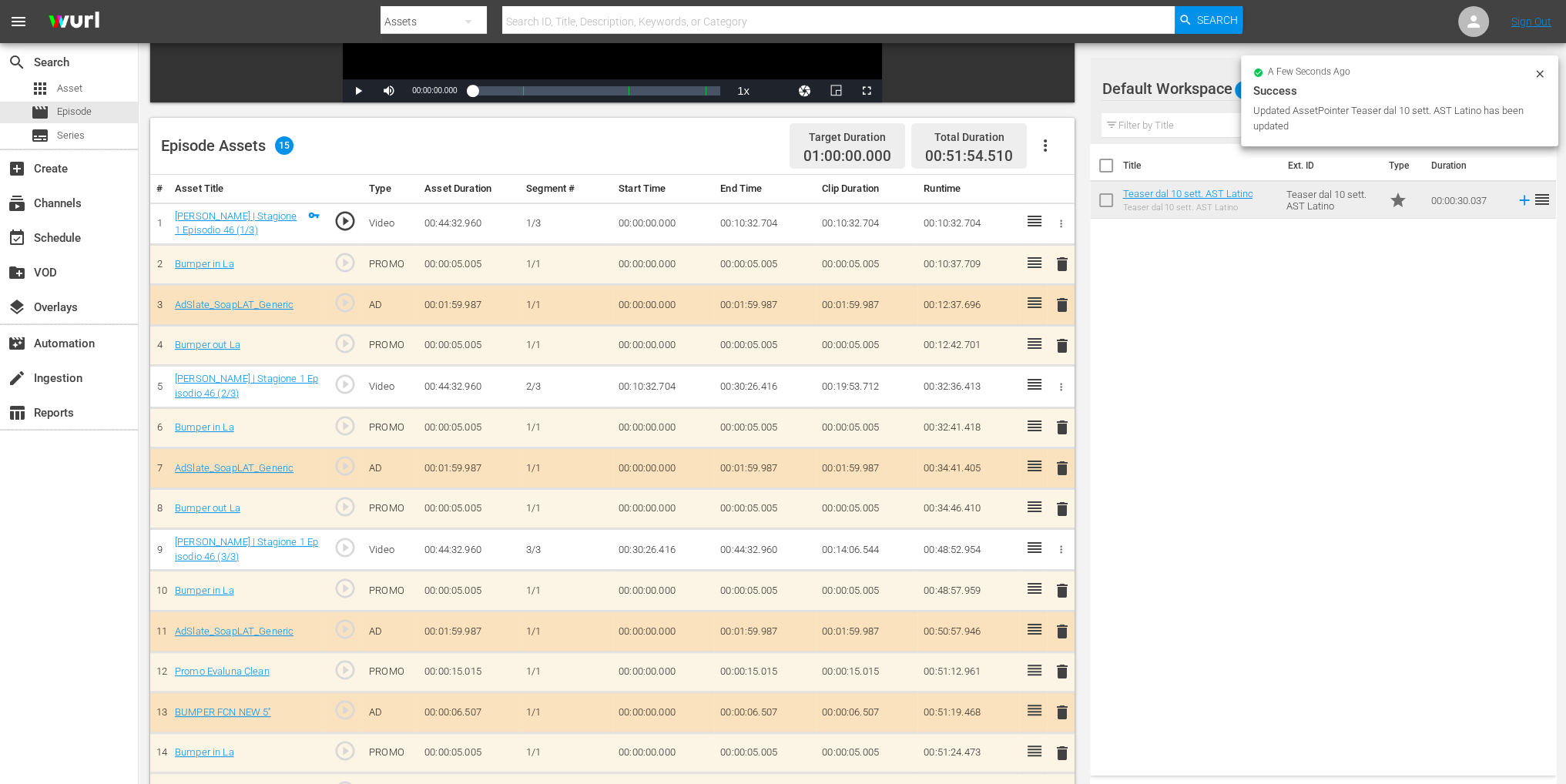
scroll to position [246, 0]
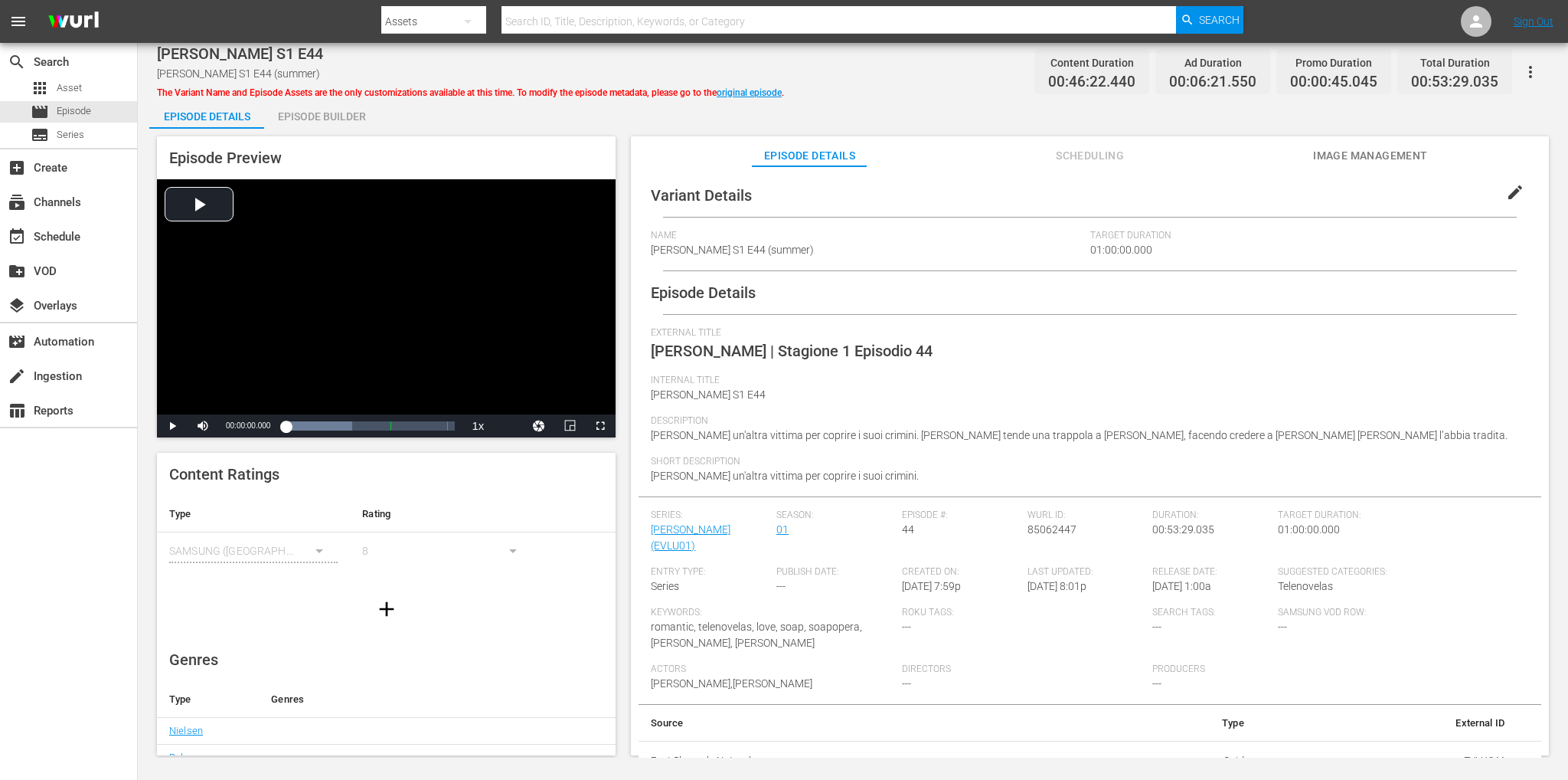
click at [344, 121] on div "Episode Builder" at bounding box center [322, 116] width 115 height 36
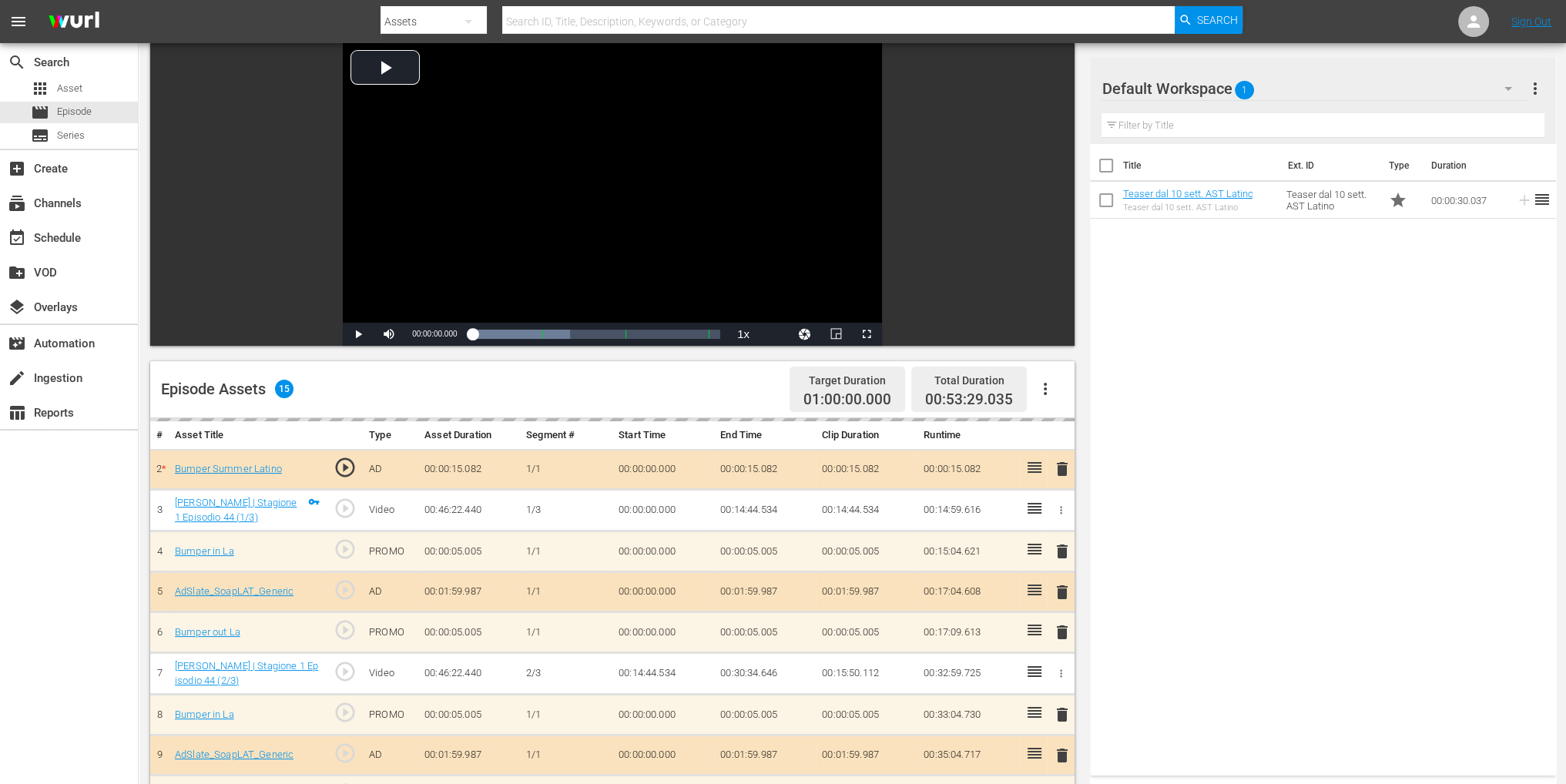
scroll to position [154, 0]
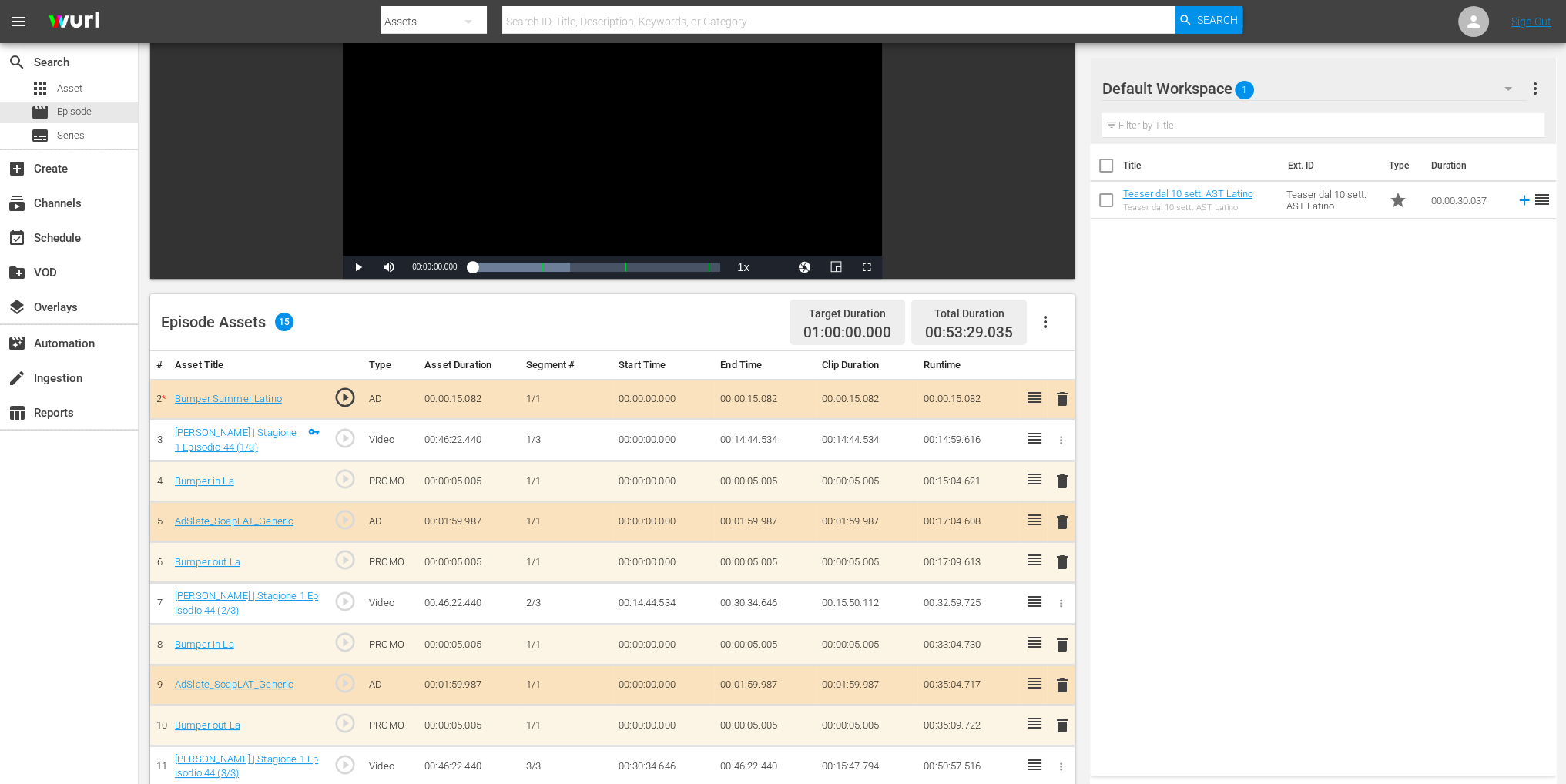
click at [1069, 400] on span "delete" at bounding box center [1062, 399] width 19 height 19
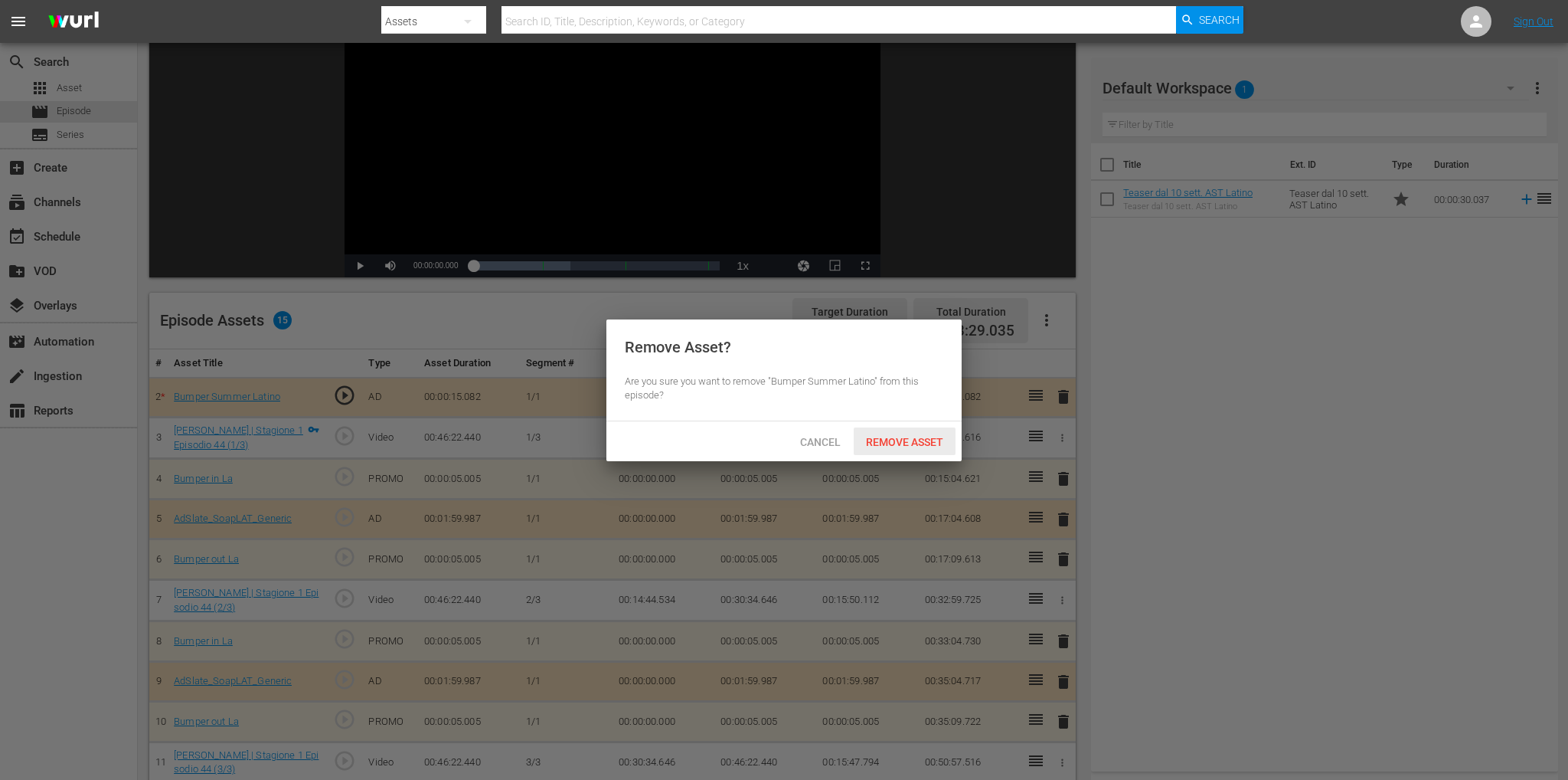
click at [879, 443] on span "Remove Asset" at bounding box center [904, 442] width 102 height 12
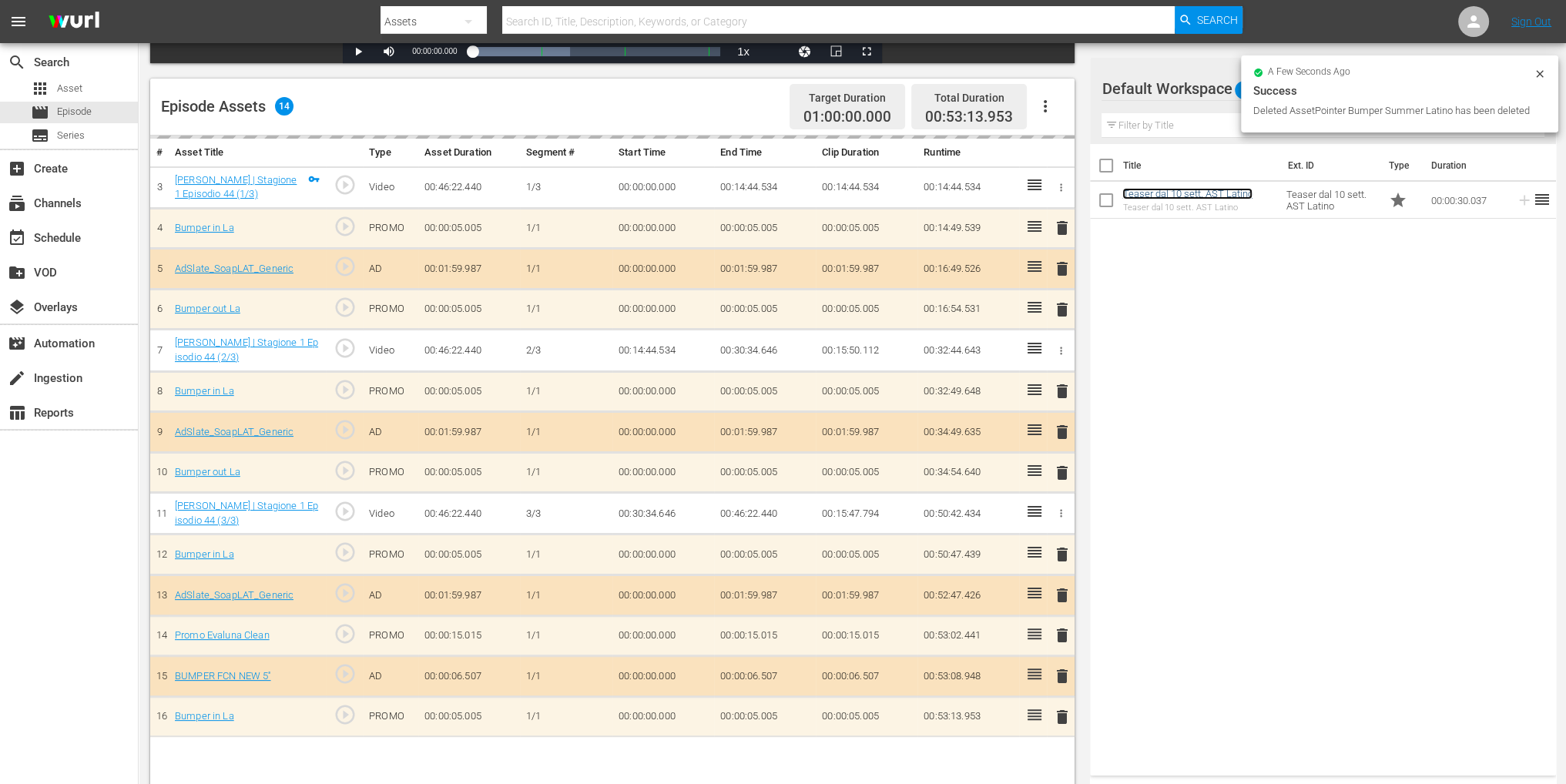
scroll to position [400, 0]
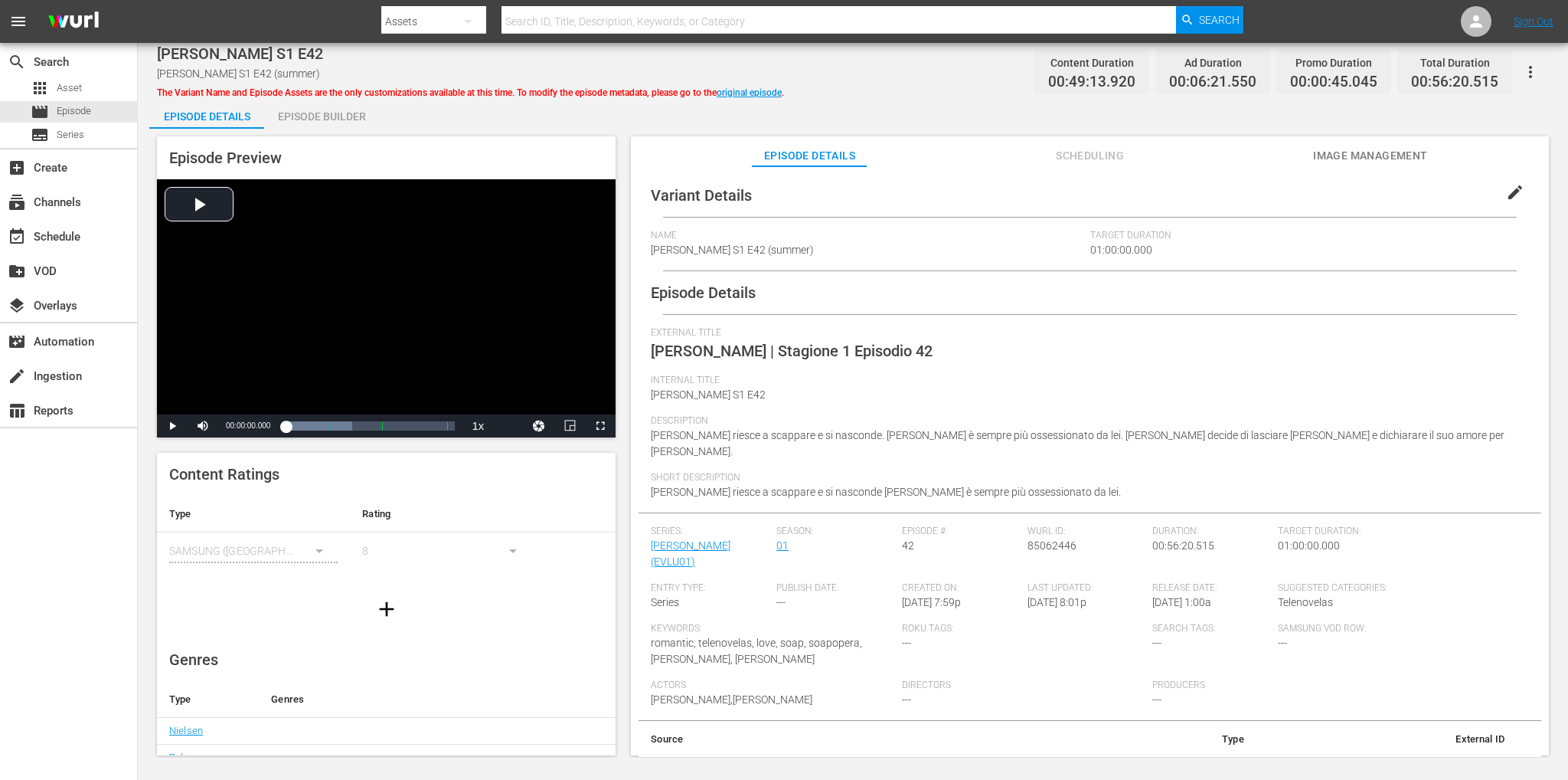
click at [334, 108] on div "Episode Builder" at bounding box center [322, 116] width 115 height 36
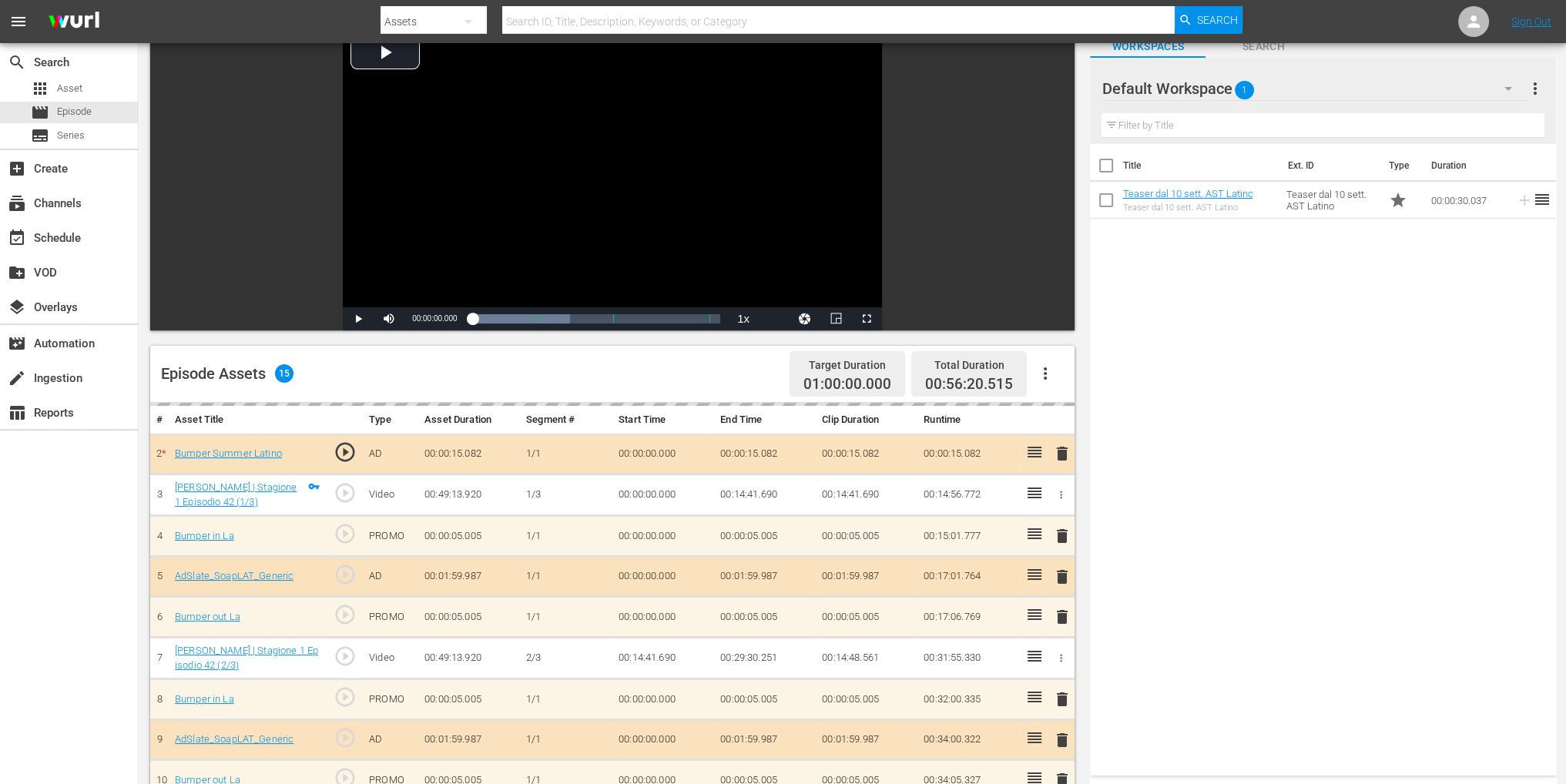
scroll to position [231, 0]
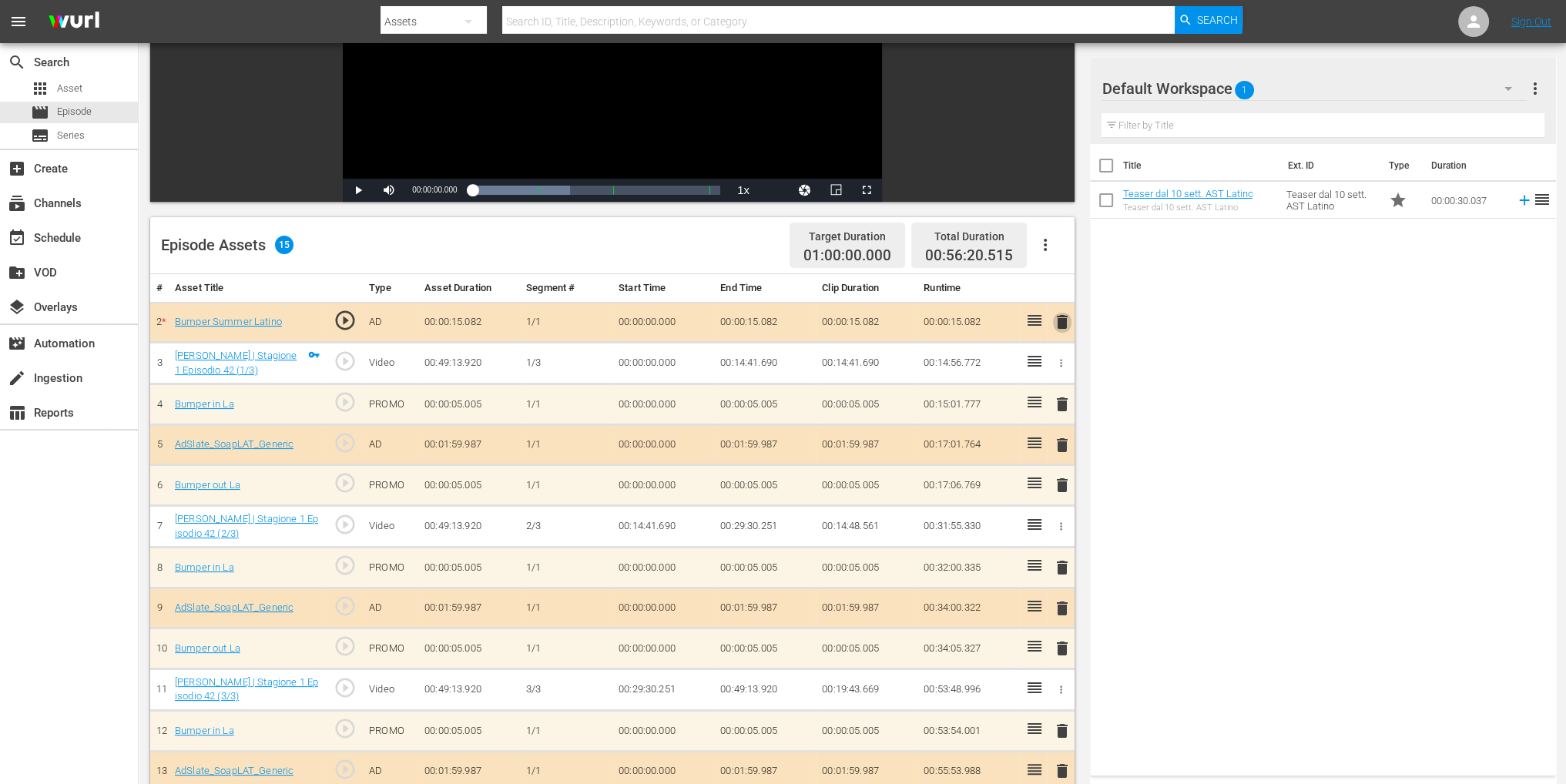
click at [1062, 319] on span "delete" at bounding box center [1062, 322] width 19 height 19
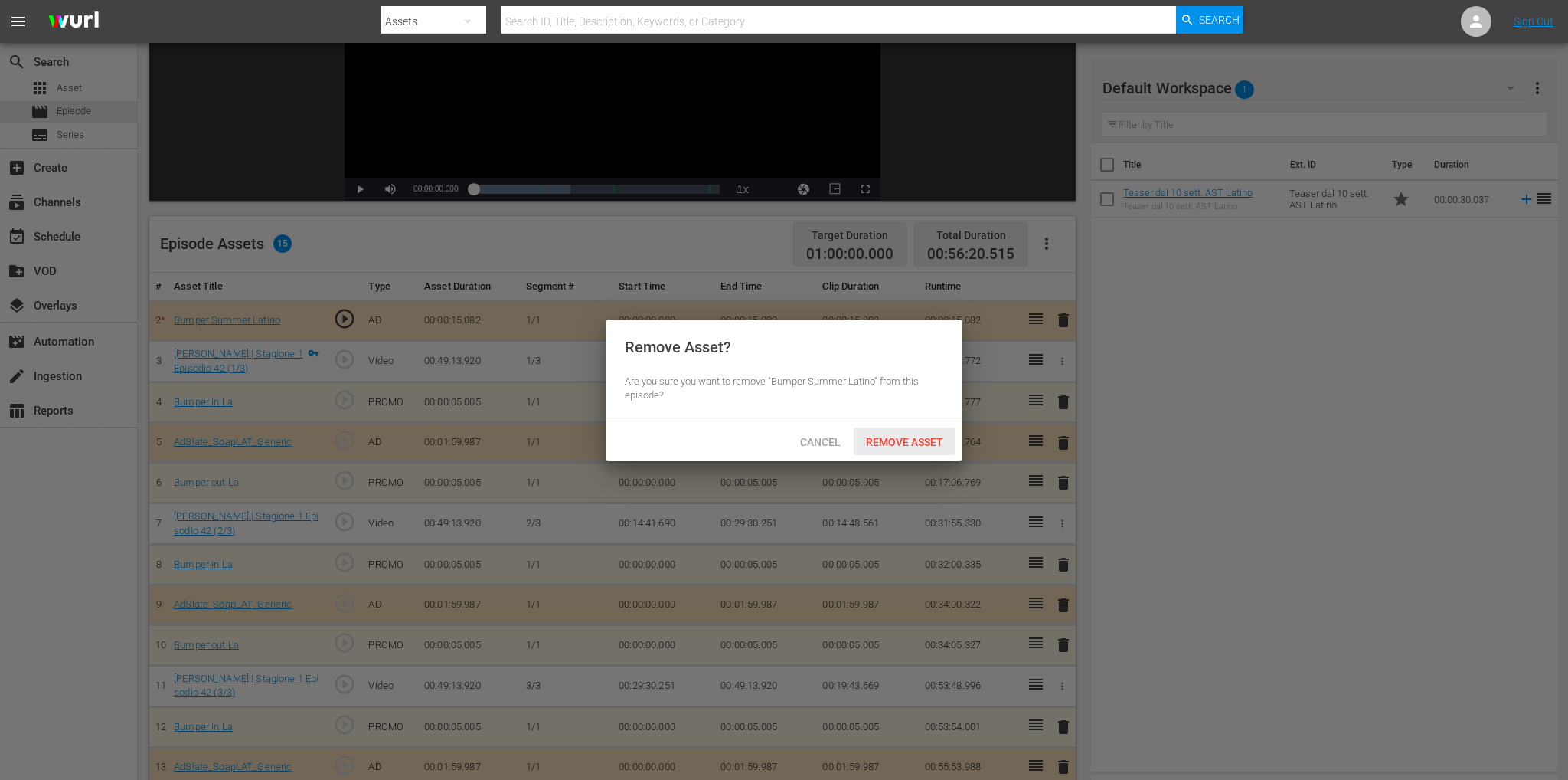
click at [895, 440] on span "Remove Asset" at bounding box center [904, 442] width 102 height 12
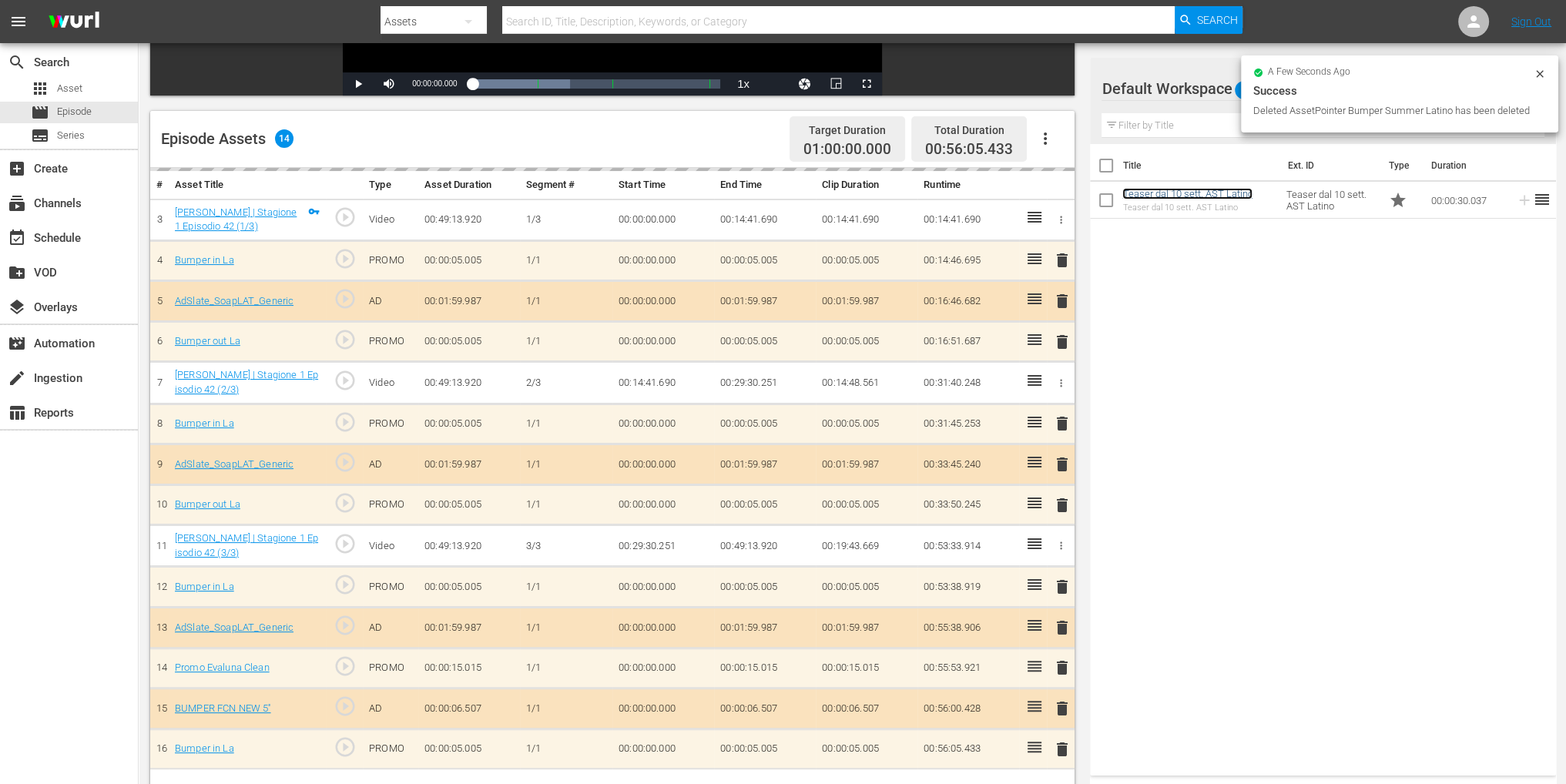
scroll to position [400, 0]
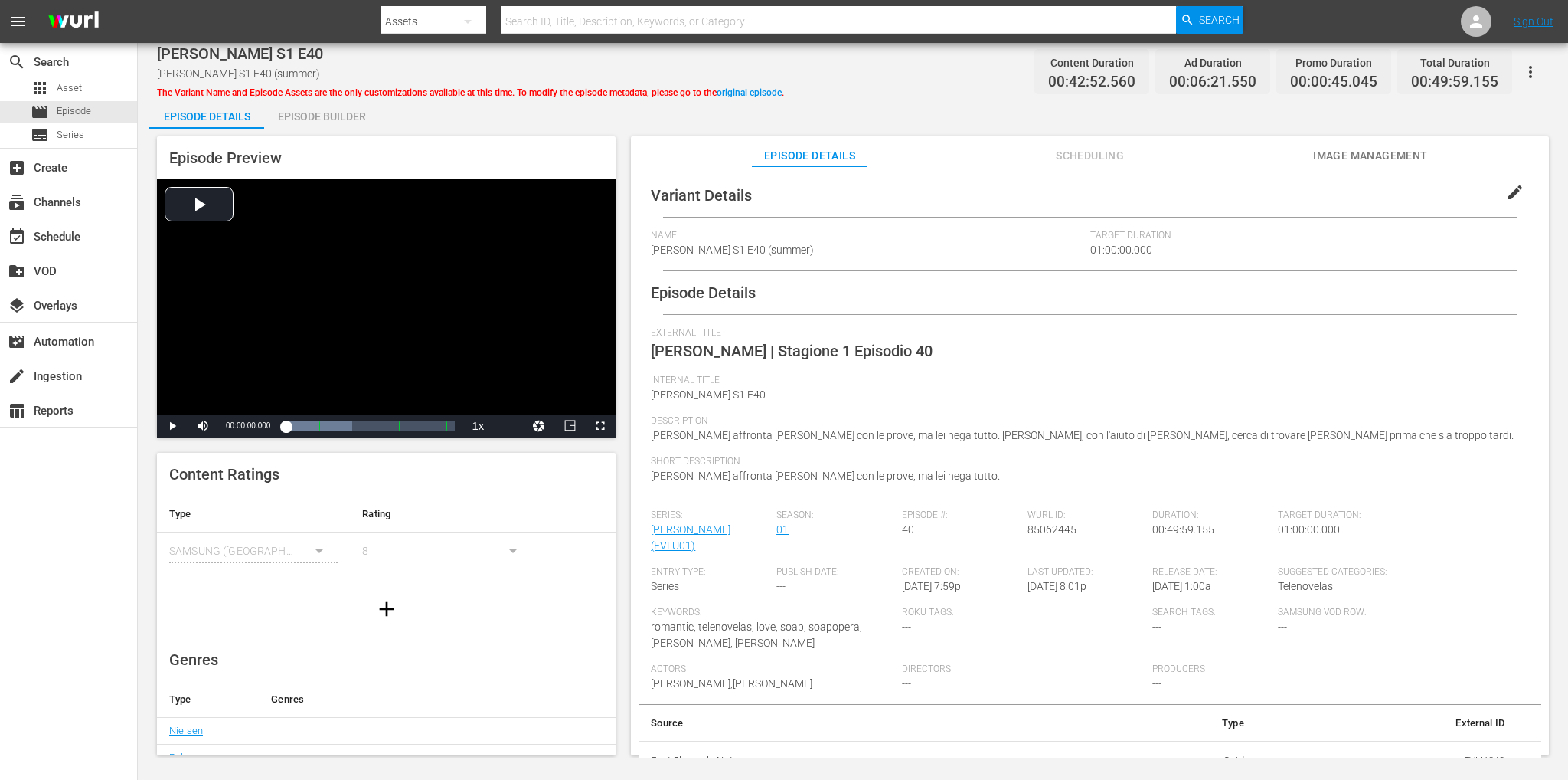
click at [310, 116] on div "Episode Builder" at bounding box center [322, 116] width 115 height 36
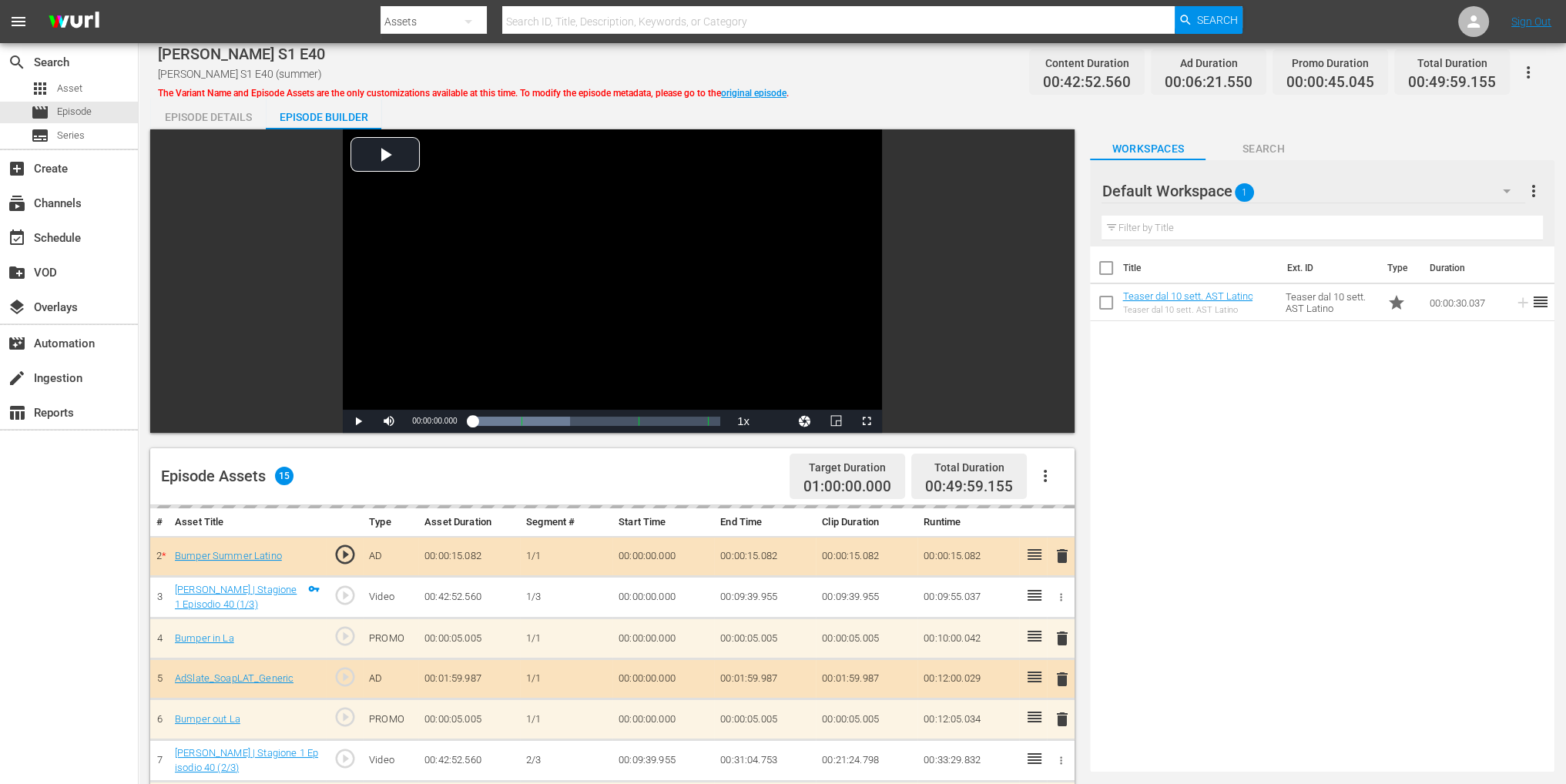
scroll to position [385, 0]
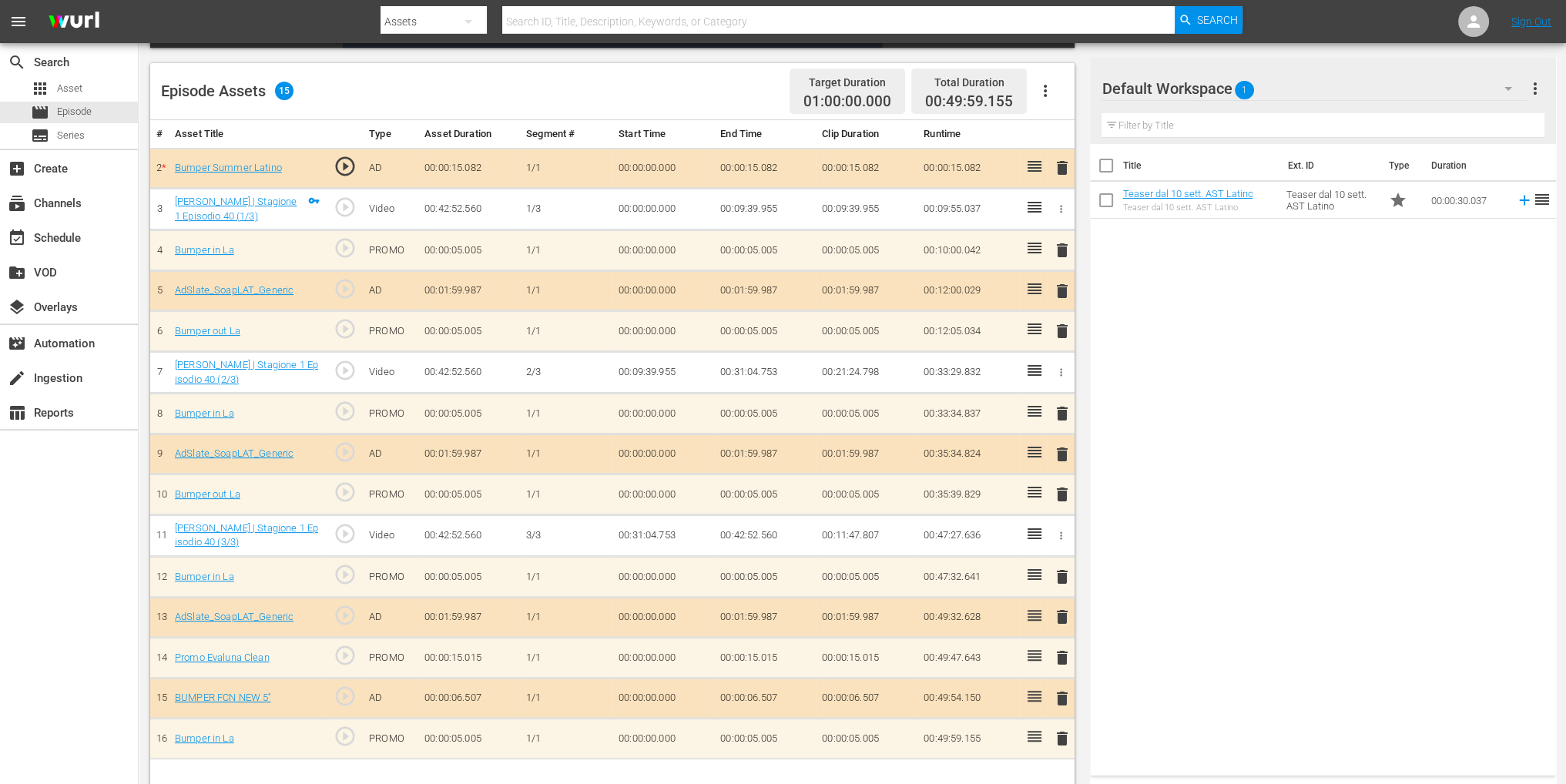
click at [1060, 170] on span "delete" at bounding box center [1062, 168] width 19 height 19
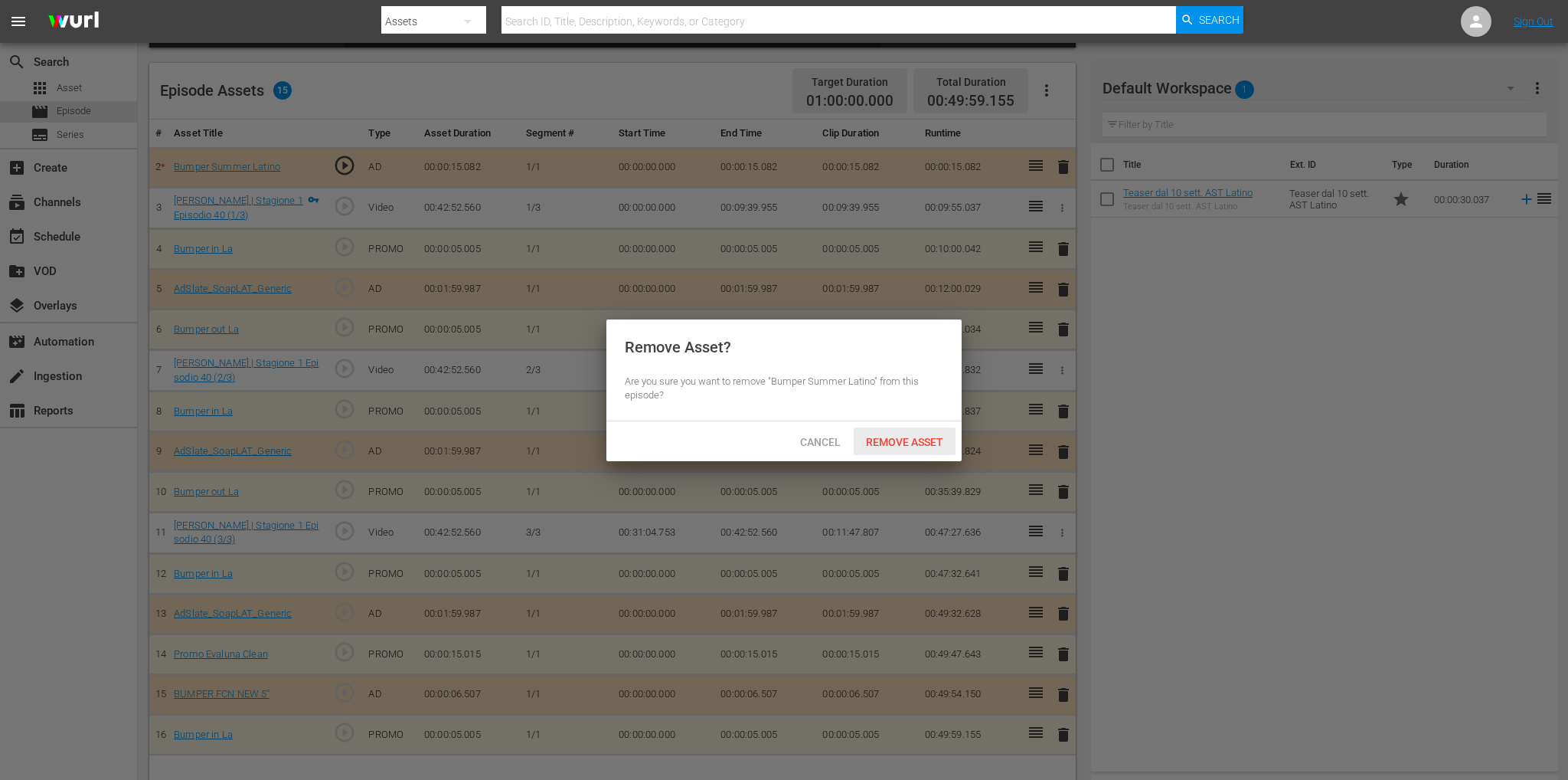
click at [916, 442] on span "Remove Asset" at bounding box center [904, 442] width 102 height 12
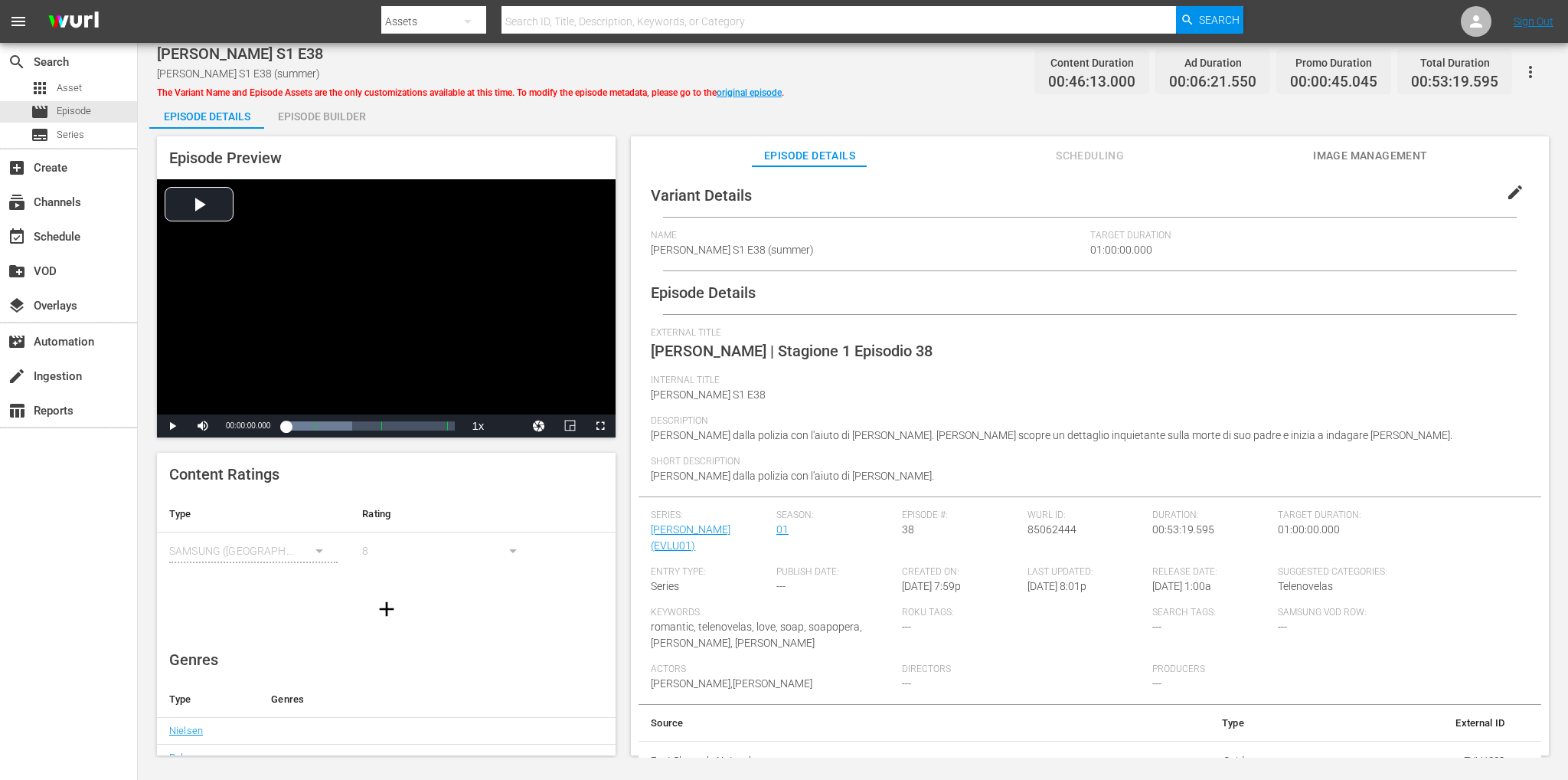
click at [331, 125] on div "Episode Builder" at bounding box center [322, 116] width 115 height 36
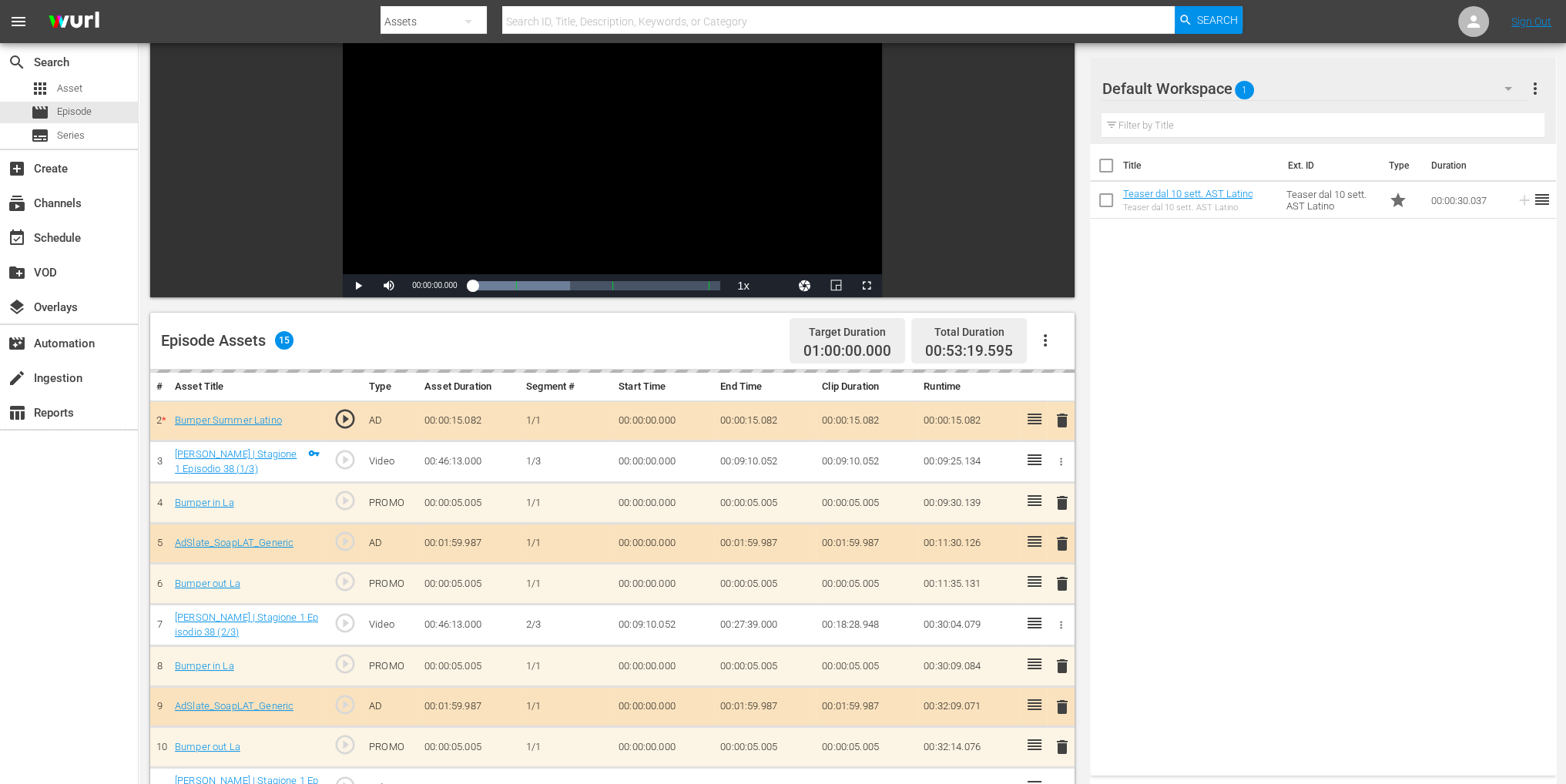
scroll to position [308, 0]
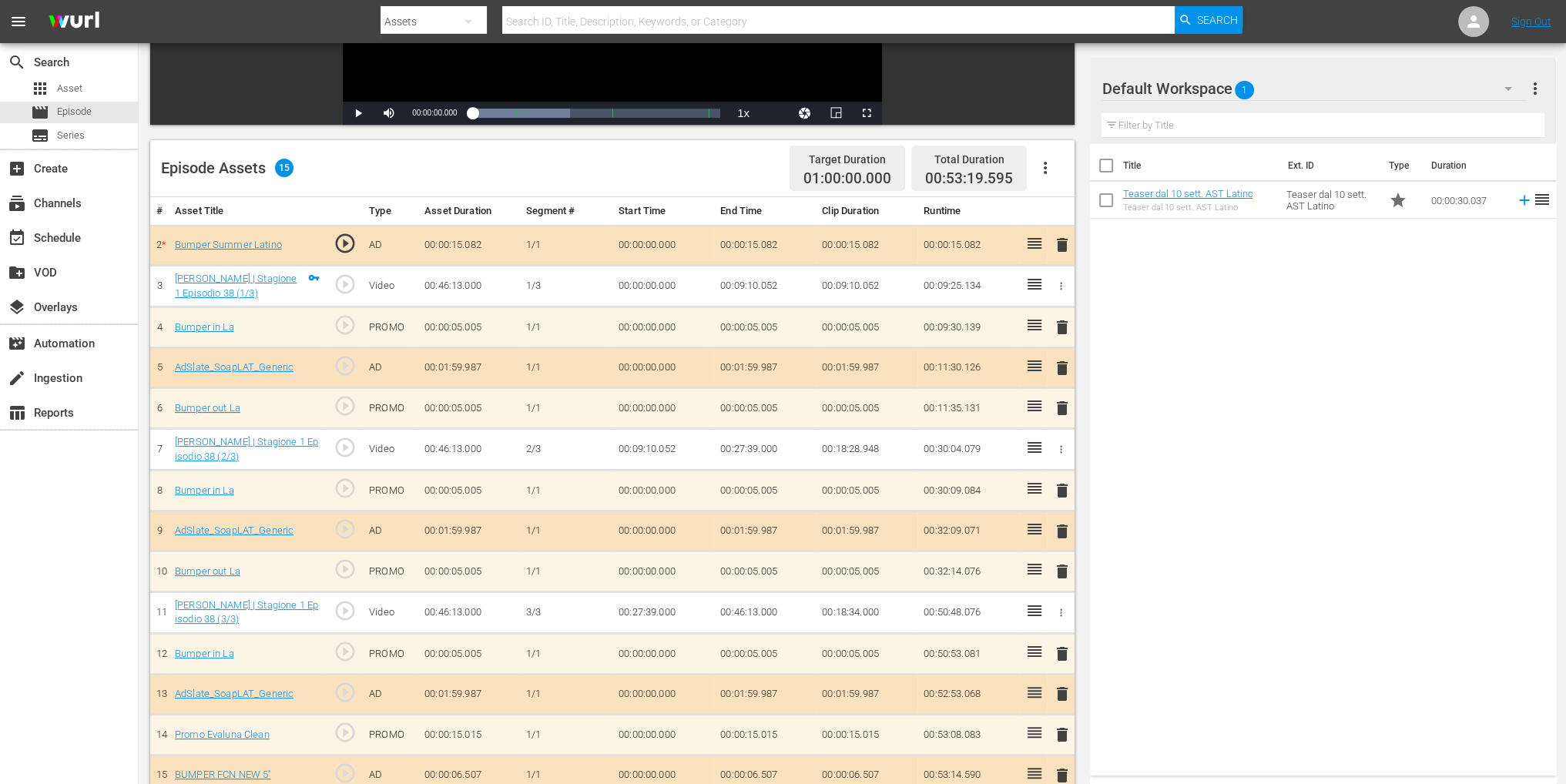
click at [1066, 242] on span "delete" at bounding box center [1062, 244] width 19 height 19
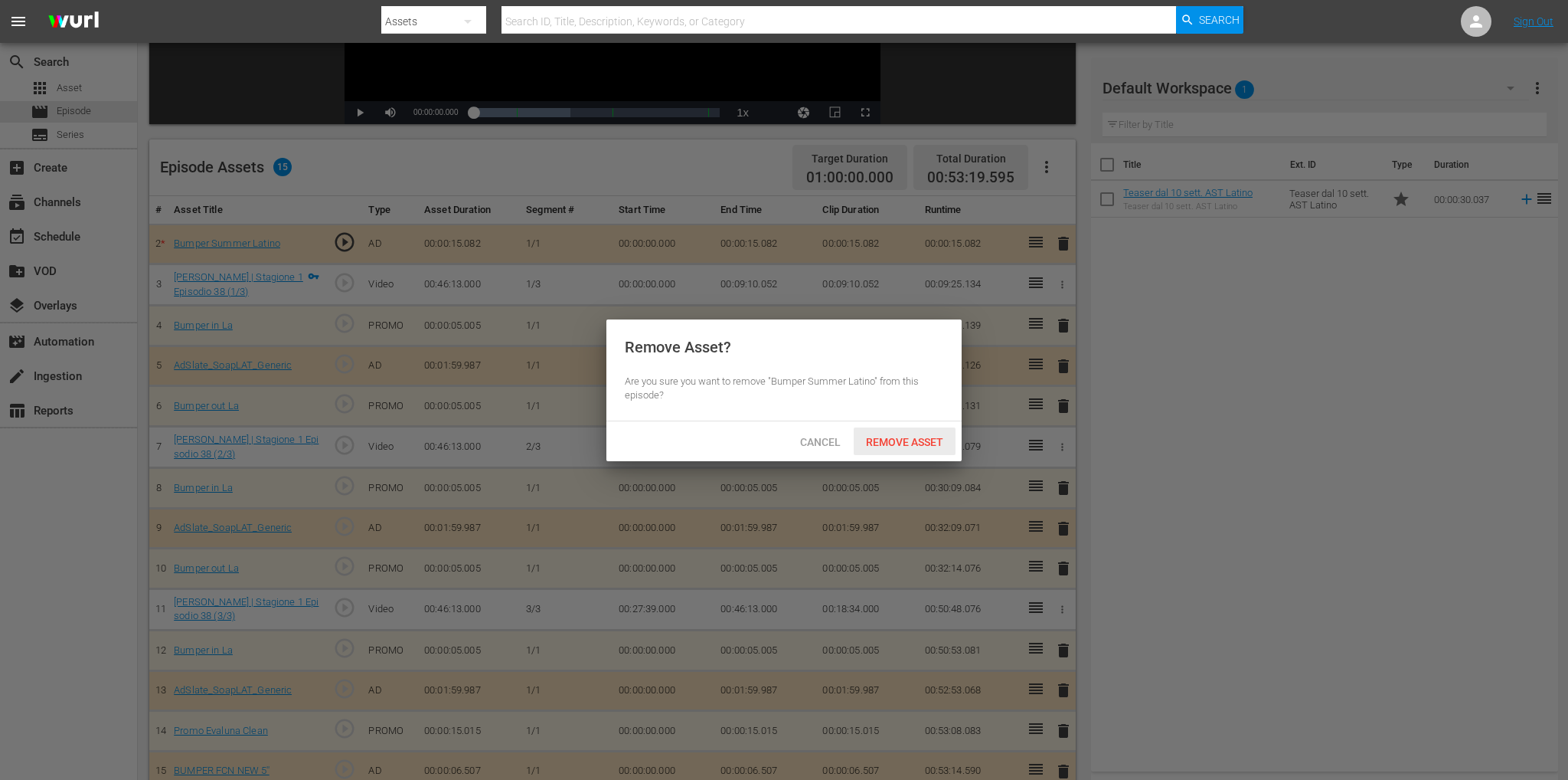
click at [919, 433] on div "Remove Asset" at bounding box center [904, 441] width 102 height 28
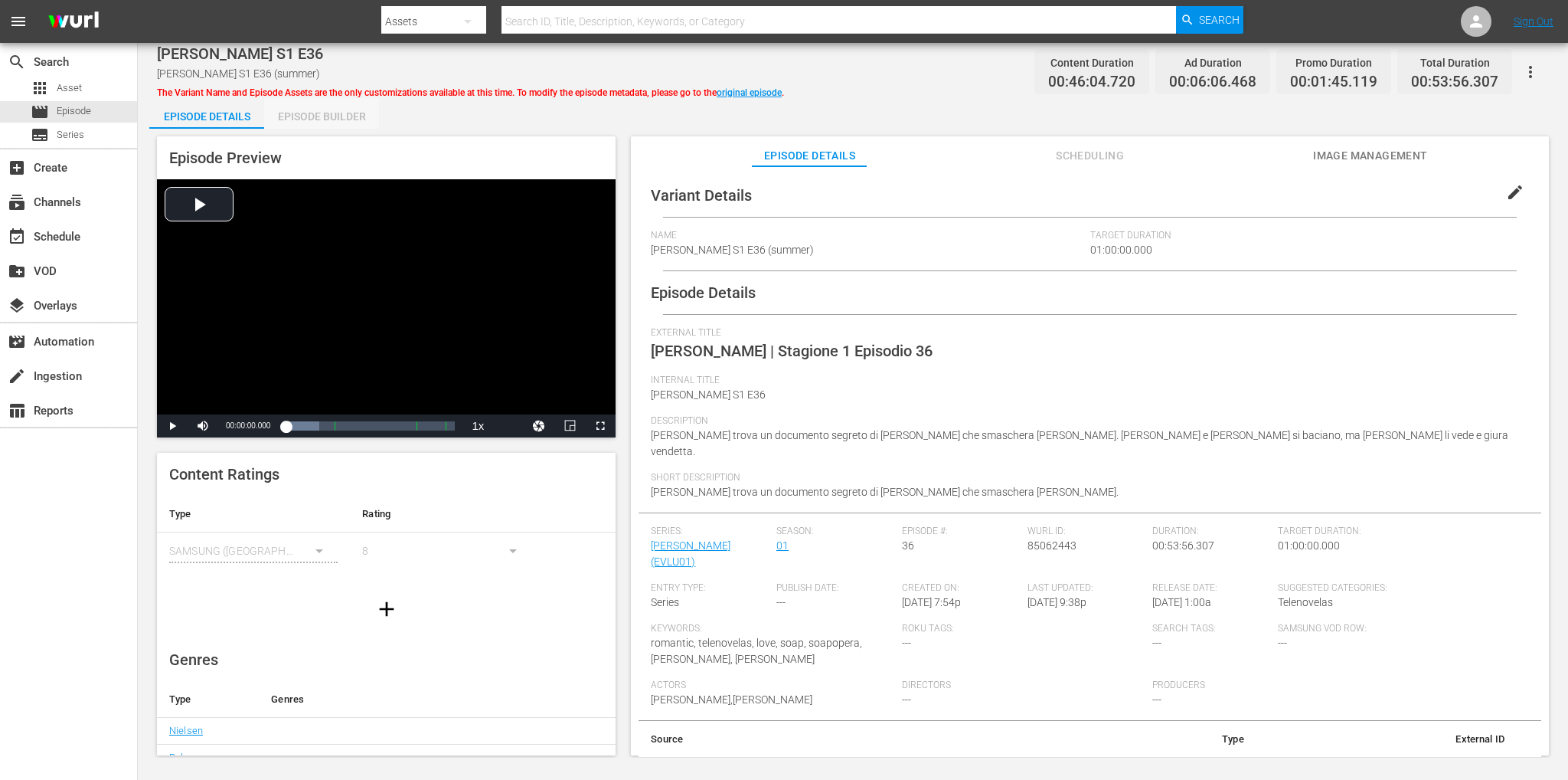
click at [303, 123] on div "Episode Builder" at bounding box center [322, 116] width 115 height 36
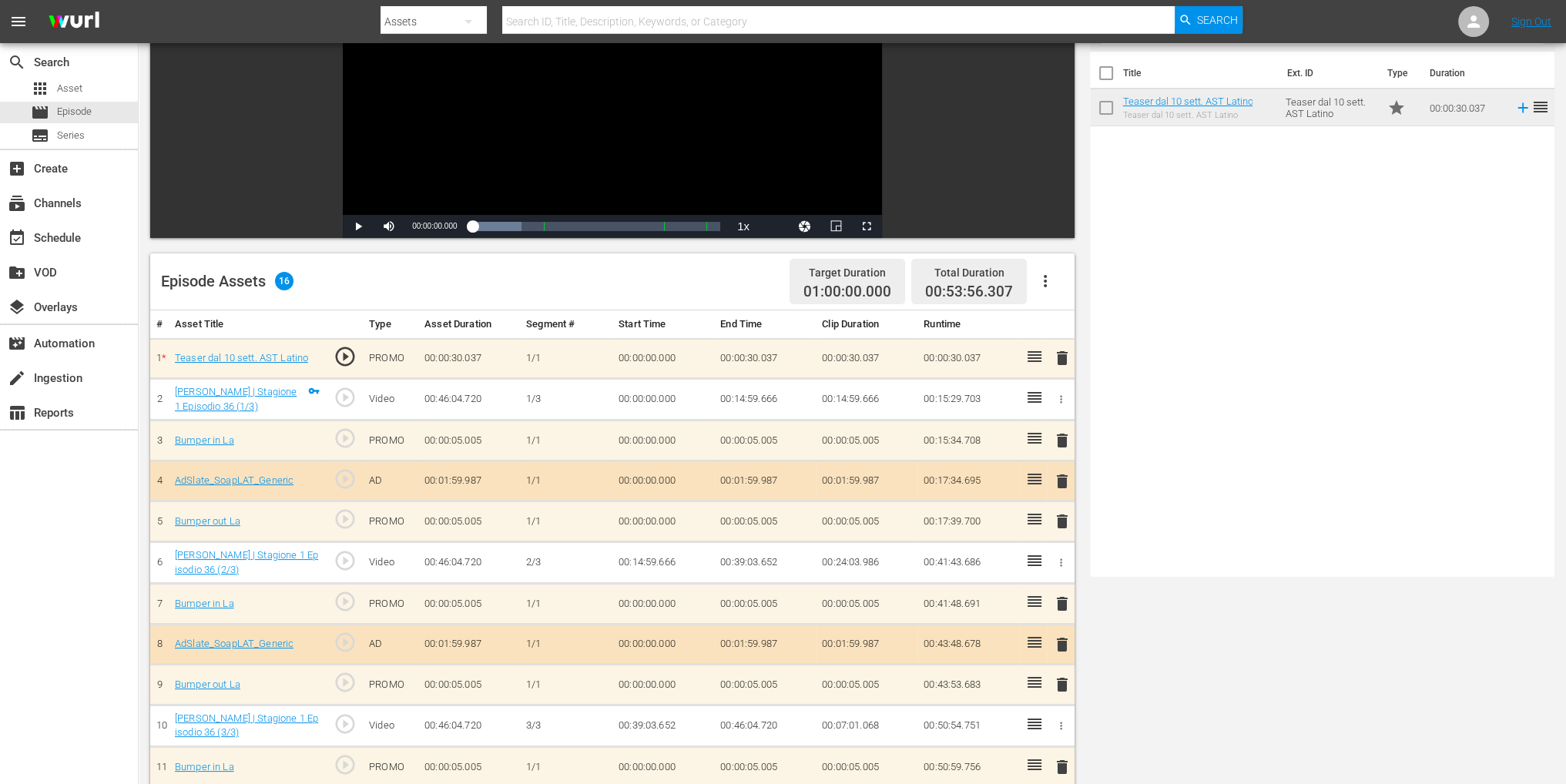
scroll to position [15, 0]
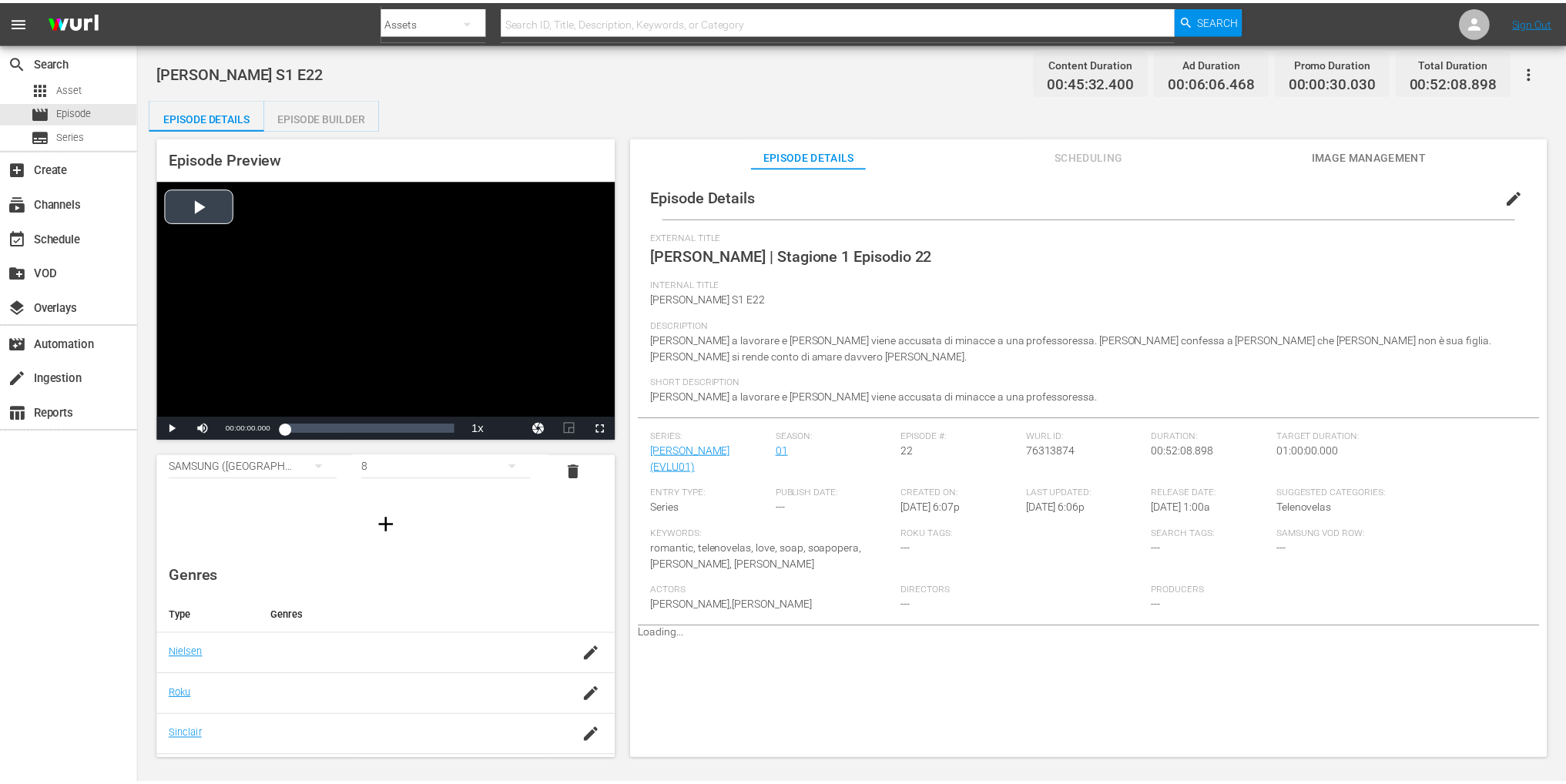
scroll to position [178, 0]
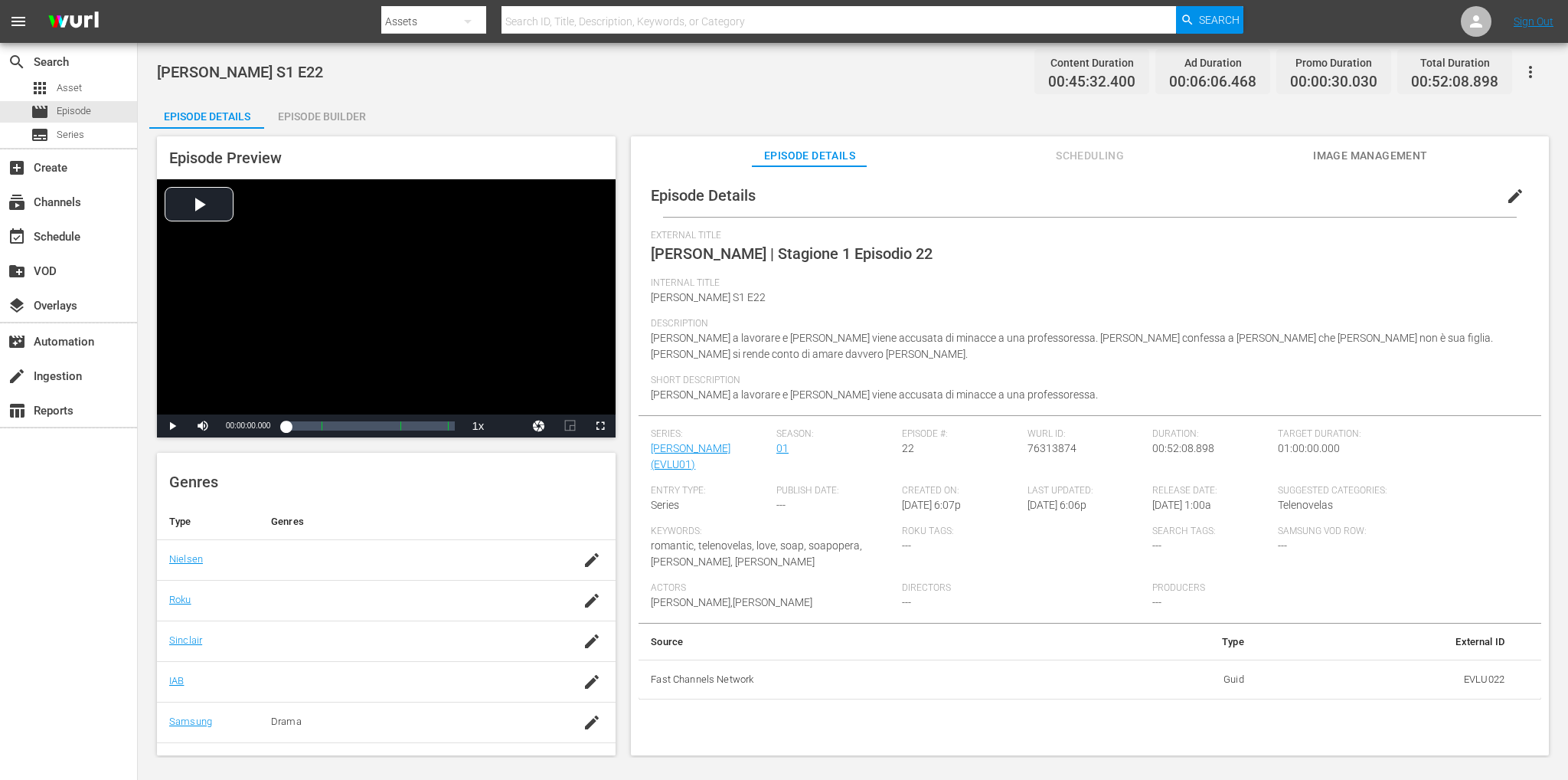
click at [314, 117] on div "Episode Builder" at bounding box center [322, 116] width 115 height 36
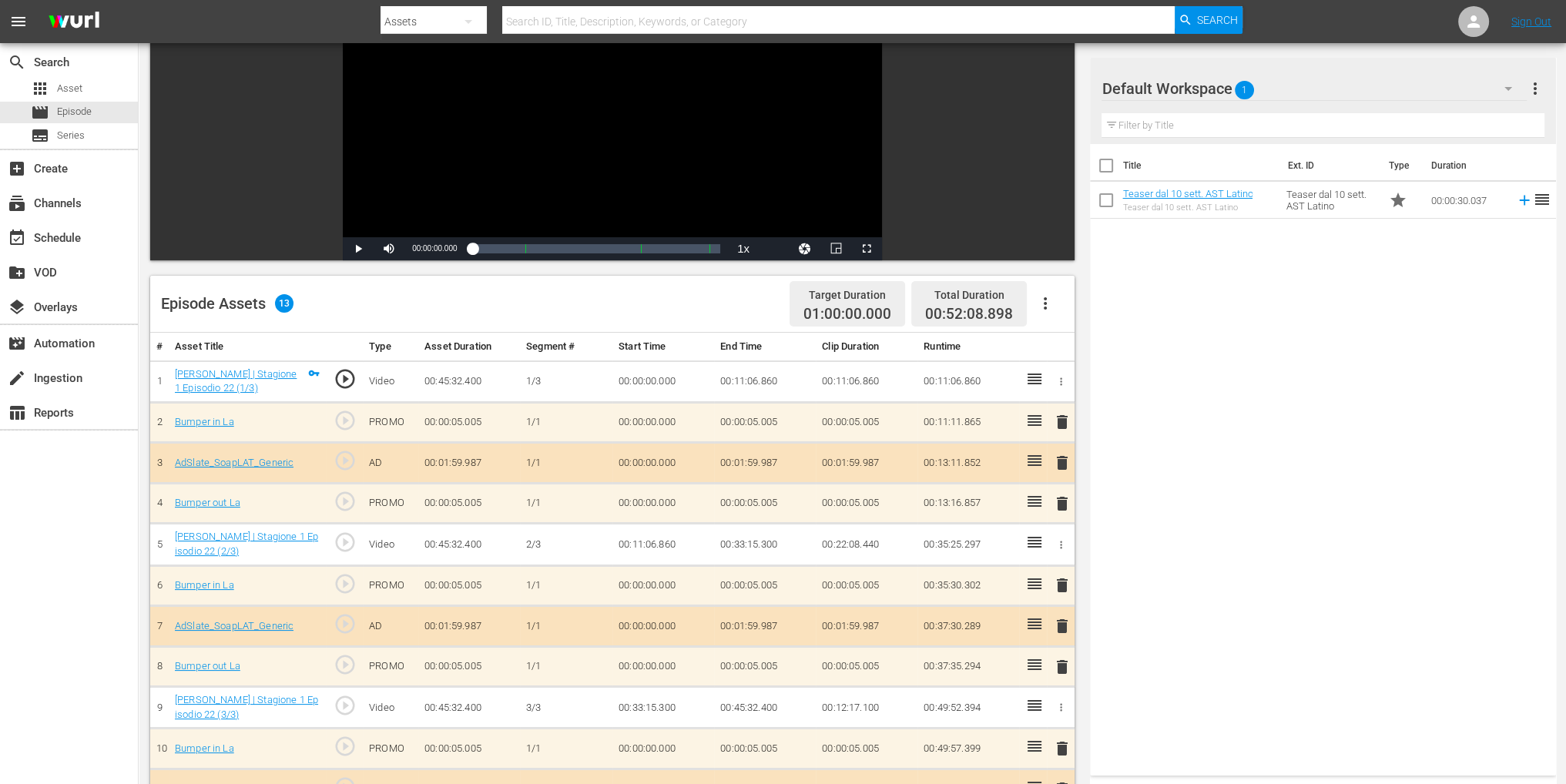
scroll to position [77, 0]
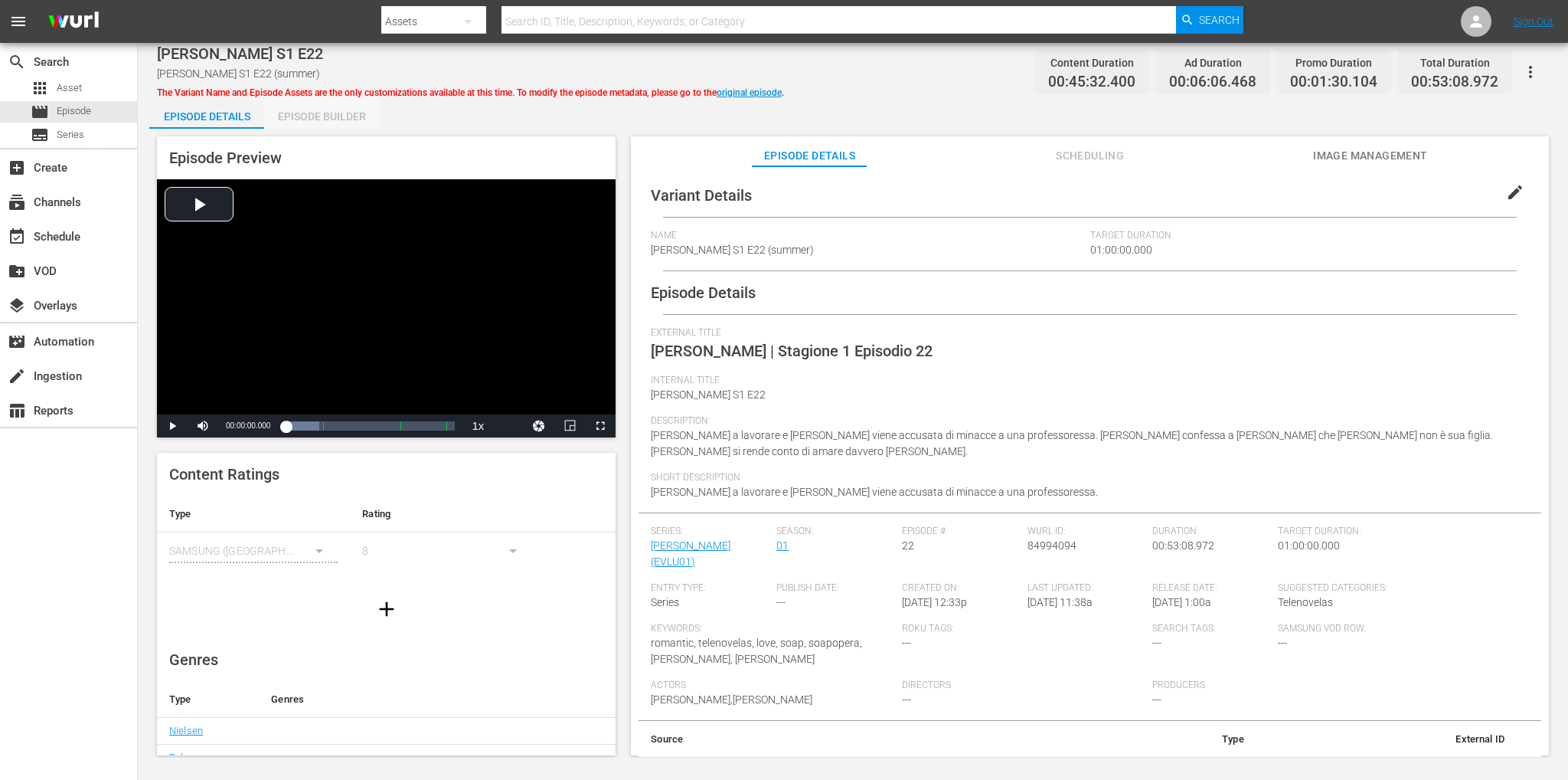
click at [321, 116] on div "Episode Builder" at bounding box center [322, 116] width 115 height 36
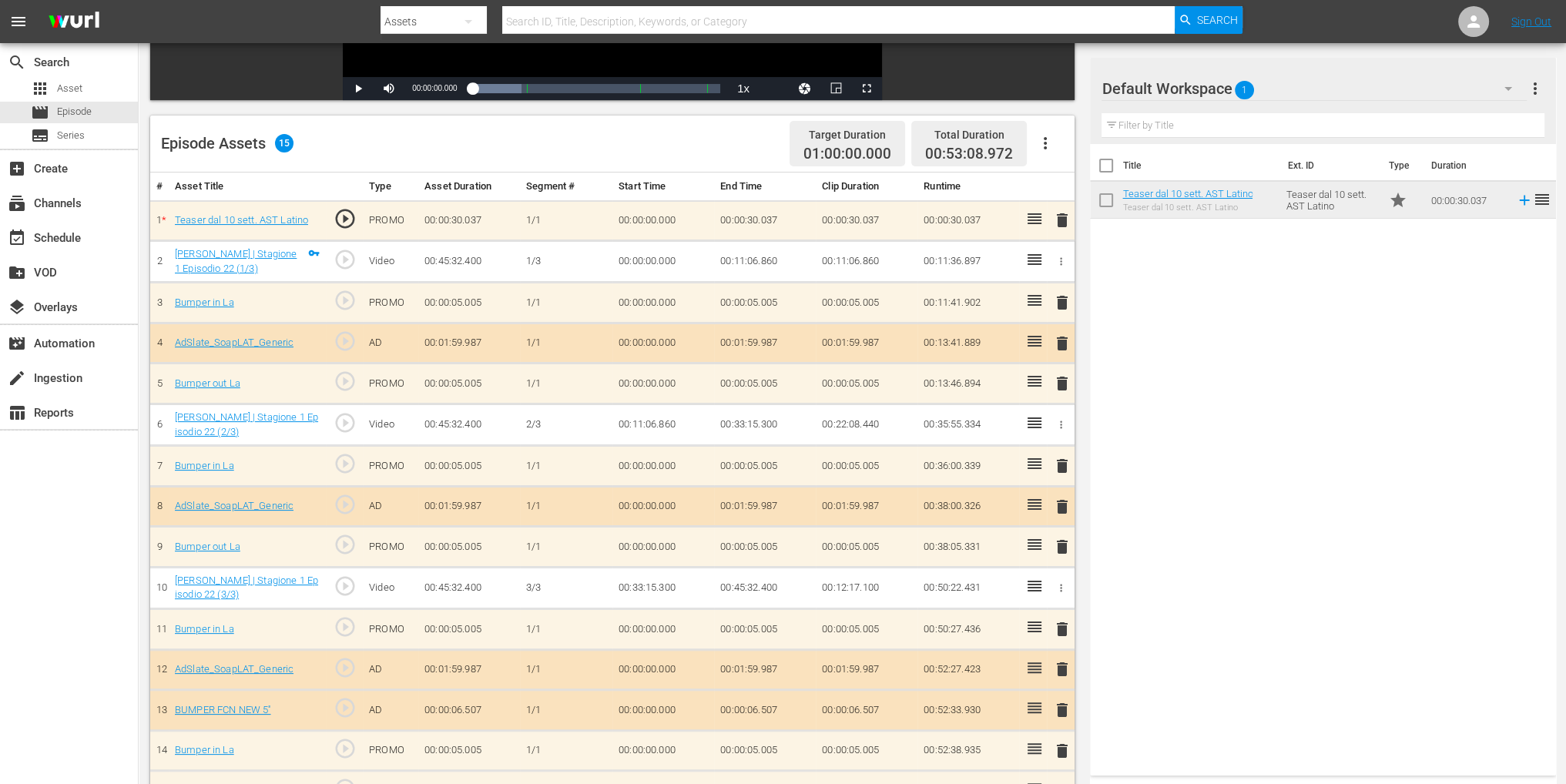
scroll to position [400, 0]
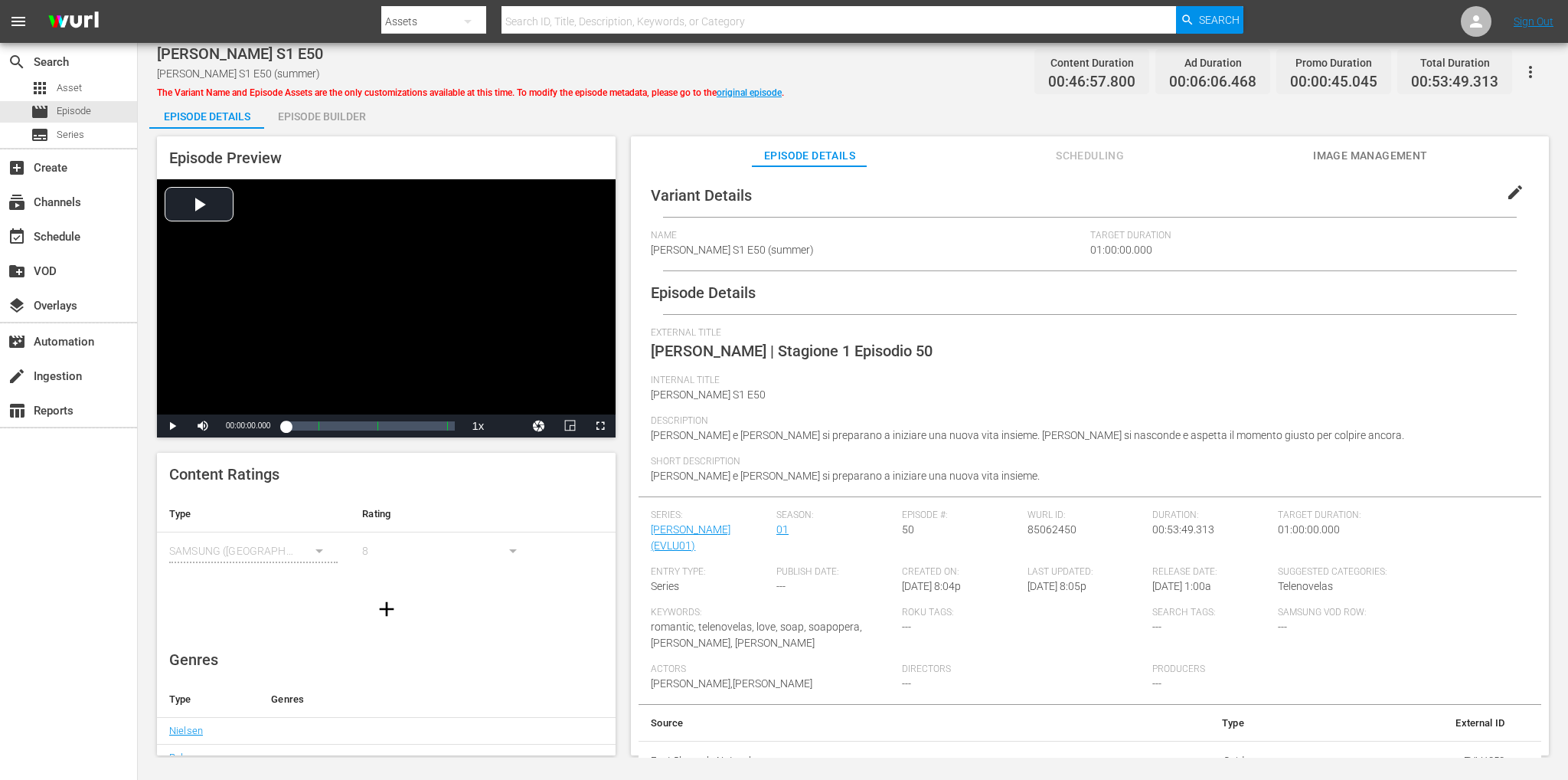
click at [296, 120] on div "Episode Builder" at bounding box center [322, 116] width 115 height 36
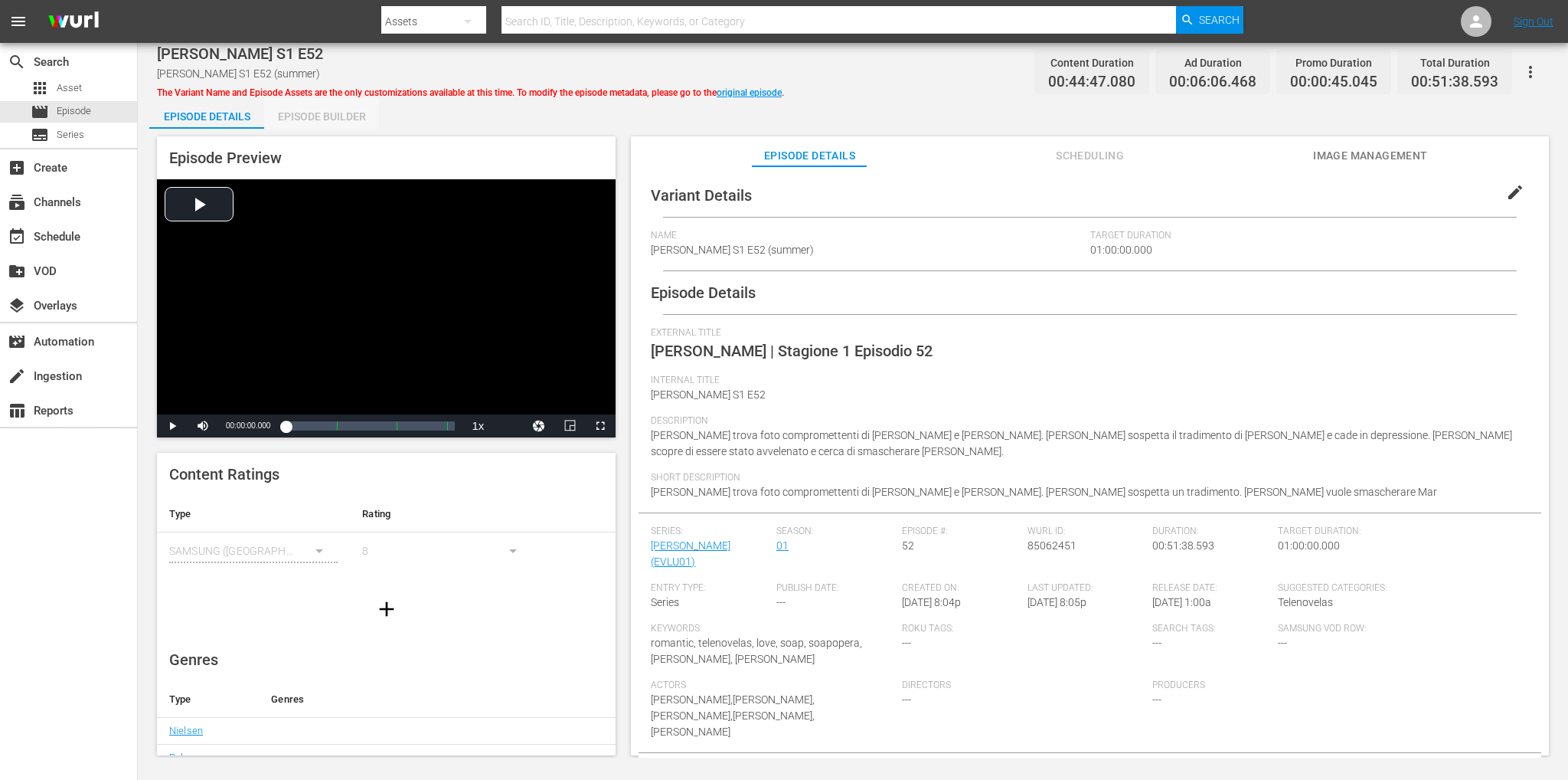
click at [344, 115] on div "Episode Builder" at bounding box center [322, 116] width 115 height 36
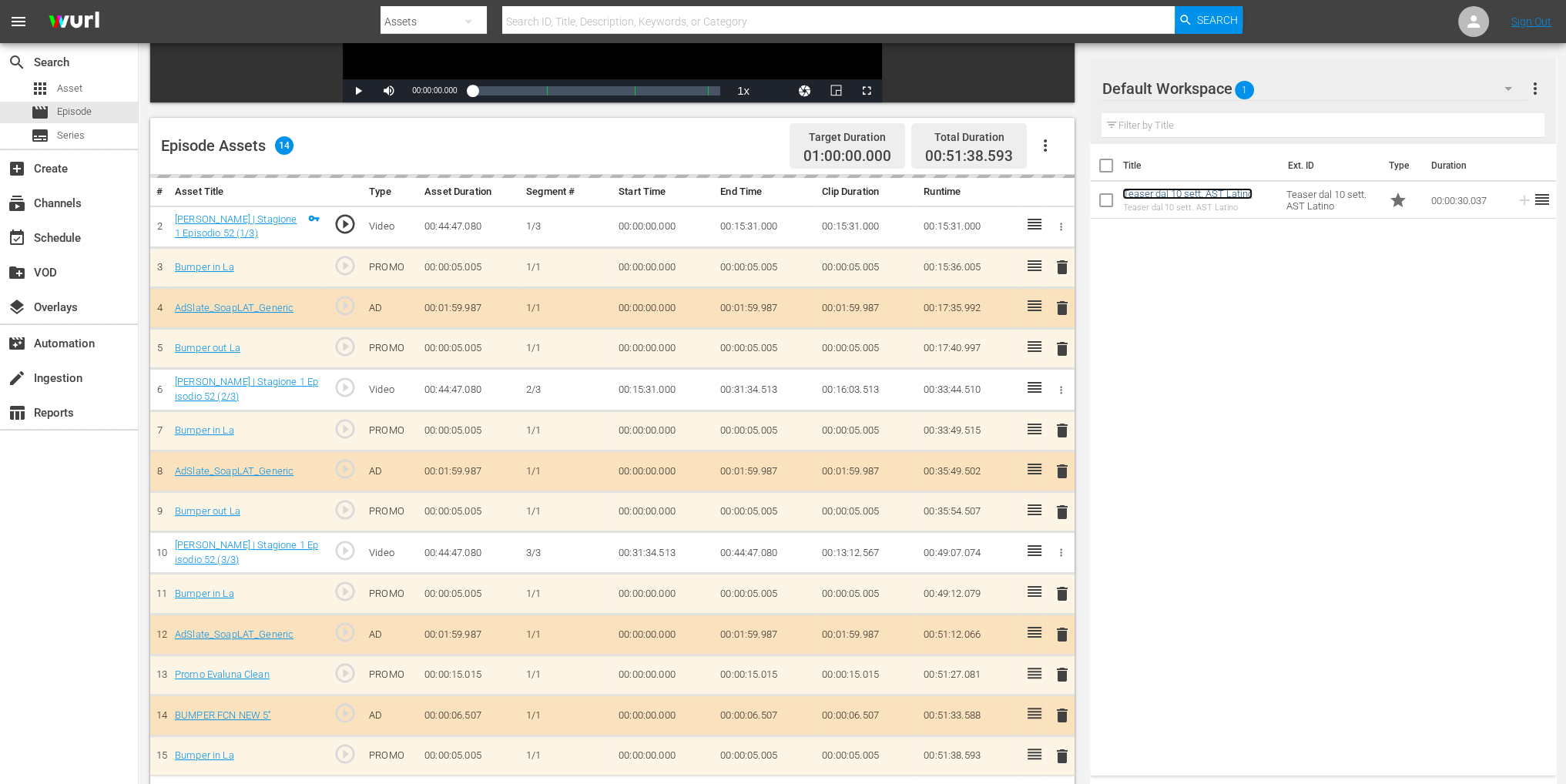
scroll to position [400, 0]
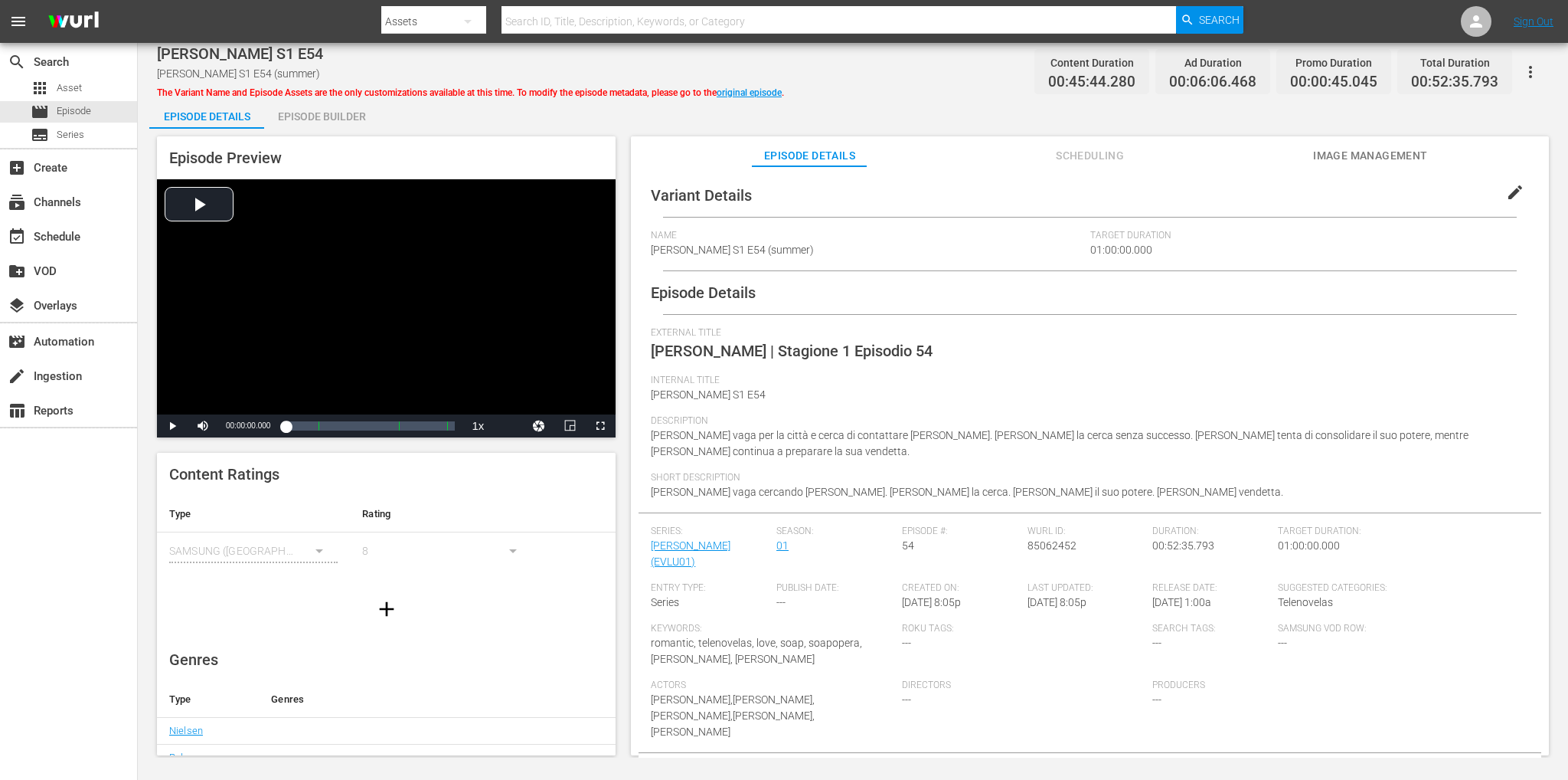
click at [349, 98] on div "Episode Builder" at bounding box center [322, 116] width 115 height 36
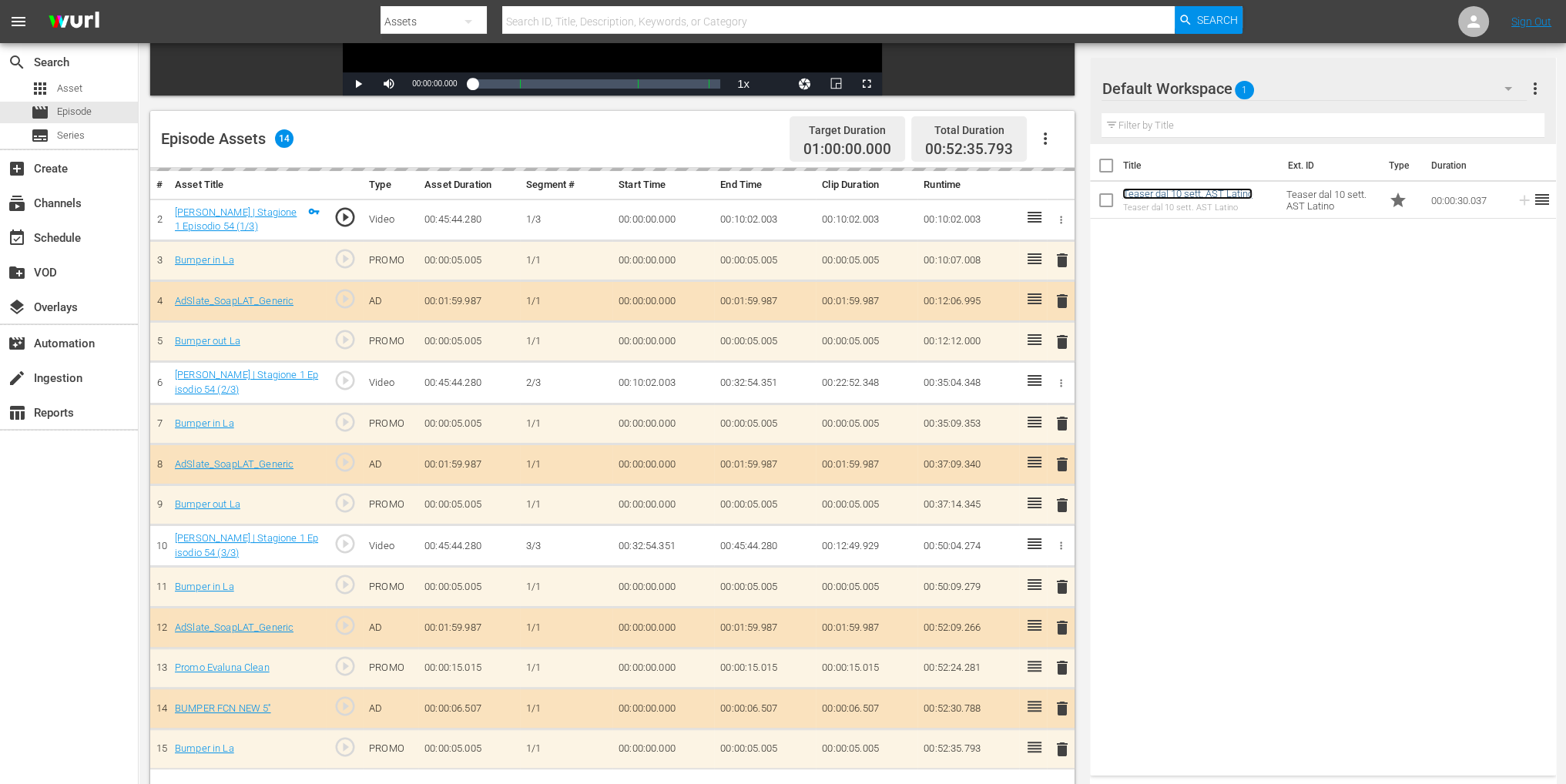
scroll to position [400, 0]
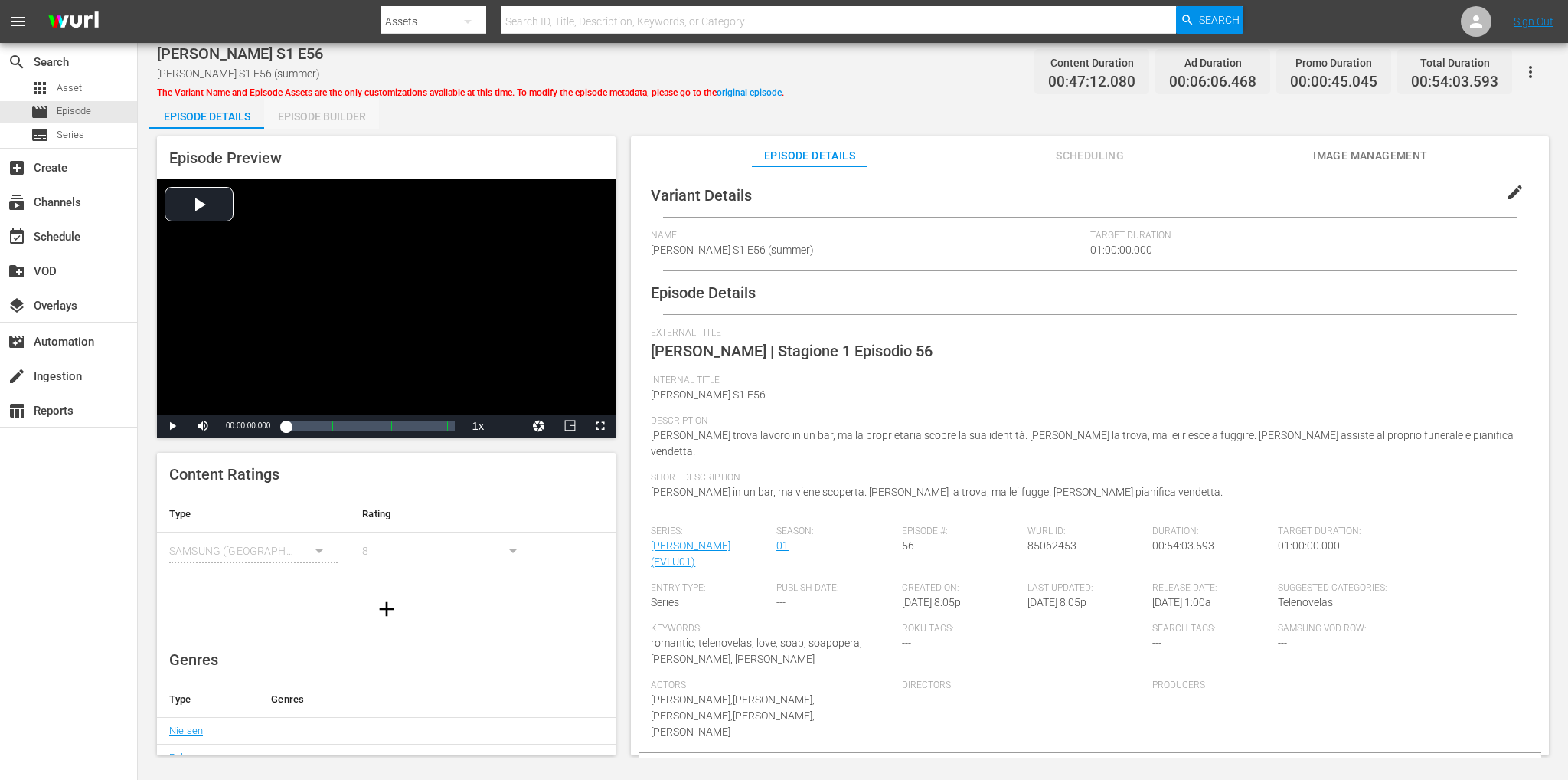
click at [337, 111] on div "Episode Builder" at bounding box center [322, 116] width 115 height 36
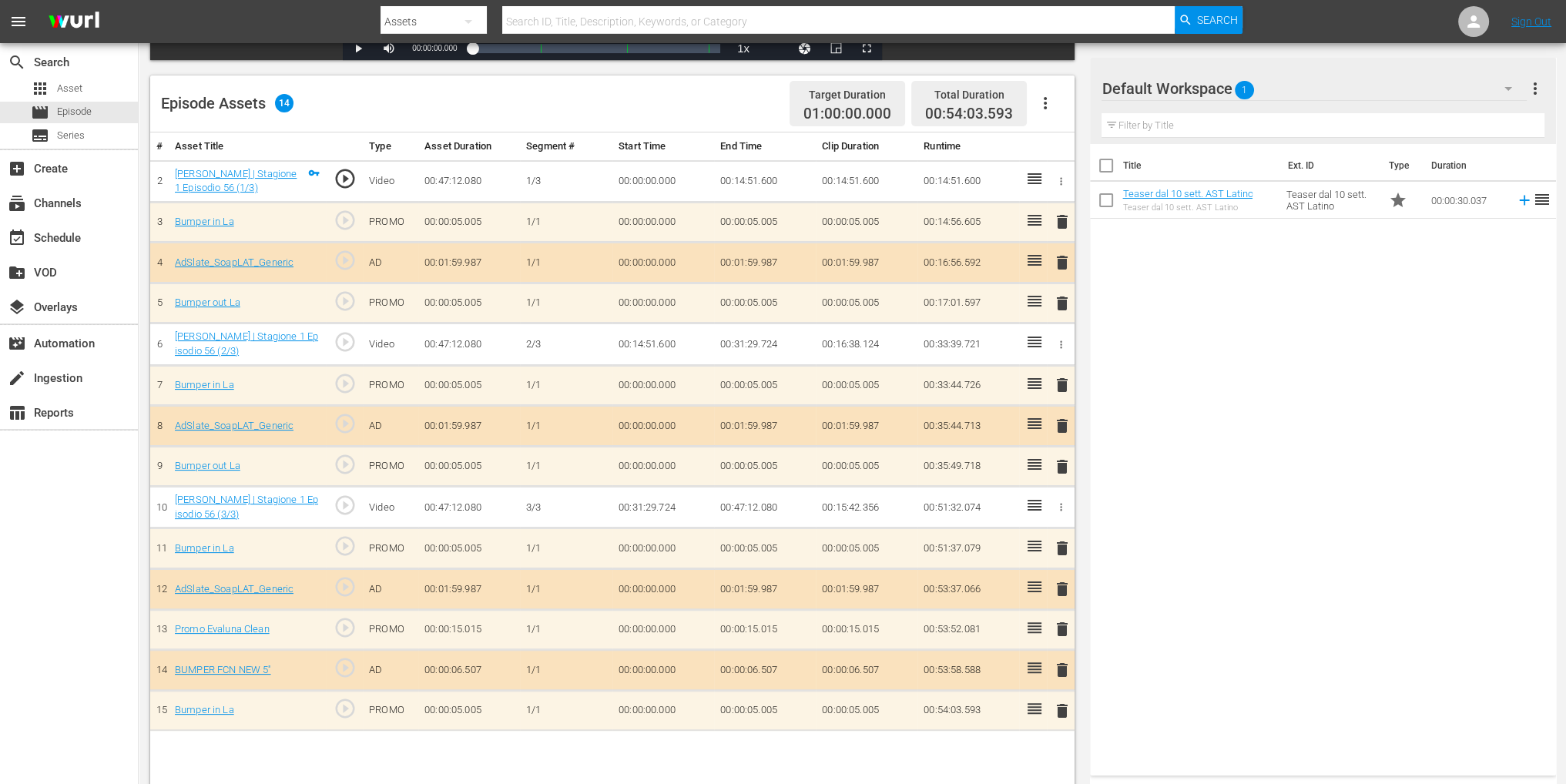
scroll to position [400, 0]
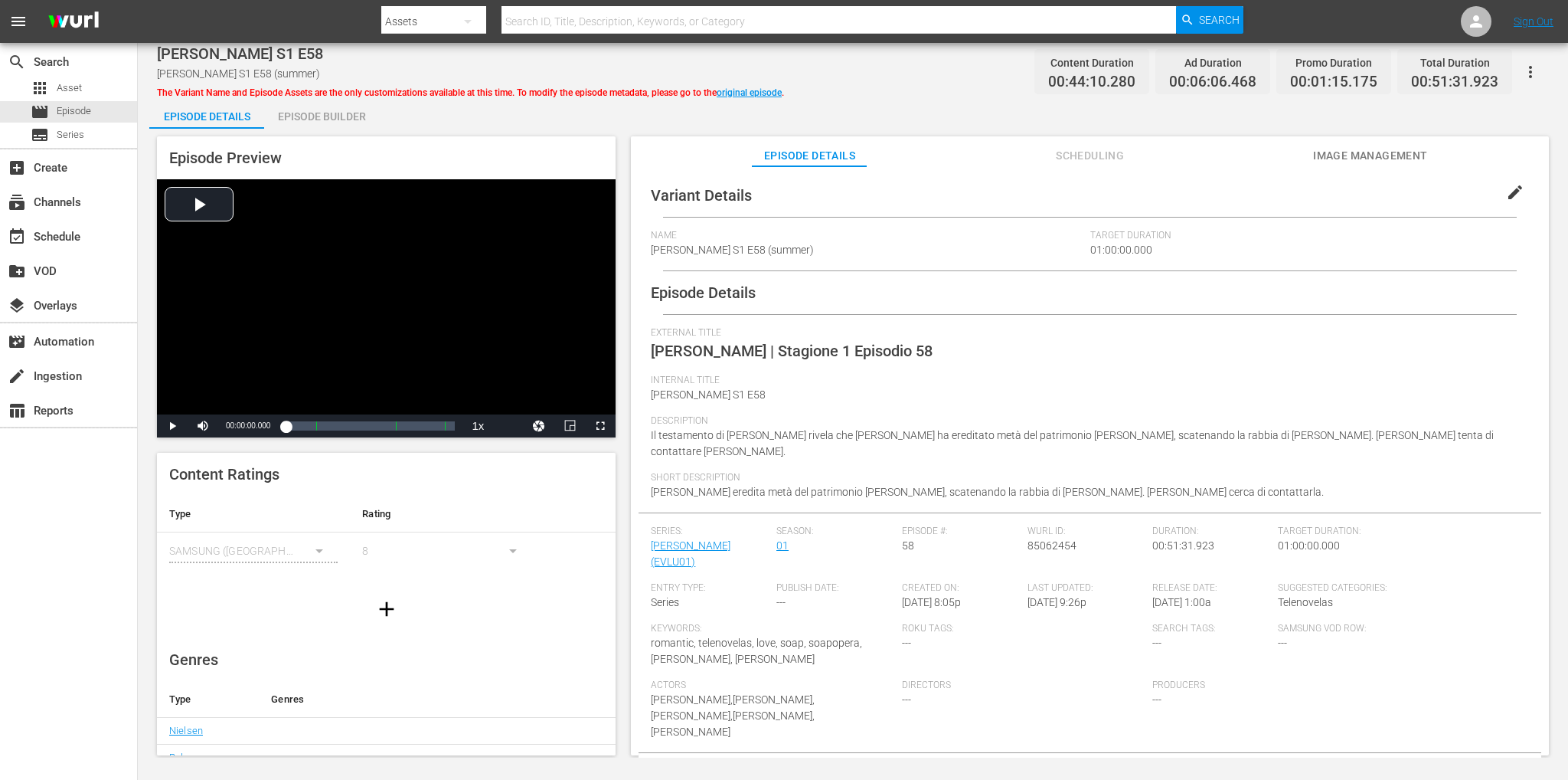
click at [333, 118] on div "Episode Builder" at bounding box center [322, 116] width 115 height 36
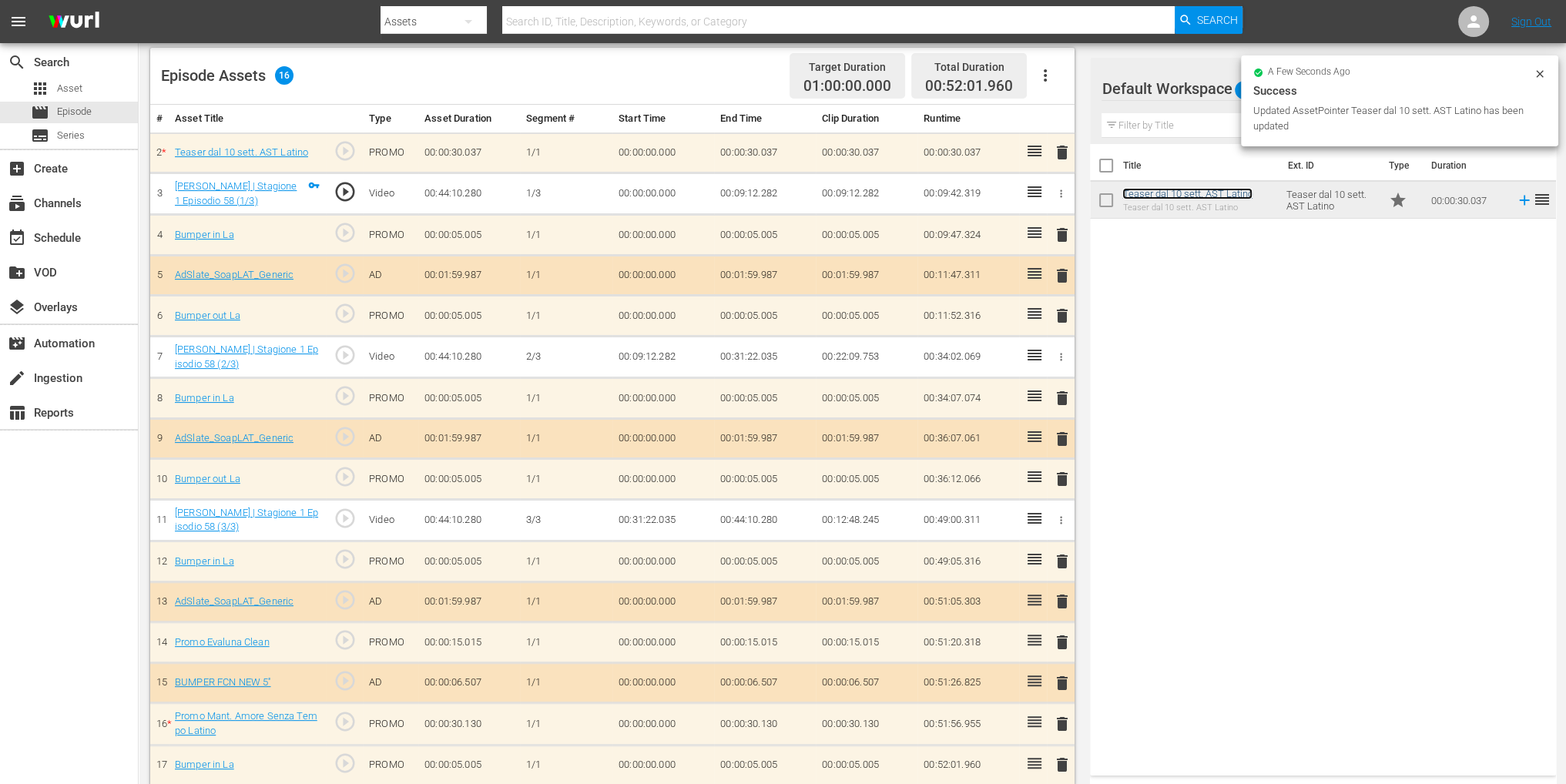
scroll to position [402, 0]
click at [1061, 713] on span "delete" at bounding box center [1062, 722] width 19 height 19
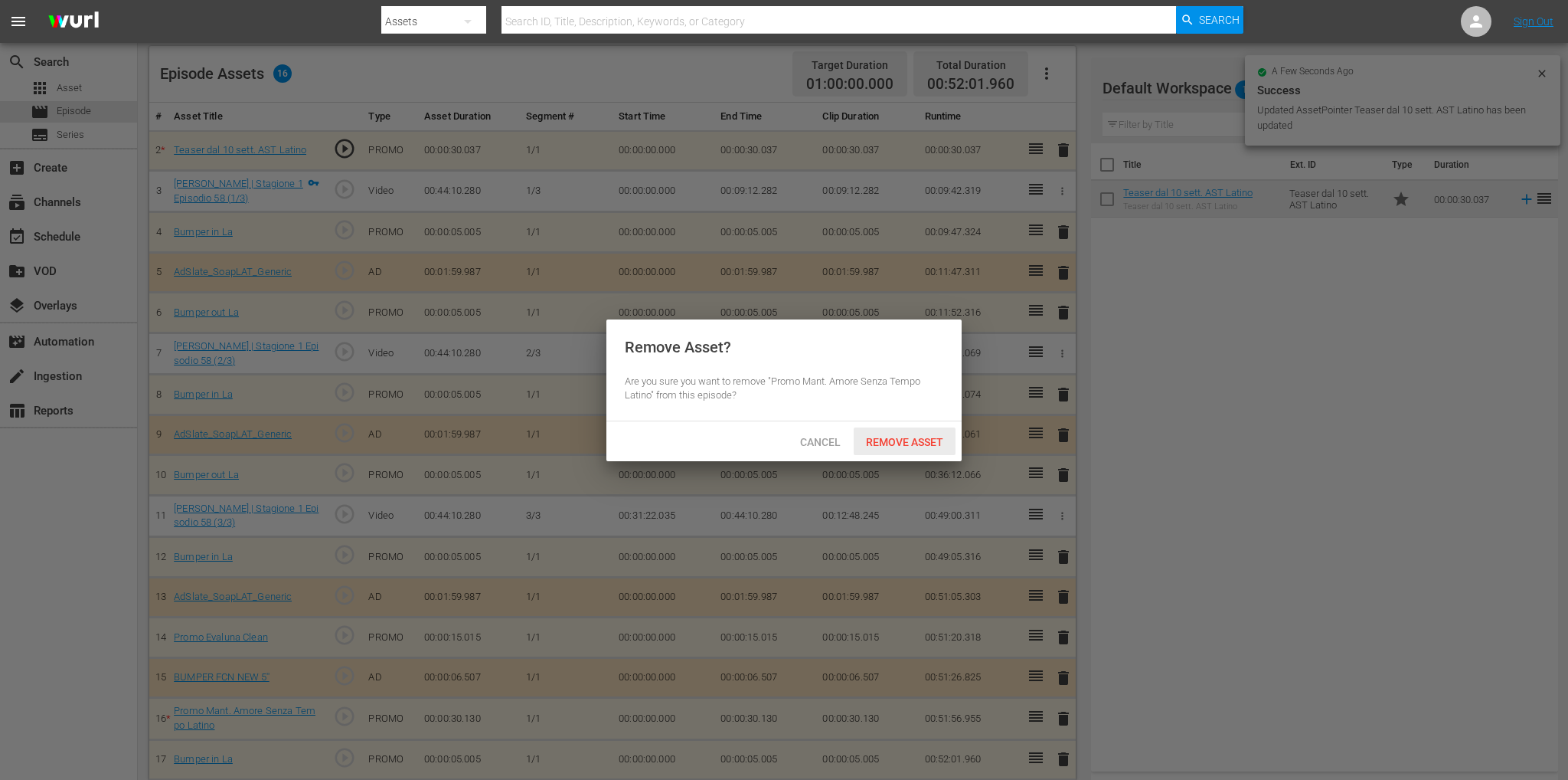
click at [888, 448] on div "Remove Asset" at bounding box center [904, 441] width 102 height 28
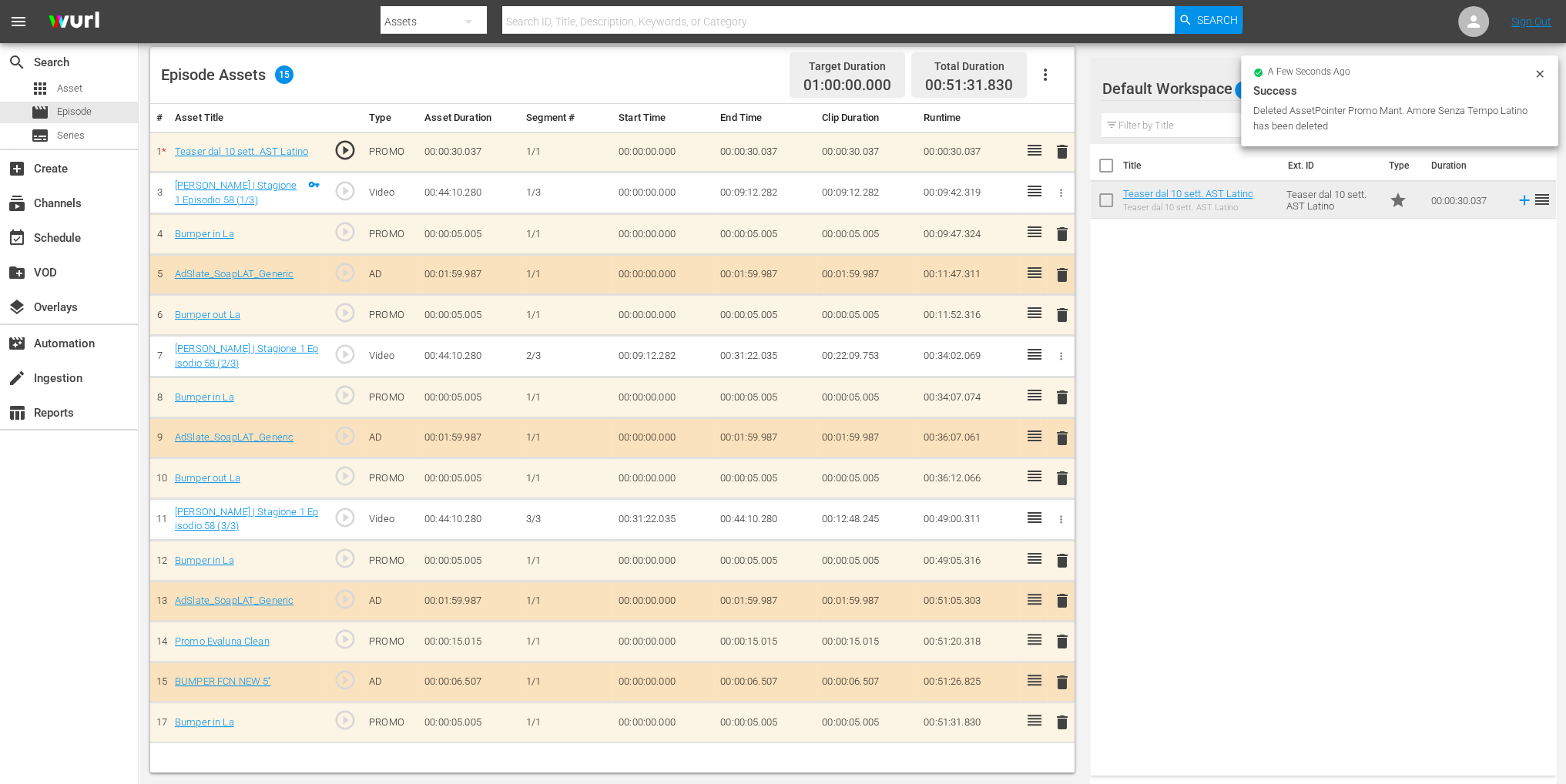
scroll to position [400, 0]
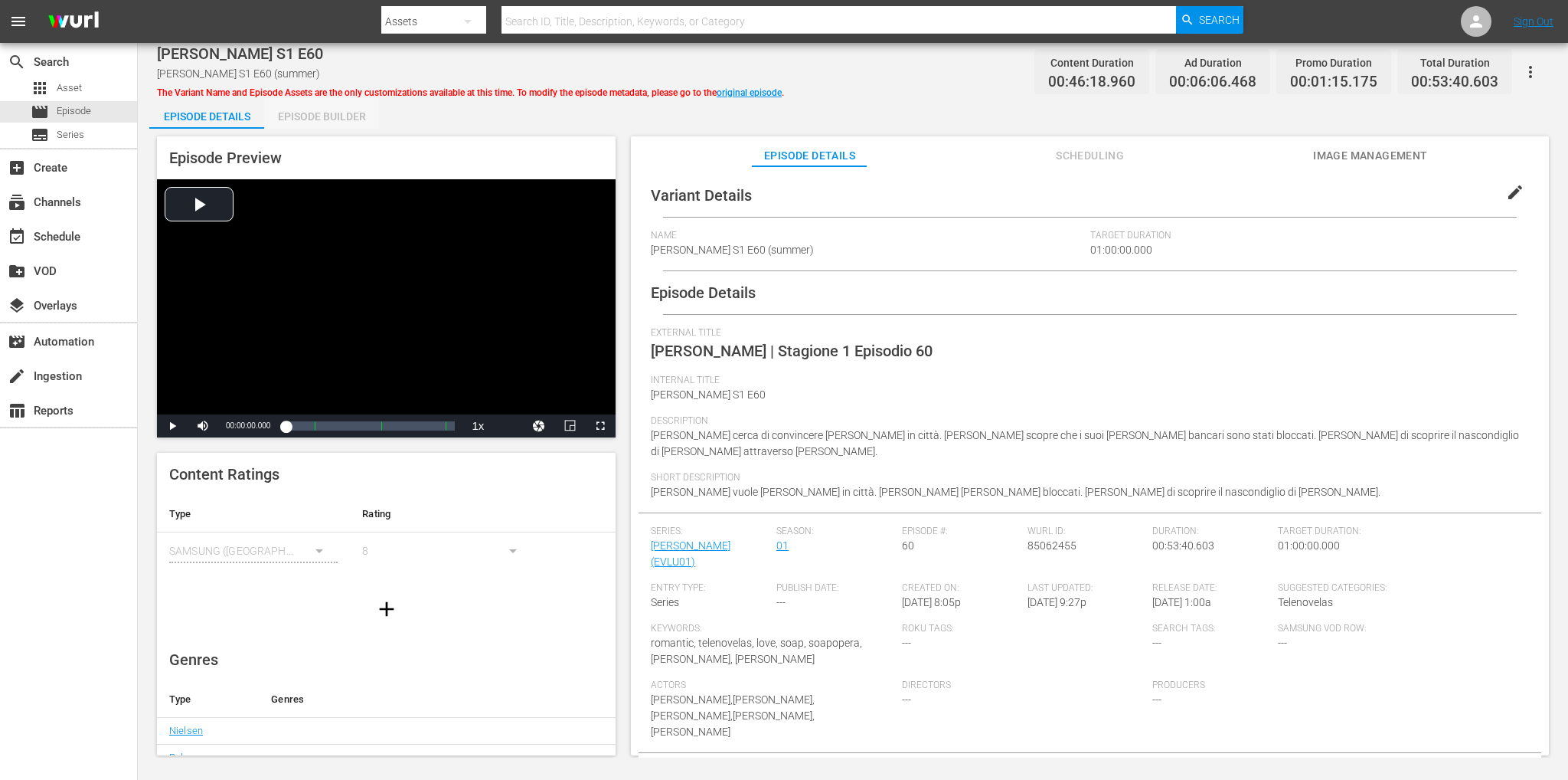
click at [346, 120] on div "Episode Builder" at bounding box center [322, 116] width 115 height 36
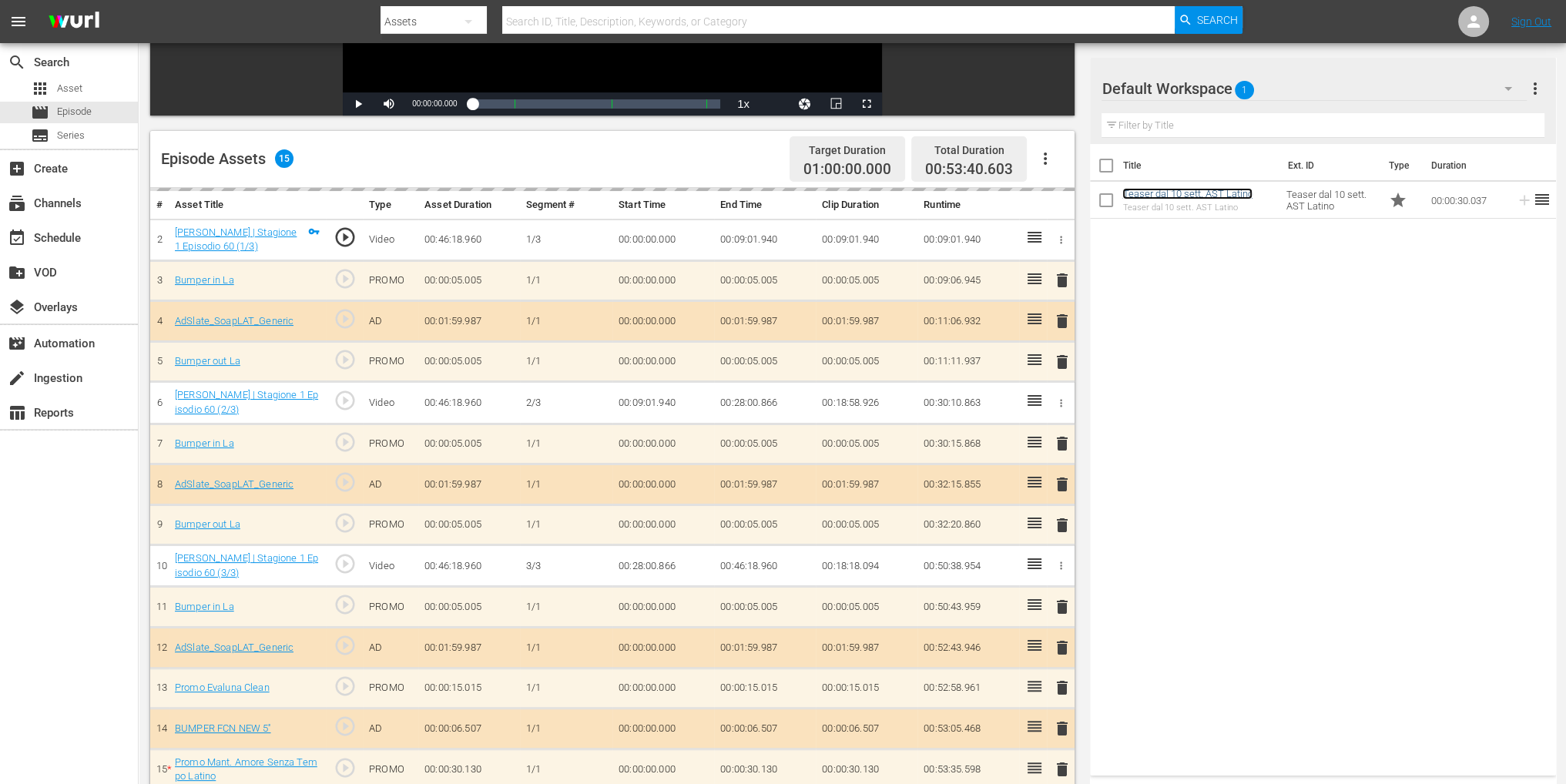
scroll to position [400, 0]
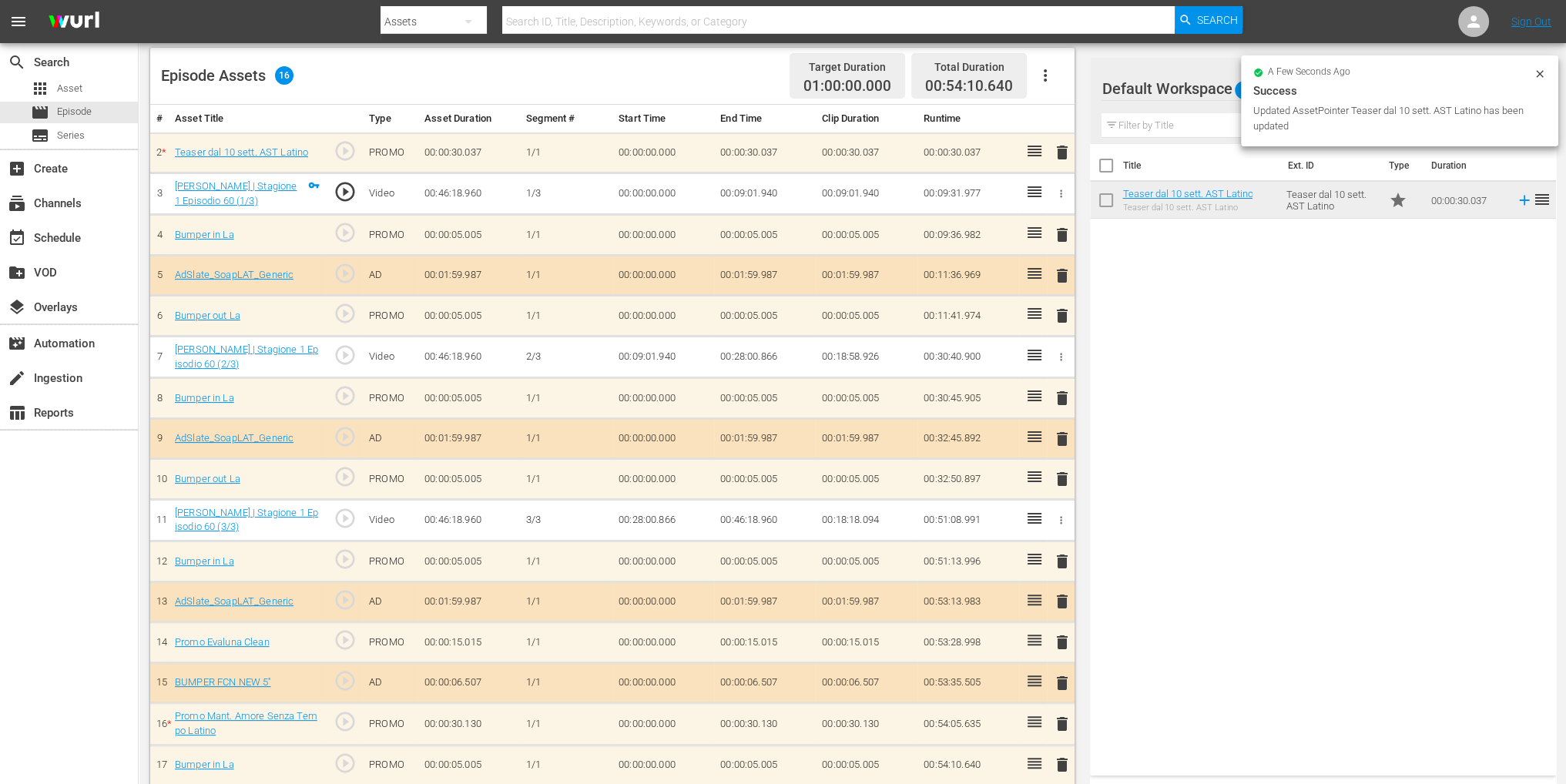
click at [1061, 716] on span "delete" at bounding box center [1062, 724] width 19 height 19
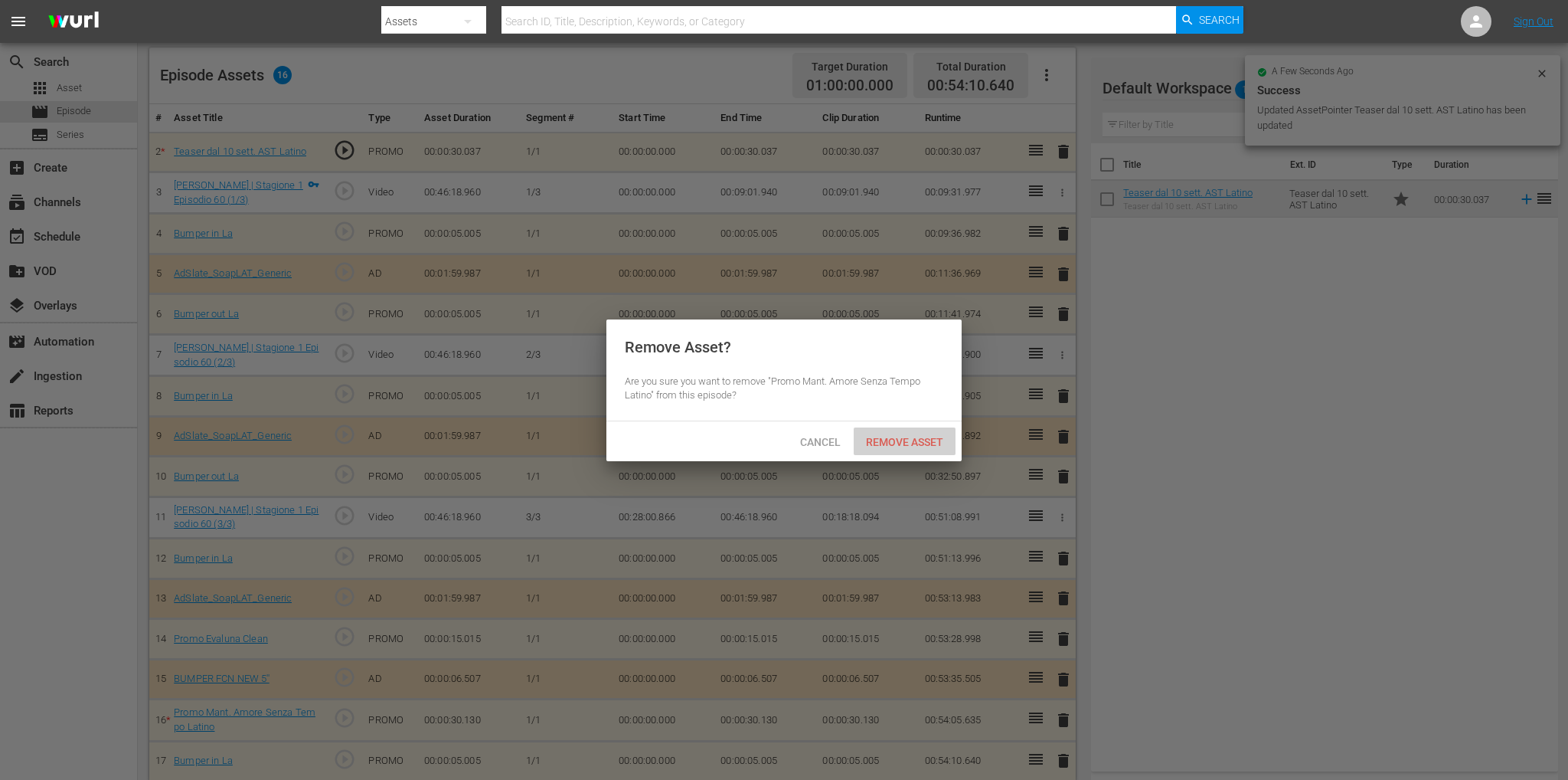
click at [896, 435] on div "Remove Asset" at bounding box center [904, 441] width 102 height 28
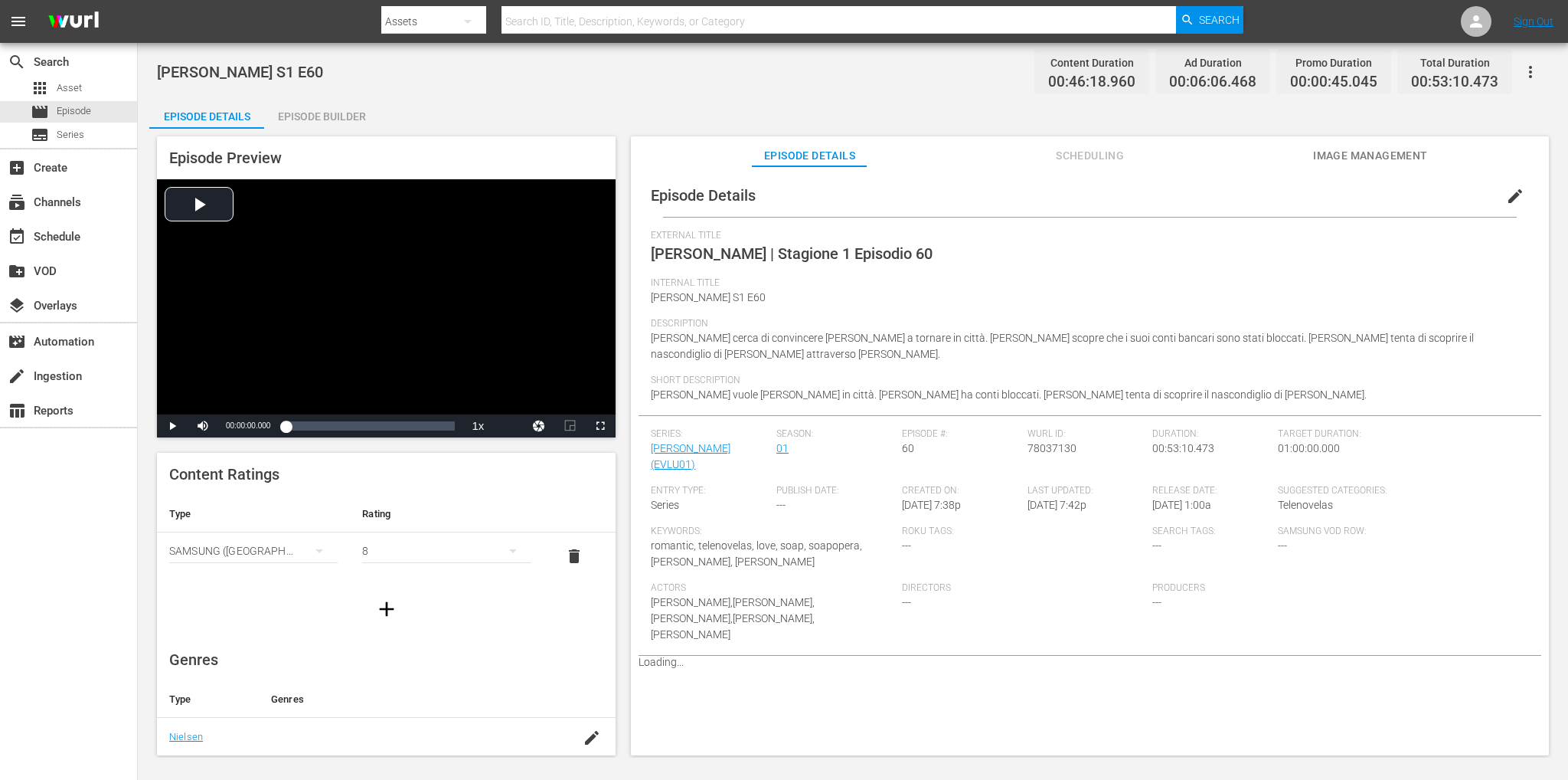
click at [318, 111] on div "Episode Builder" at bounding box center [322, 116] width 115 height 36
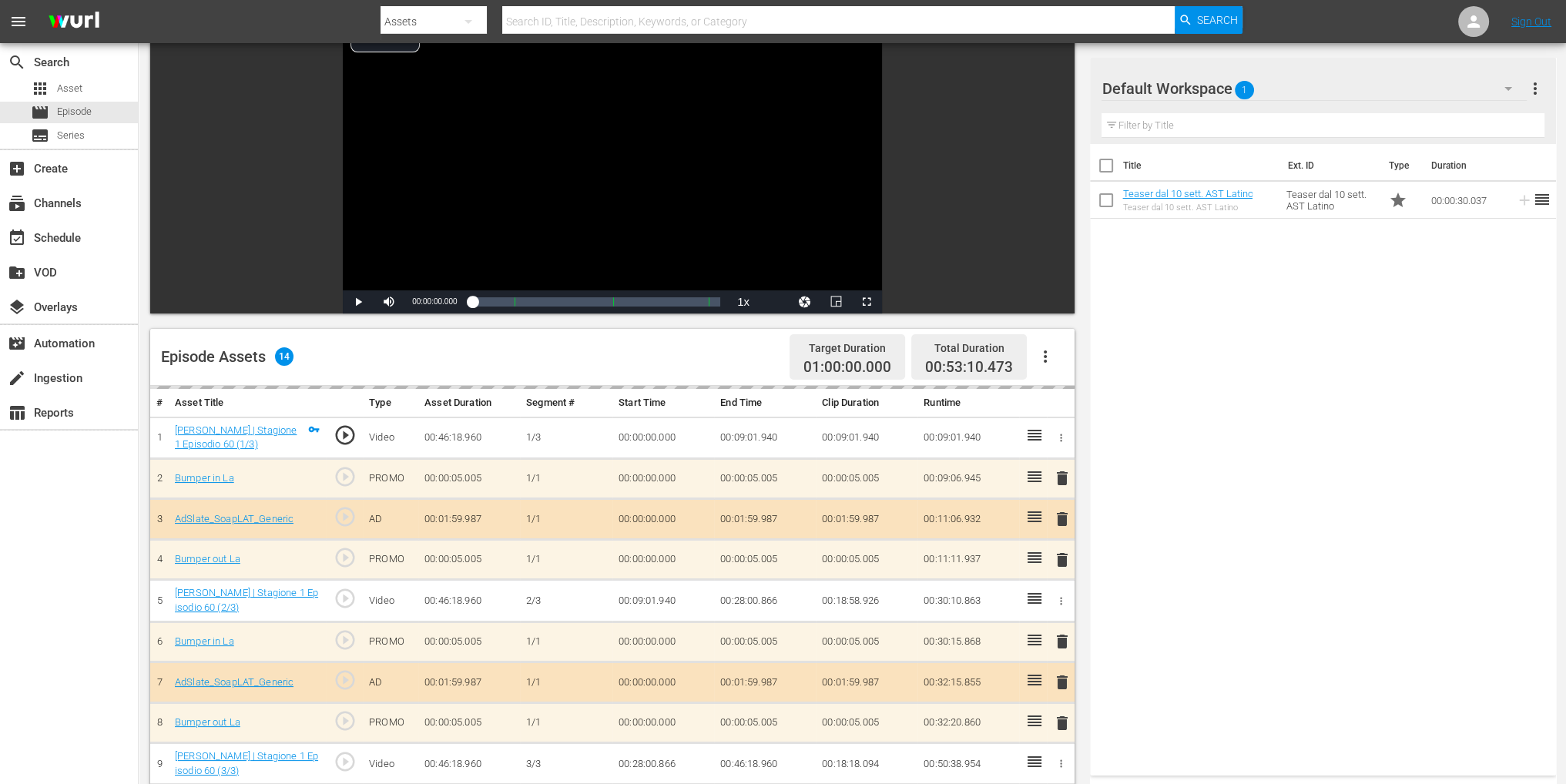
scroll to position [308, 0]
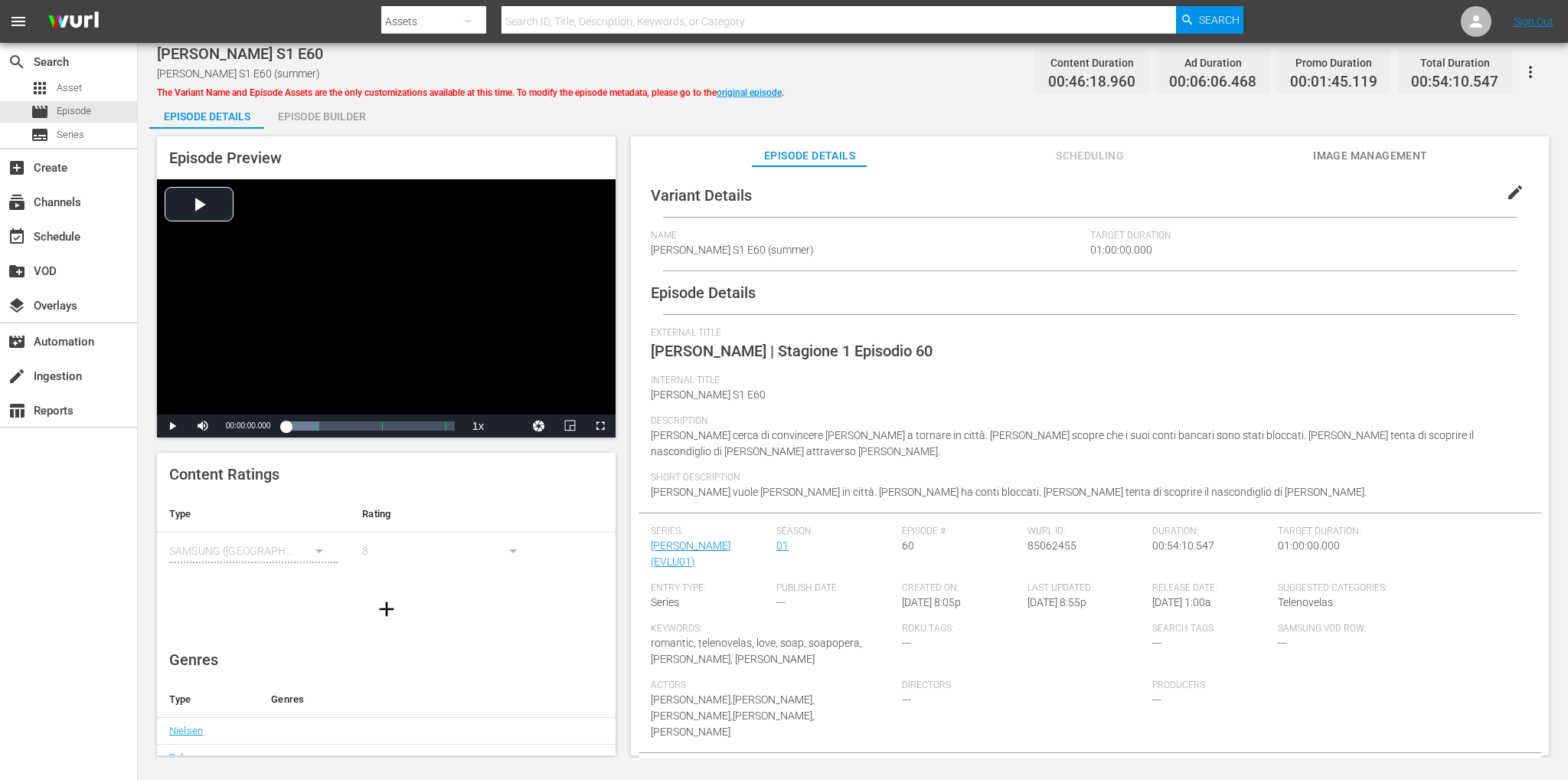
click at [312, 126] on div "Episode Builder" at bounding box center [322, 116] width 115 height 36
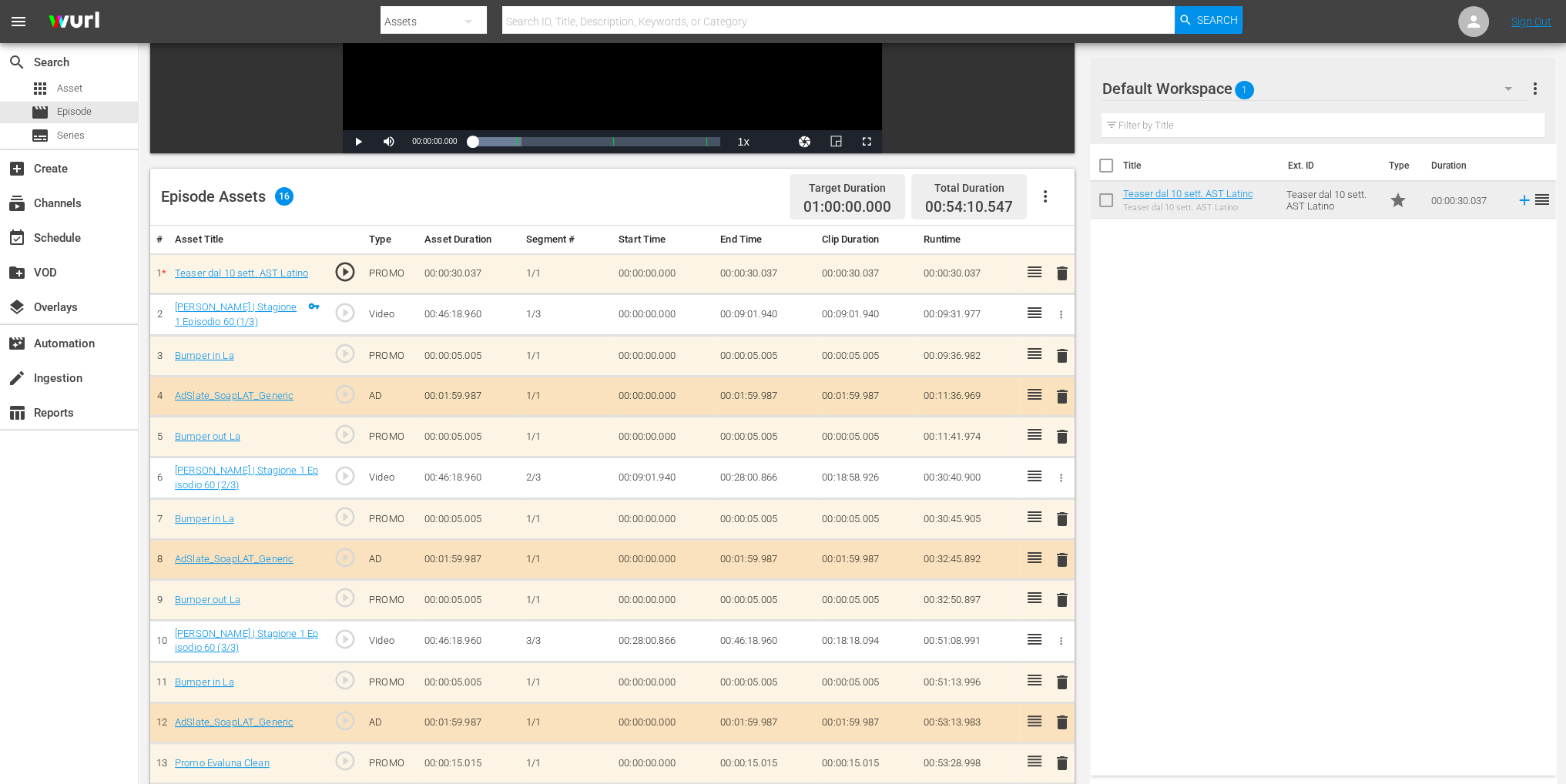
scroll to position [170, 0]
